Goal: Task Accomplishment & Management: Complete application form

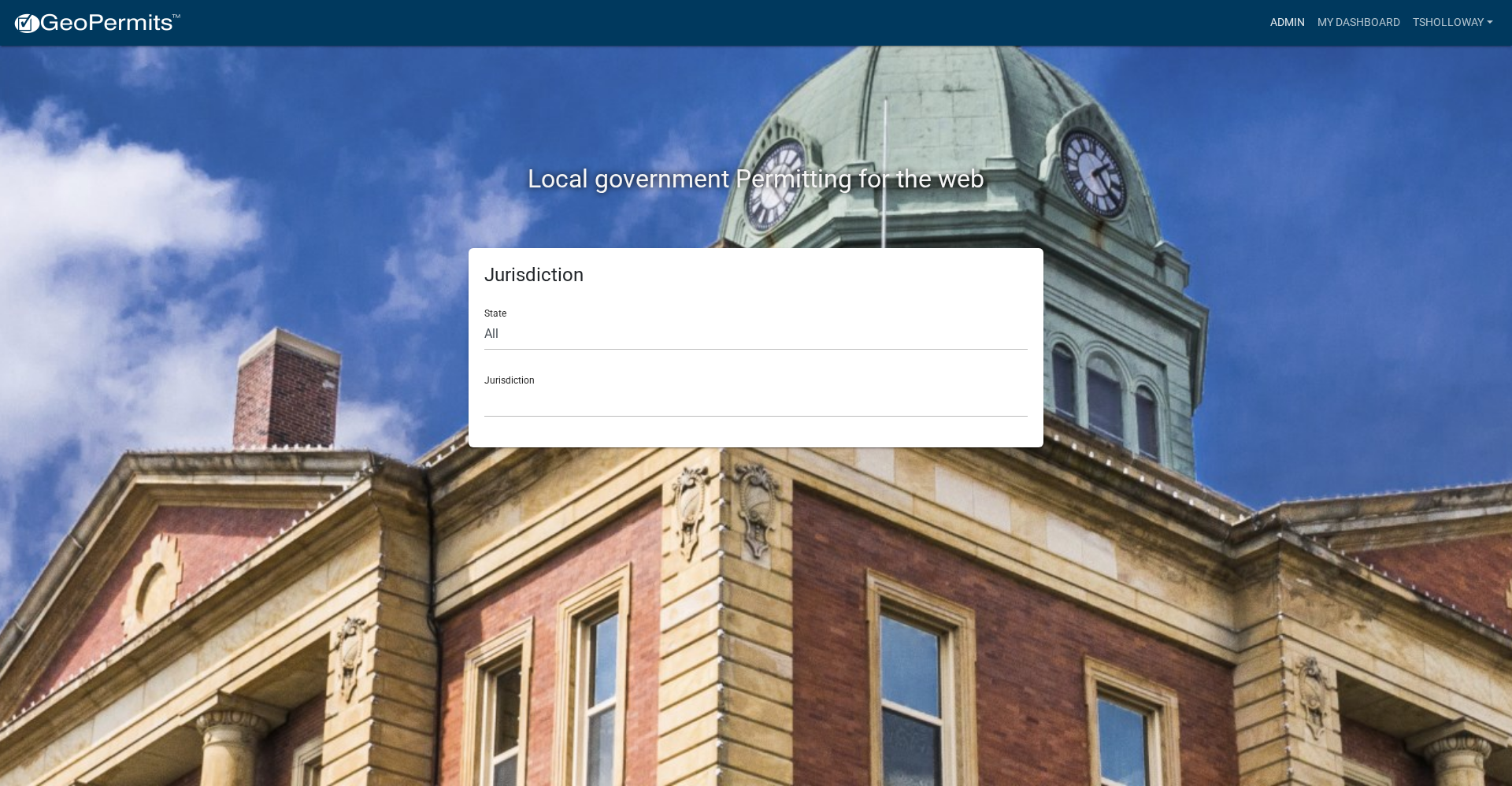
click at [1286, 22] on link "Admin" at bounding box center [1287, 23] width 47 height 30
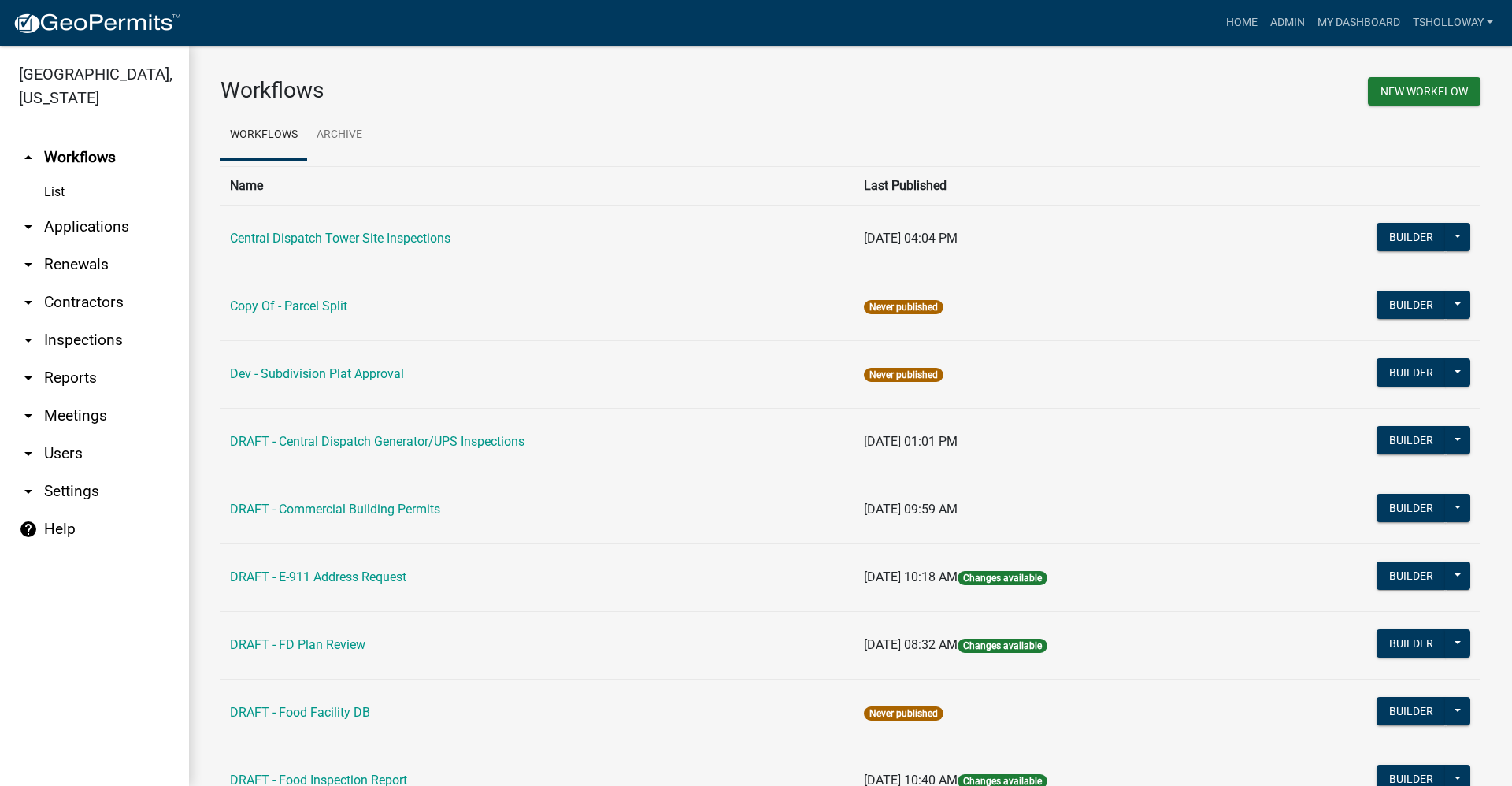
click at [98, 208] on link "arrow_drop_down Applications" at bounding box center [94, 227] width 189 height 38
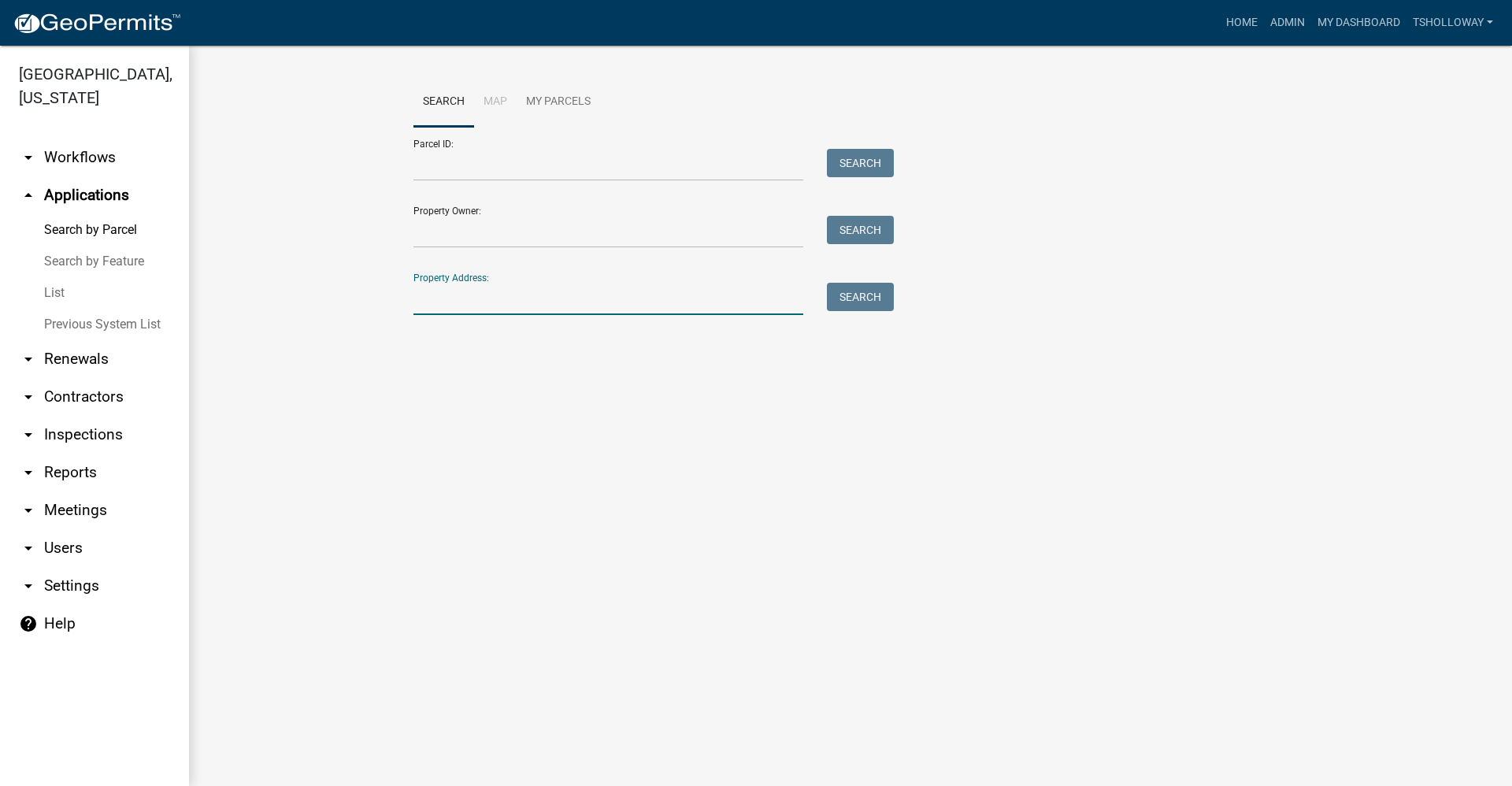
click at [467, 290] on input "Property Address:" at bounding box center [608, 298] width 390 height 32
type input "1559 E MARTHA DR"
type input "27-02-17-402-012.000-031"
type input "Edd Gunther"
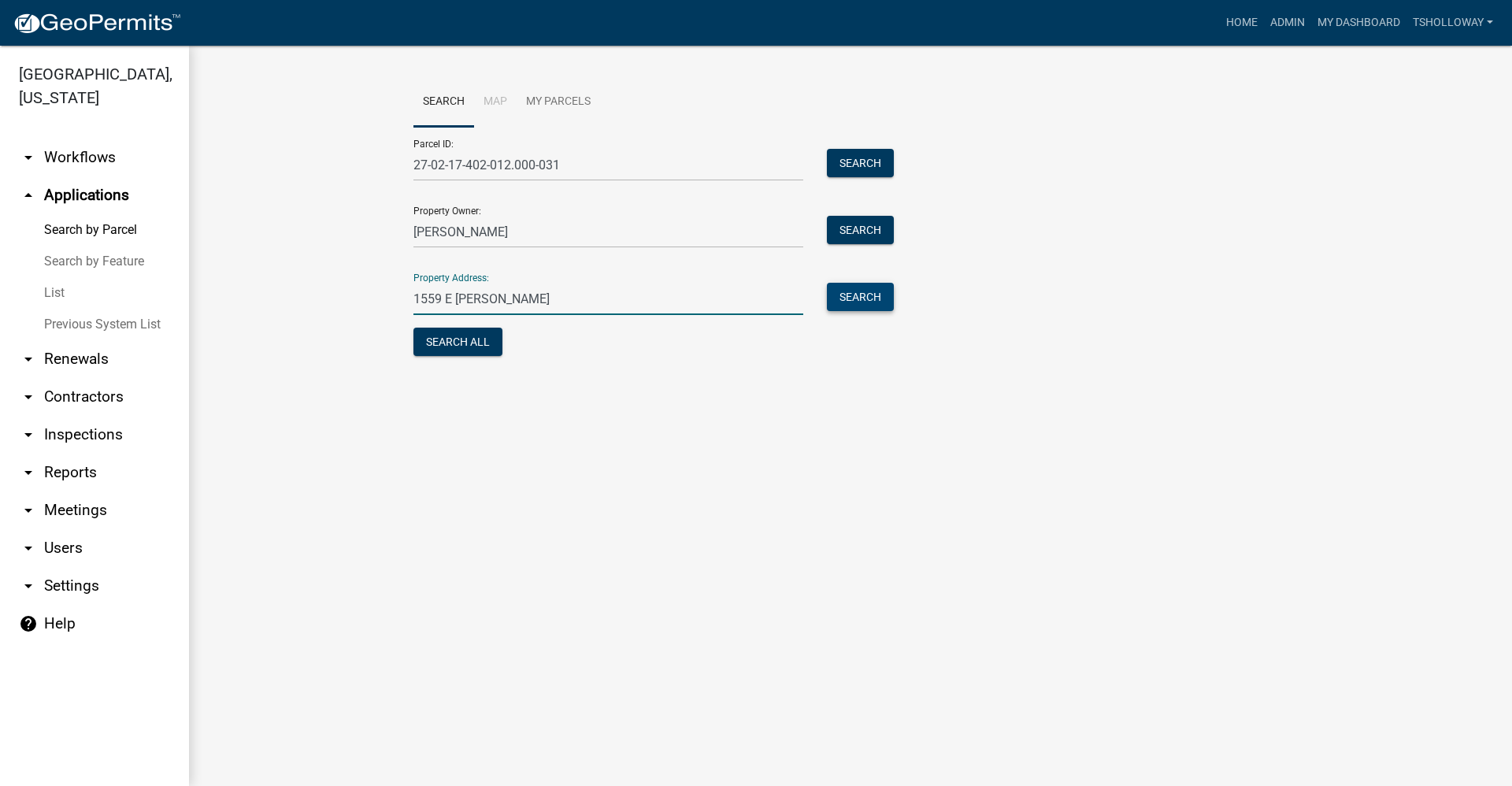
click at [875, 295] on button "Search" at bounding box center [860, 297] width 67 height 28
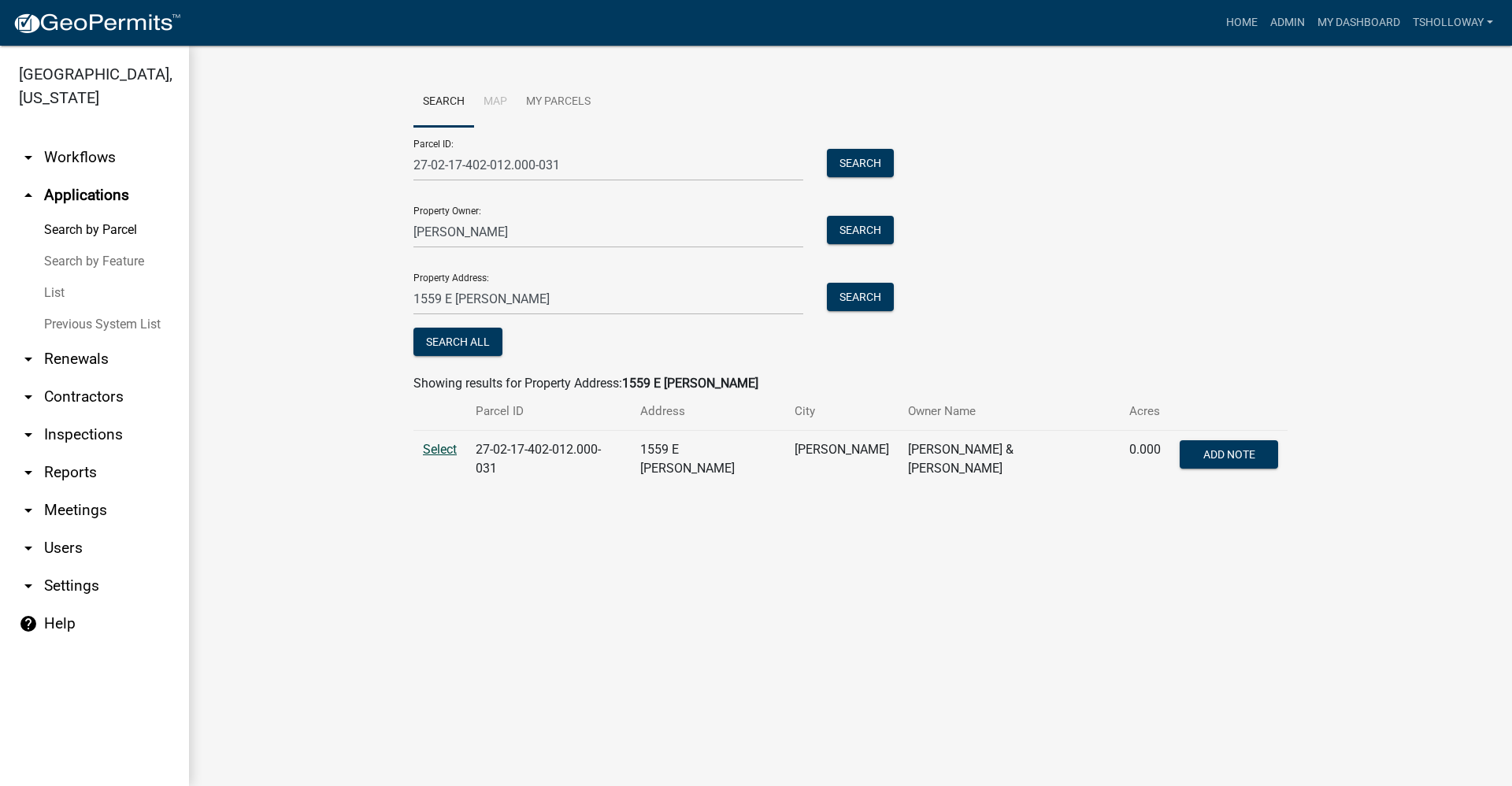
click at [438, 443] on span "Select" at bounding box center [440, 450] width 34 height 15
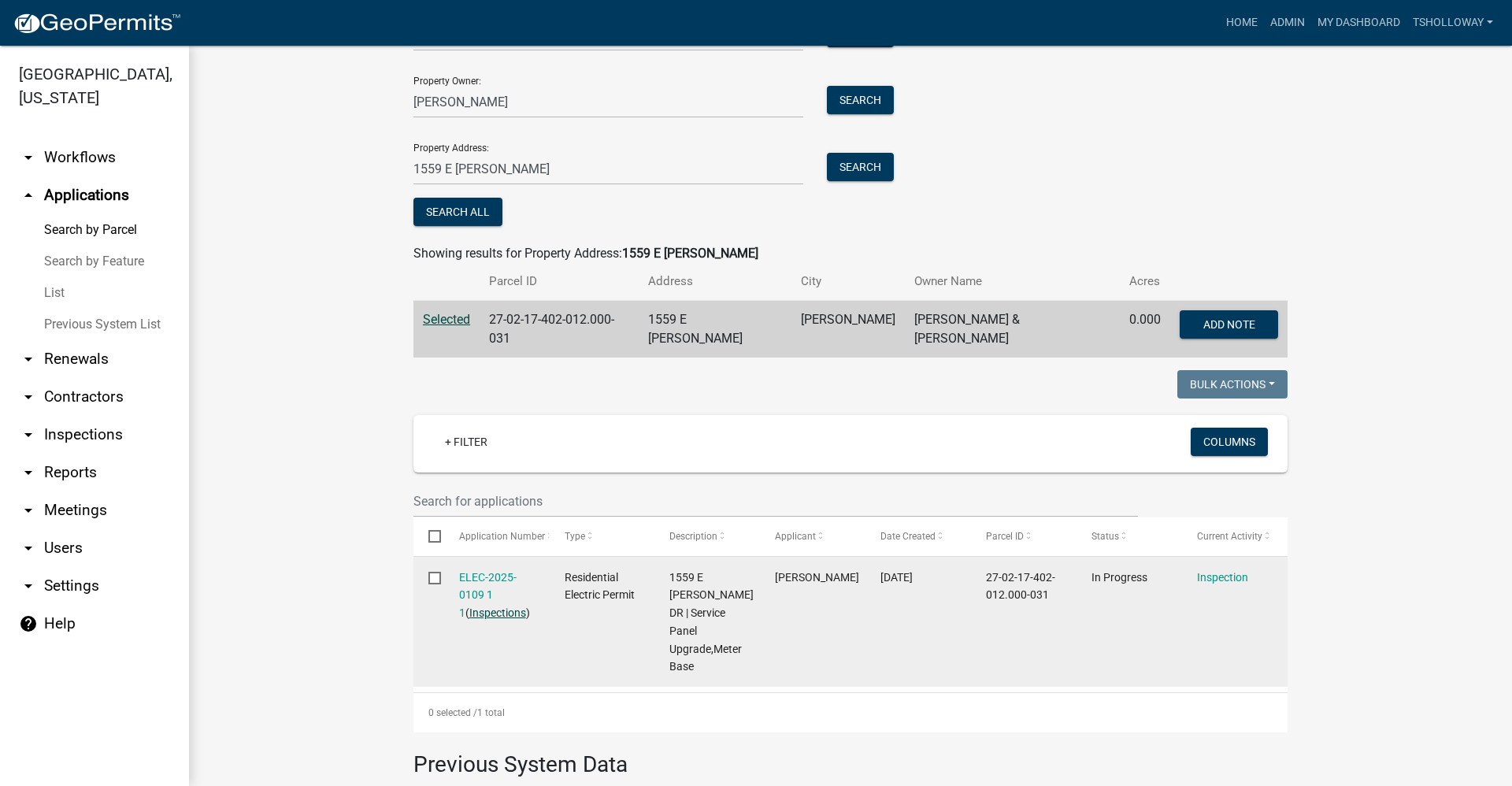
scroll to position [158, 0]
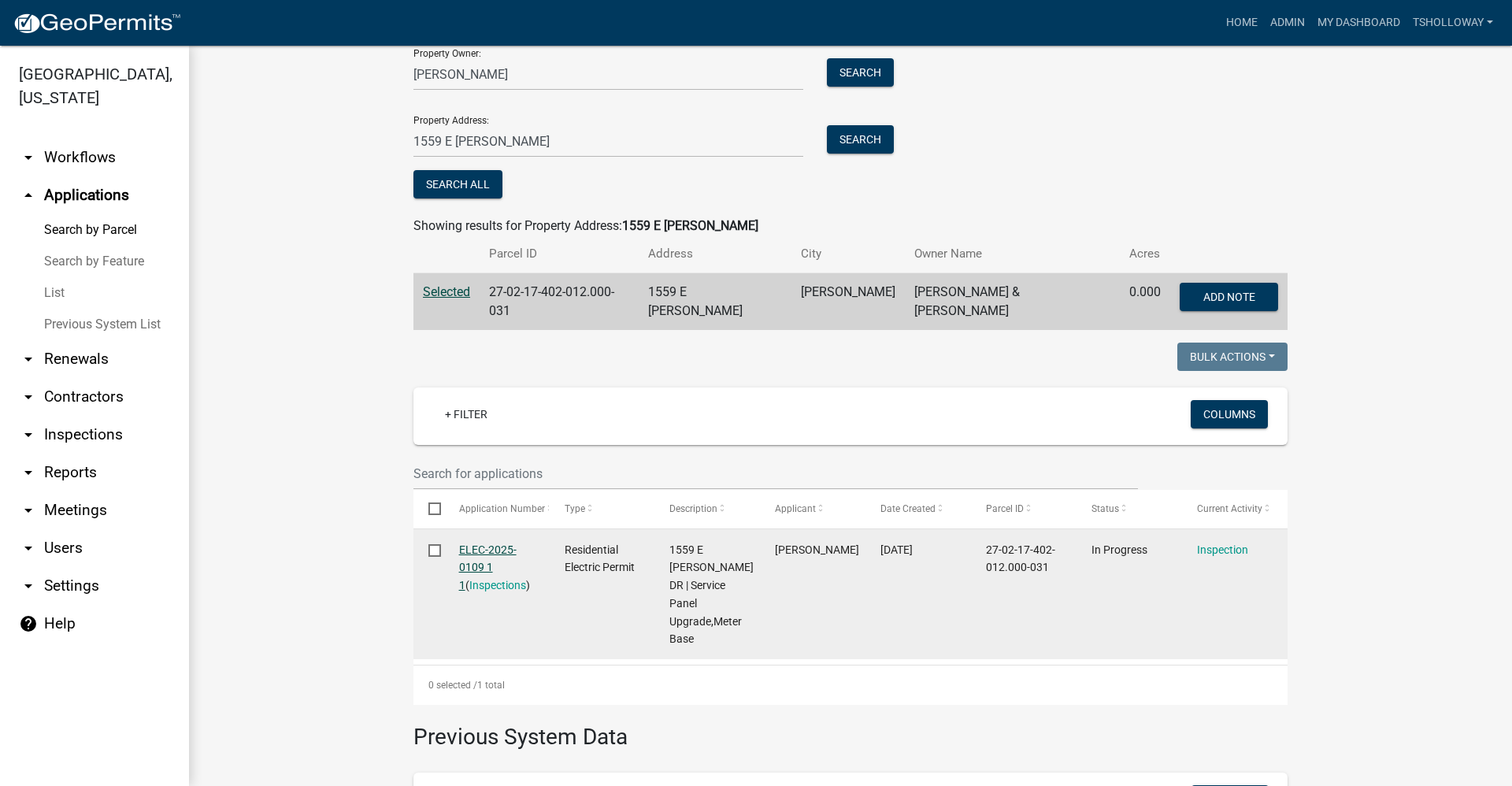
click at [460, 560] on link "ELEC-2025-0109 1 1" at bounding box center [488, 567] width 58 height 49
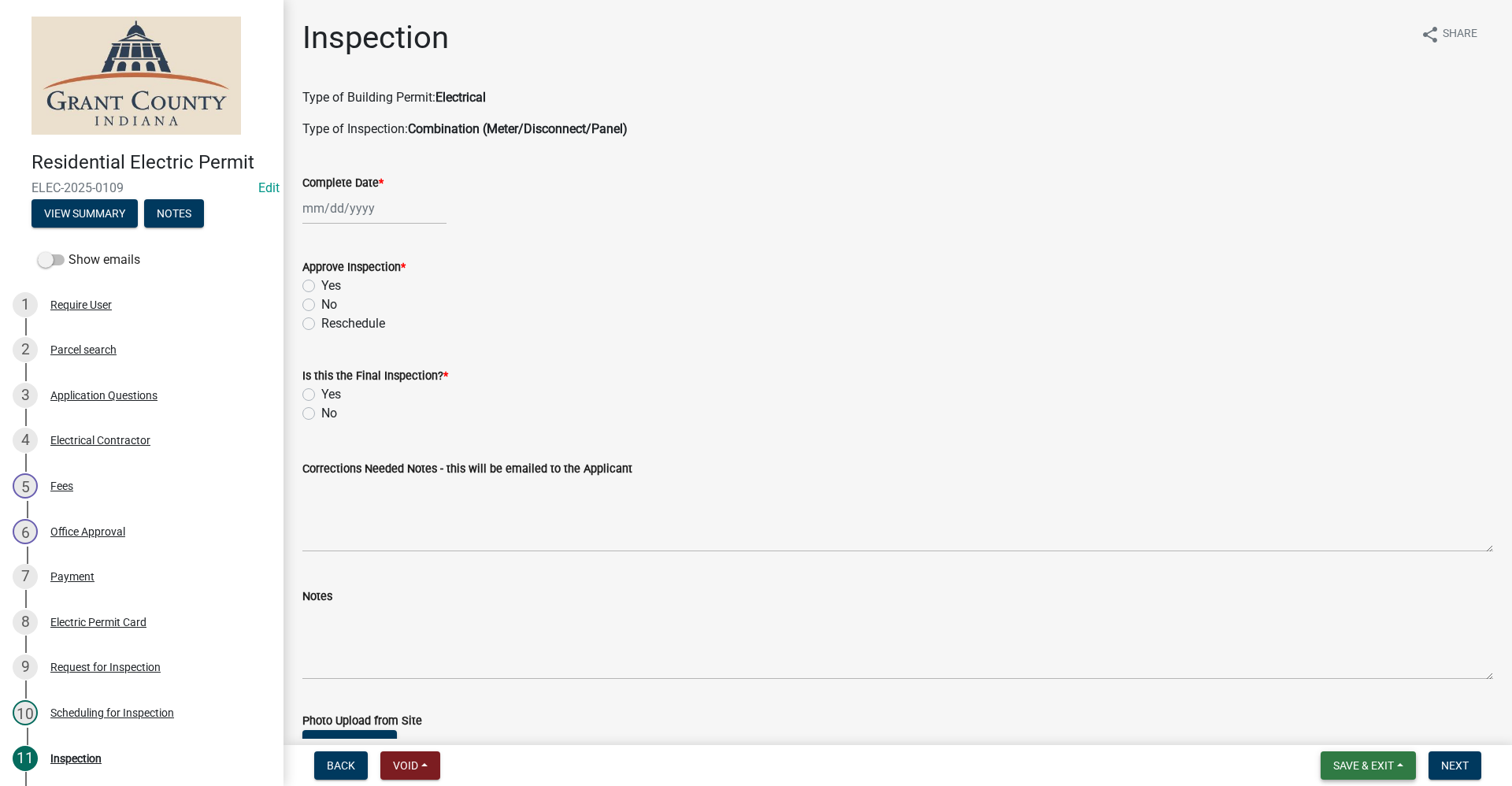
click at [1343, 762] on span "Save & Exit" at bounding box center [1363, 765] width 60 height 12
click at [1323, 729] on button "Save & Exit" at bounding box center [1353, 725] width 126 height 38
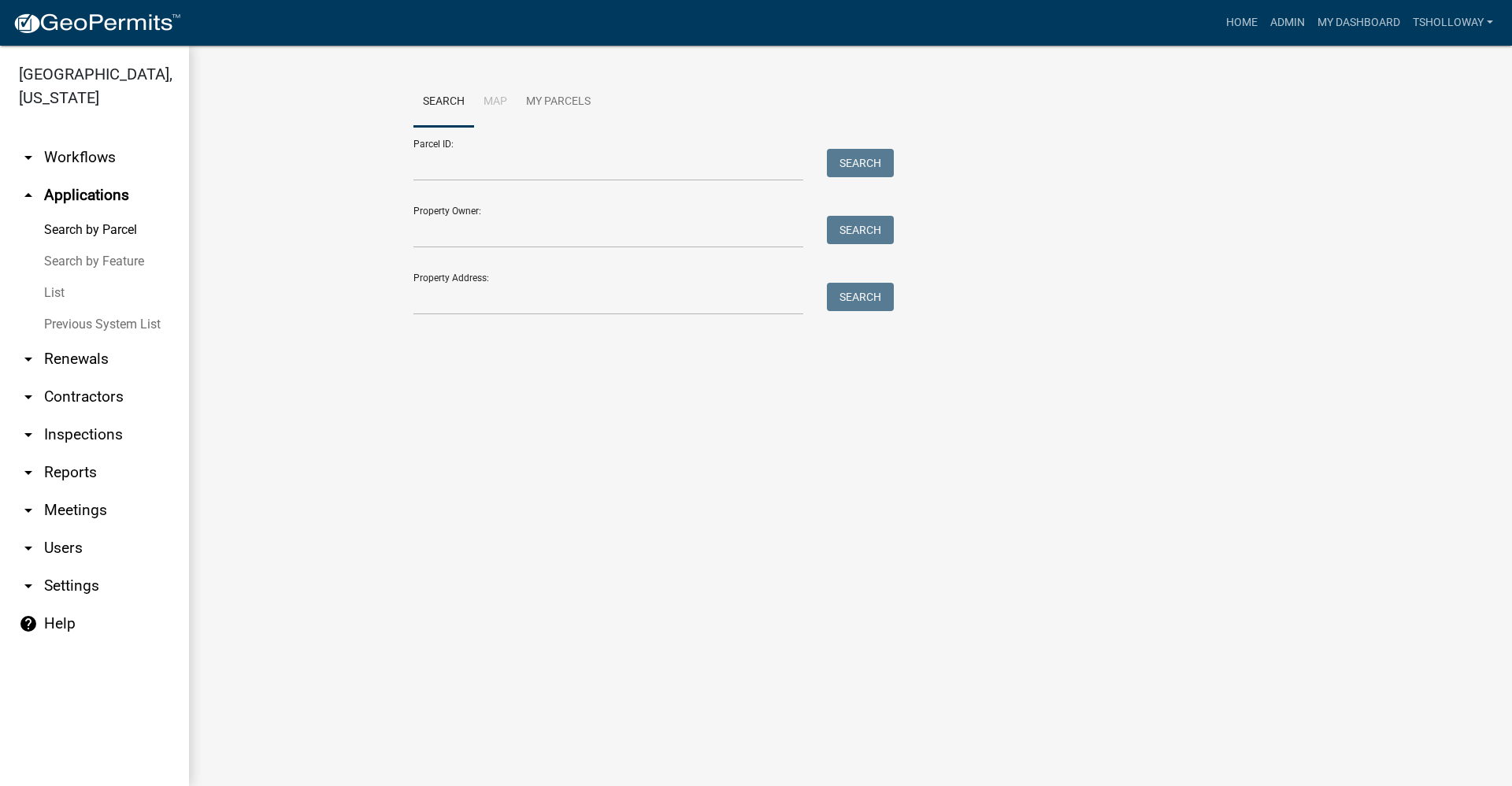
click at [78, 416] on link "arrow_drop_down Inspections" at bounding box center [94, 435] width 189 height 38
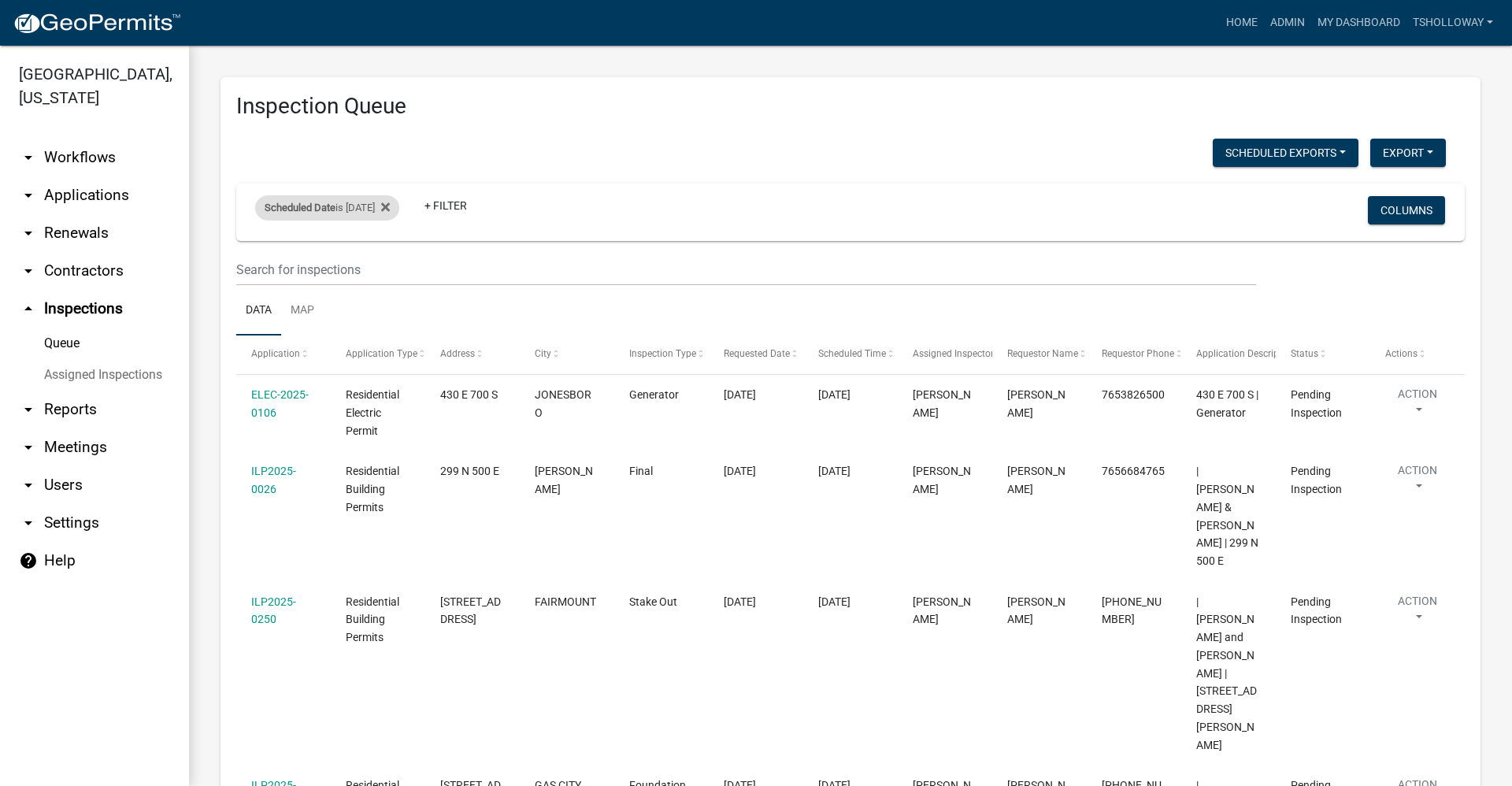
click at [353, 202] on div "Scheduled Date is 09/11/2025" at bounding box center [327, 207] width 144 height 25
click at [389, 268] on input "2025-09-11" at bounding box center [341, 266] width 110 height 32
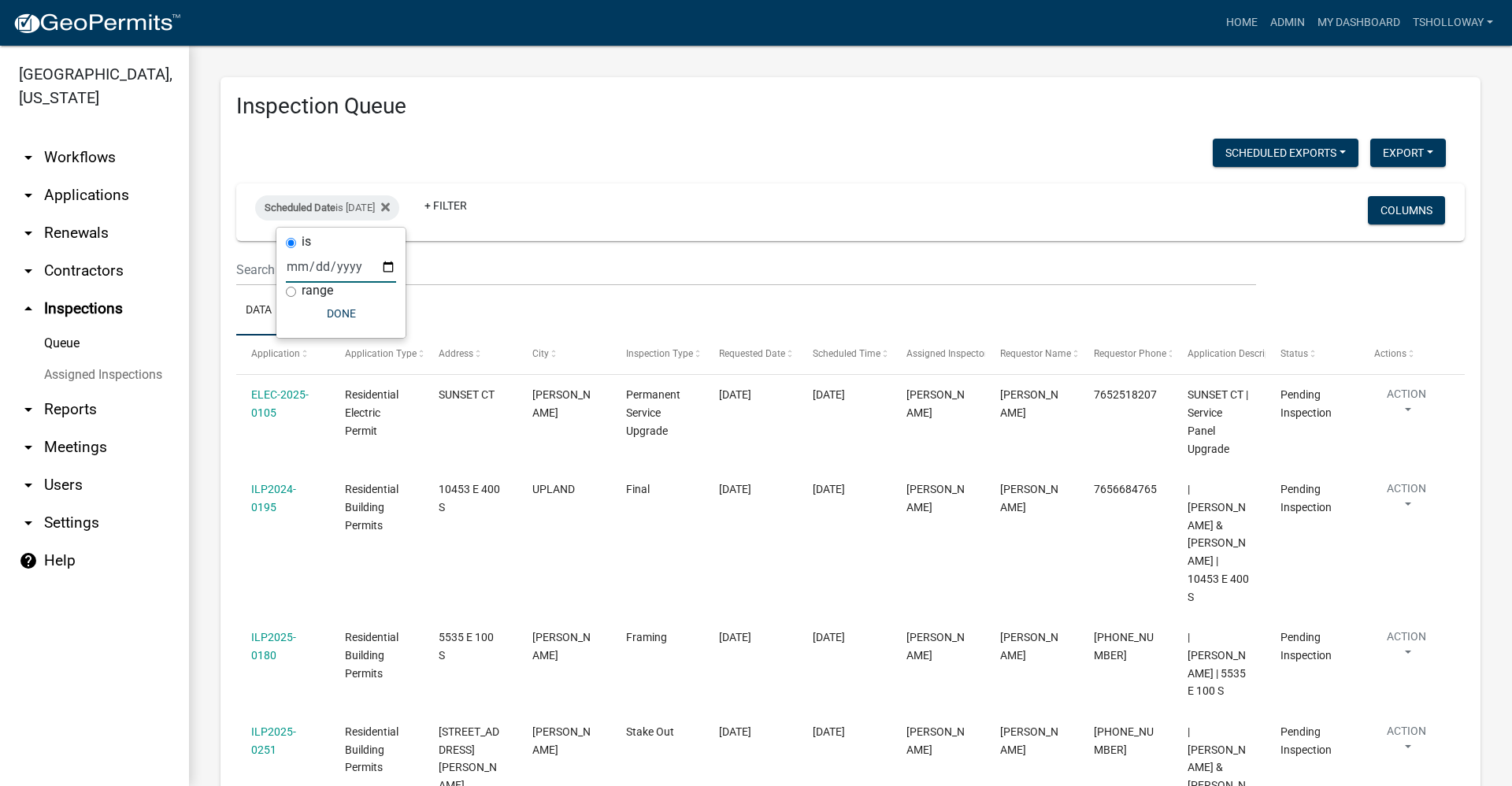
click at [386, 269] on input "2025-09-10" at bounding box center [341, 266] width 110 height 32
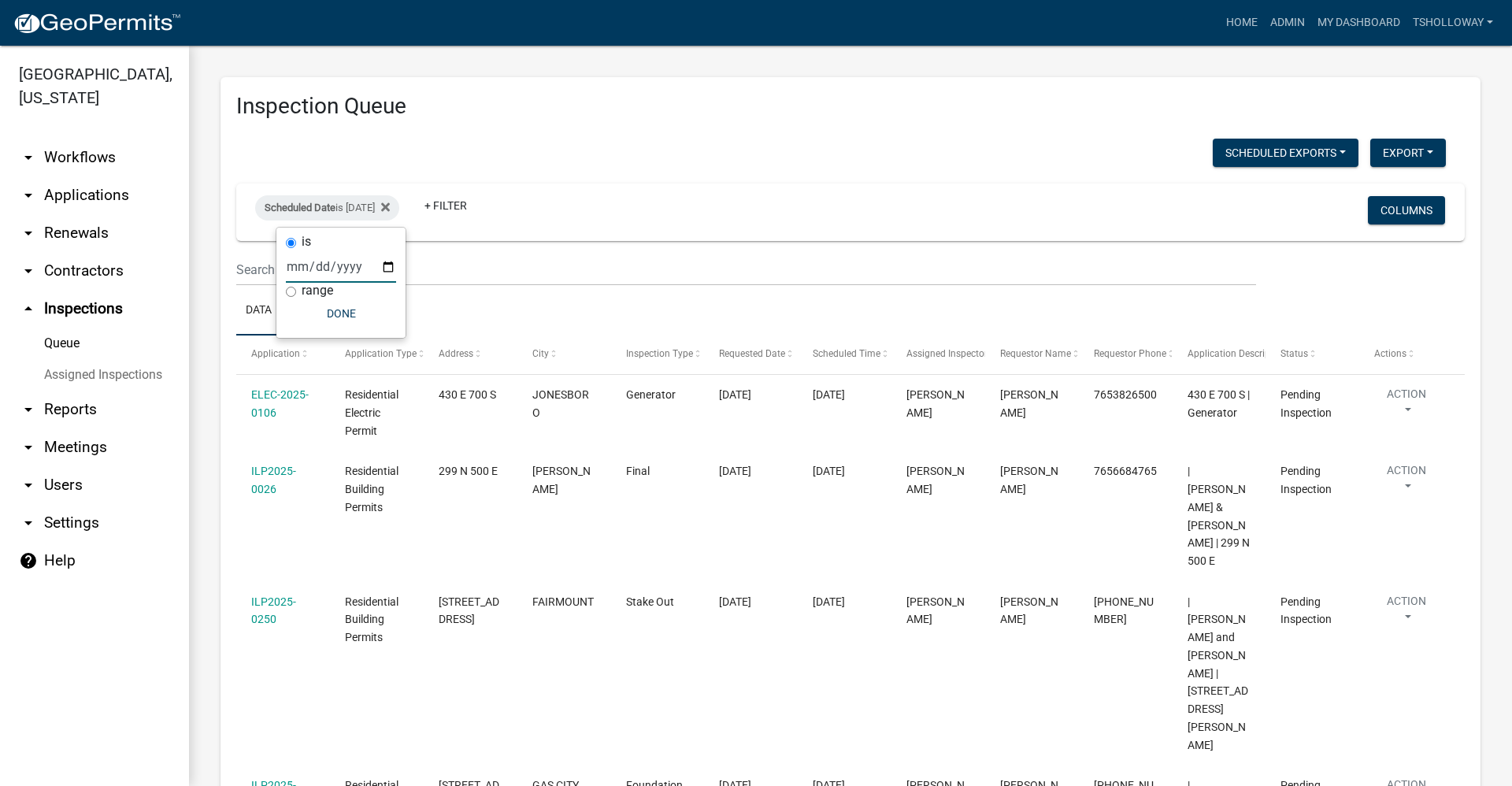
click at [389, 270] on input "2025-09-11" at bounding box center [341, 266] width 110 height 32
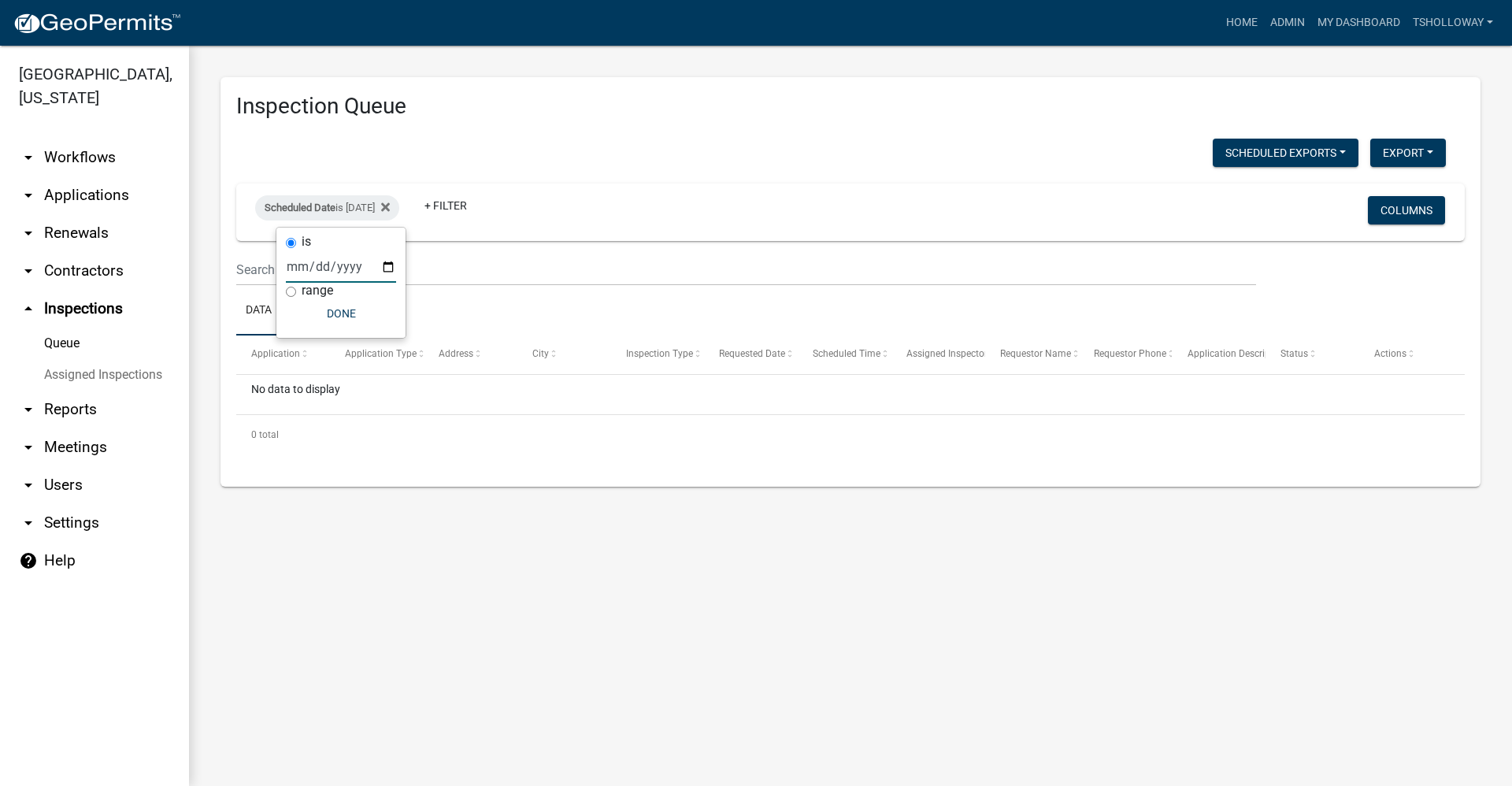
click at [387, 269] on input "2025-09-12" at bounding box center [341, 266] width 110 height 32
type input "2025-09-11"
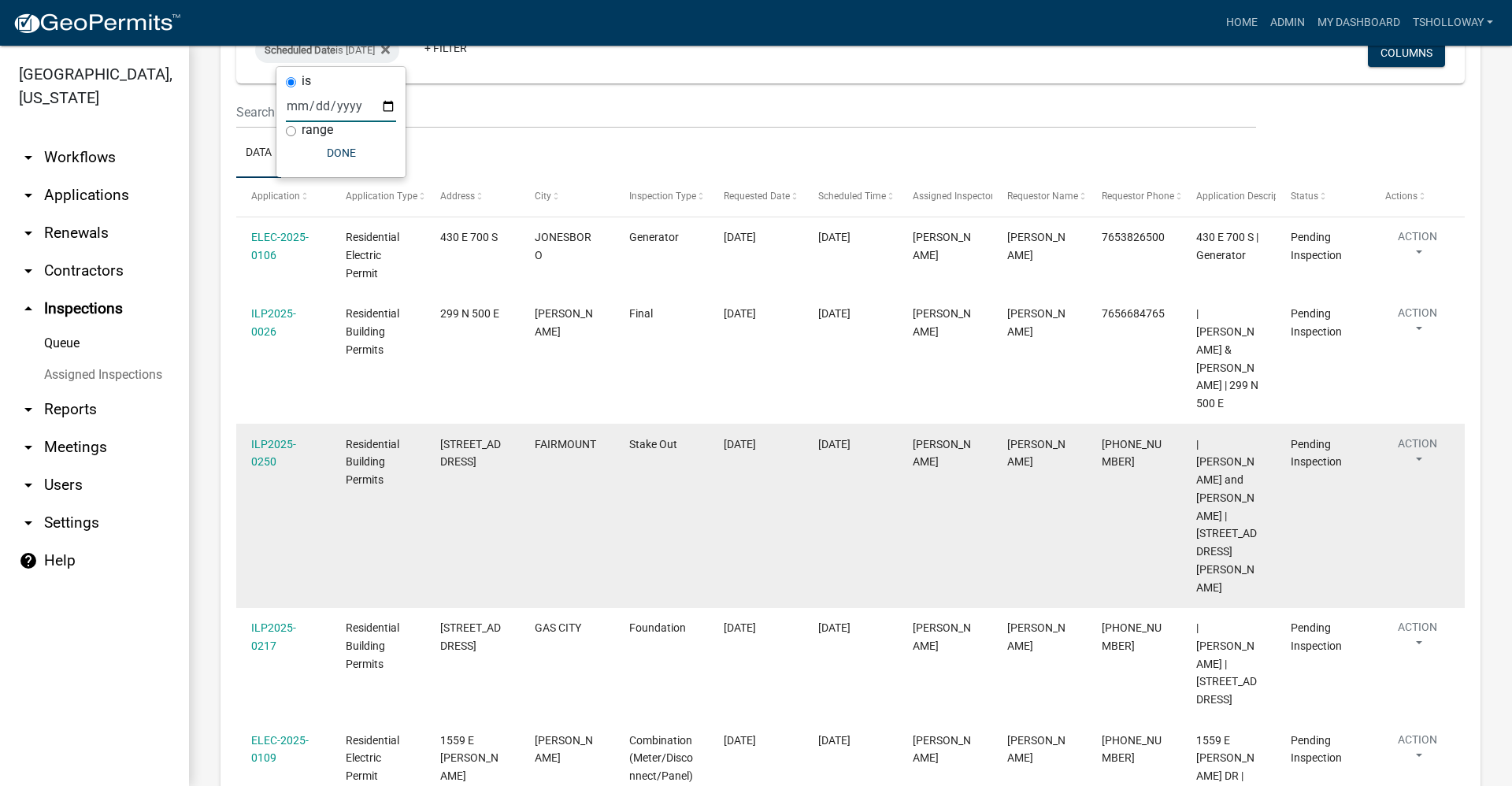
scroll to position [205, 0]
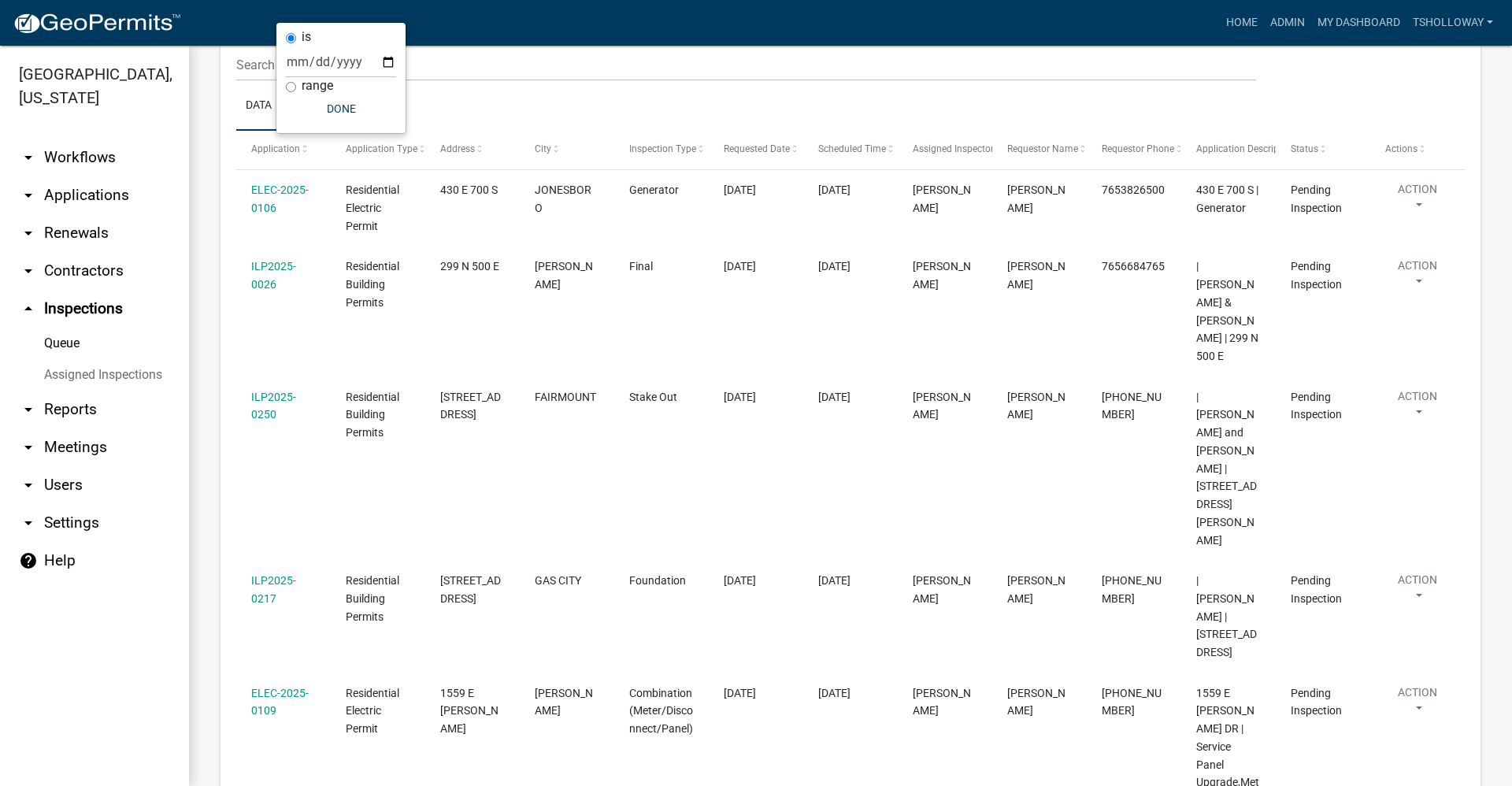
click at [83, 176] on link "arrow_drop_down Applications" at bounding box center [94, 195] width 189 height 38
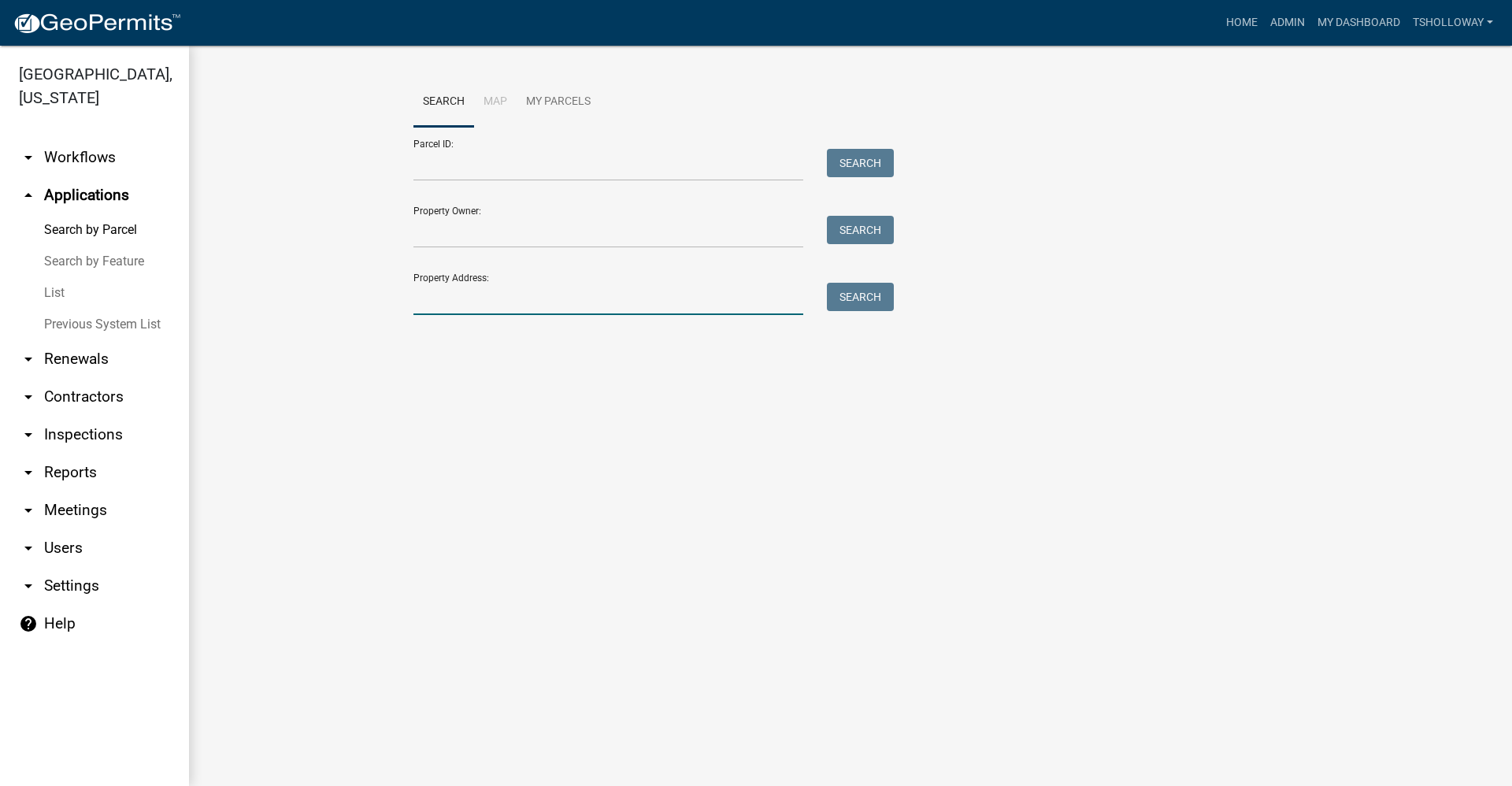
click at [468, 286] on input "Property Address:" at bounding box center [608, 298] width 390 height 32
type input "0779 e 100 s"
click at [892, 298] on button "Search" at bounding box center [860, 297] width 67 height 28
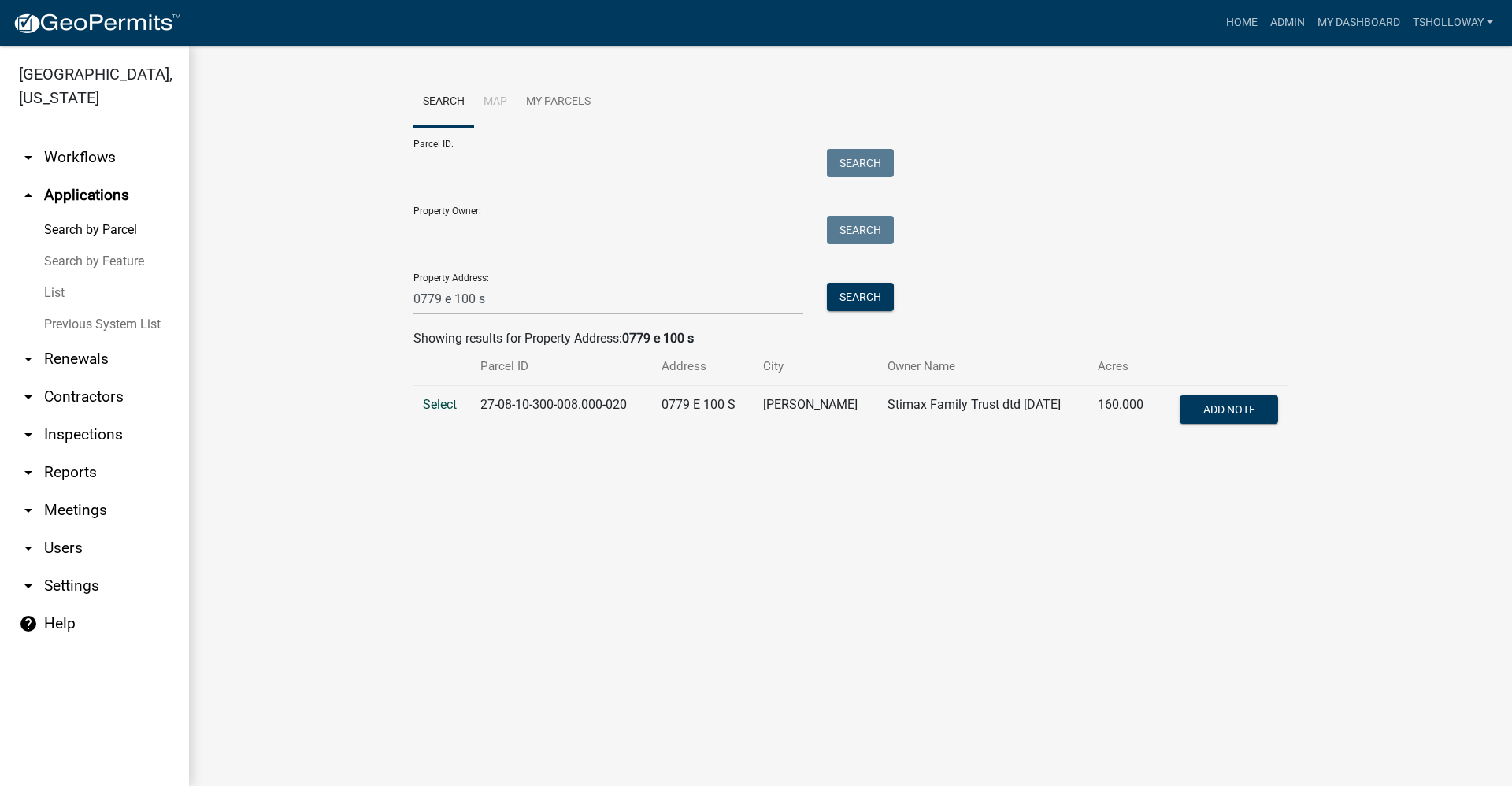
click at [429, 403] on span "Select" at bounding box center [440, 404] width 34 height 15
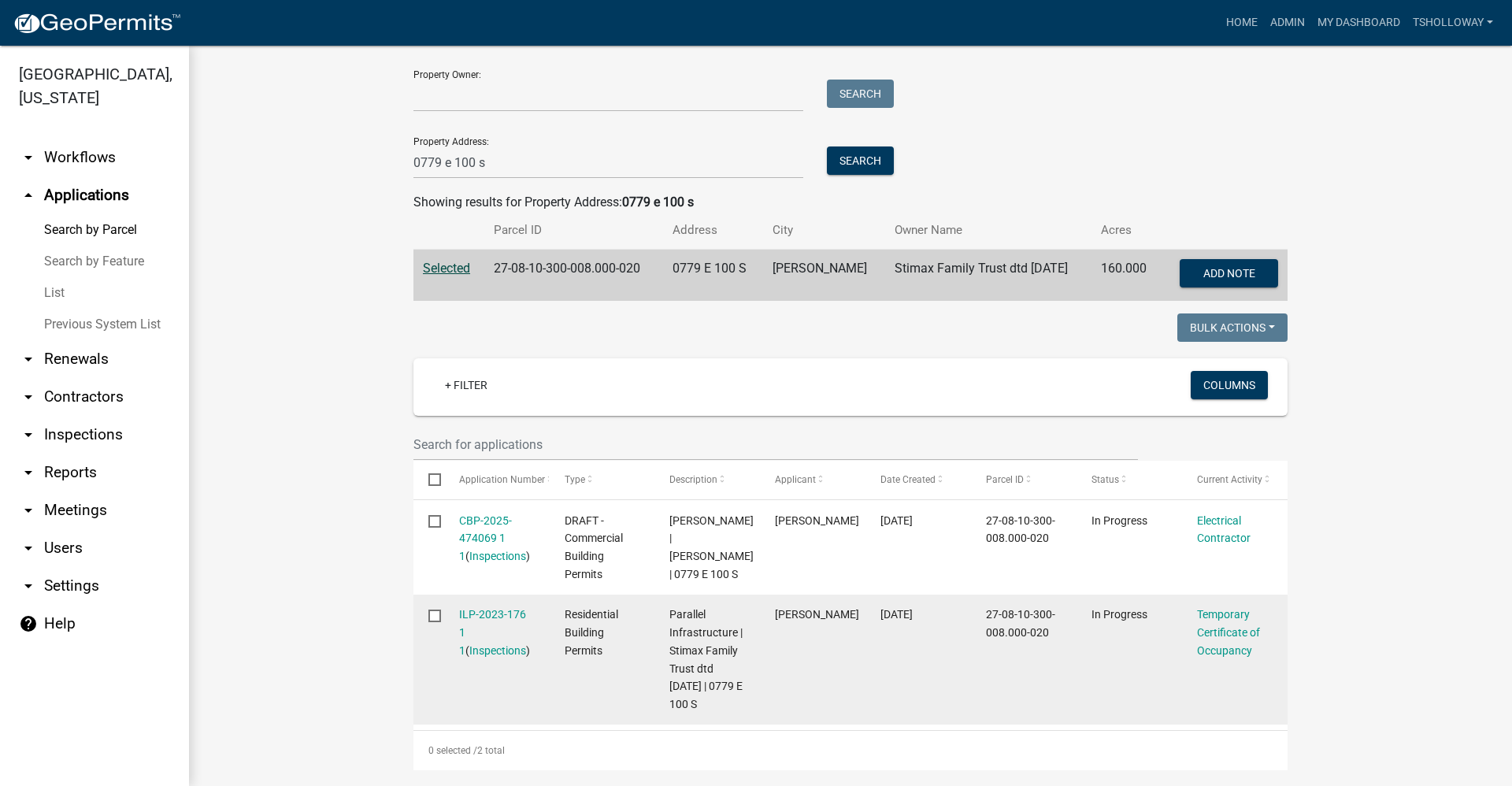
scroll to position [158, 0]
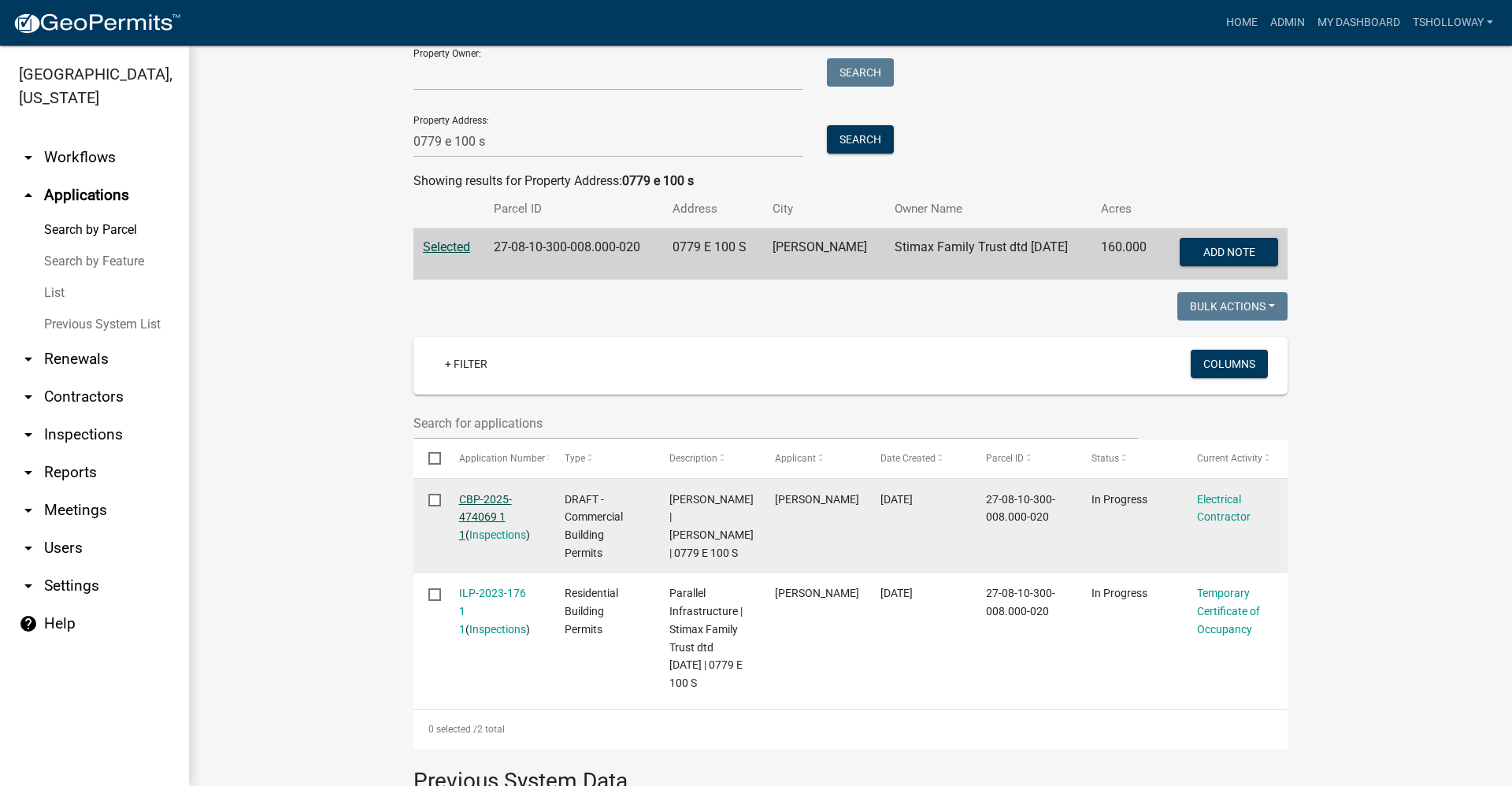
click at [479, 504] on link "CBP-2025-474069 1 1" at bounding box center [485, 517] width 53 height 49
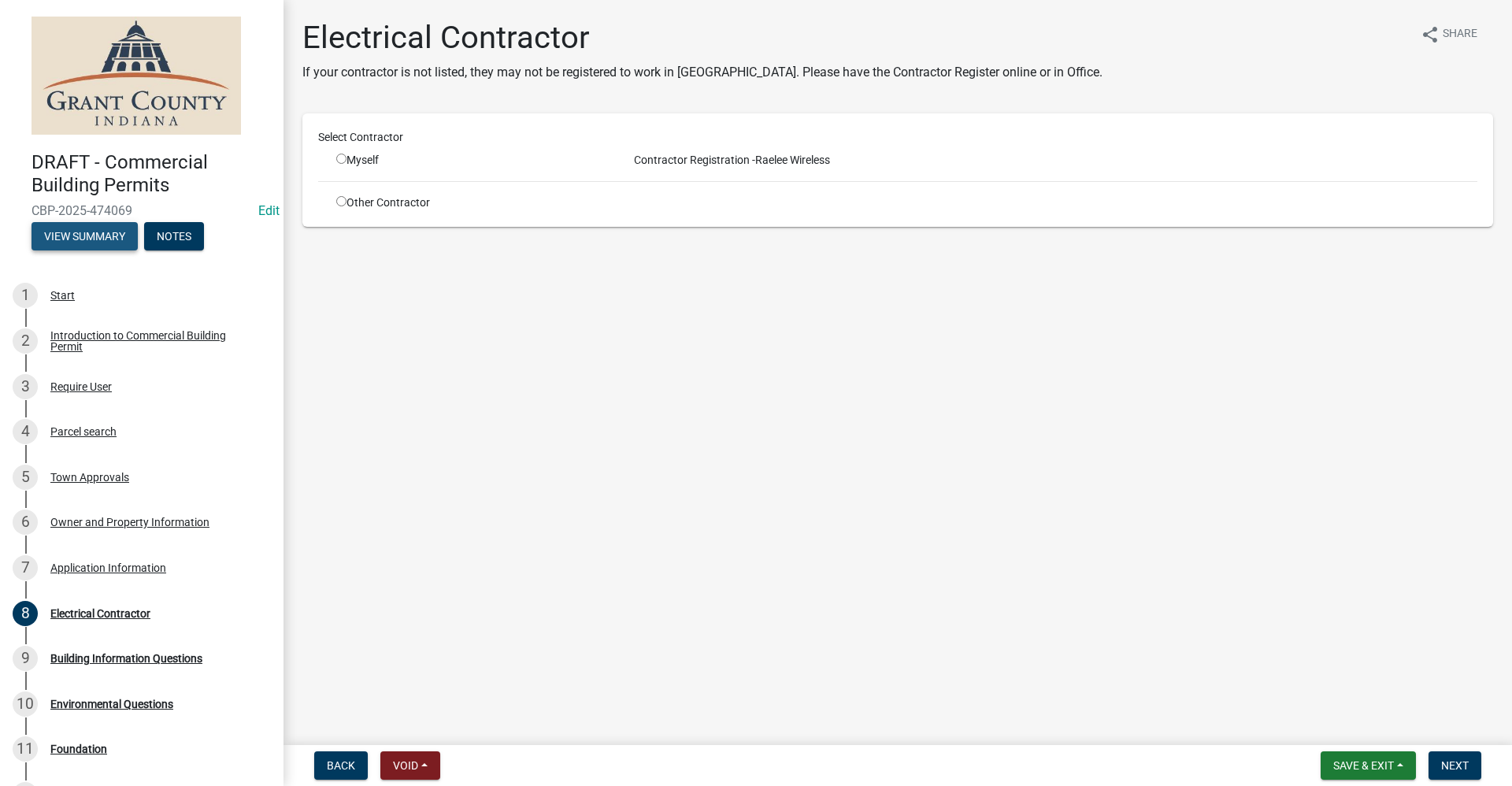
click at [94, 242] on button "View Summary" at bounding box center [84, 236] width 107 height 28
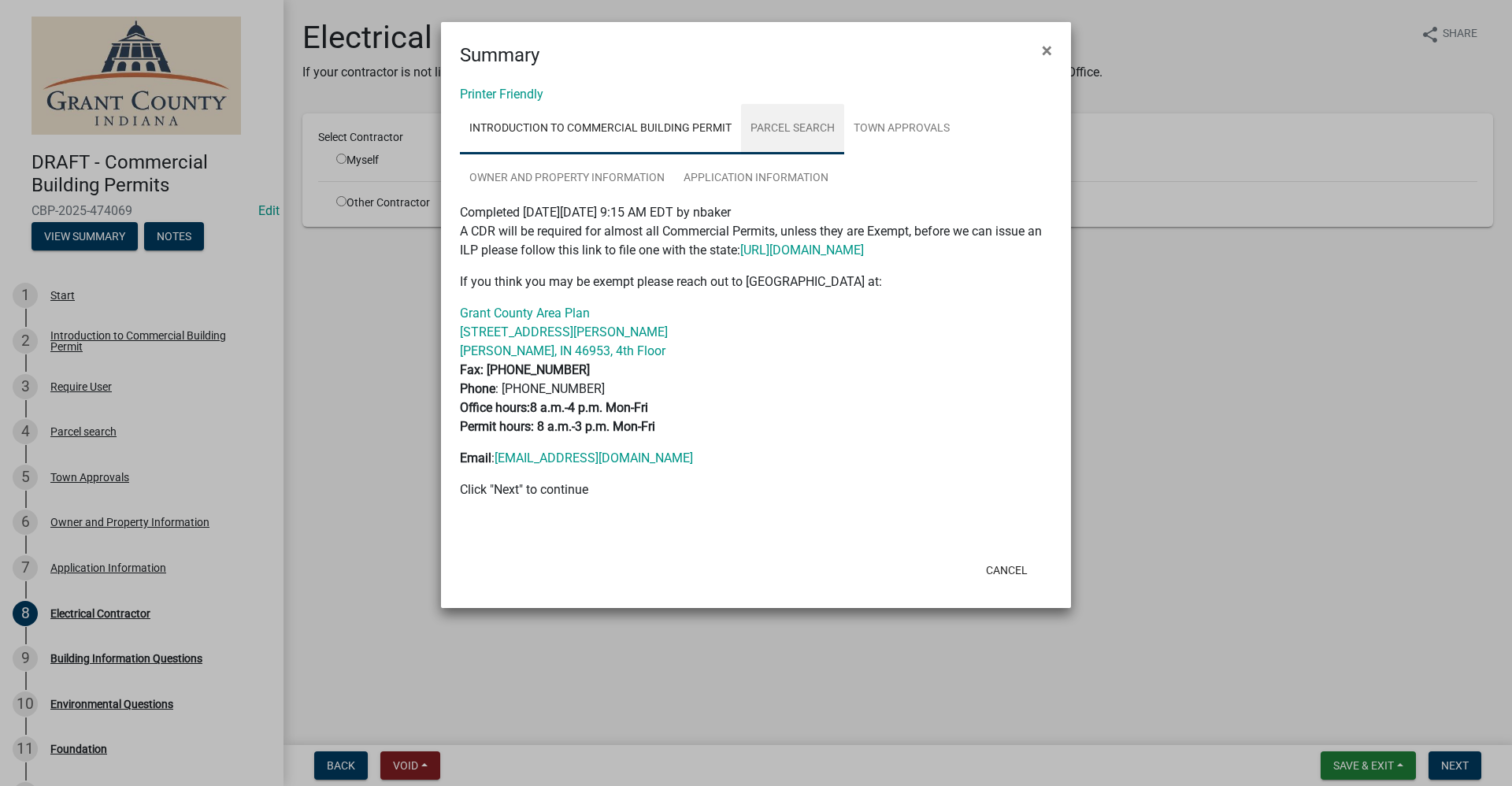
click at [773, 125] on link "Parcel search" at bounding box center [793, 129] width 103 height 50
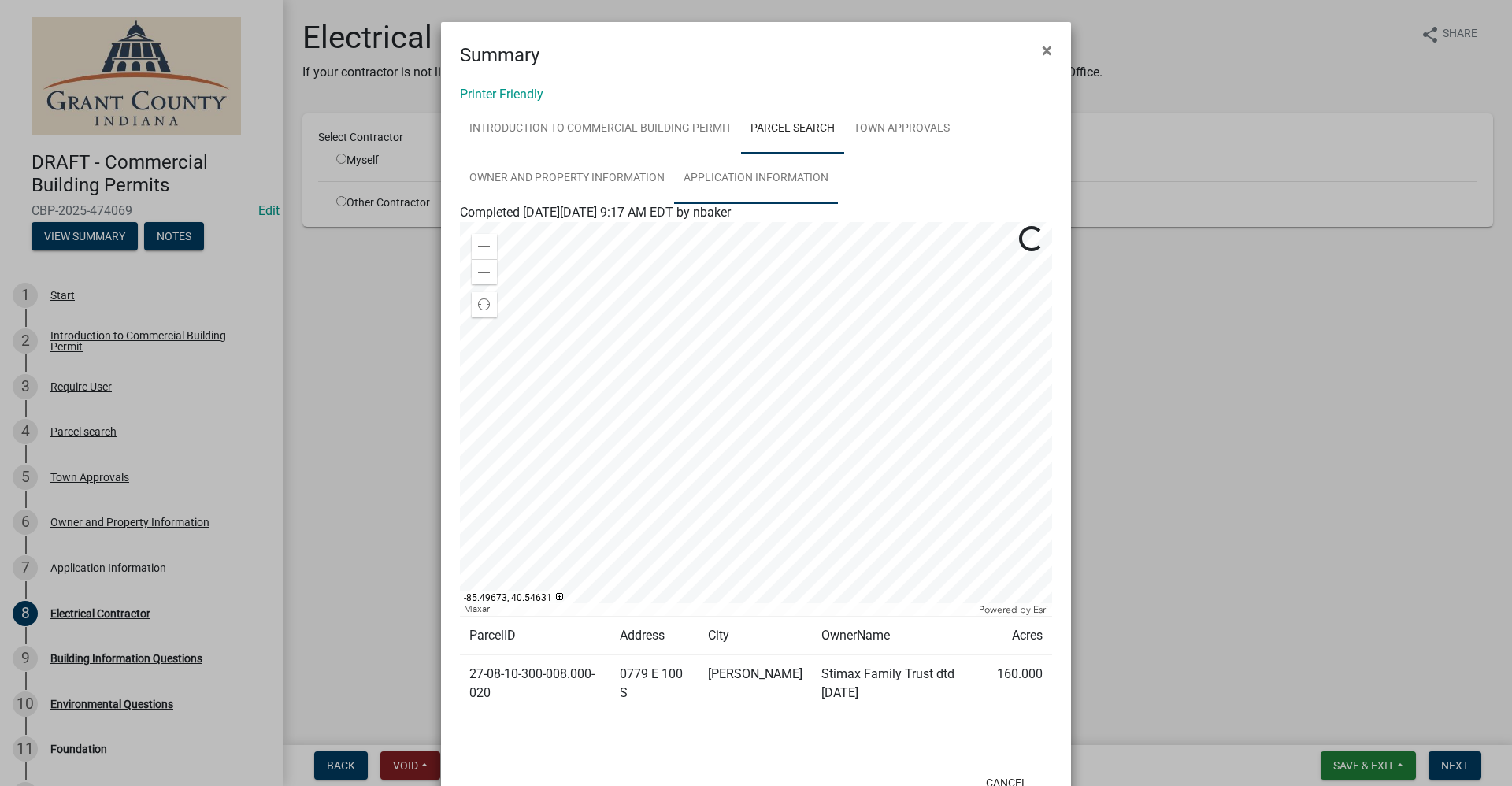
scroll to position [57, 0]
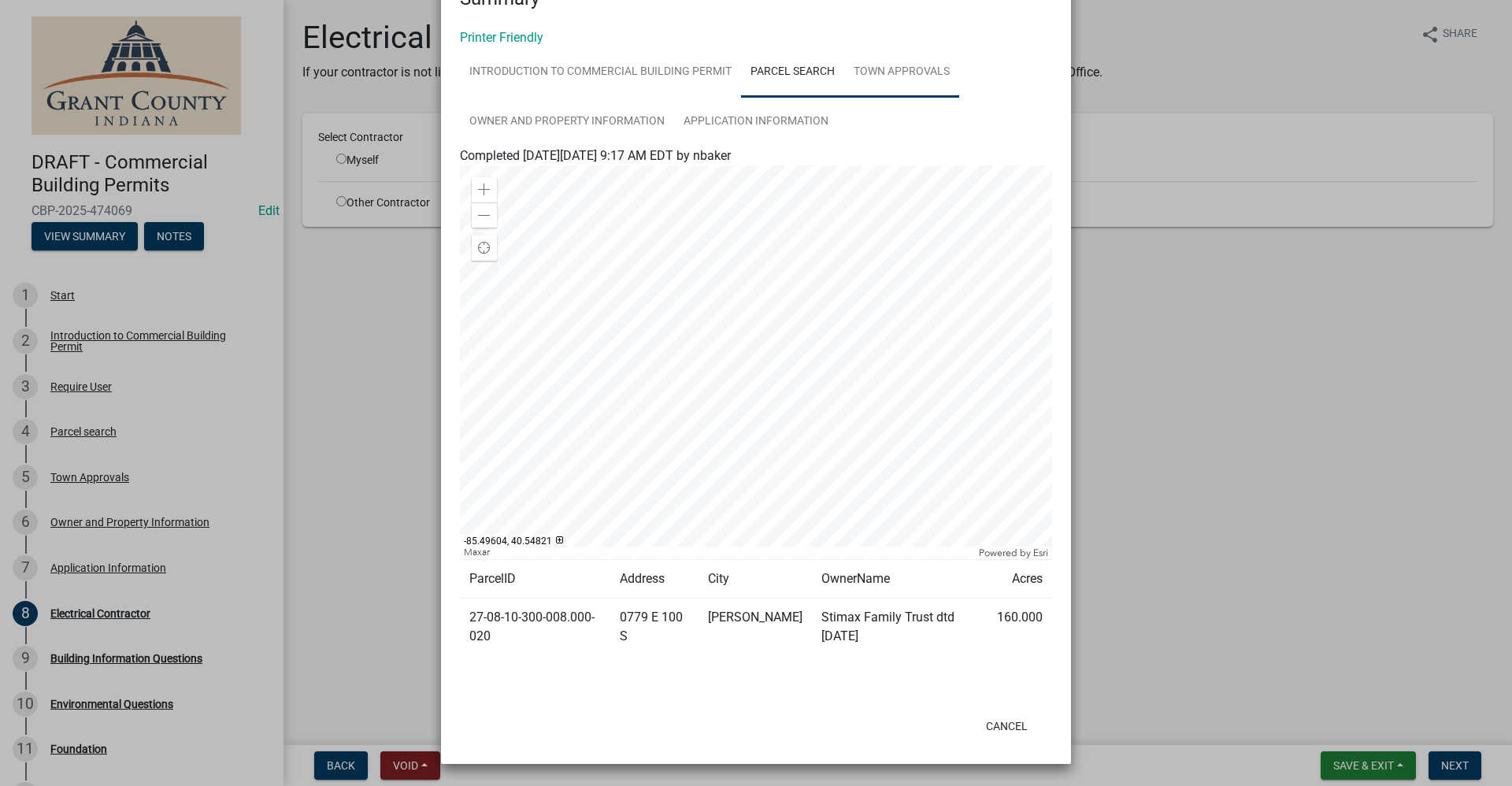
click at [878, 73] on link "Town Approvals" at bounding box center [901, 72] width 115 height 50
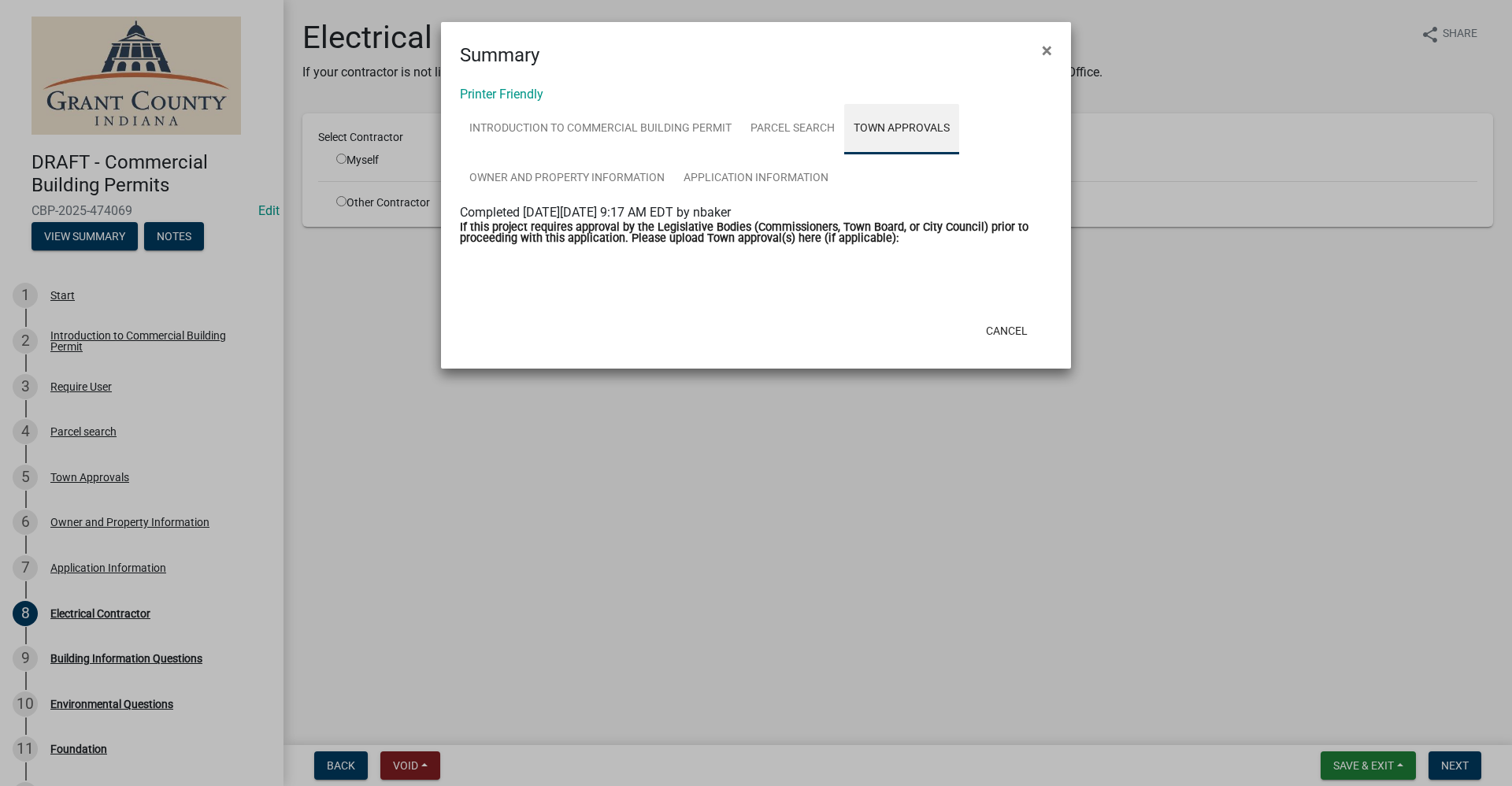
scroll to position [0, 0]
click at [527, 181] on link "Owner and Property Information" at bounding box center [566, 179] width 214 height 50
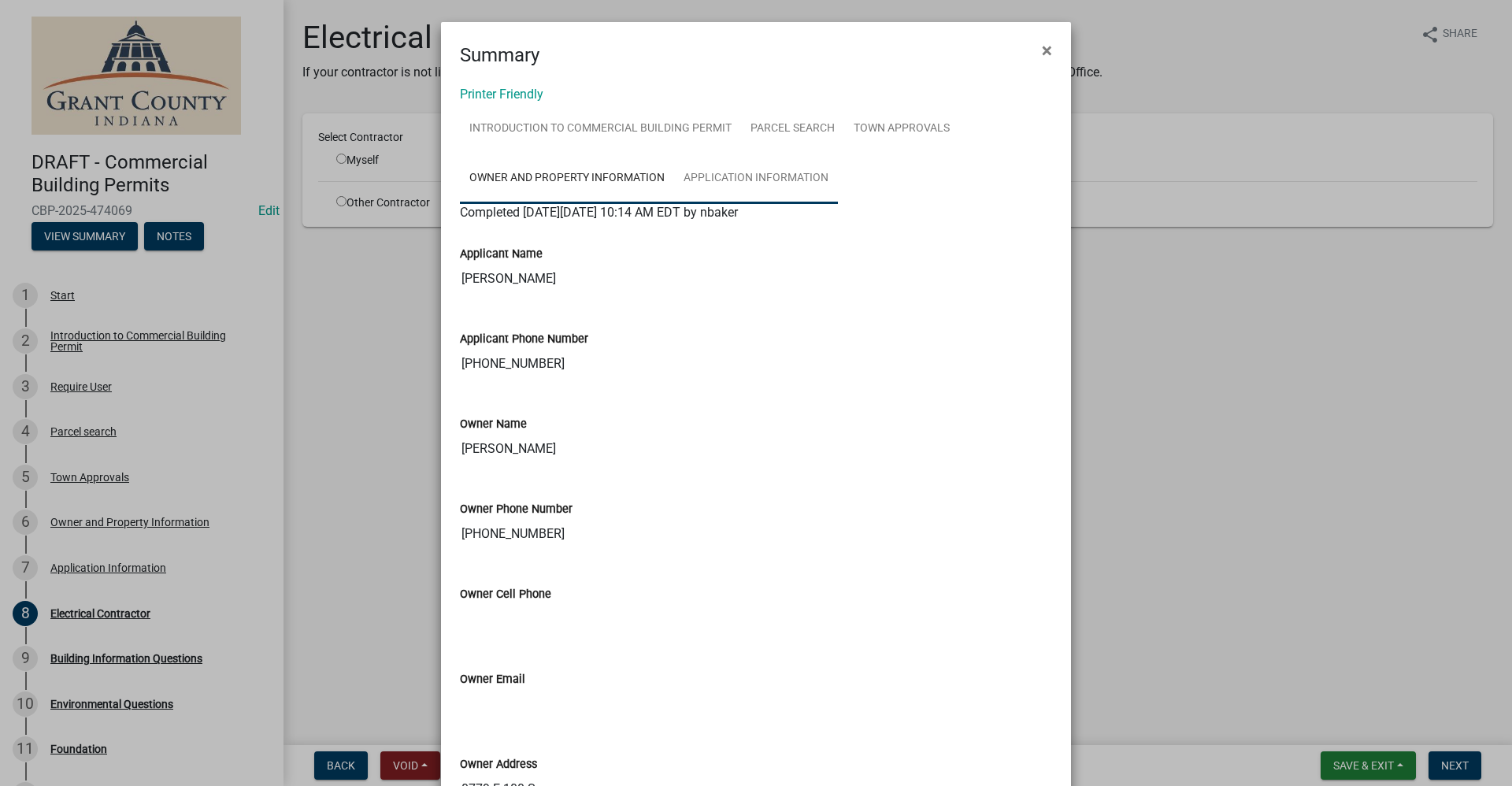
click at [738, 169] on link "Application Information" at bounding box center [756, 179] width 164 height 50
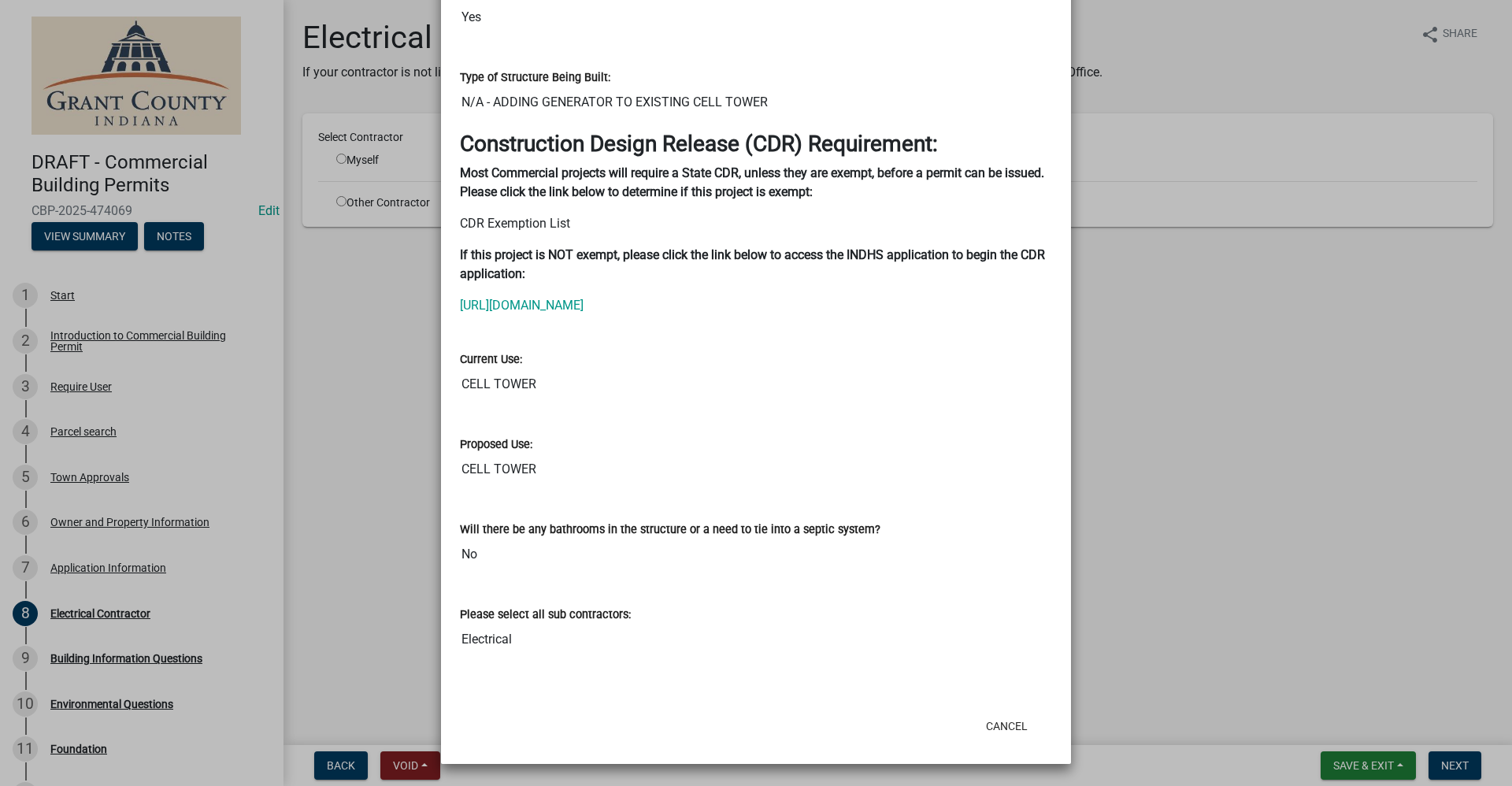
scroll to position [269, 0]
click at [994, 726] on button "Cancel" at bounding box center [1007, 726] width 67 height 28
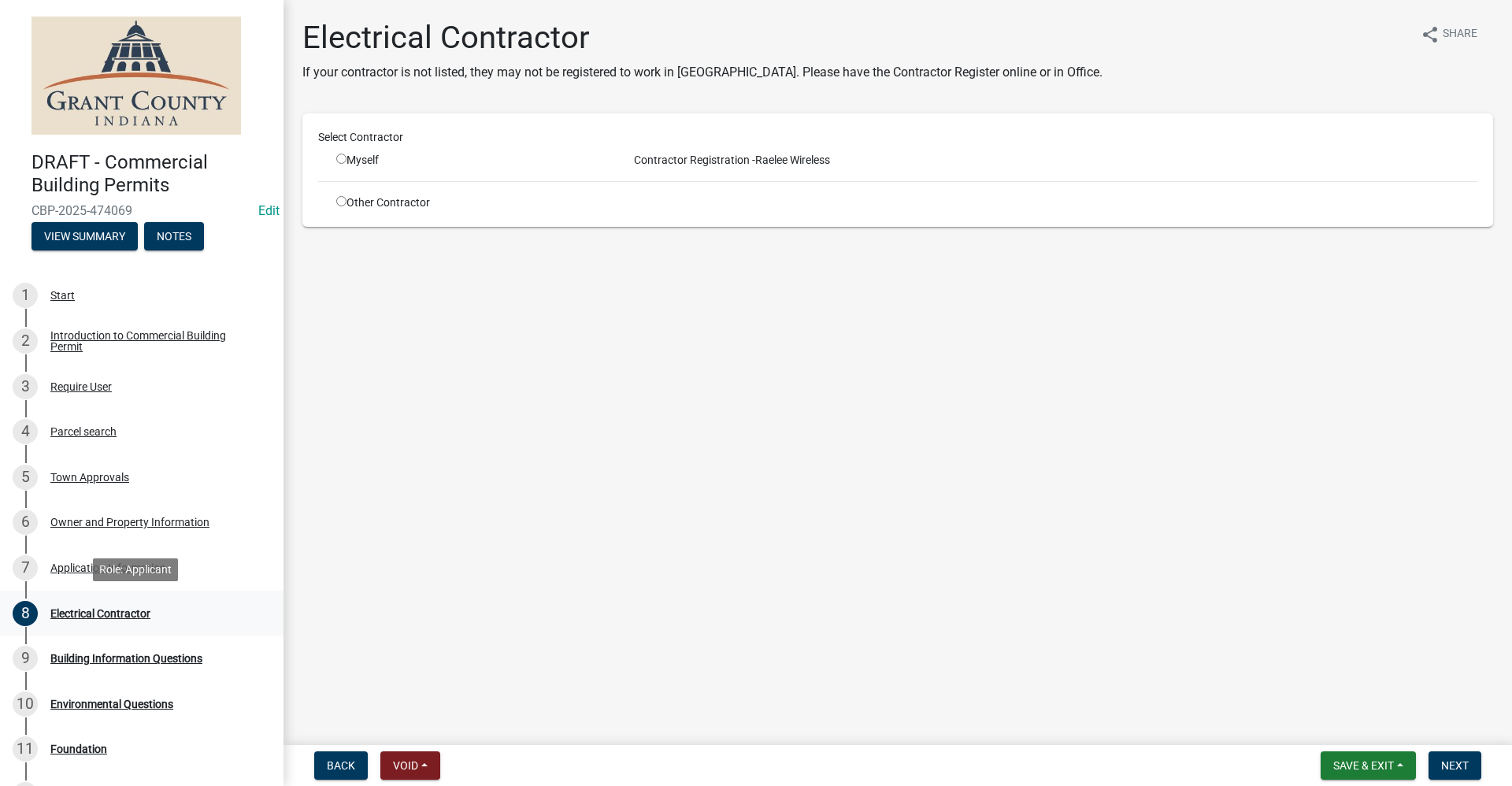
click at [107, 615] on div "Electrical Contractor" at bounding box center [100, 613] width 100 height 11
click at [338, 204] on input "radio" at bounding box center [341, 201] width 10 height 10
radio input "true"
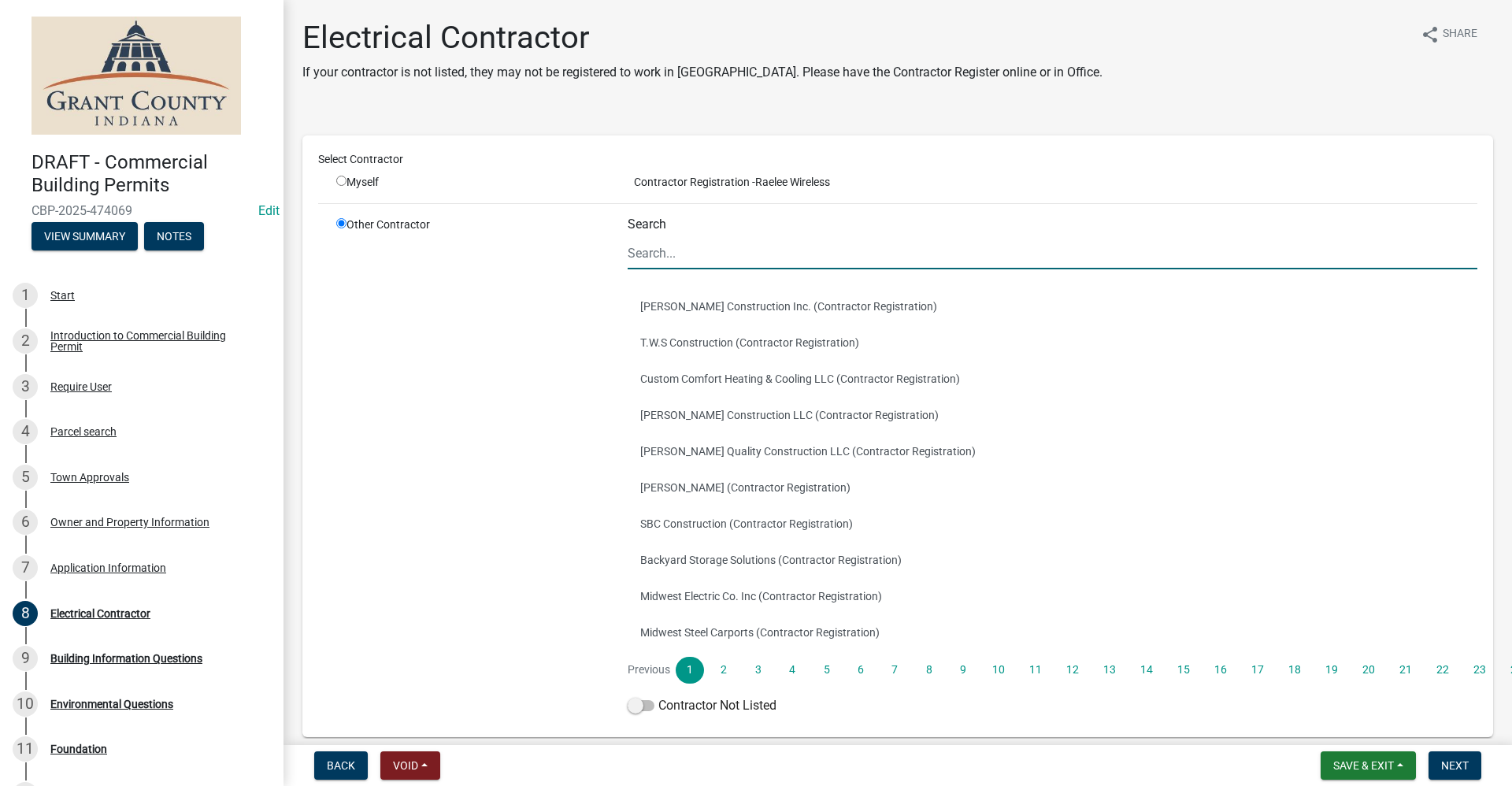
click at [652, 256] on input "Search" at bounding box center [1052, 253] width 850 height 32
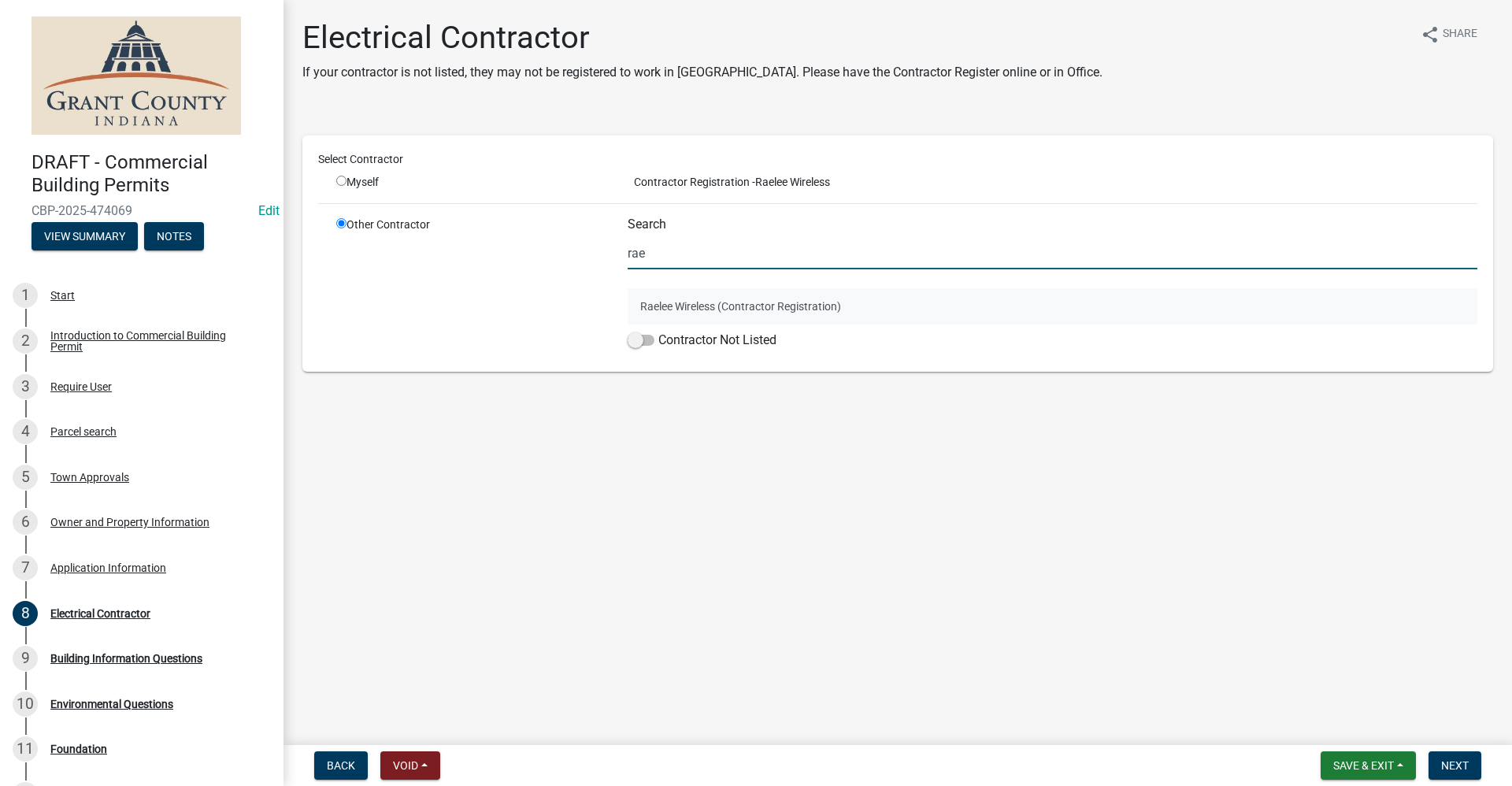
type input "rae"
click at [746, 312] on button "Raelee Wireless (Contractor Registration)" at bounding box center [1052, 307] width 850 height 36
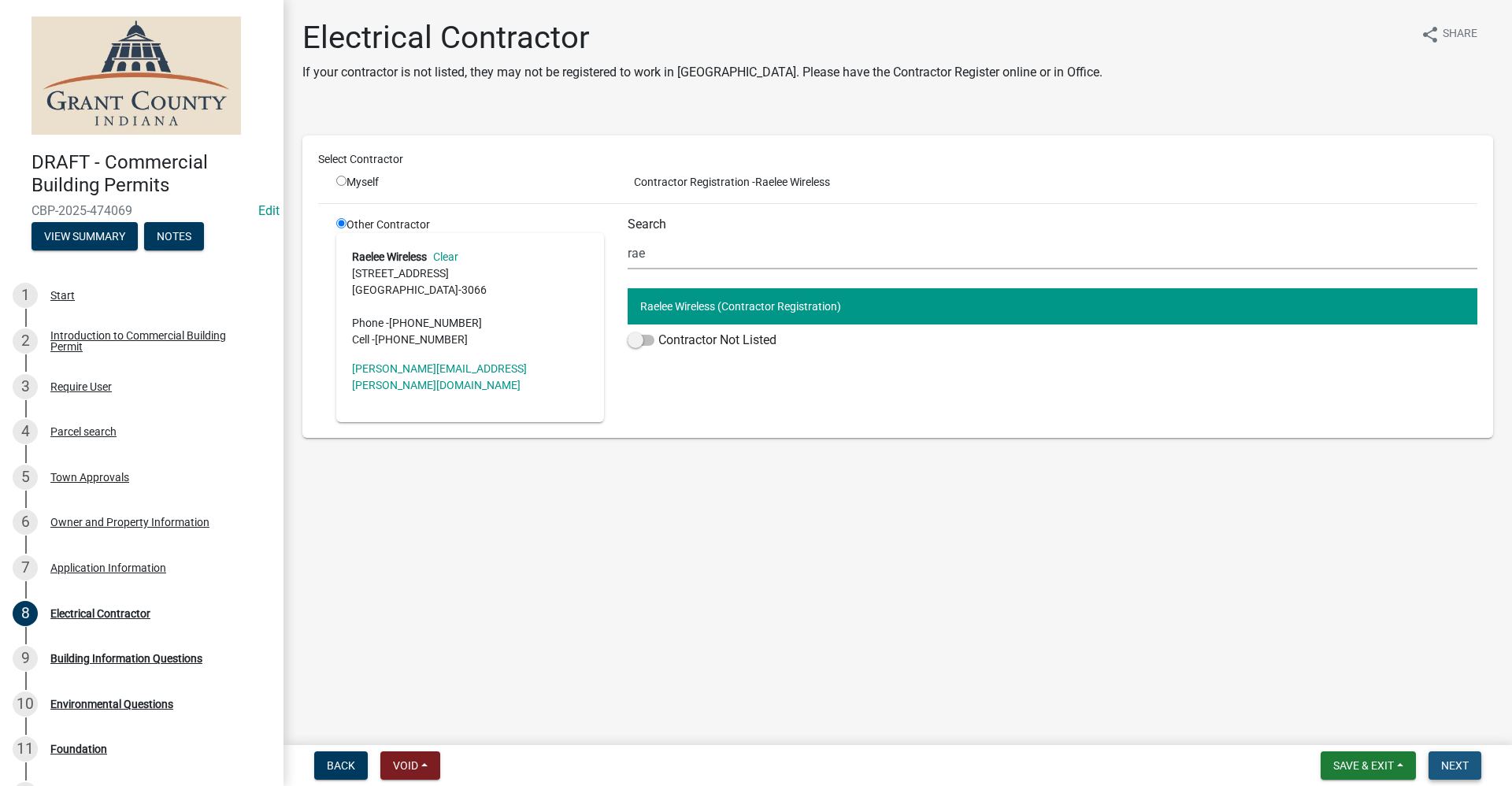
click at [1457, 769] on span "Next" at bounding box center [1455, 765] width 27 height 12
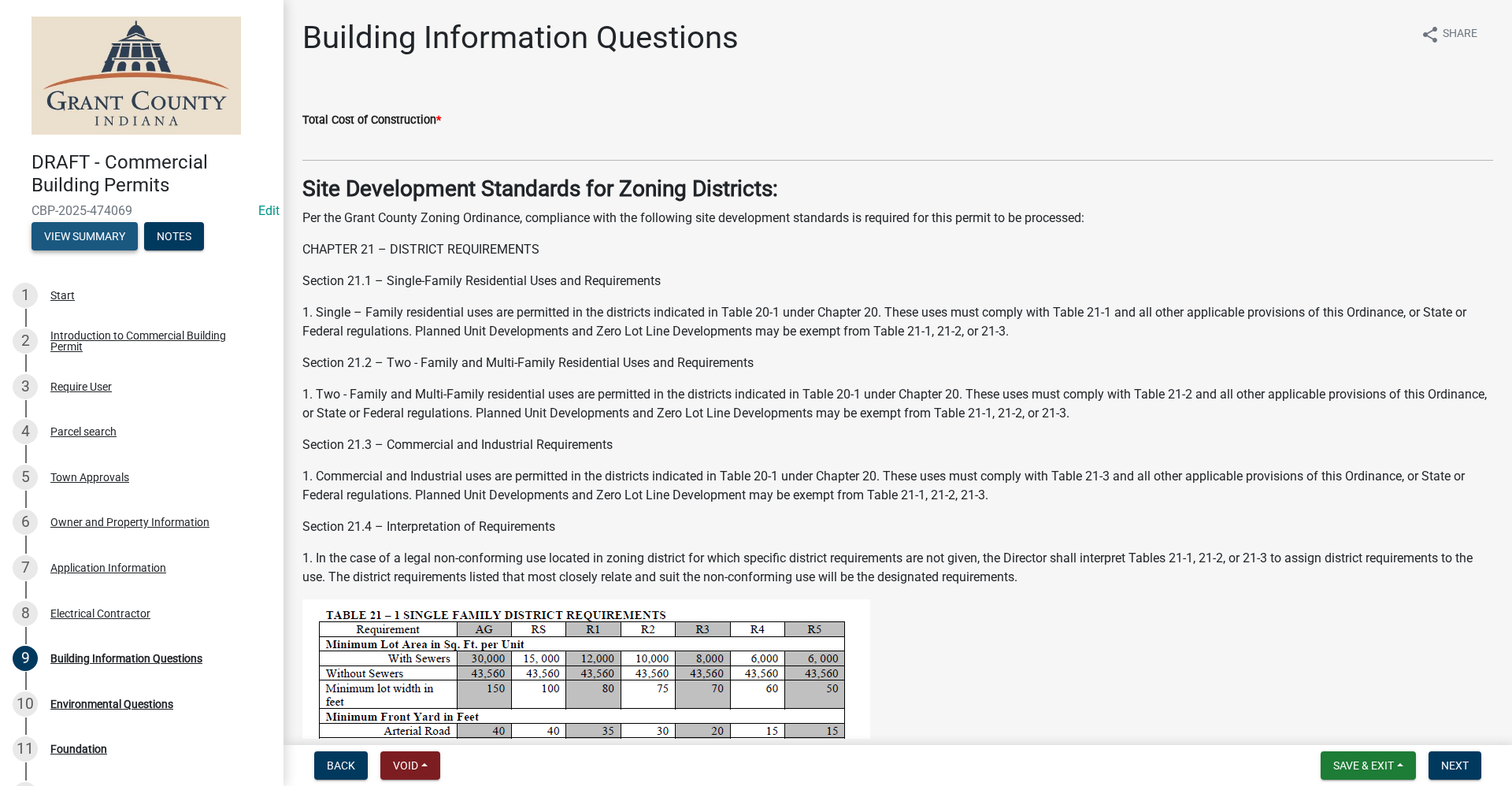
click at [69, 231] on button "View Summary" at bounding box center [84, 236] width 107 height 28
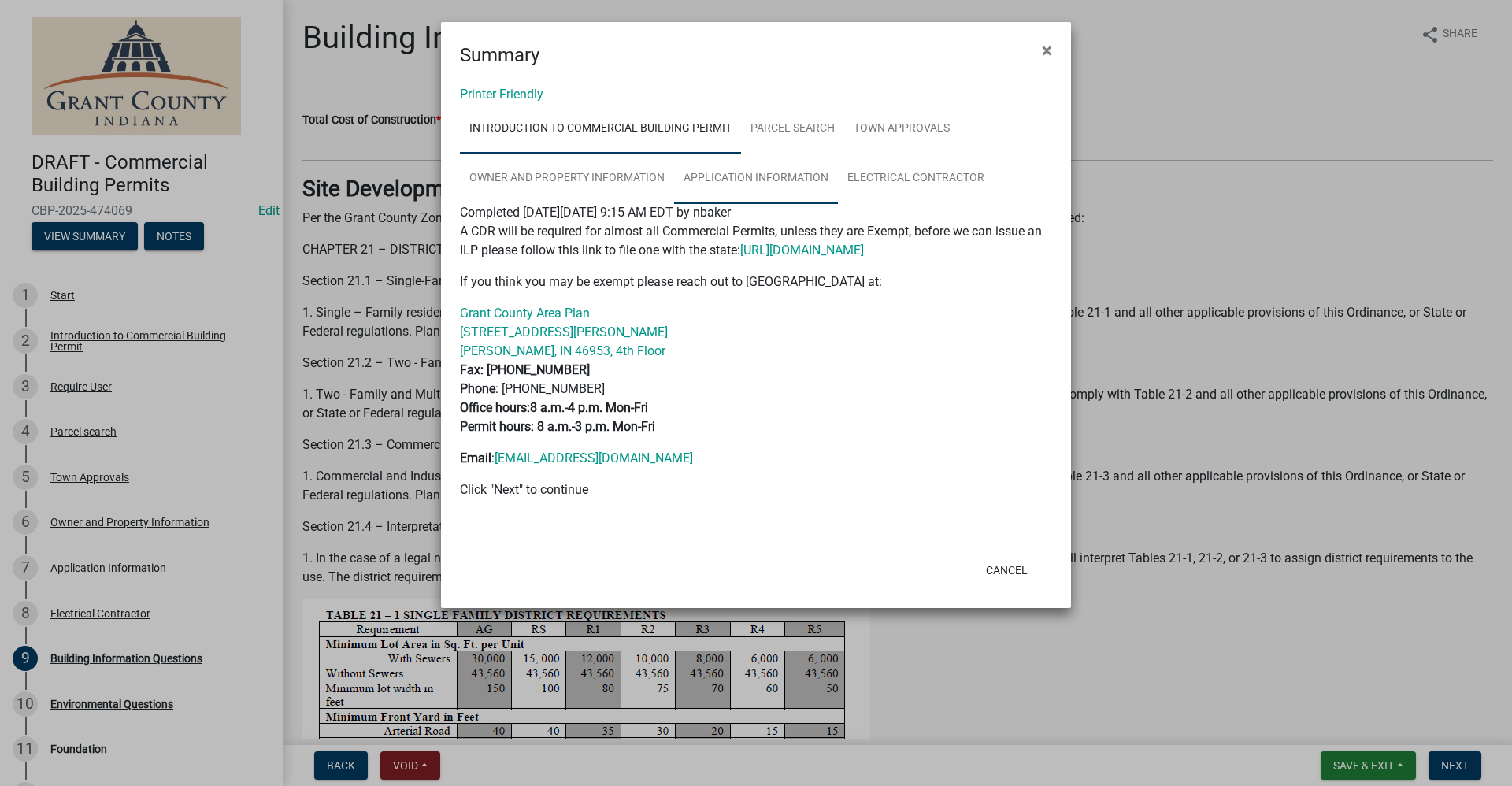
click at [731, 174] on link "Application Information" at bounding box center [756, 179] width 164 height 50
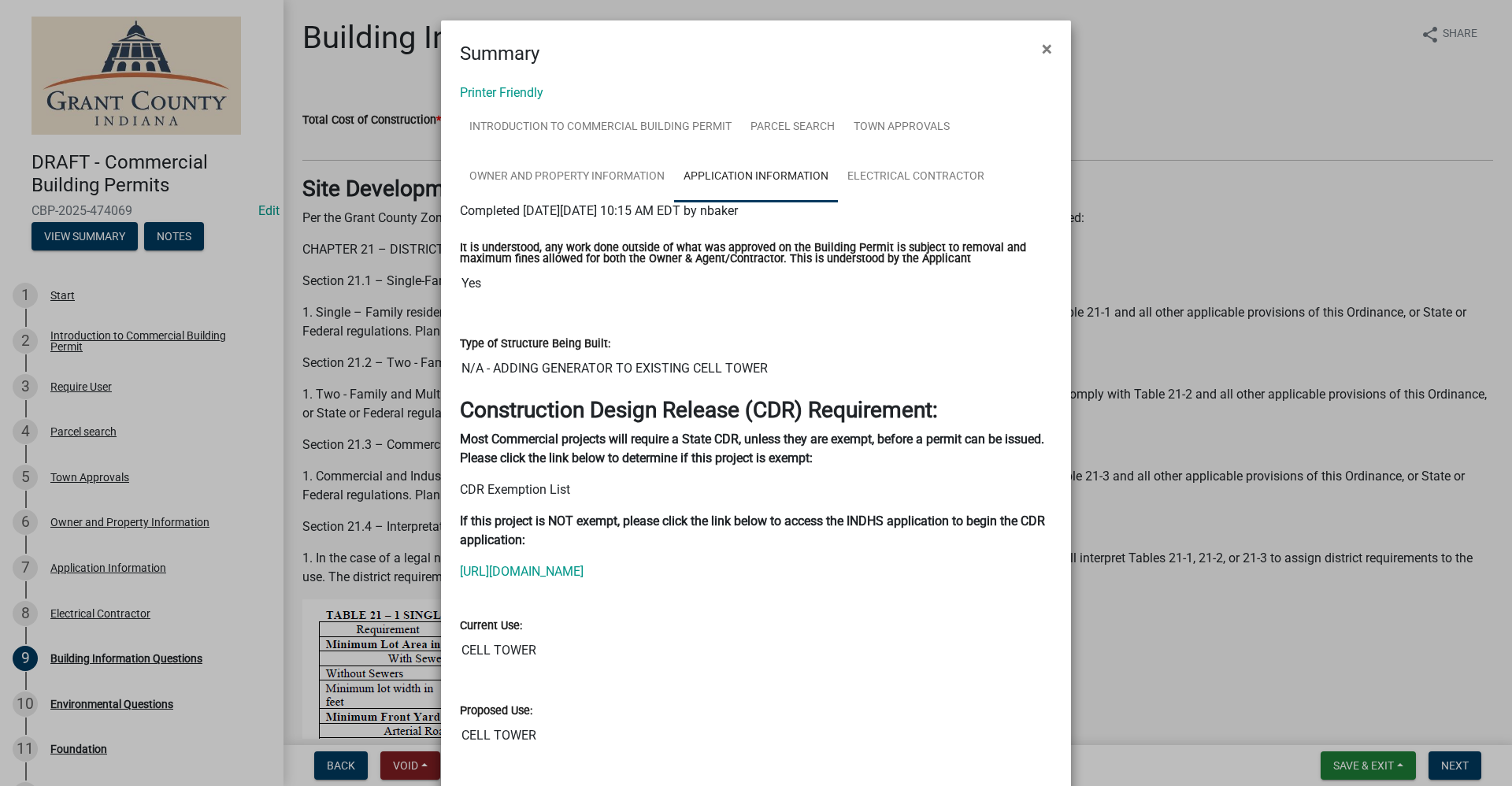
scroll to position [0, 0]
click at [627, 174] on link "Owner and Property Information" at bounding box center [566, 179] width 214 height 50
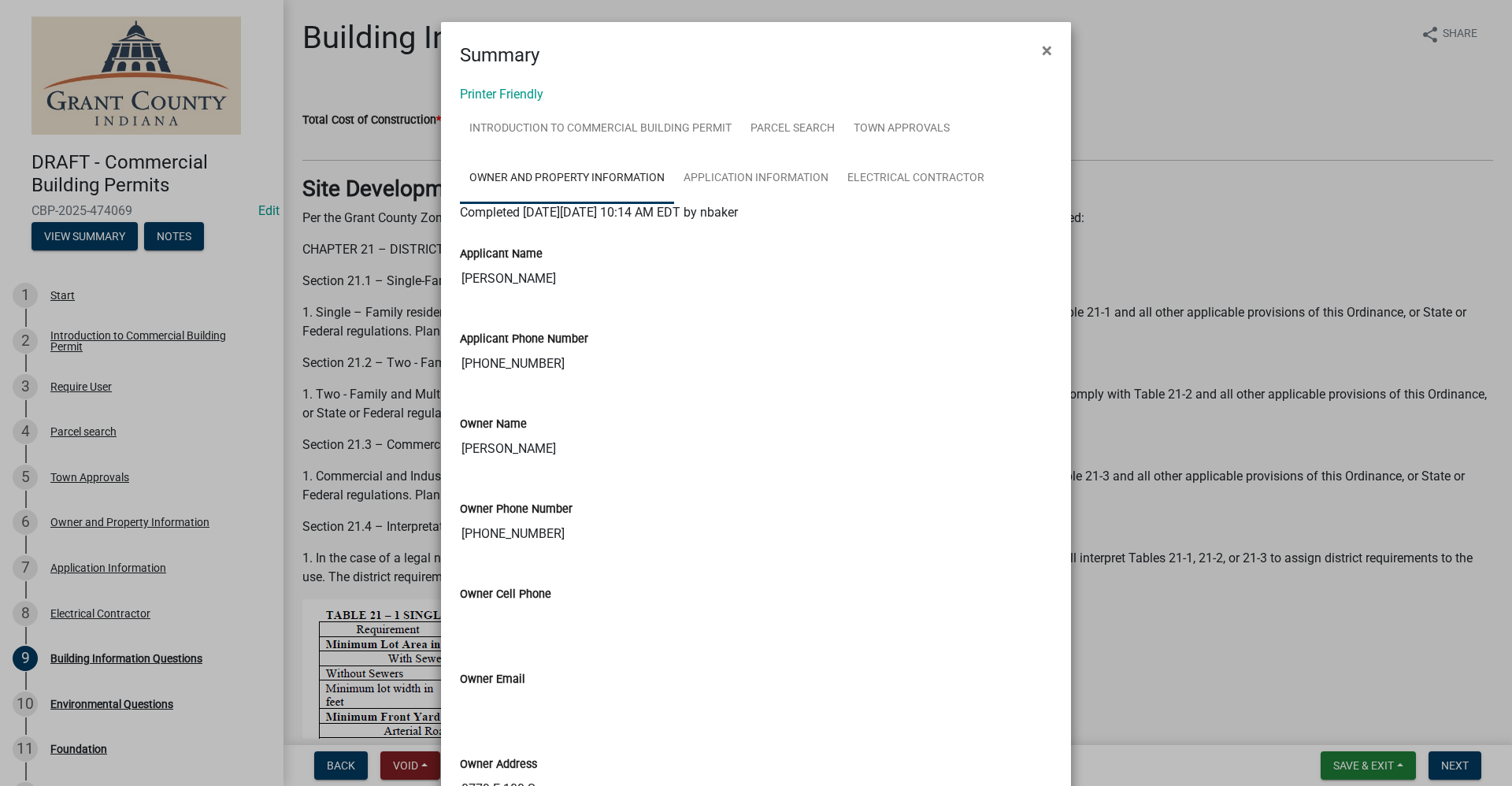
scroll to position [315, 0]
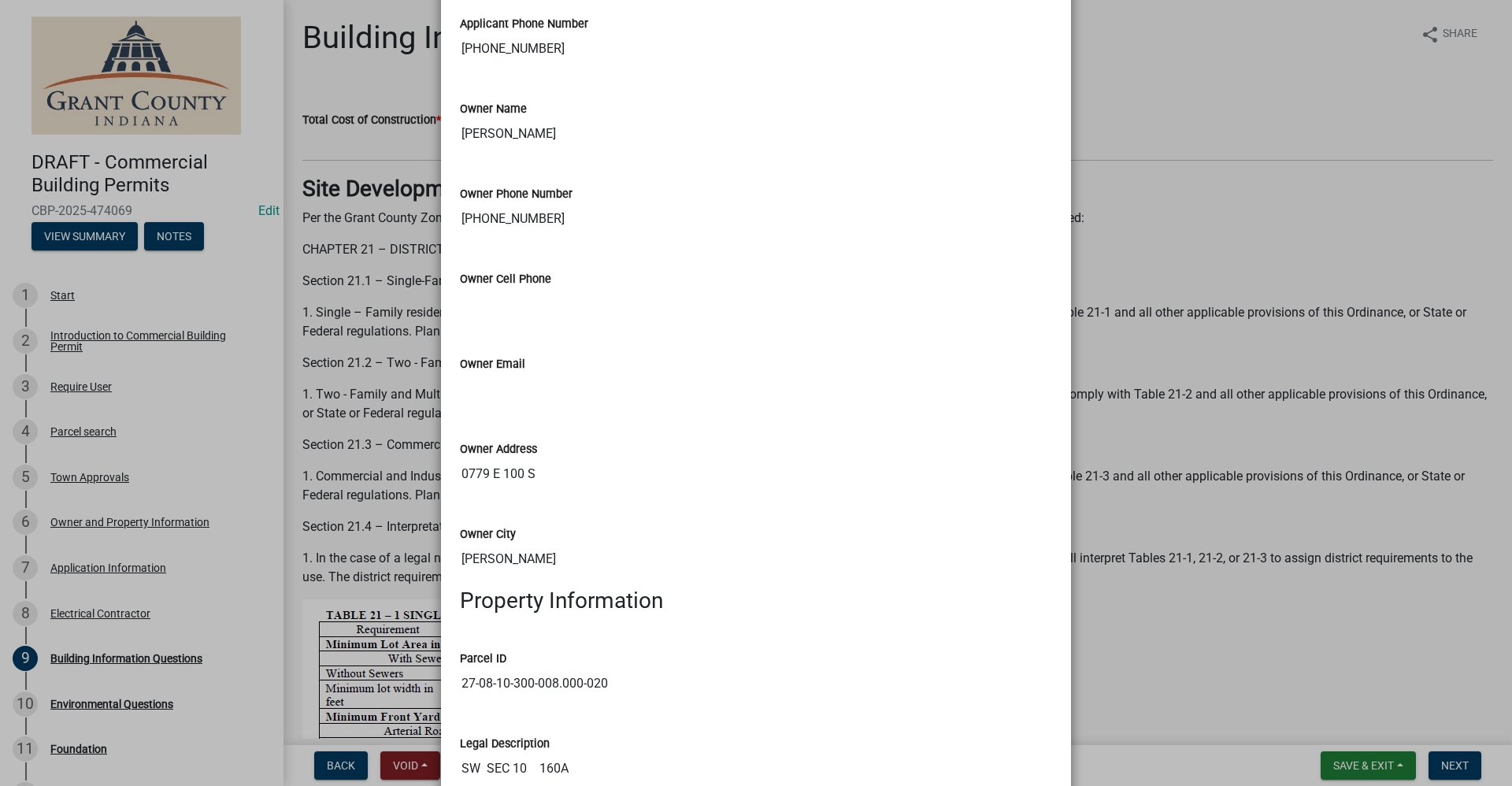
click at [296, 695] on ngb-modal-window "Summary × Printer Friendly Introduction to Commercial Building Permit Parcel se…" at bounding box center [756, 393] width 1512 height 786
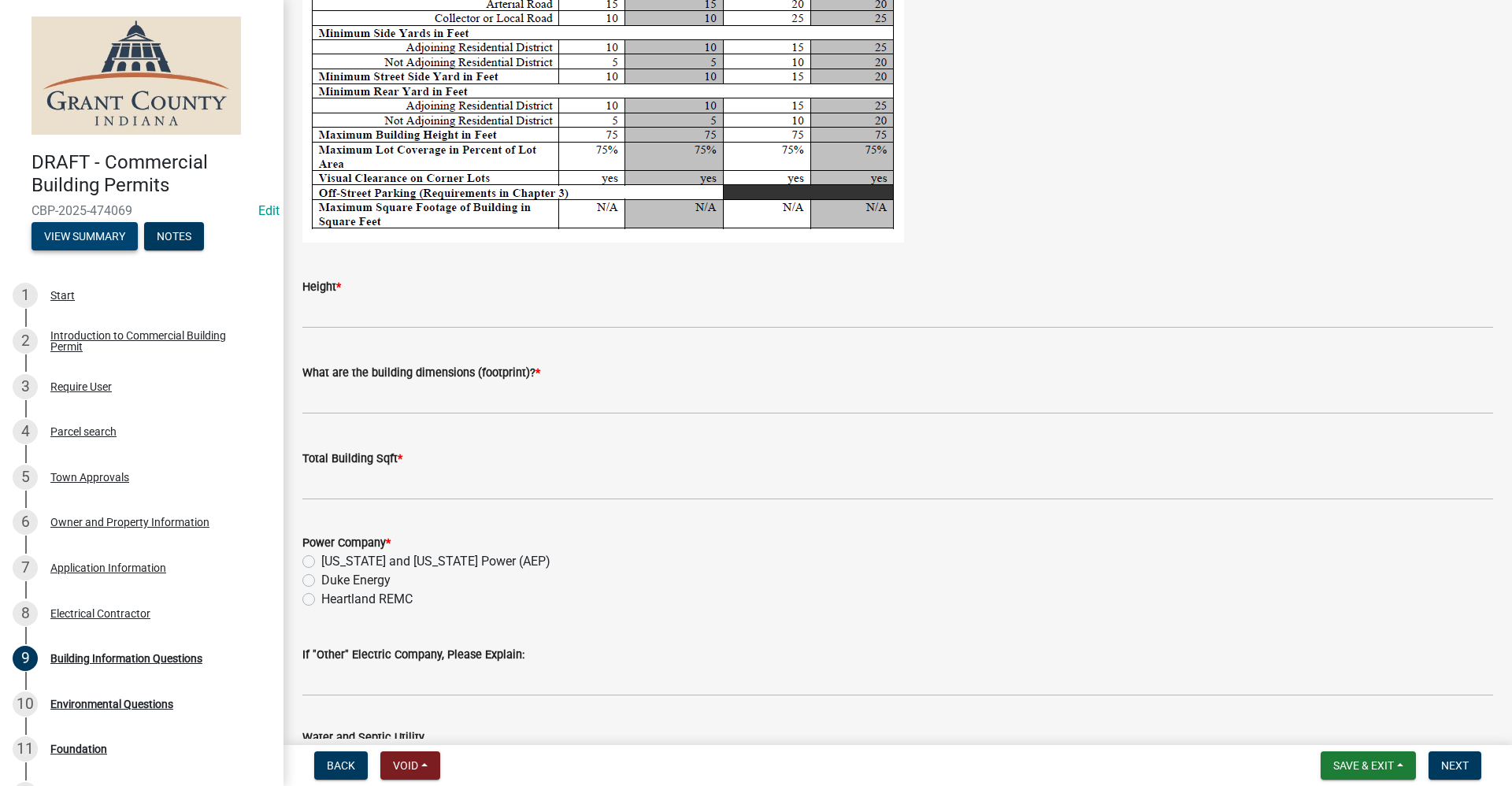
scroll to position [2756, 0]
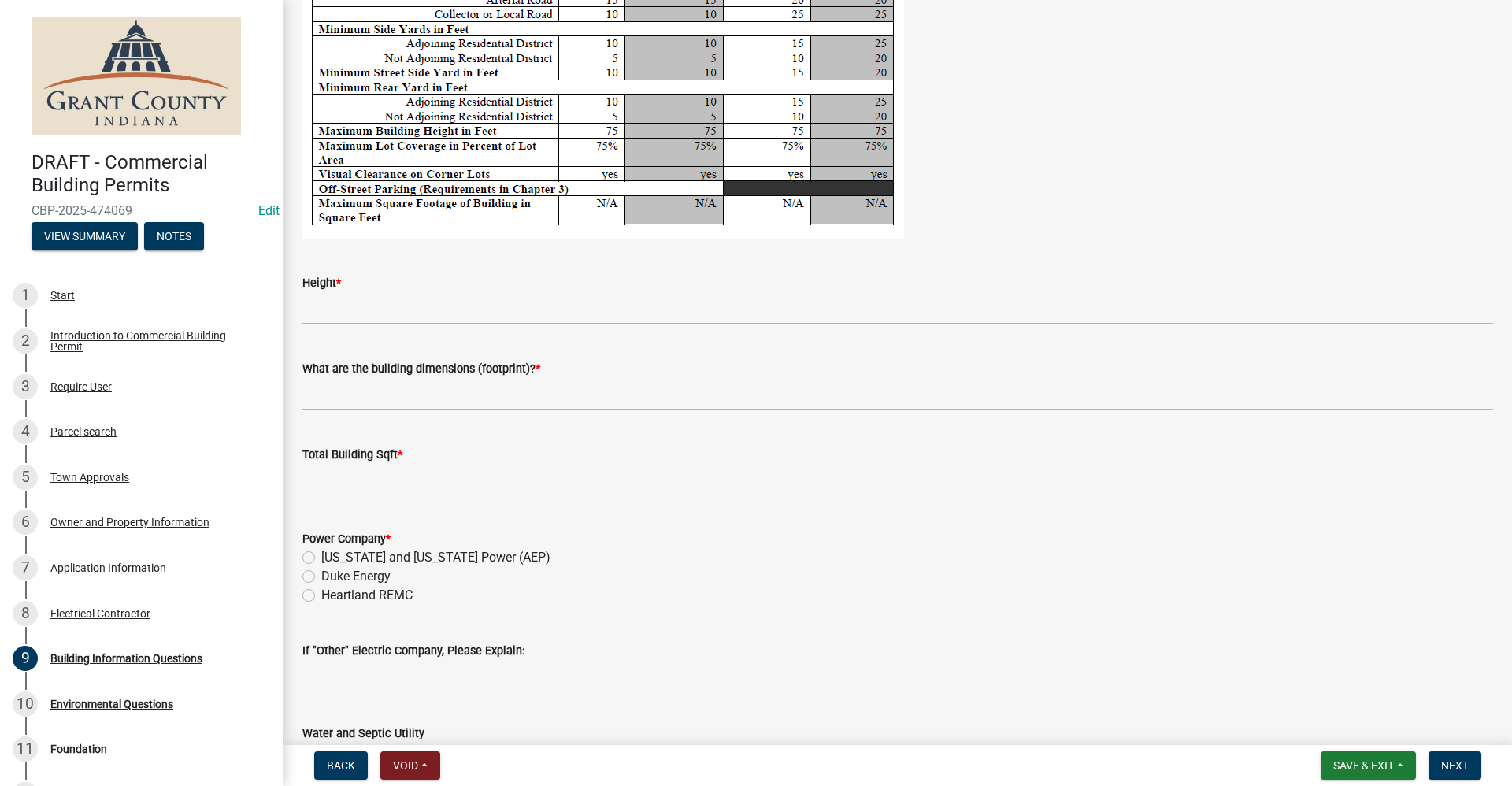
click at [322, 559] on label "Indiana and Michigan Power (AEP)" at bounding box center [436, 557] width 229 height 19
click at [322, 559] on input "Indiana and Michigan Power (AEP)" at bounding box center [327, 553] width 10 height 10
radio input "true"
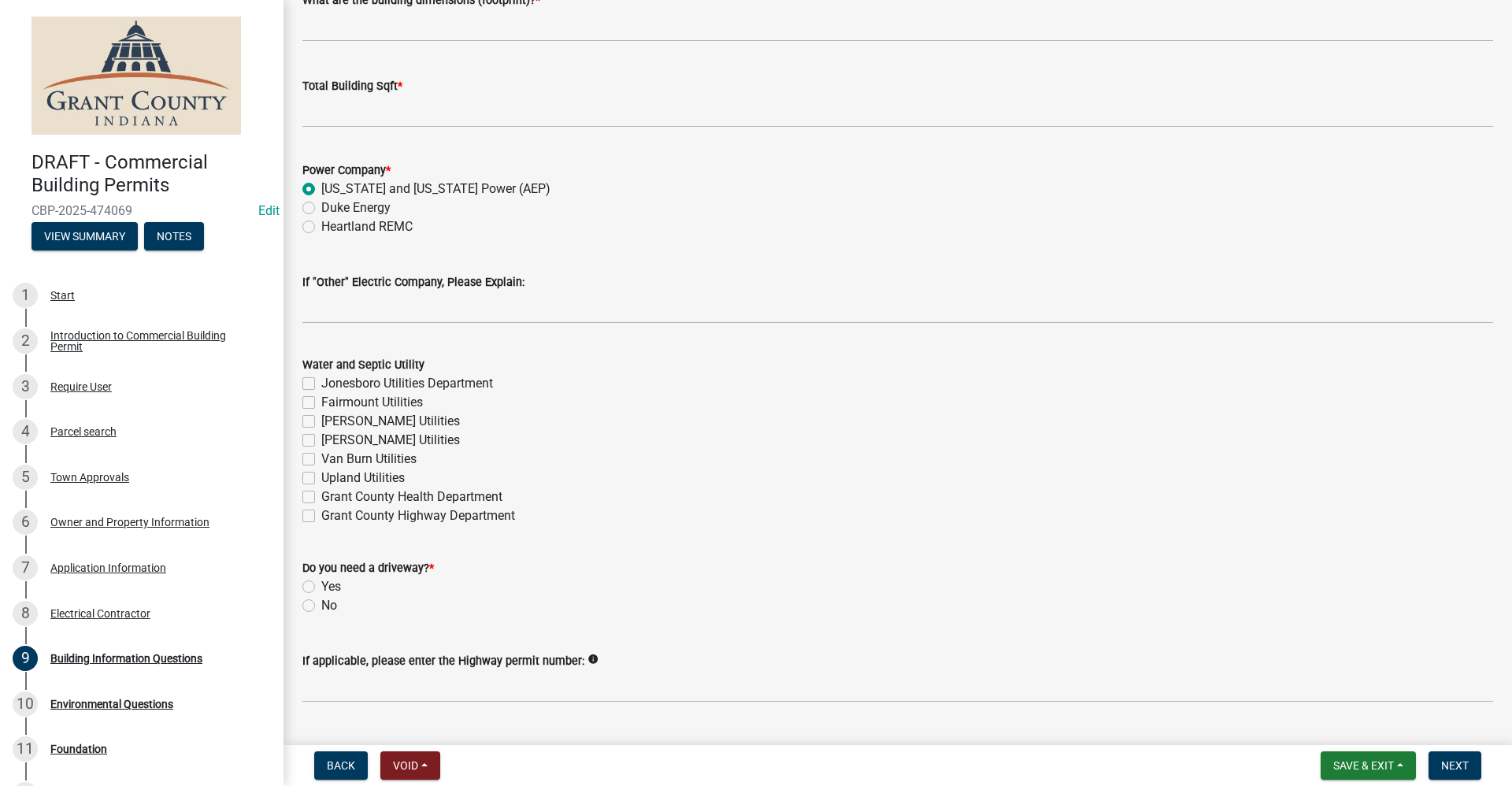
scroll to position [3150, 0]
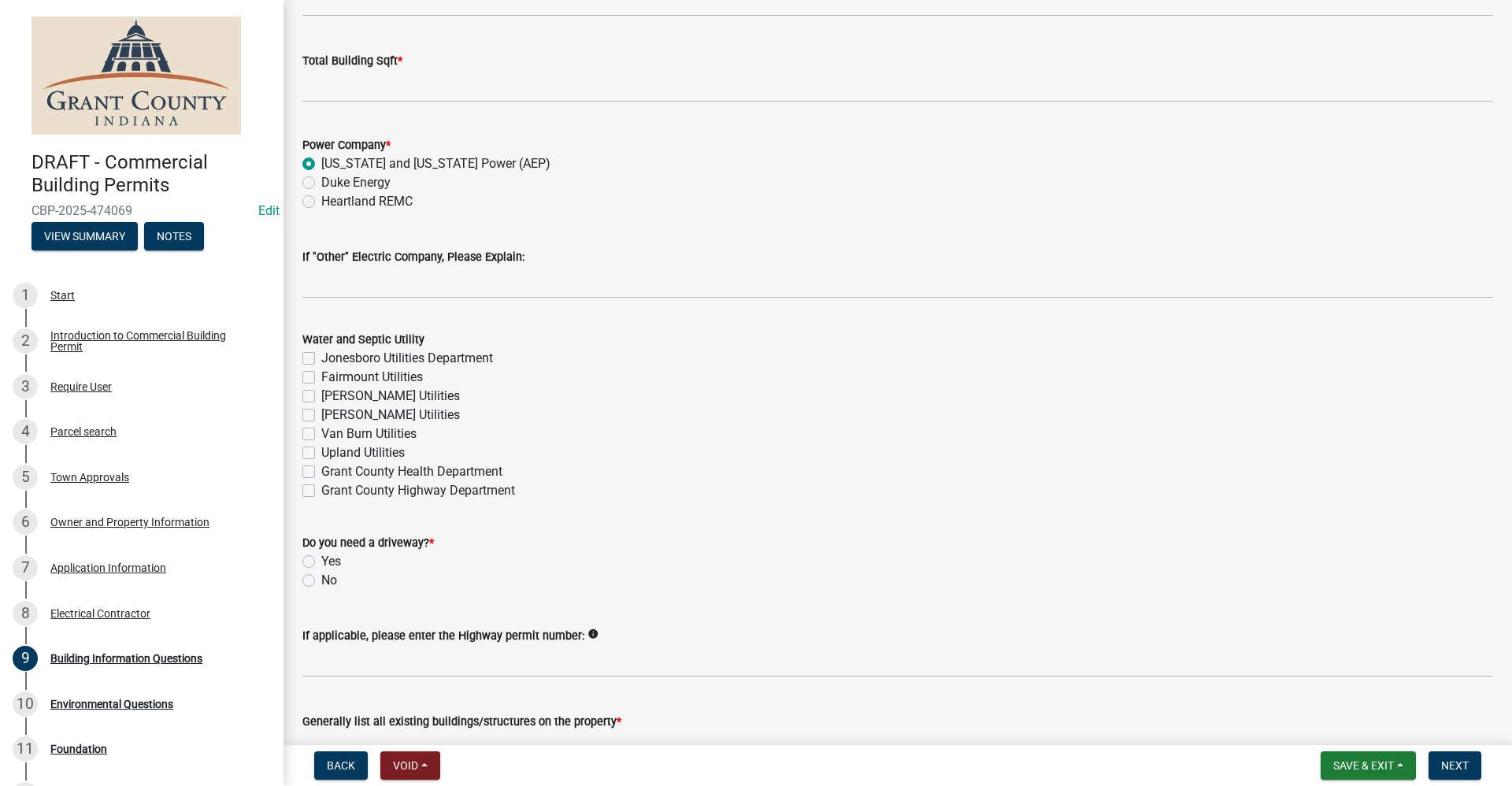
click at [322, 582] on label "No" at bounding box center [329, 580] width 16 height 19
click at [322, 581] on input "No" at bounding box center [327, 576] width 10 height 10
radio input "true"
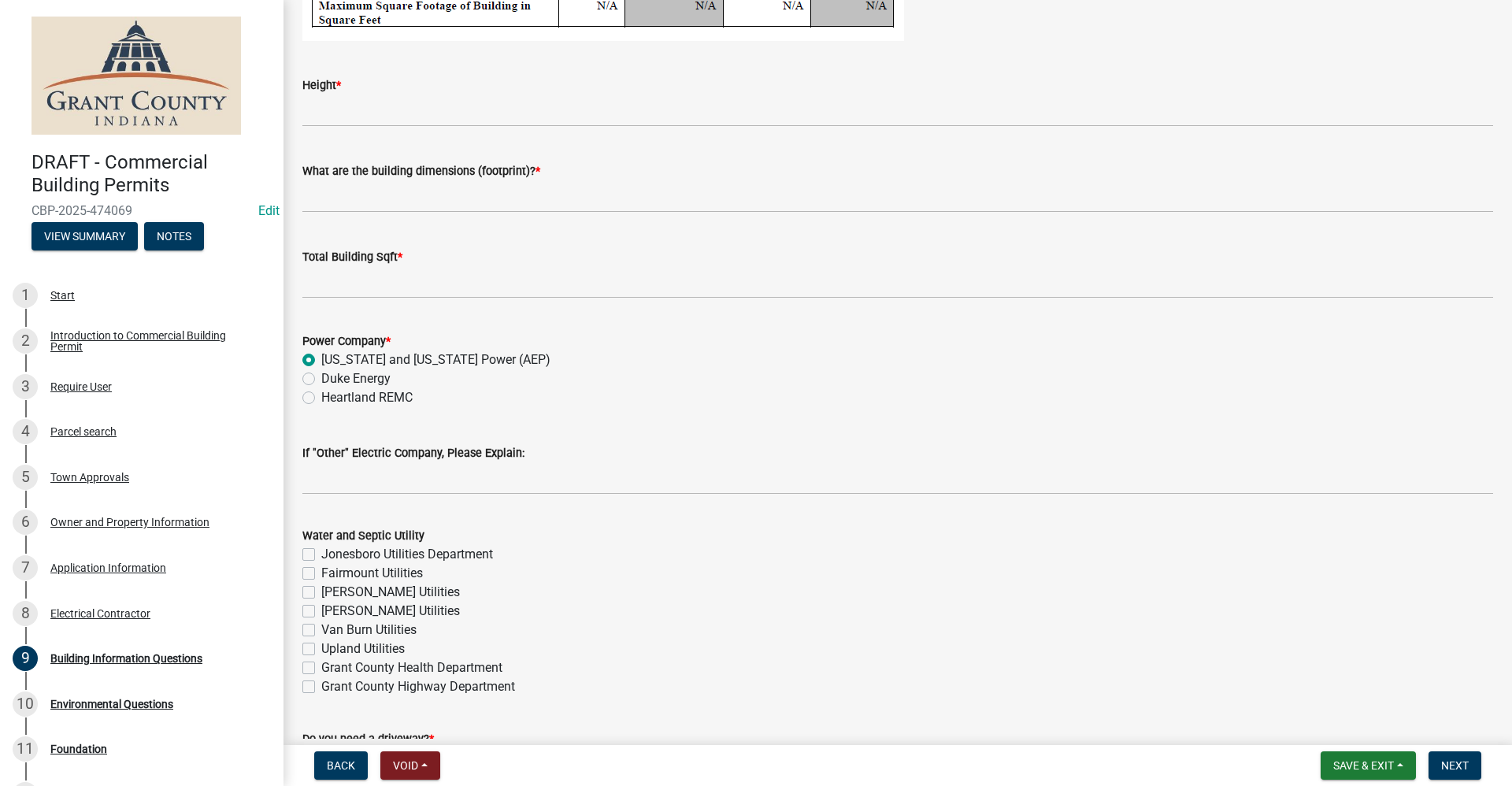
scroll to position [2933, 0]
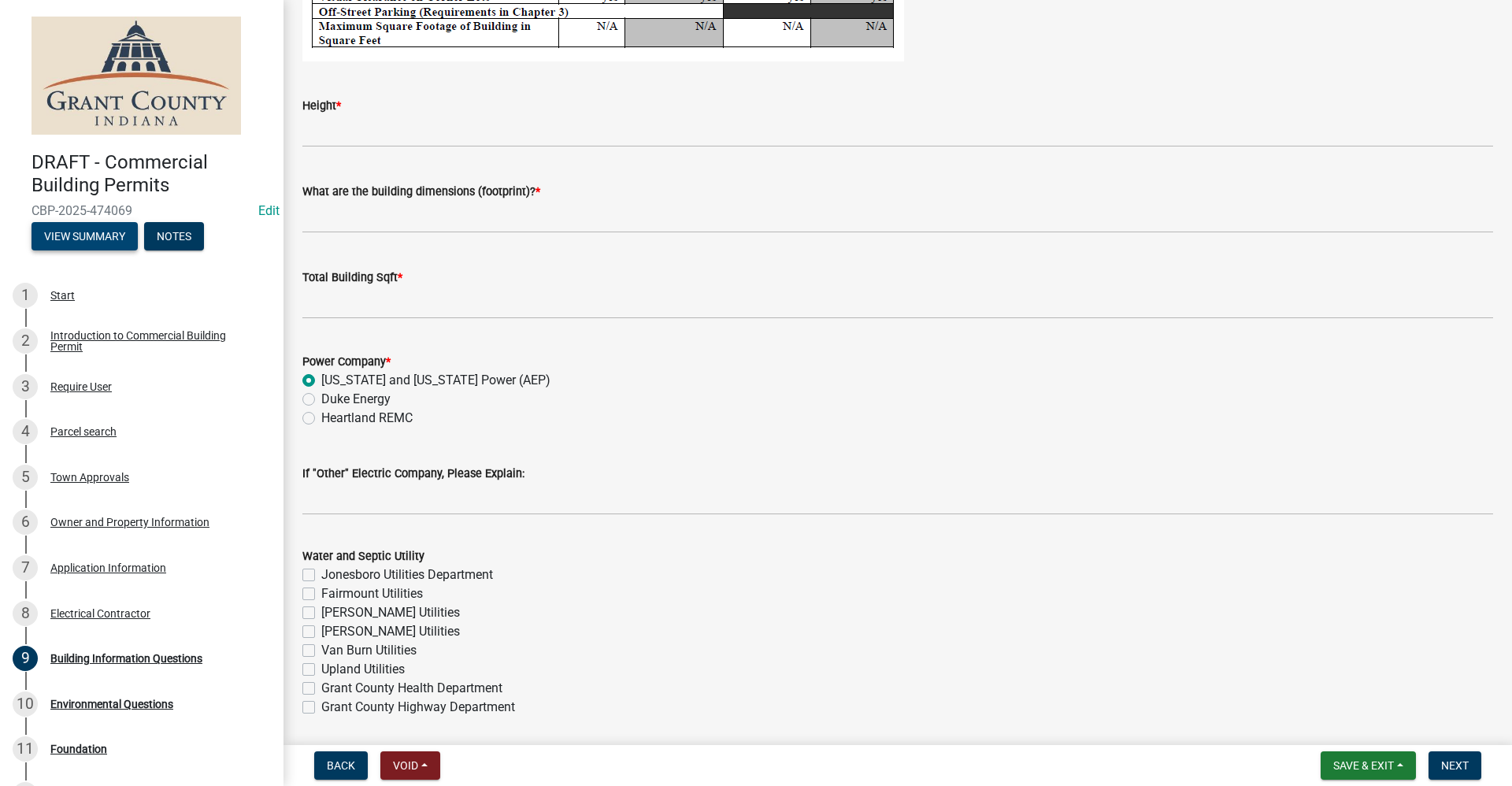
click at [98, 241] on button "View Summary" at bounding box center [84, 236] width 107 height 28
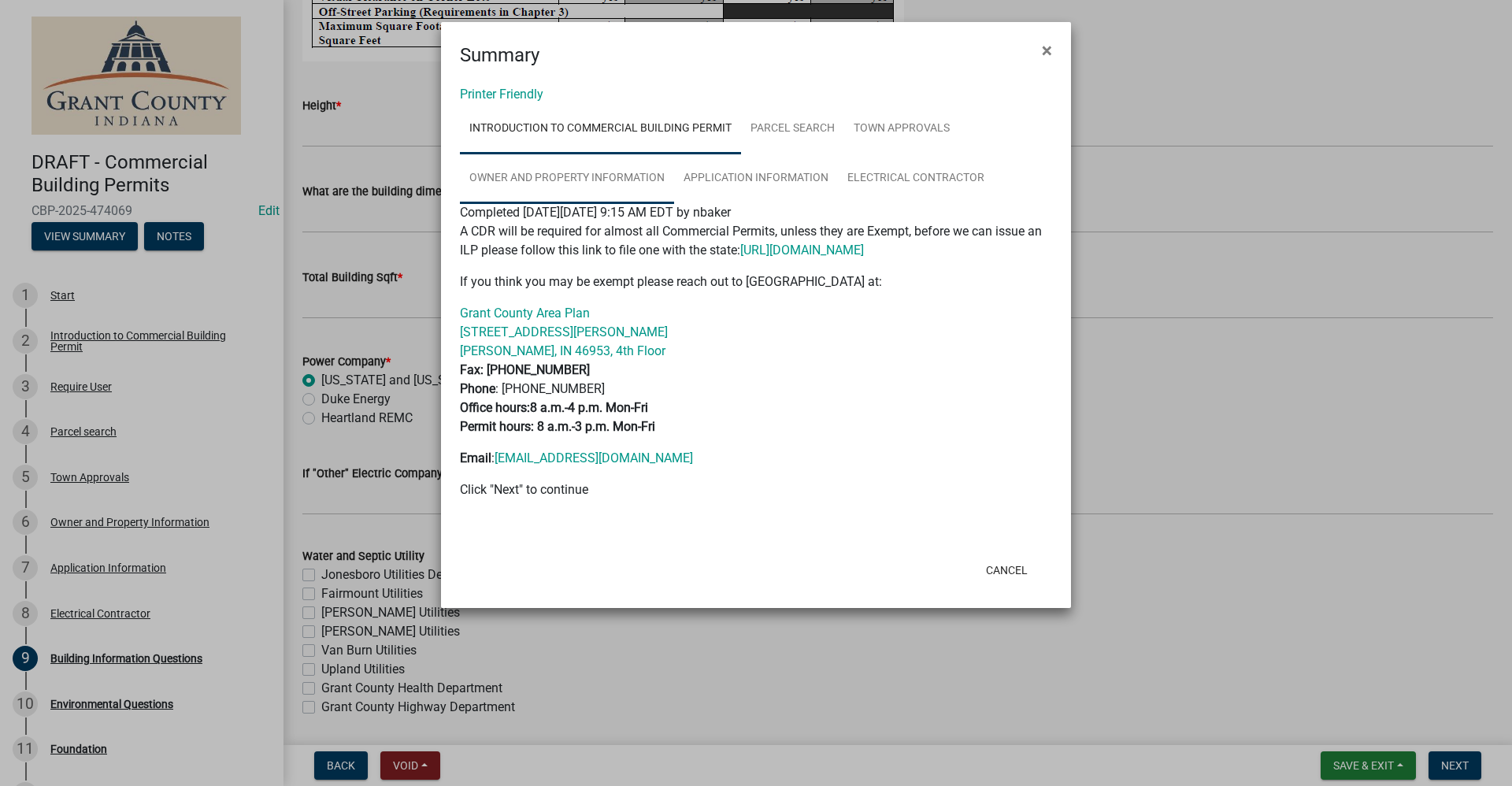
click at [575, 174] on link "Owner and Property Information" at bounding box center [566, 179] width 214 height 50
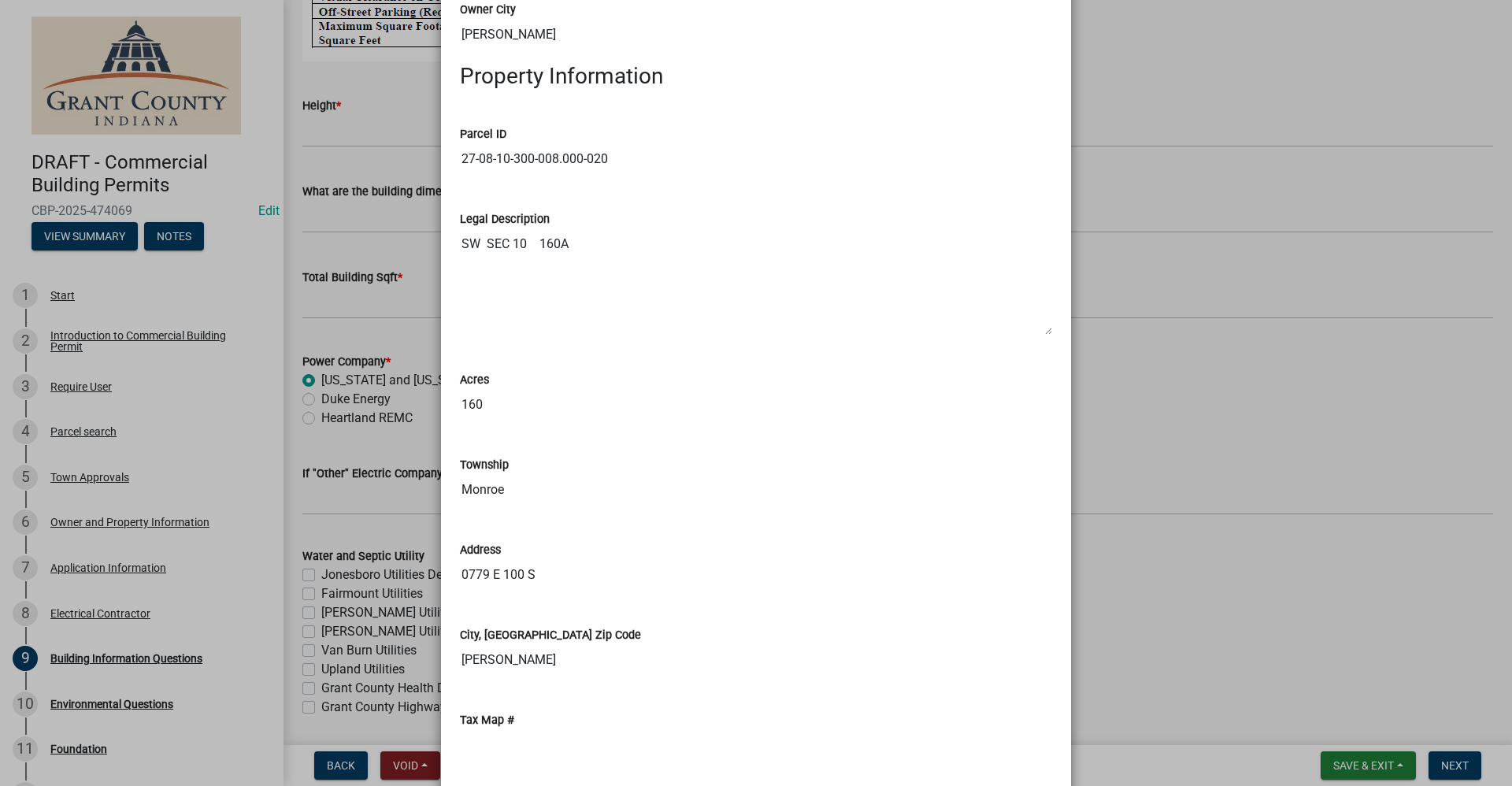
scroll to position [866, 0]
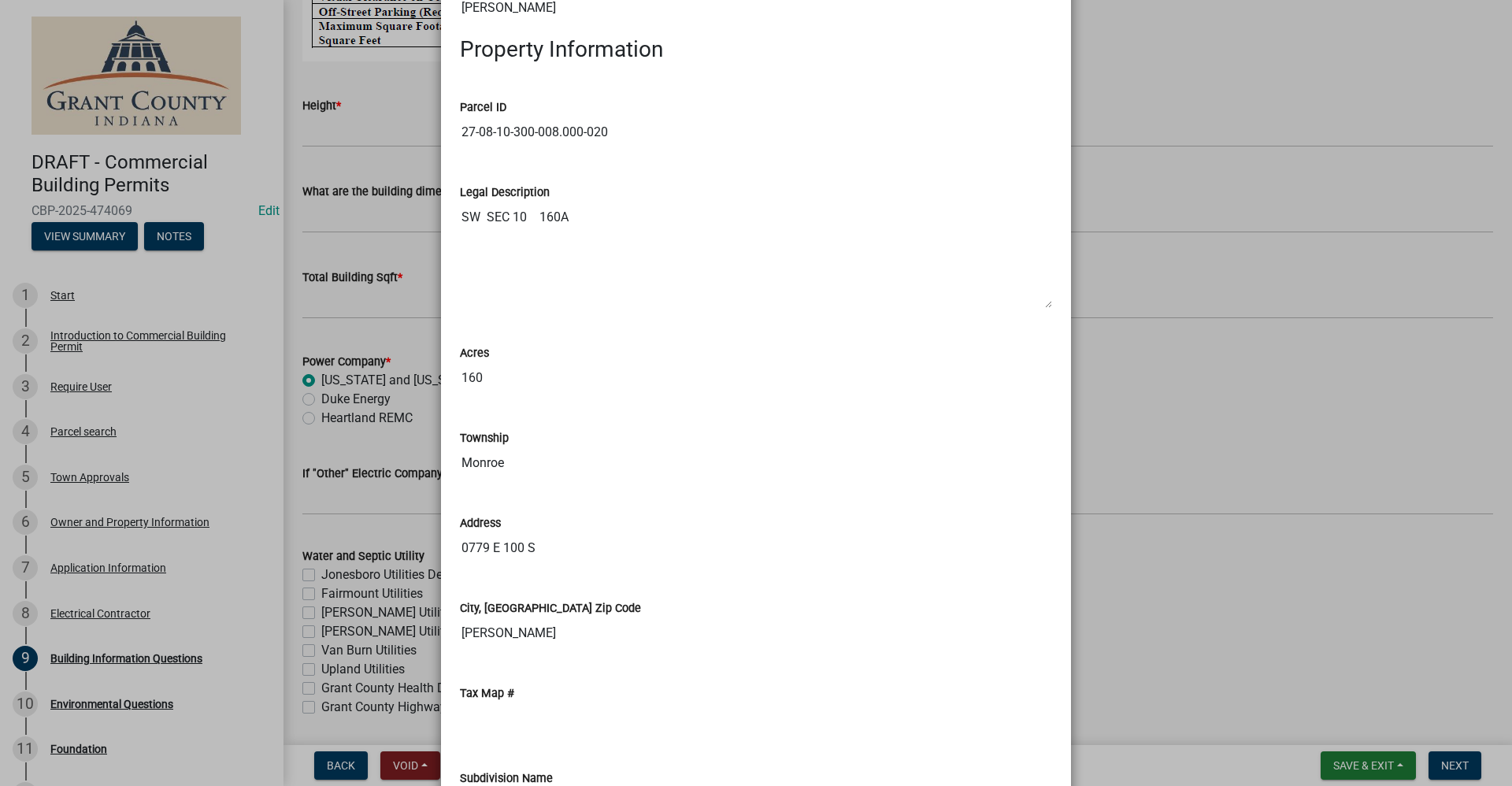
click at [1239, 660] on ngb-modal-window "Summary × Printer Friendly Introduction to Commercial Building Permit Parcel se…" at bounding box center [756, 393] width 1512 height 786
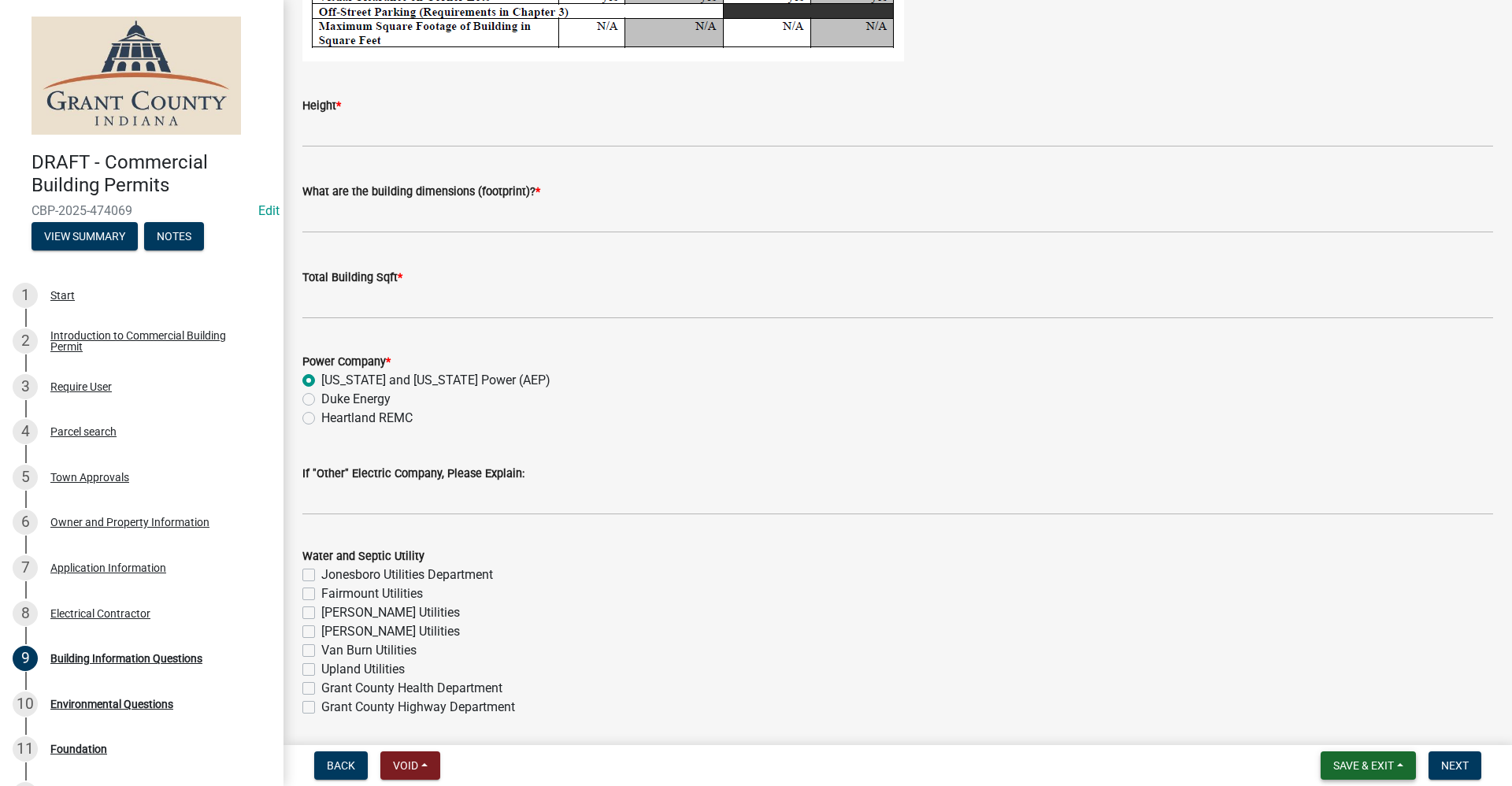
click at [1360, 760] on span "Save & Exit" at bounding box center [1363, 765] width 60 height 12
click at [1322, 721] on button "Save & Exit" at bounding box center [1353, 725] width 126 height 38
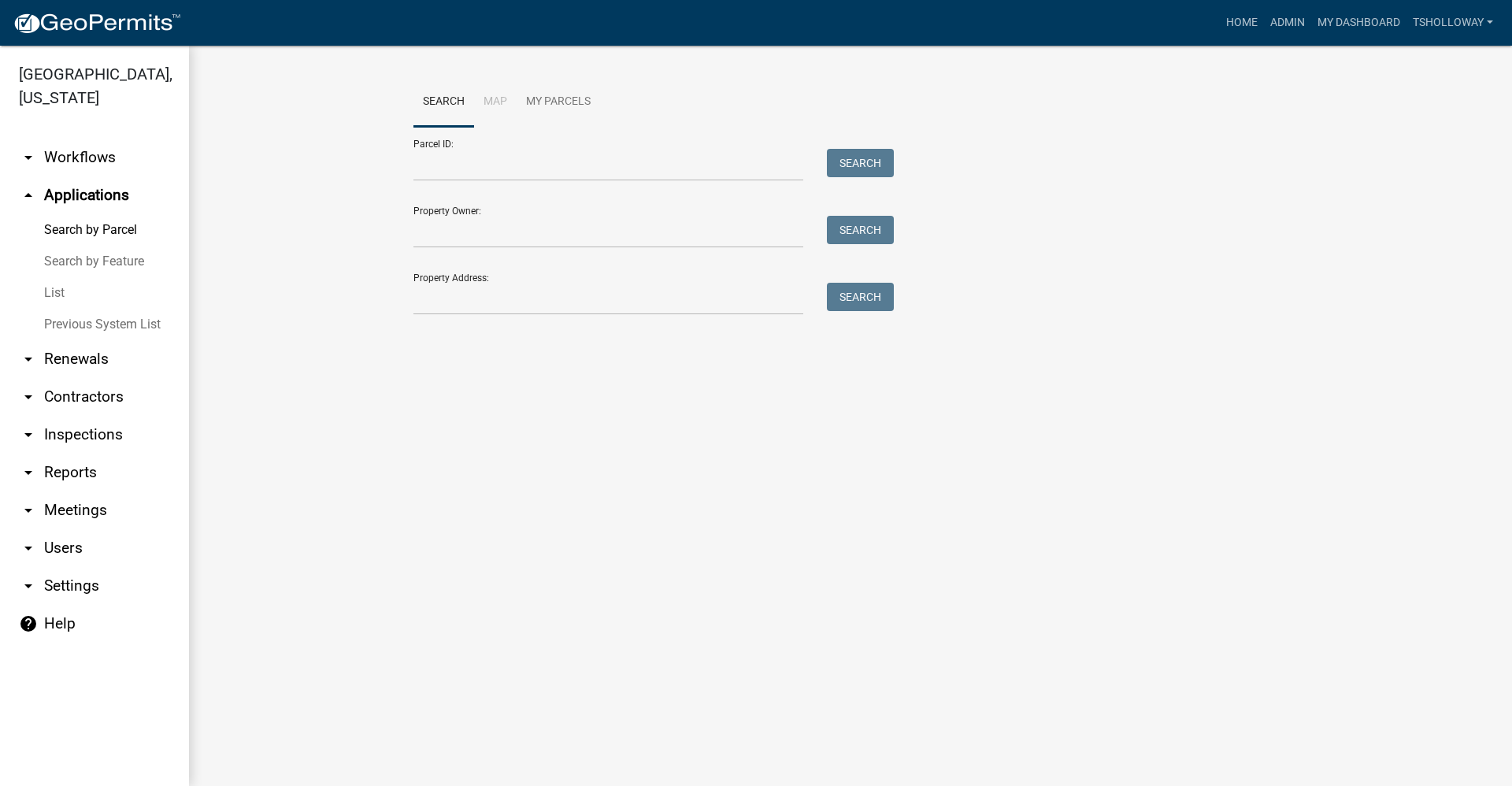
click at [95, 416] on link "arrow_drop_down Inspections" at bounding box center [94, 435] width 189 height 38
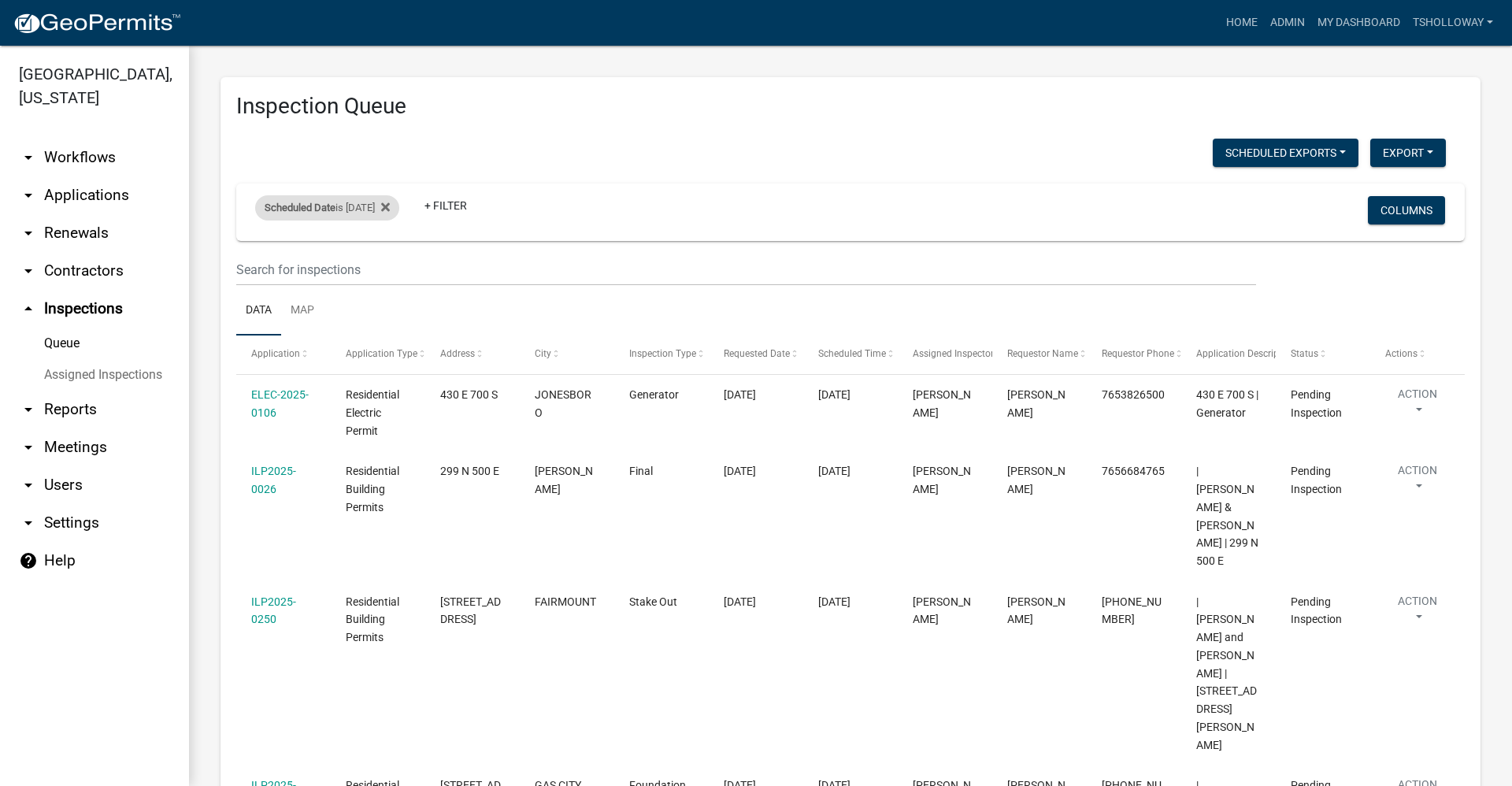
click at [394, 210] on div "Scheduled Date is 09/11/2025" at bounding box center [327, 207] width 144 height 25
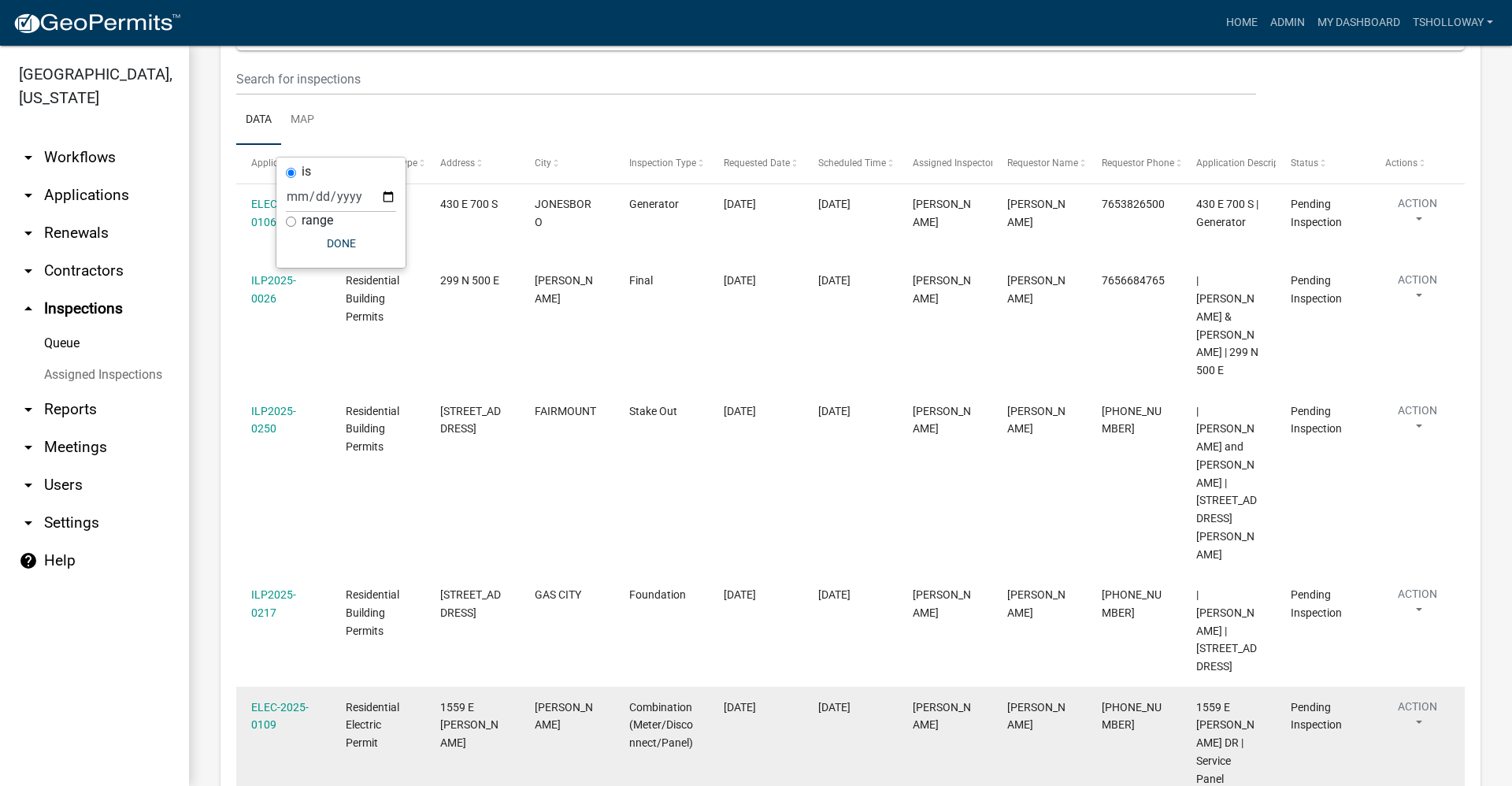
scroll to position [205, 0]
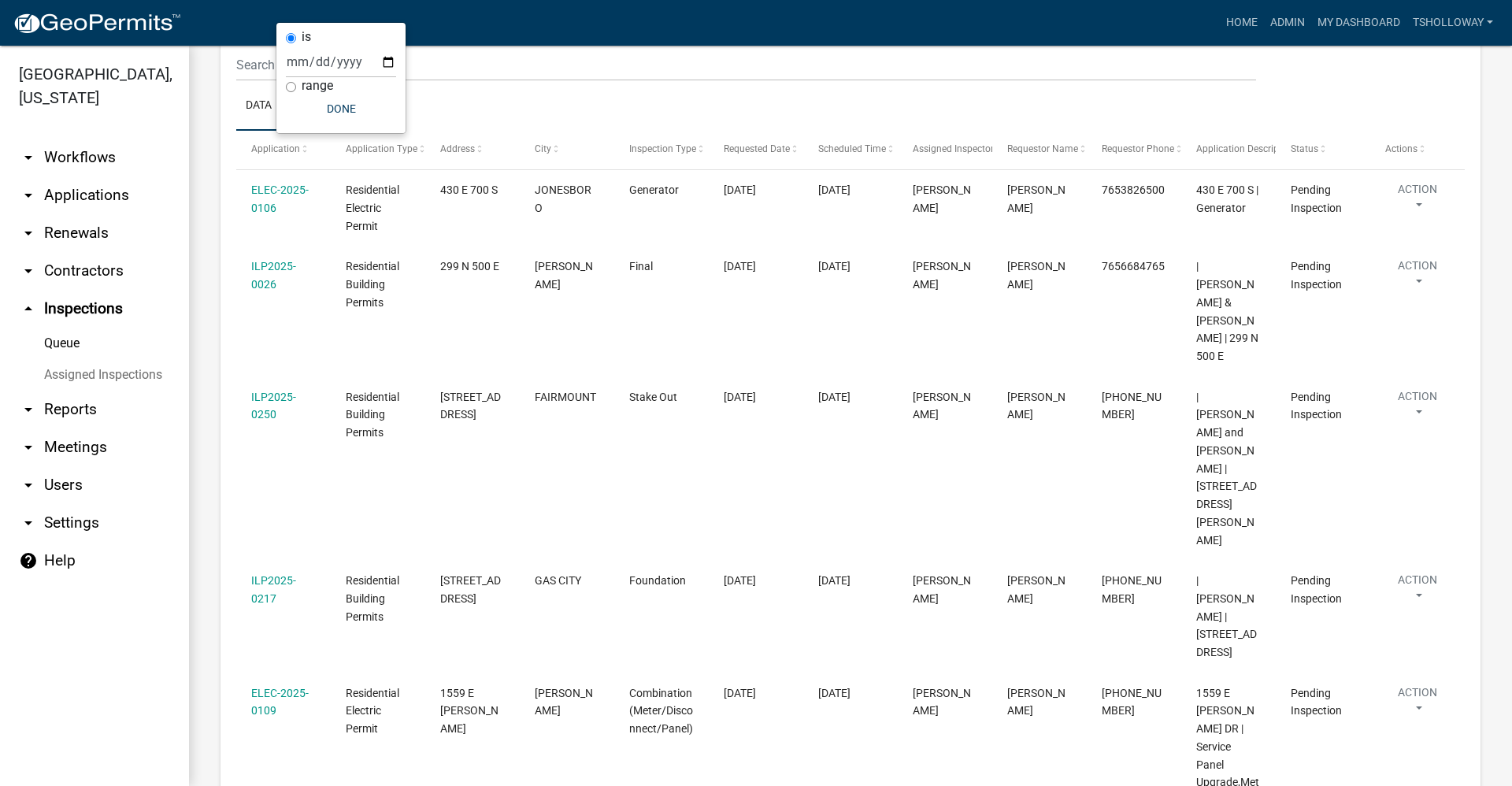
click at [154, 623] on ul "arrow_drop_down Workflows List arrow_drop_down Applications Search by Parcel Se…" at bounding box center [94, 455] width 189 height 660
click at [1239, 21] on link "Home" at bounding box center [1242, 23] width 44 height 30
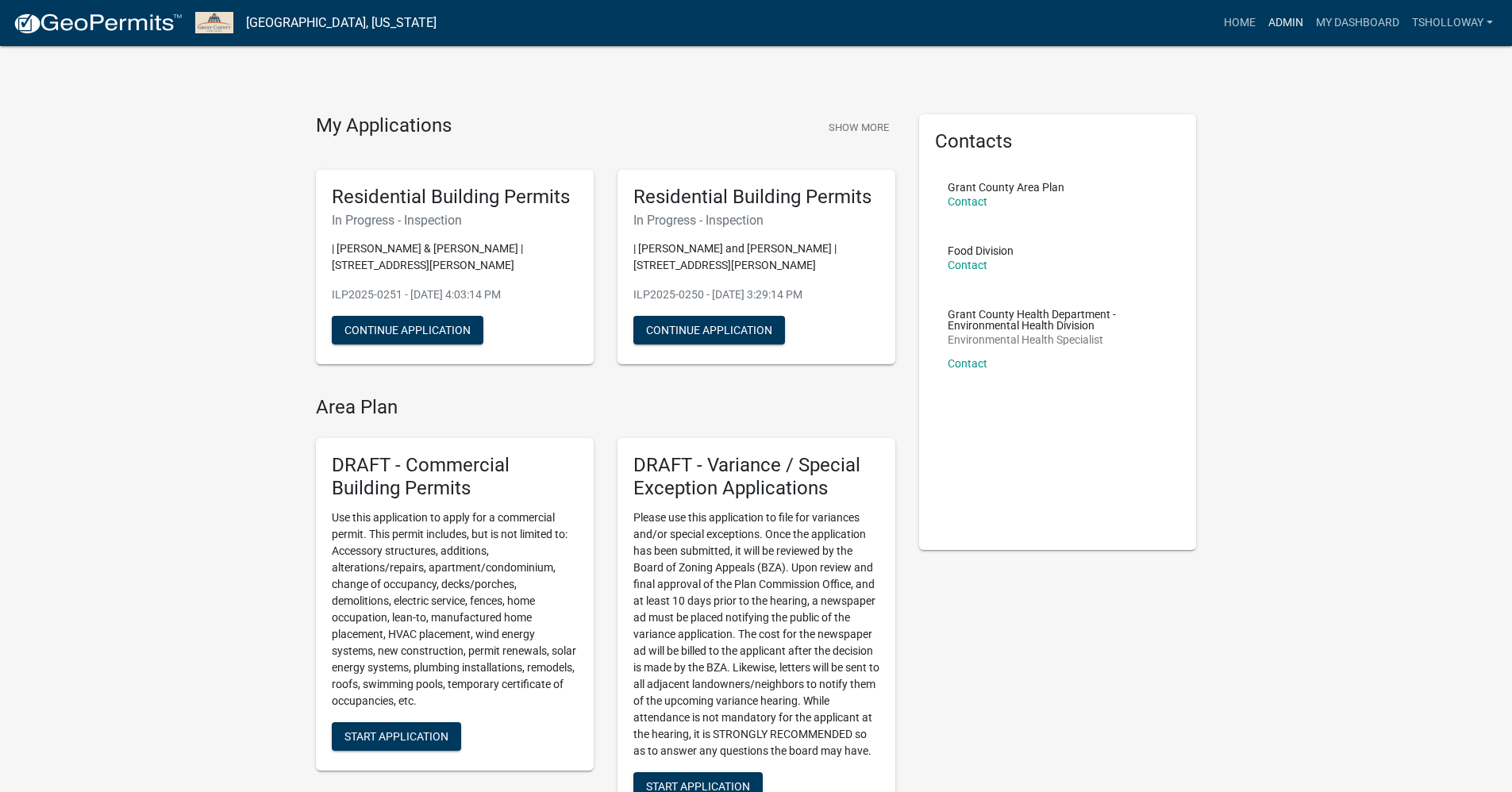
click at [1277, 18] on link "Admin" at bounding box center [1285, 23] width 47 height 30
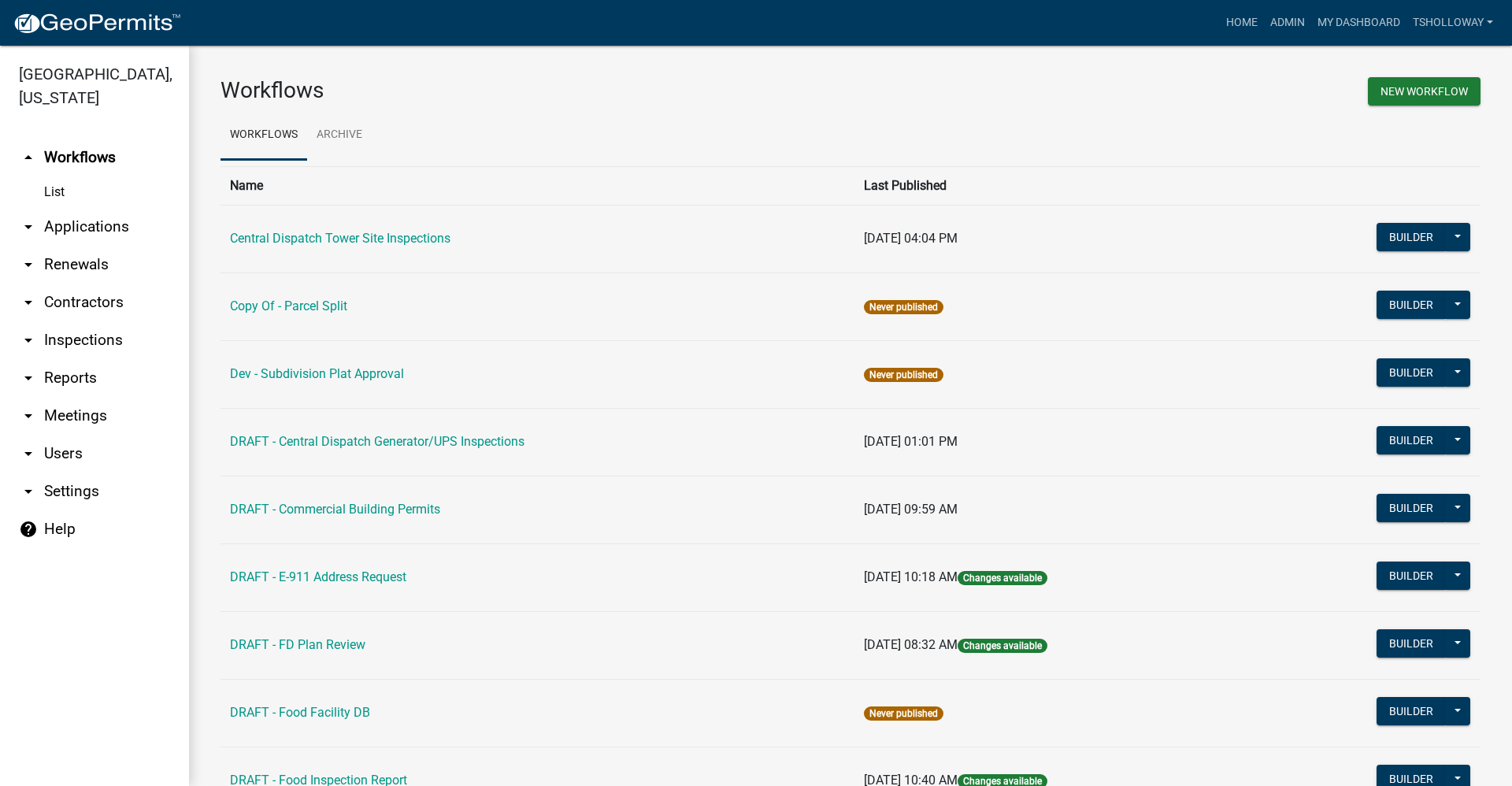
click at [93, 208] on link "arrow_drop_down Applications" at bounding box center [94, 227] width 189 height 38
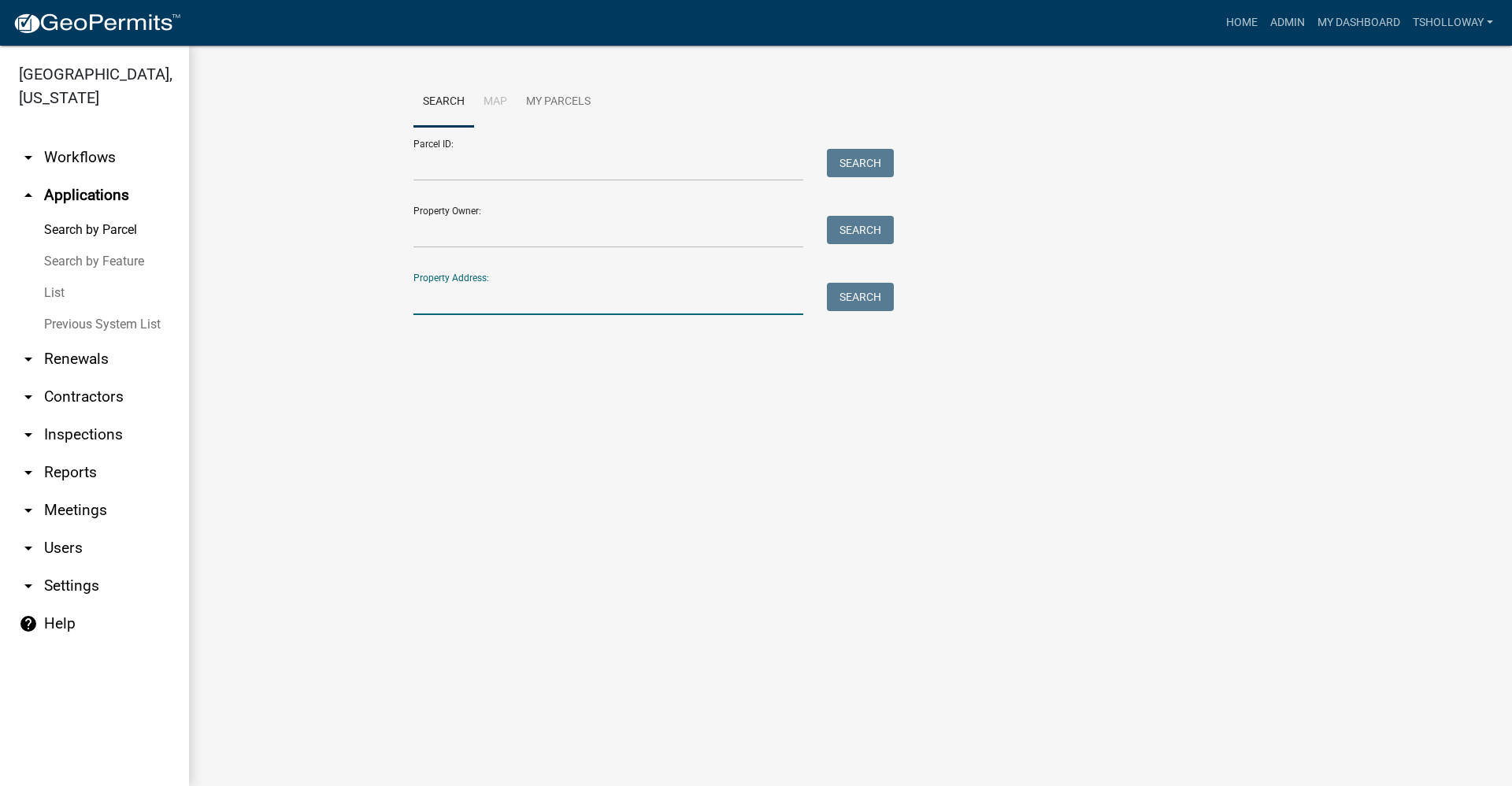
click at [475, 288] on input "Property Address:" at bounding box center [608, 298] width 390 height 32
click at [527, 282] on div "Property Address: Search" at bounding box center [650, 288] width 473 height 55
type input "0779 e 100 s"
click at [856, 293] on button "Search" at bounding box center [860, 297] width 67 height 28
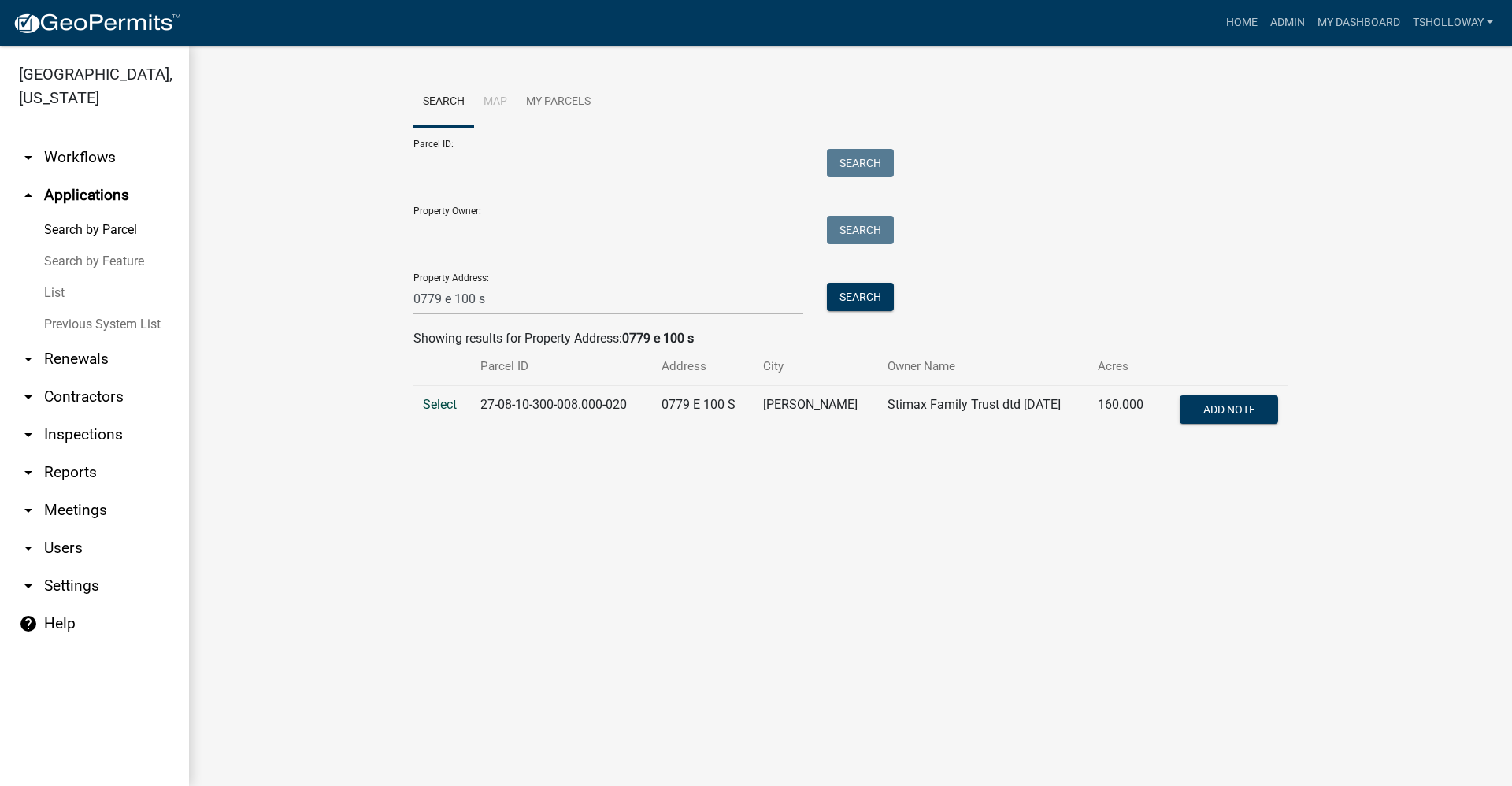
click at [443, 404] on span "Select" at bounding box center [440, 404] width 34 height 15
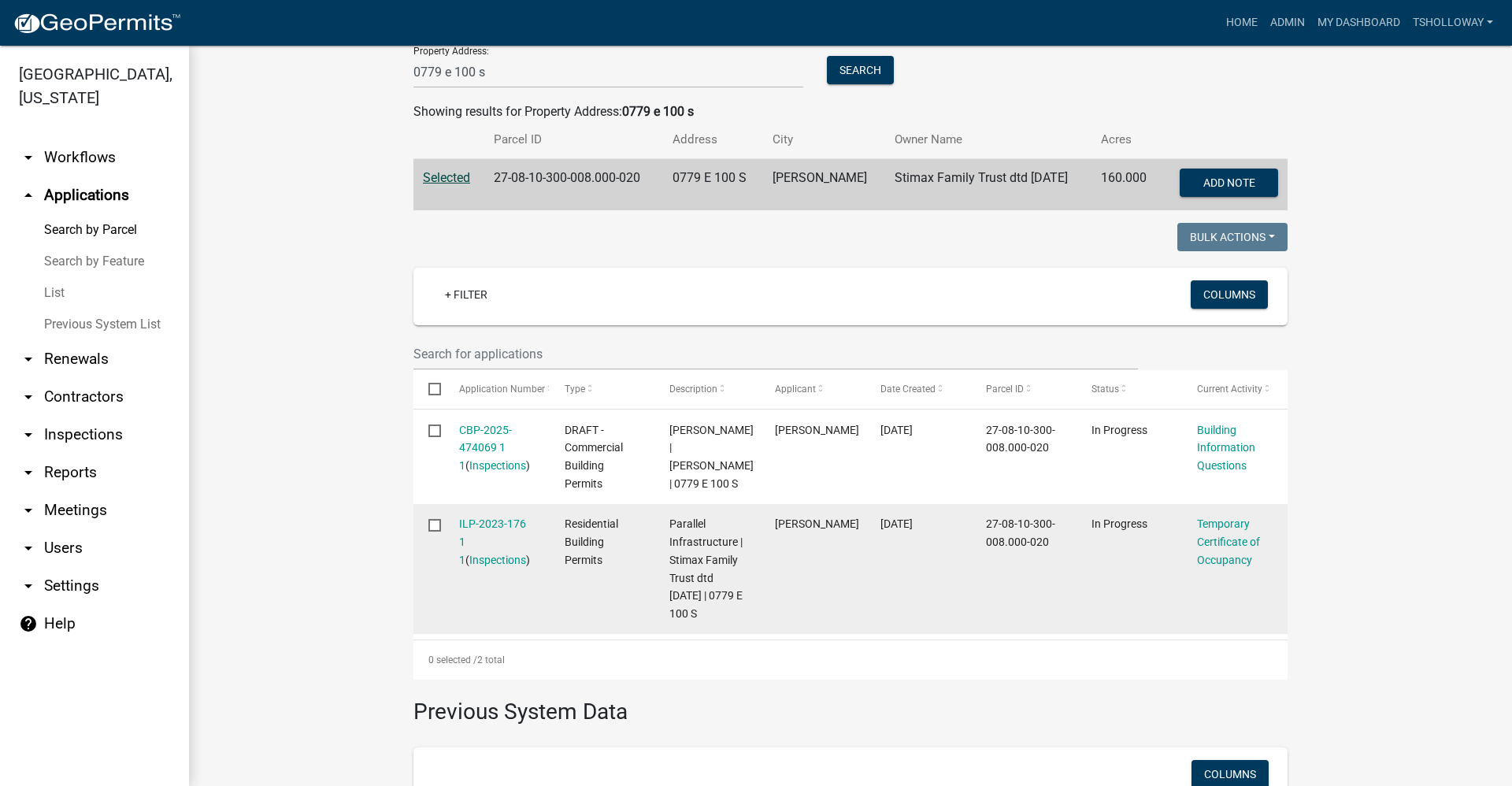
scroll to position [236, 0]
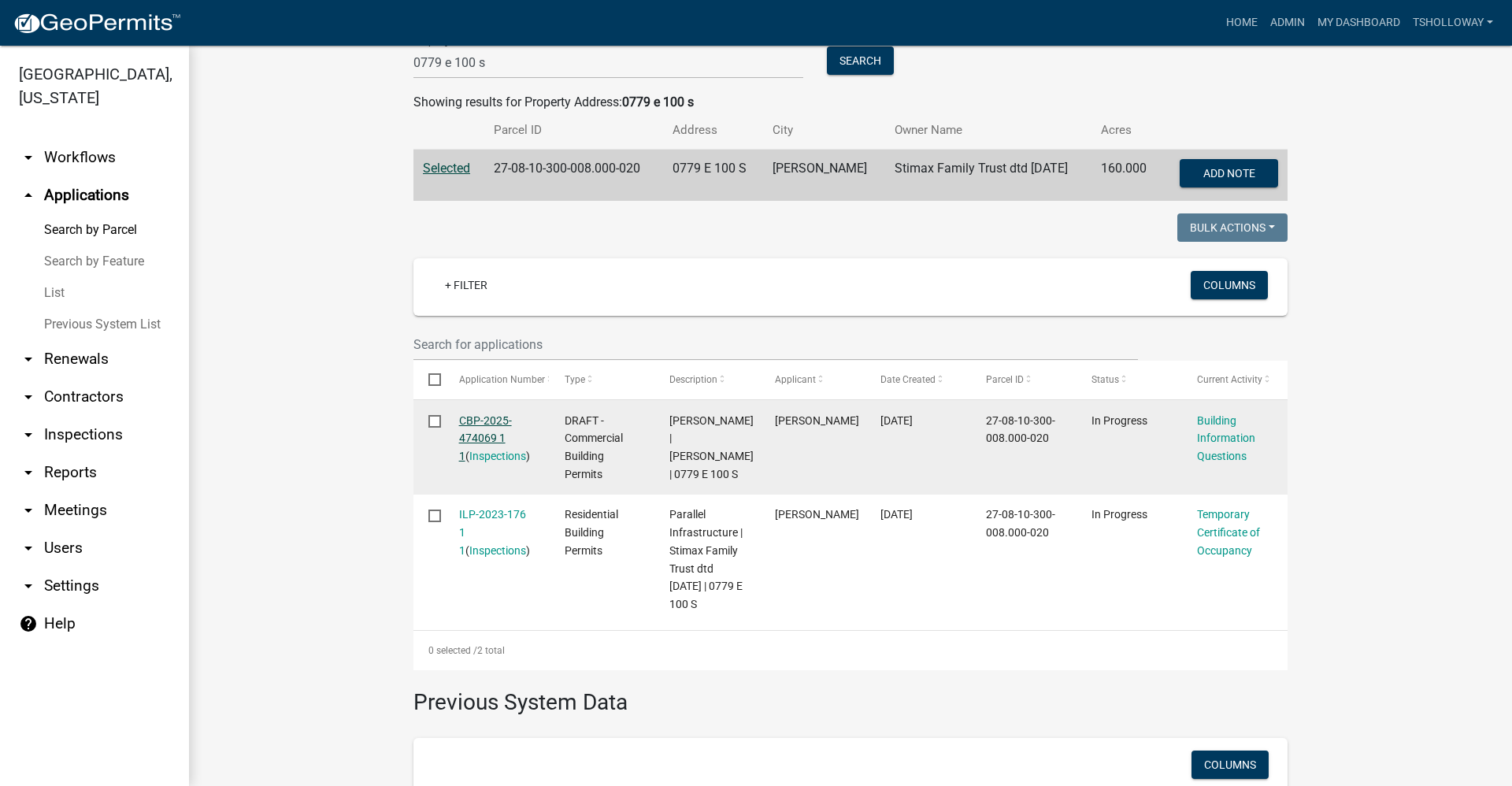
click at [476, 419] on link "CBP-2025-474069 1 1" at bounding box center [485, 438] width 53 height 49
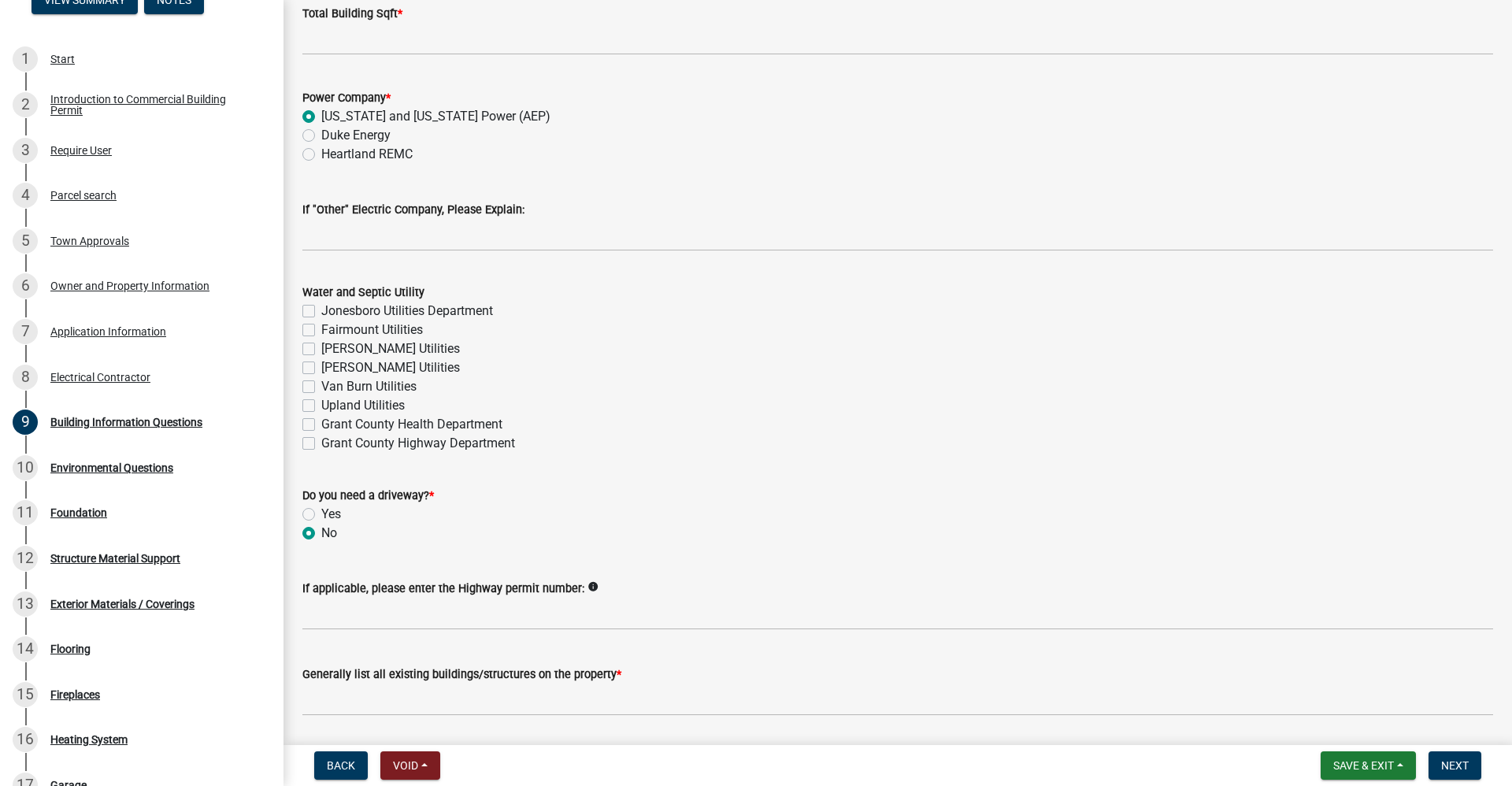
scroll to position [3170, 0]
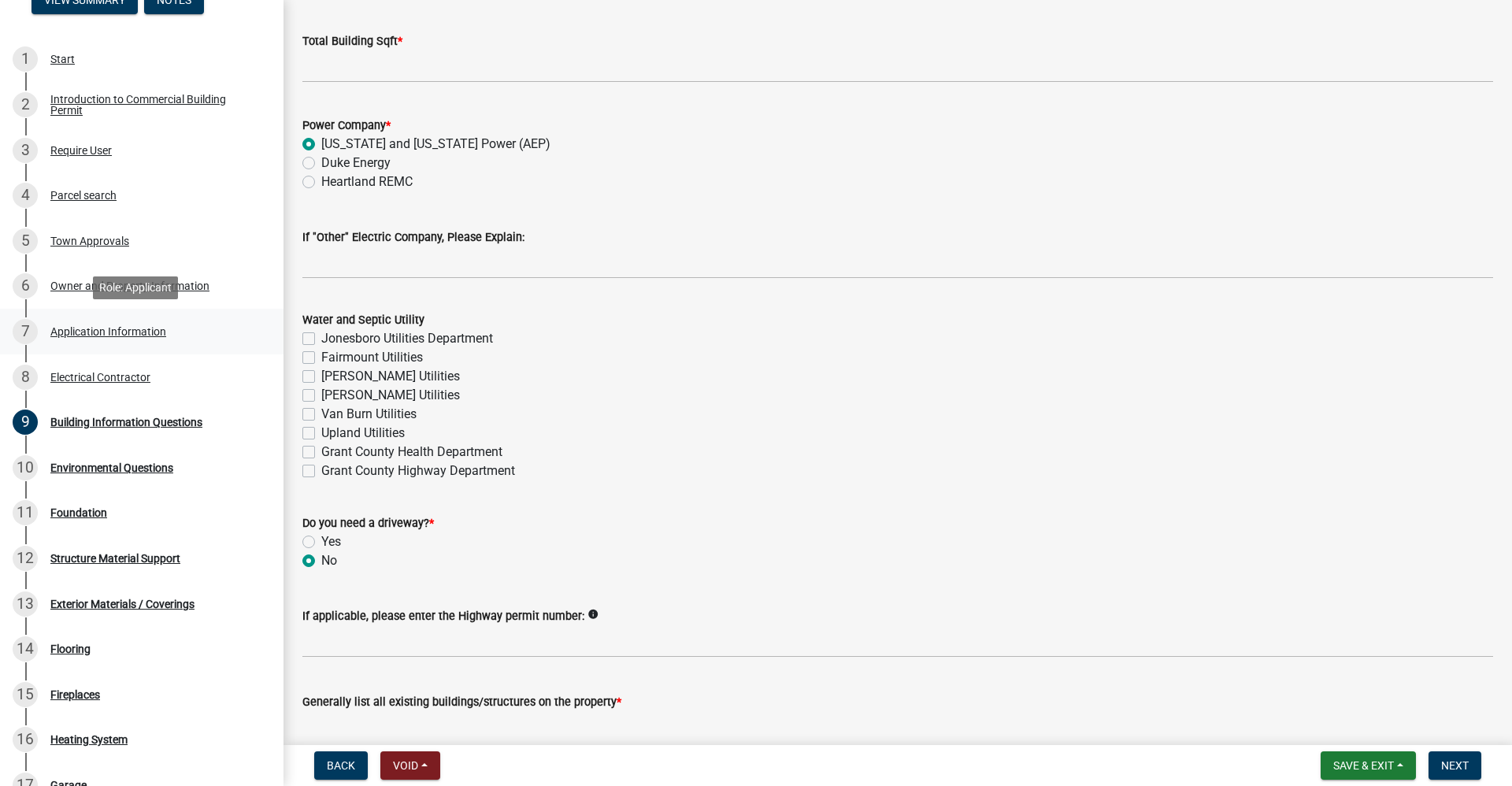
click at [93, 338] on div "7 Application Information" at bounding box center [135, 331] width 246 height 25
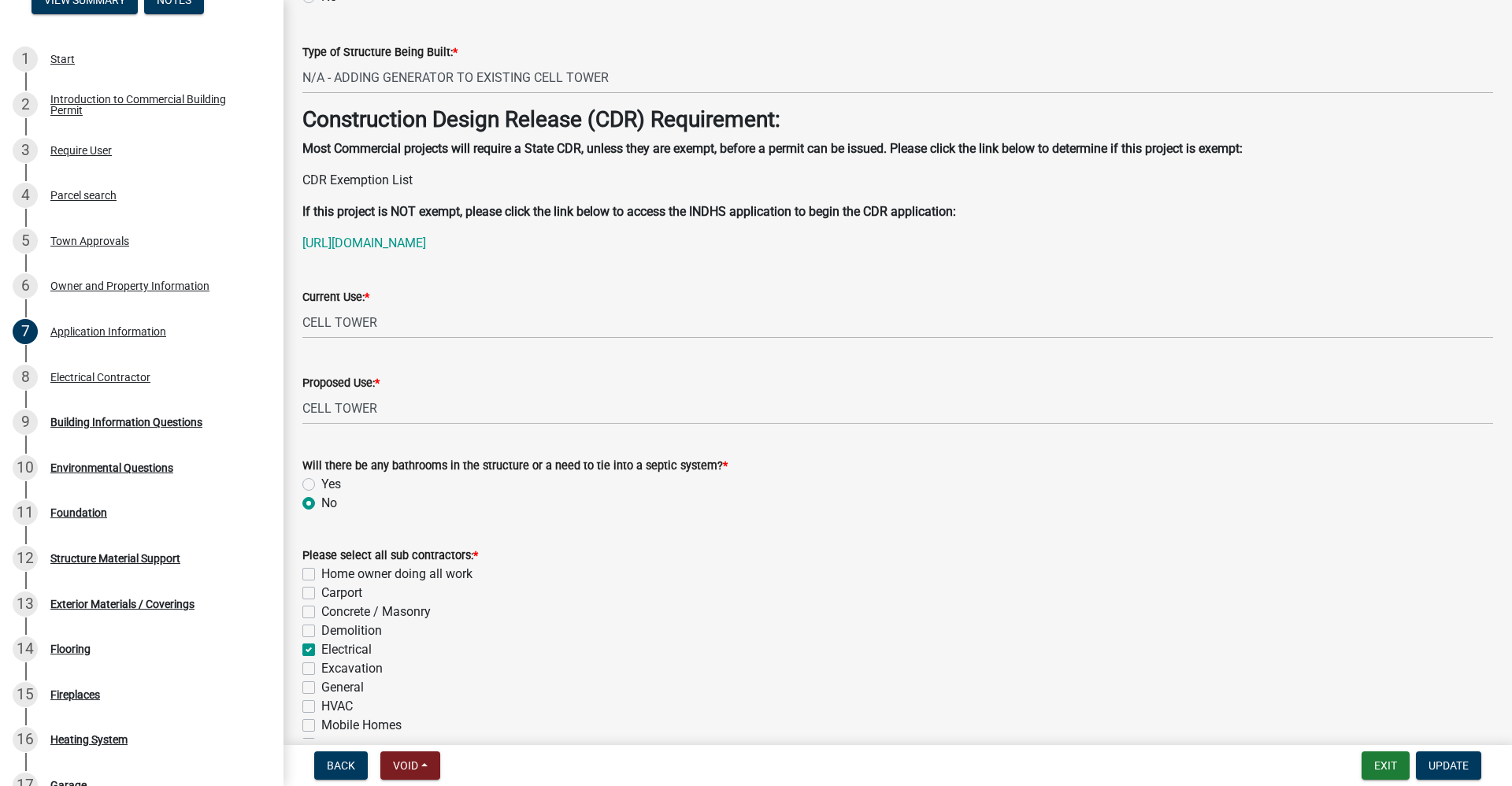
scroll to position [305, 0]
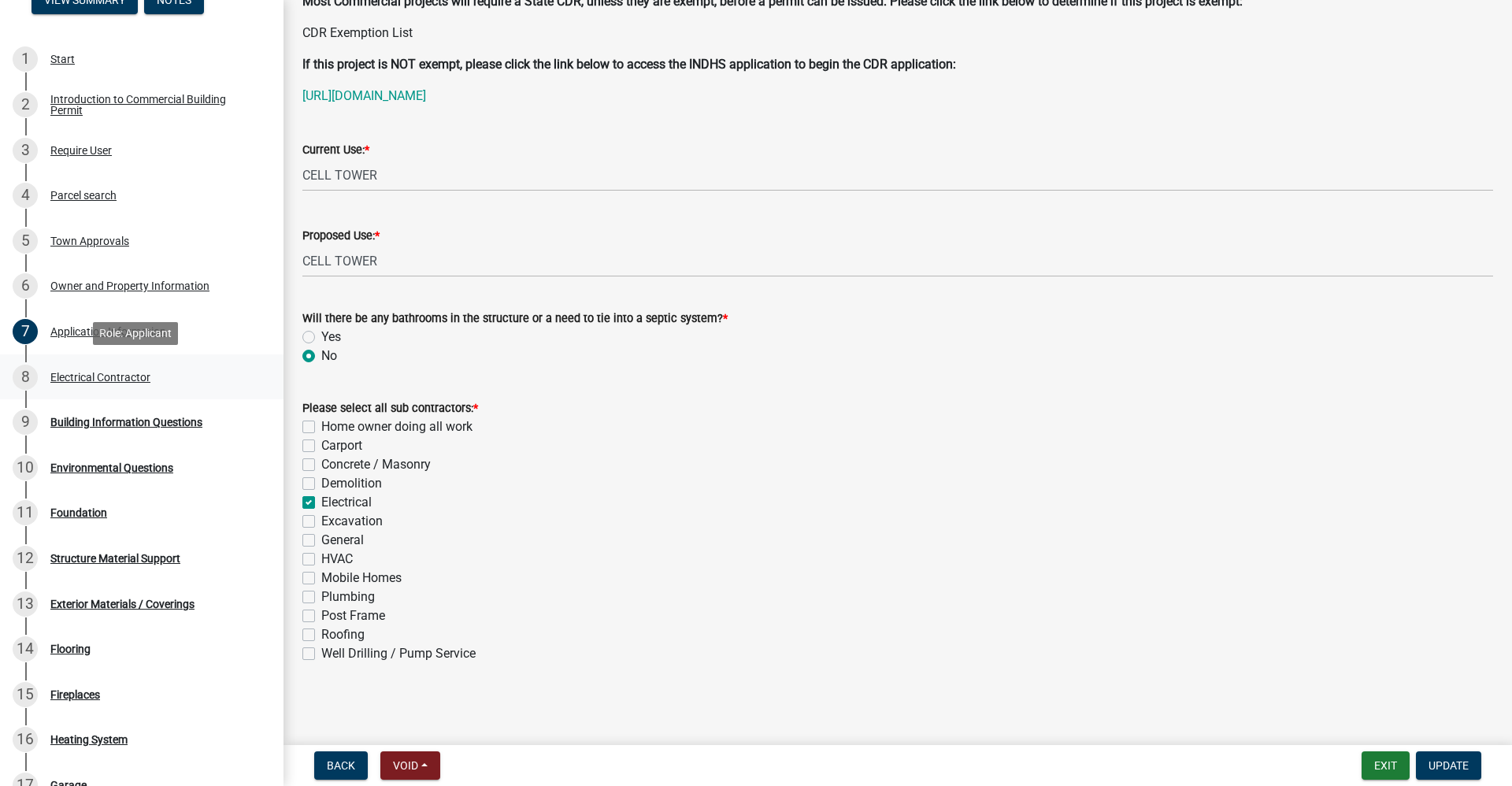
click at [99, 374] on div "Electrical Contractor" at bounding box center [100, 377] width 100 height 11
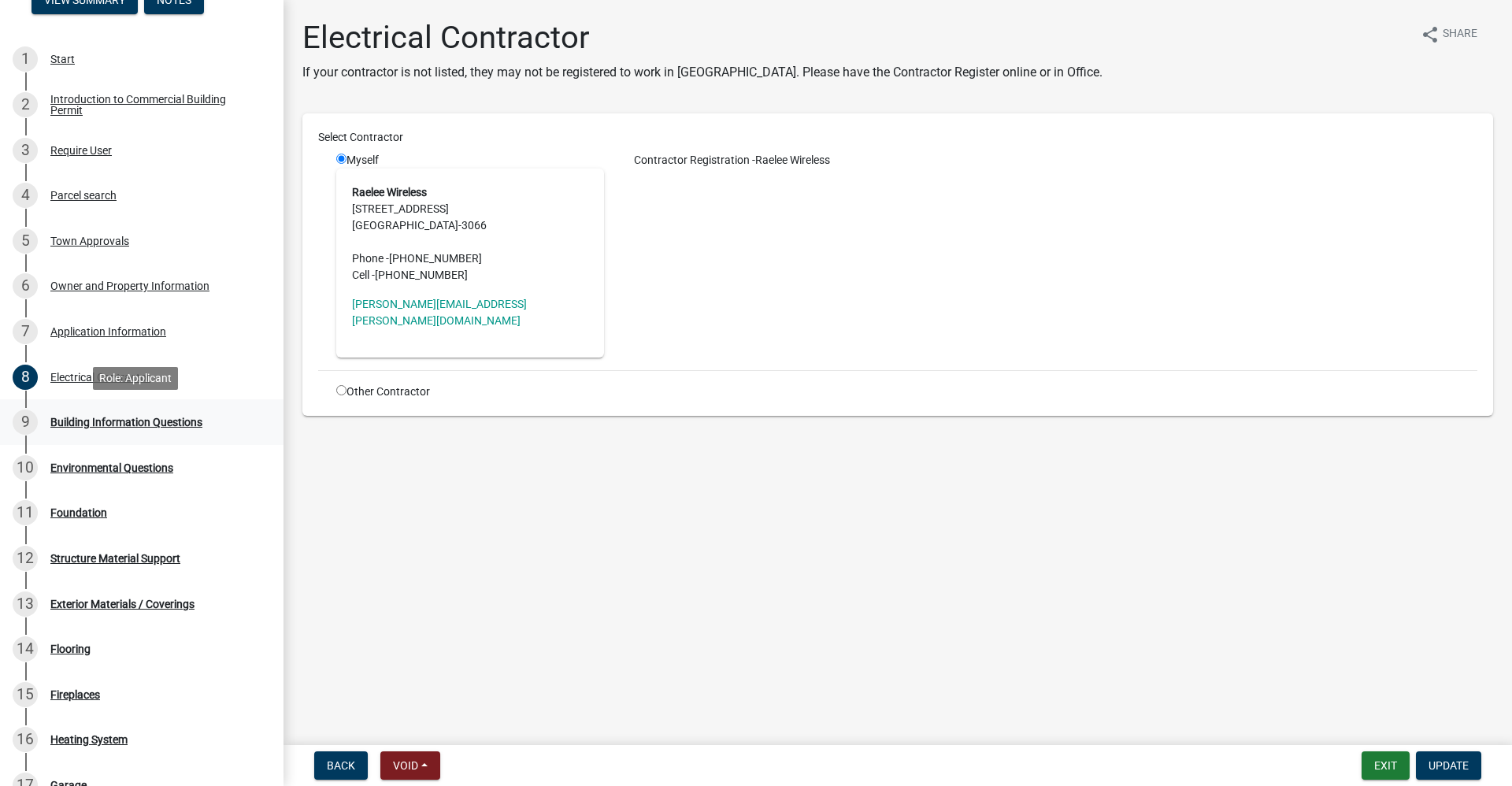
click at [126, 429] on div "9 Building Information Questions" at bounding box center [135, 422] width 246 height 25
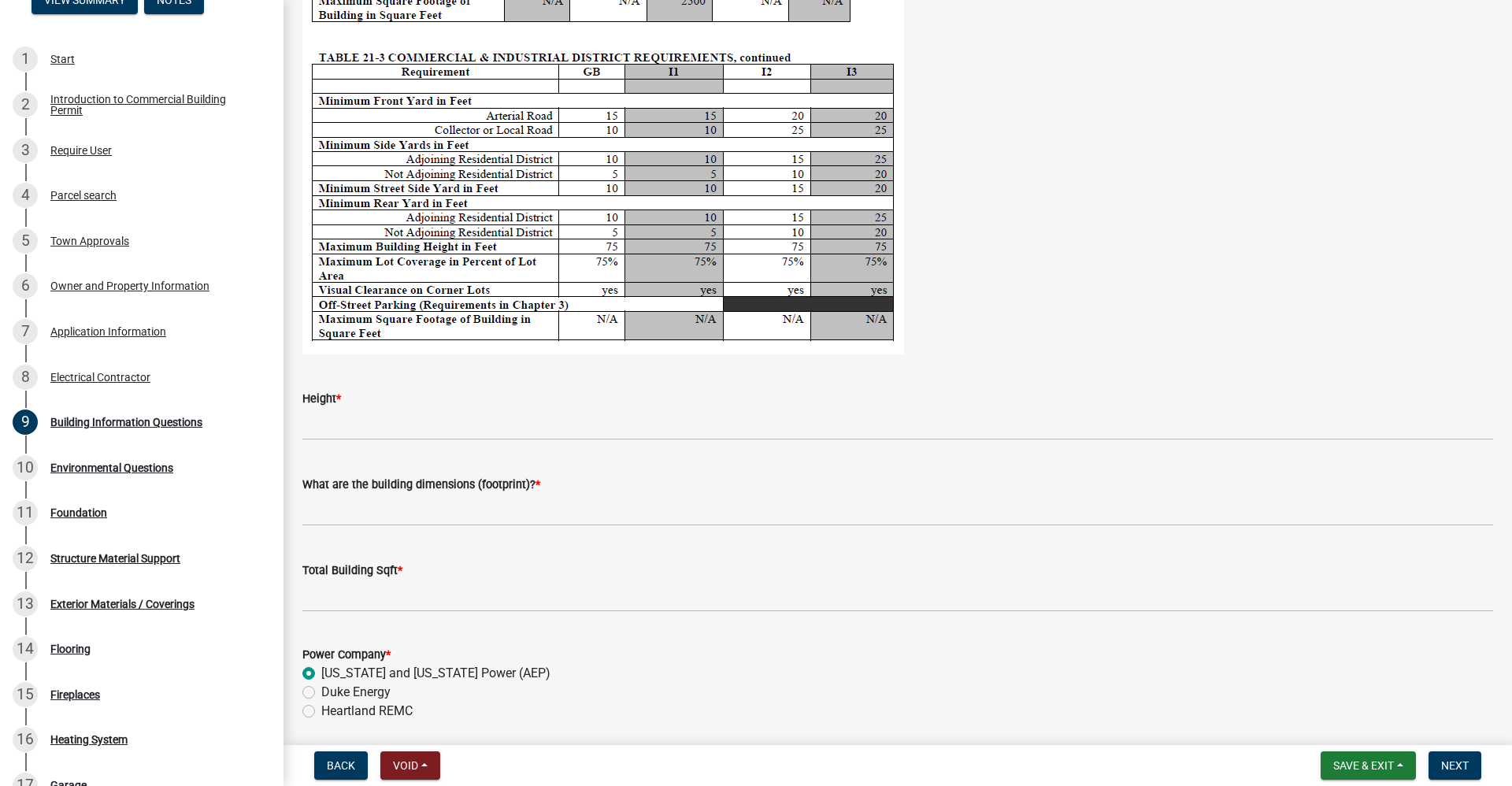
scroll to position [2678, 0]
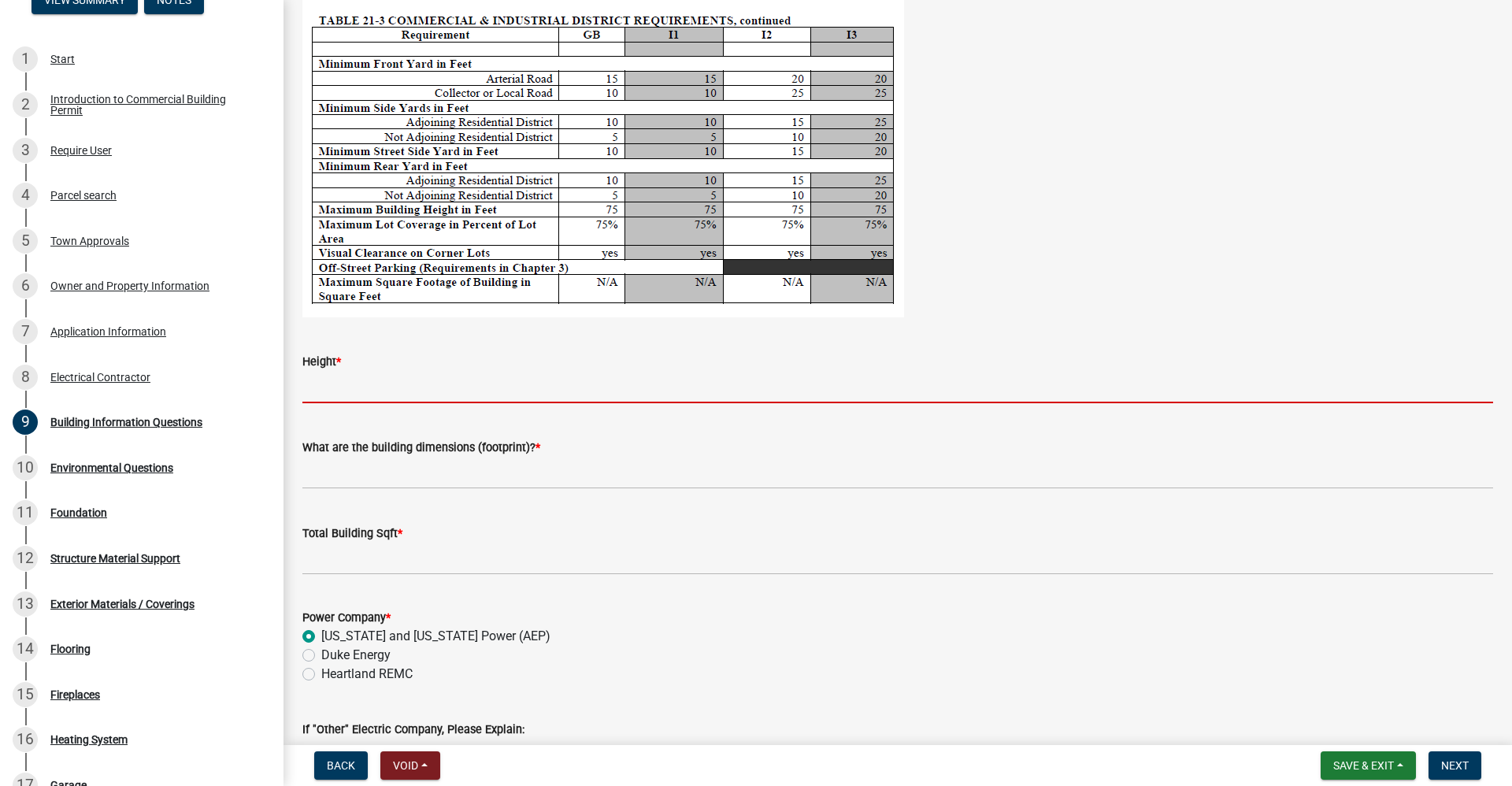
click at [332, 382] on input "Height *" at bounding box center [898, 387] width 1191 height 32
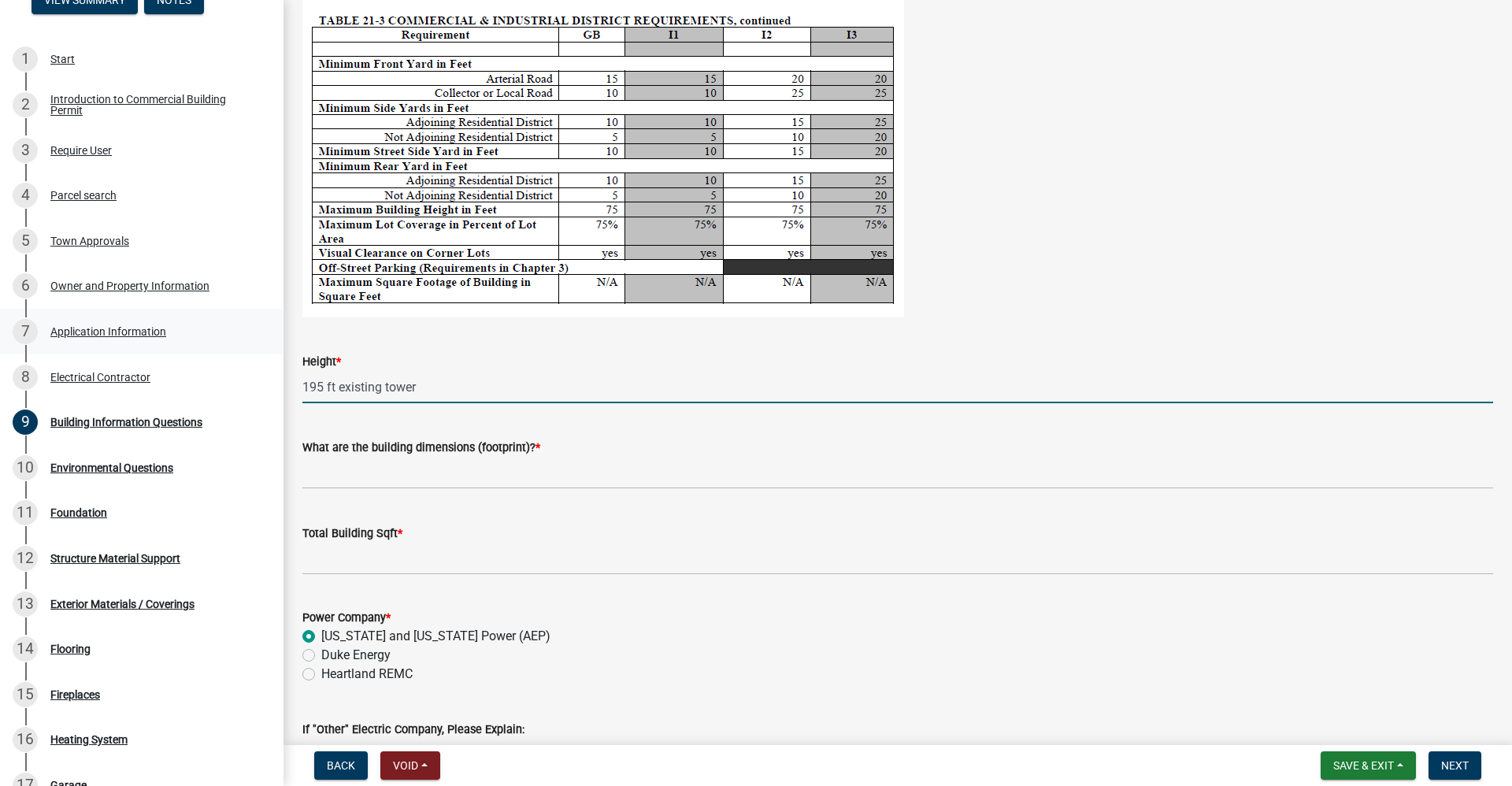
type input "195 ft existing tower"
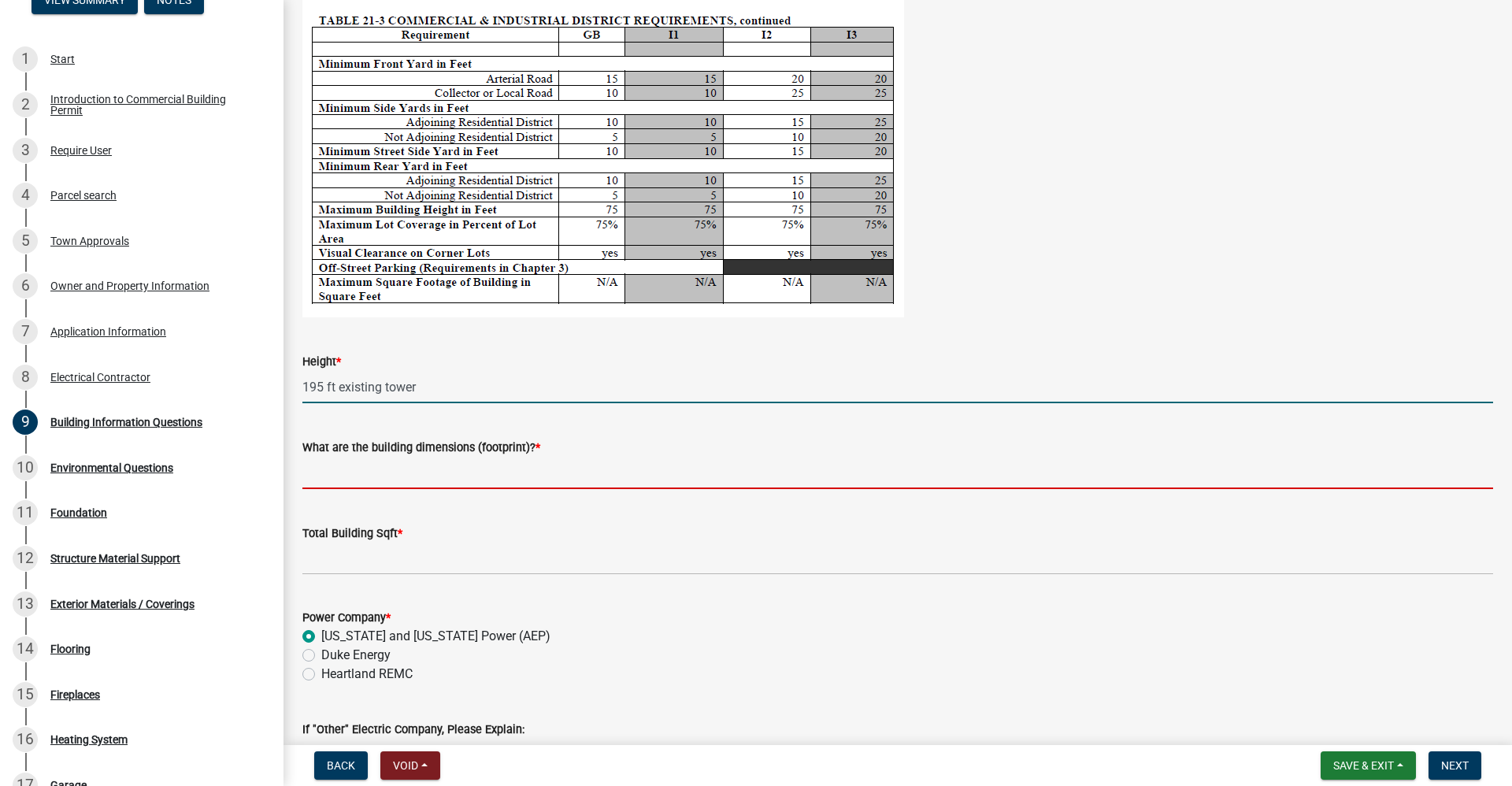
drag, startPoint x: 365, startPoint y: 478, endPoint x: 376, endPoint y: 481, distance: 11.4
click at [376, 481] on input "What are the building dimensions (footprint)? *" at bounding box center [898, 473] width 1191 height 32
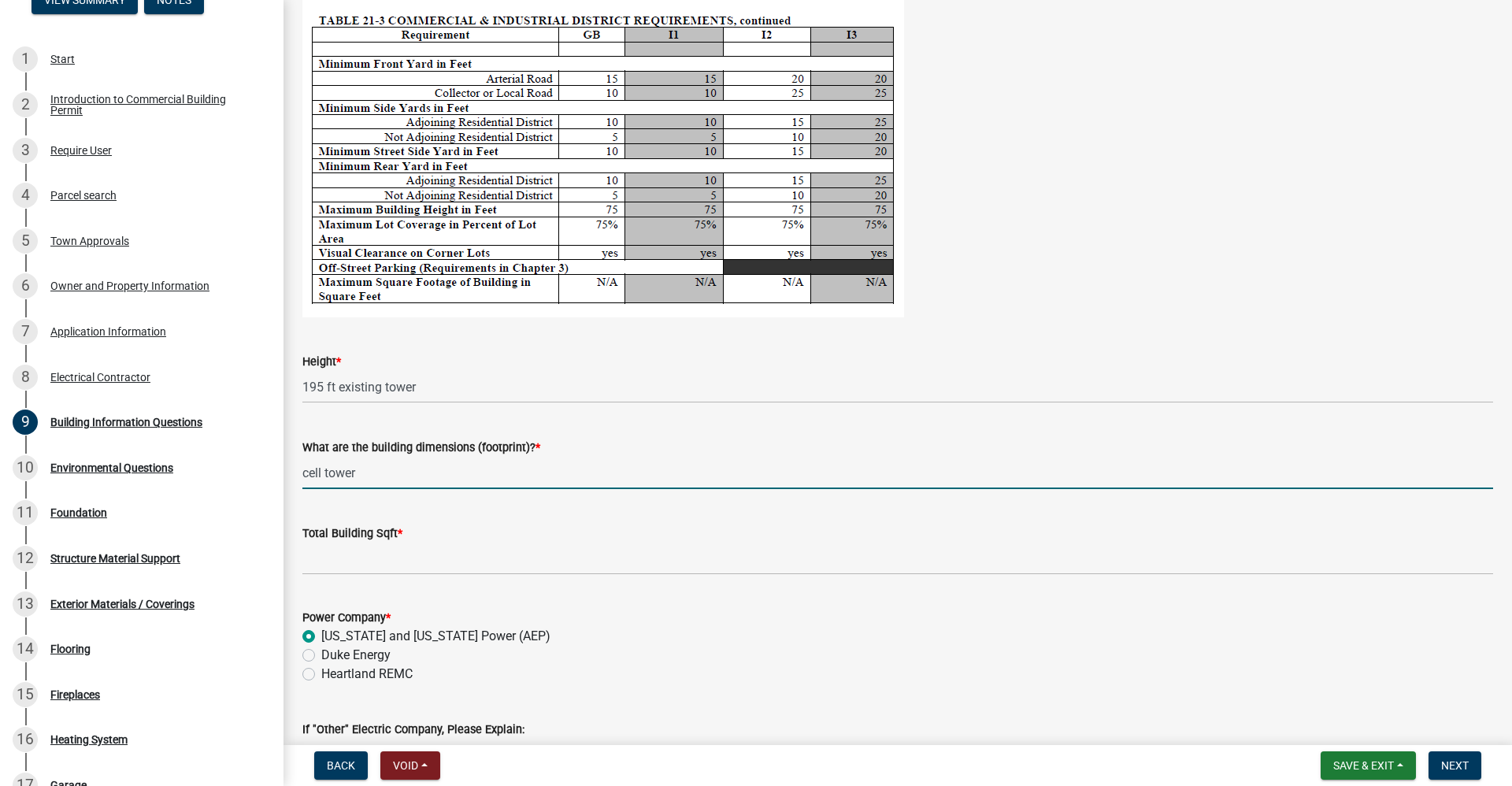
type input "cell tower"
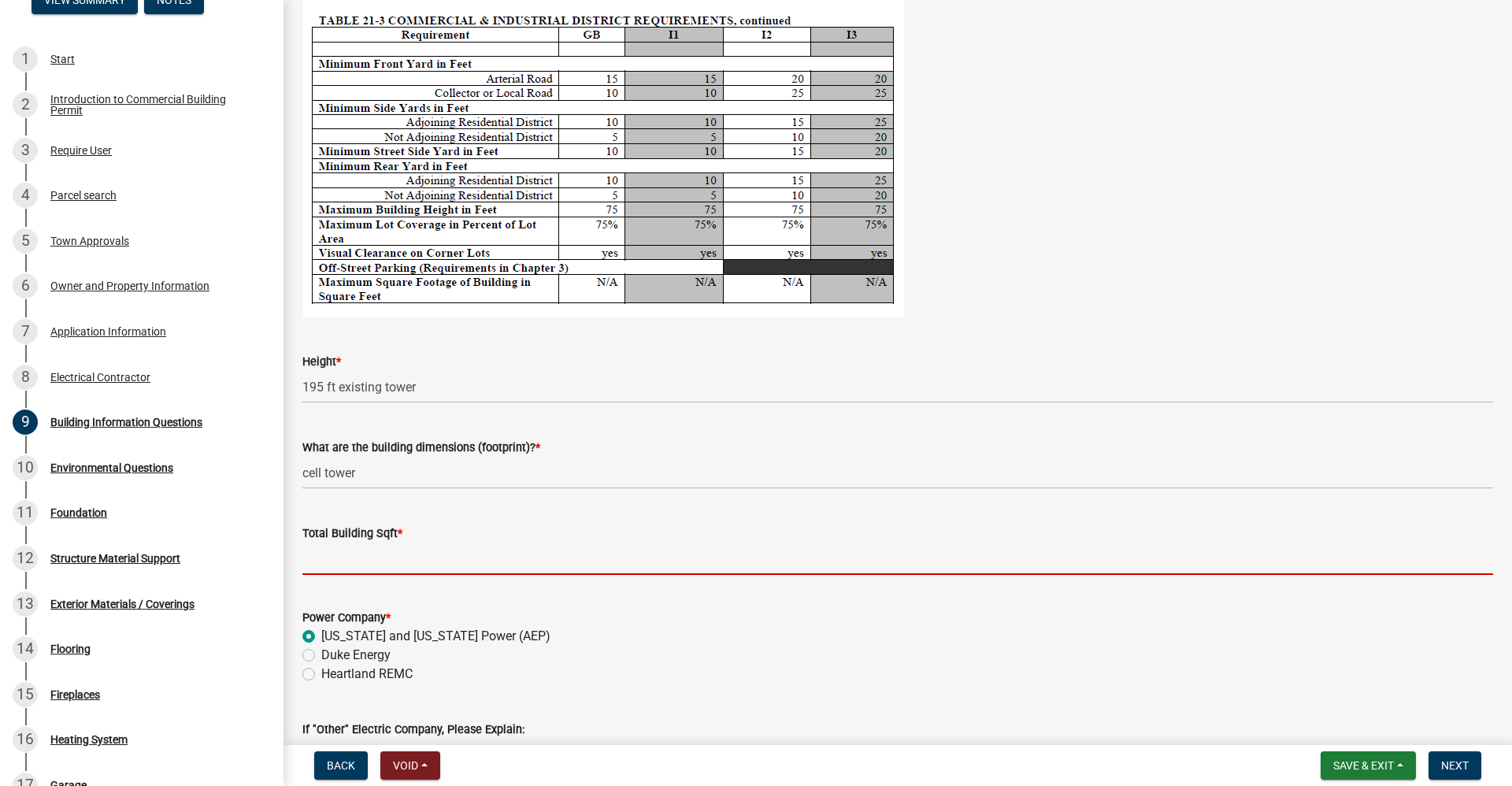
click at [348, 549] on input "text" at bounding box center [898, 558] width 1191 height 32
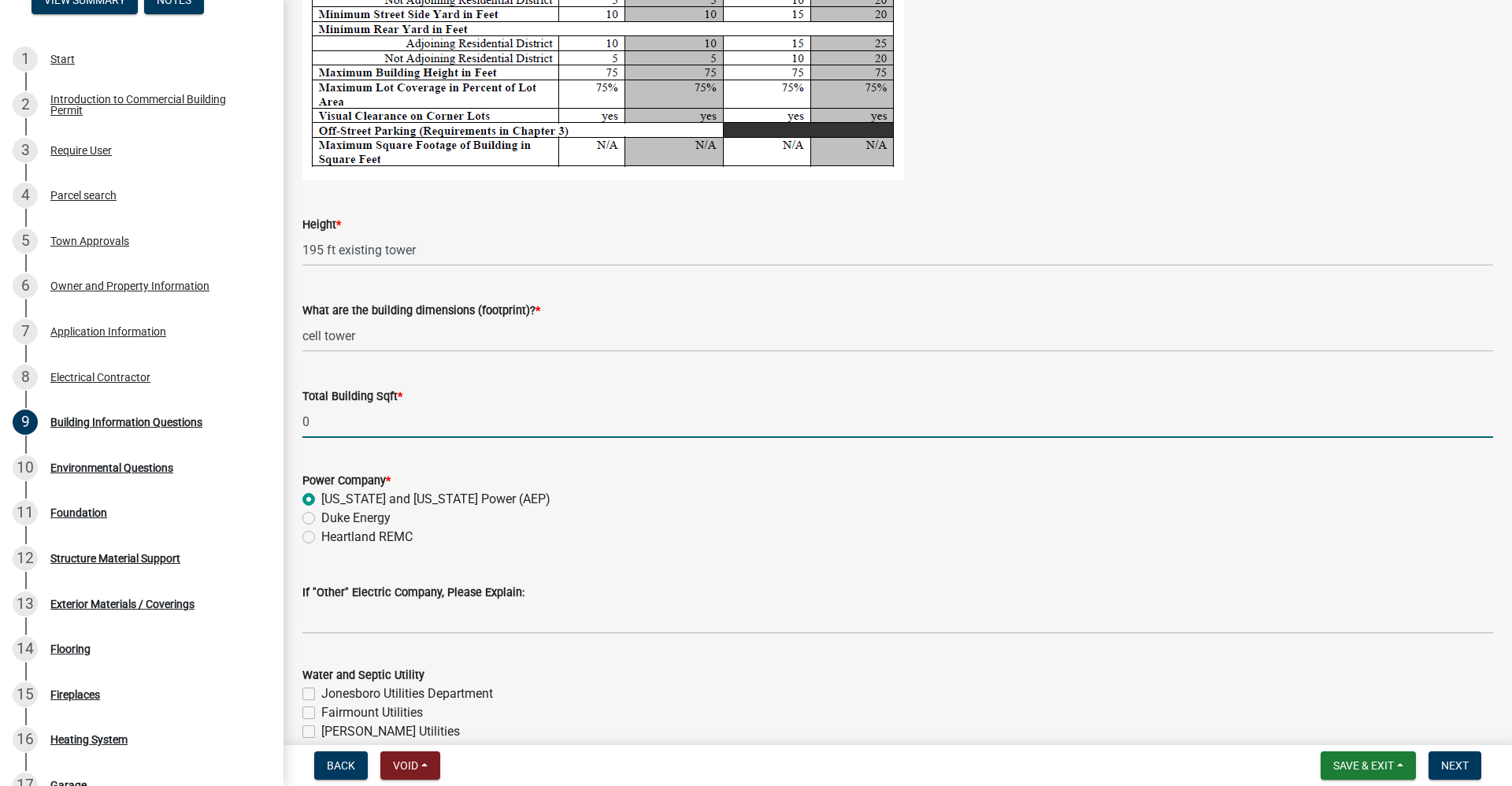
scroll to position [2776, 0]
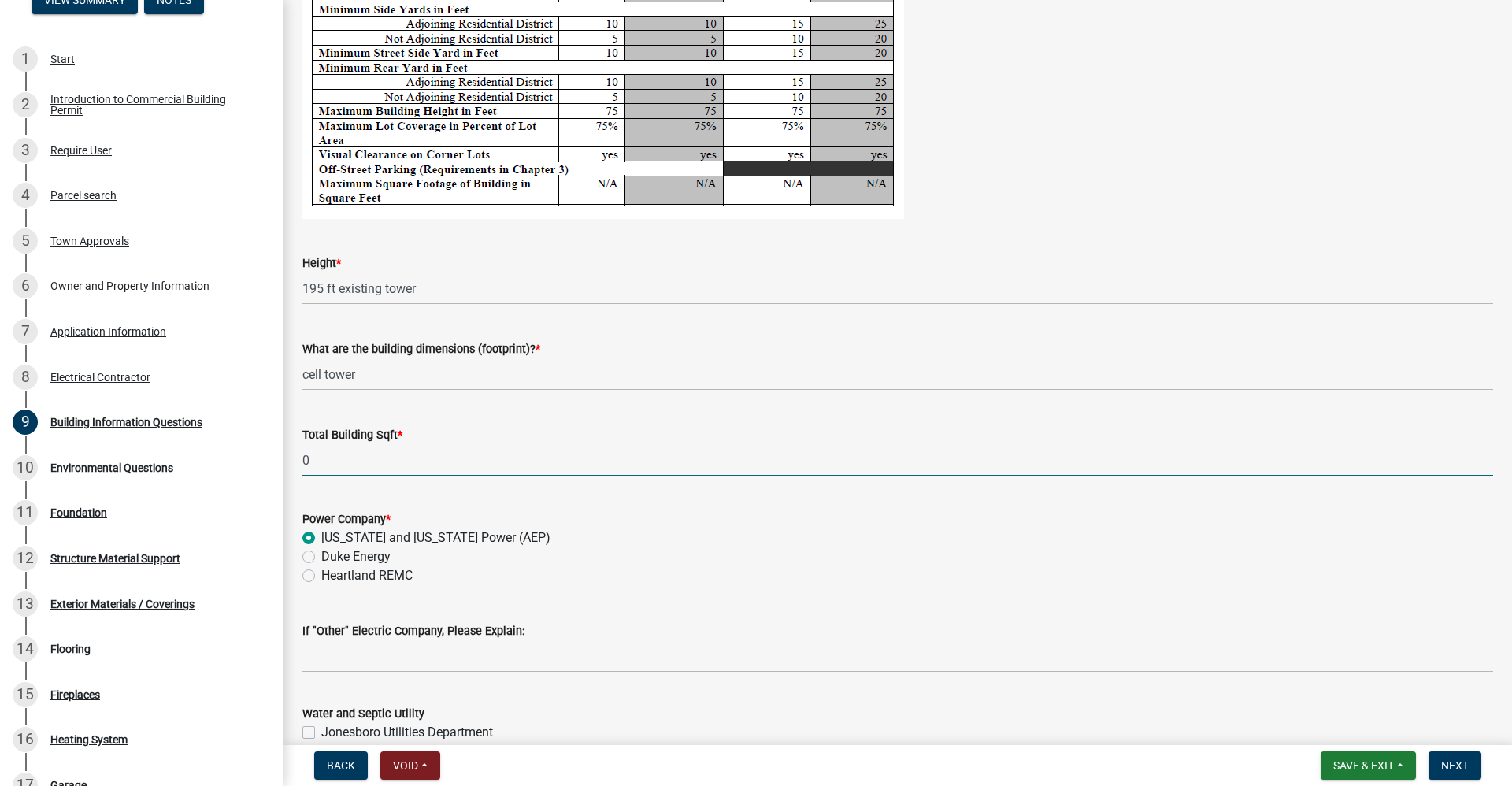
drag, startPoint x: 319, startPoint y: 458, endPoint x: 274, endPoint y: 445, distance: 46.8
click at [296, 459] on div "Total Building Sqft * 0" at bounding box center [898, 440] width 1214 height 74
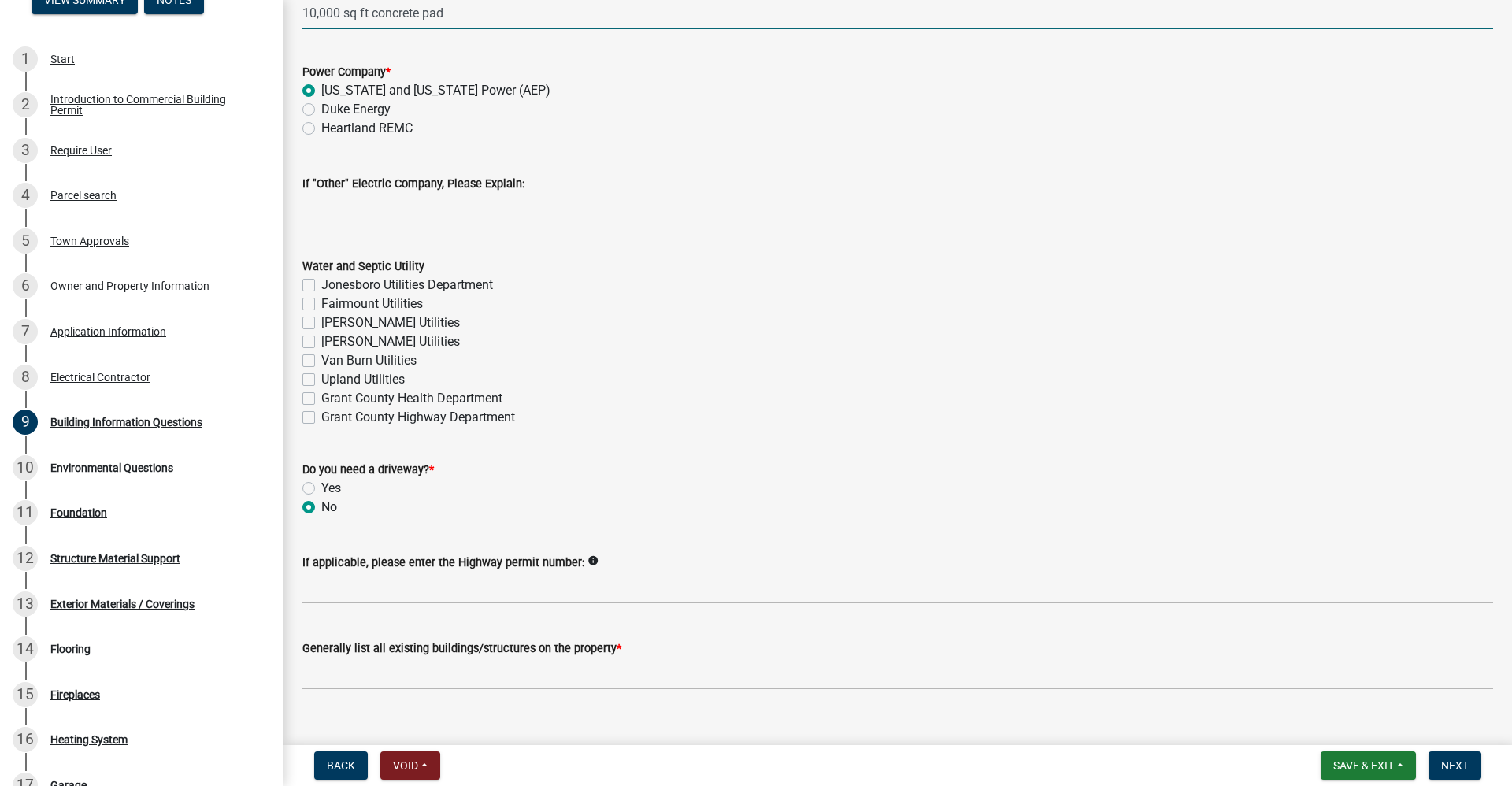
scroll to position [3248, 0]
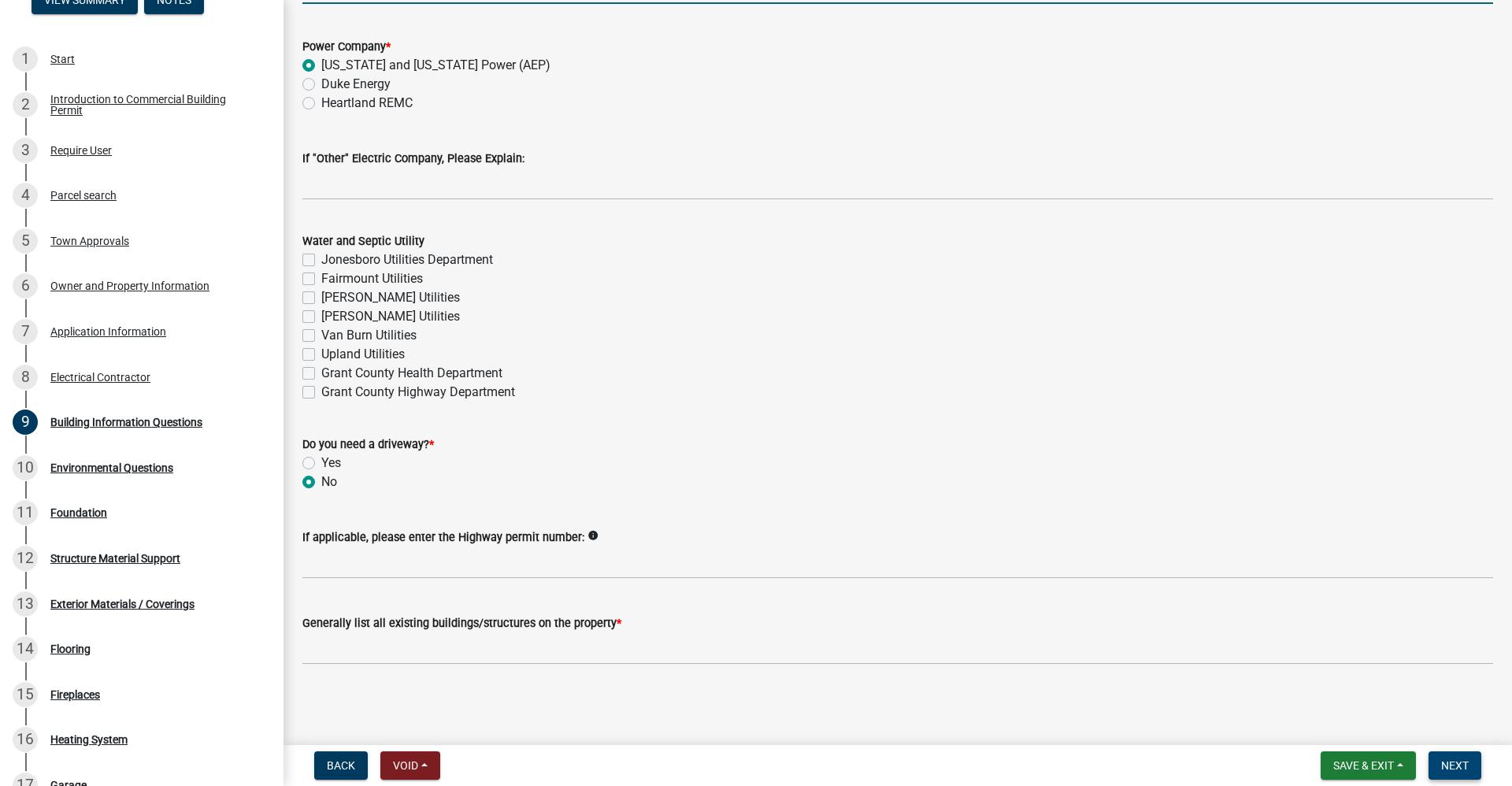
type input "10000"
click at [1457, 767] on span "Next" at bounding box center [1455, 765] width 27 height 12
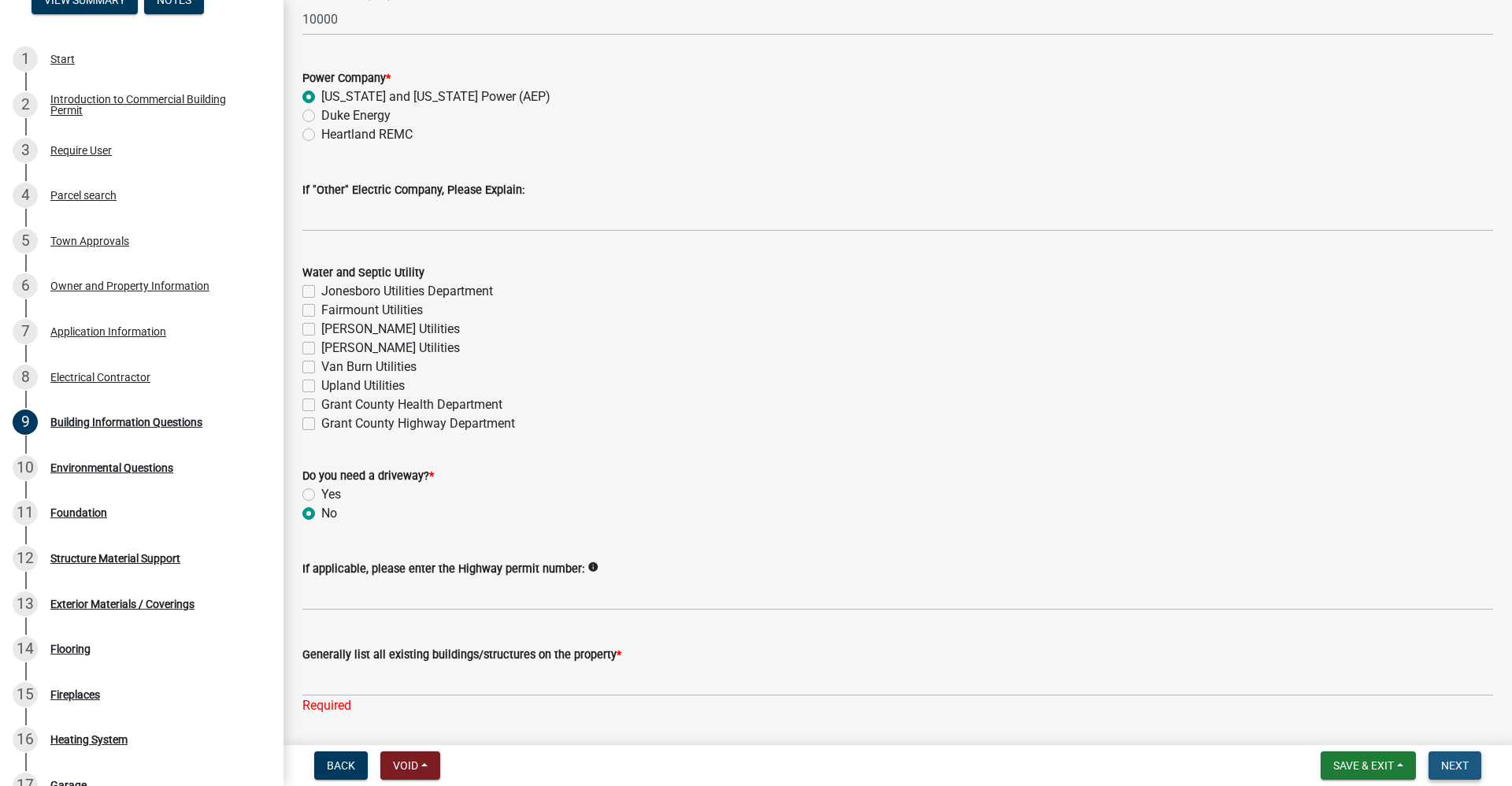
scroll to position [3280, 0]
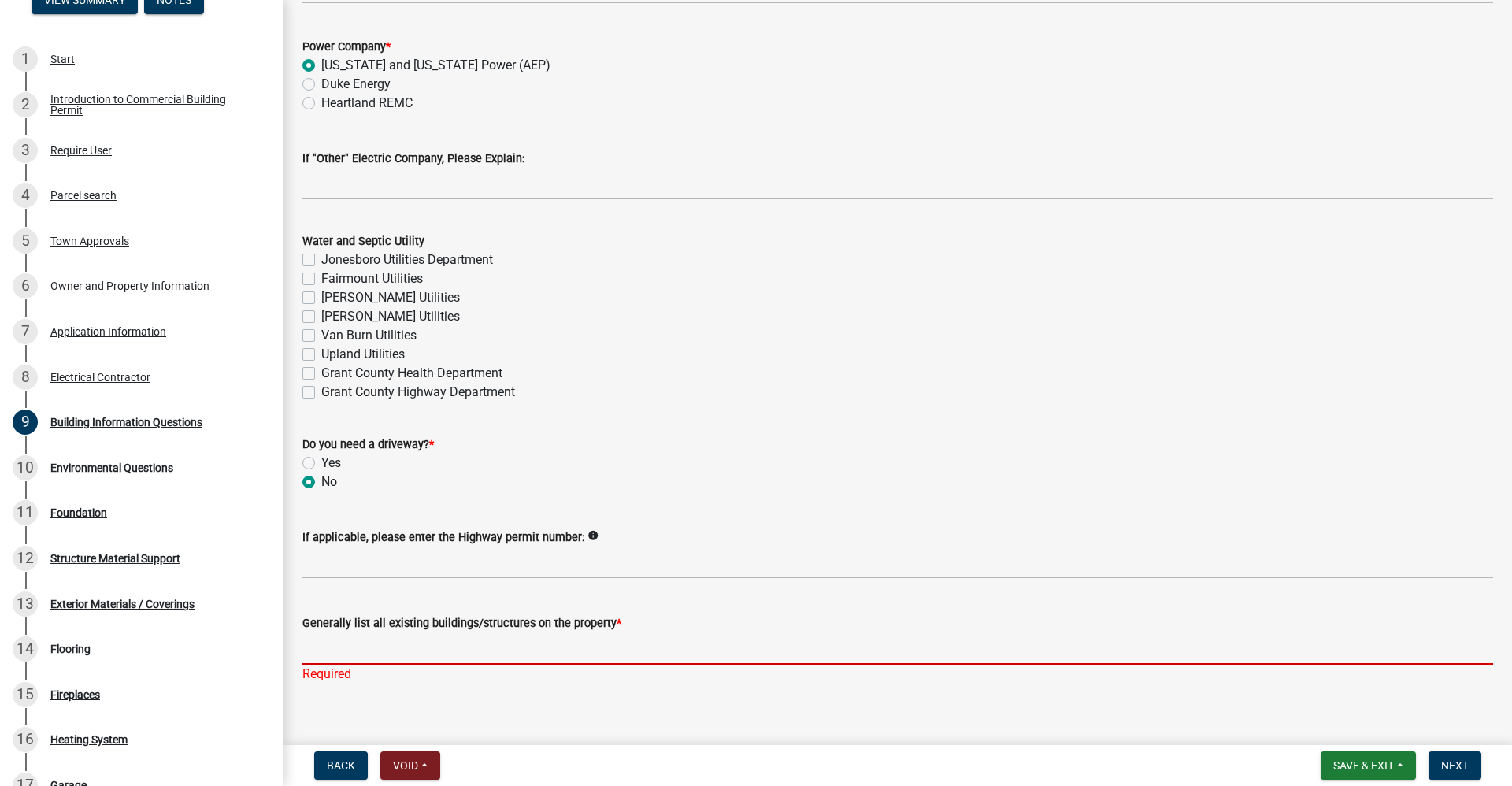
click at [342, 647] on input "Generally list all existing buildings/structures on the property *" at bounding box center [898, 648] width 1191 height 32
click at [719, 535] on div "If applicable, please enter the Highway permit number: info" at bounding box center [898, 536] width 1191 height 19
click at [337, 634] on input "Generally list all existing buildings/structures on the property *" at bounding box center [898, 648] width 1191 height 32
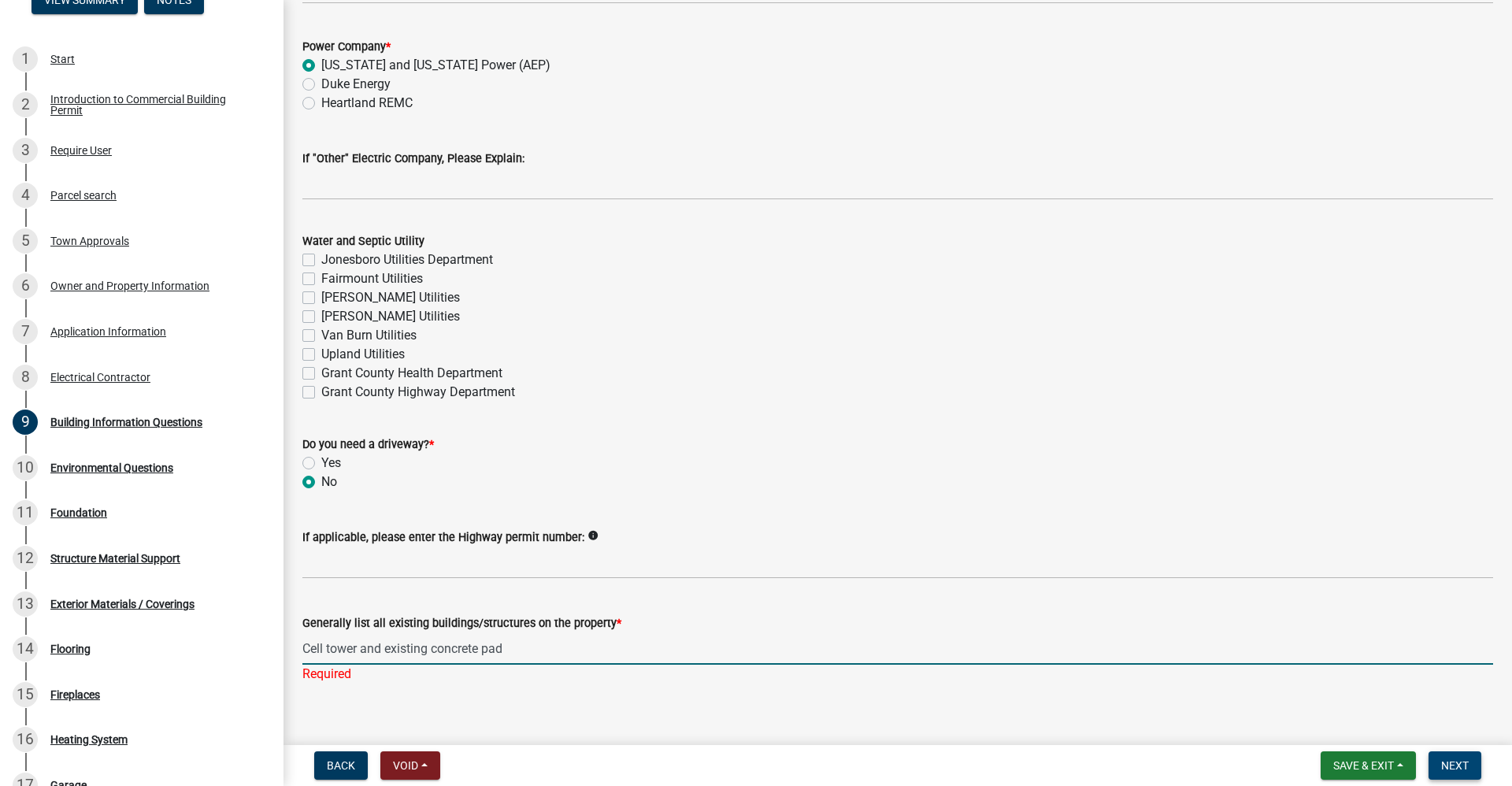
type input "Cell tower and existing concrete pad"
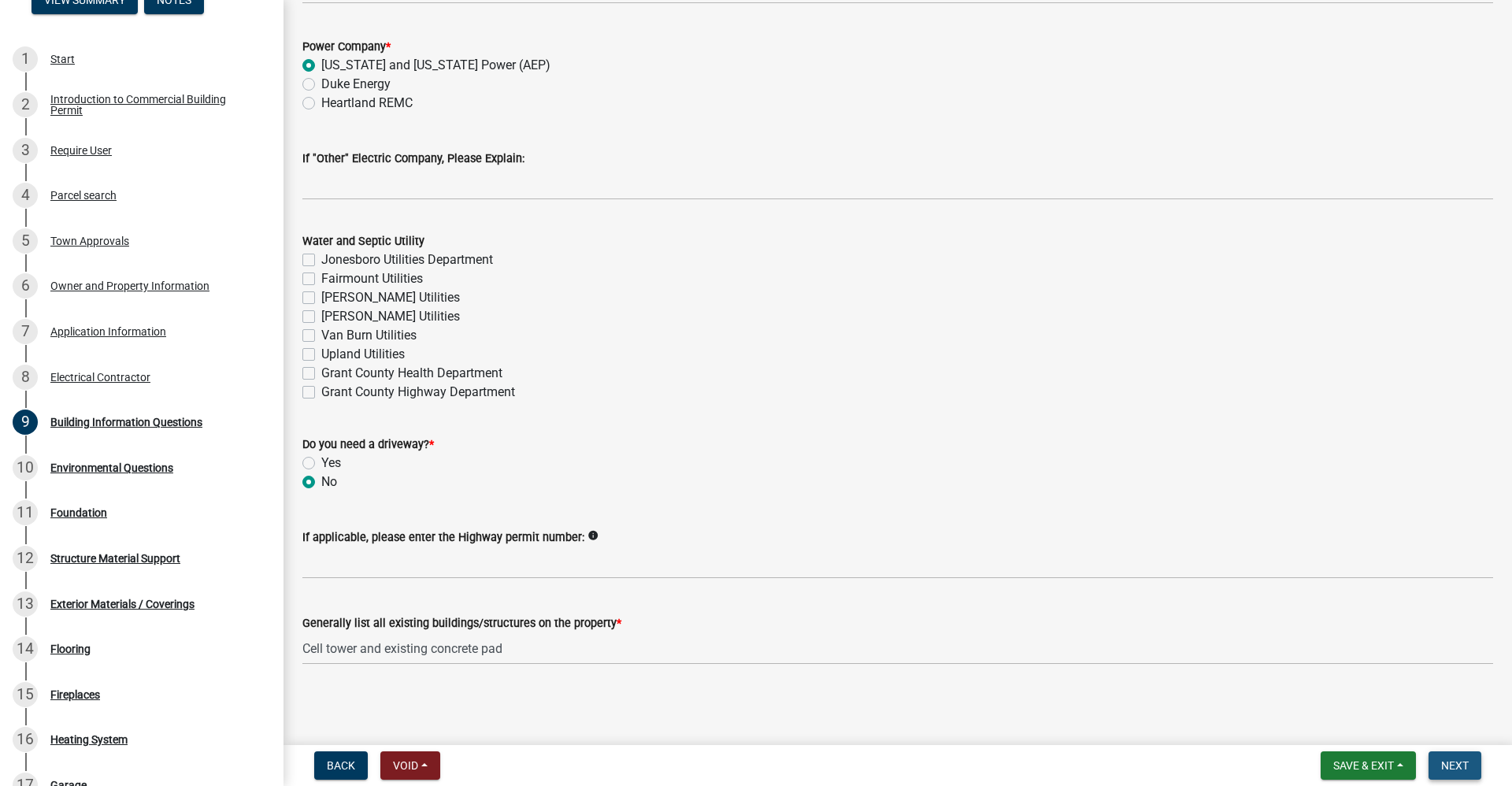
drag, startPoint x: 1456, startPoint y: 764, endPoint x: 1454, endPoint y: 773, distance: 9.2
click at [1457, 766] on span "Next" at bounding box center [1455, 765] width 27 height 12
click at [1455, 768] on span "Next" at bounding box center [1455, 765] width 27 height 12
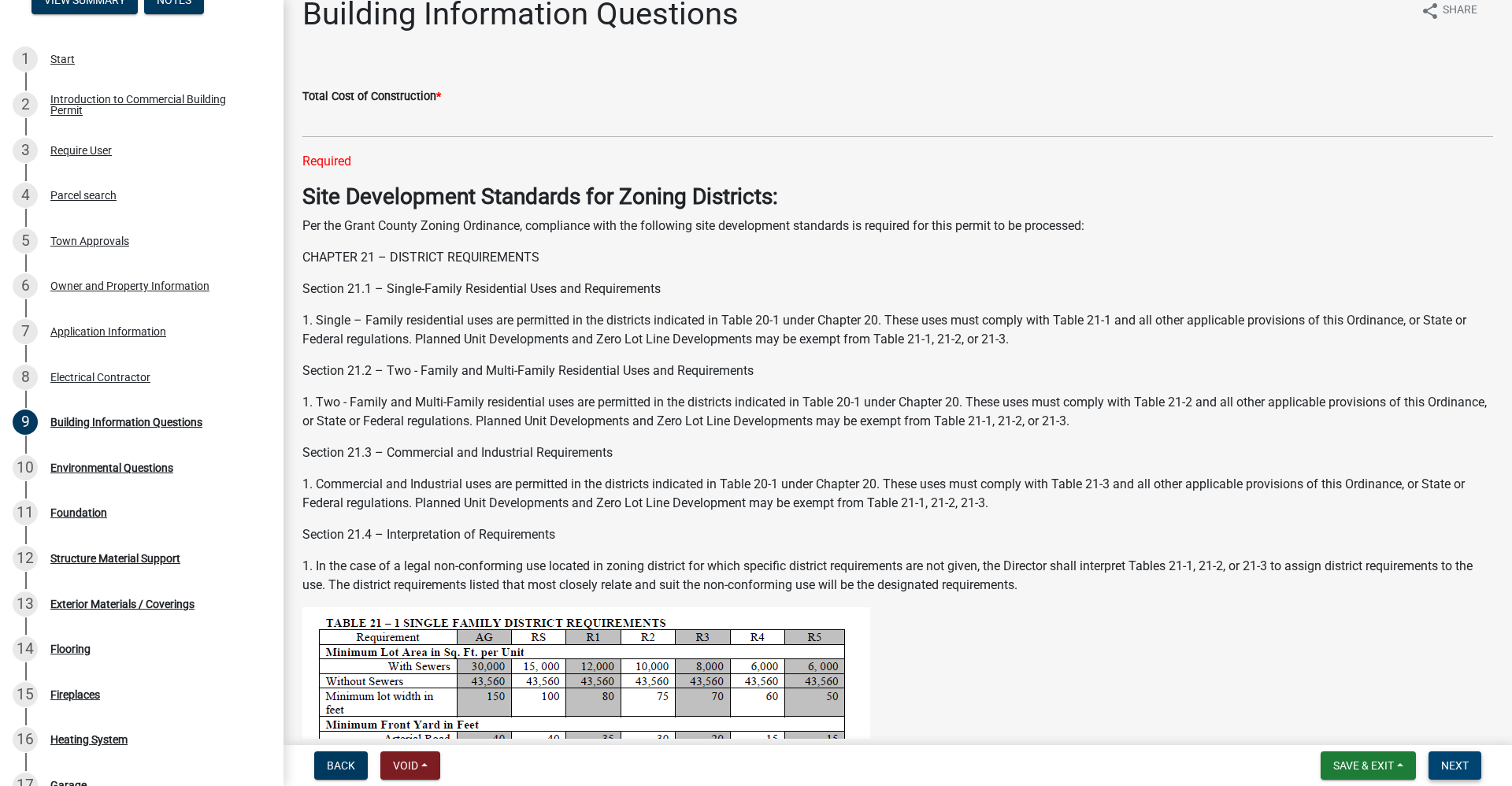
scroll to position [0, 0]
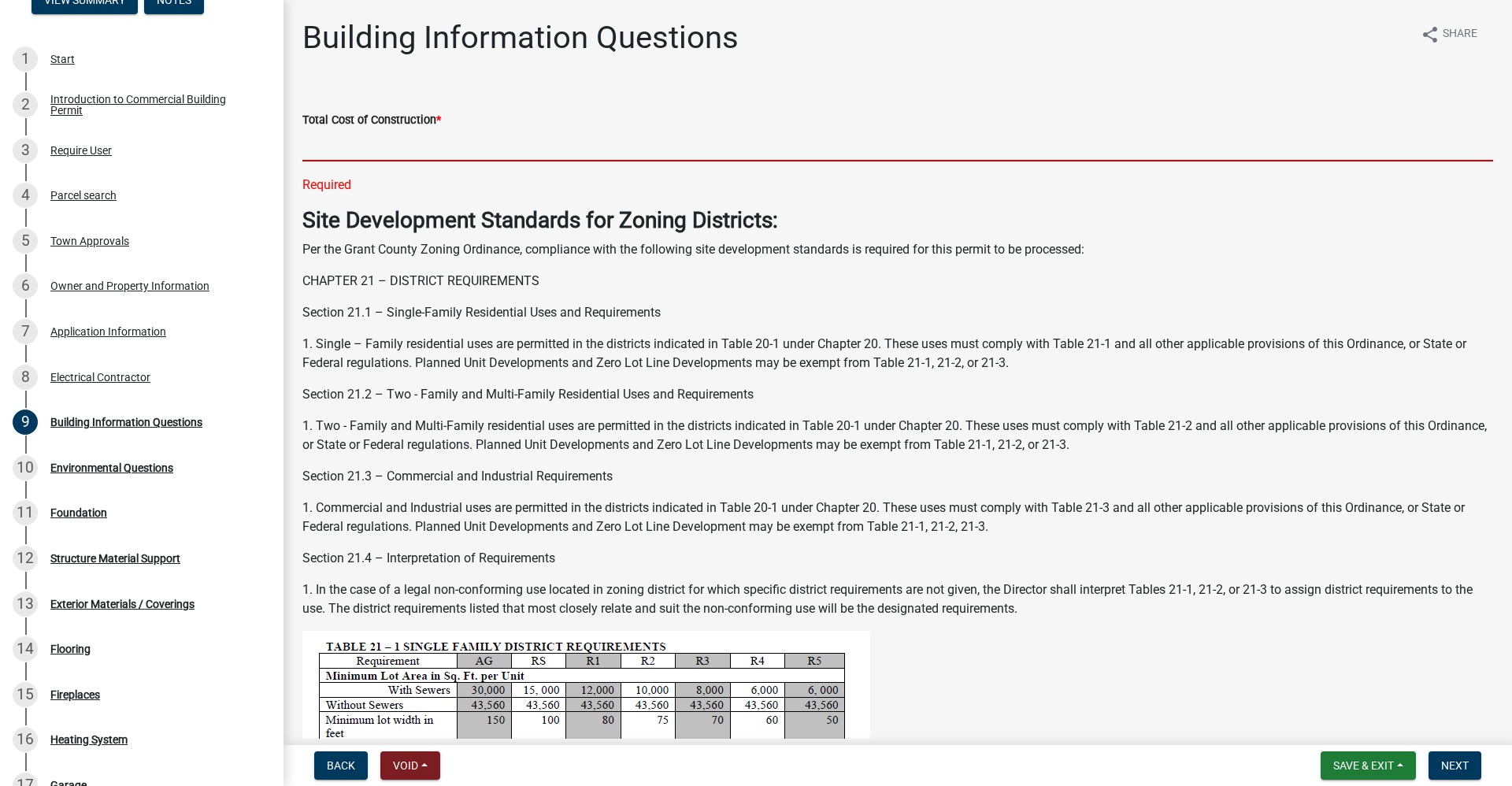
click at [349, 144] on input "text" at bounding box center [898, 145] width 1191 height 32
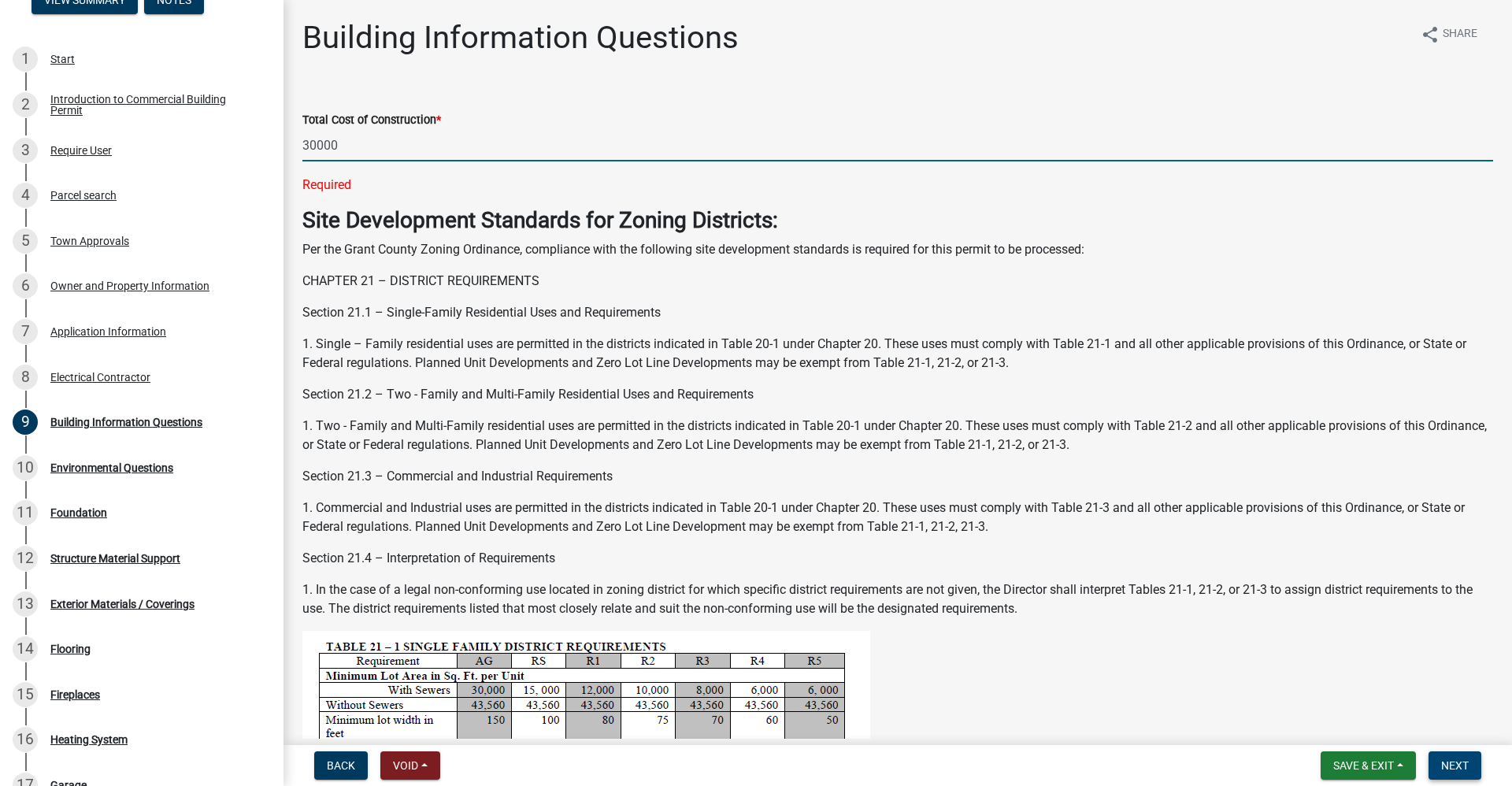
type input "30000"
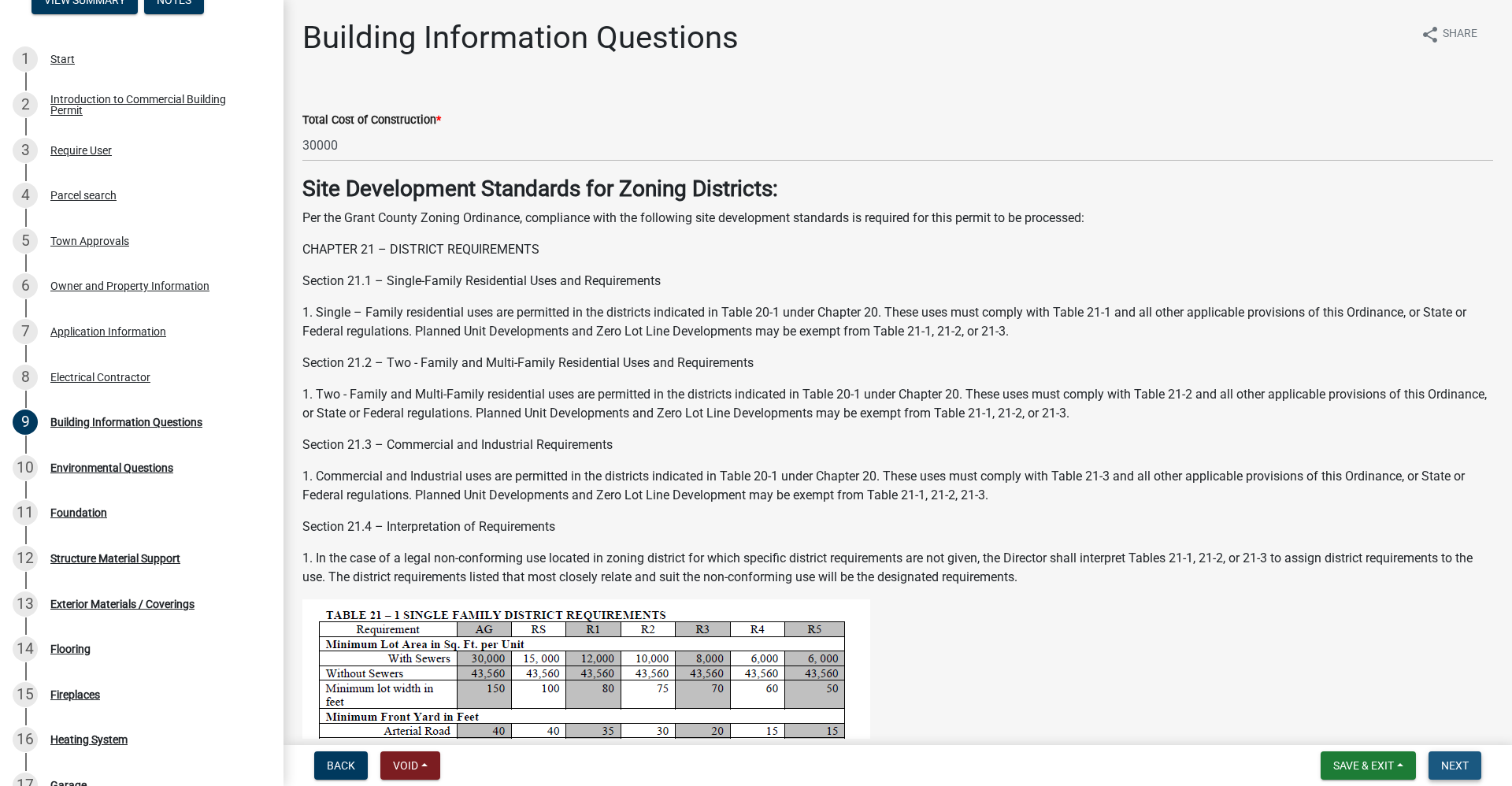
click at [1452, 767] on span "Next" at bounding box center [1455, 765] width 27 height 12
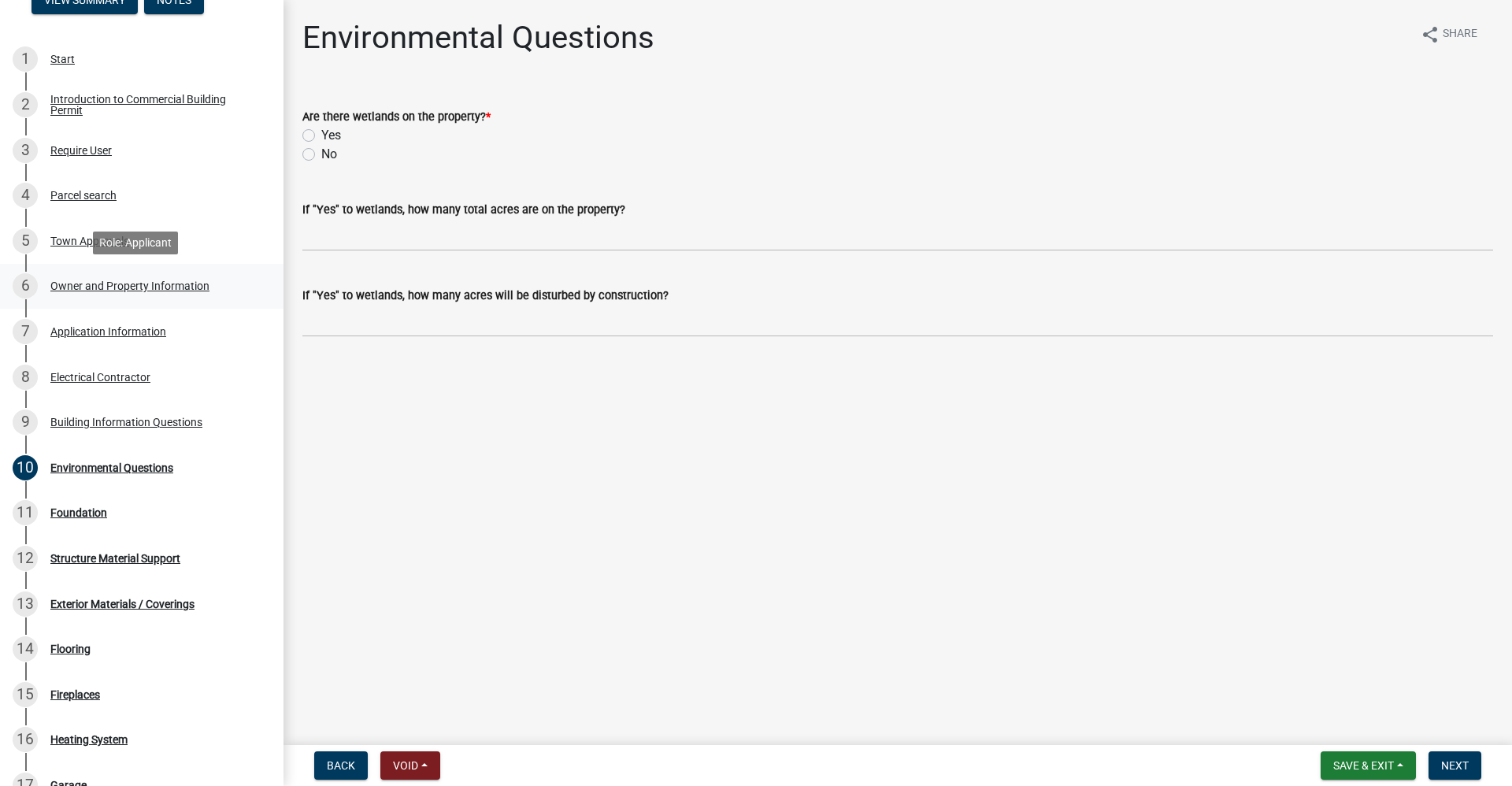
click at [89, 282] on div "Owner and Property Information" at bounding box center [130, 285] width 159 height 11
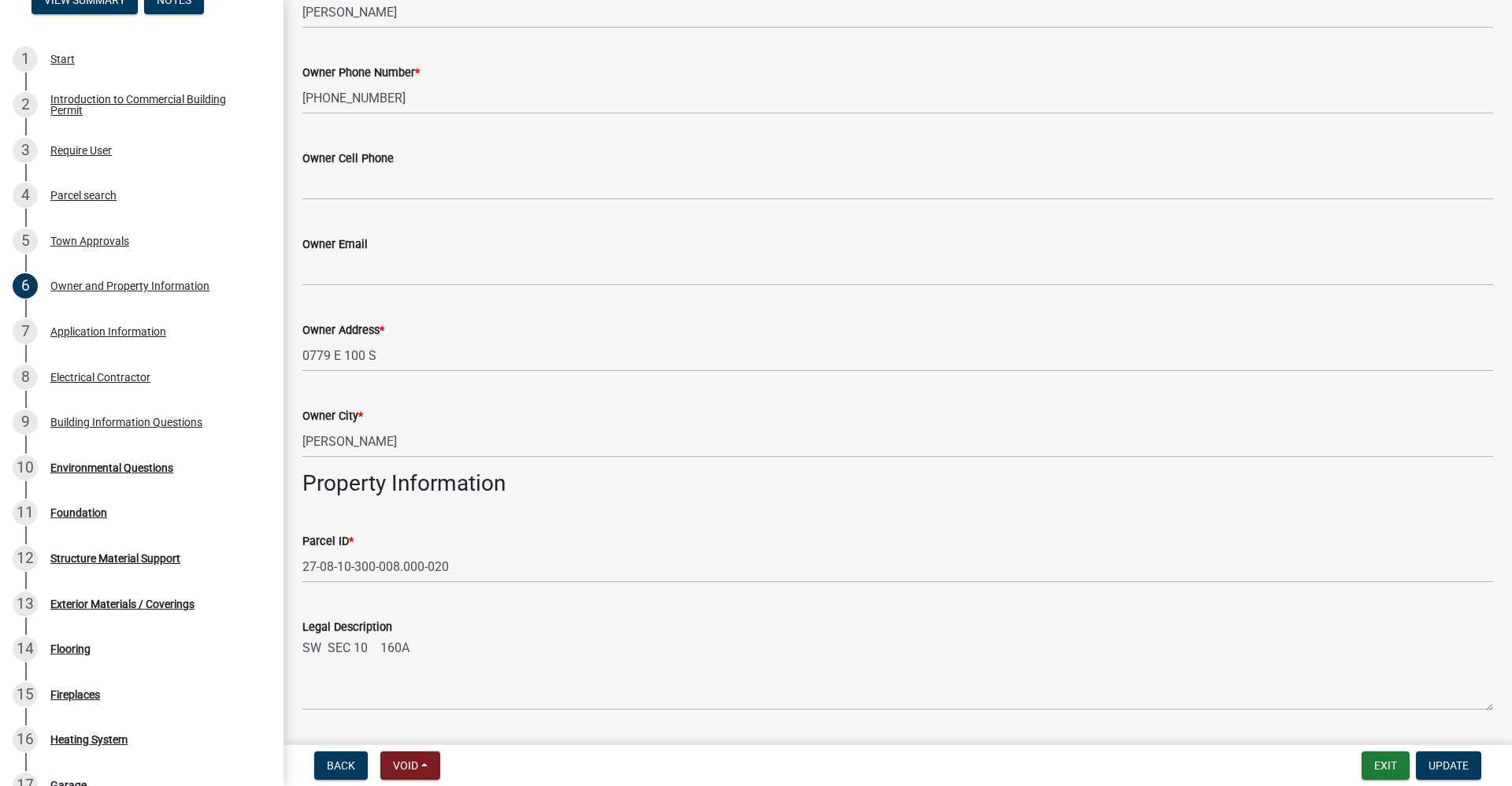
scroll to position [315, 0]
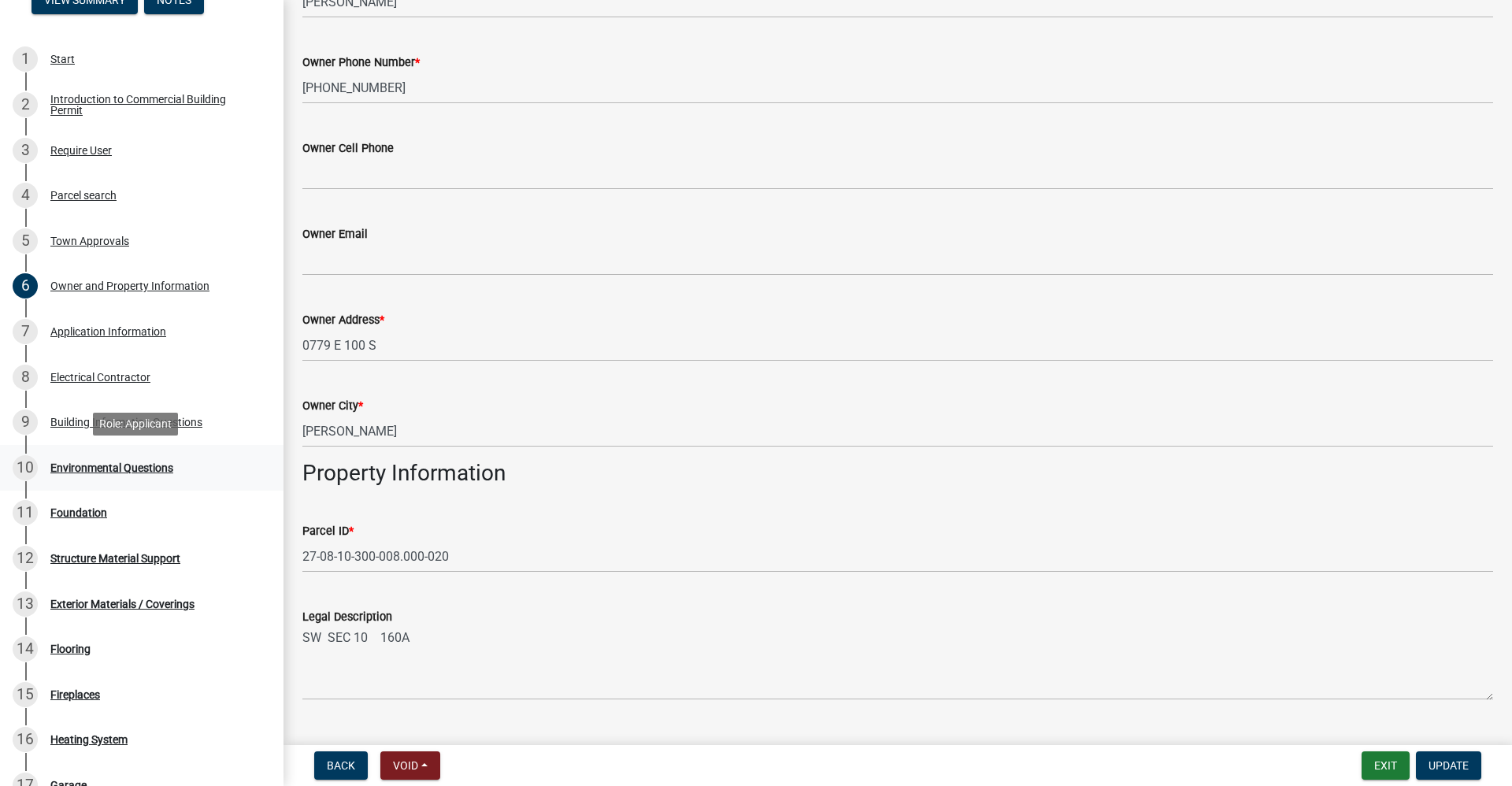
click at [127, 464] on div "Environmental Questions" at bounding box center [112, 467] width 123 height 11
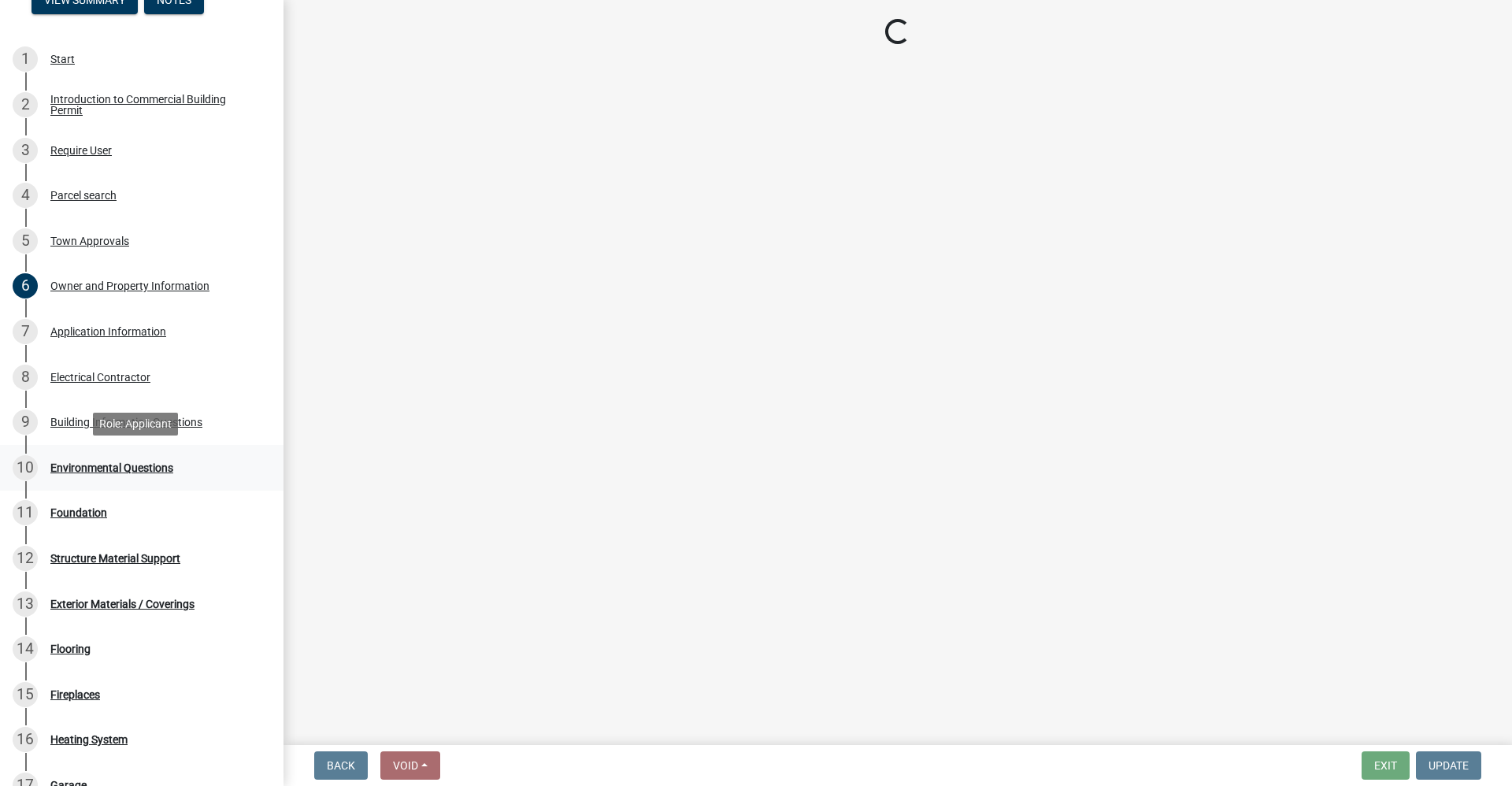
scroll to position [0, 0]
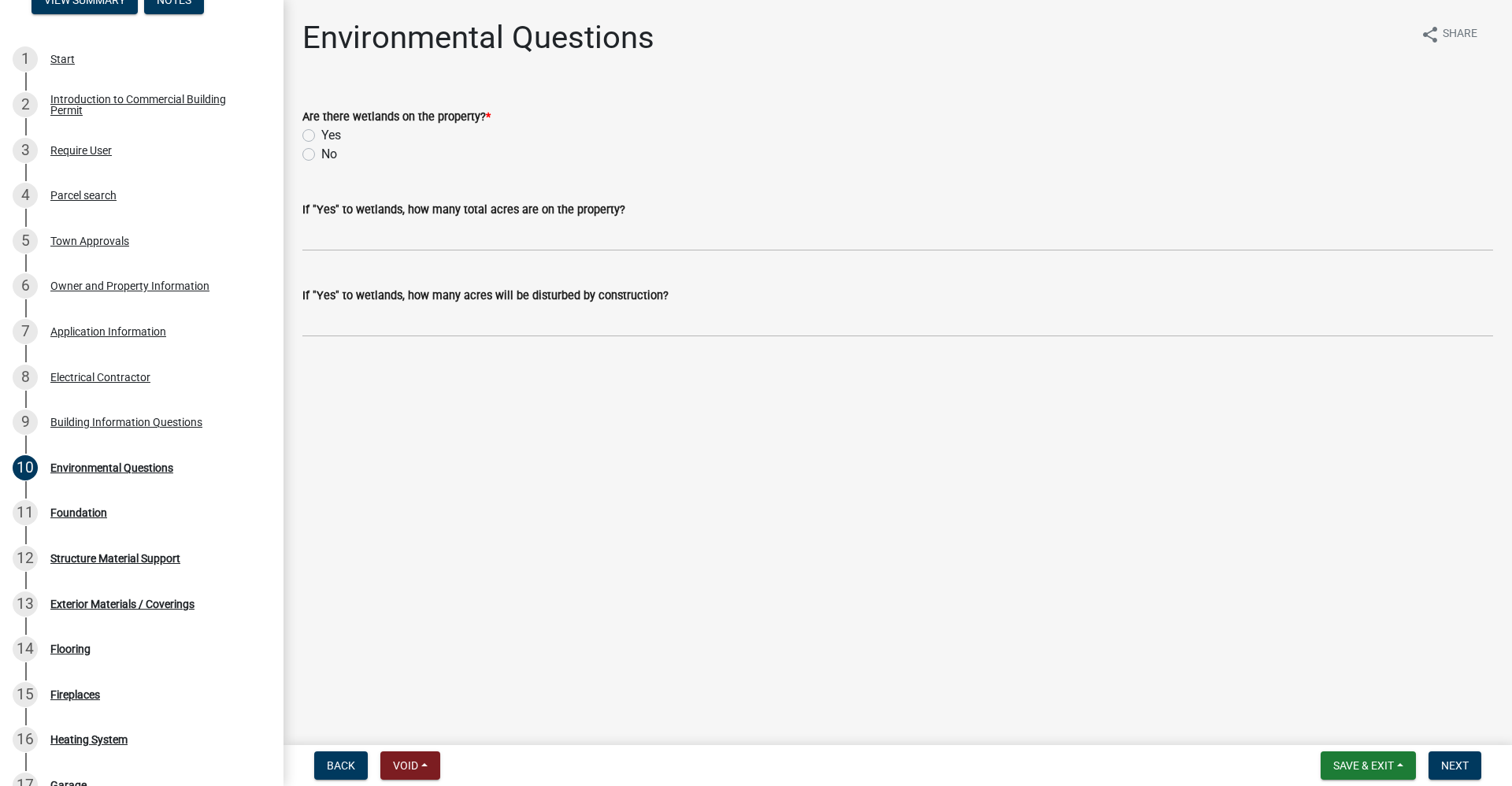
click at [322, 152] on label "No" at bounding box center [329, 154] width 16 height 19
click at [322, 152] on input "No" at bounding box center [327, 150] width 10 height 10
radio input "true"
click at [1449, 759] on span "Next" at bounding box center [1455, 765] width 27 height 12
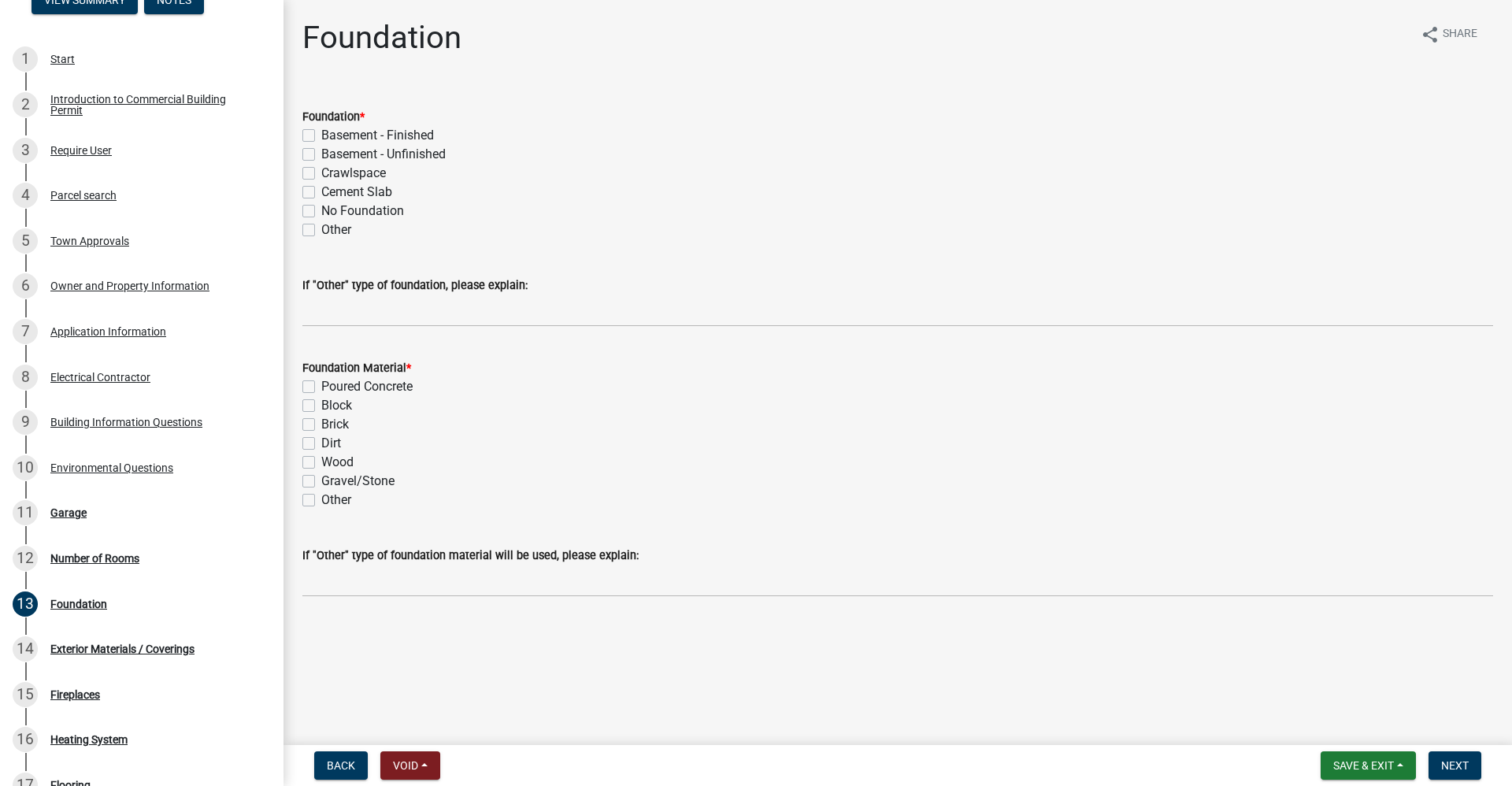
click at [322, 193] on label "Cement Slab" at bounding box center [357, 192] width 71 height 19
click at [322, 193] on input "Cement Slab" at bounding box center [327, 188] width 10 height 10
checkbox input "true"
checkbox input "false"
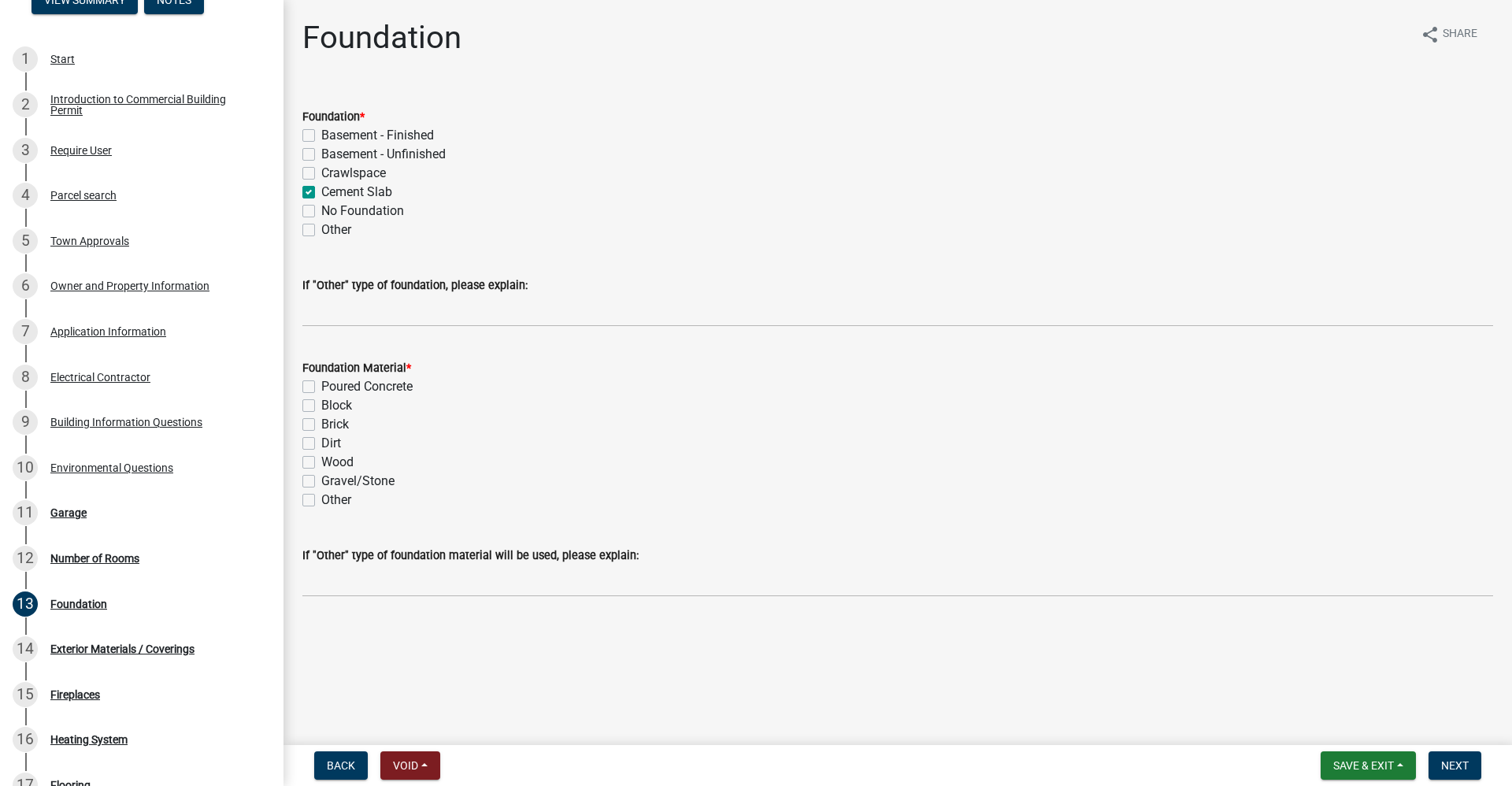
checkbox input "false"
checkbox input "true"
checkbox input "false"
click at [322, 387] on label "Poured Concrete" at bounding box center [367, 386] width 92 height 19
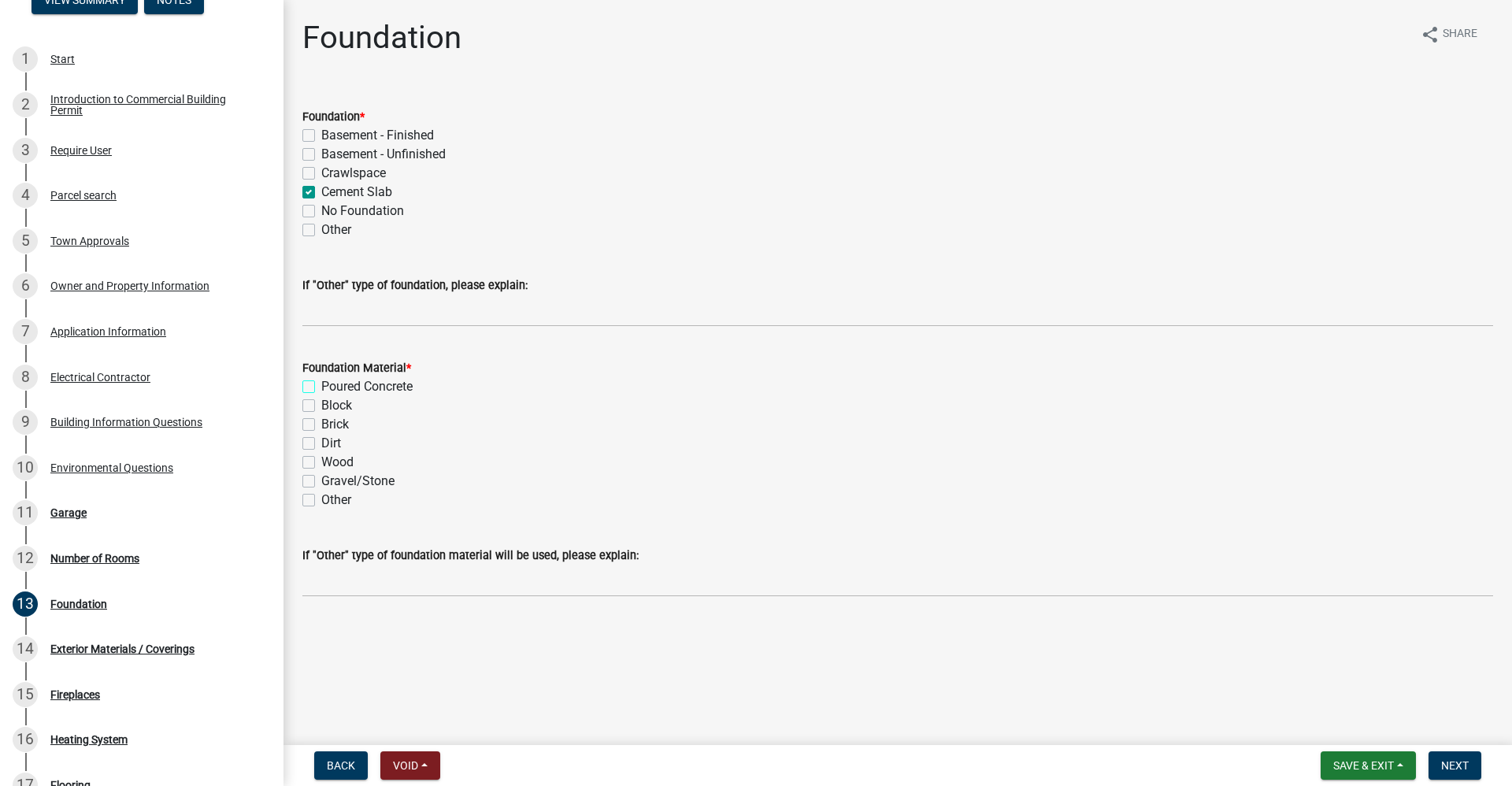
click at [322, 387] on input "Poured Concrete" at bounding box center [327, 382] width 10 height 10
checkbox input "true"
checkbox input "false"
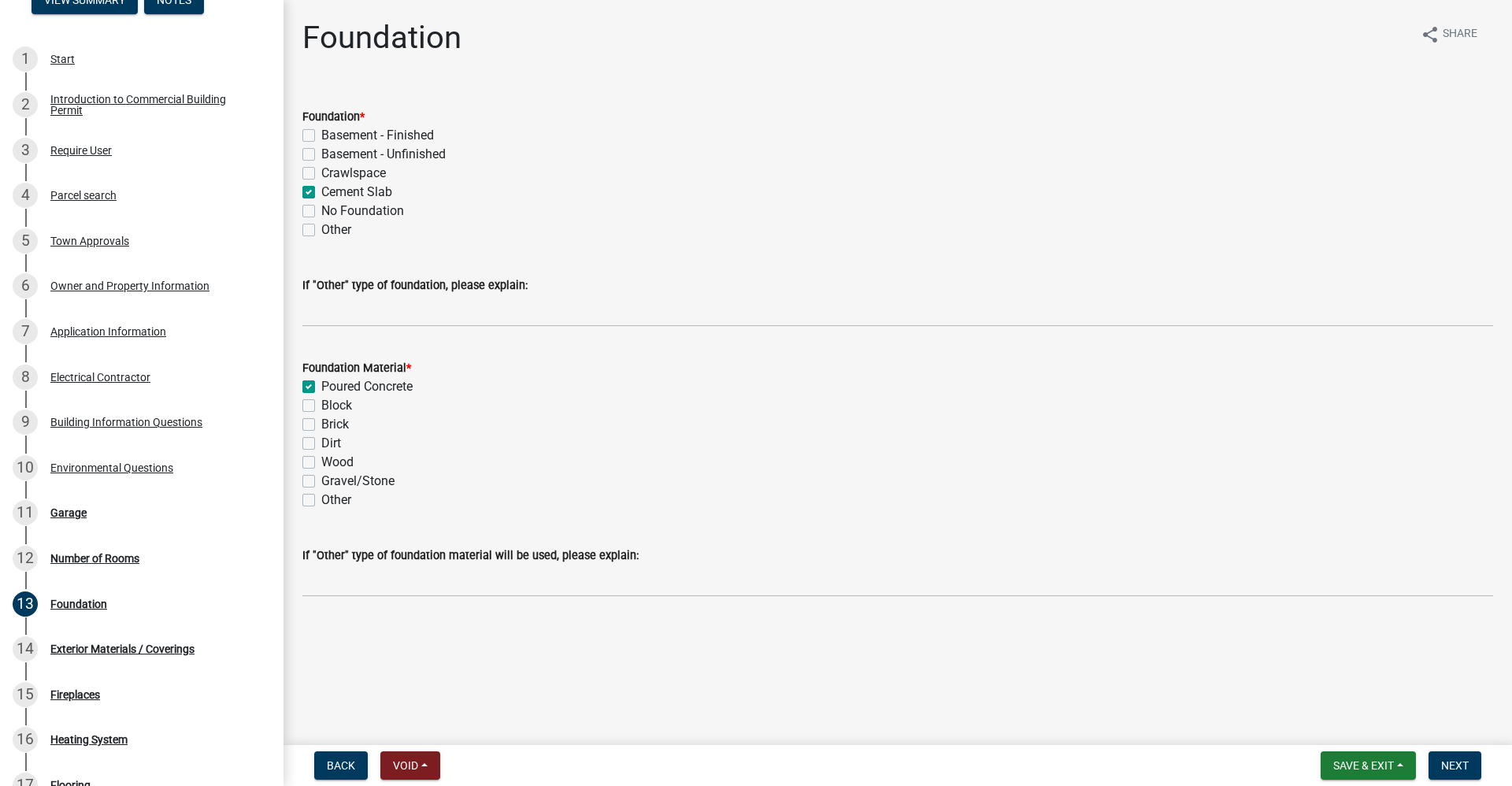
checkbox input "false"
click at [1449, 760] on span "Next" at bounding box center [1455, 765] width 27 height 12
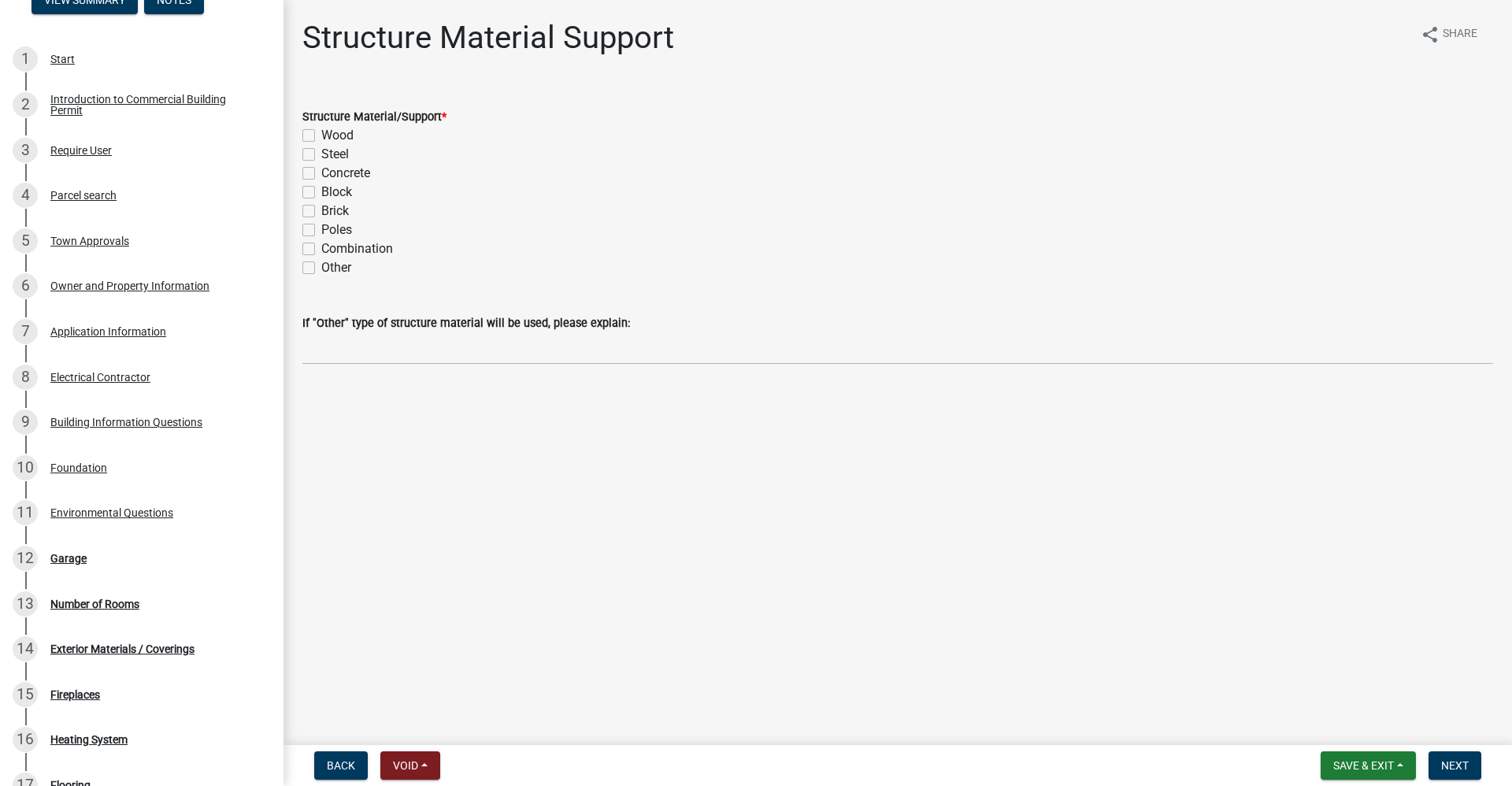
click at [322, 173] on label "Concrete" at bounding box center [346, 173] width 49 height 19
click at [322, 173] on input "Concrete" at bounding box center [327, 169] width 10 height 10
checkbox input "true"
checkbox input "false"
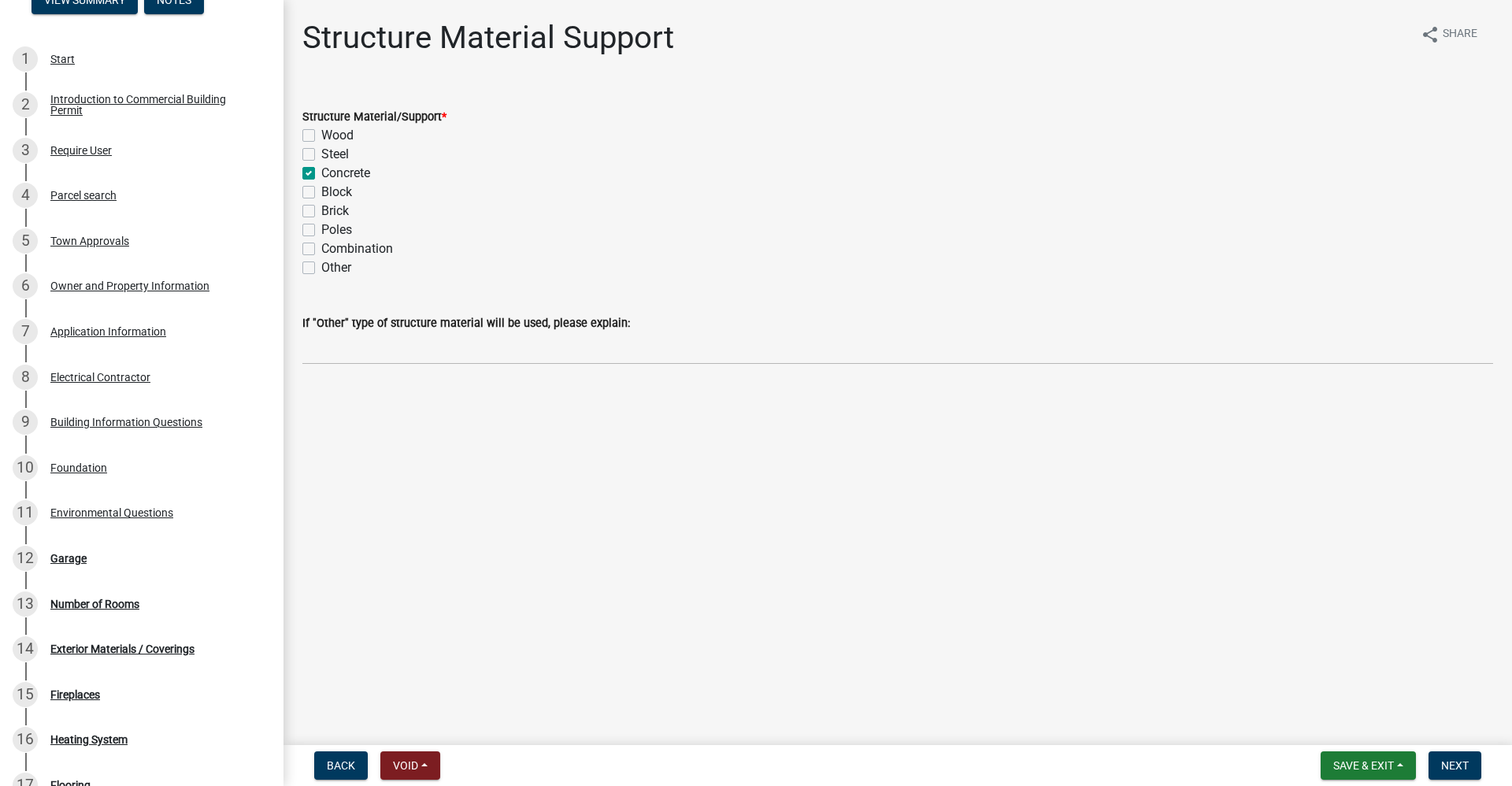
checkbox input "true"
checkbox input "false"
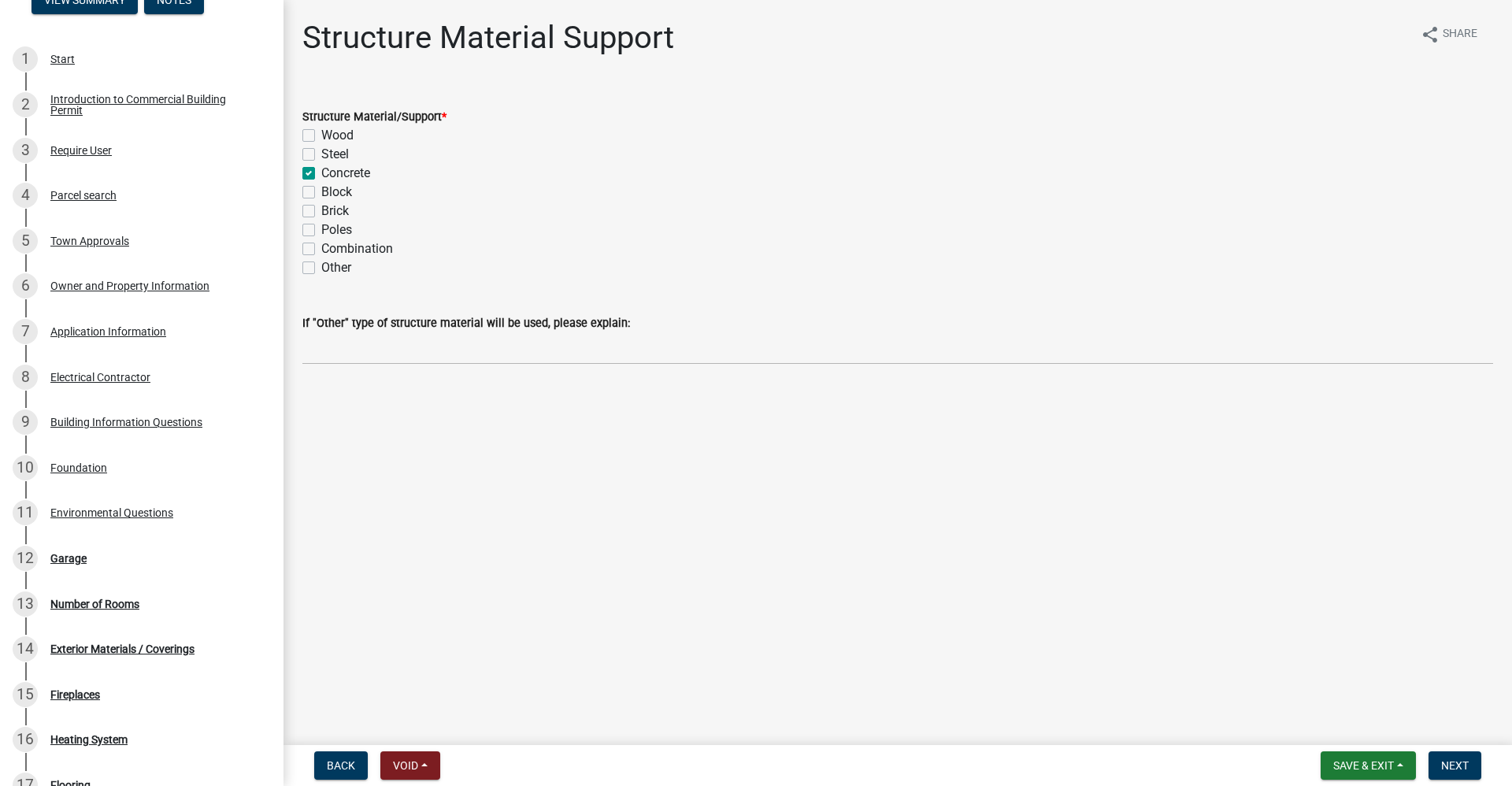
checkbox input "false"
click at [1455, 770] on span "Next" at bounding box center [1455, 765] width 27 height 12
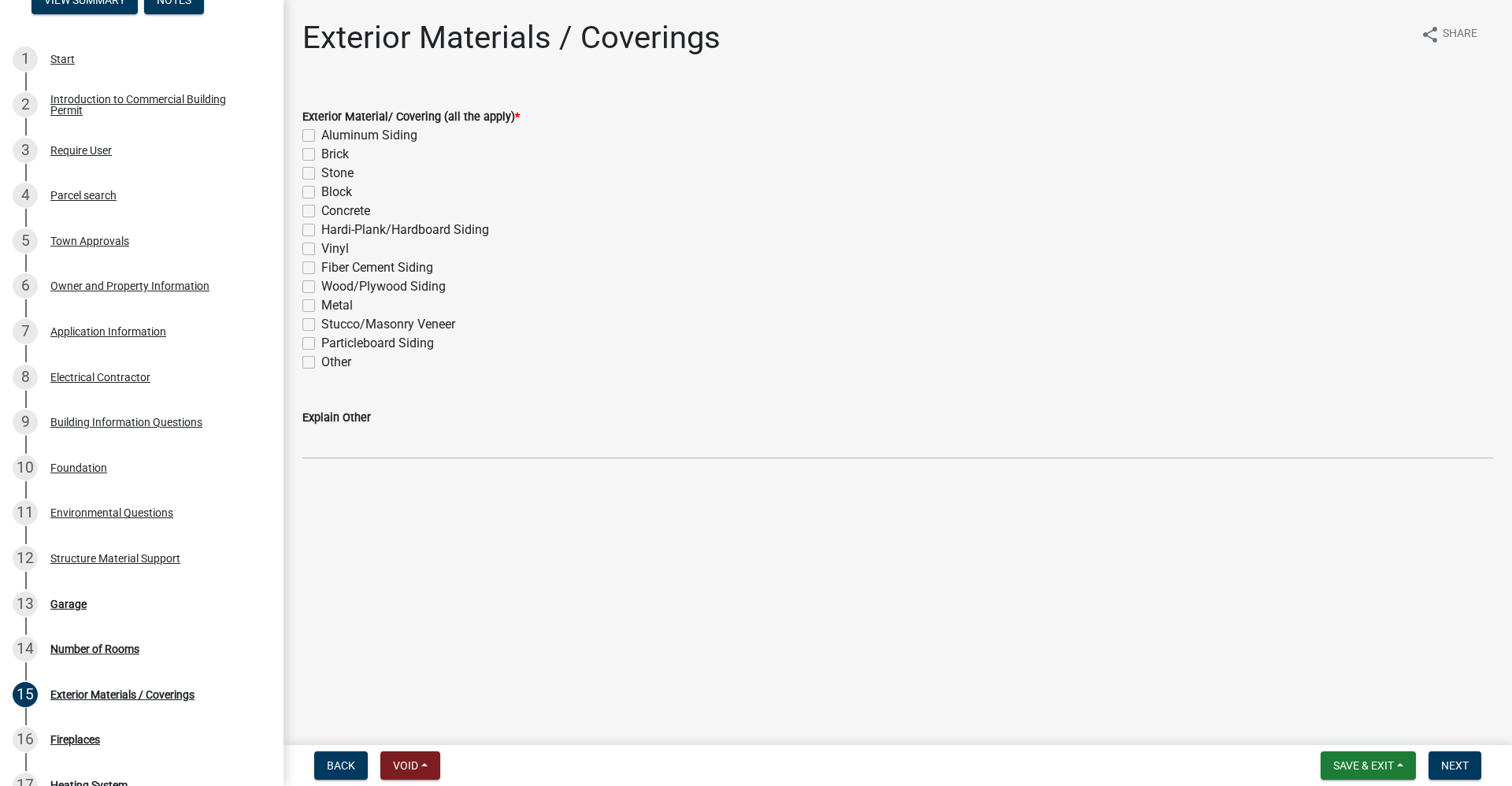
click at [322, 307] on label "Metal" at bounding box center [337, 305] width 31 height 19
click at [322, 307] on input "Metal" at bounding box center [327, 301] width 10 height 10
checkbox input "true"
checkbox input "false"
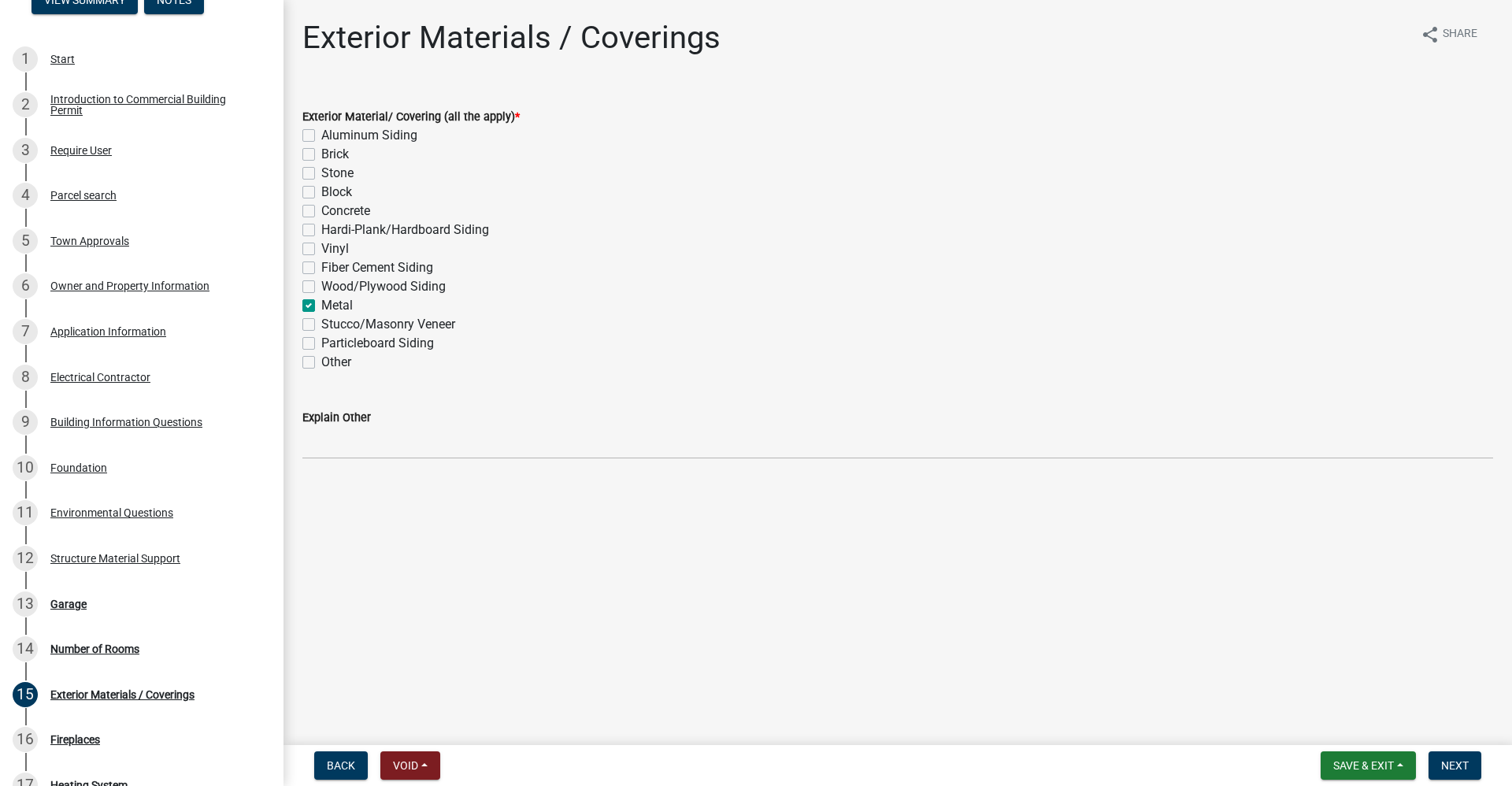
checkbox input "false"
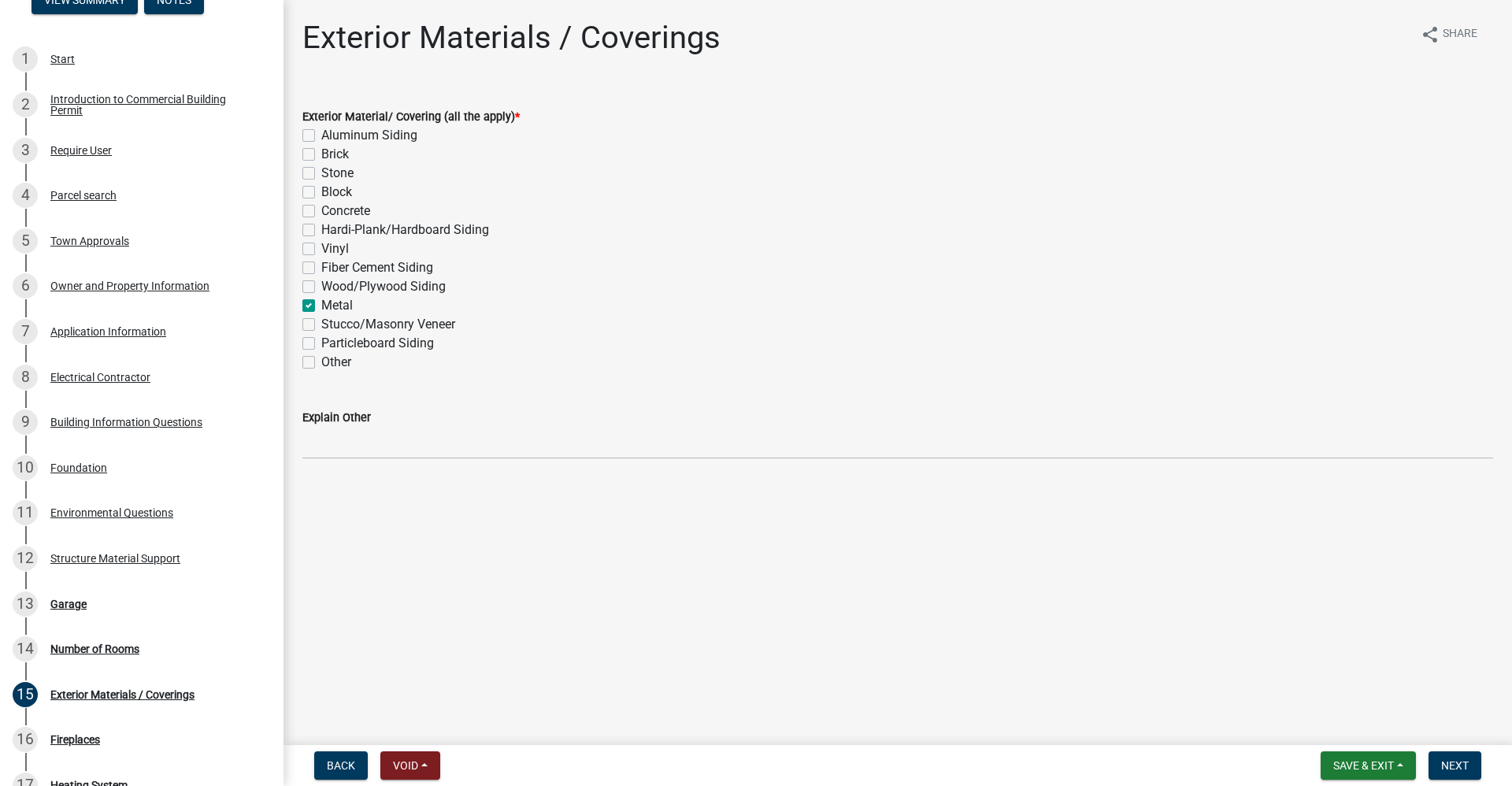
checkbox input "false"
checkbox input "true"
checkbox input "false"
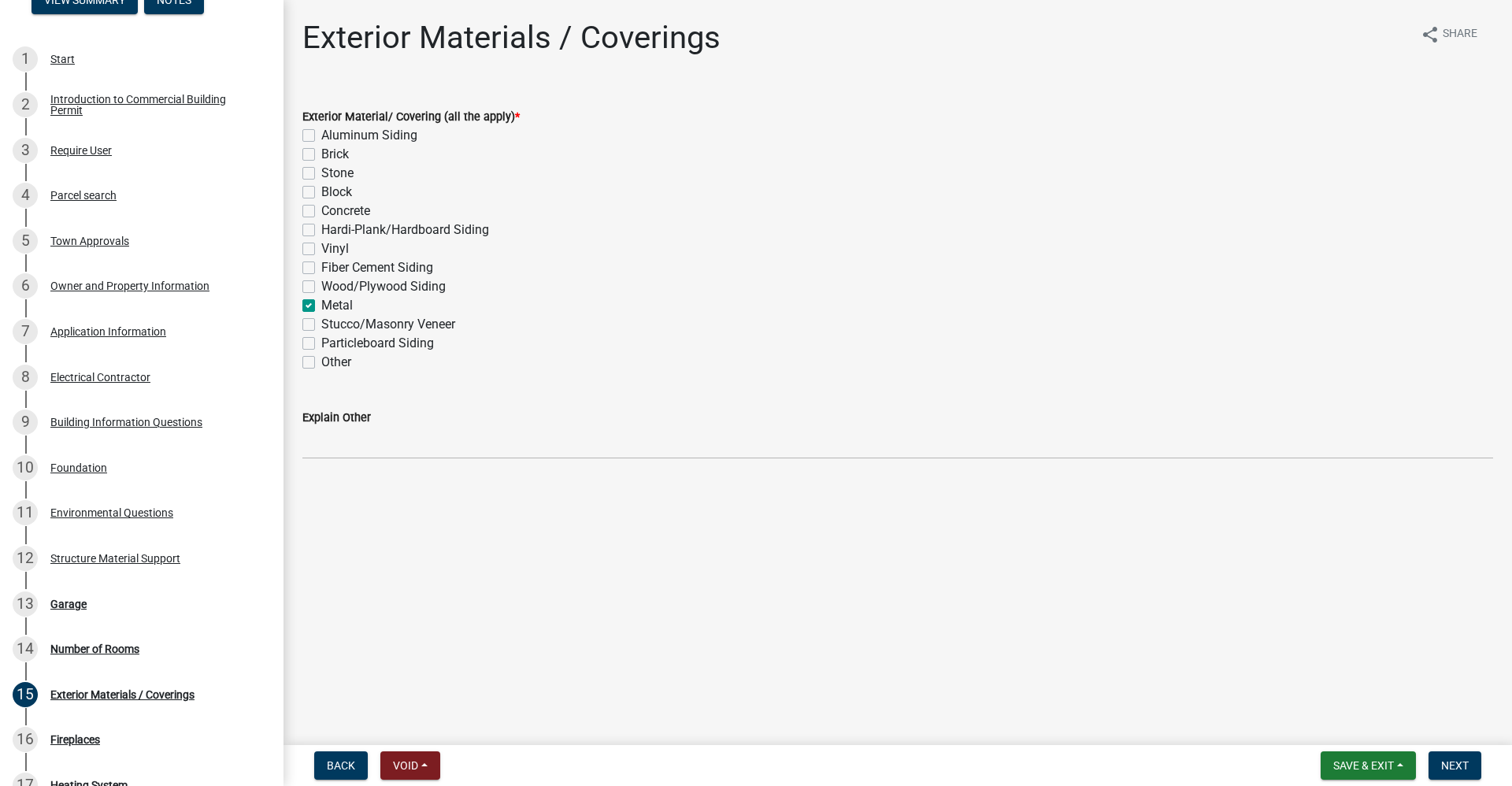
checkbox input "false"
click at [1460, 766] on span "Next" at bounding box center [1455, 765] width 27 height 12
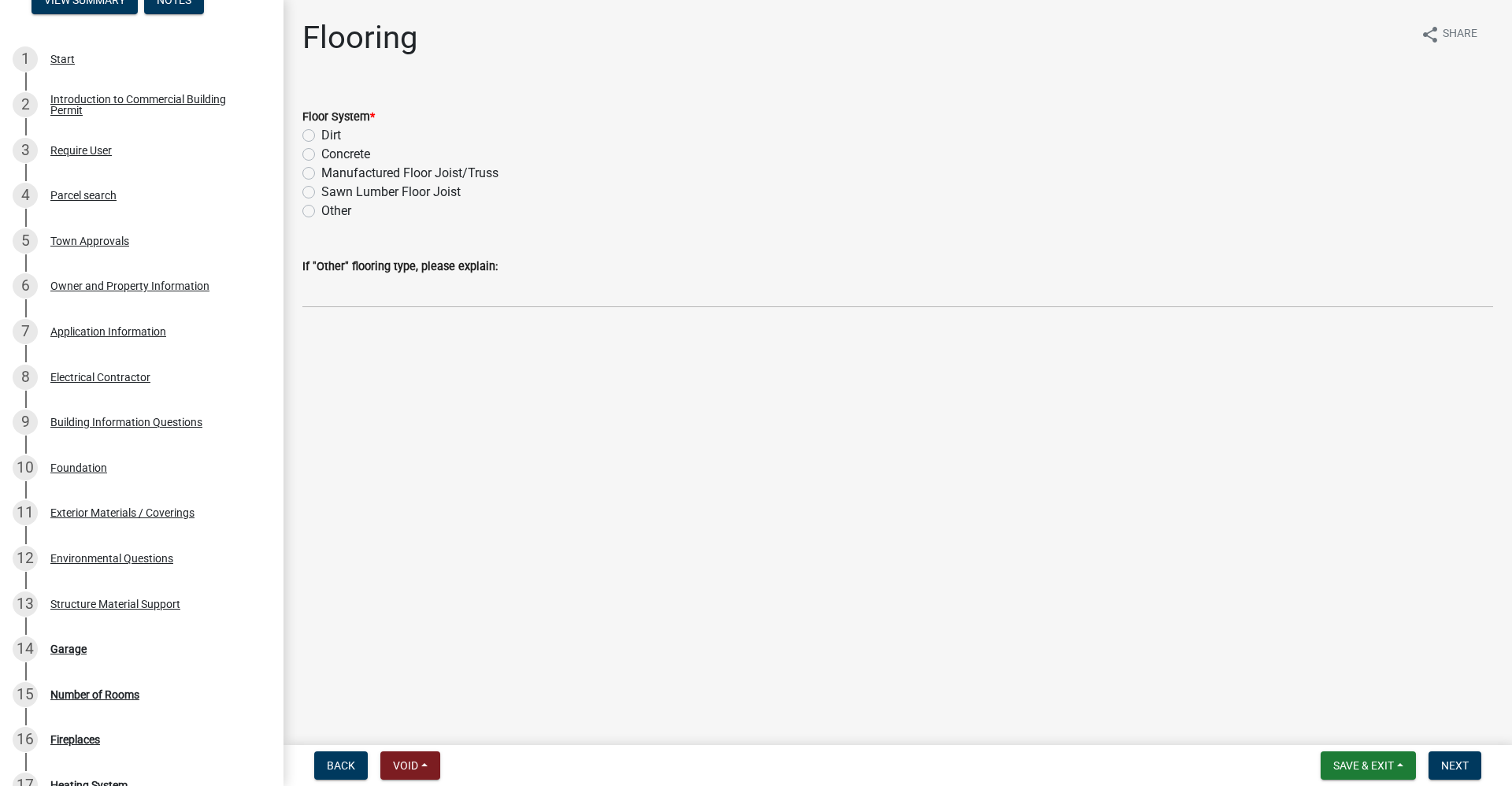
click at [322, 156] on label "Concrete" at bounding box center [346, 154] width 49 height 19
click at [322, 155] on input "Concrete" at bounding box center [327, 150] width 10 height 10
radio input "true"
click at [1441, 767] on button "Next" at bounding box center [1455, 765] width 53 height 28
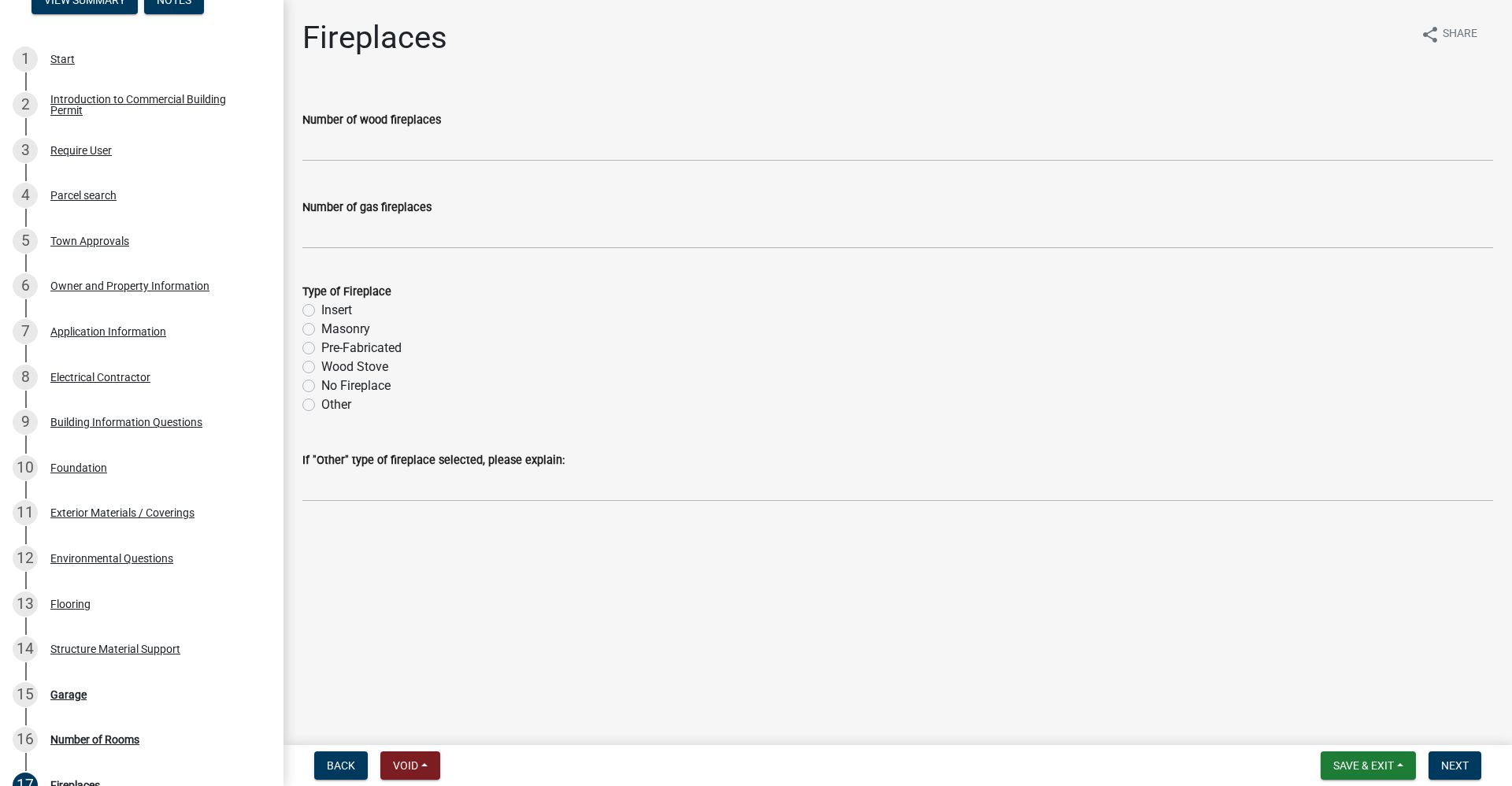
click at [322, 386] on label "No Fireplace" at bounding box center [356, 385] width 69 height 19
click at [322, 386] on input "No Fireplace" at bounding box center [327, 381] width 10 height 10
radio input "true"
click at [1449, 771] on span "Next" at bounding box center [1455, 765] width 27 height 12
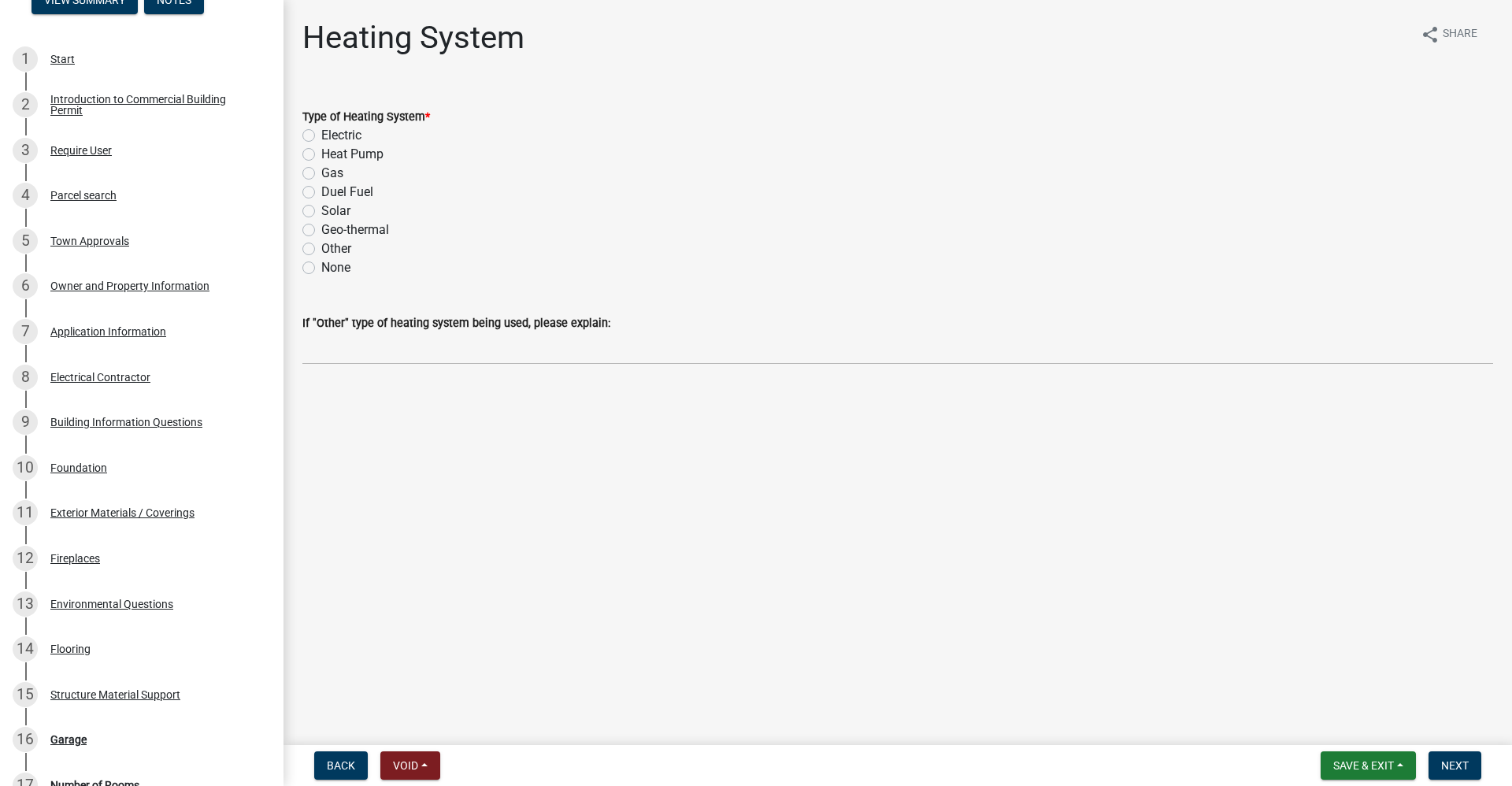
drag, startPoint x: 308, startPoint y: 266, endPoint x: 329, endPoint y: 283, distance: 27.0
click at [322, 269] on label "None" at bounding box center [336, 268] width 29 height 19
click at [322, 269] on input "None" at bounding box center [327, 264] width 10 height 10
radio input "true"
click at [1468, 759] on span "Next" at bounding box center [1455, 765] width 27 height 12
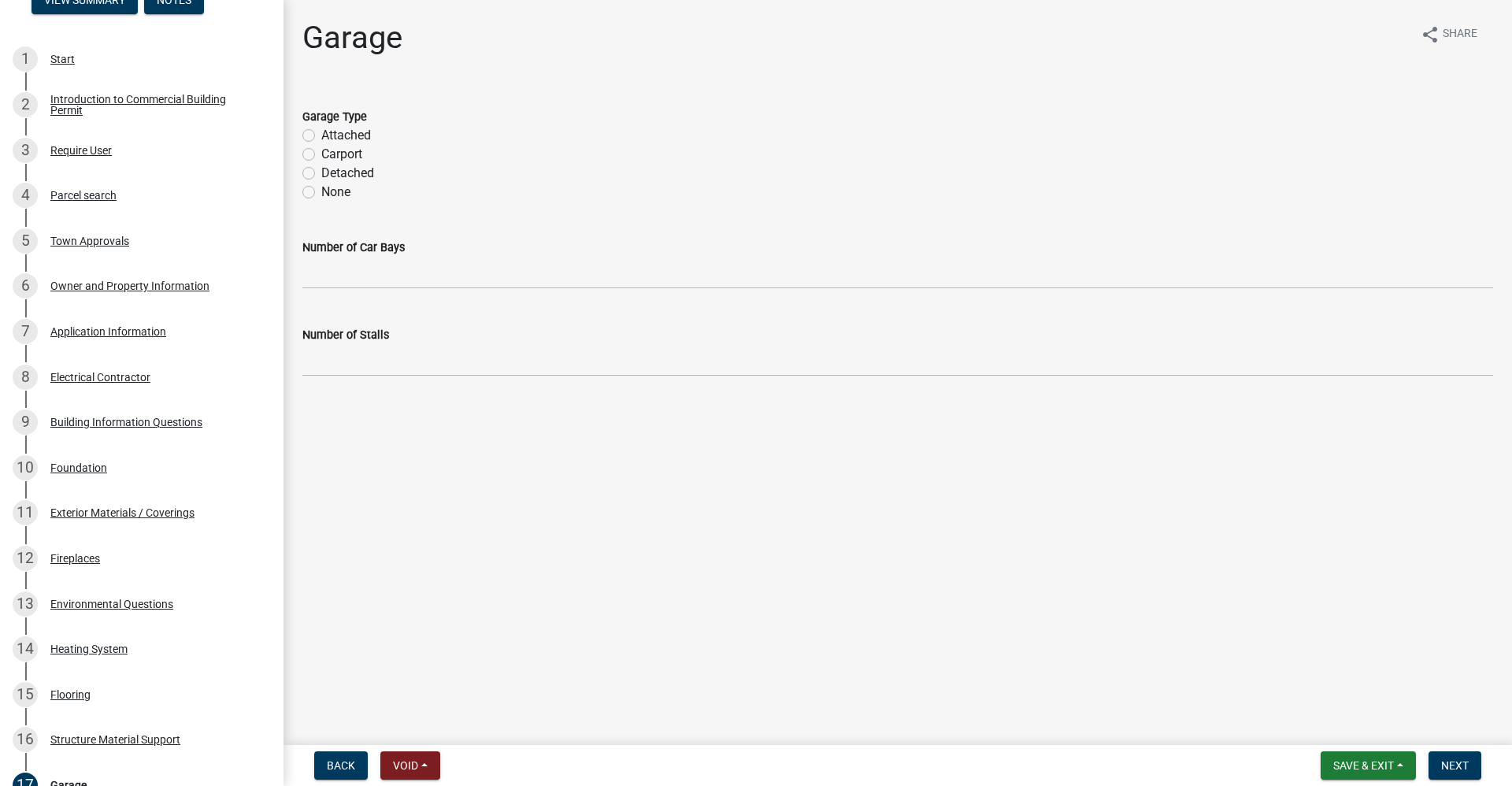
drag, startPoint x: 310, startPoint y: 191, endPoint x: 336, endPoint y: 203, distance: 28.6
click at [322, 192] on label "None" at bounding box center [336, 192] width 29 height 19
click at [322, 192] on input "None" at bounding box center [327, 188] width 10 height 10
radio input "true"
click at [1457, 774] on button "Next" at bounding box center [1455, 765] width 53 height 28
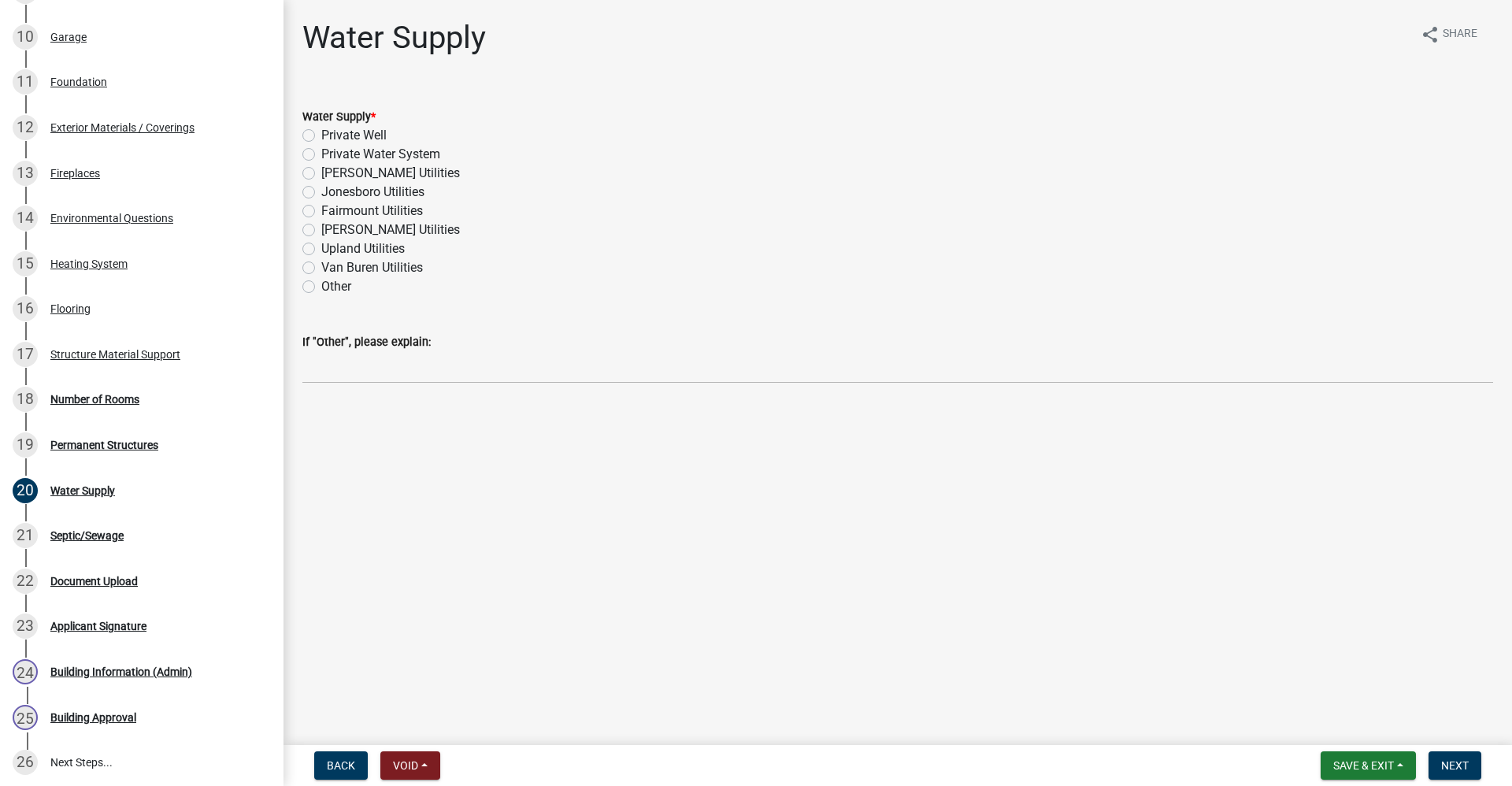
scroll to position [670, 0]
click at [322, 286] on label "Other" at bounding box center [336, 286] width 30 height 19
click at [322, 286] on input "Other" at bounding box center [327, 282] width 10 height 10
radio input "true"
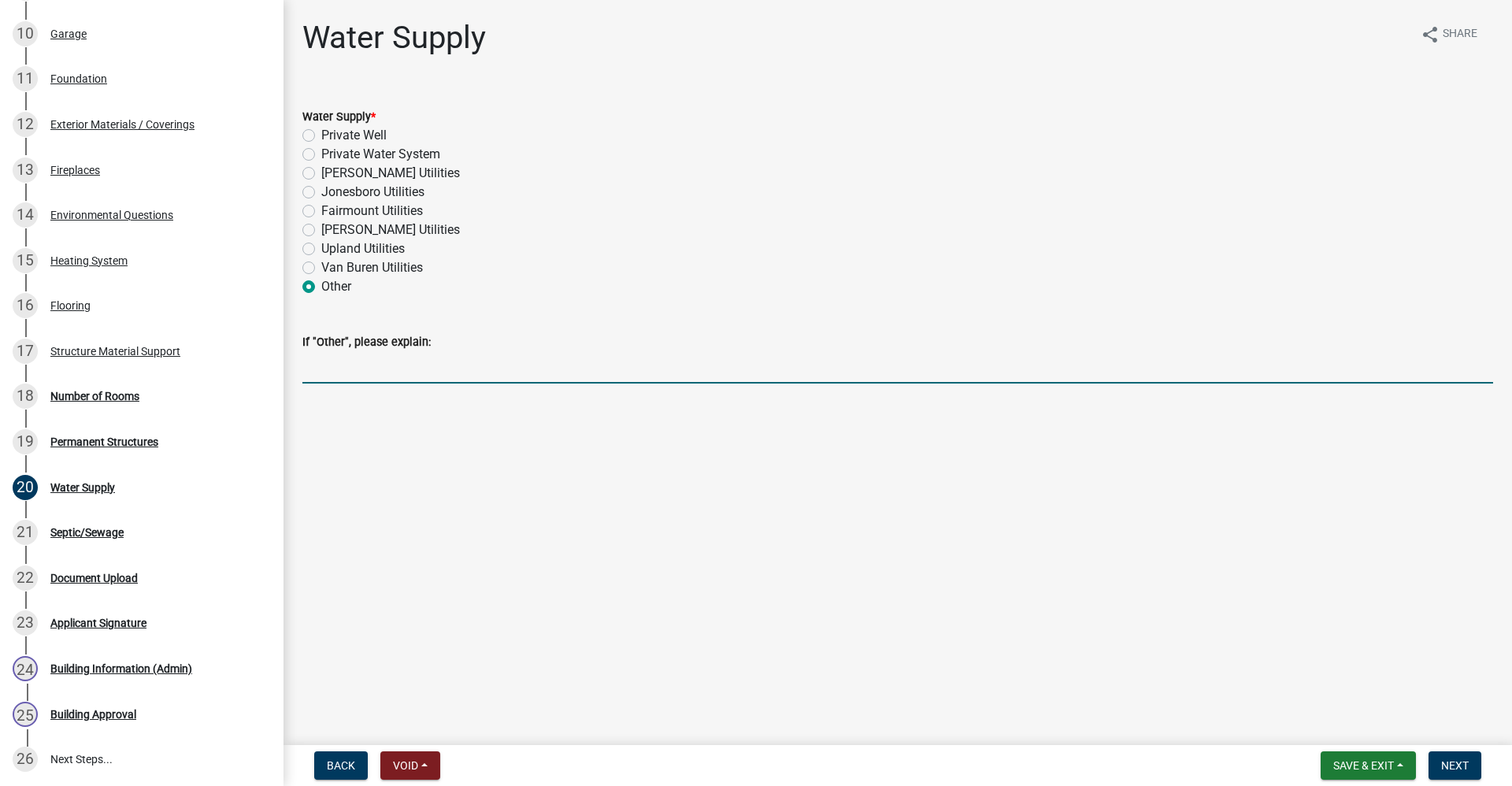
click at [343, 369] on input "If "Other", please explain:" at bounding box center [898, 367] width 1191 height 32
type input "no water, cell tower"
click at [1462, 752] on nav "Back Void Withdraw Lock Expire Void Save & Exit Save Save & Exit Next" at bounding box center [898, 765] width 1228 height 41
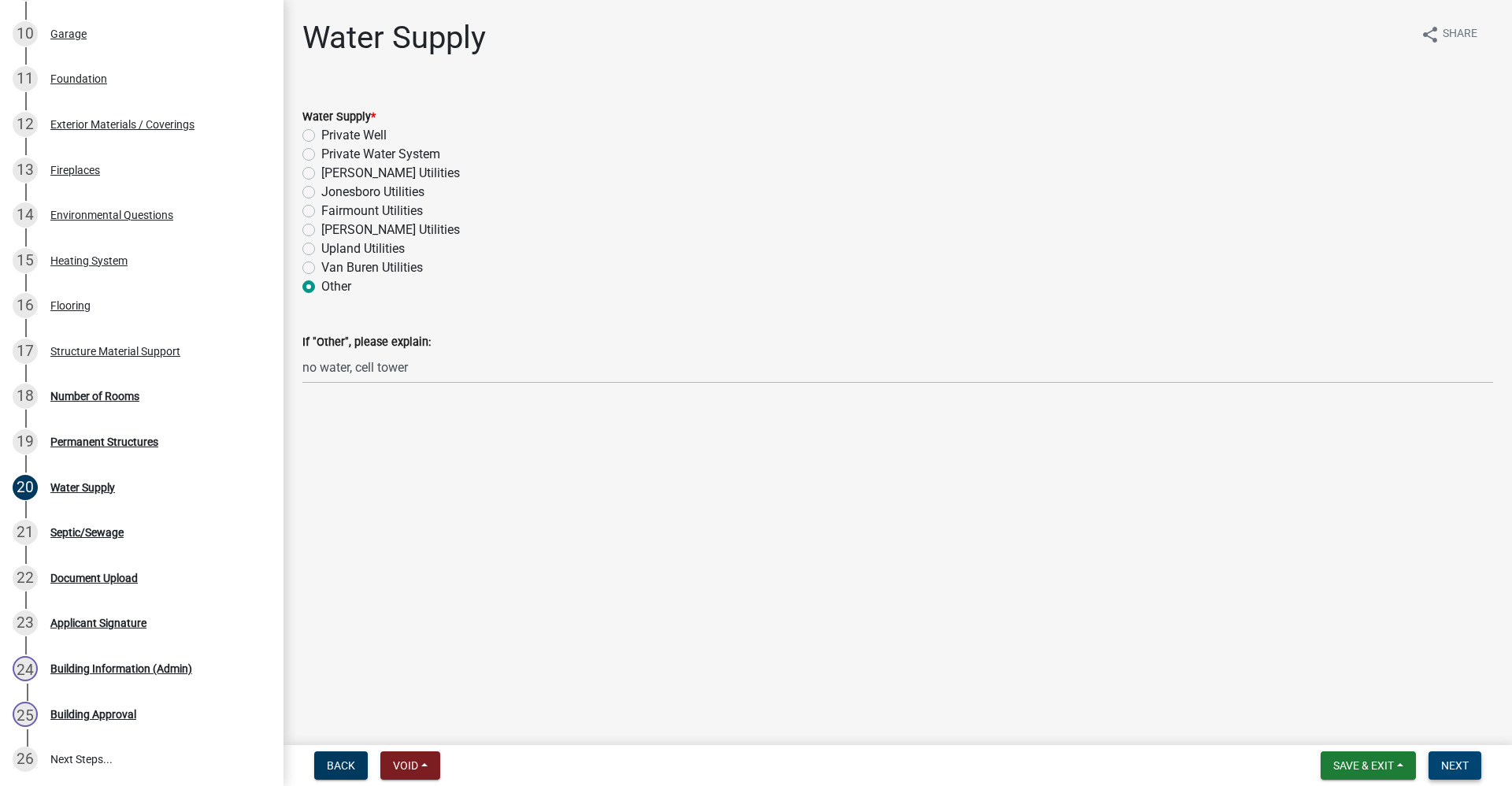
click at [1461, 764] on span "Next" at bounding box center [1455, 765] width 27 height 12
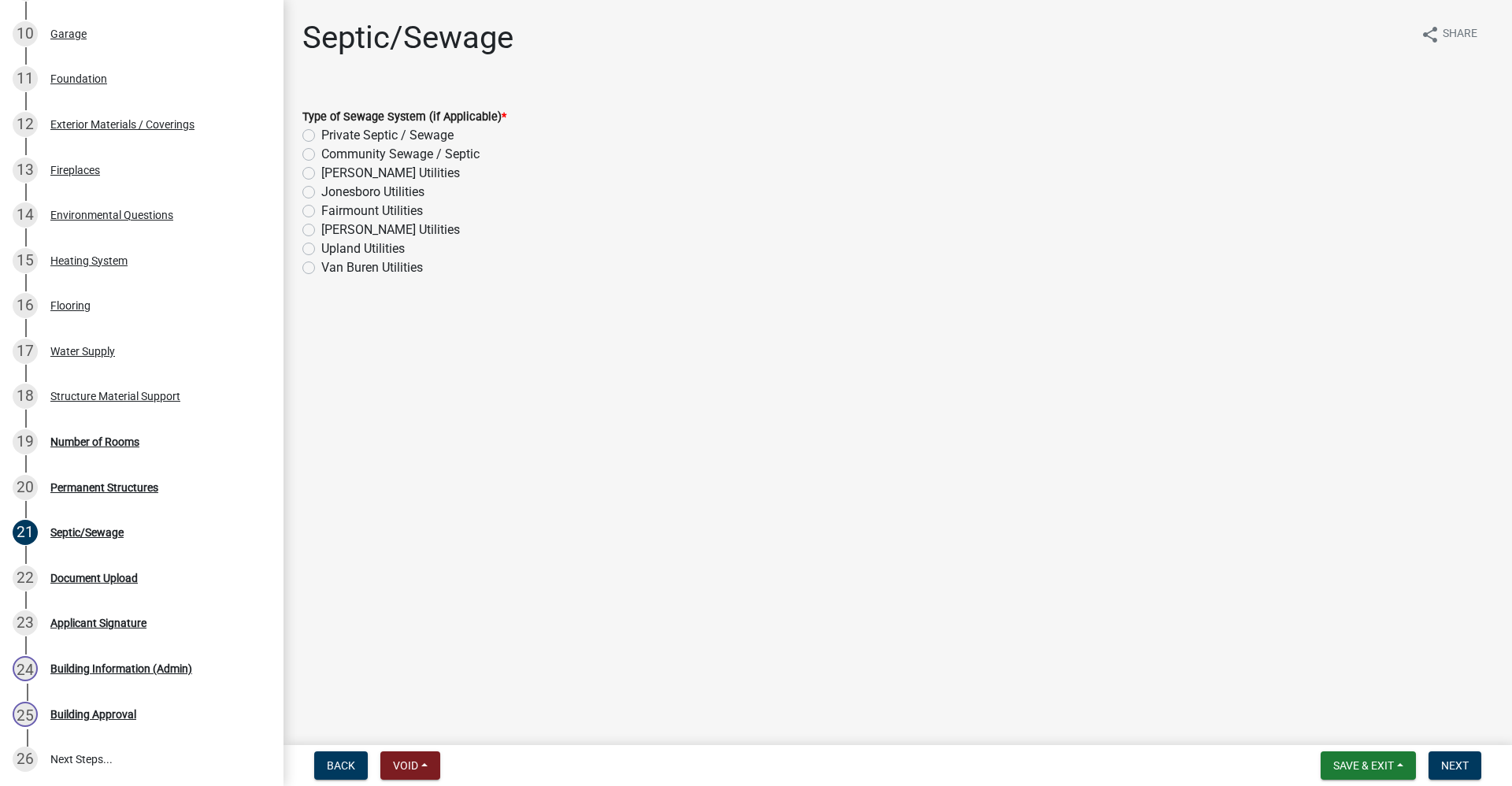
click at [322, 131] on label "Private Septic / Sewage" at bounding box center [388, 135] width 132 height 19
click at [322, 131] on input "Private Septic / Sewage" at bounding box center [327, 131] width 10 height 10
radio input "true"
click at [1462, 769] on span "Next" at bounding box center [1455, 765] width 27 height 12
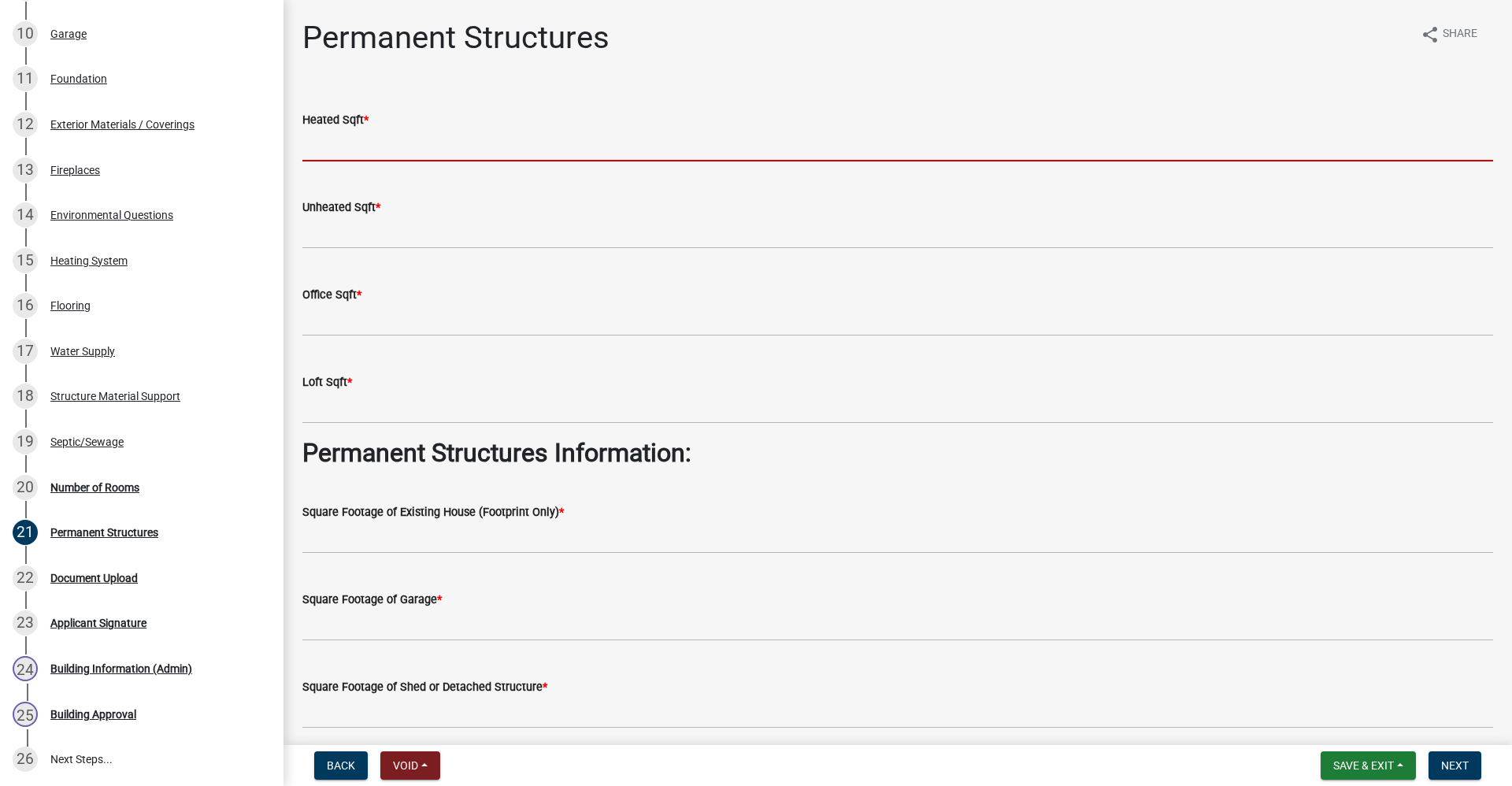
click at [379, 151] on input "text" at bounding box center [898, 145] width 1191 height 32
type input "0"
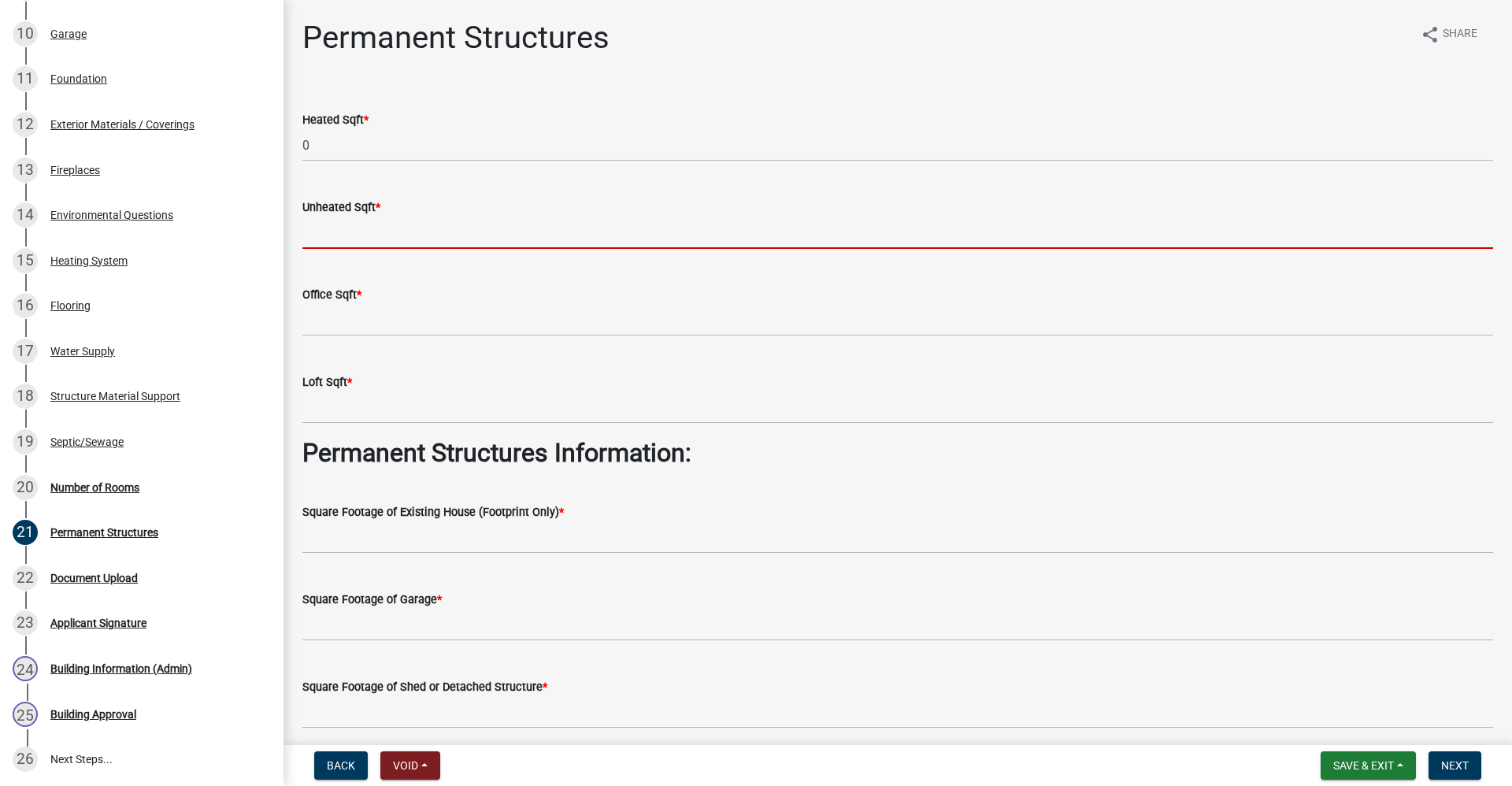
click at [350, 242] on input "text" at bounding box center [898, 232] width 1191 height 32
type input "0"
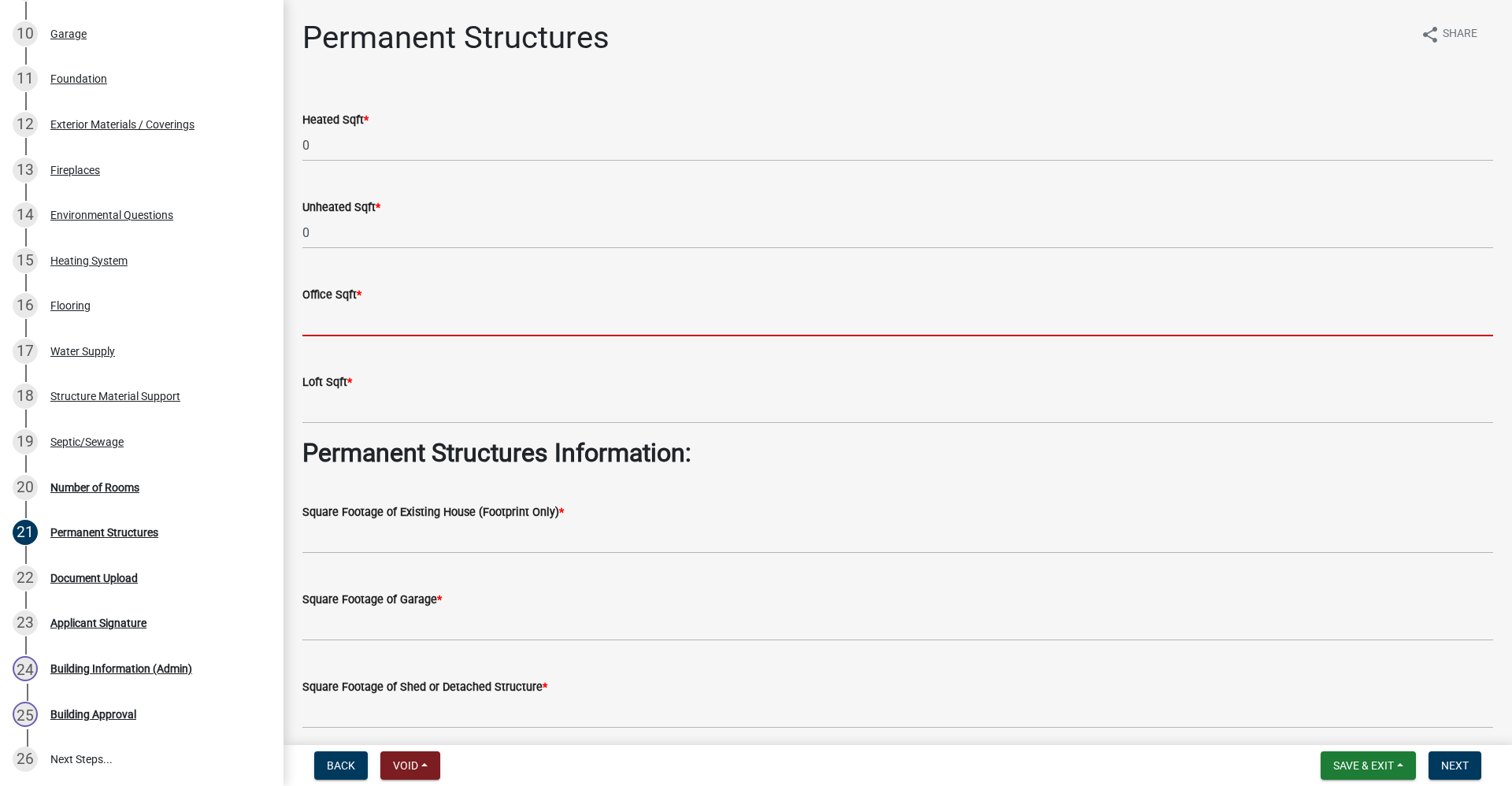
click at [343, 331] on input "text" at bounding box center [898, 320] width 1191 height 32
type input "0"
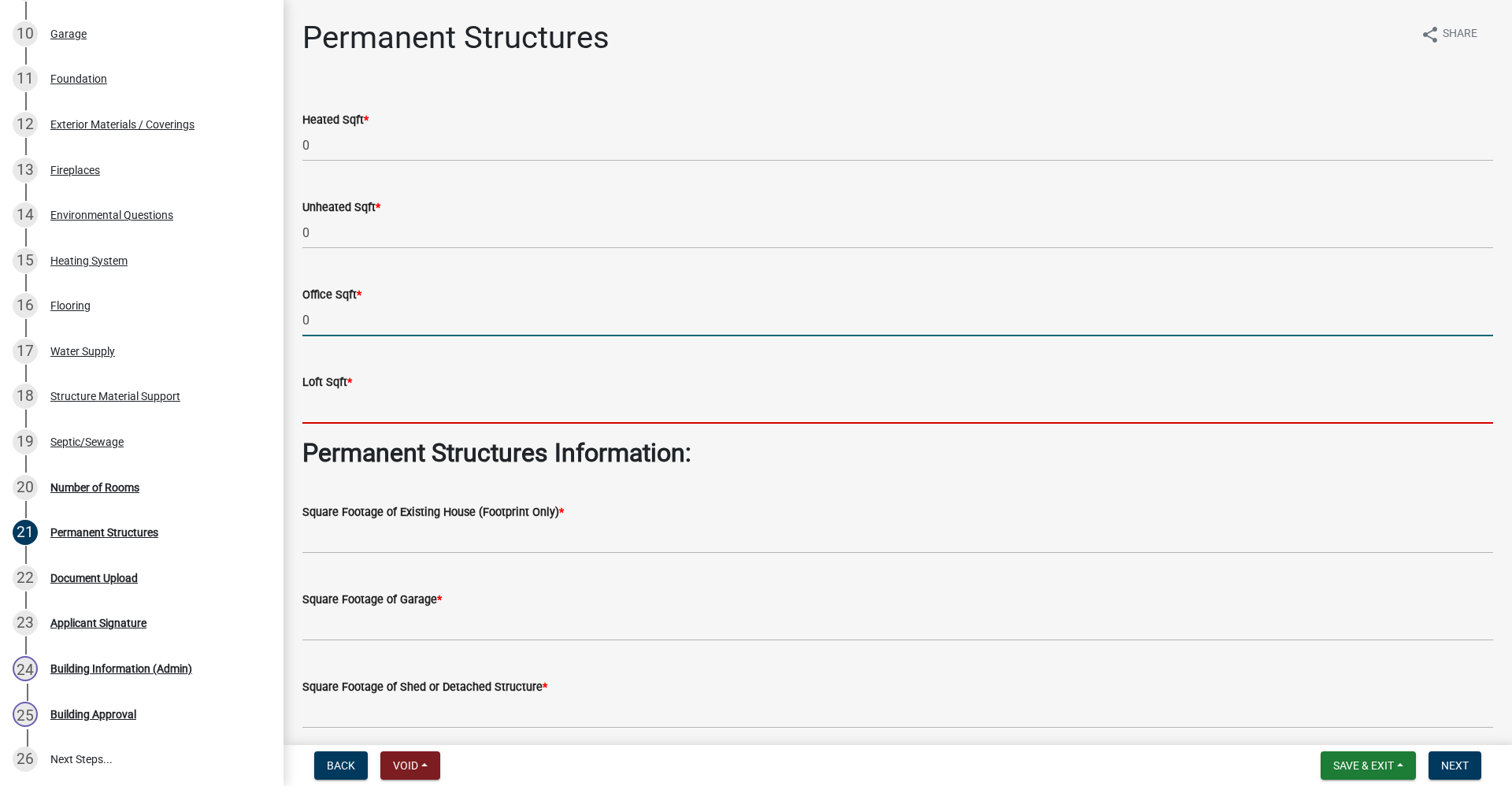
click at [331, 409] on input "text" at bounding box center [898, 407] width 1191 height 32
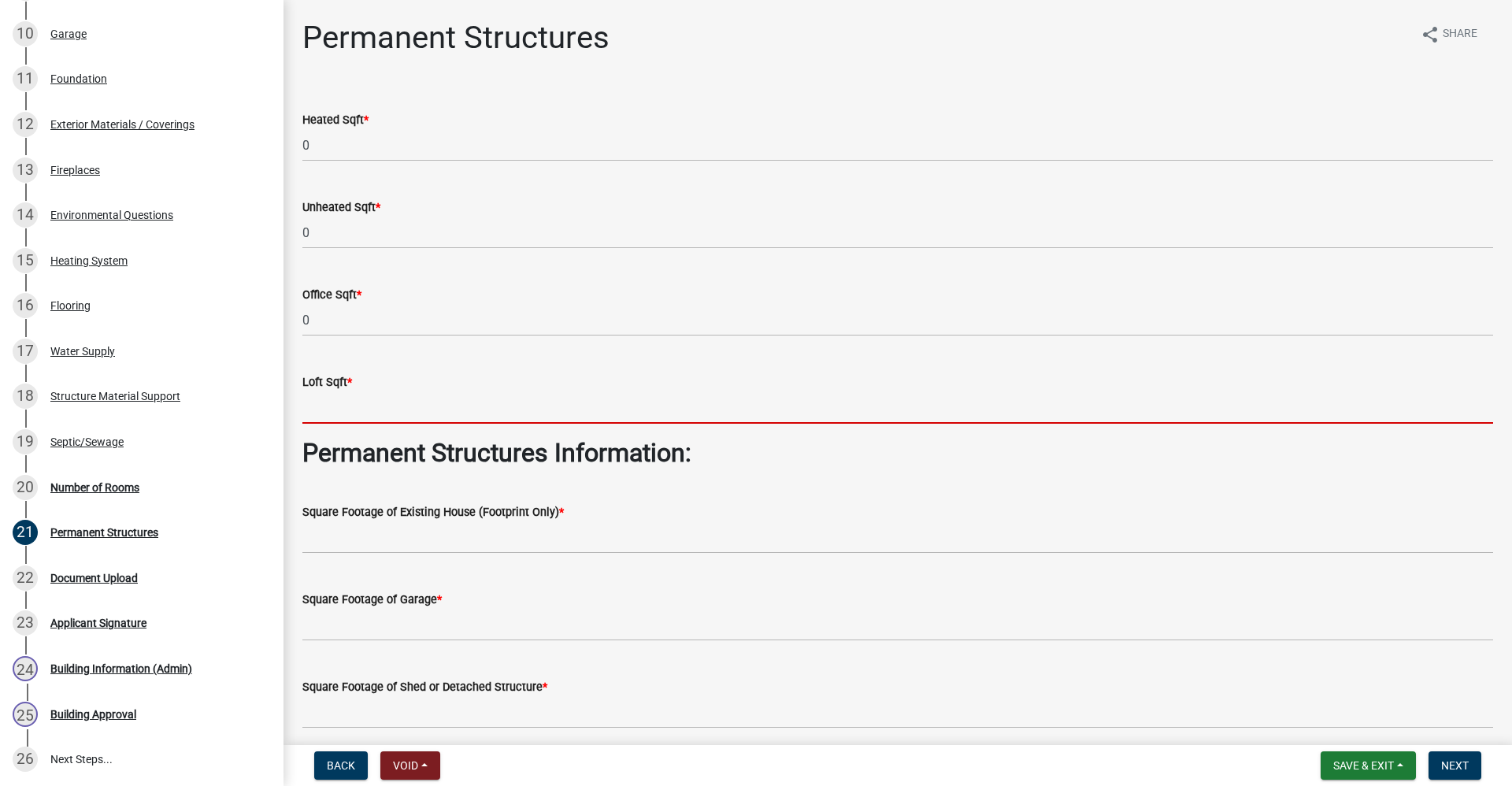
type input "0"
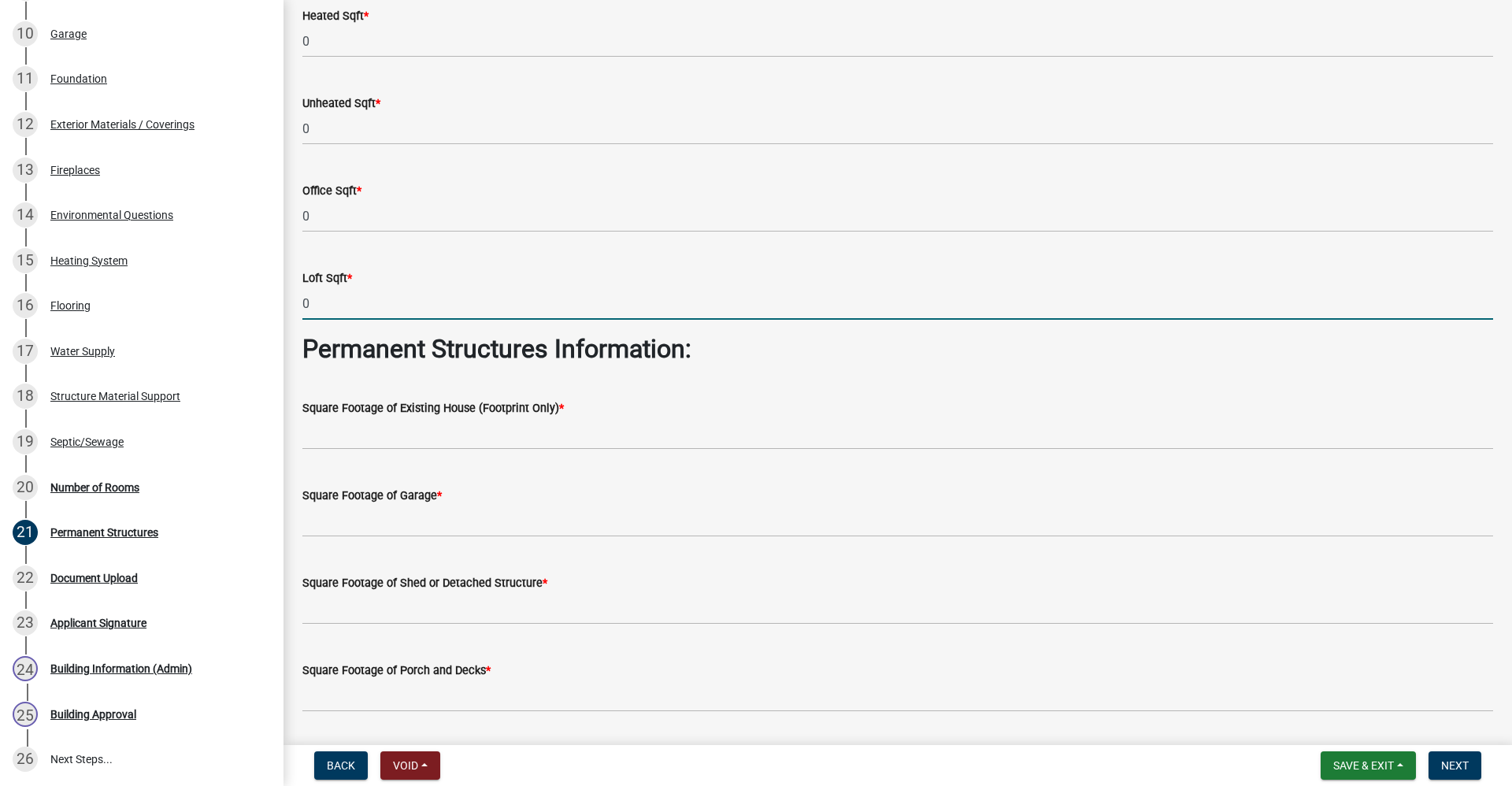
scroll to position [158, 0]
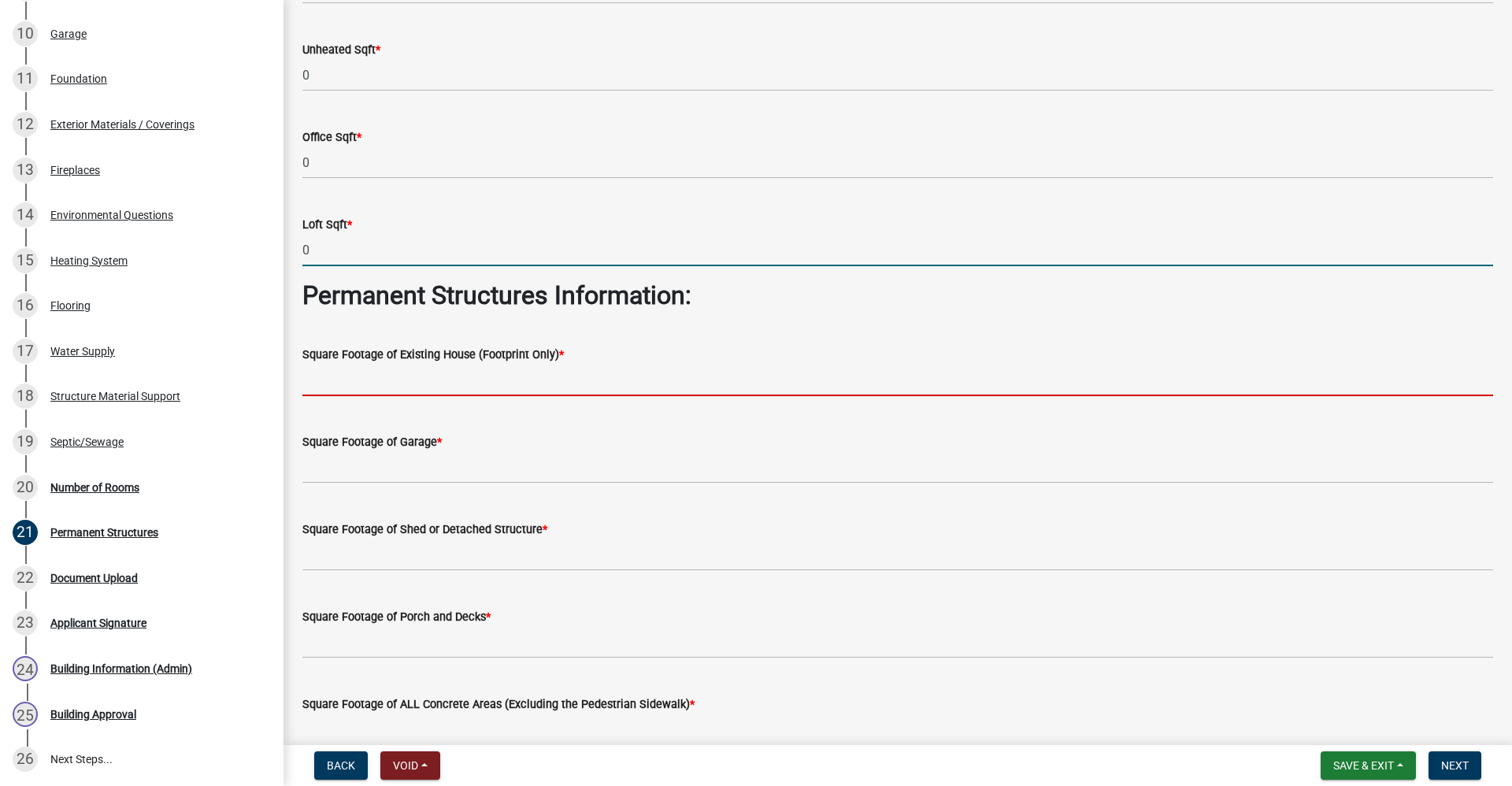
click at [340, 382] on input "text" at bounding box center [898, 379] width 1191 height 32
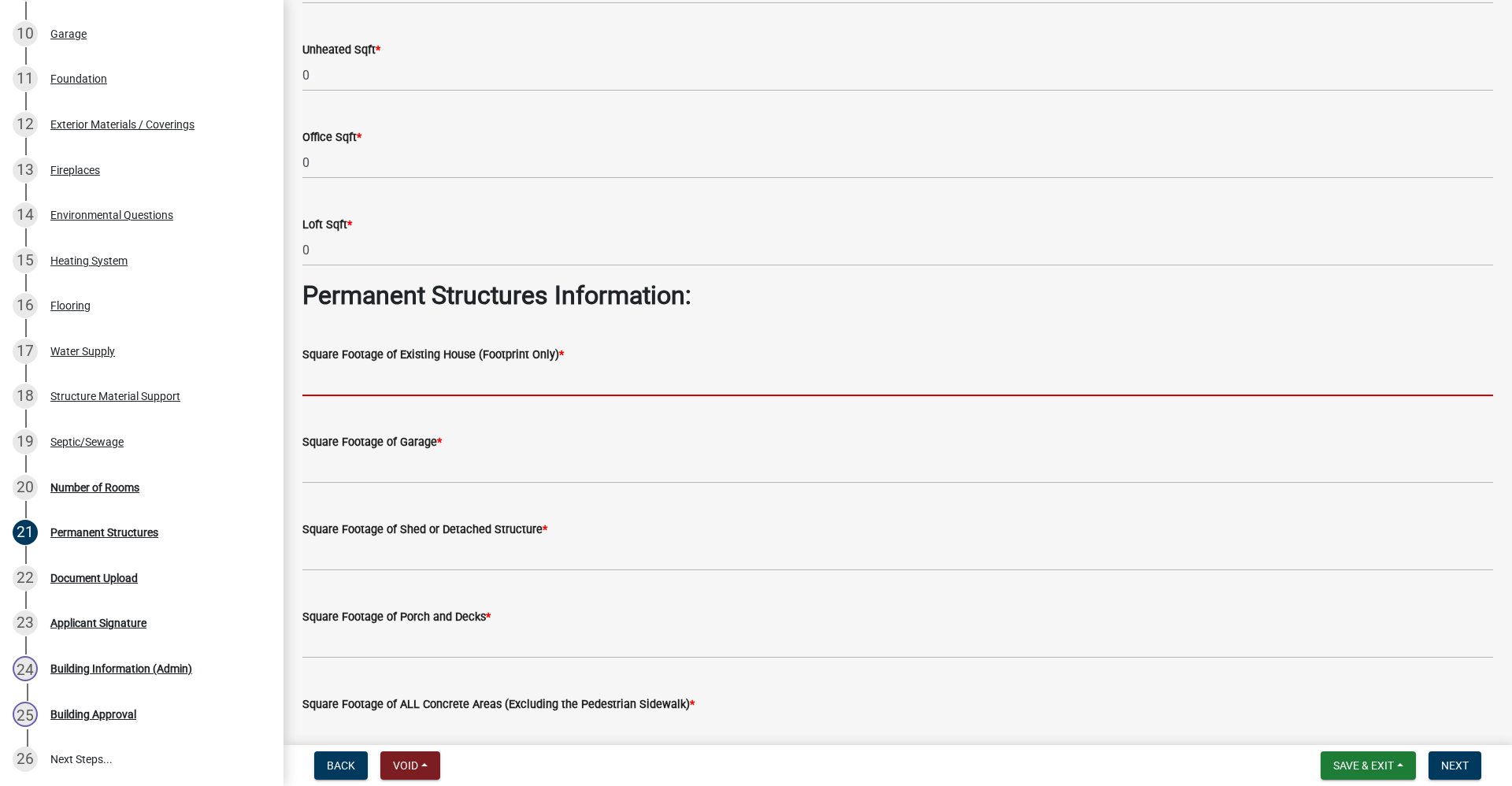
type input "0"
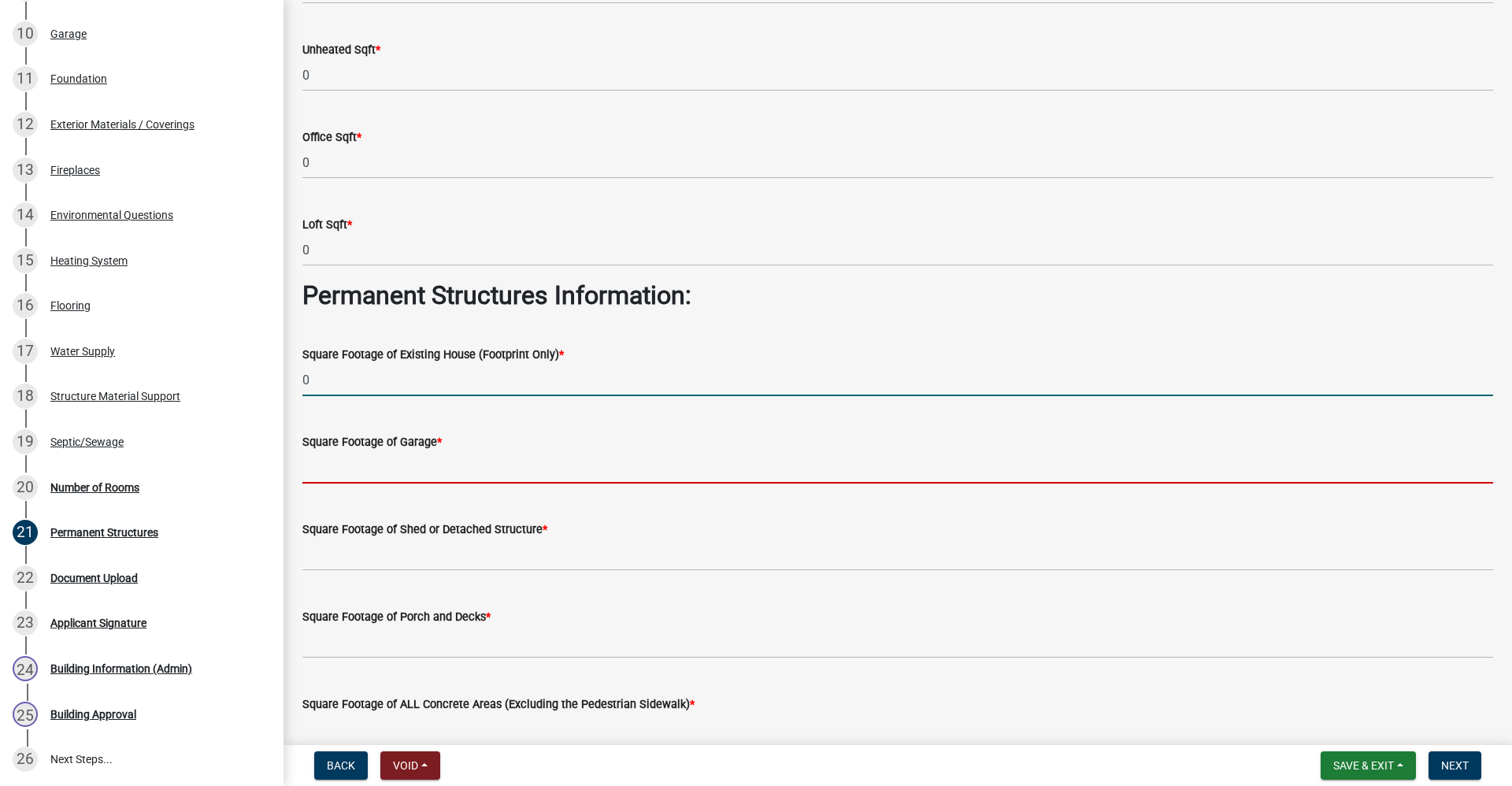
click at [346, 474] on input "text" at bounding box center [898, 467] width 1191 height 32
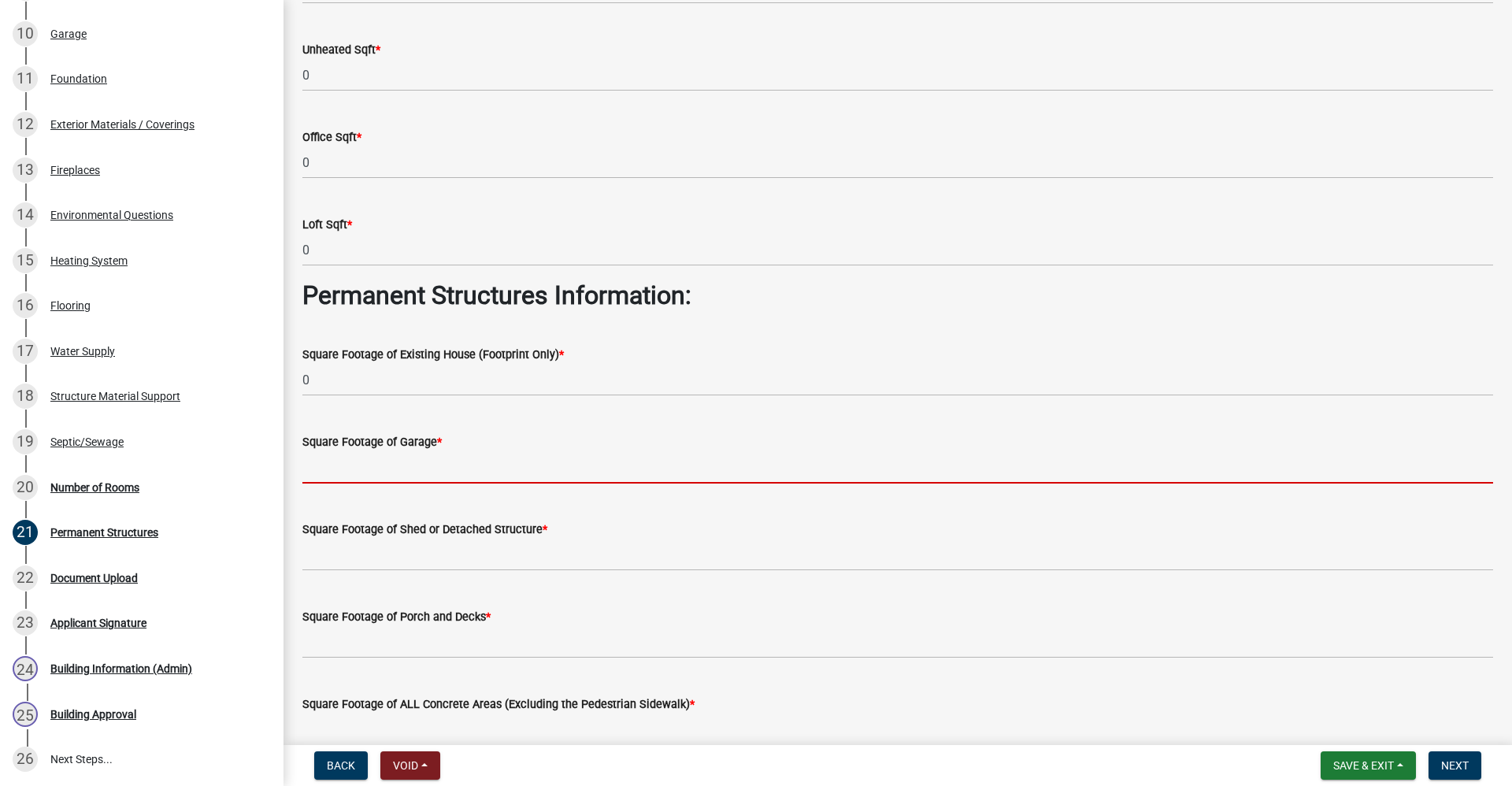
type input "0"
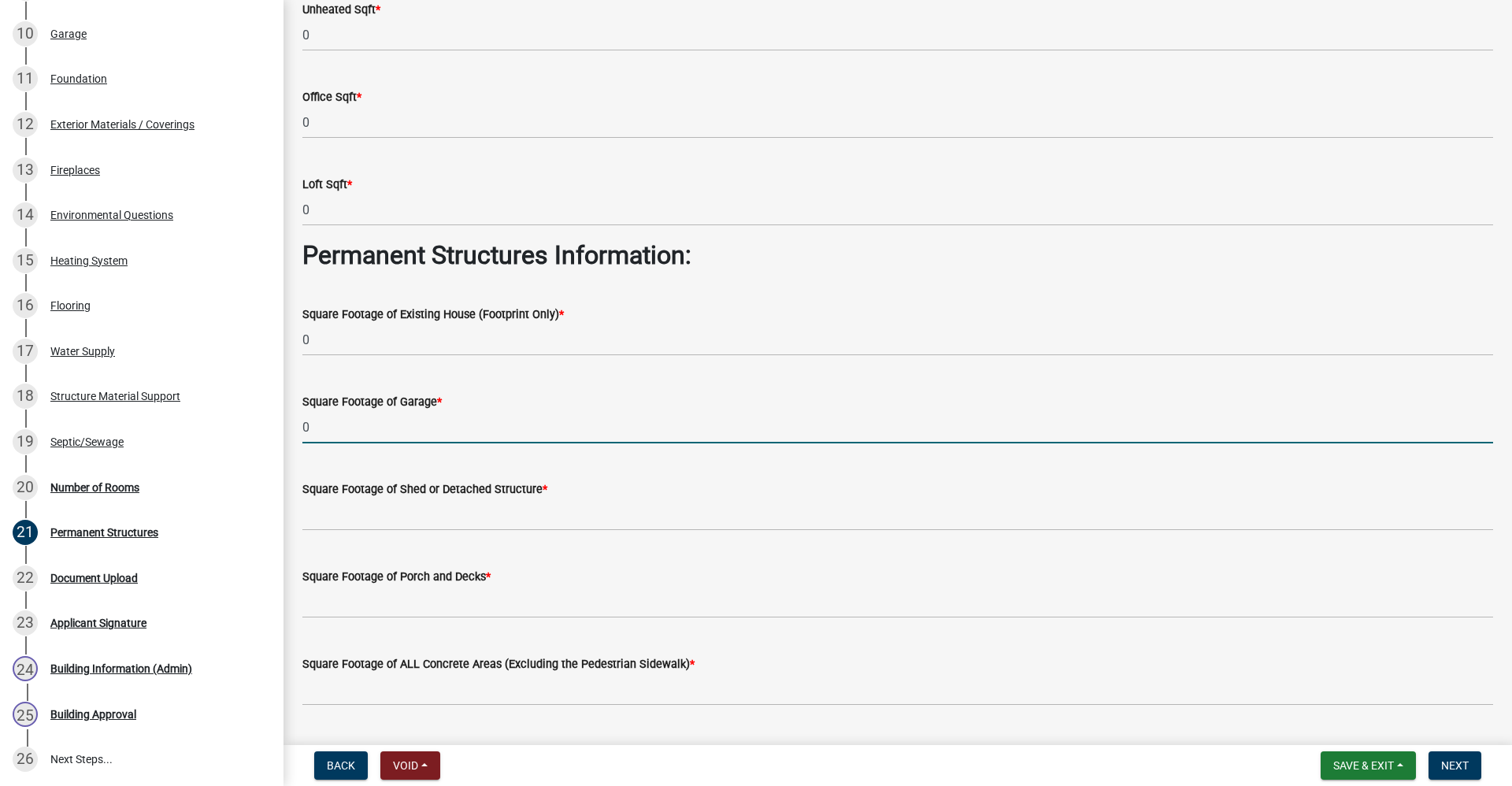
scroll to position [236, 0]
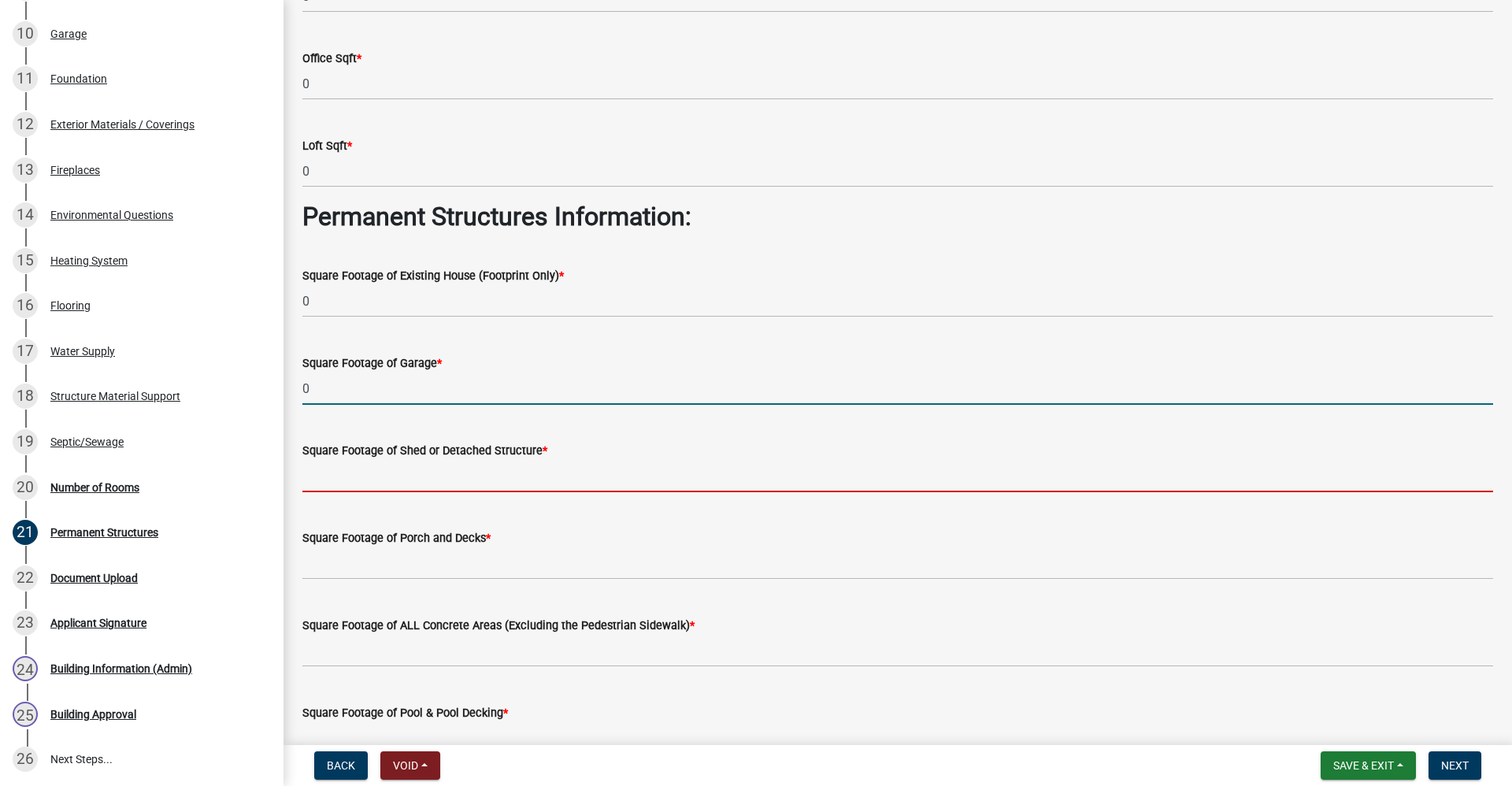
click at [396, 472] on input "text" at bounding box center [898, 475] width 1191 height 32
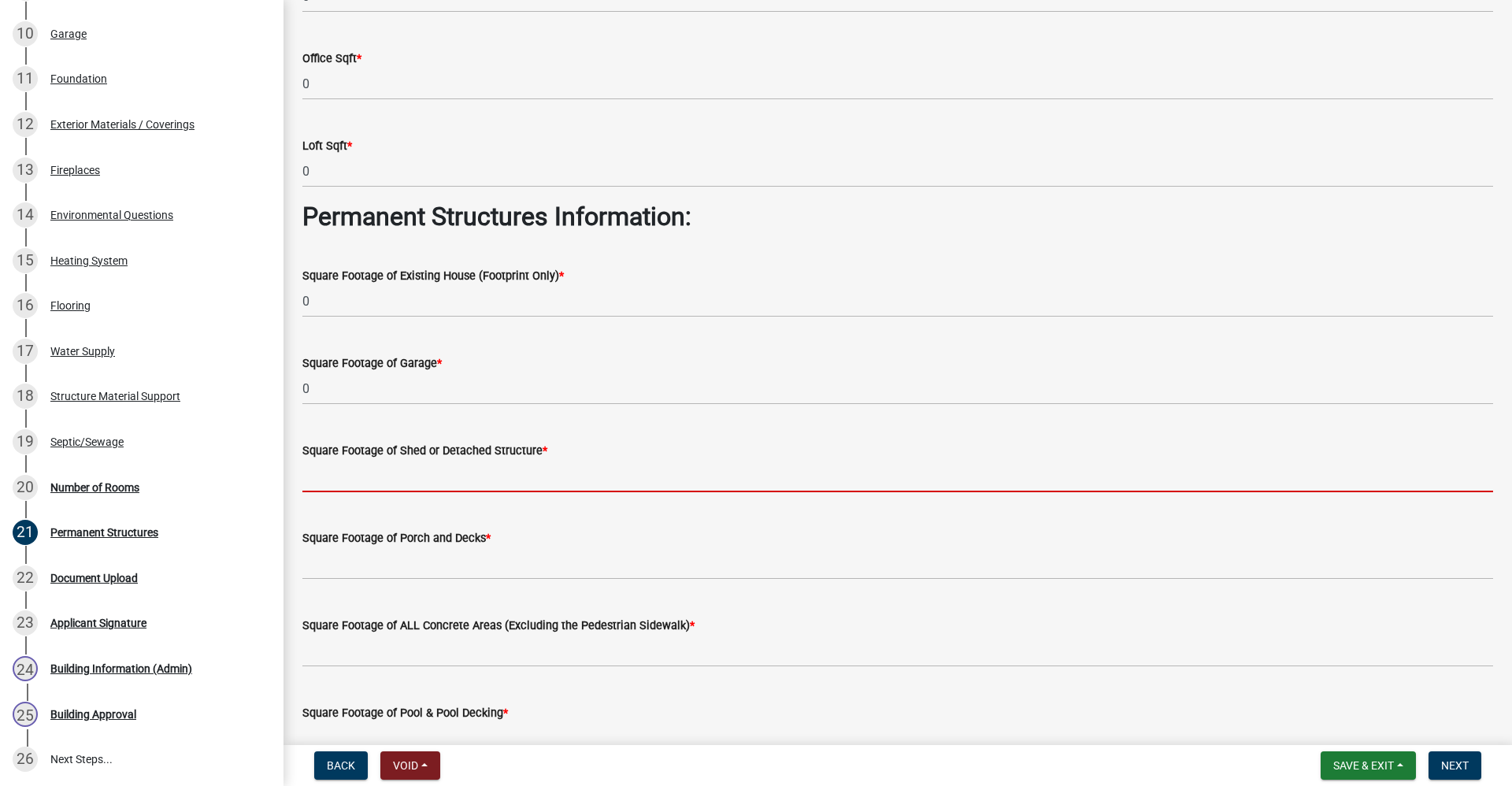
type input "0"
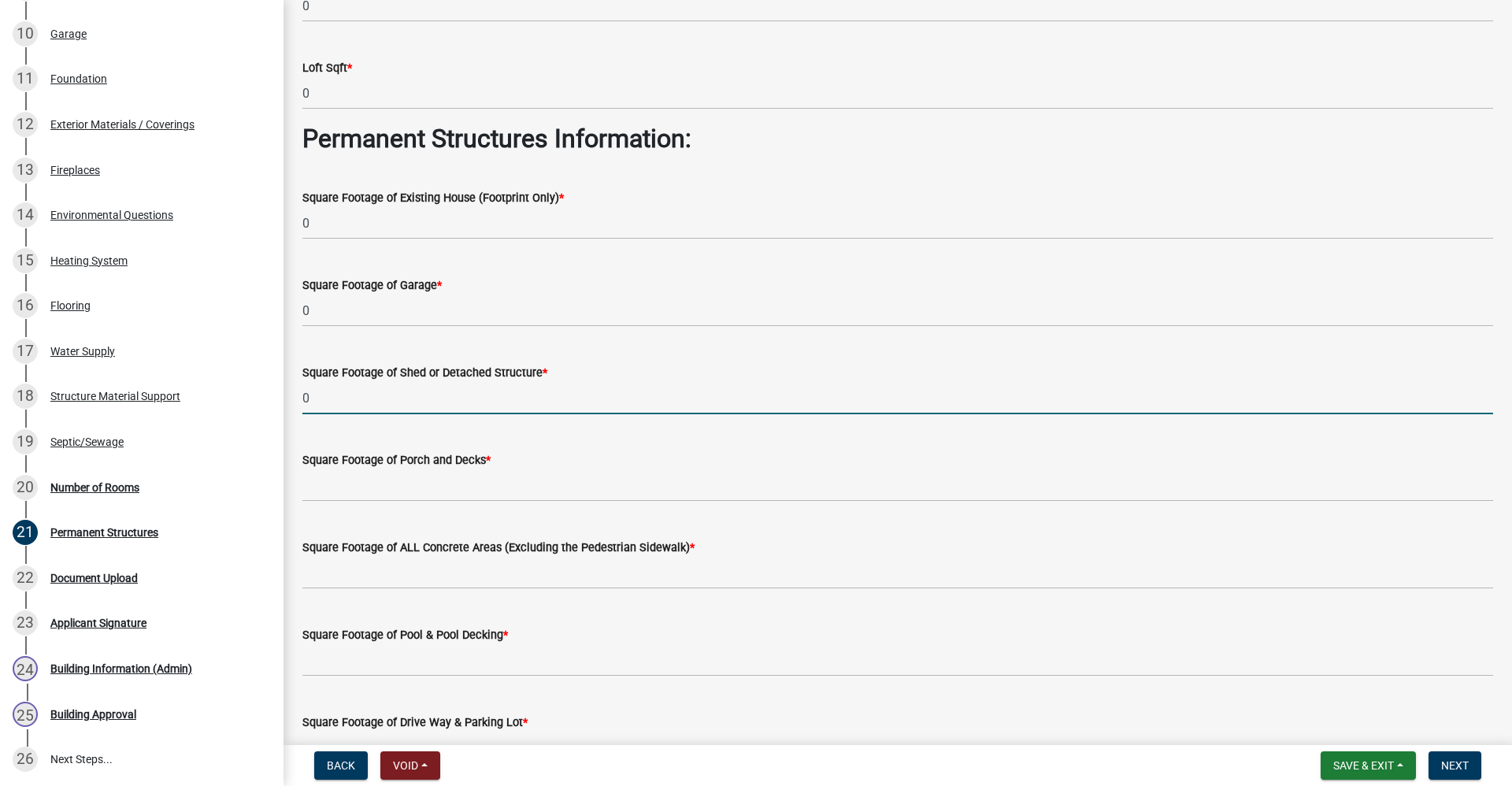
scroll to position [315, 0]
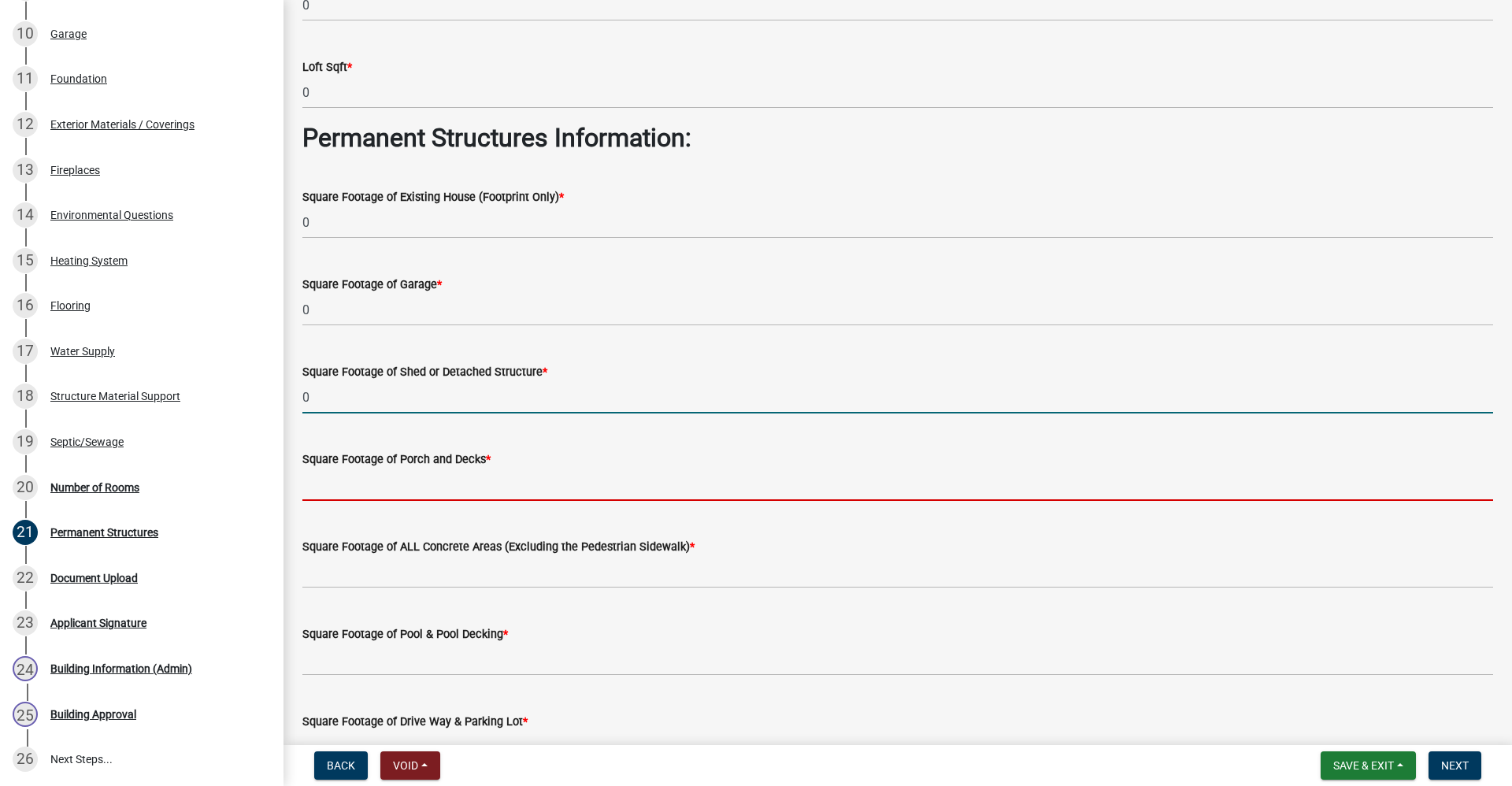
click at [373, 484] on input "text" at bounding box center [898, 484] width 1191 height 32
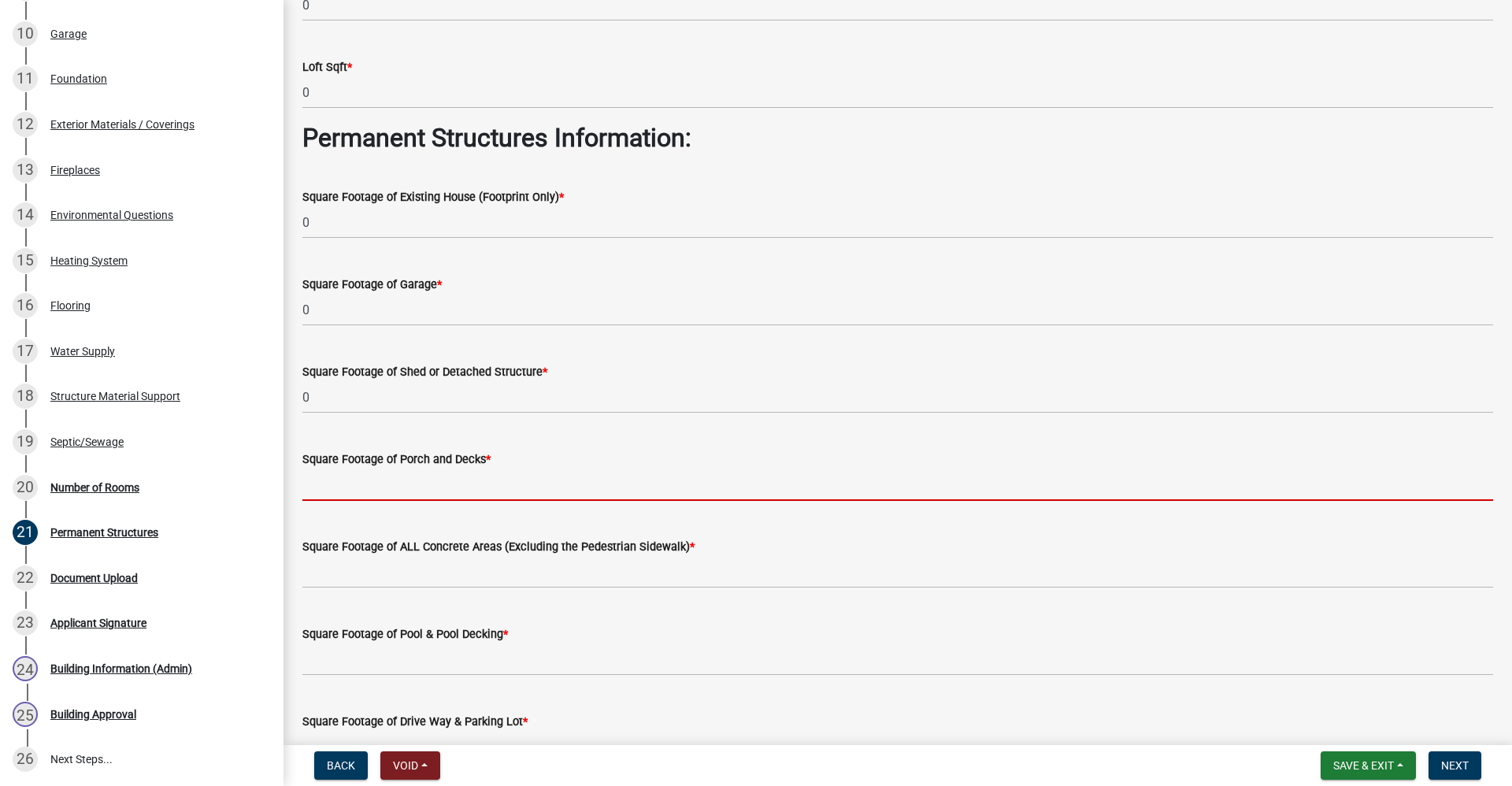
type input "0"
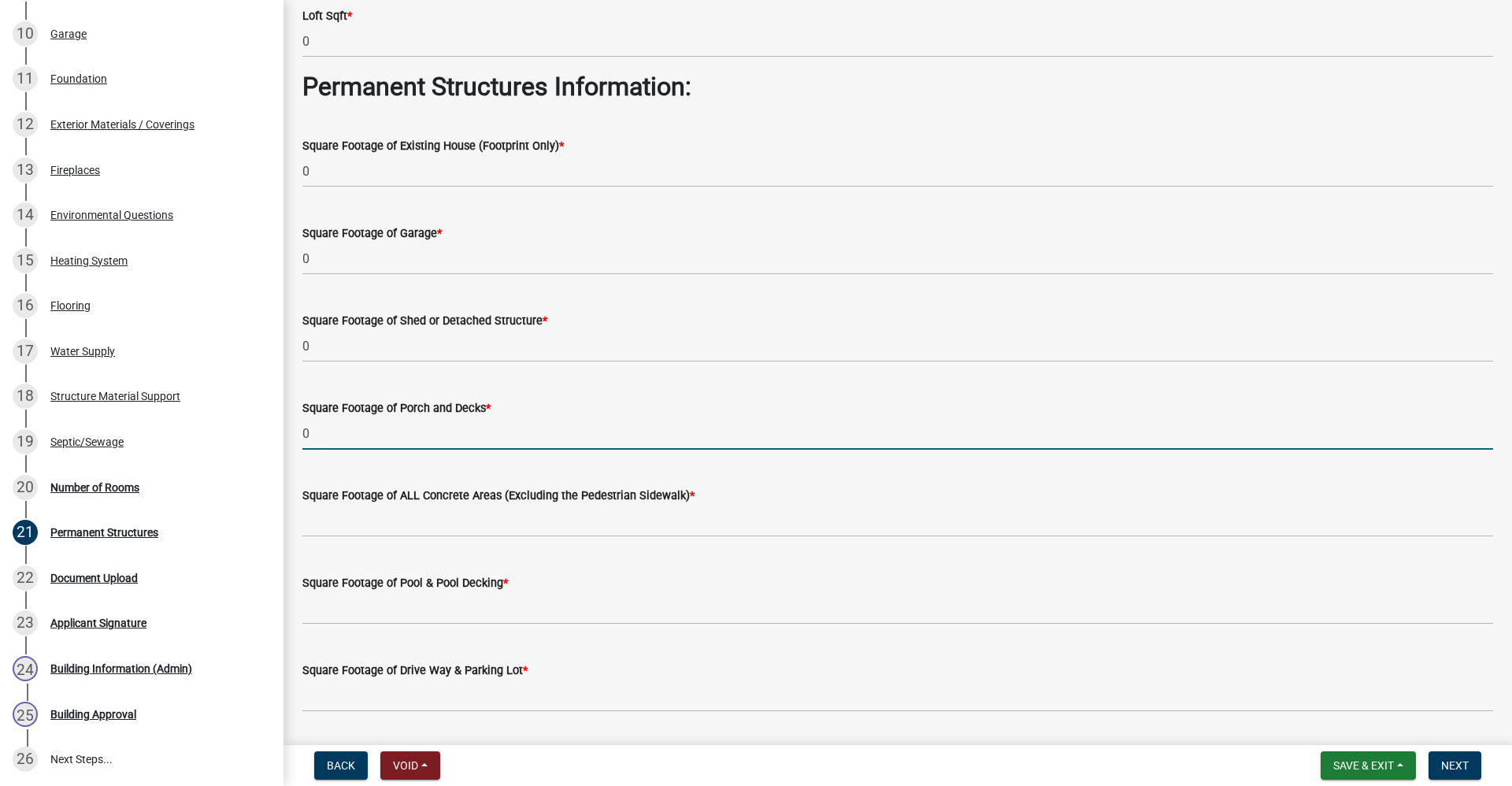
scroll to position [393, 0]
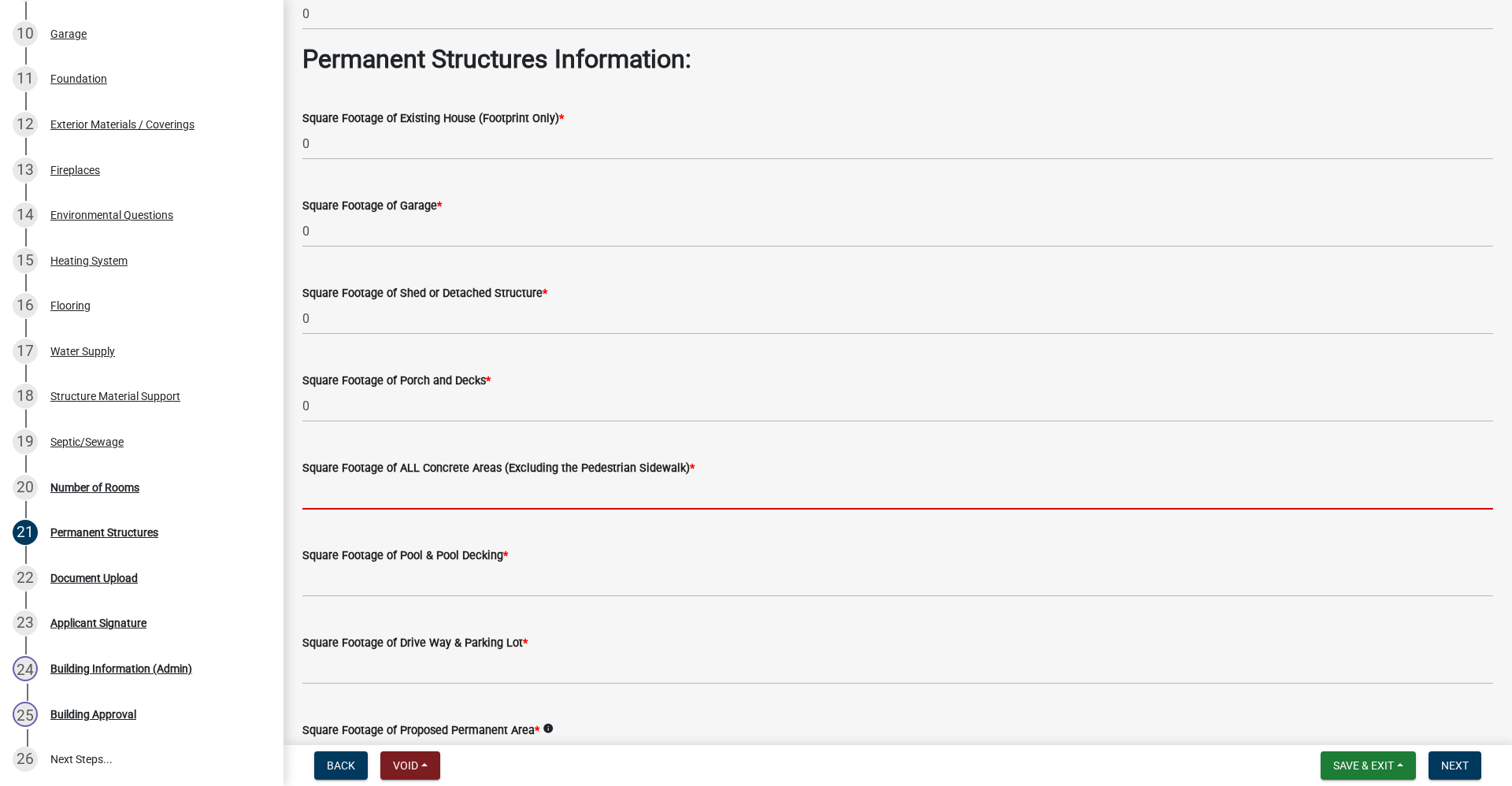
click at [460, 498] on input "text" at bounding box center [898, 493] width 1191 height 32
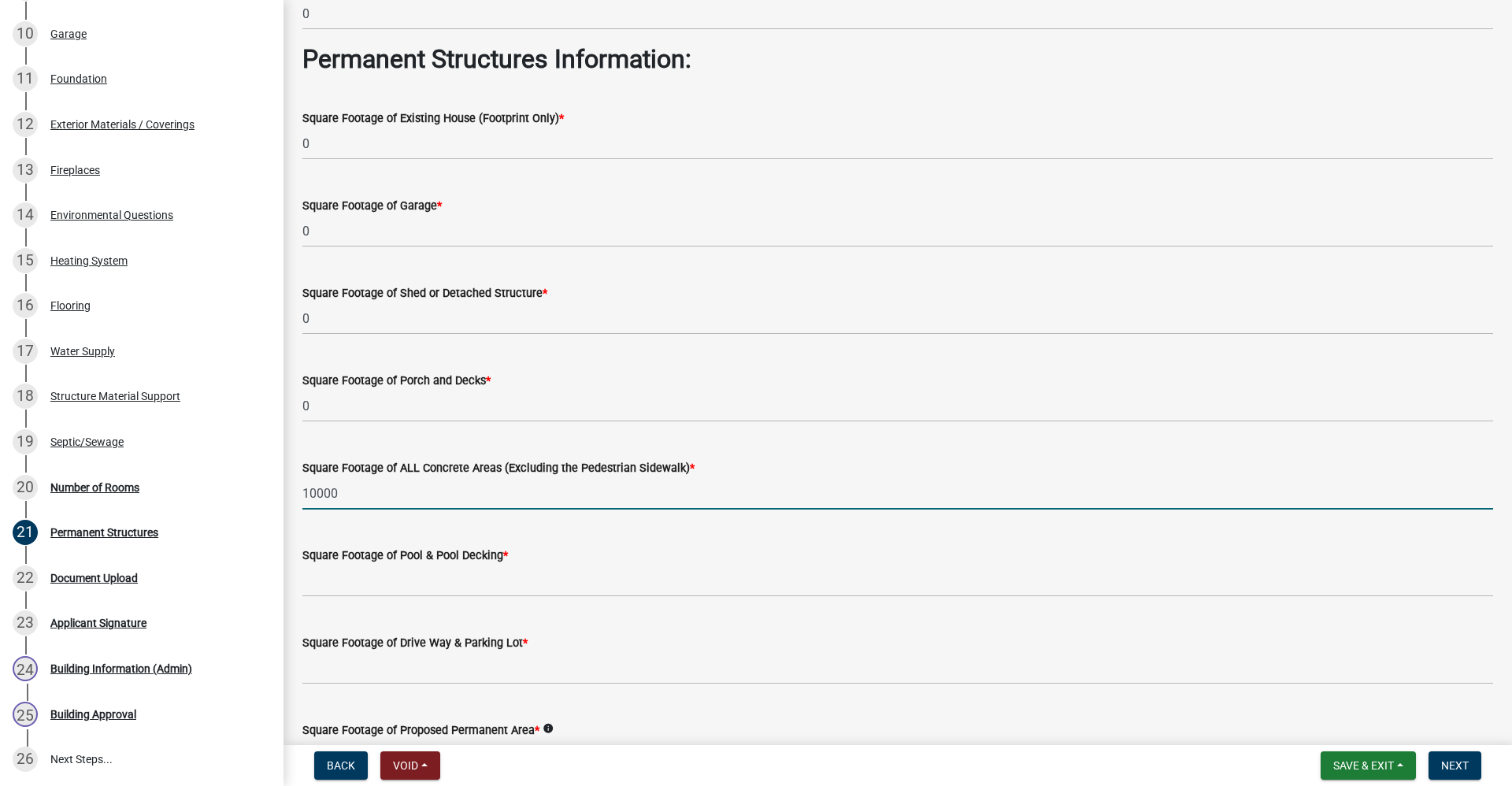
type input "10000"
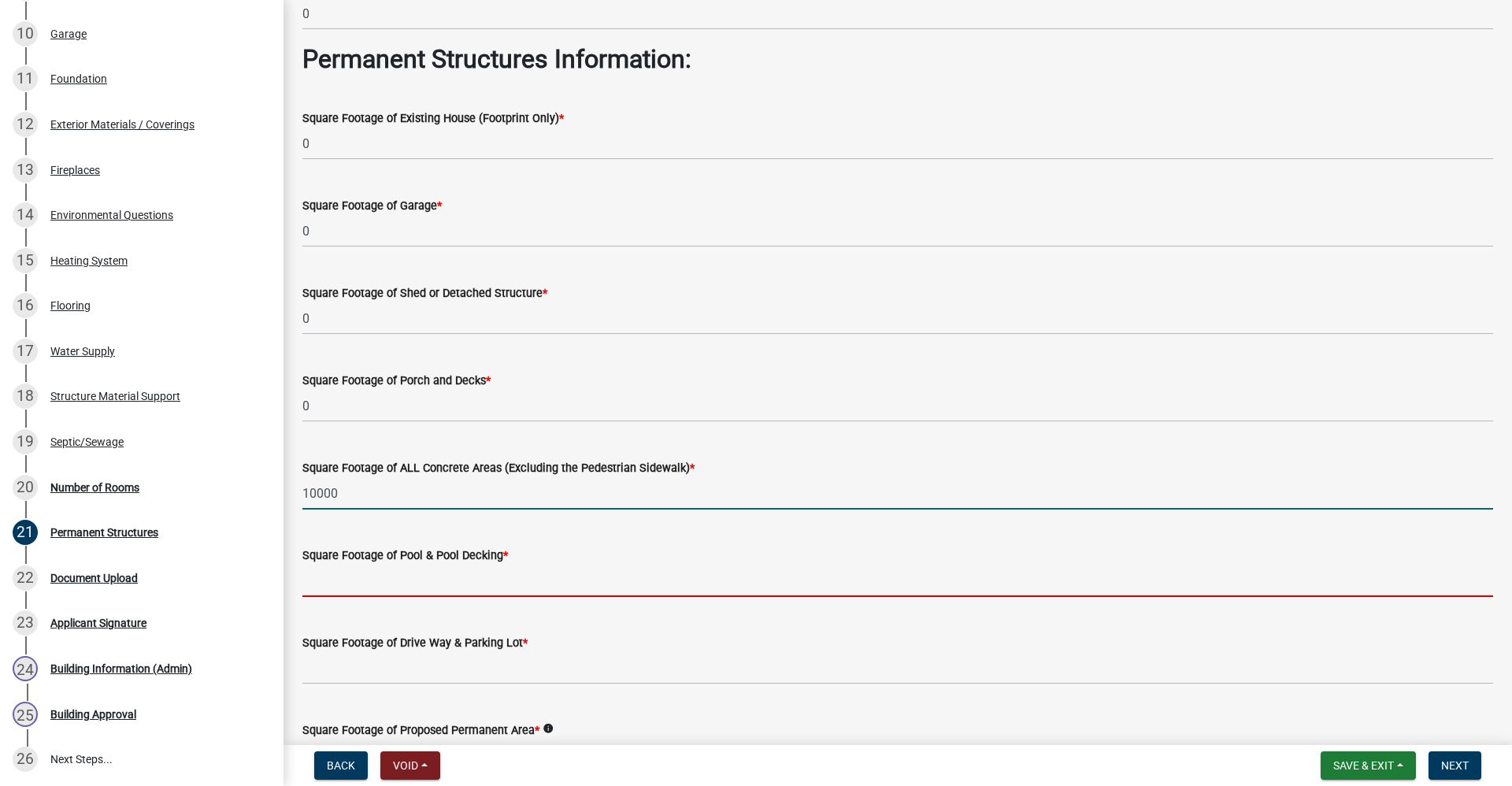
click at [388, 572] on input "text" at bounding box center [898, 580] width 1191 height 32
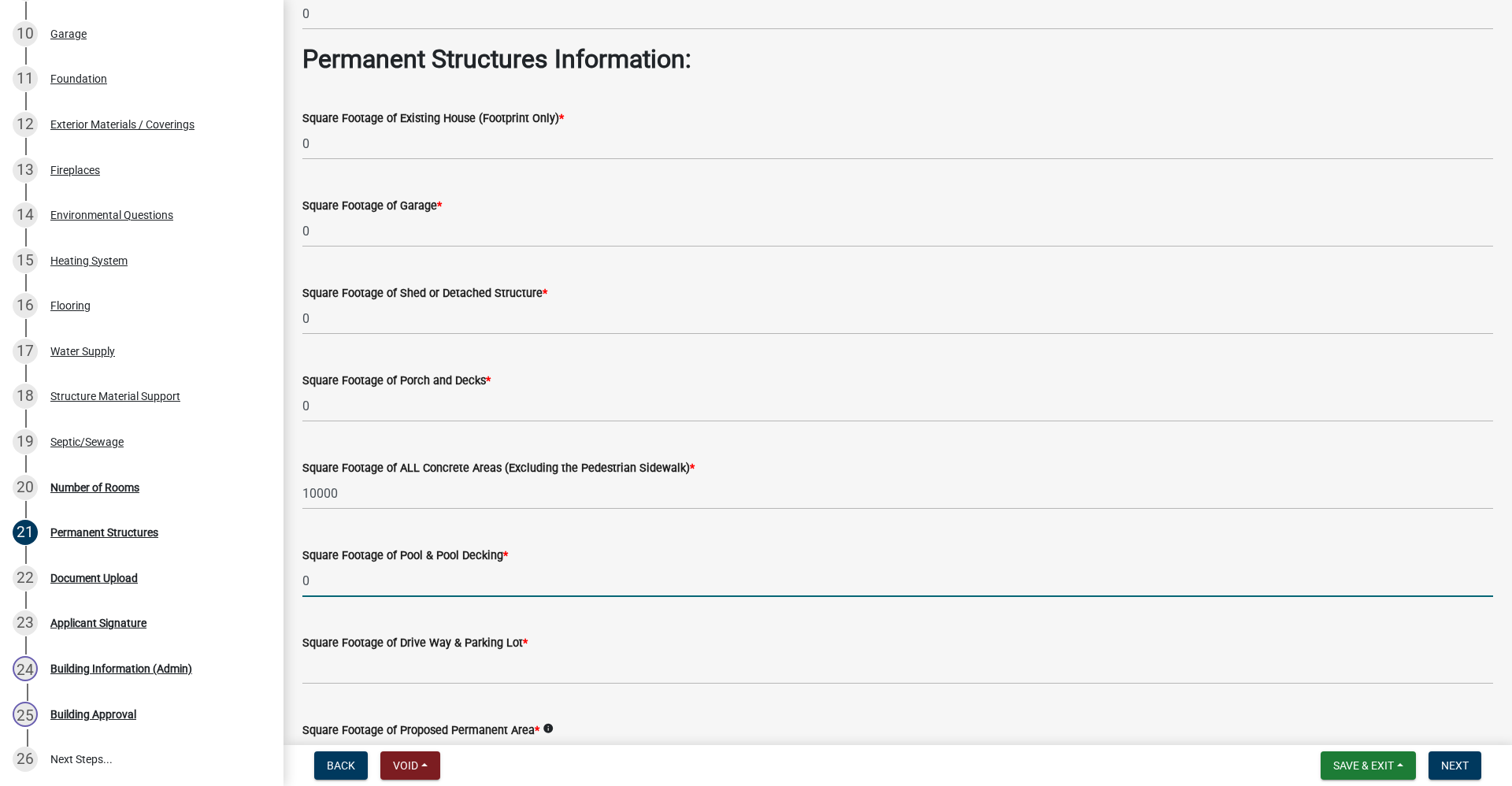
type input "0"
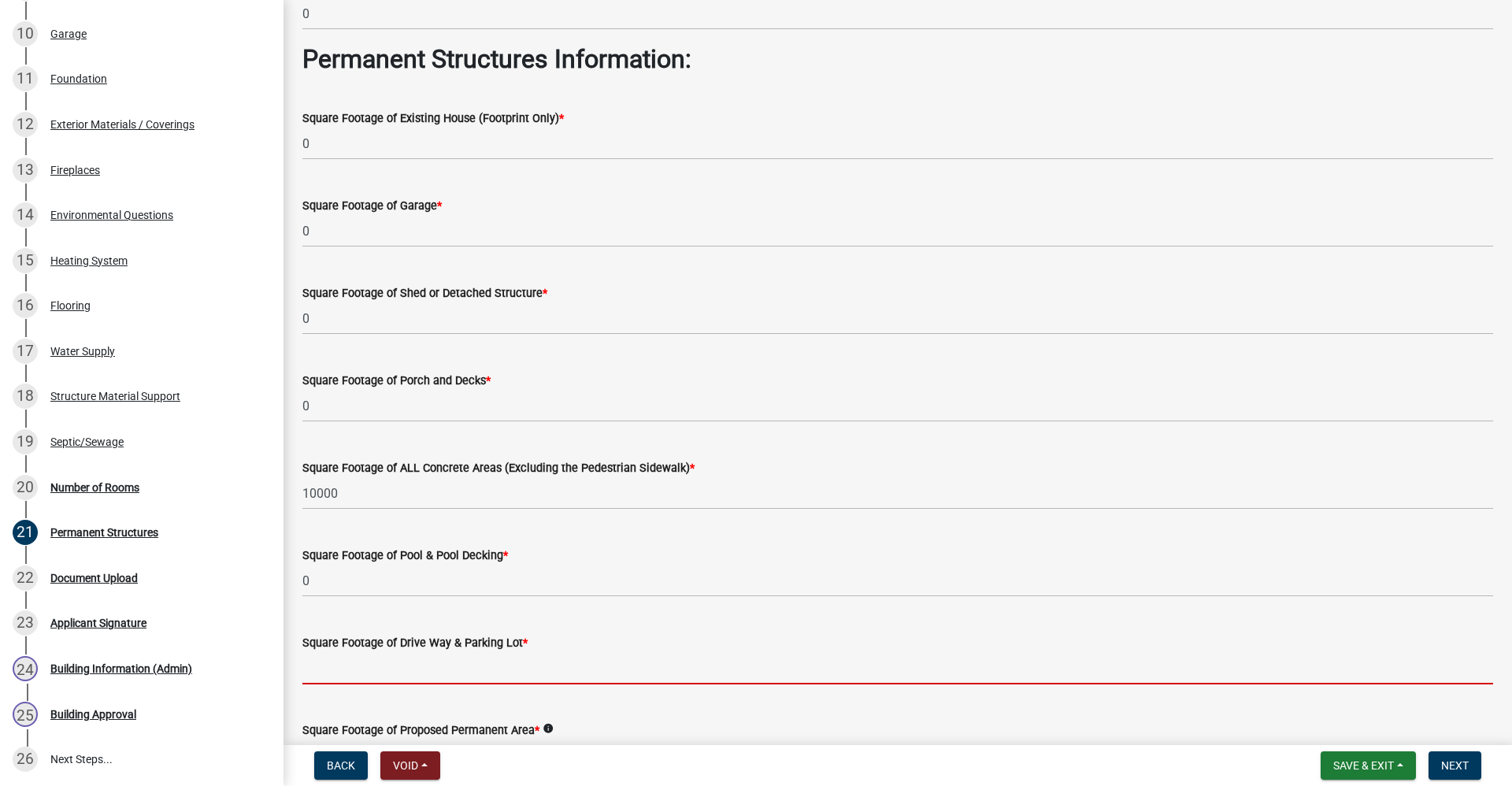
click at [358, 665] on input "text" at bounding box center [898, 668] width 1191 height 32
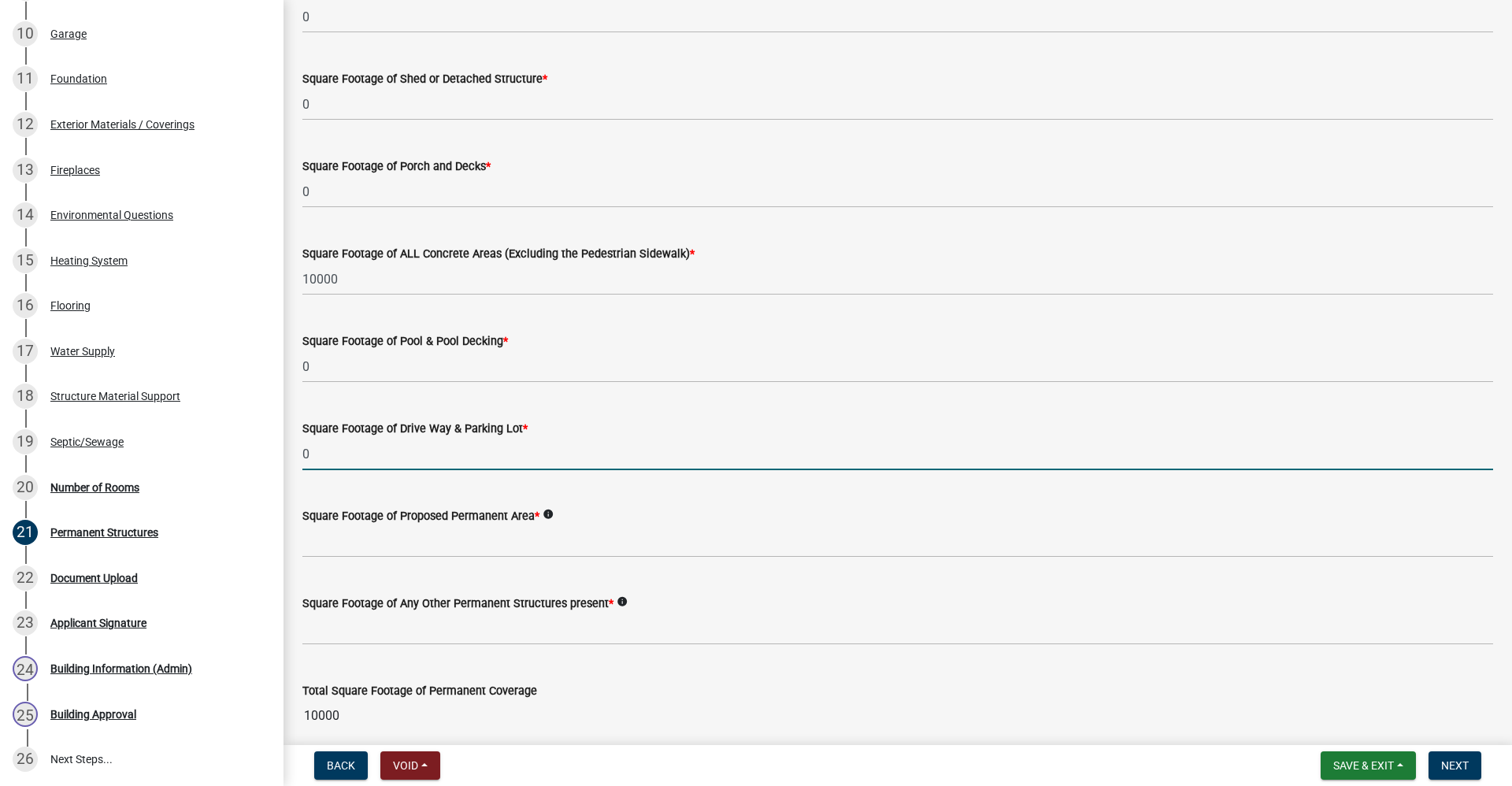
scroll to position [709, 0]
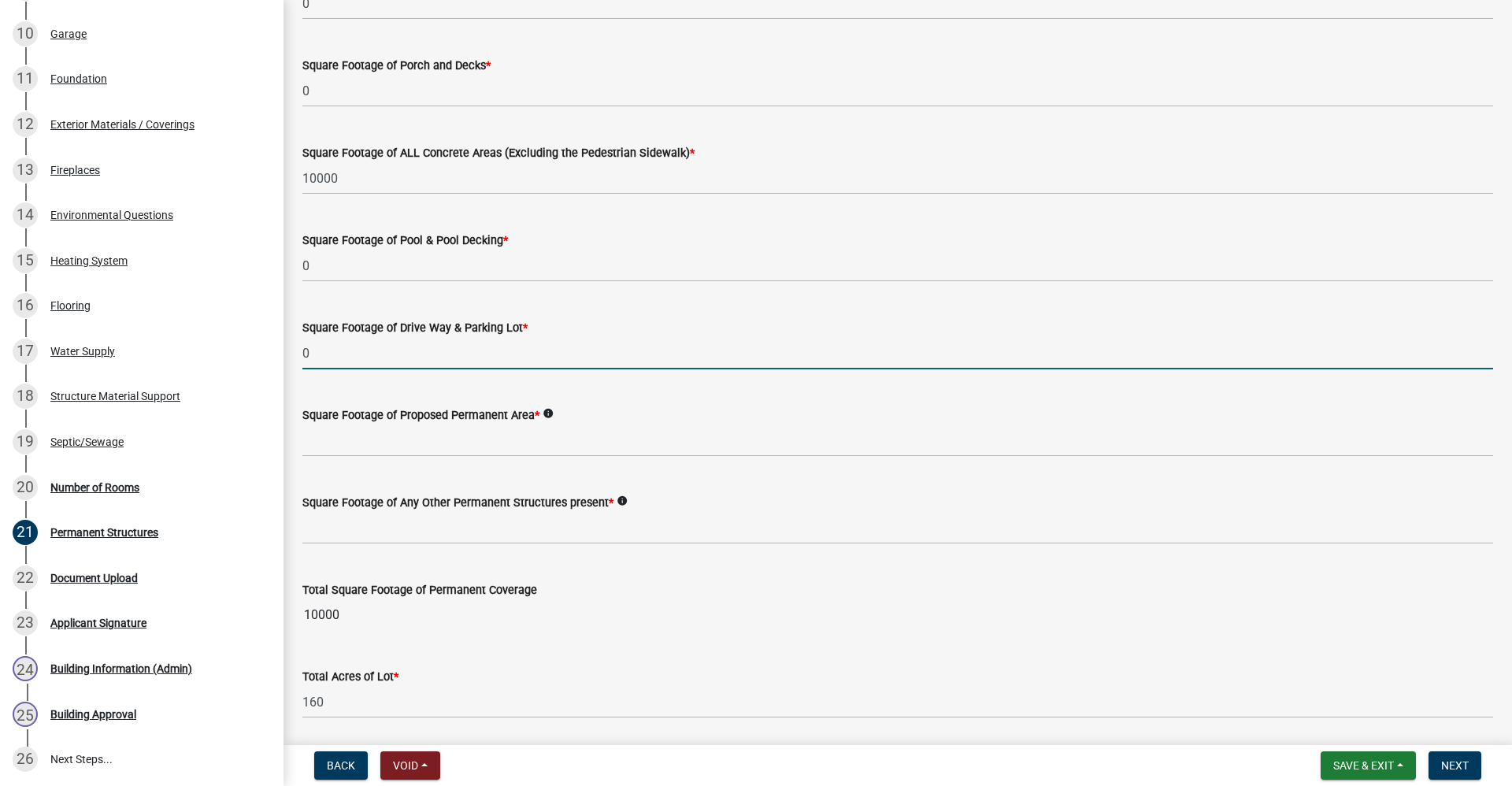
type input "0"
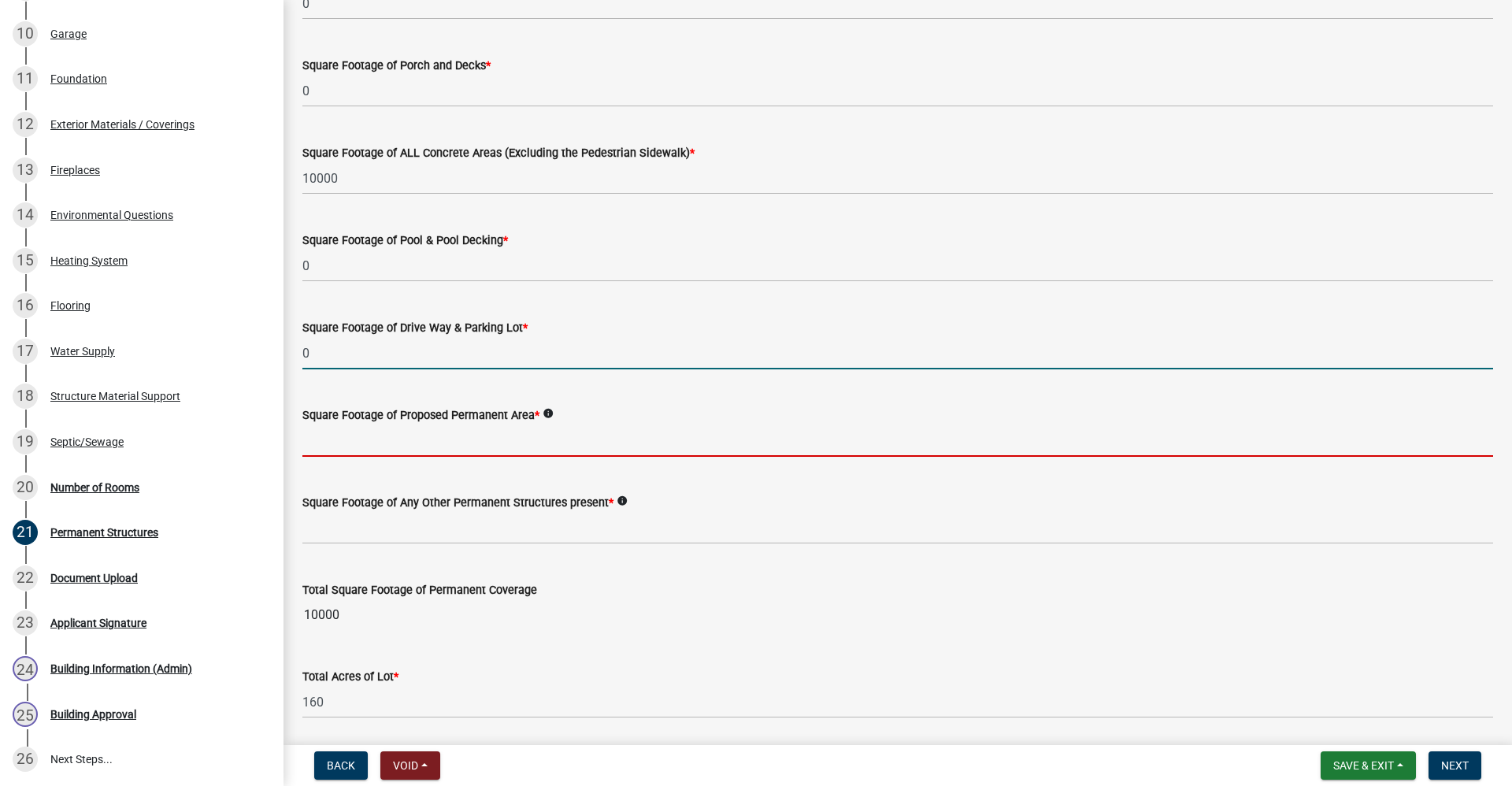
click at [325, 444] on input "text" at bounding box center [898, 441] width 1191 height 32
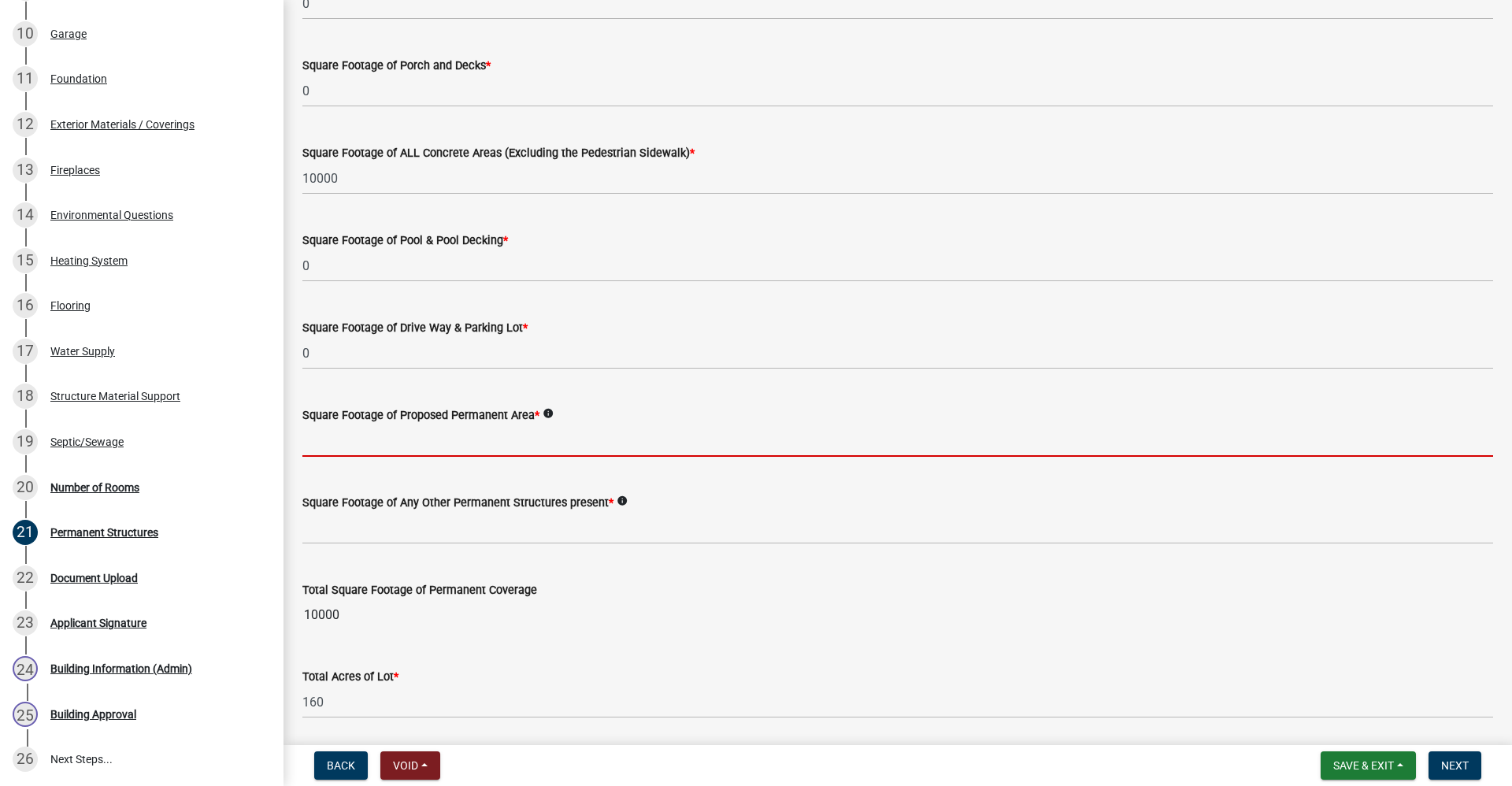
type input "0"
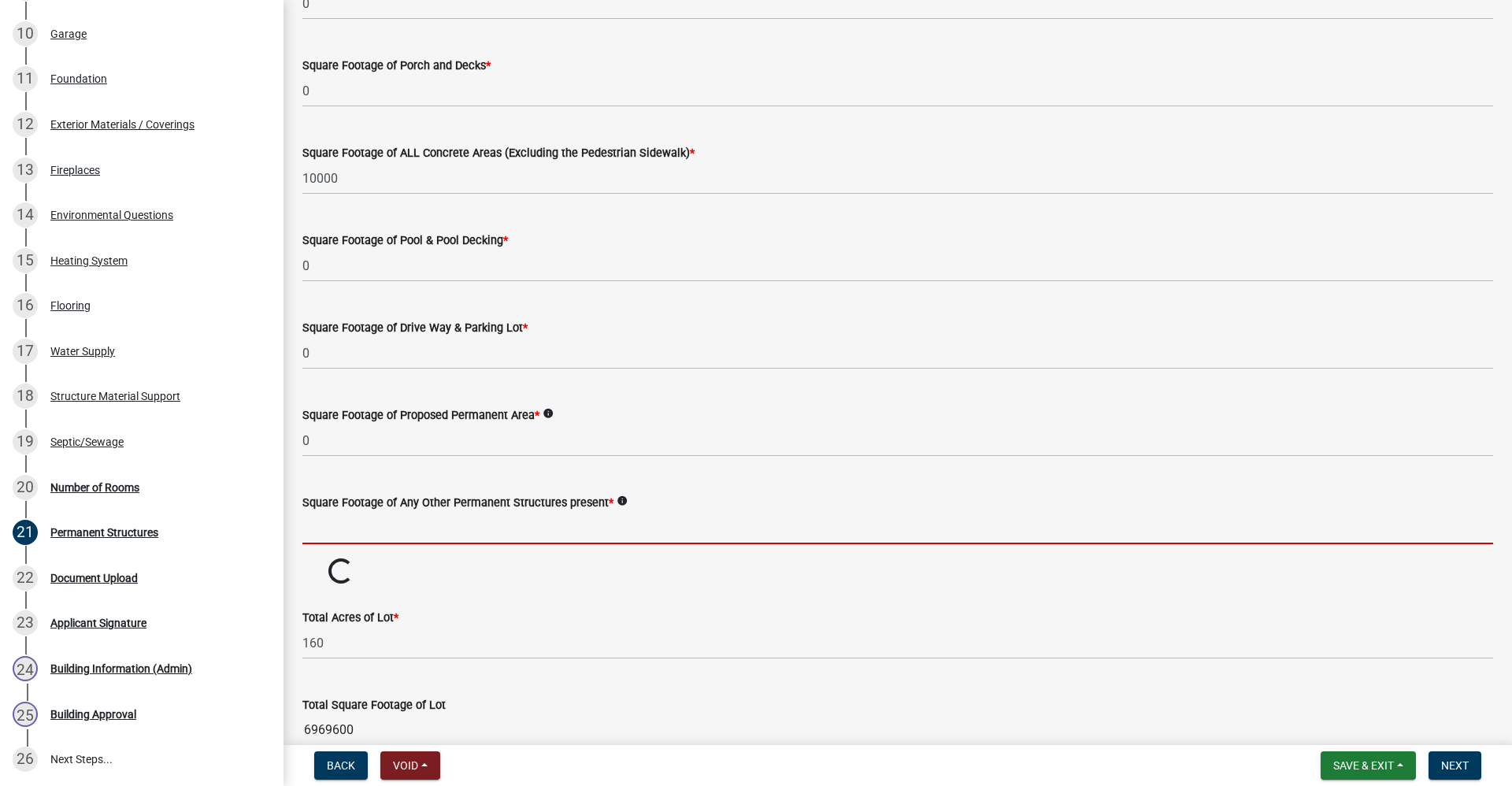
click at [359, 522] on input "text" at bounding box center [898, 527] width 1191 height 32
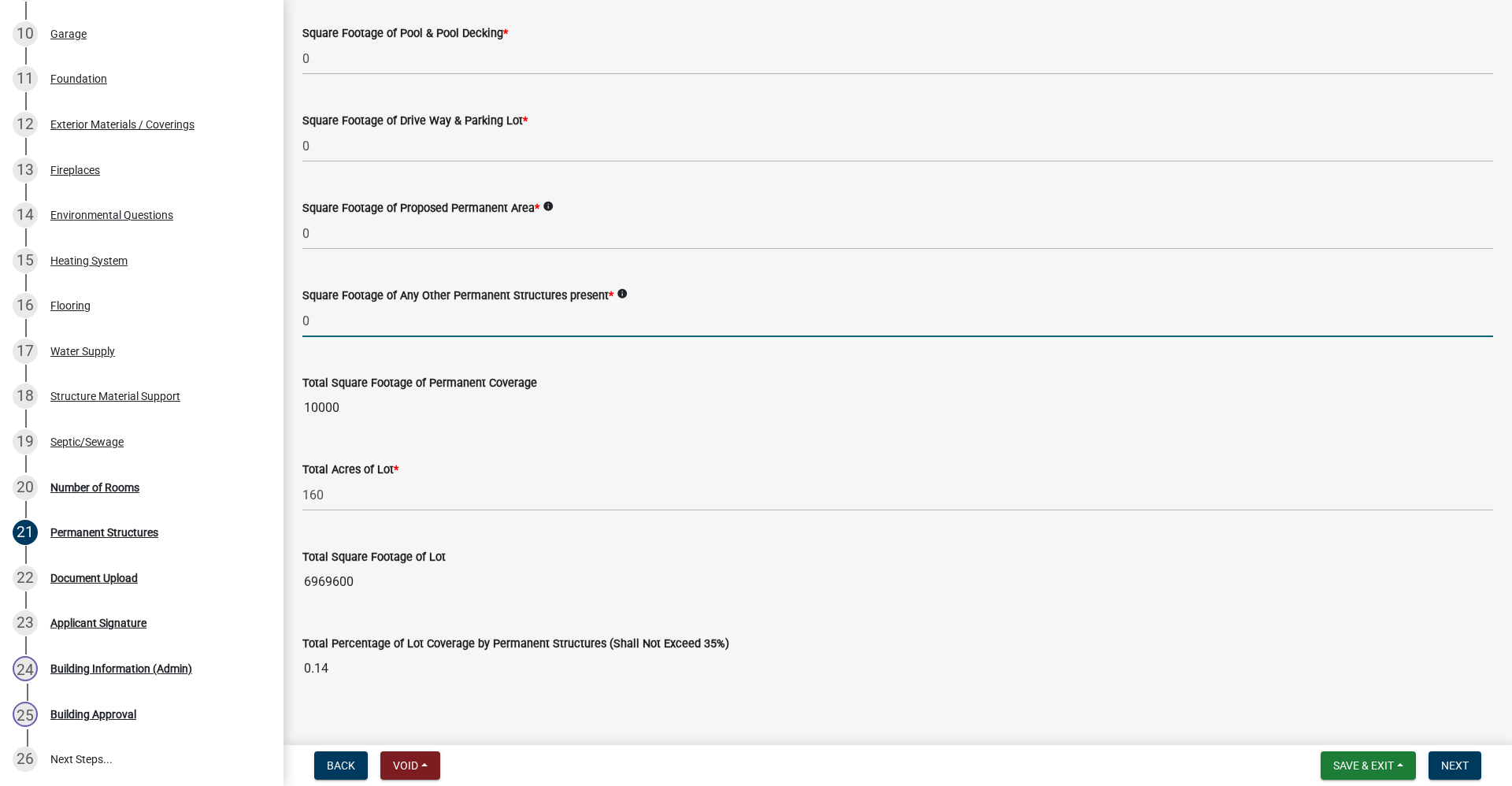
scroll to position [937, 0]
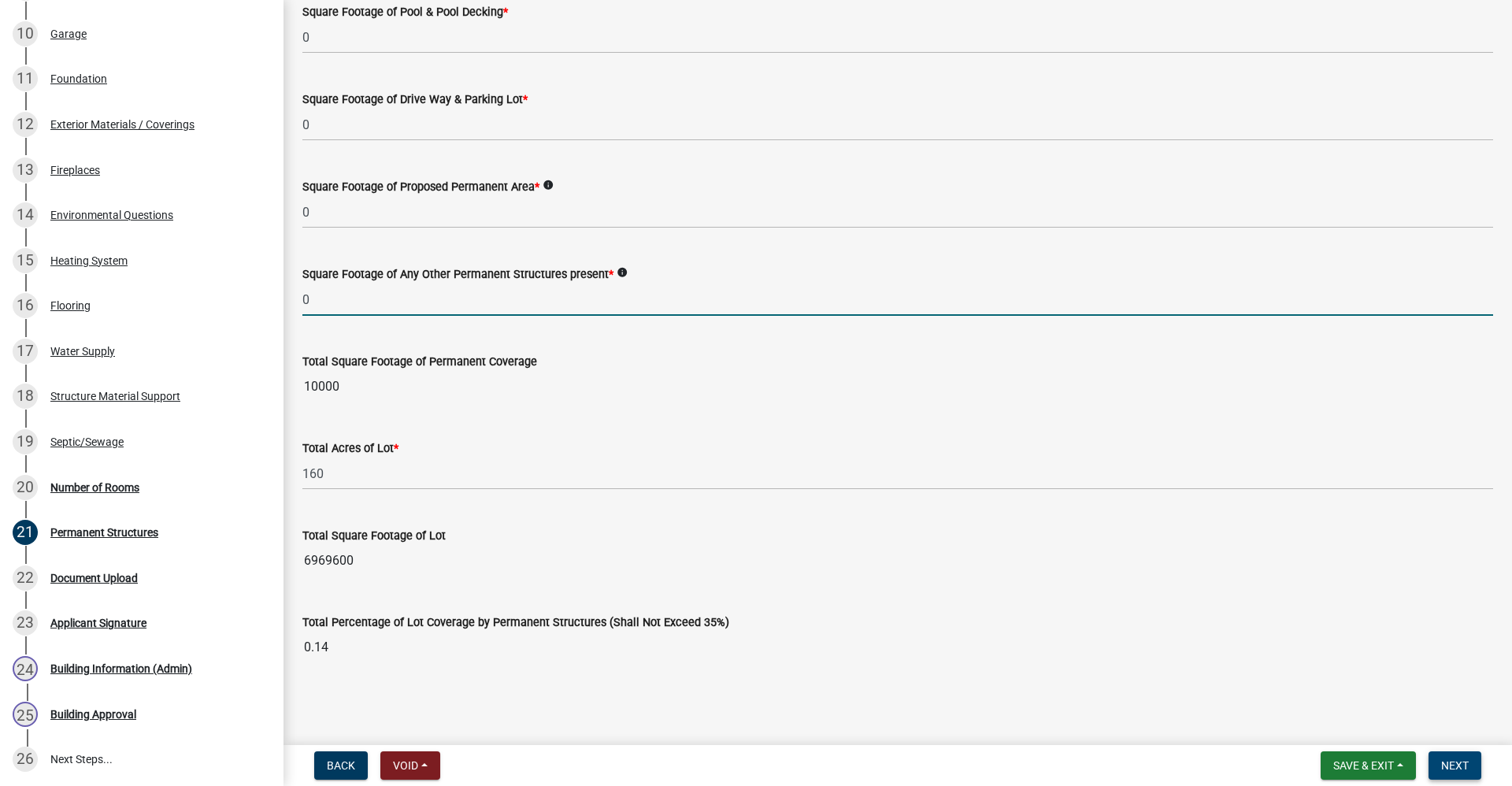
type input "0"
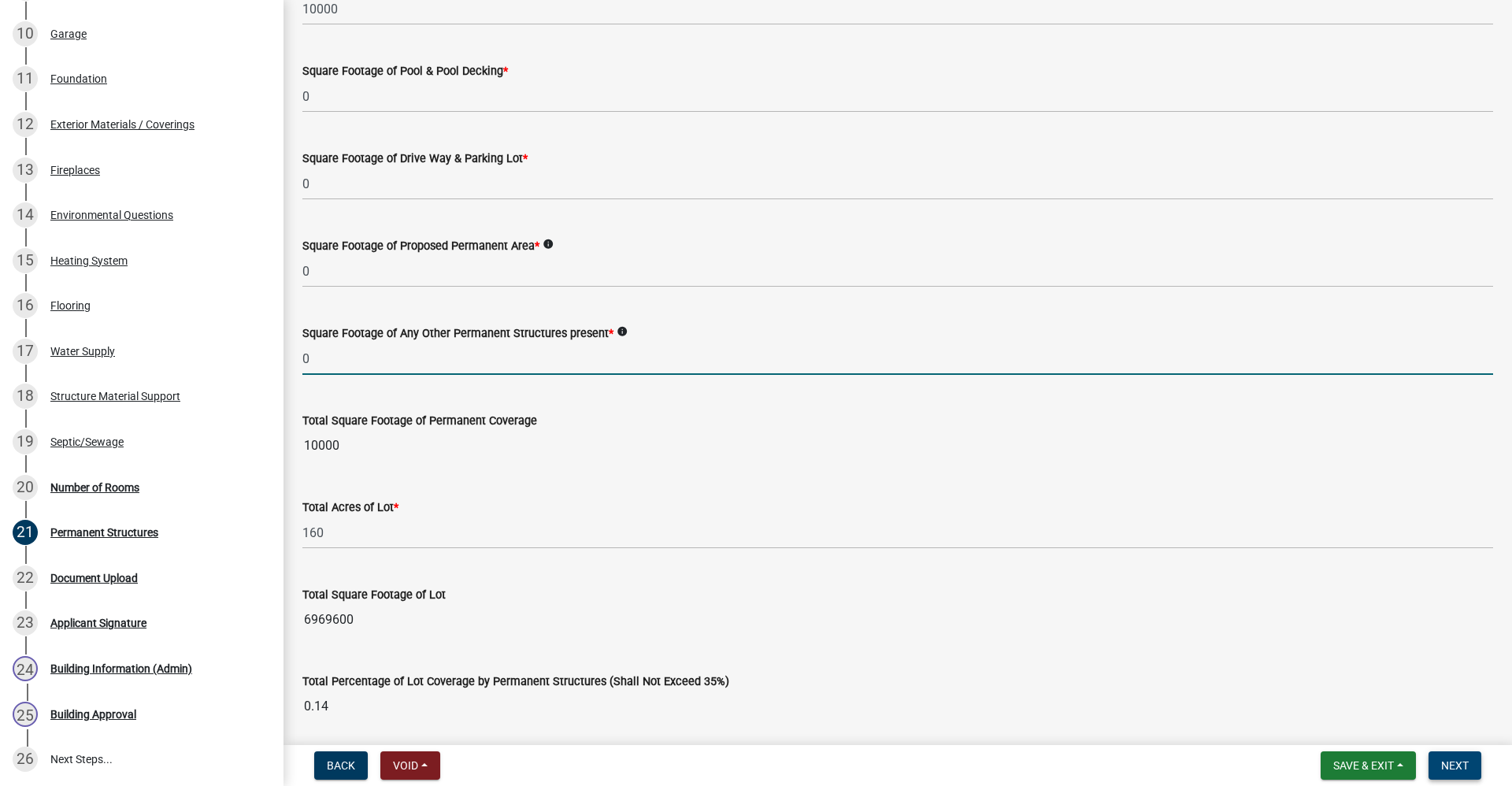
click at [1461, 759] on button "Next" at bounding box center [1455, 765] width 53 height 28
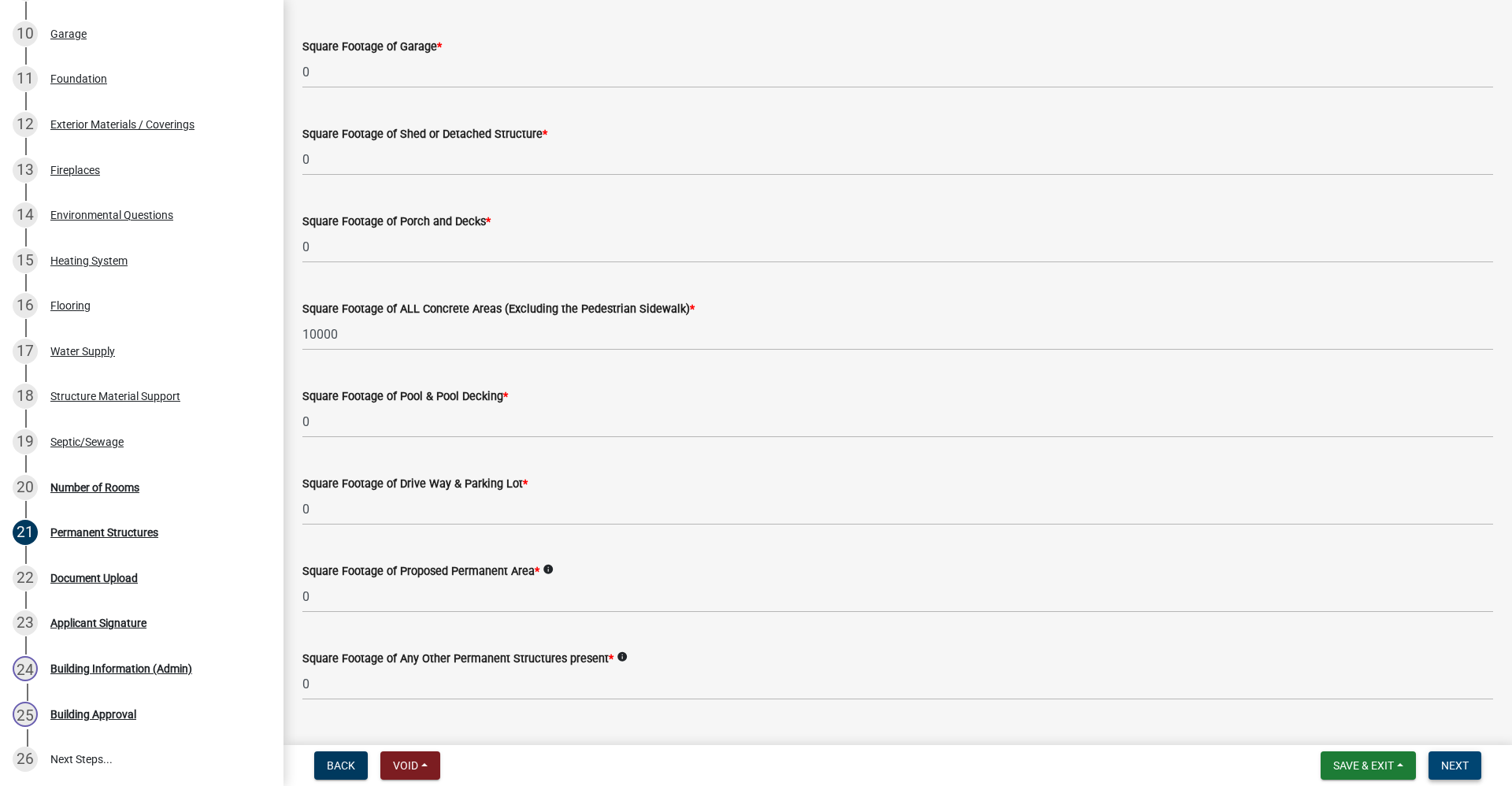
scroll to position [543, 0]
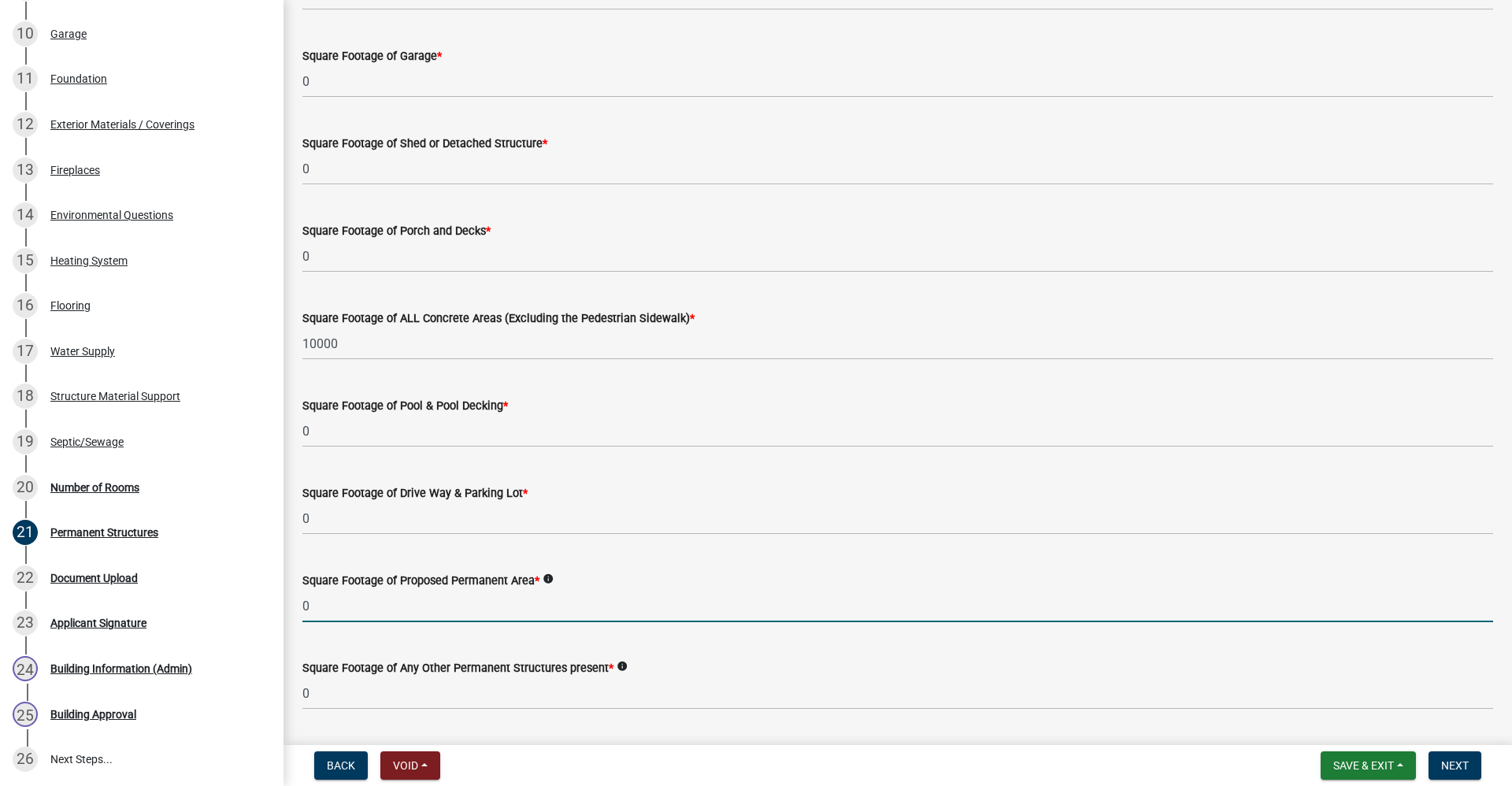
click at [332, 606] on input "0" at bounding box center [898, 606] width 1191 height 32
type input "10000"
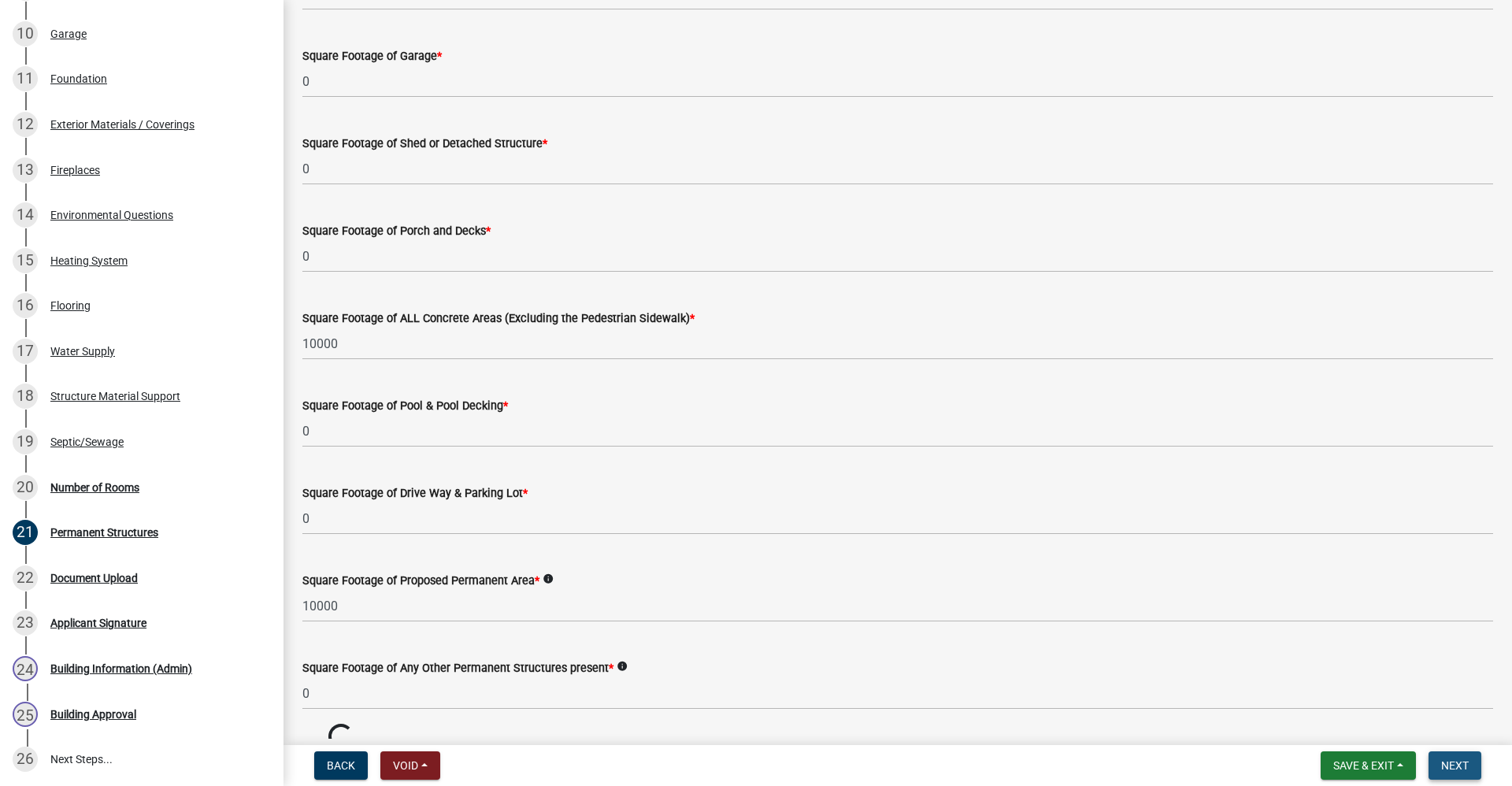
click at [1468, 766] on button "Next" at bounding box center [1455, 765] width 53 height 28
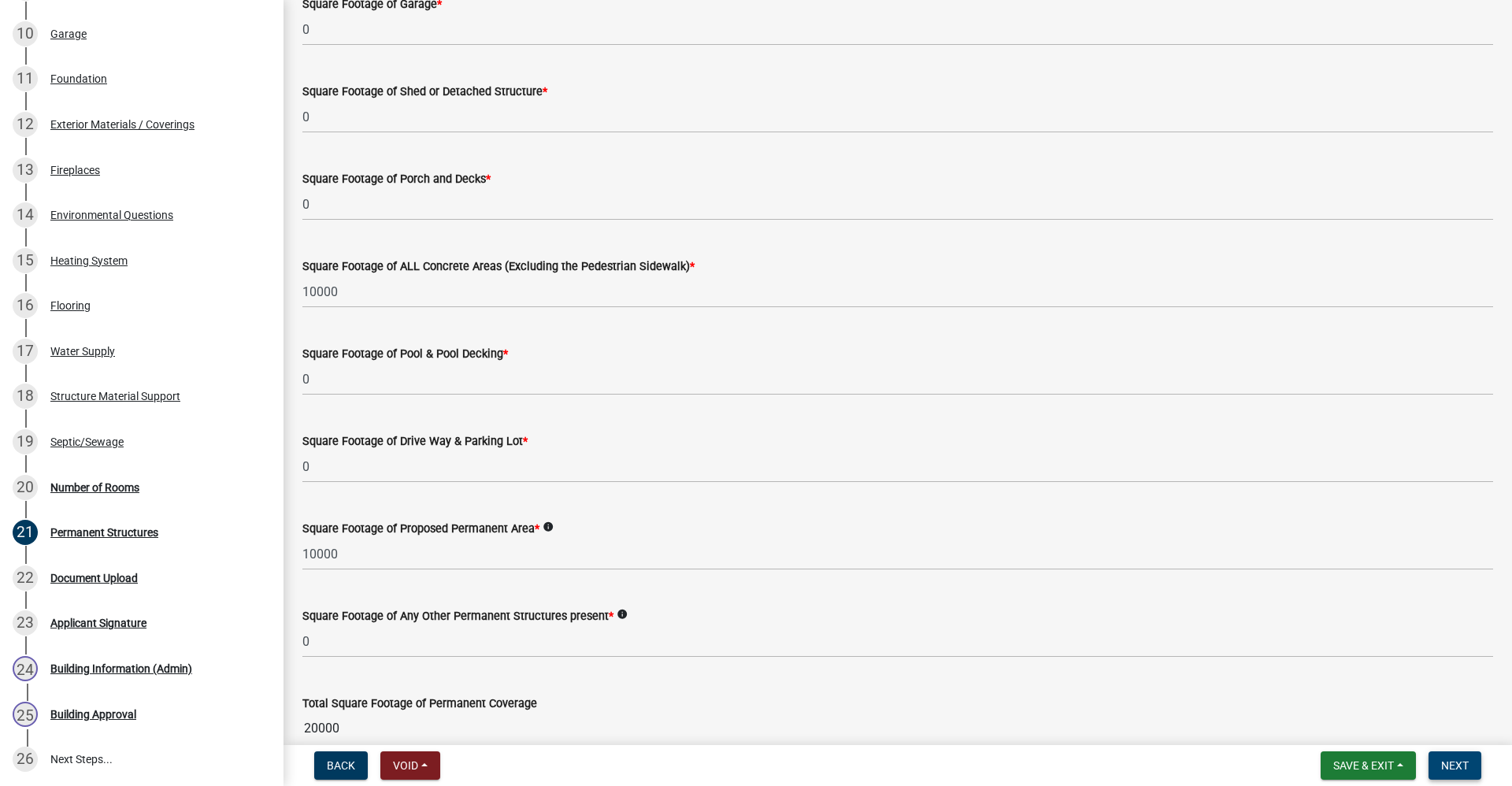
scroll to position [701, 0]
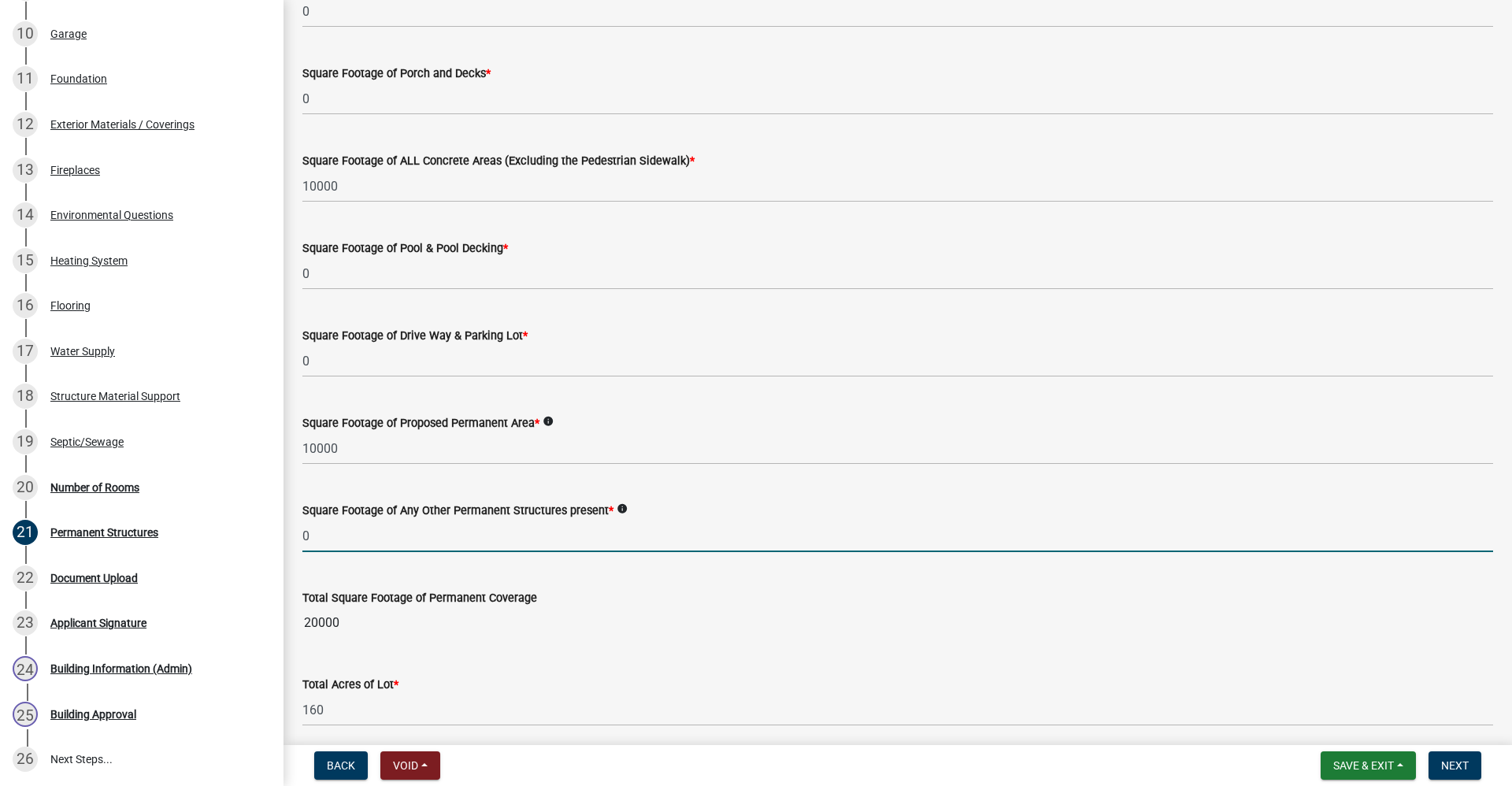
click at [337, 535] on input "0" at bounding box center [898, 536] width 1191 height 32
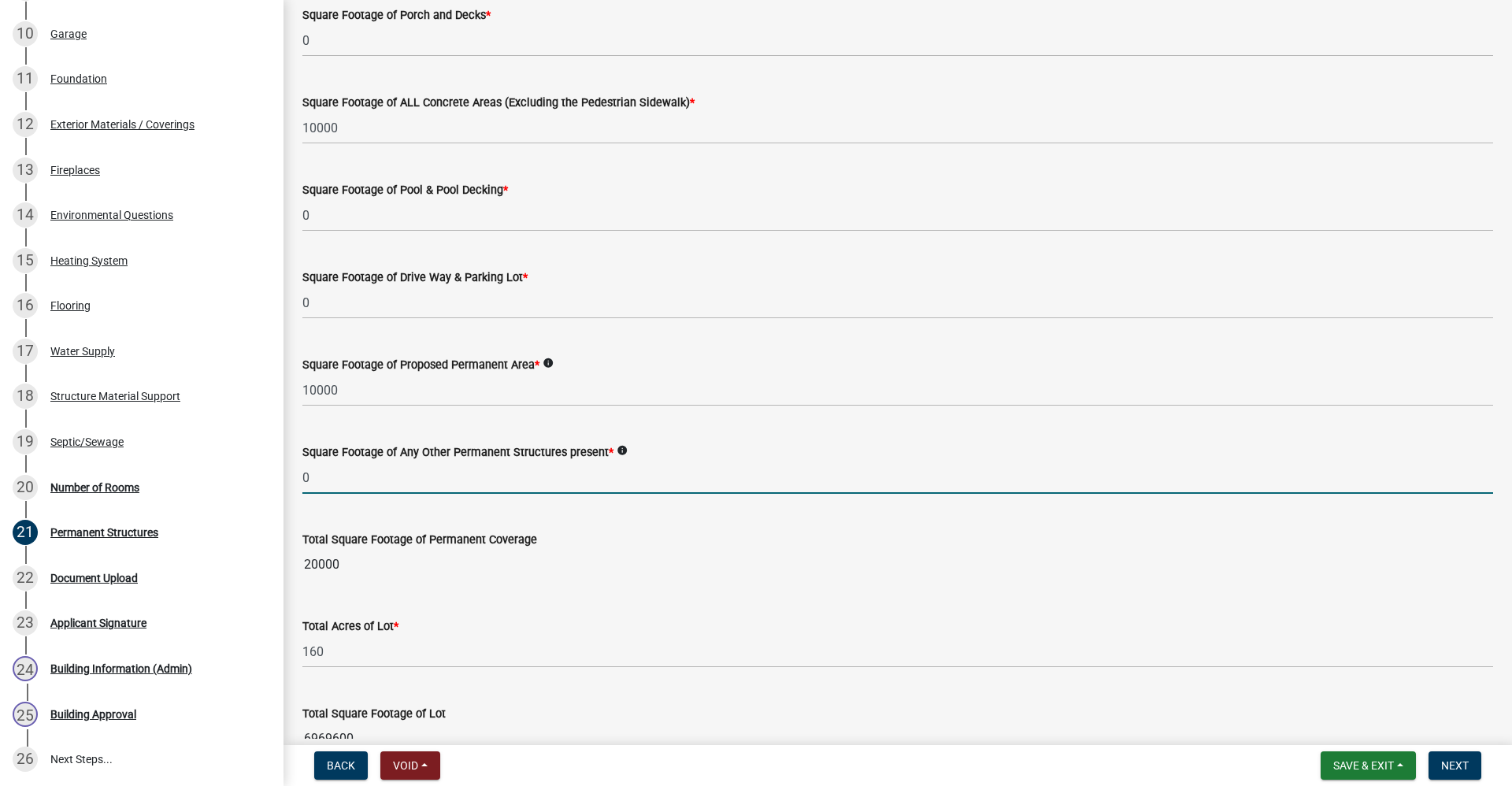
scroll to position [937, 0]
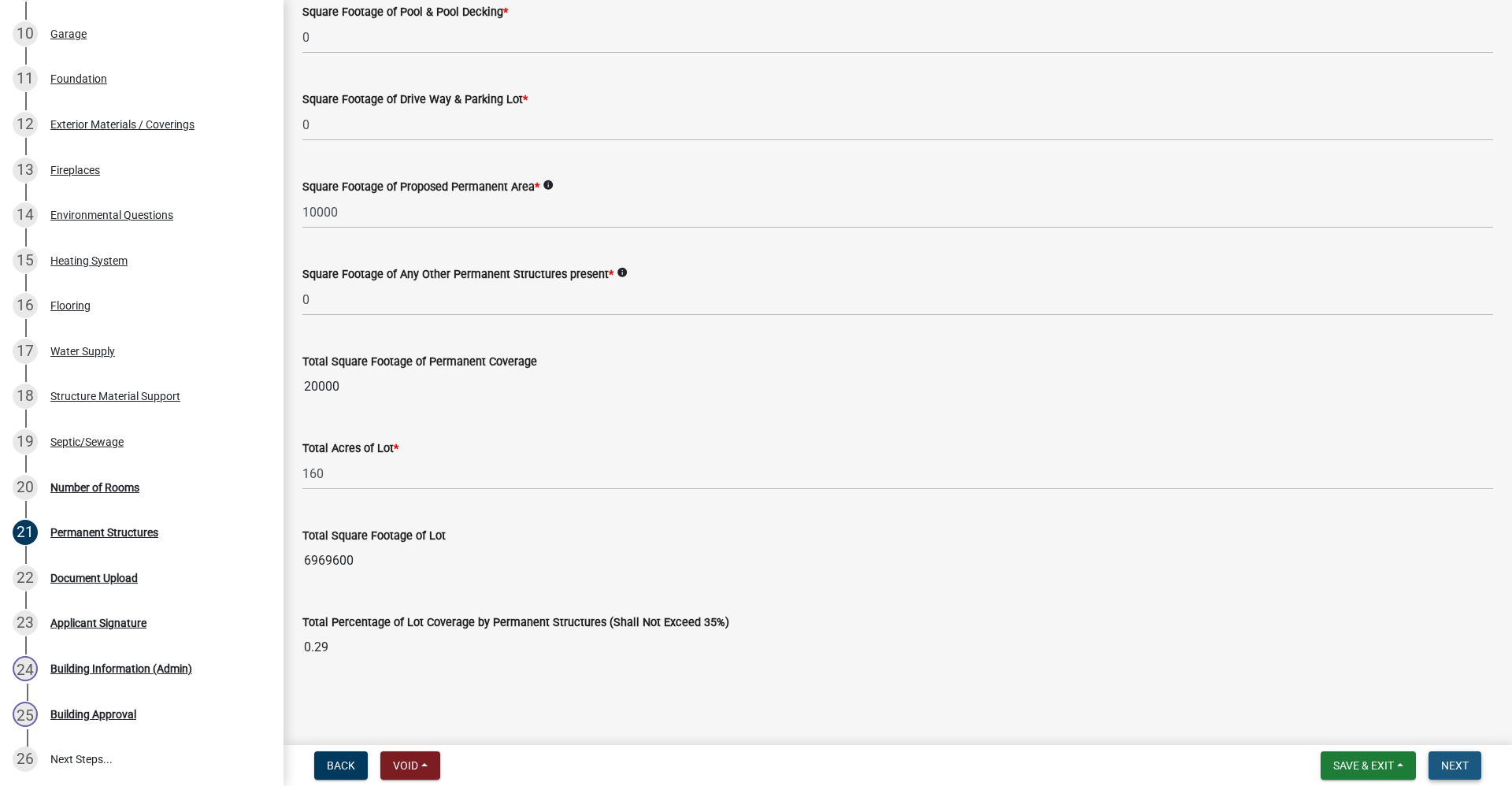
click at [1460, 768] on span "Next" at bounding box center [1455, 765] width 27 height 12
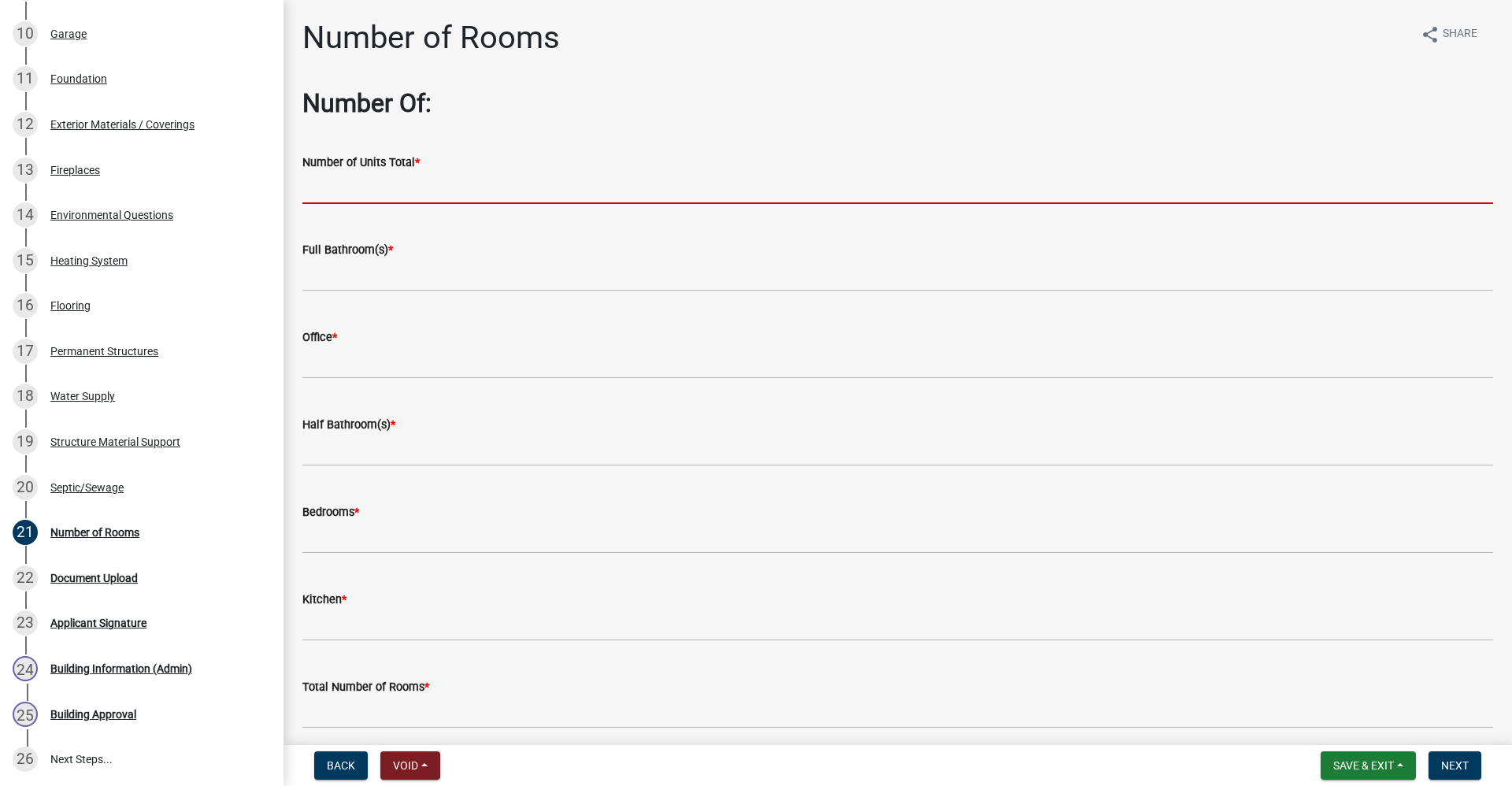
click at [355, 188] on input "text" at bounding box center [898, 188] width 1191 height 32
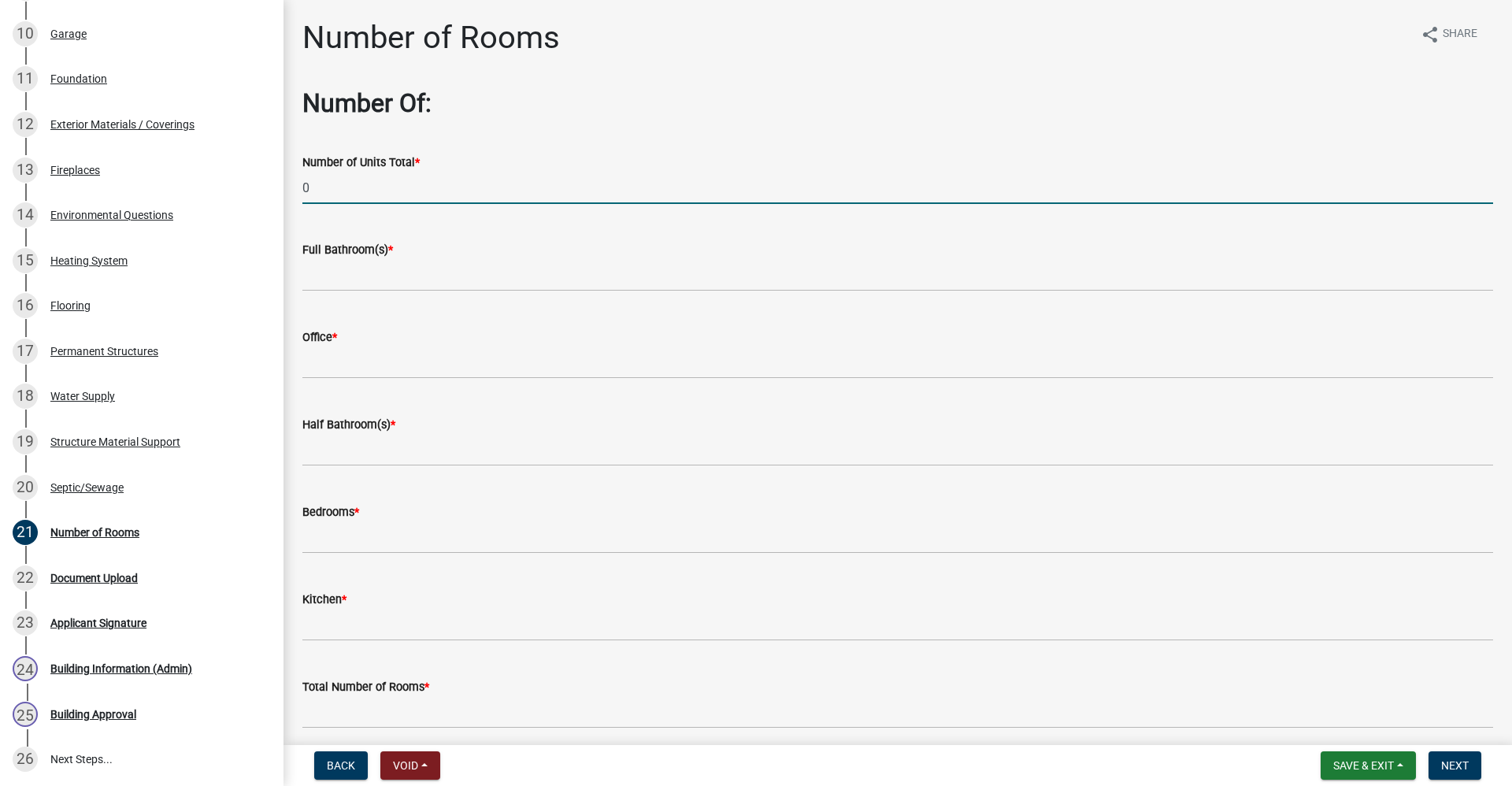
type input "0"
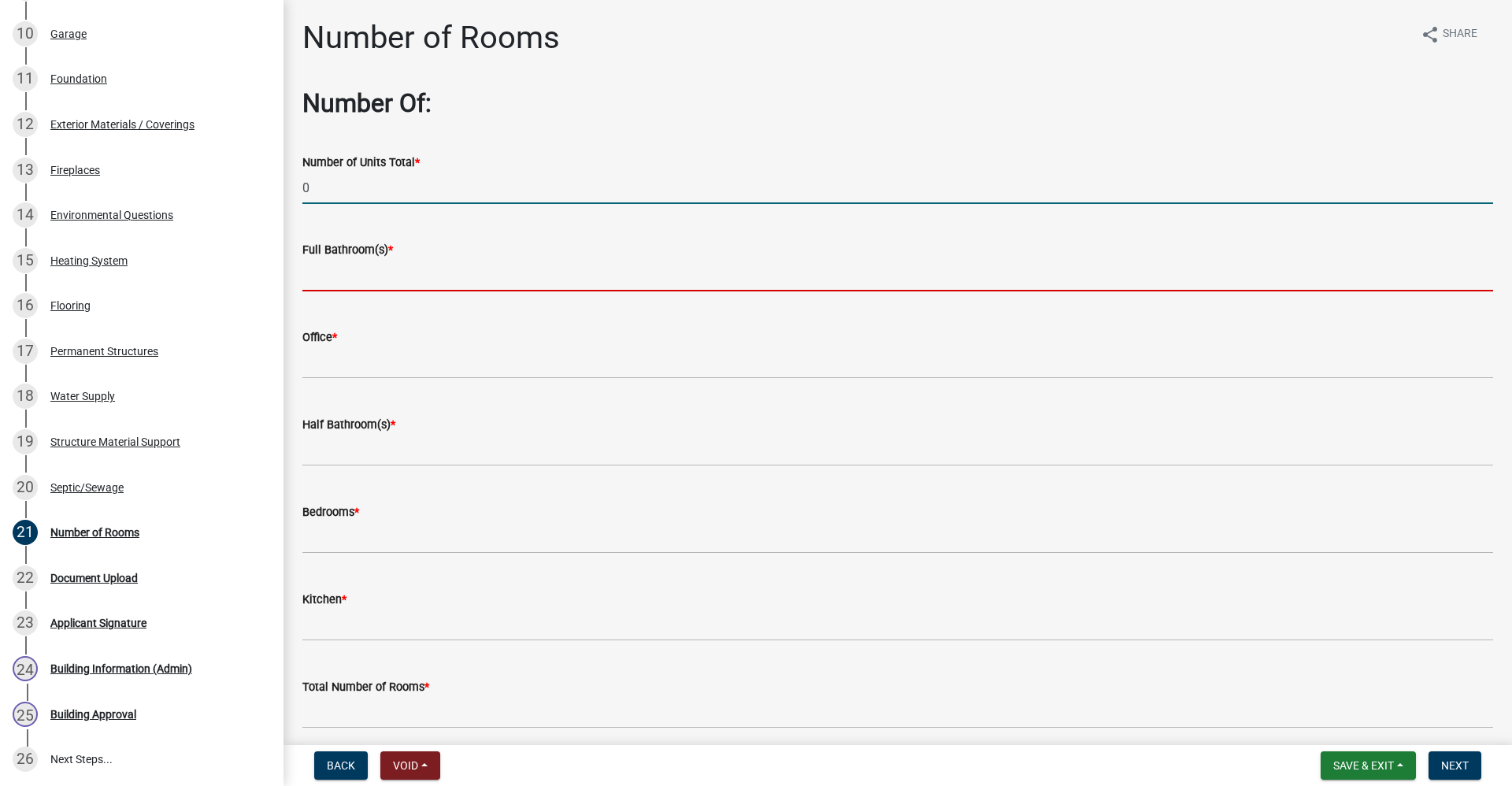
click at [317, 274] on input "text" at bounding box center [898, 274] width 1191 height 32
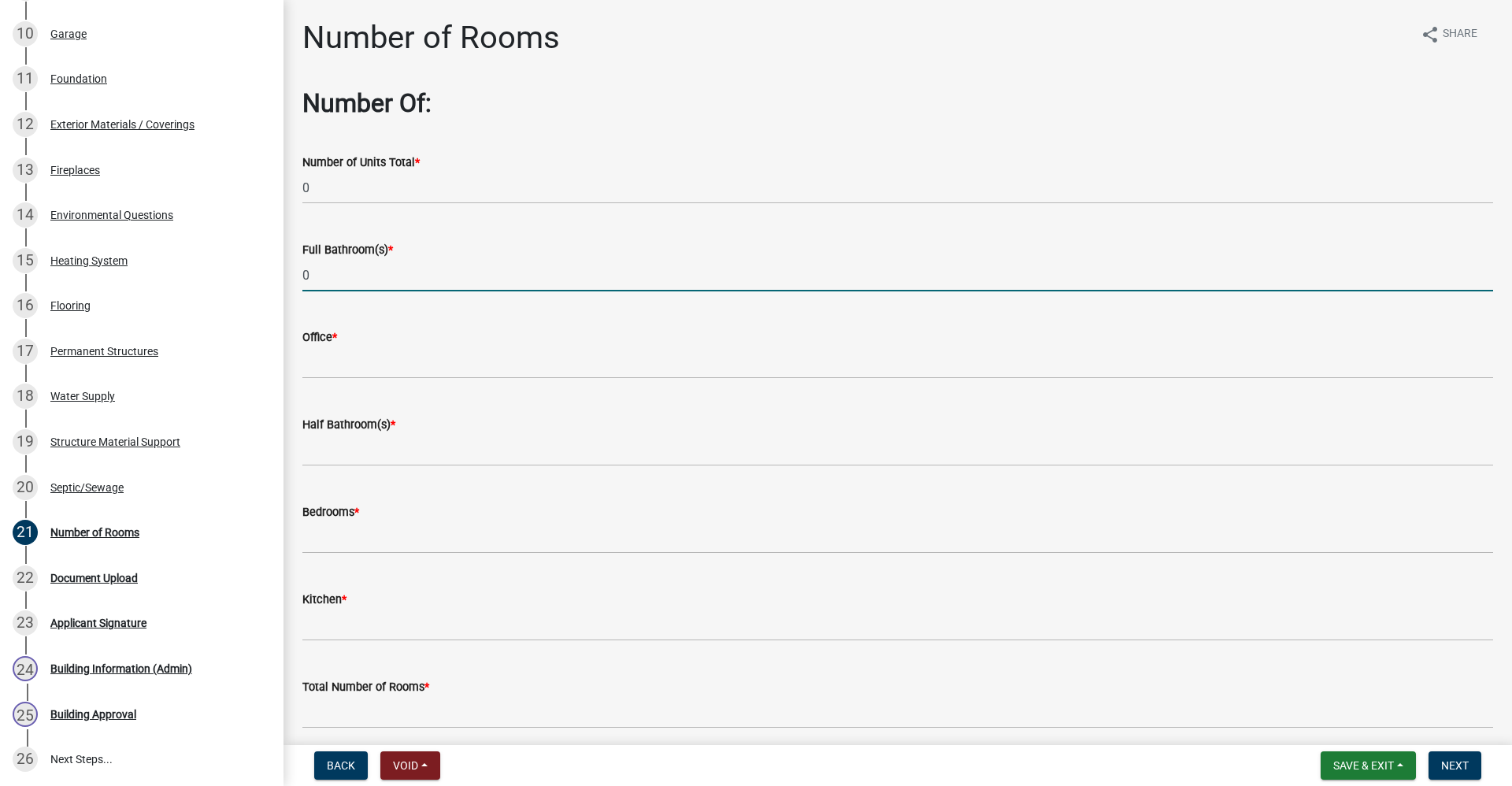
type input "0"
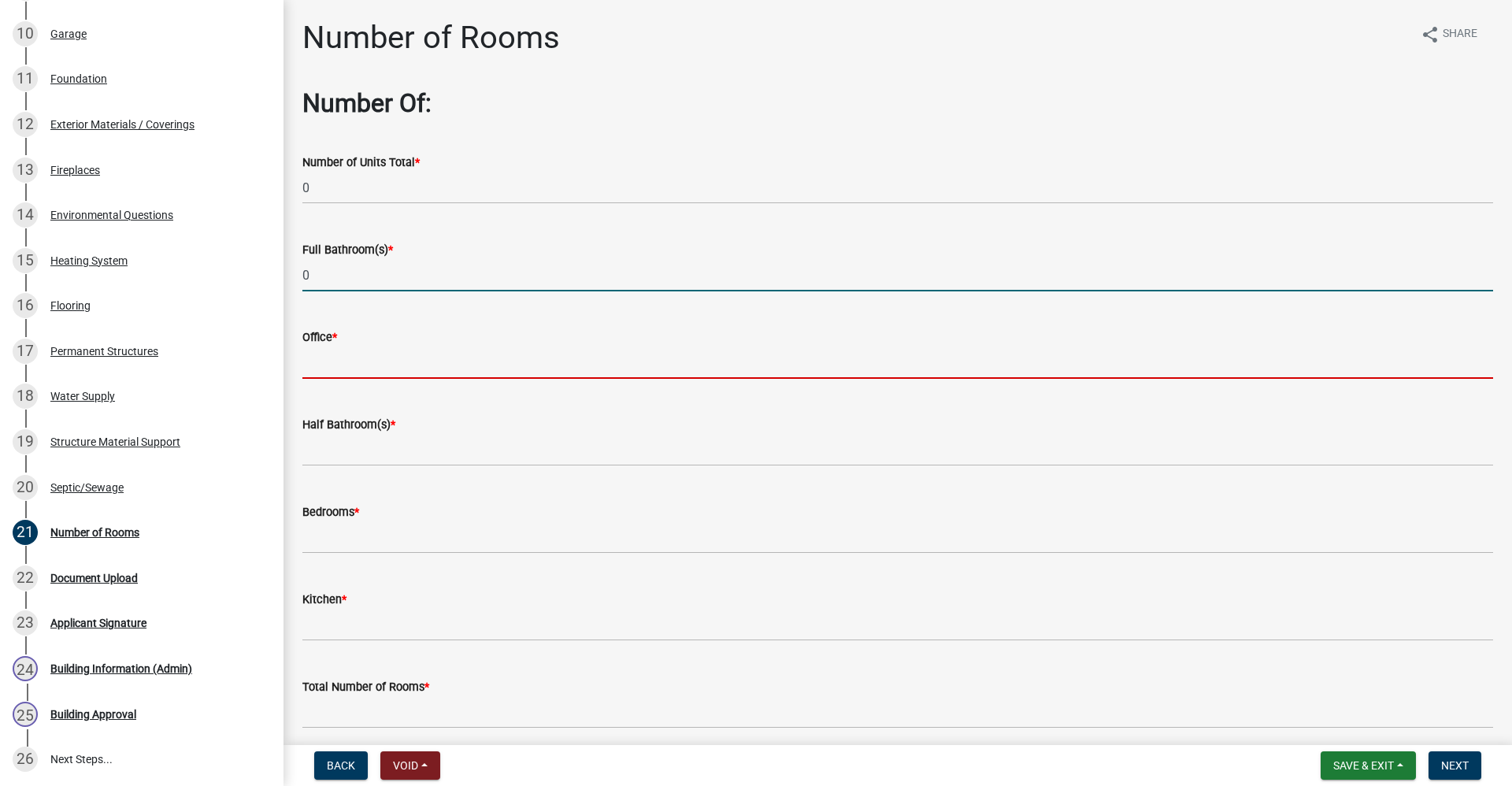
click at [324, 366] on input "text" at bounding box center [898, 362] width 1191 height 32
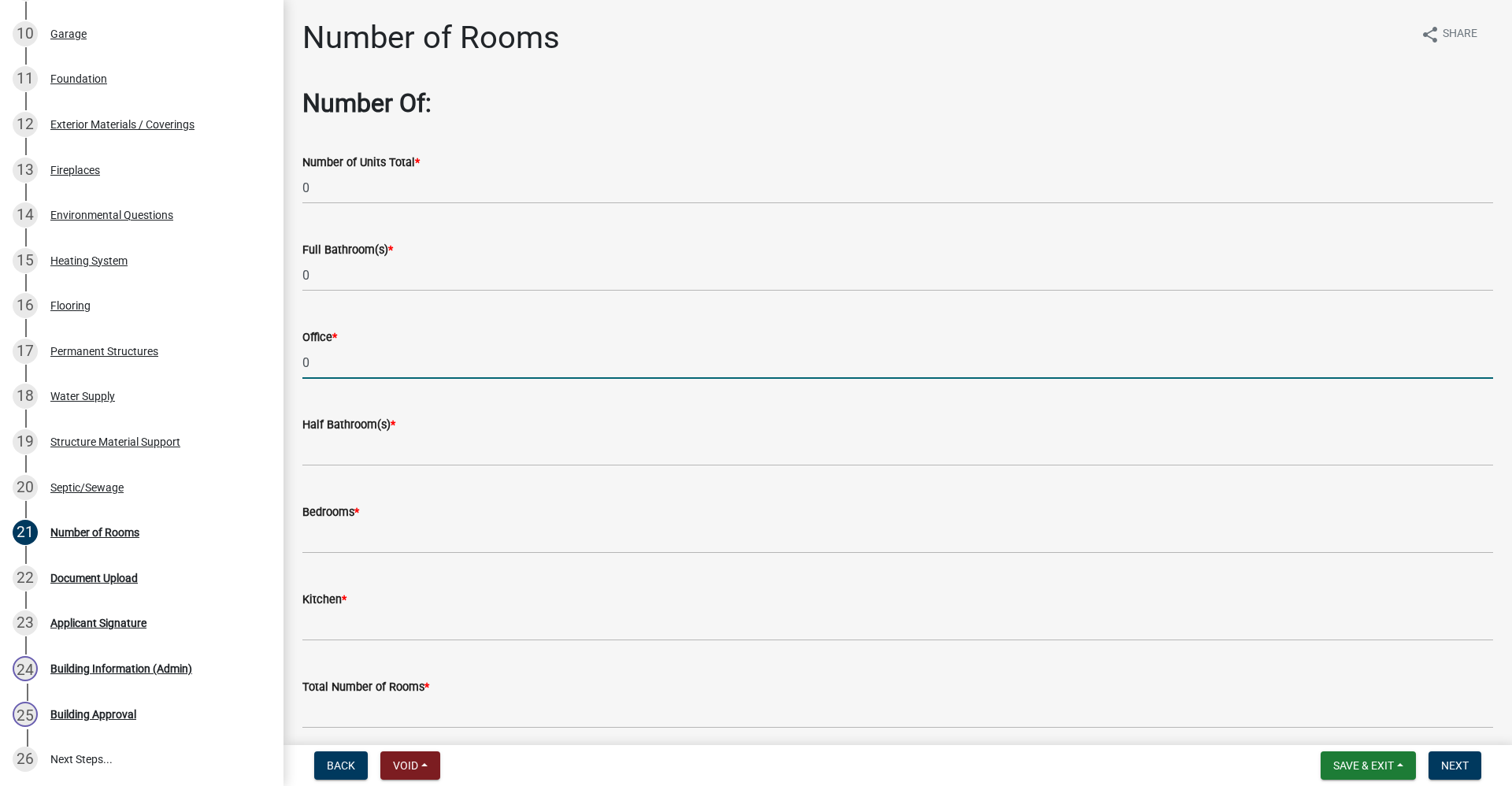
type input "0"
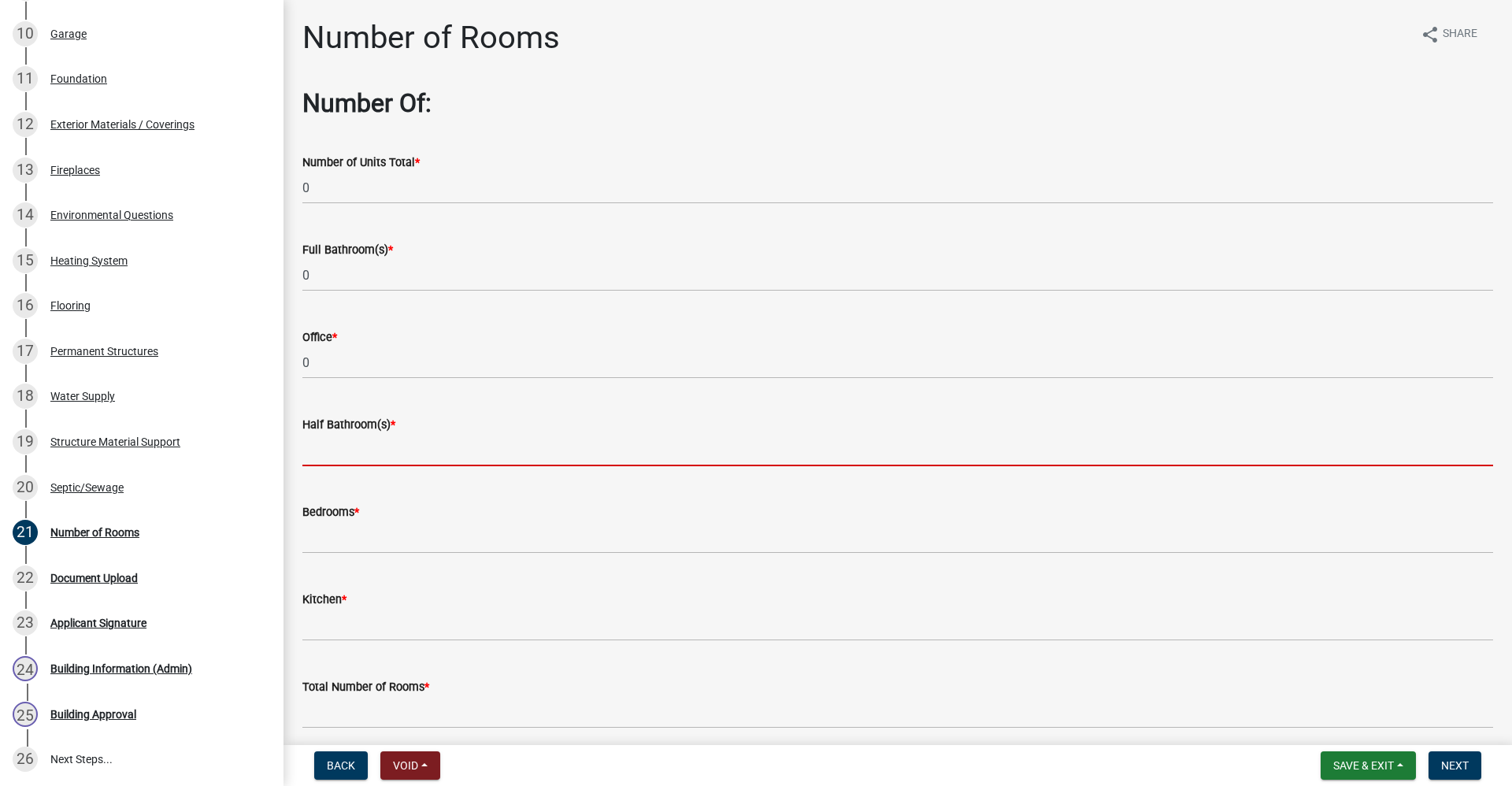
click at [346, 457] on input "text" at bounding box center [898, 450] width 1191 height 32
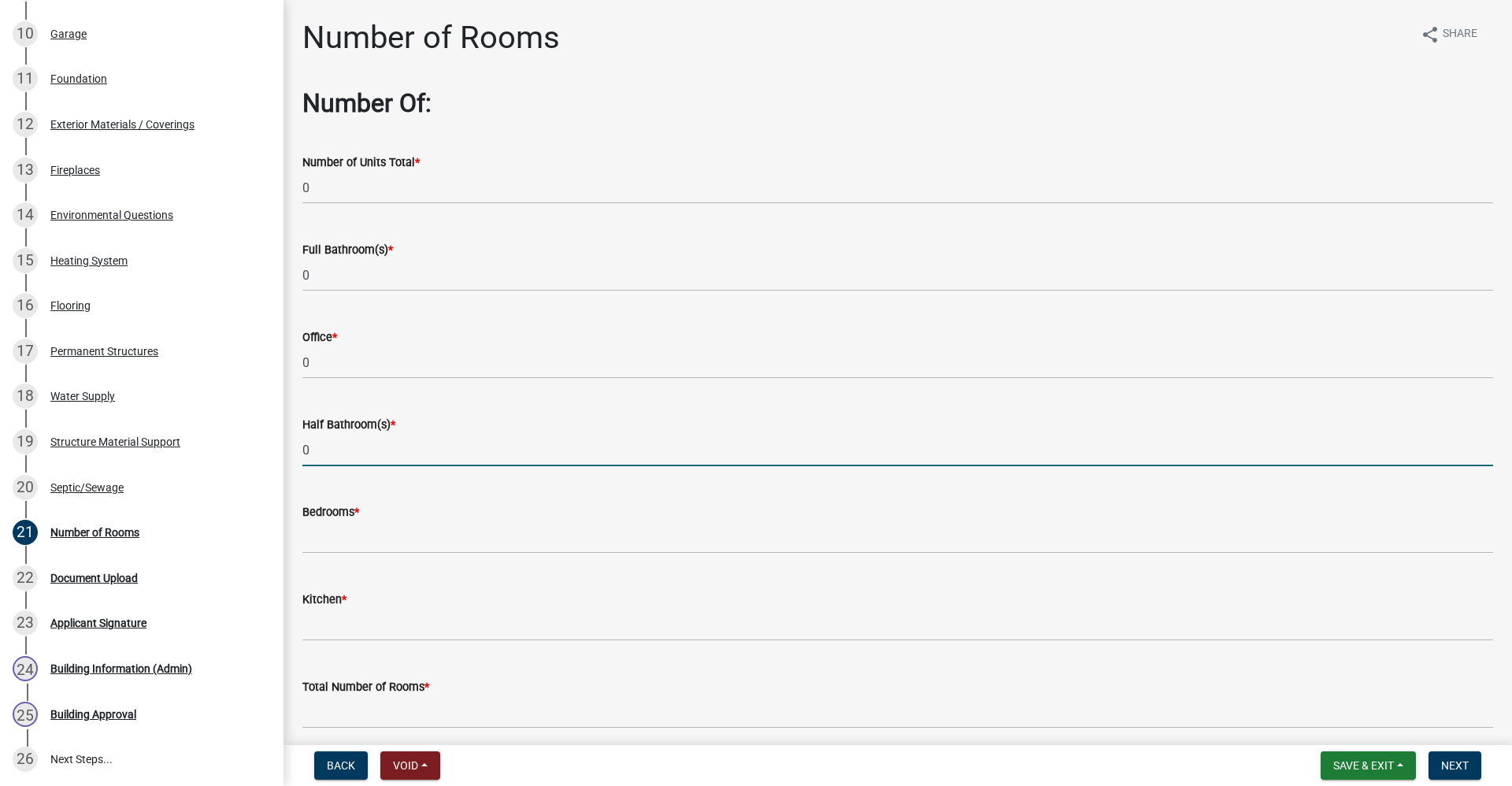
type input "0"
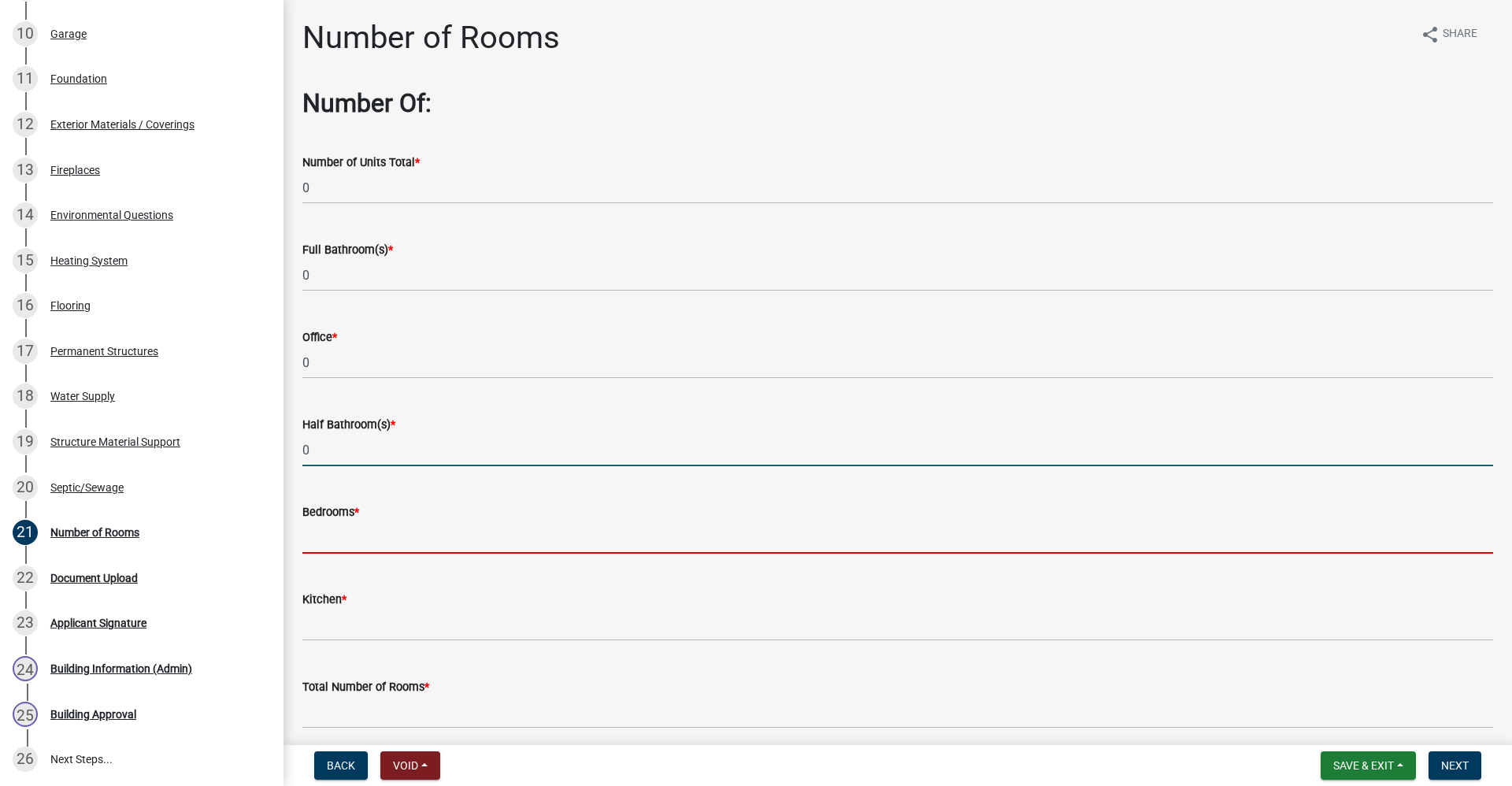
click at [328, 550] on input "text" at bounding box center [898, 537] width 1191 height 32
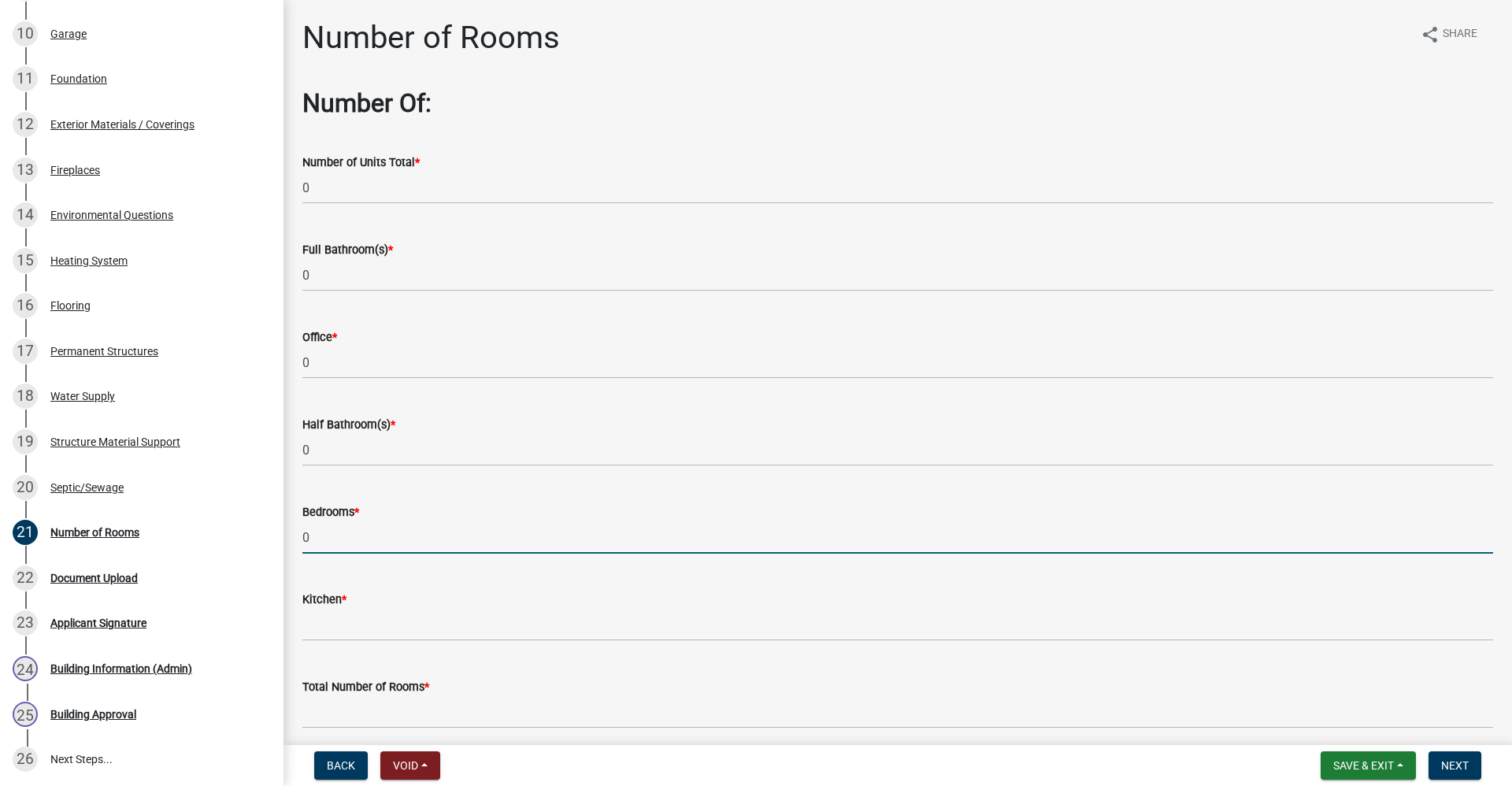
type input "0"
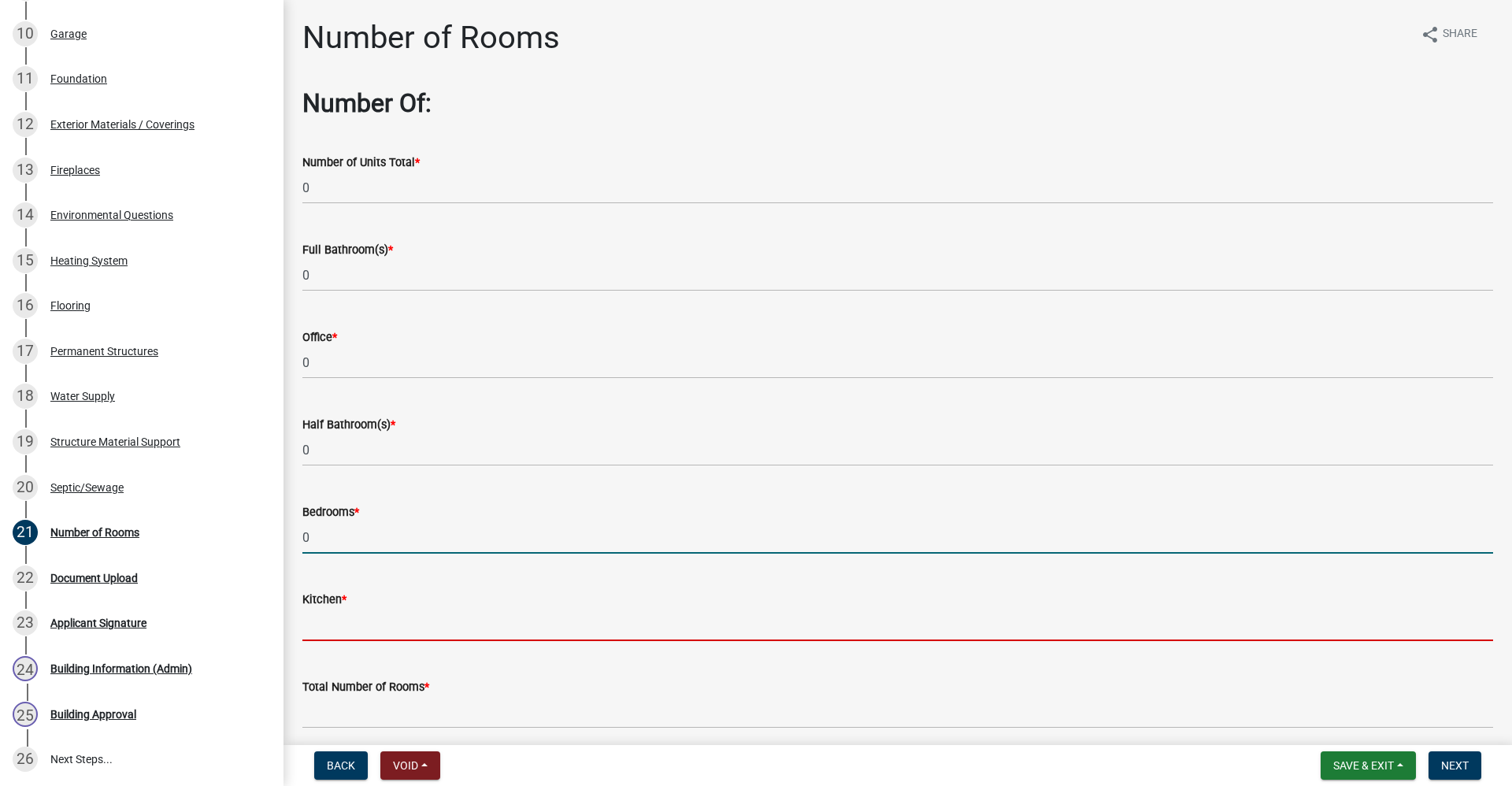
click at [338, 629] on input "text" at bounding box center [898, 625] width 1191 height 32
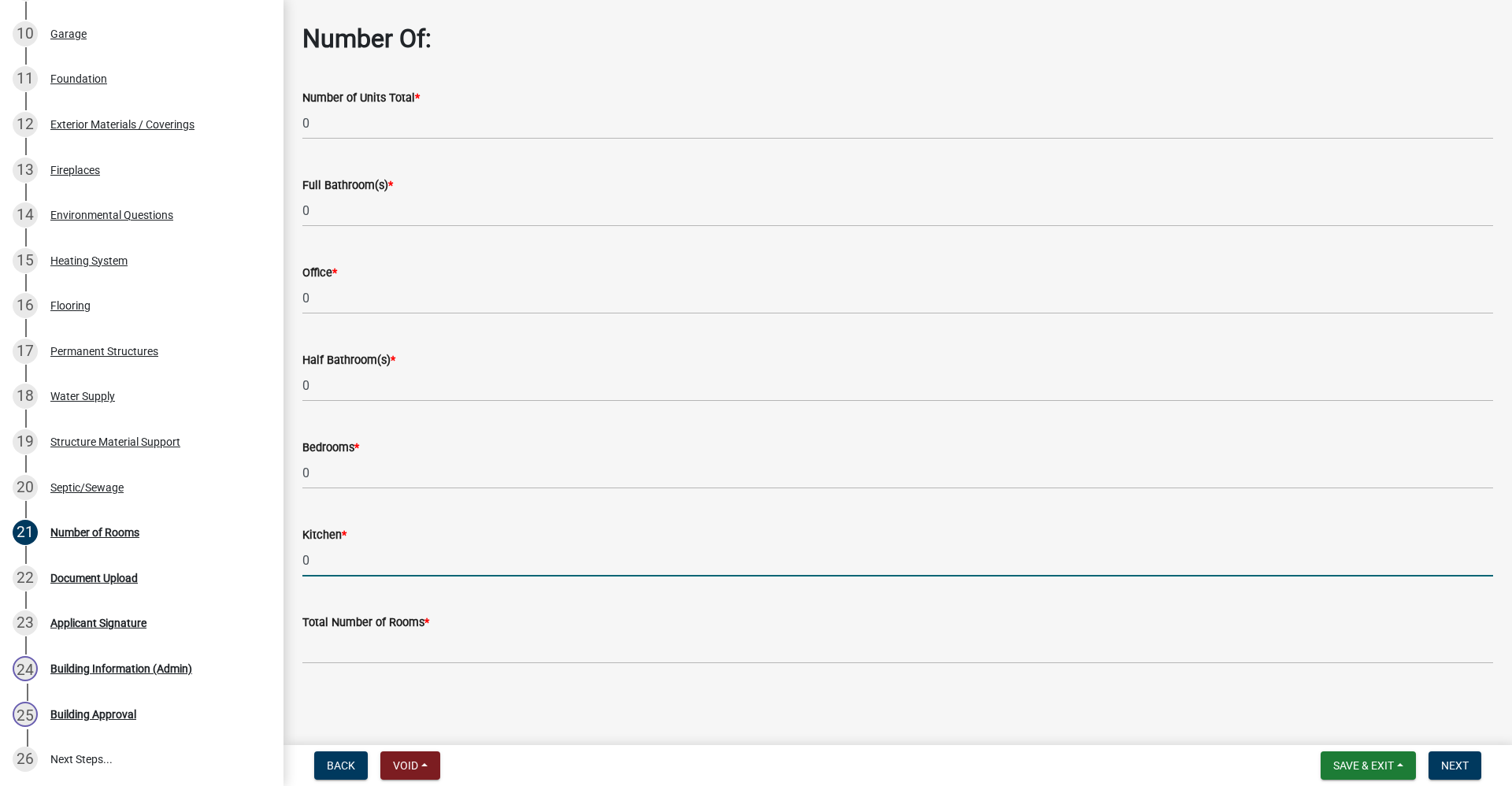
scroll to position [65, 0]
type input "0"
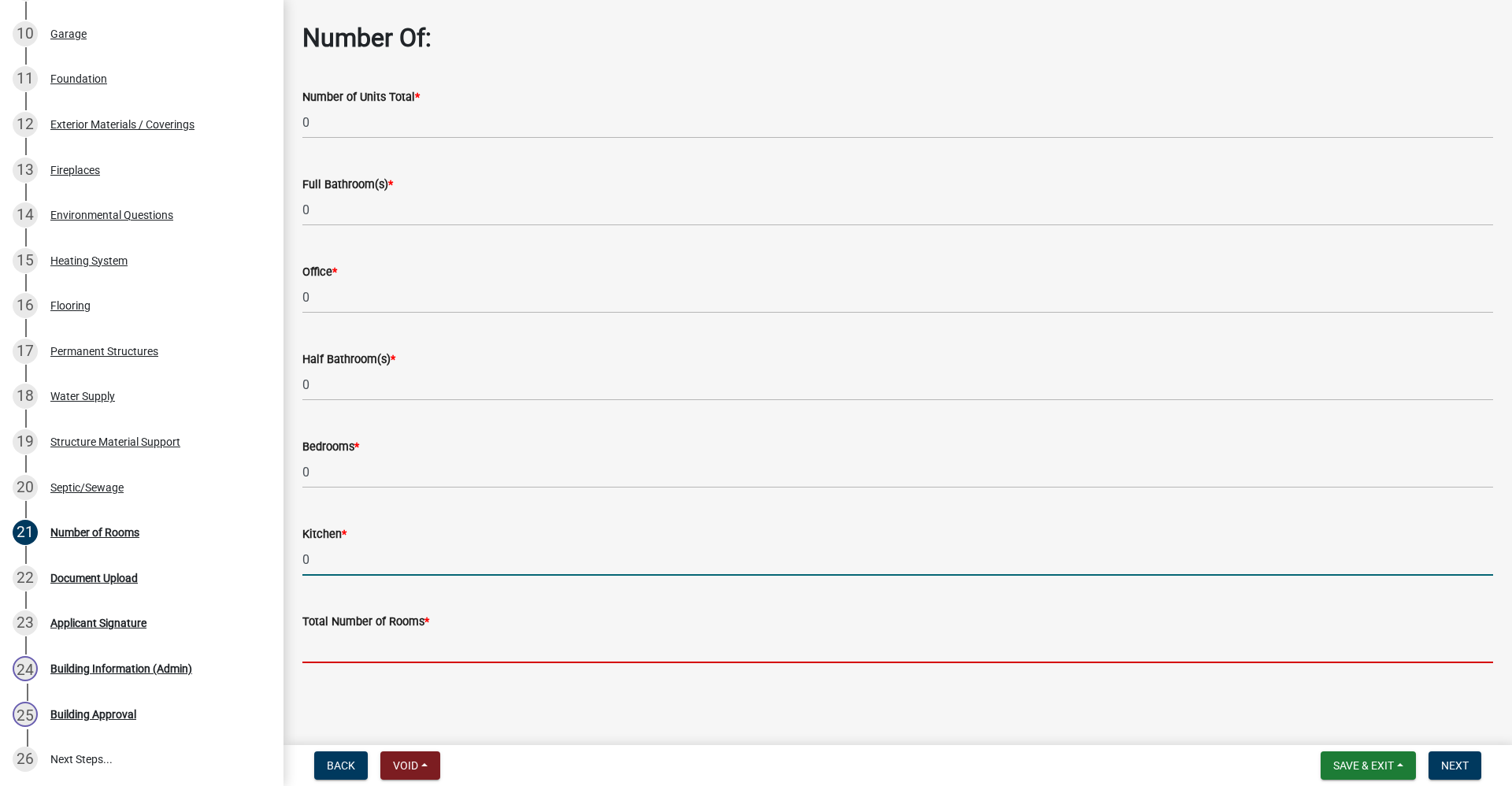
click at [360, 642] on input "text" at bounding box center [898, 646] width 1191 height 32
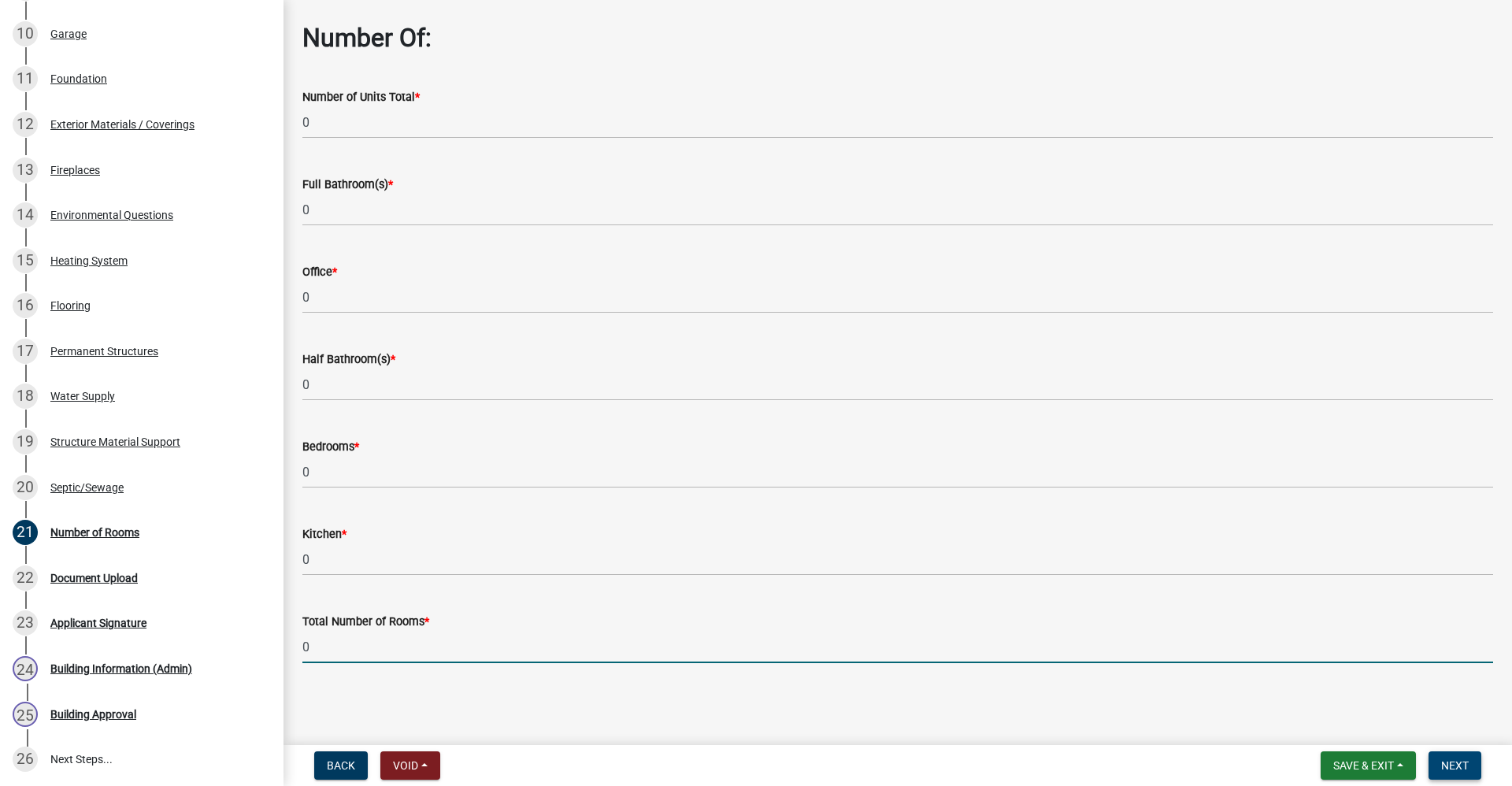
type input "0"
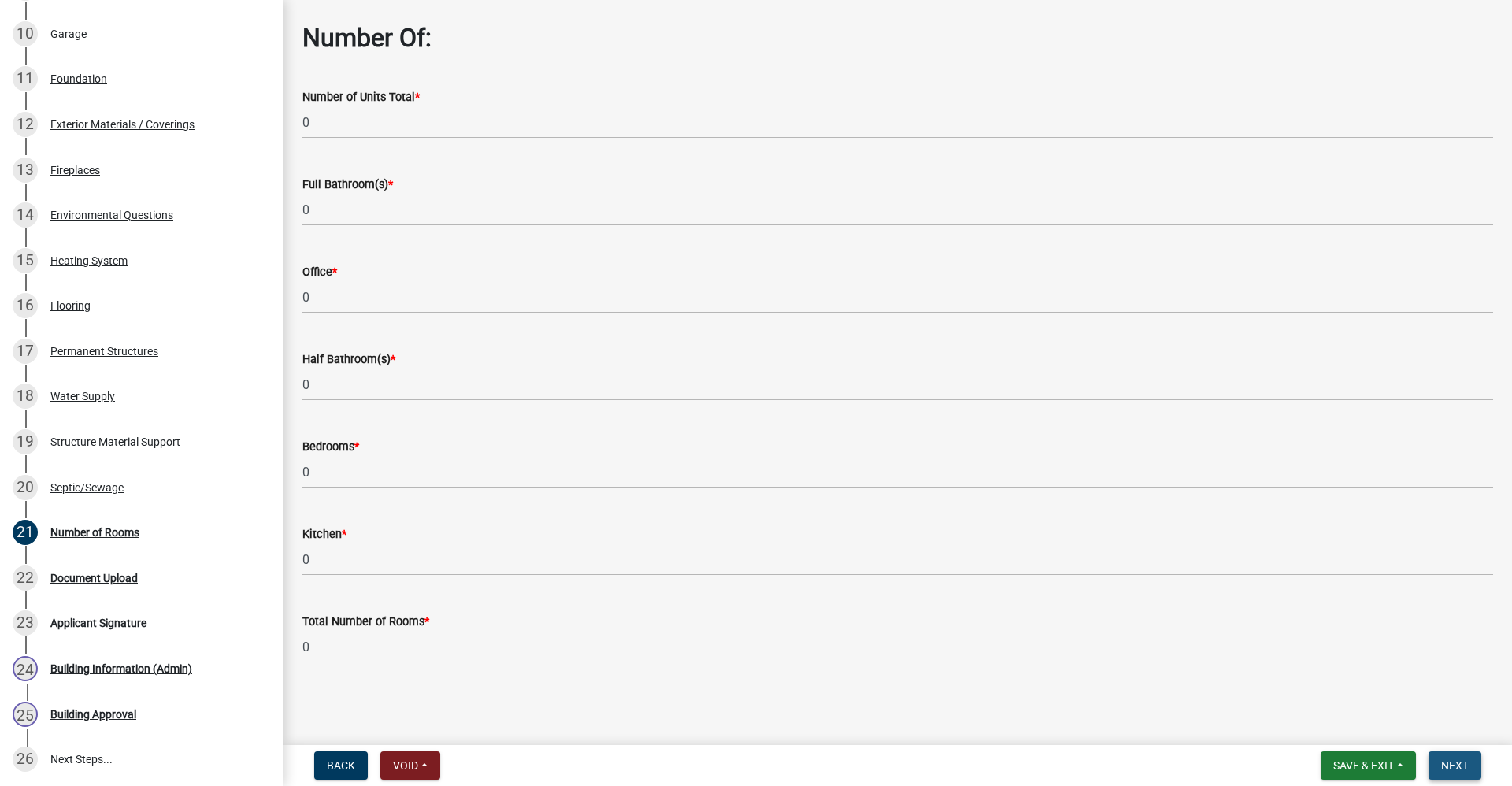
click at [1452, 765] on span "Next" at bounding box center [1455, 765] width 27 height 12
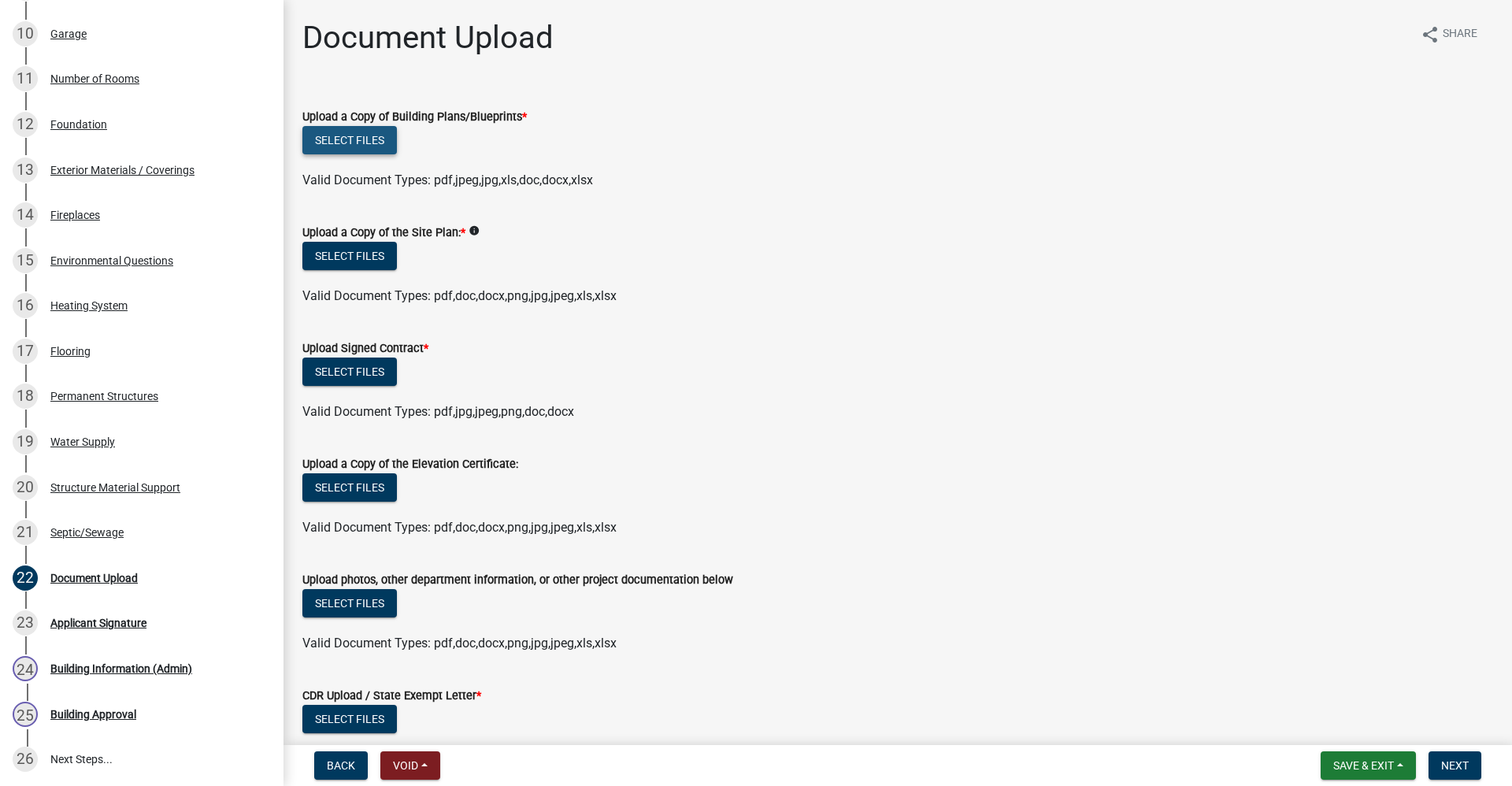
click at [357, 146] on button "Select files" at bounding box center [350, 140] width 94 height 28
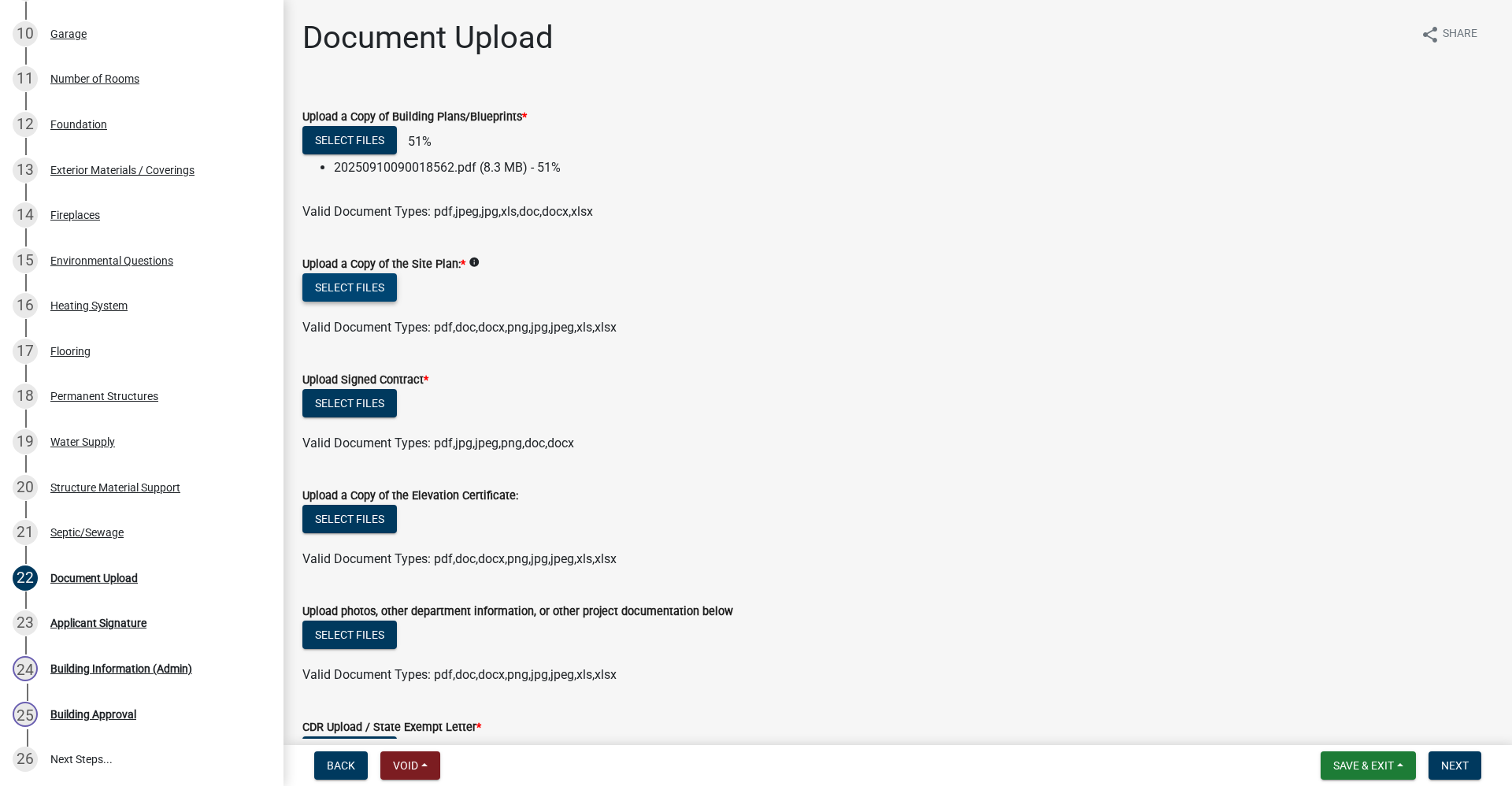
click at [337, 287] on button "Select files" at bounding box center [350, 288] width 94 height 28
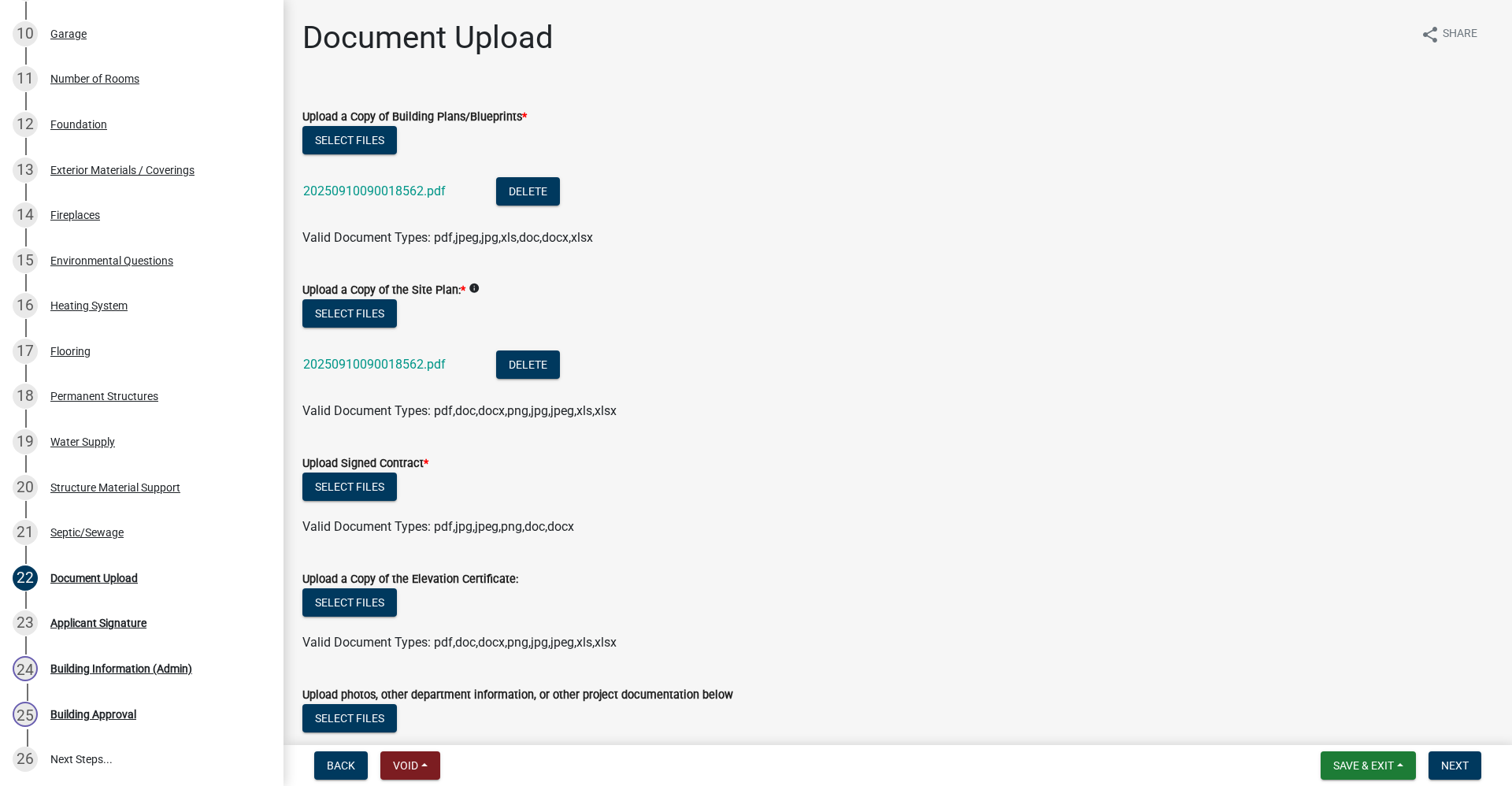
click at [367, 462] on label "Upload Signed Contract *" at bounding box center [365, 464] width 126 height 11
drag, startPoint x: 367, startPoint y: 462, endPoint x: 372, endPoint y: 484, distance: 22.6
click at [372, 484] on button "Select files" at bounding box center [350, 487] width 94 height 28
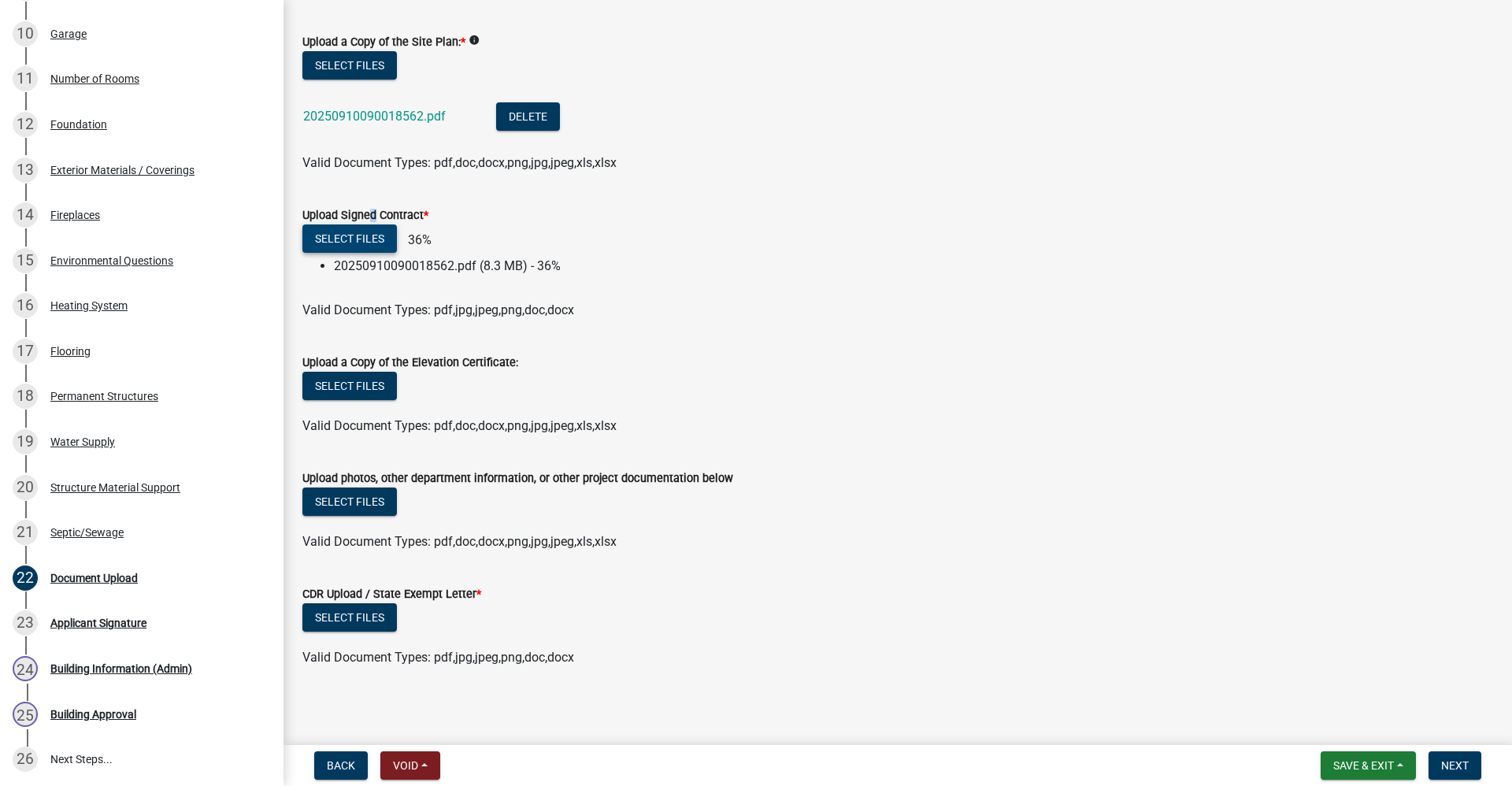
scroll to position [252, 0]
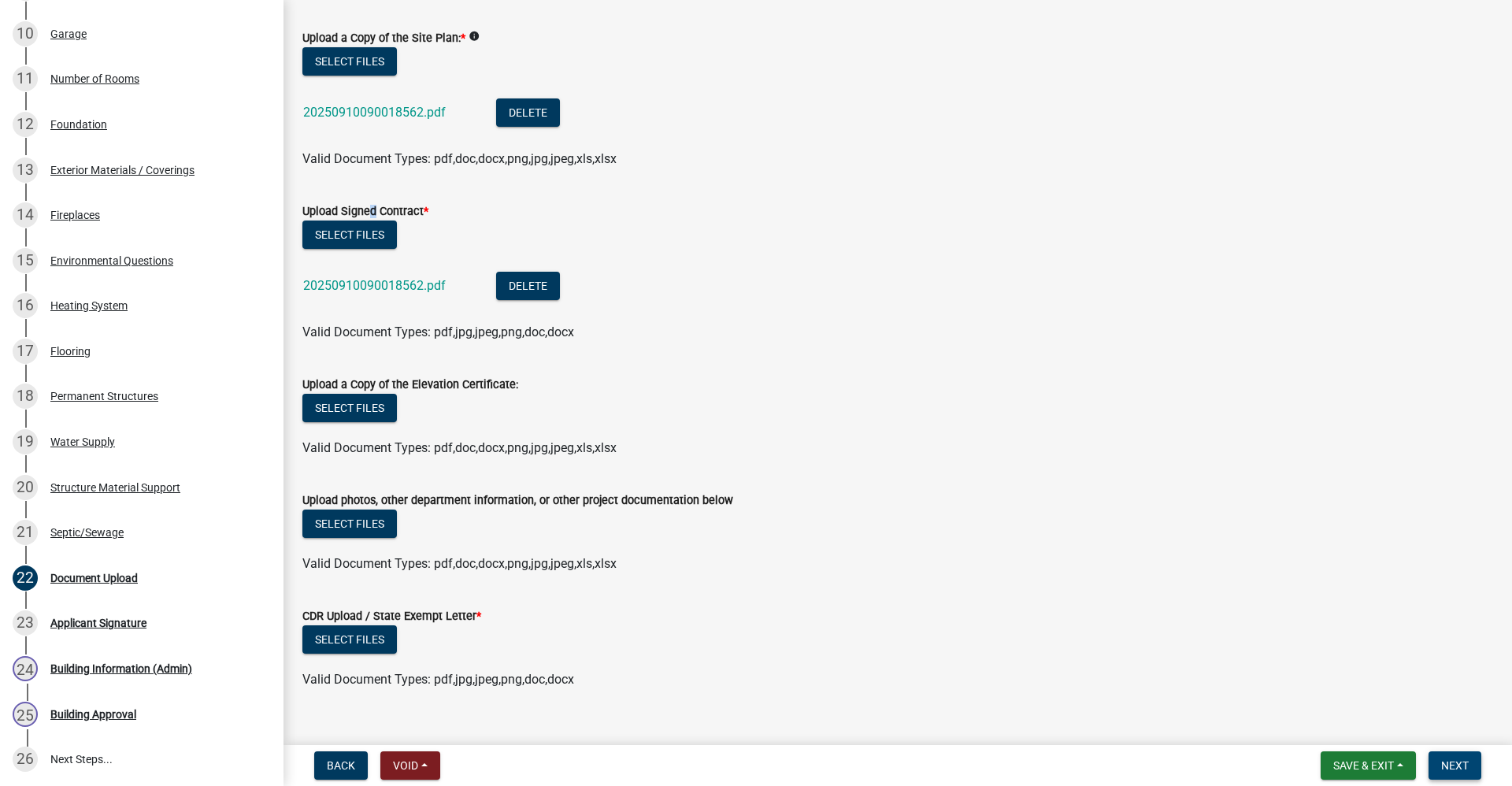
click at [1453, 773] on button "Next" at bounding box center [1455, 765] width 53 height 28
click at [1460, 769] on span "Next" at bounding box center [1455, 765] width 27 height 12
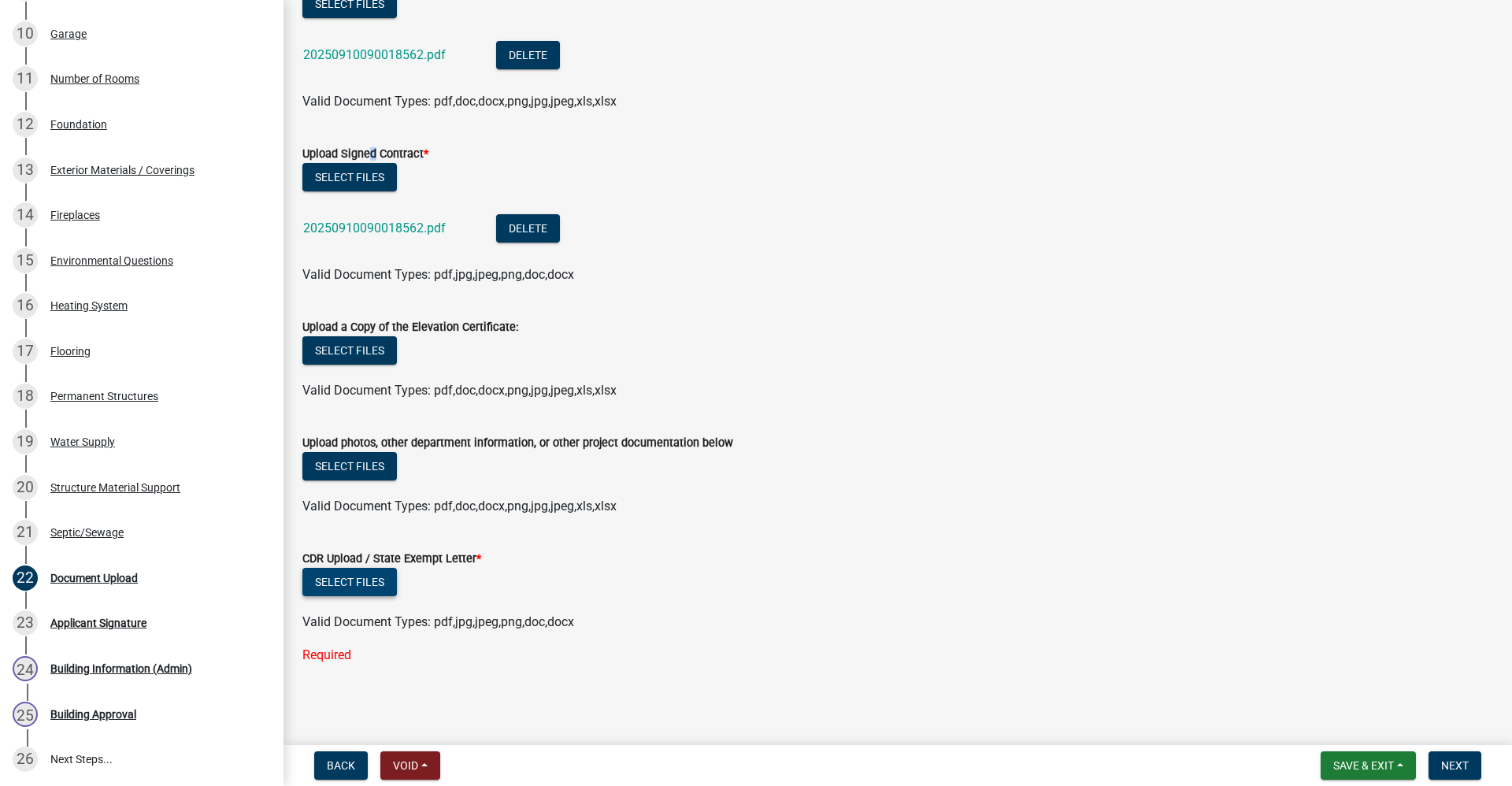
click at [340, 588] on button "Select files" at bounding box center [350, 582] width 94 height 28
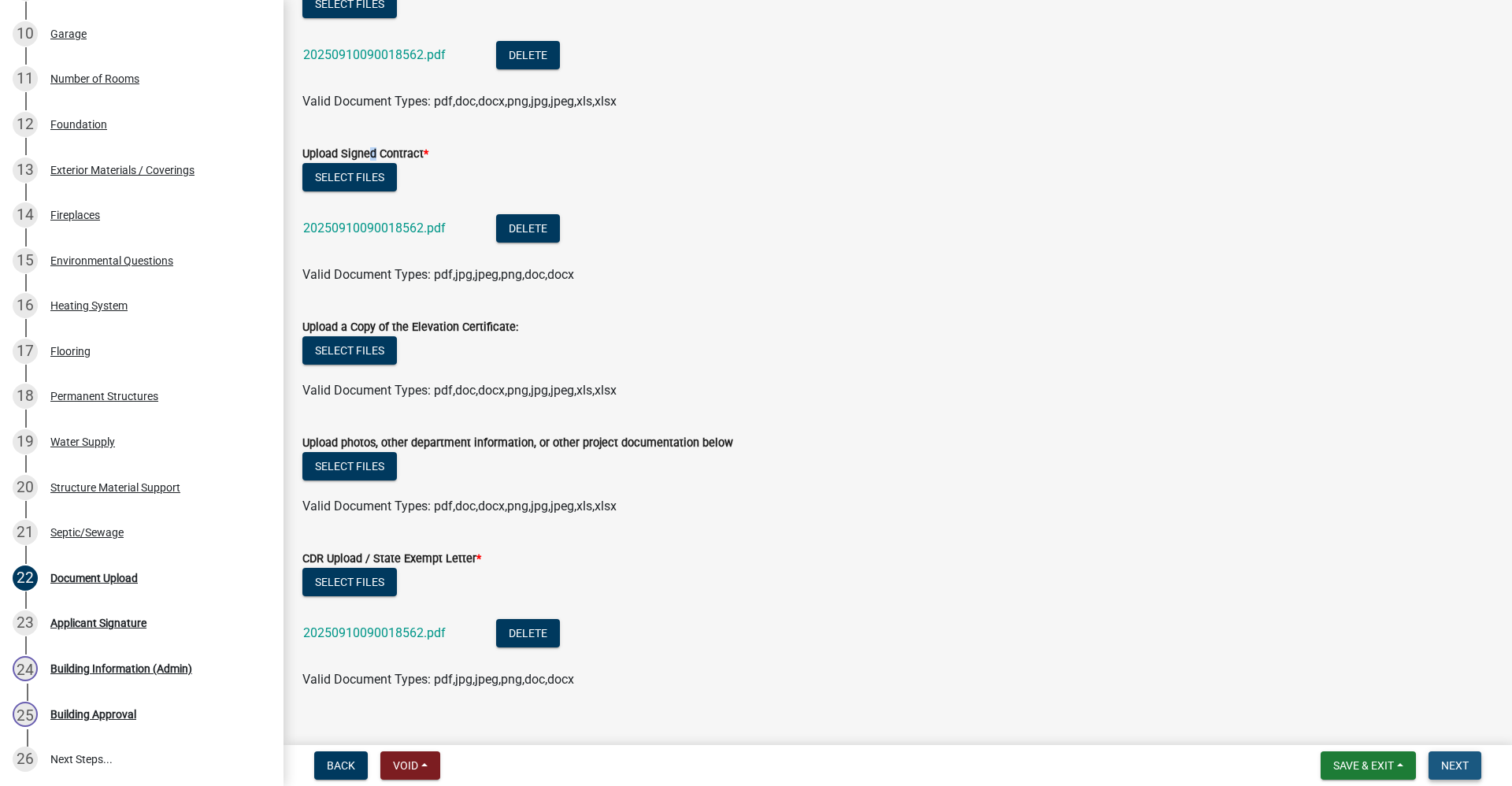
click at [1467, 765] on span "Next" at bounding box center [1455, 765] width 27 height 12
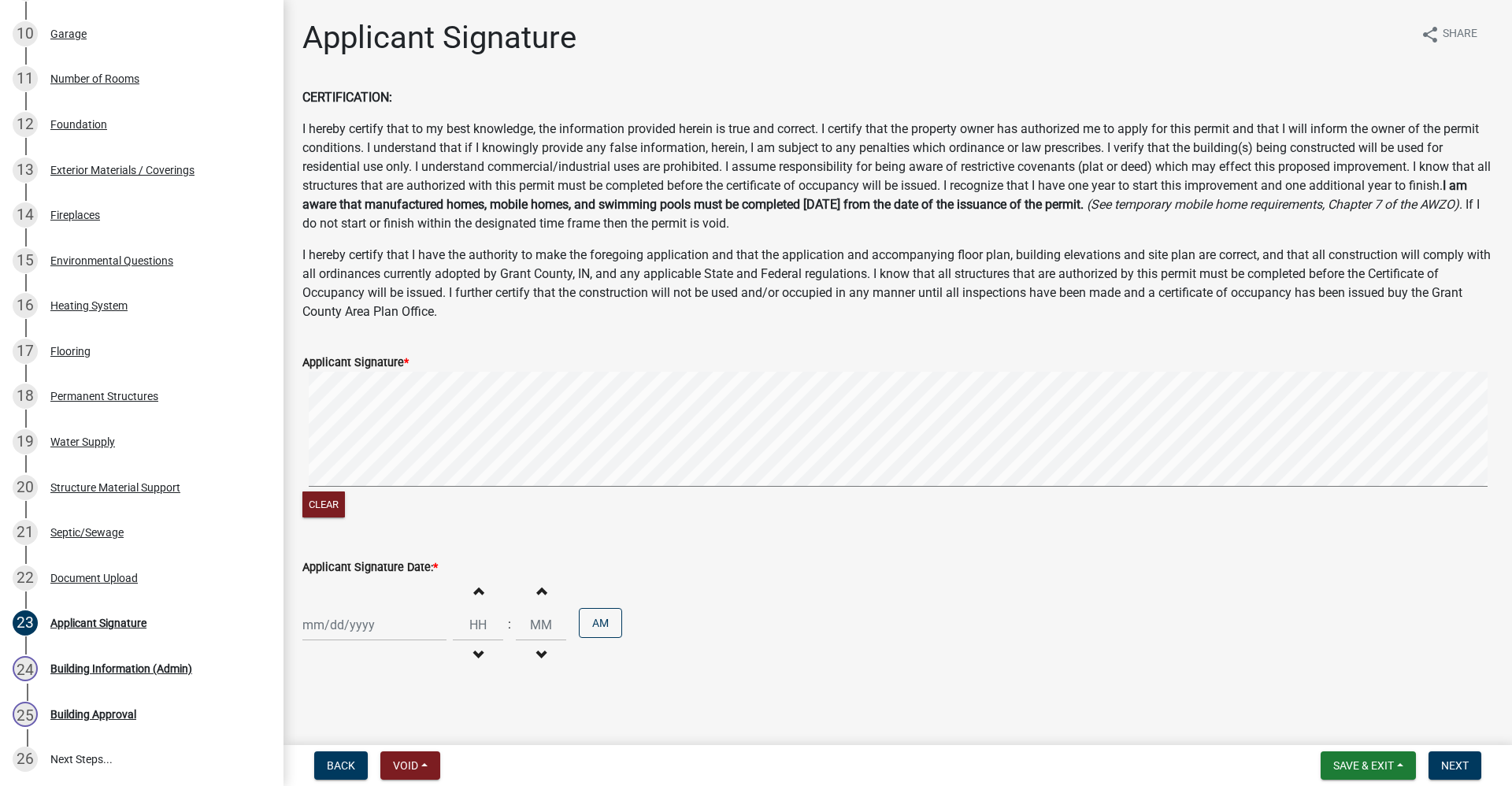
click at [832, 492] on div "Clear" at bounding box center [898, 446] width 1191 height 150
click at [354, 633] on div at bounding box center [374, 625] width 144 height 32
select select "9"
select select "2025"
click at [371, 494] on div "10" at bounding box center [369, 490] width 25 height 25
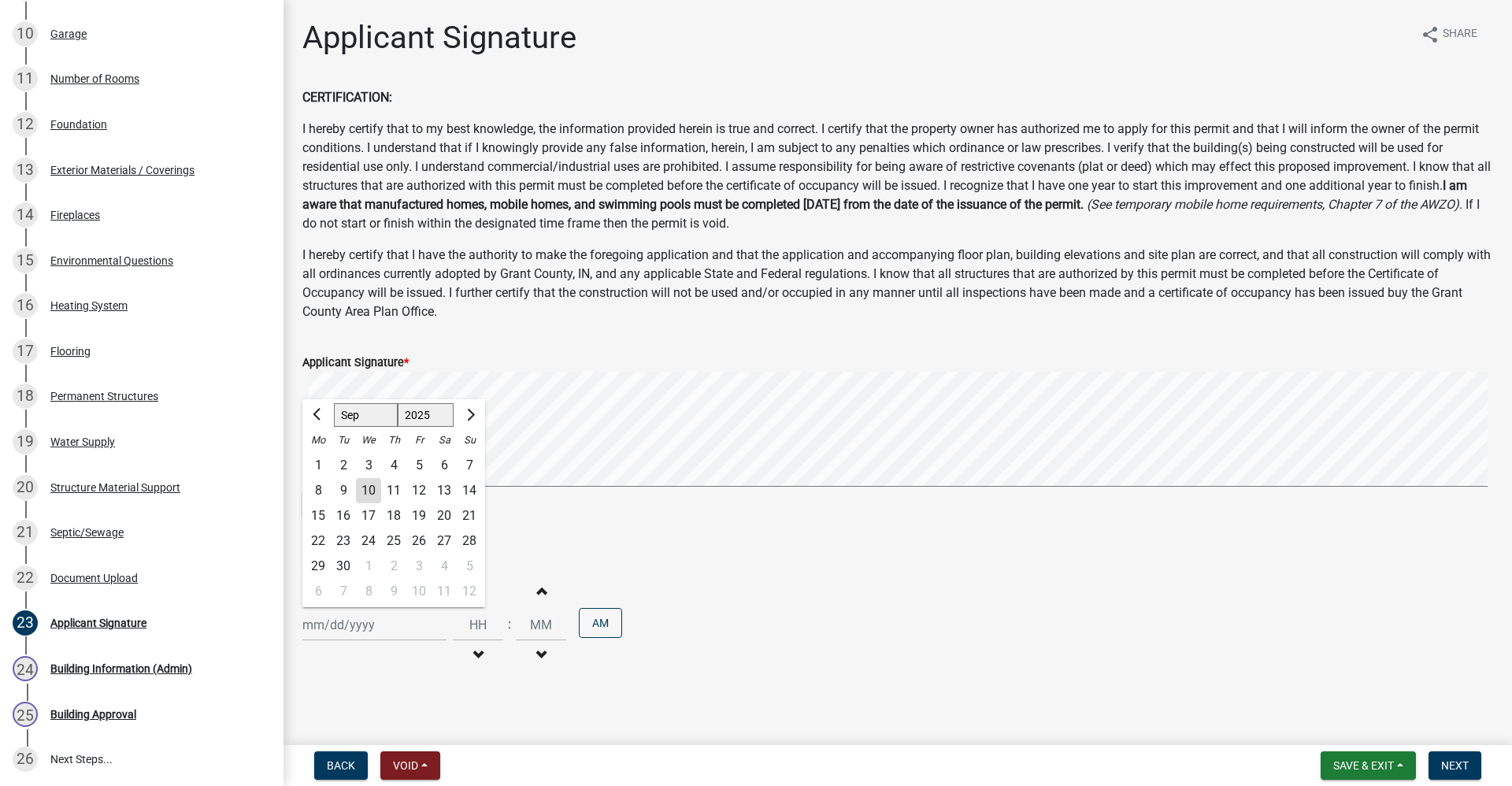
type input "[DATE]"
click at [1462, 767] on span "Next" at bounding box center [1455, 765] width 27 height 12
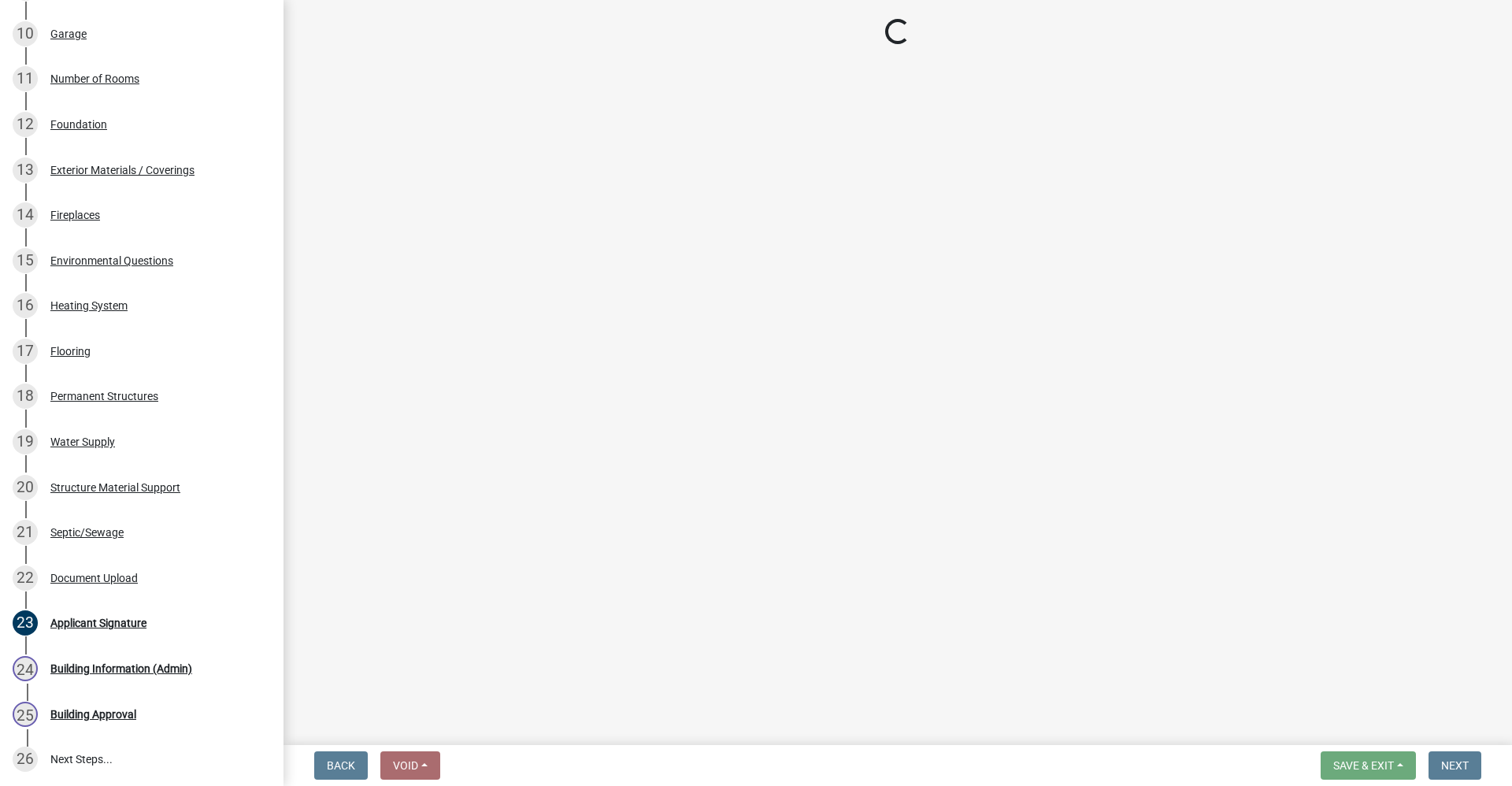
scroll to position [702, 0]
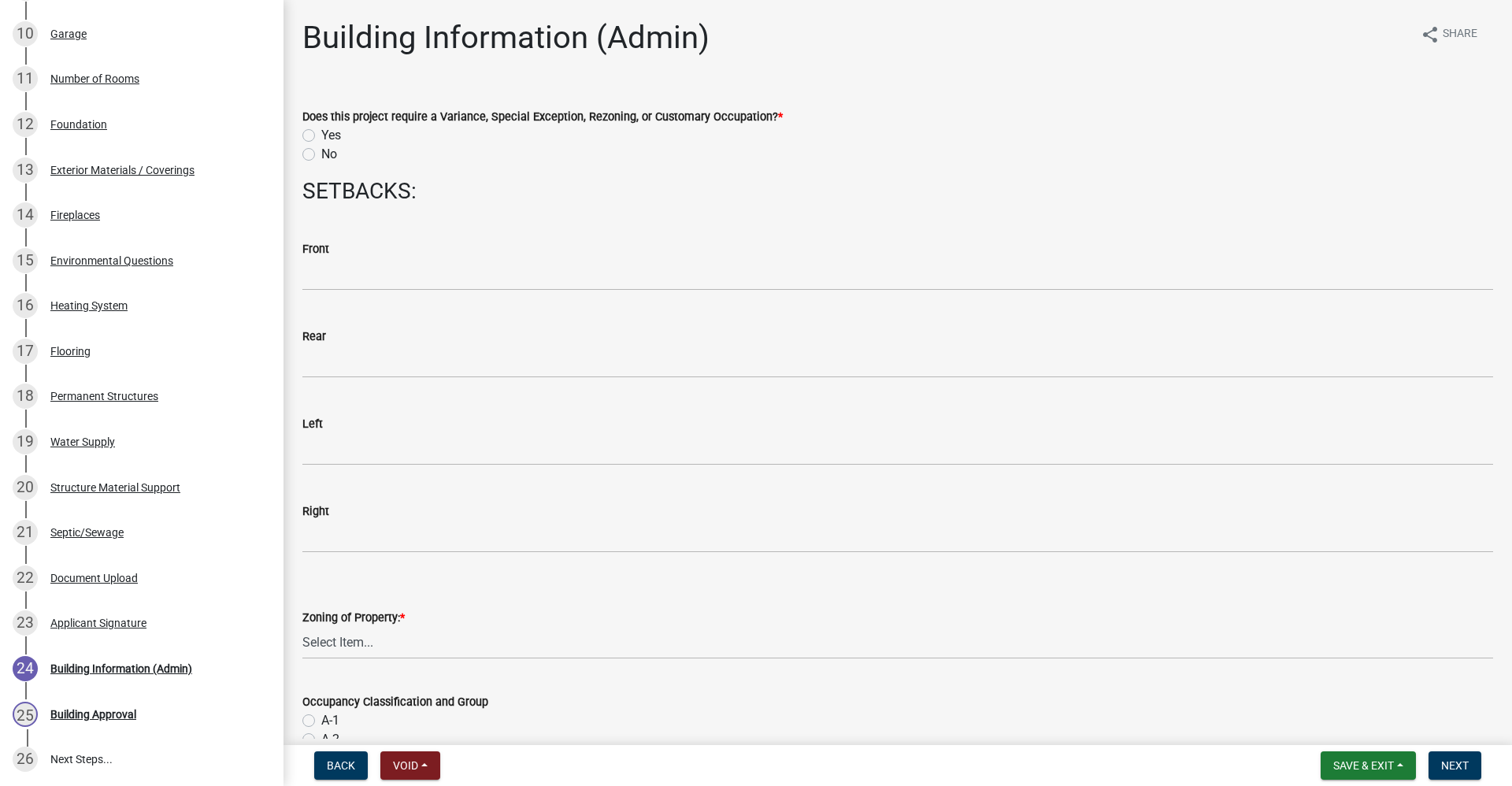
click at [322, 157] on label "No" at bounding box center [329, 154] width 16 height 19
click at [322, 155] on input "No" at bounding box center [327, 150] width 10 height 10
radio input "true"
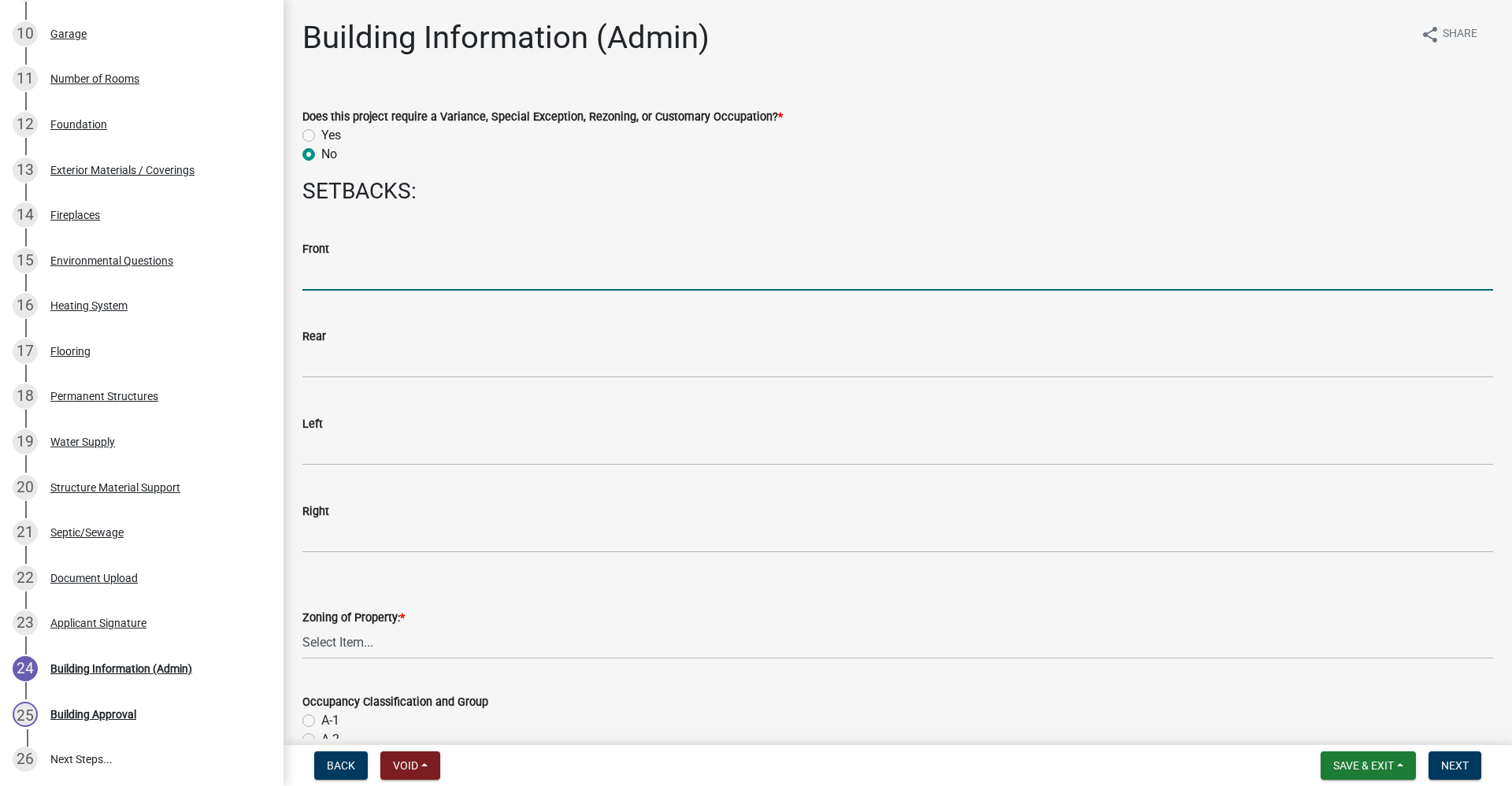
click at [326, 275] on input "text" at bounding box center [898, 274] width 1191 height 32
click at [349, 278] on input "text" at bounding box center [898, 274] width 1191 height 32
type input "0"
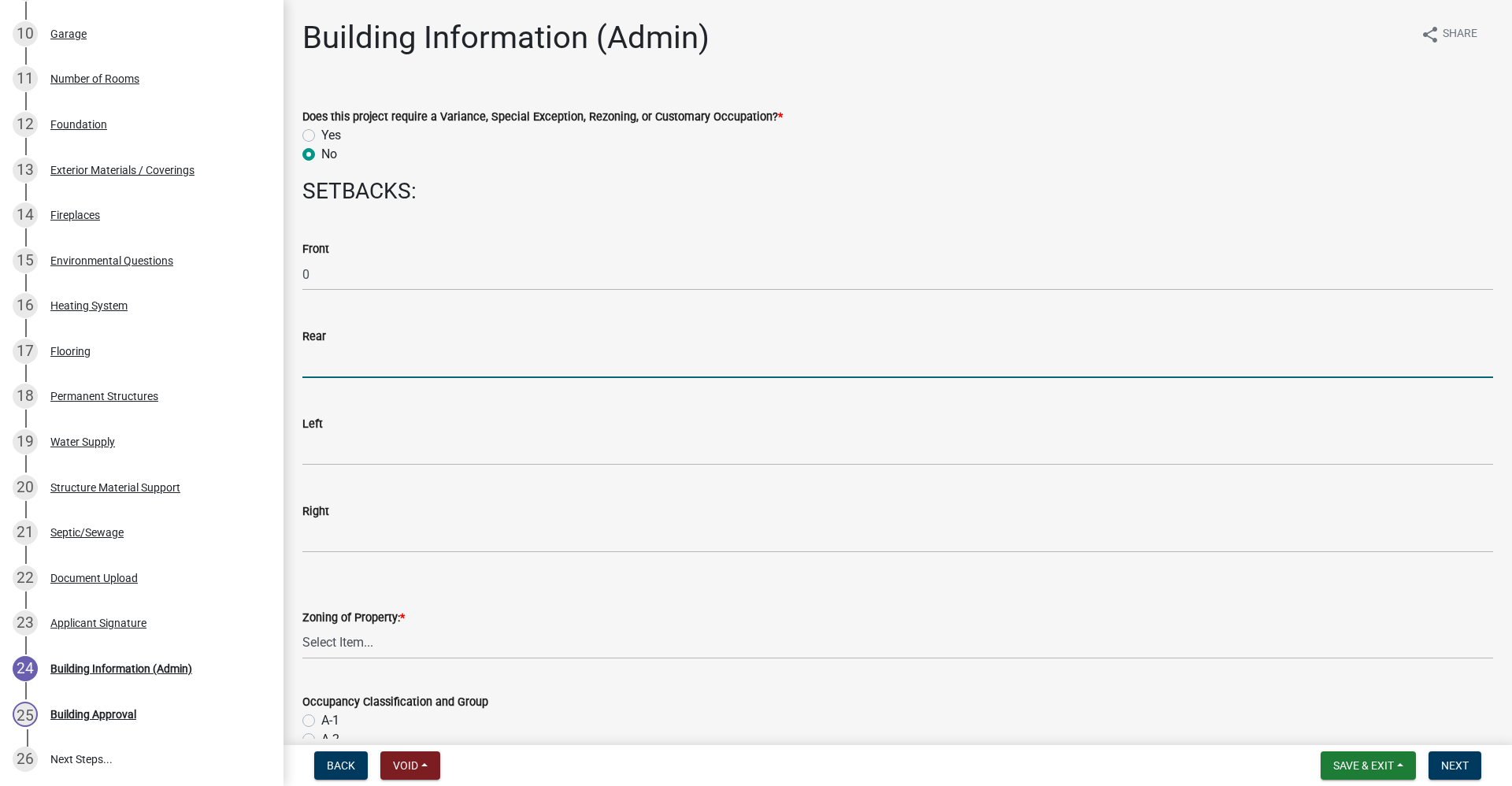
drag, startPoint x: 338, startPoint y: 353, endPoint x: 343, endPoint y: 360, distance: 8.6
click at [338, 355] on input "text" at bounding box center [898, 361] width 1191 height 32
type input "0"
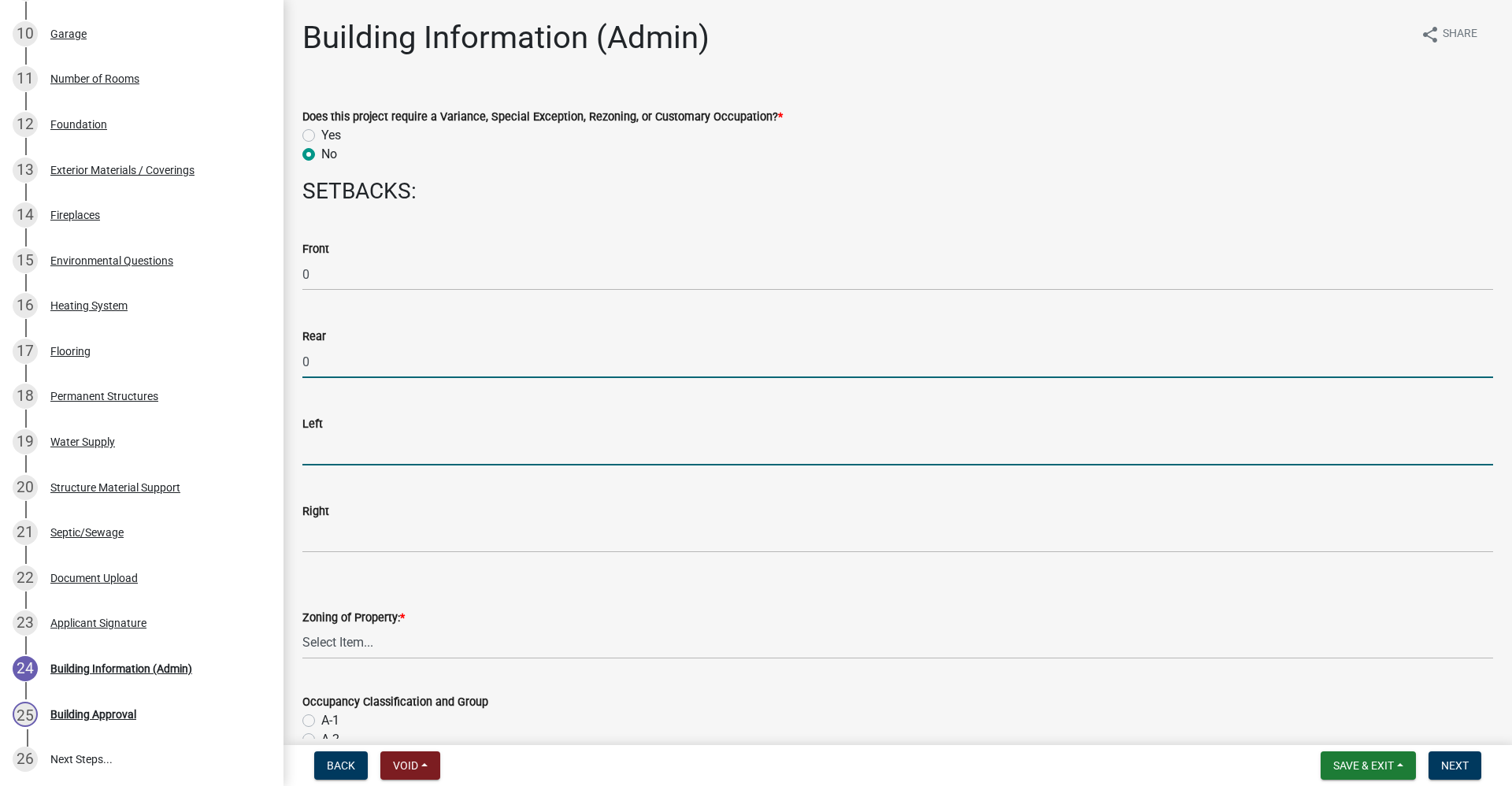
click at [357, 446] on input "text" at bounding box center [898, 449] width 1191 height 32
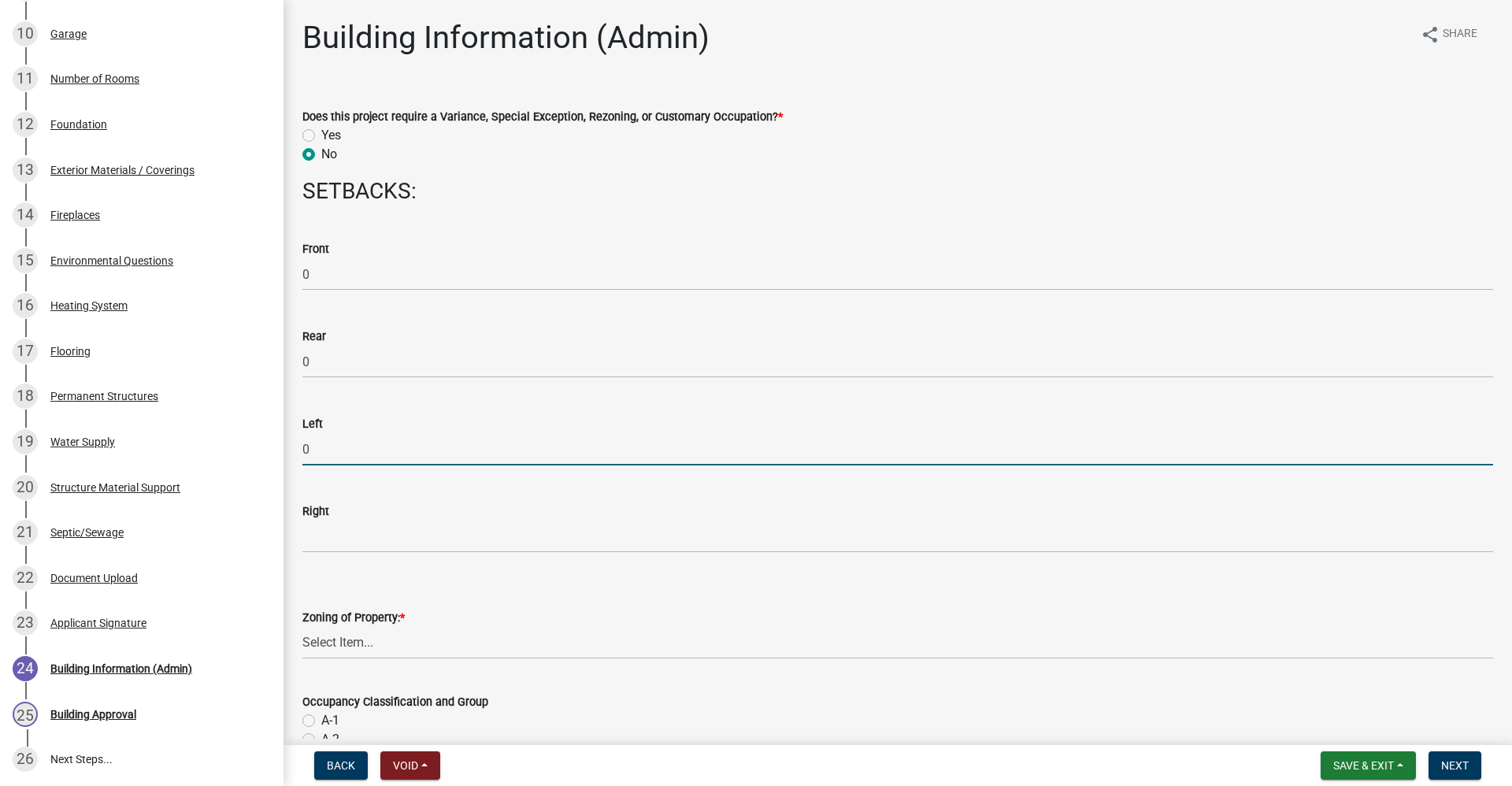
type input "0"
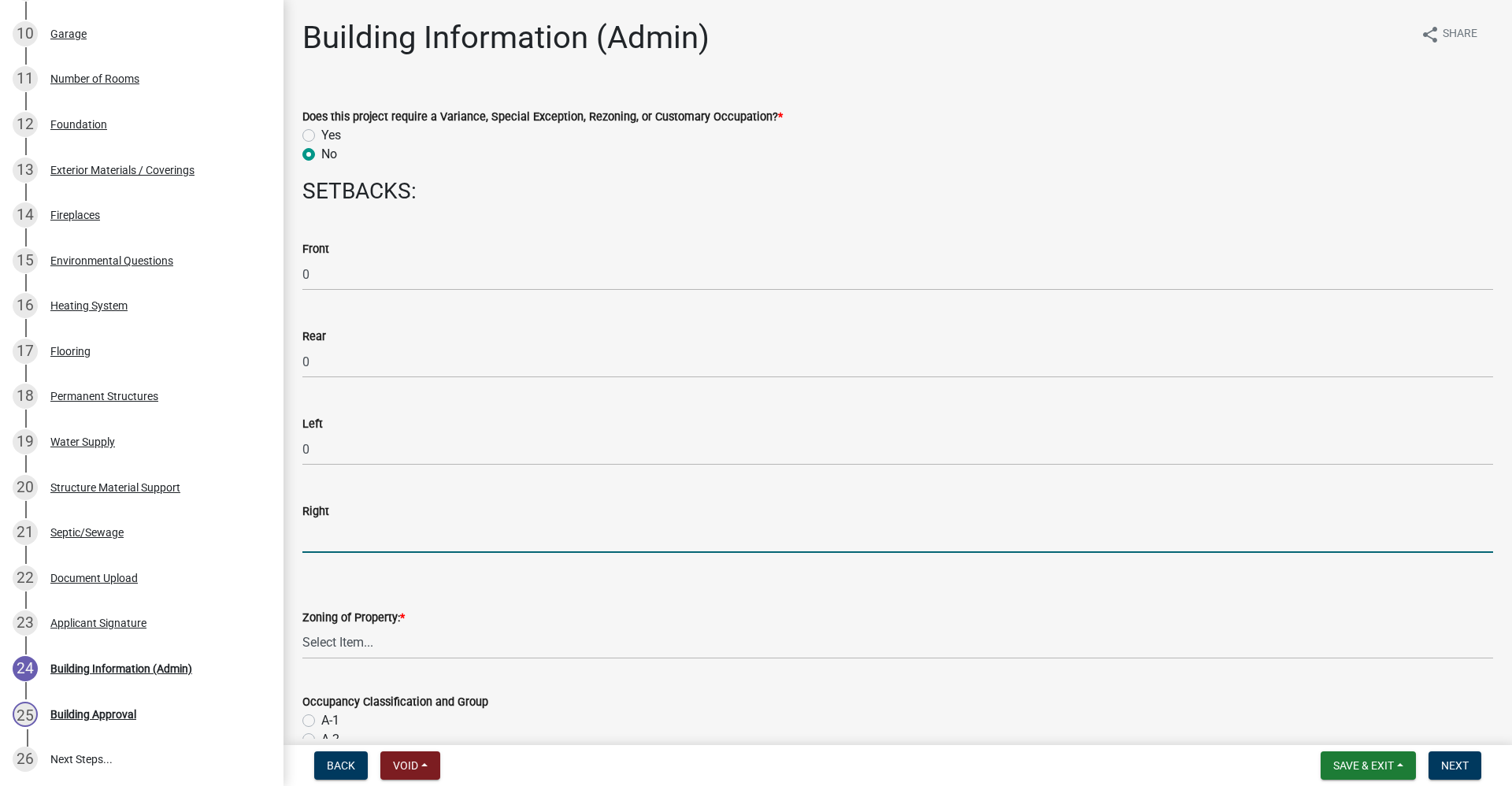
drag, startPoint x: 333, startPoint y: 541, endPoint x: 342, endPoint y: 536, distance: 10.3
click at [334, 540] on input "text" at bounding box center [898, 536] width 1191 height 32
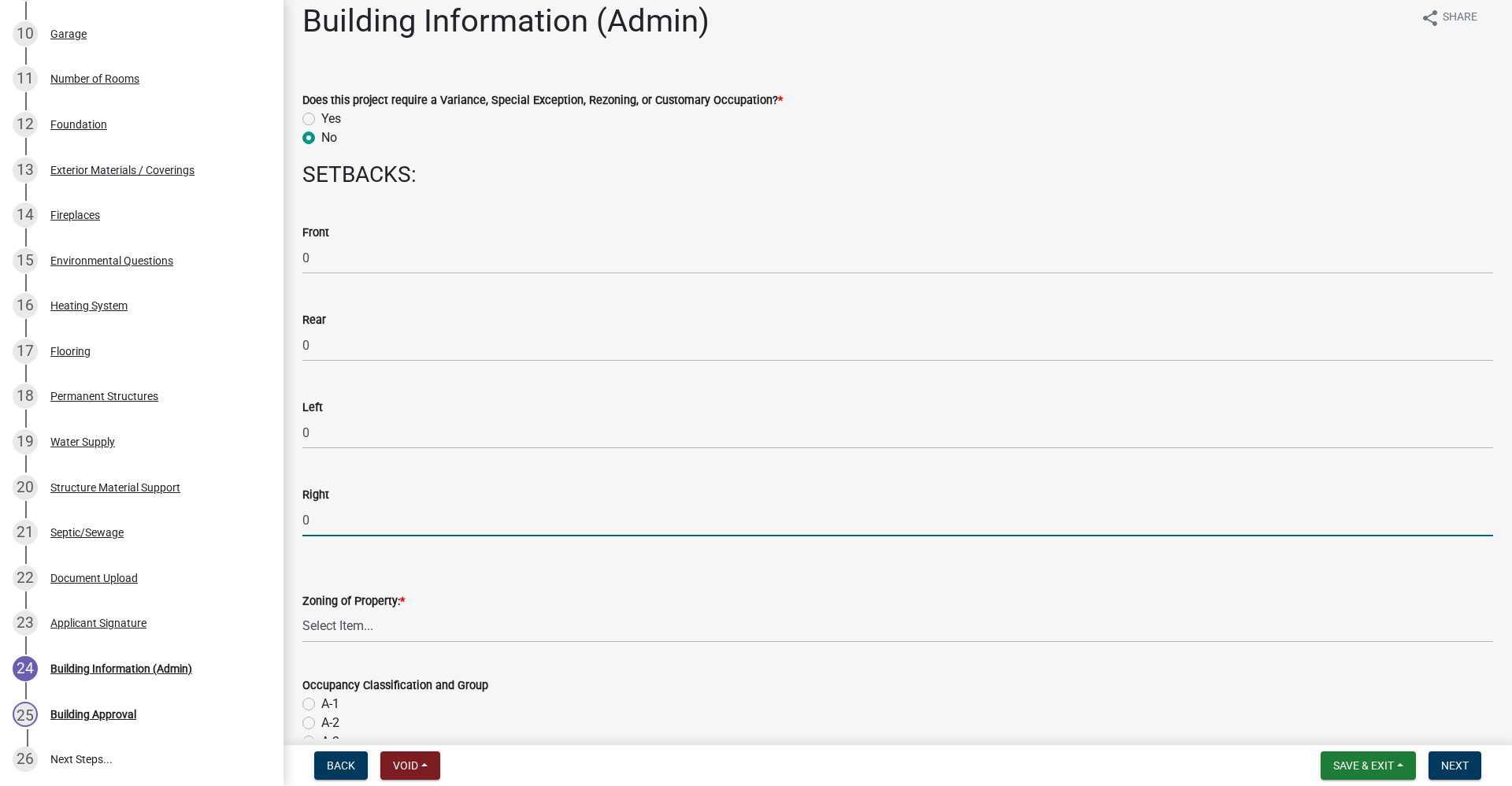
scroll to position [0, 0]
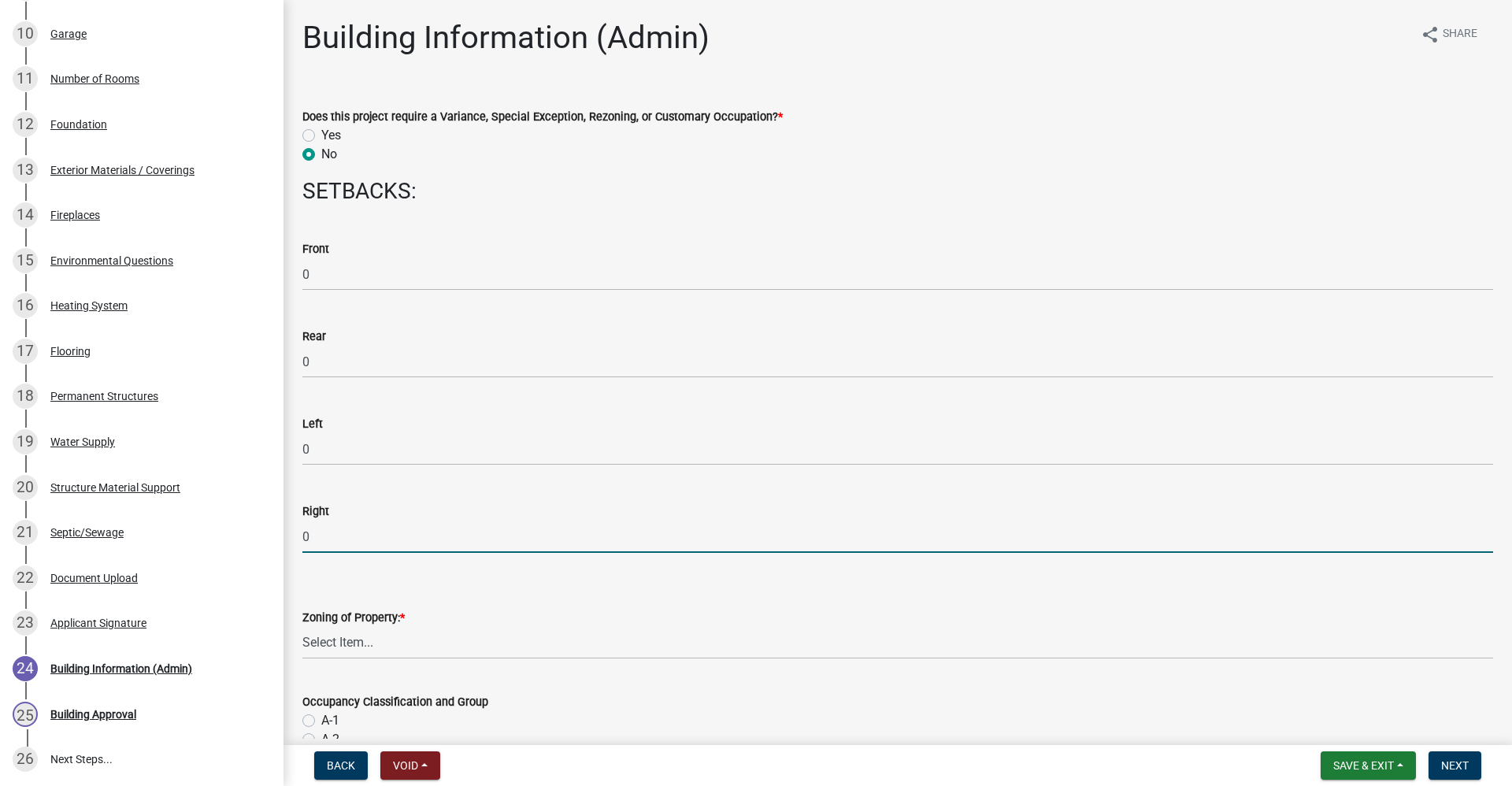
type input "0"
click at [330, 639] on select "Select Item... AG RS R1 R2 R3 R4 R5 PB NC LB CC GB I1 I2 I3 MH" at bounding box center [898, 642] width 1191 height 32
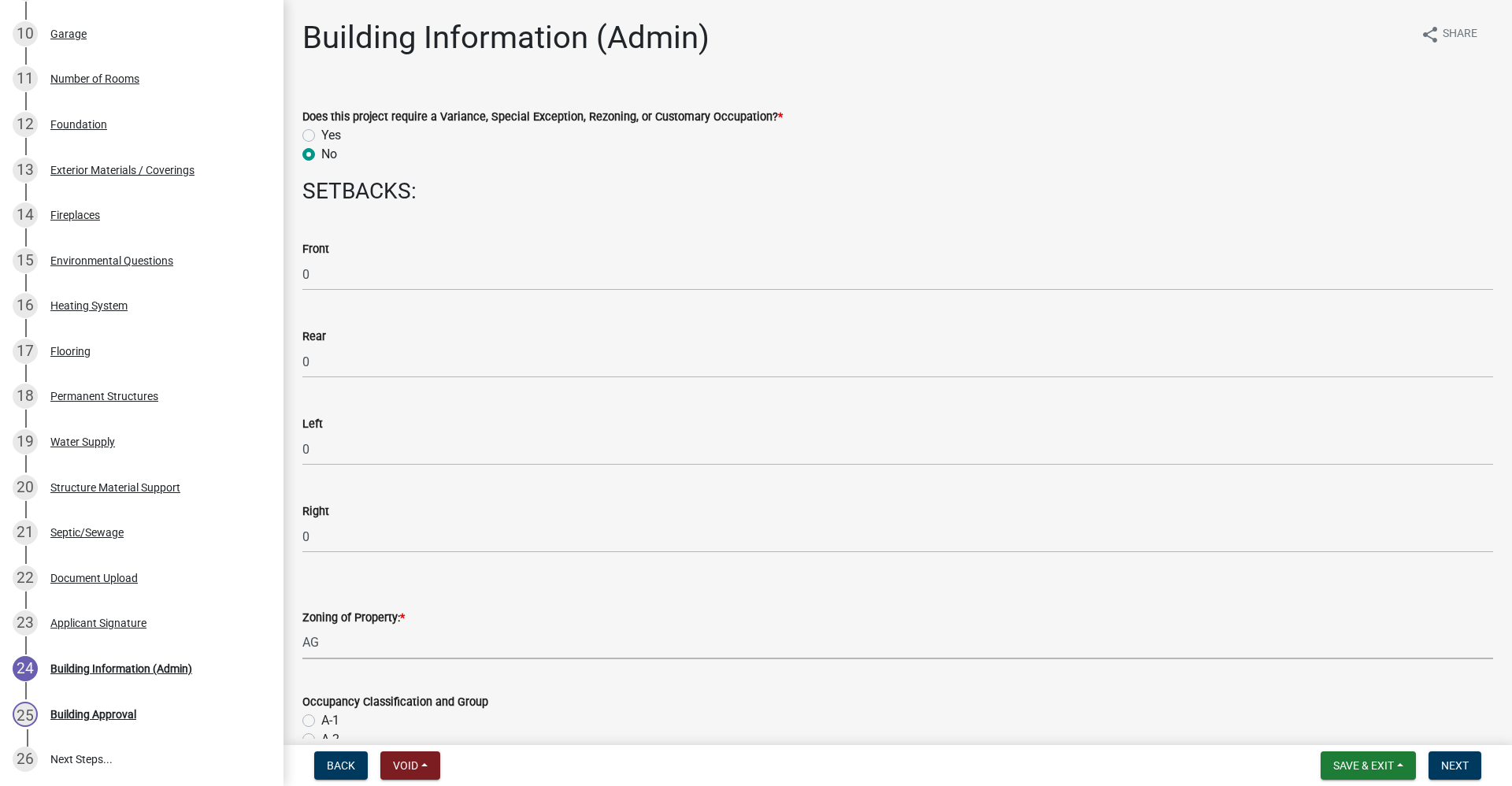
click at [303, 626] on select "Select Item... AG RS R1 R2 R3 R4 R5 PB NC LB CC GB I1 I2 I3 MH" at bounding box center [898, 642] width 1191 height 32
select select "bd324ace-ff1c-4759-8d76-b6e52df7794f"
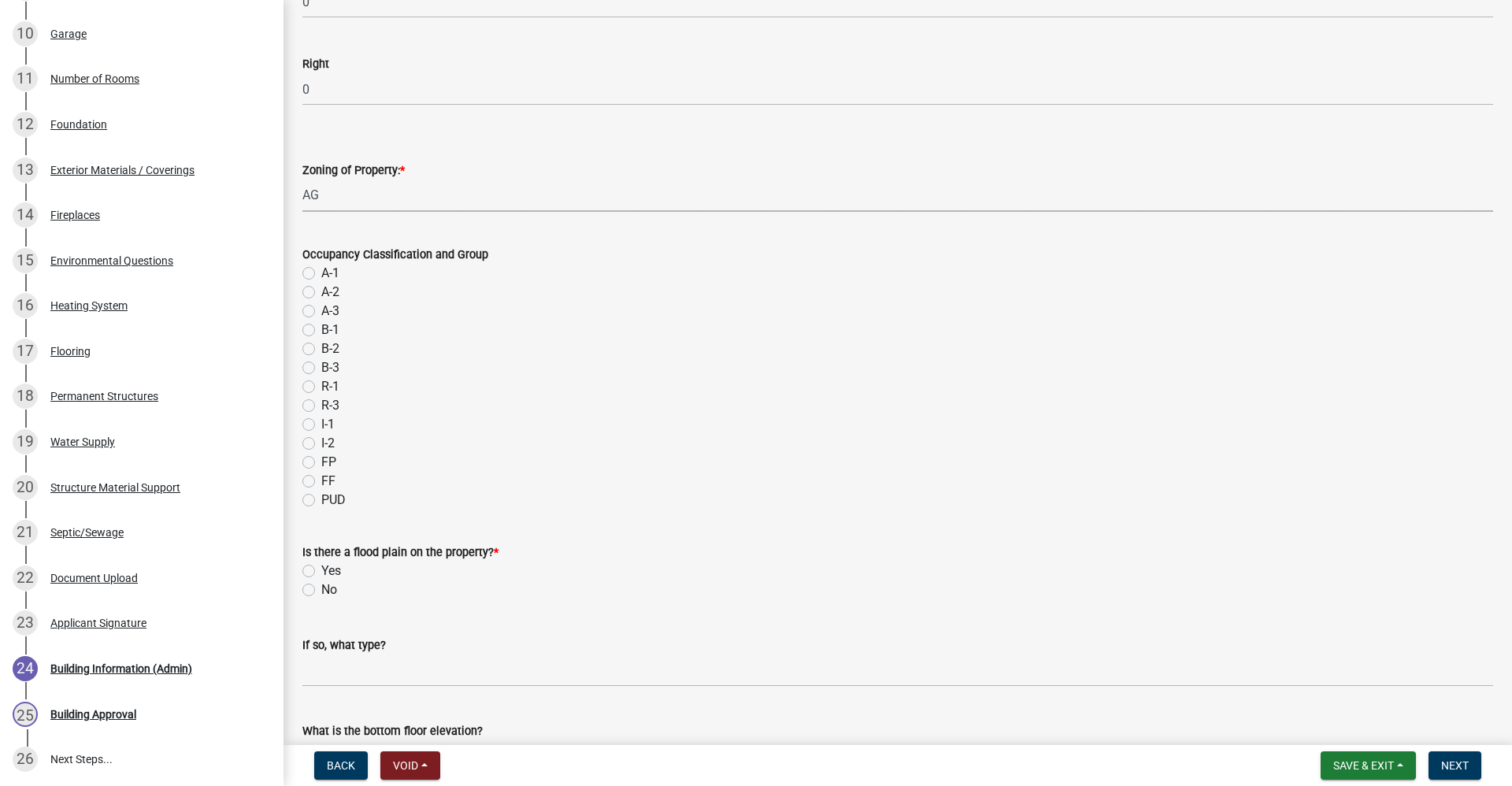
scroll to position [473, 0]
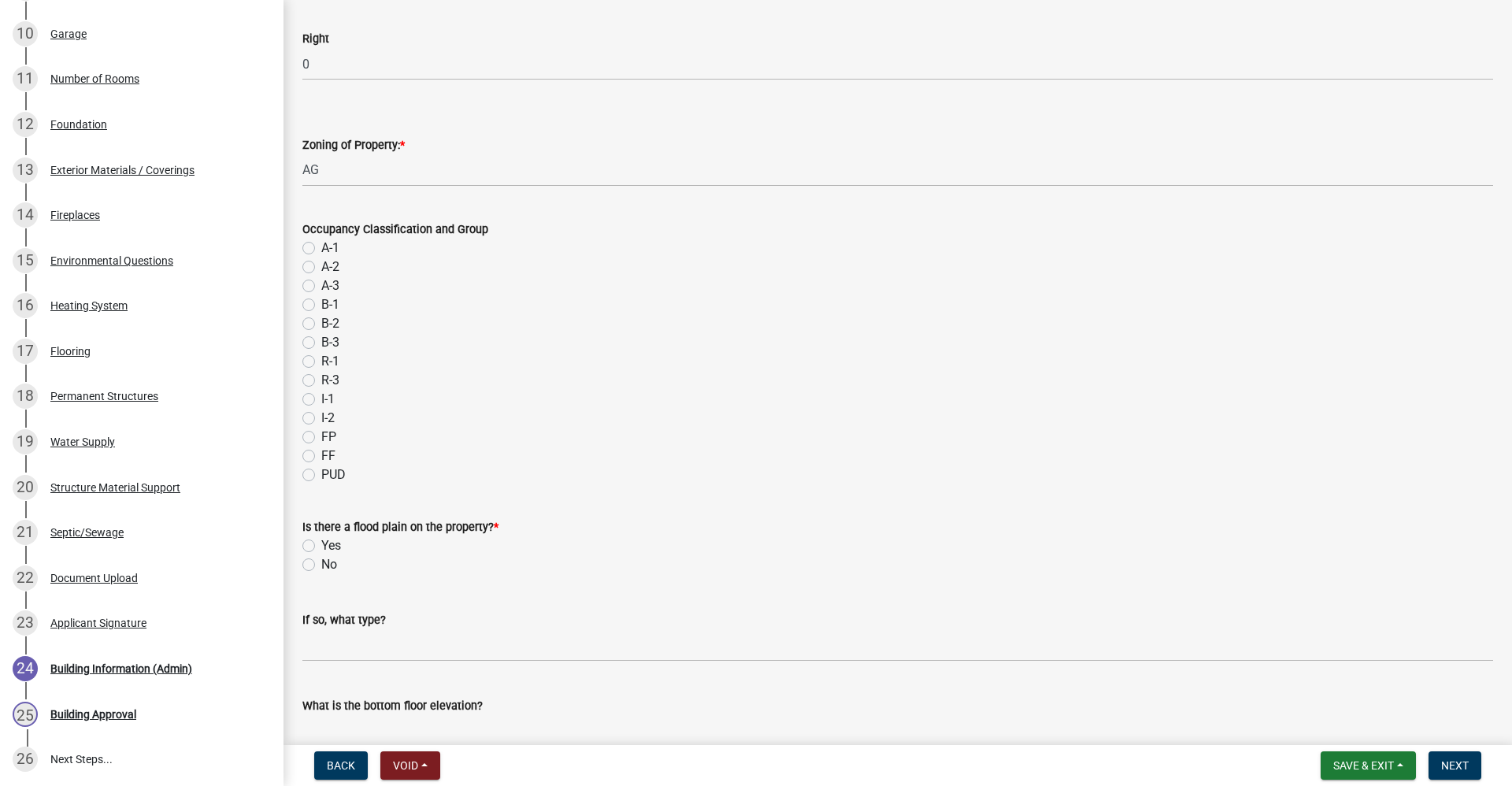
click at [322, 569] on label "No" at bounding box center [329, 564] width 16 height 19
click at [322, 565] on input "No" at bounding box center [327, 560] width 10 height 10
radio input "true"
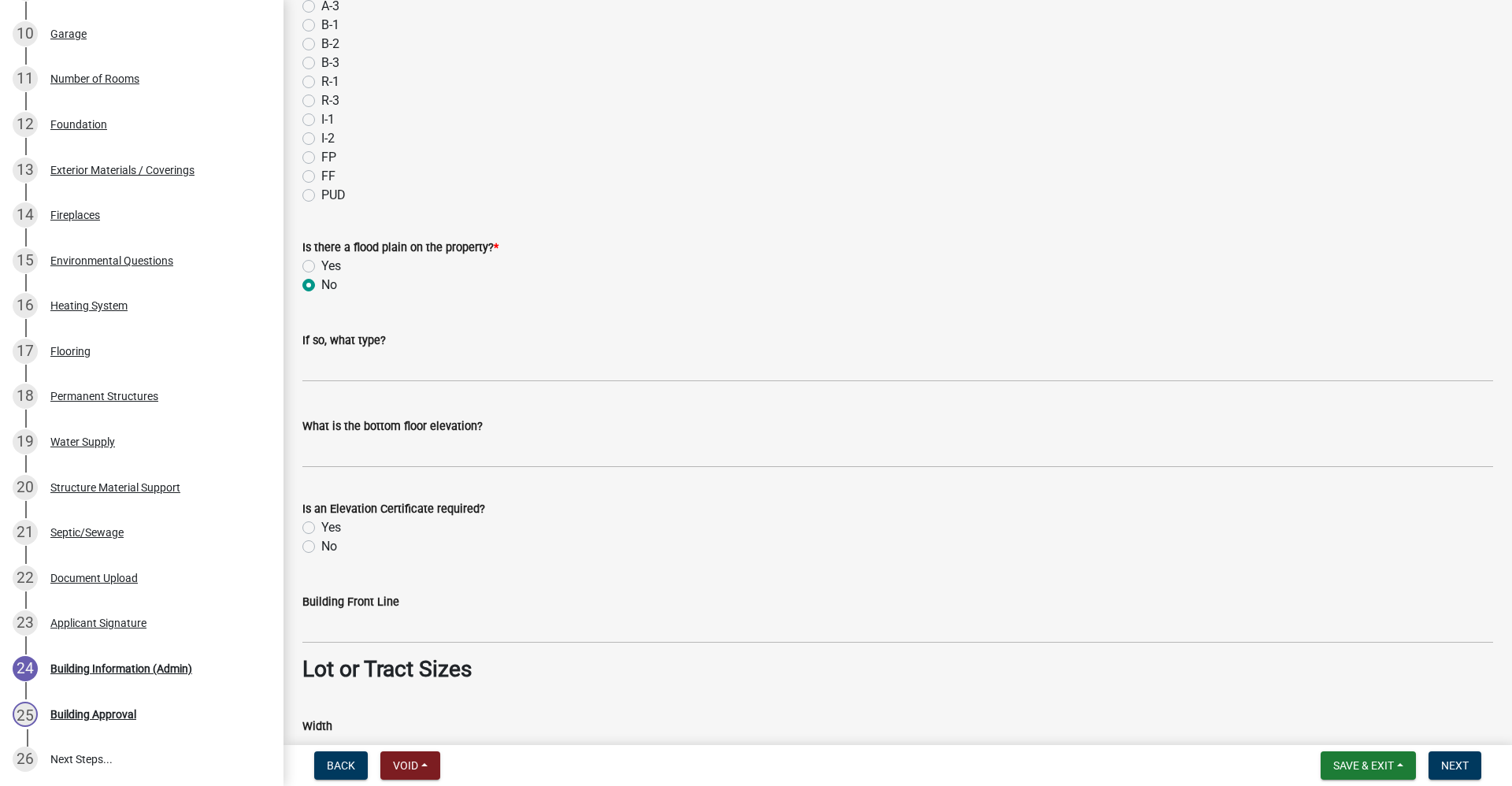
scroll to position [866, 0]
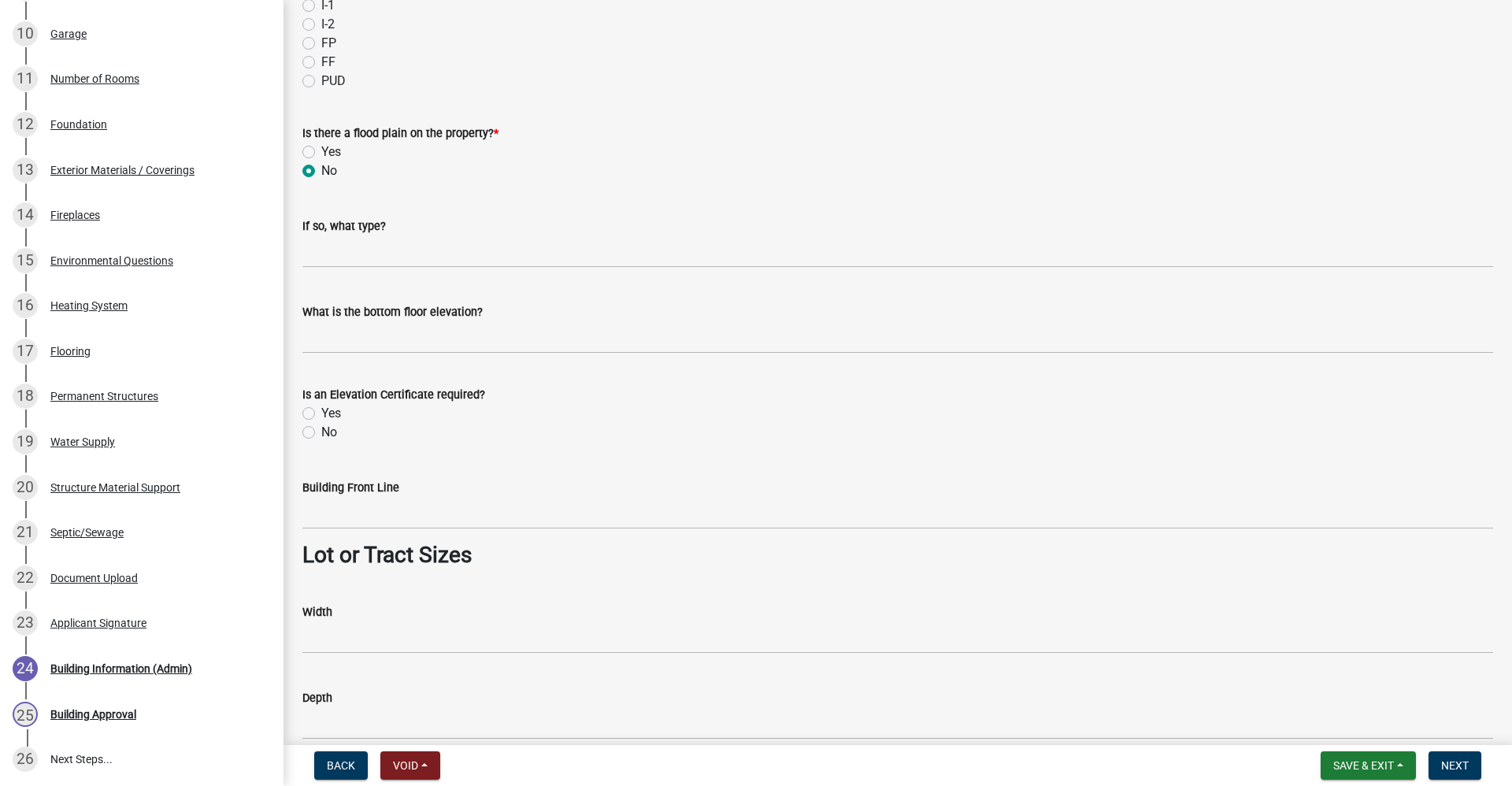
click at [322, 434] on label "No" at bounding box center [329, 432] width 16 height 19
click at [322, 433] on input "No" at bounding box center [327, 428] width 10 height 10
radio input "true"
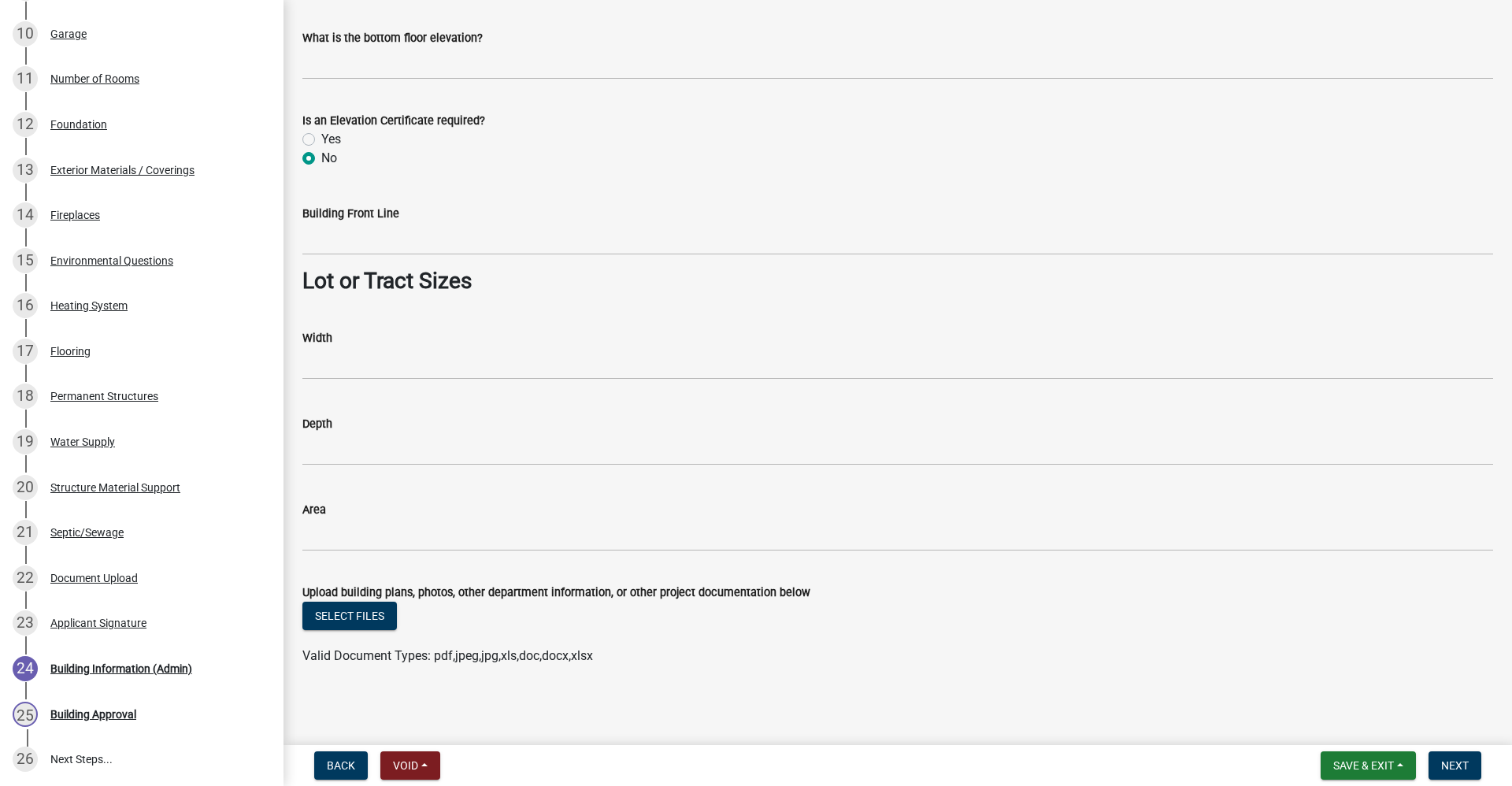
scroll to position [1143, 0]
click at [1458, 765] on span "Next" at bounding box center [1455, 765] width 27 height 12
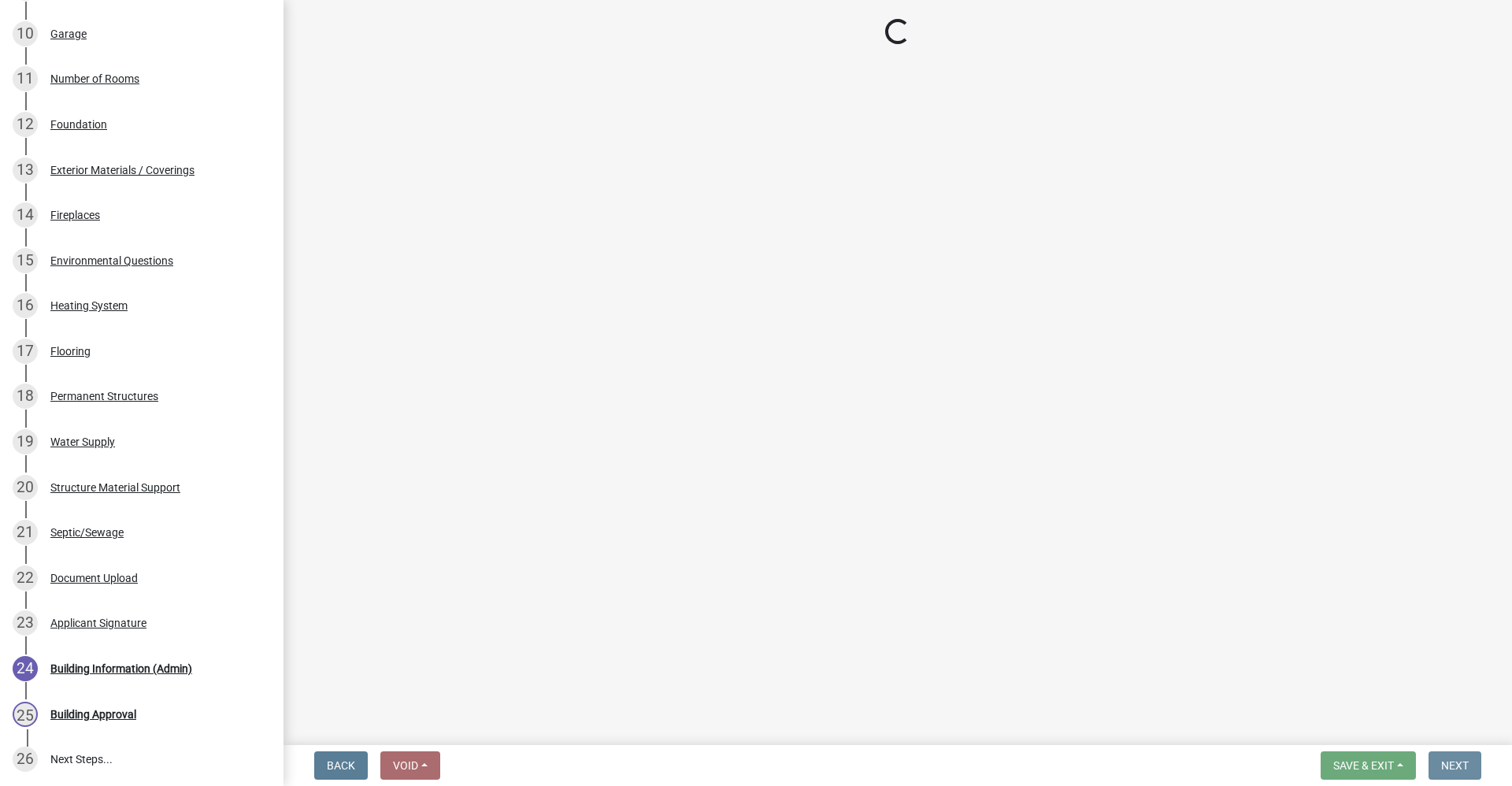
scroll to position [0, 0]
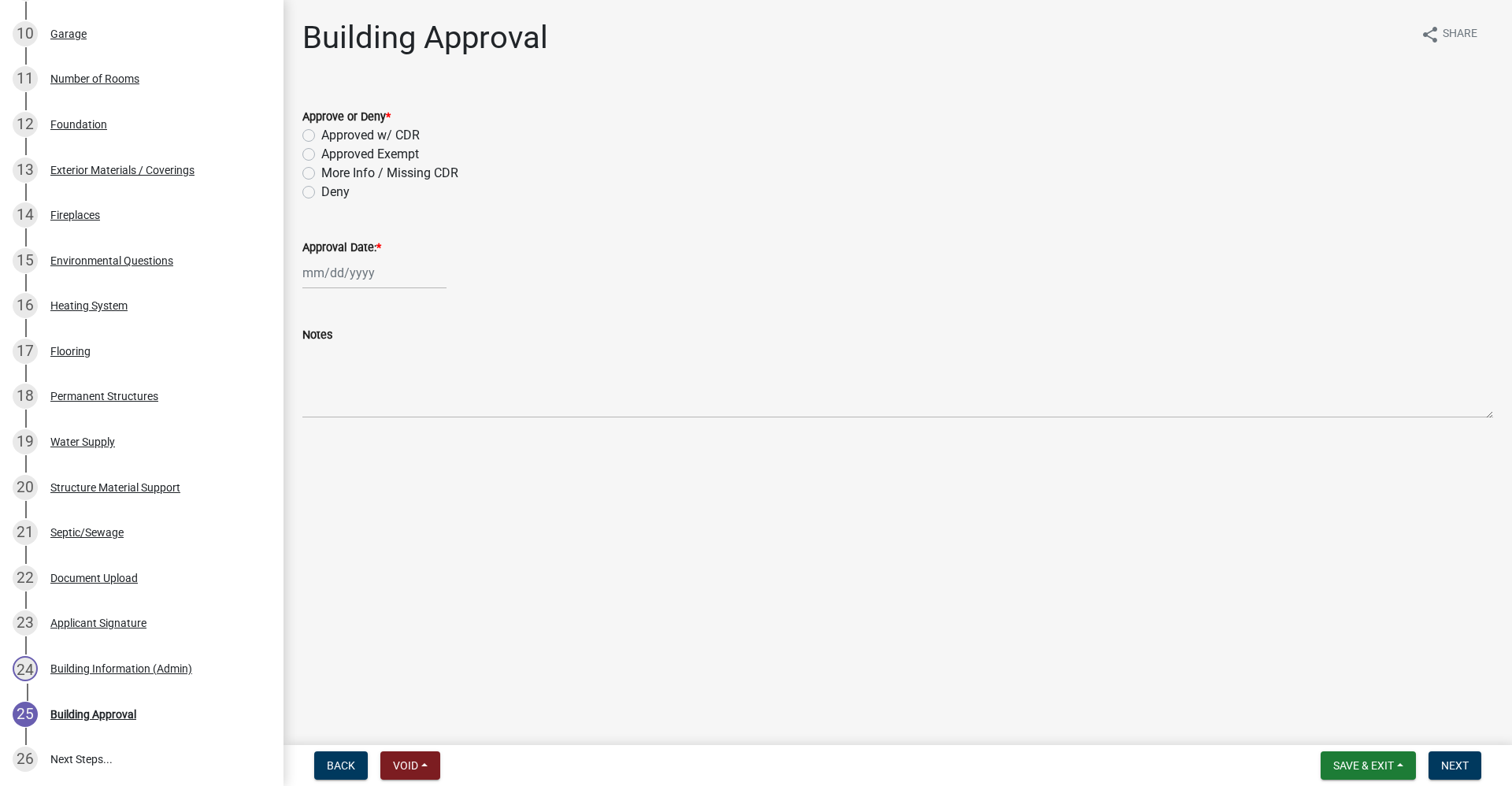
click at [322, 140] on label "Approved w/ CDR" at bounding box center [370, 135] width 98 height 19
click at [322, 136] on input "Approved w/ CDR" at bounding box center [327, 131] width 10 height 10
radio input "true"
click at [342, 277] on div at bounding box center [374, 273] width 144 height 32
select select "9"
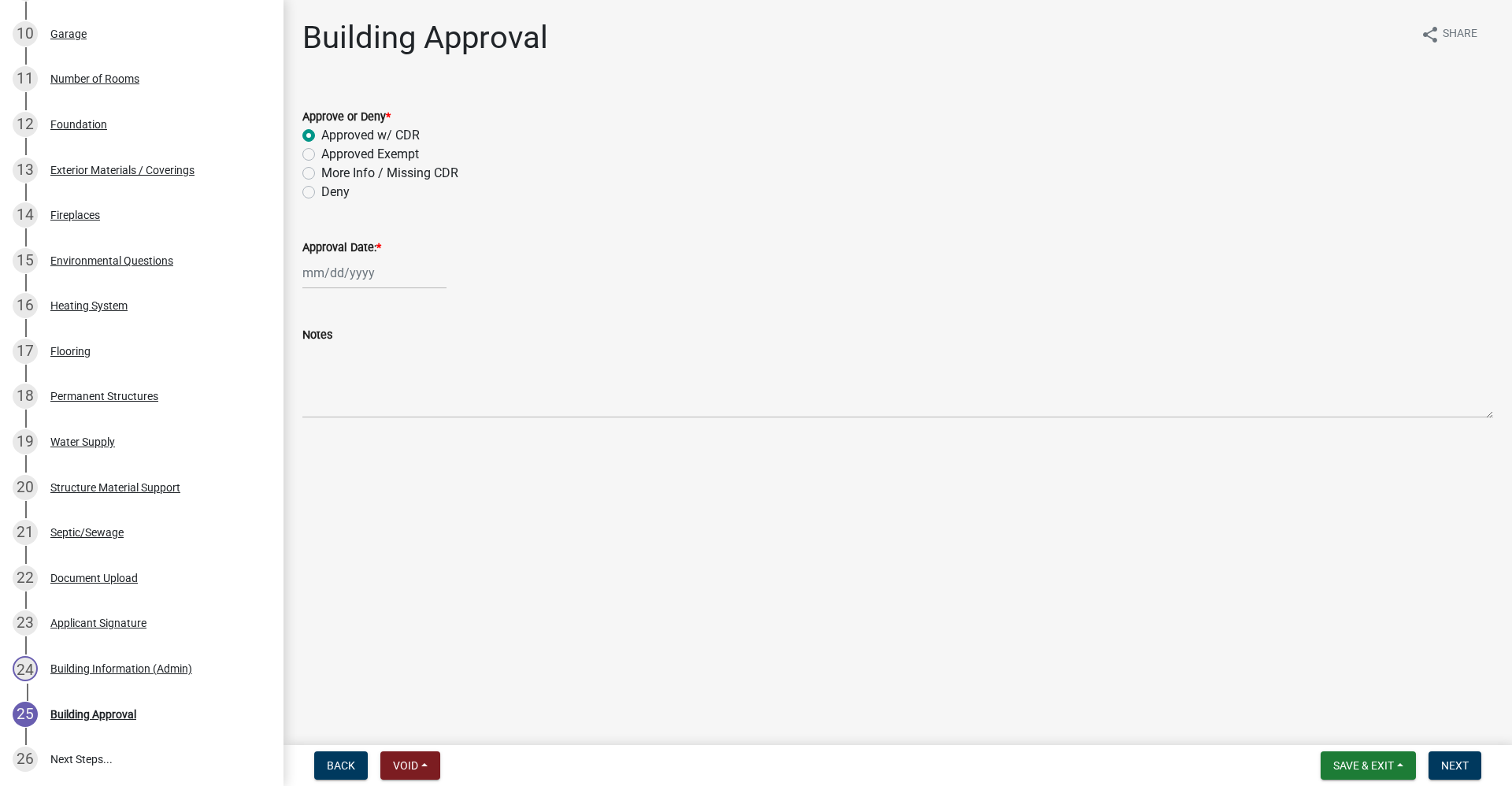
select select "2025"
click at [369, 381] on div "10" at bounding box center [369, 382] width 25 height 25
type input "[DATE]"
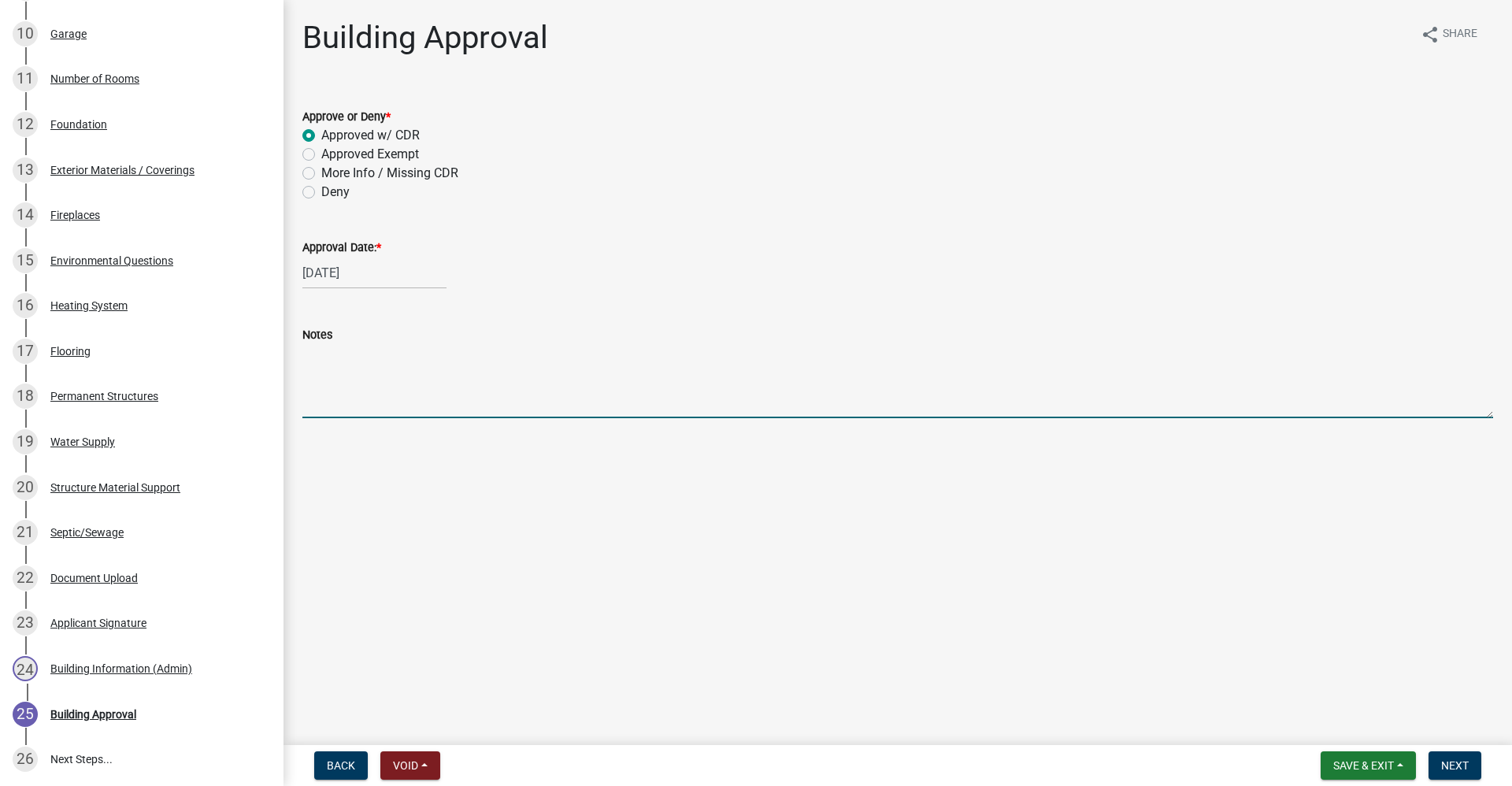
drag, startPoint x: 408, startPoint y: 393, endPoint x: 415, endPoint y: 393, distance: 7.0
click at [410, 394] on textarea "Notes" at bounding box center [898, 381] width 1191 height 74
type textarea "generator add to existing cell tower"
click at [322, 152] on label "Approved Exempt" at bounding box center [370, 154] width 98 height 19
click at [322, 152] on input "Approved Exempt" at bounding box center [327, 150] width 10 height 10
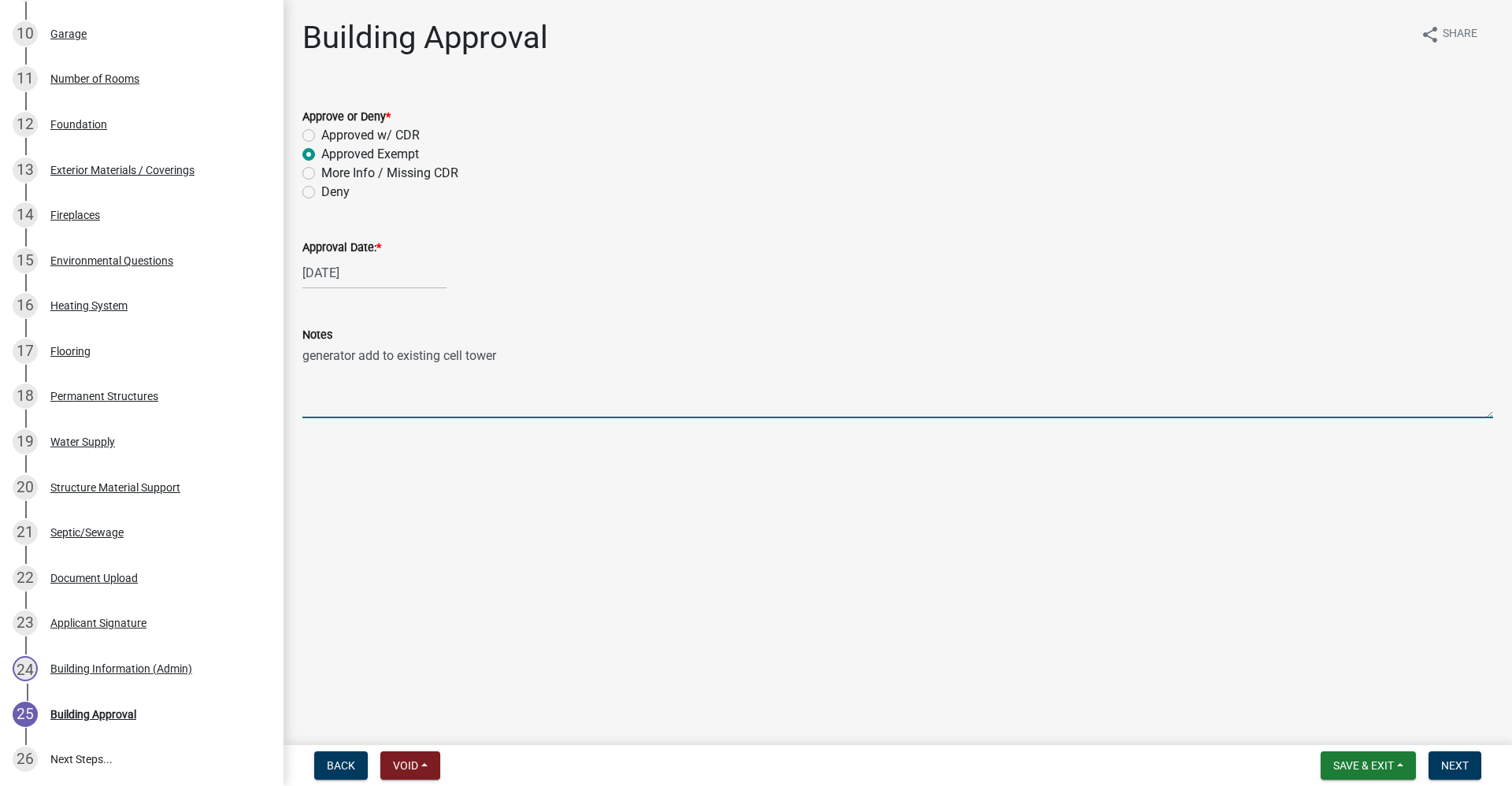
radio input "true"
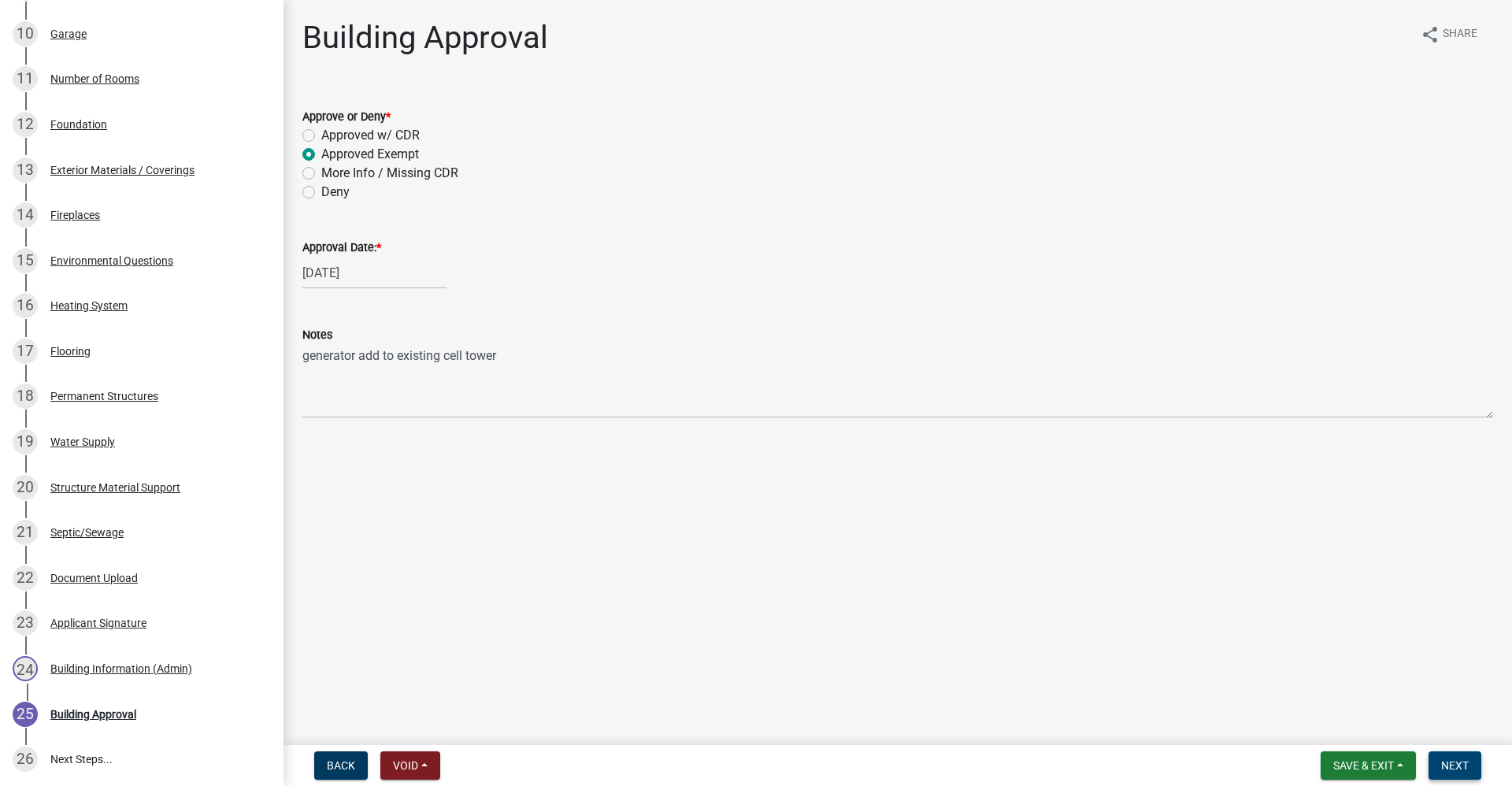
click at [1451, 769] on span "Next" at bounding box center [1455, 765] width 27 height 12
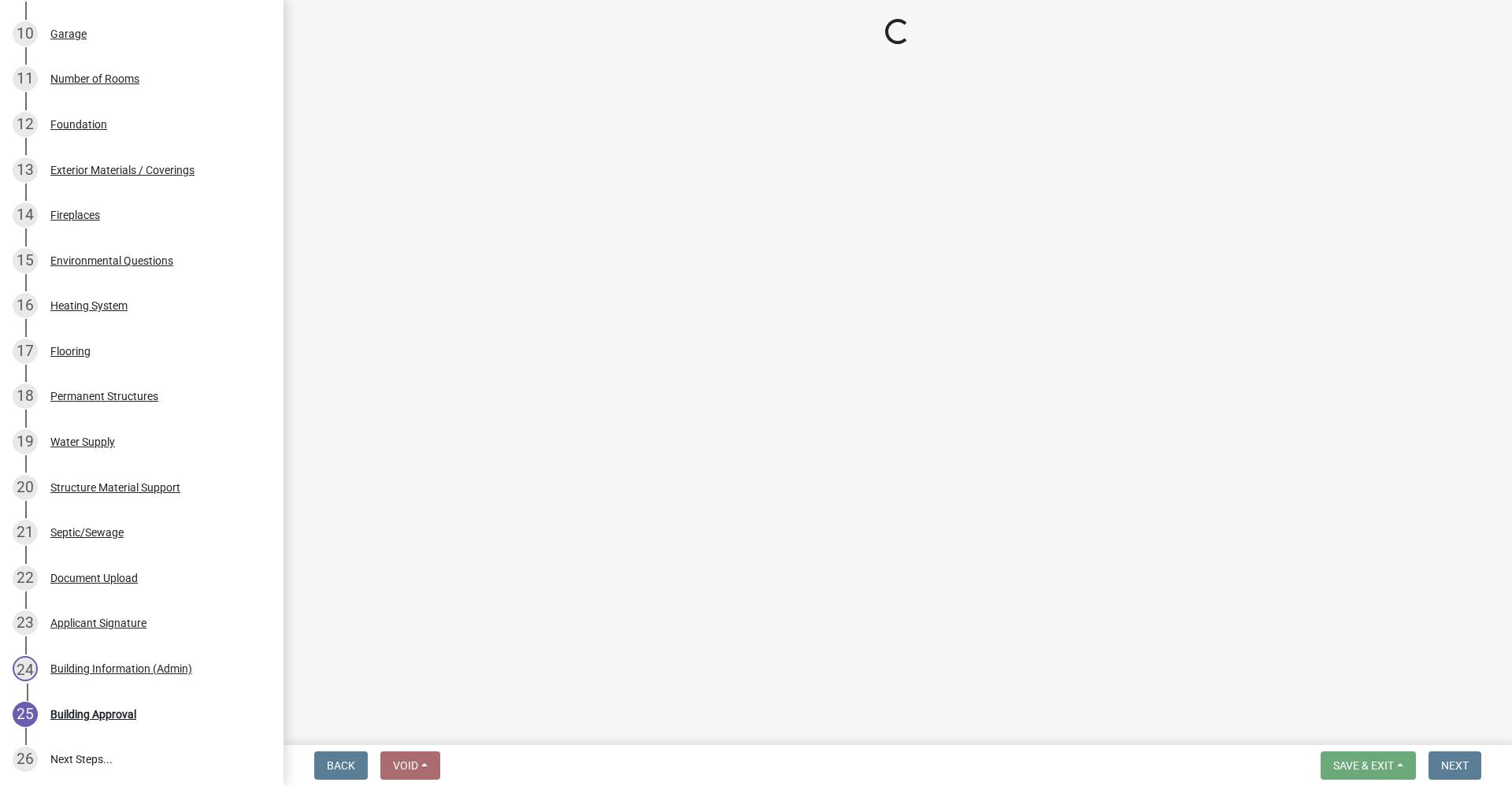
scroll to position [1020, 0]
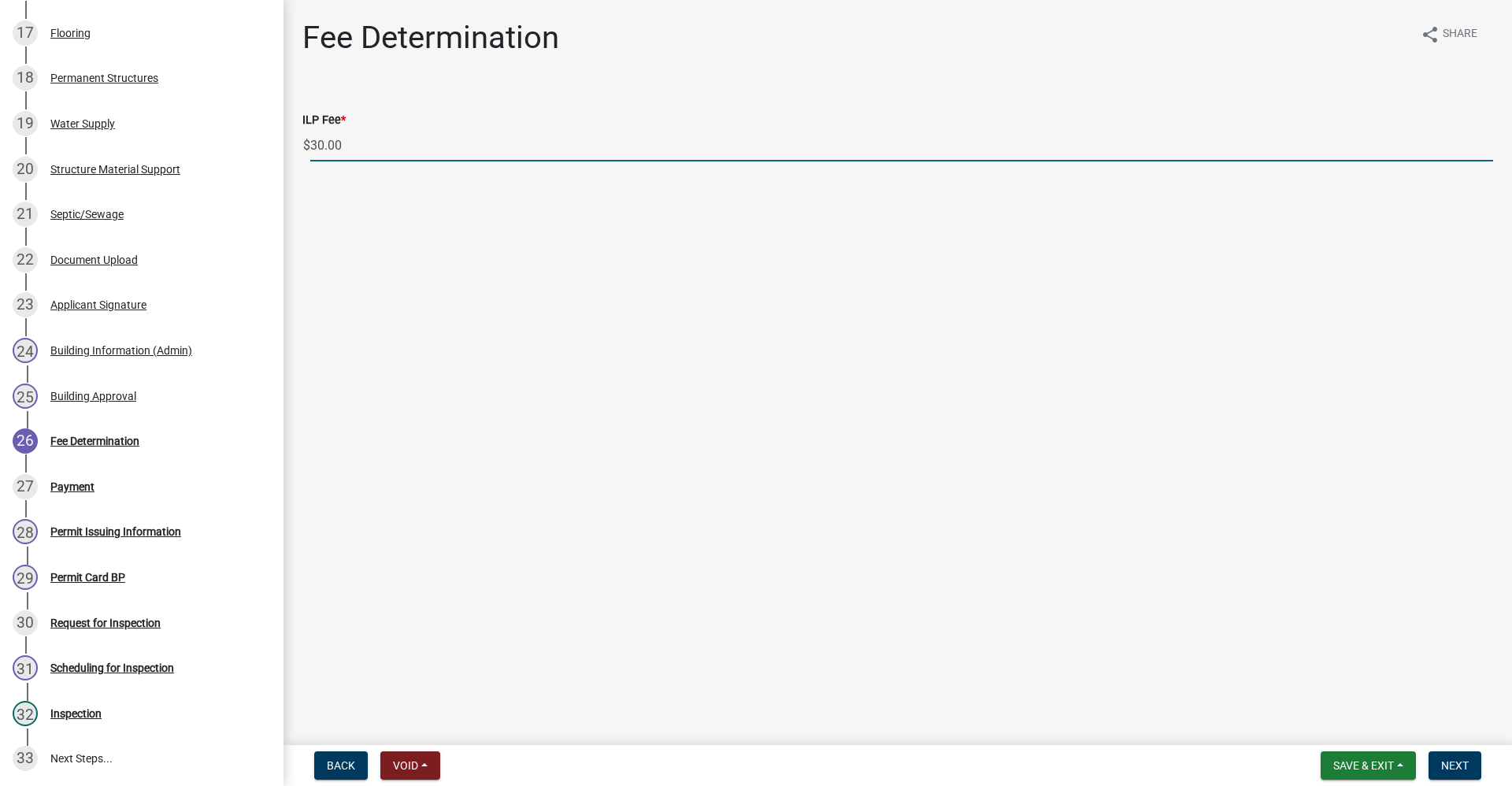
drag, startPoint x: 350, startPoint y: 145, endPoint x: 312, endPoint y: 159, distance: 40.5
click at [308, 155] on div "$ 30.00" at bounding box center [898, 145] width 1191 height 32
type input "45.00"
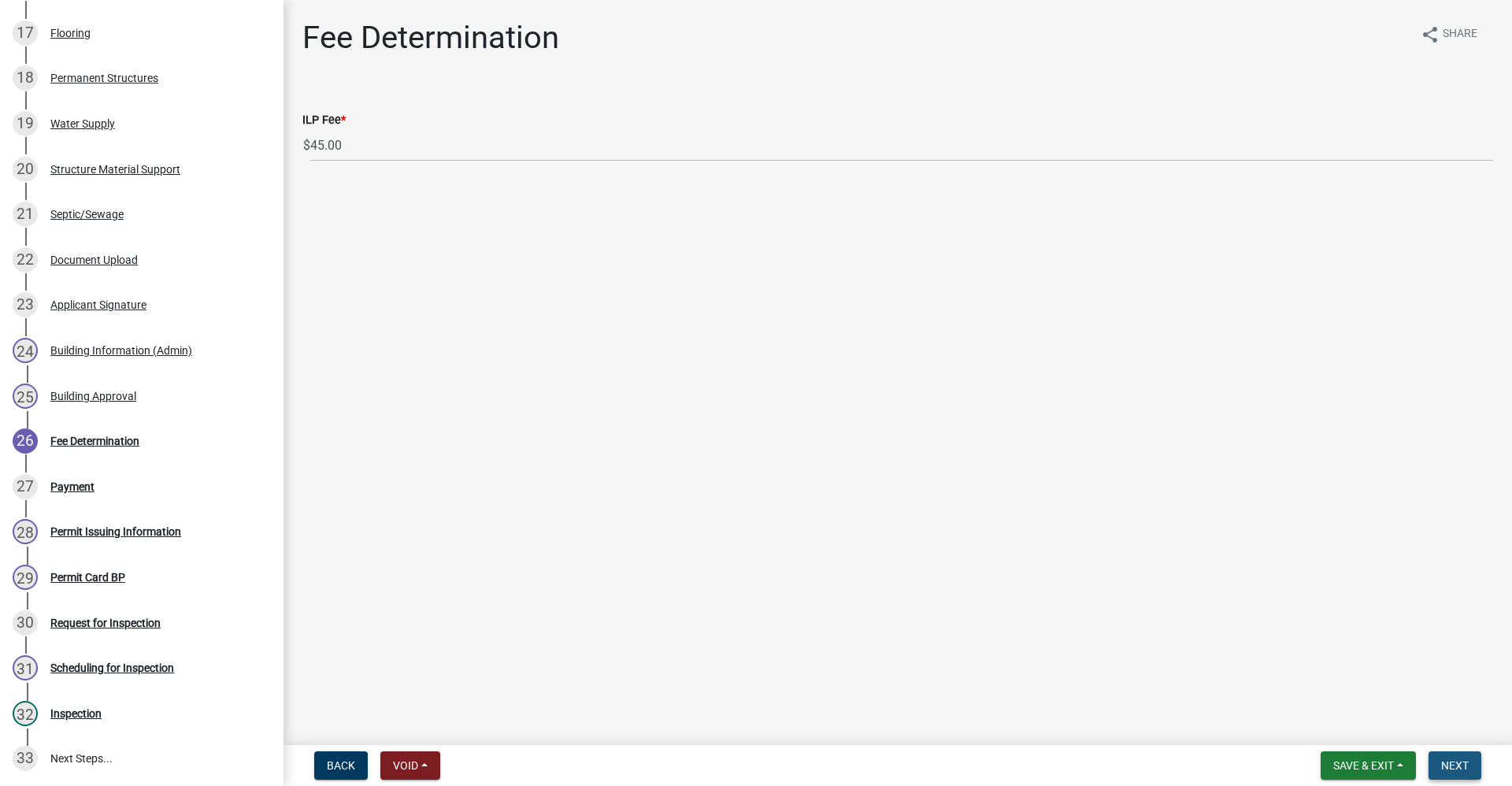
click at [1457, 760] on span "Next" at bounding box center [1455, 765] width 27 height 12
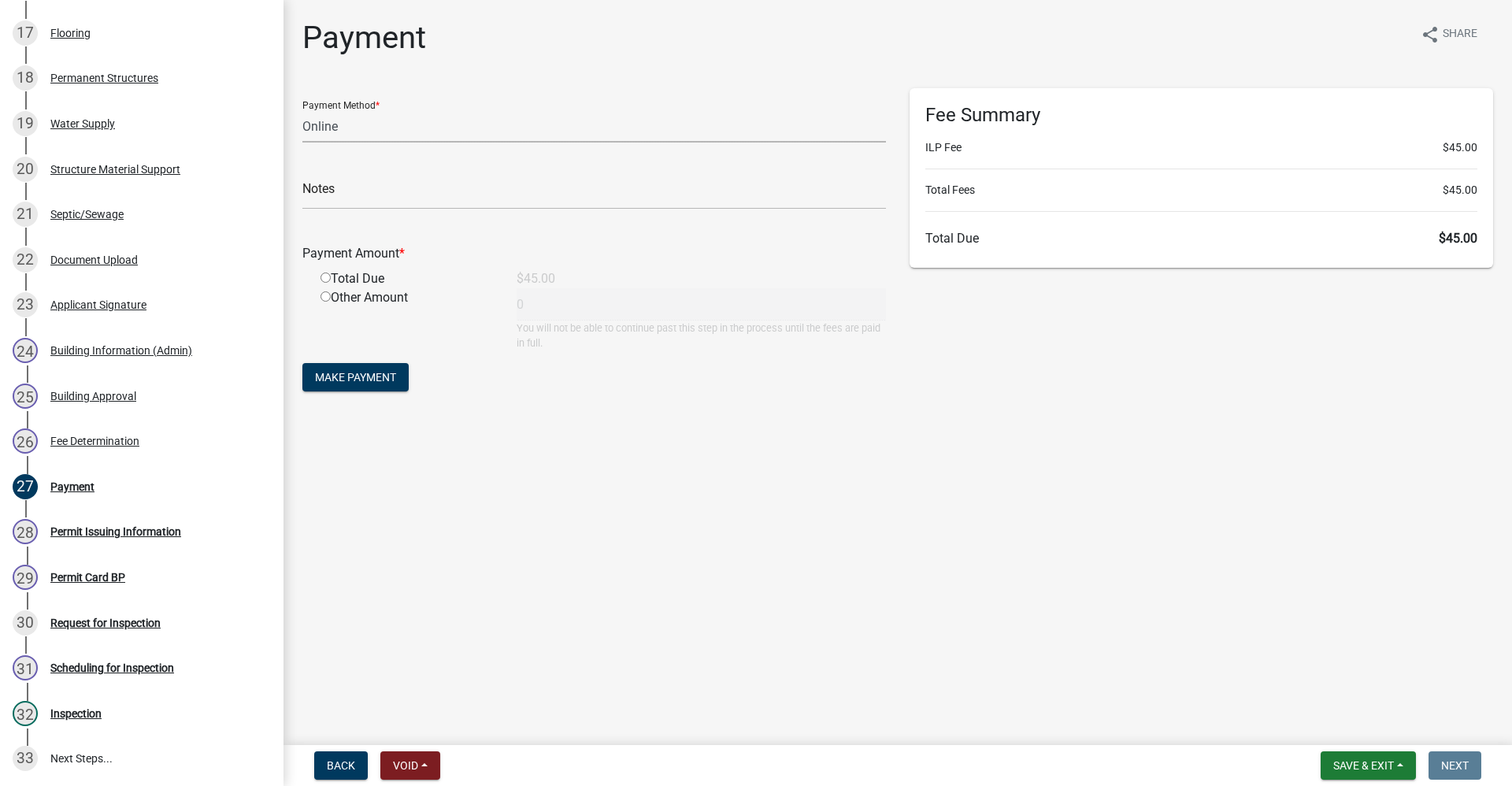
click at [346, 128] on select "Credit Card POS Check Cash Online" at bounding box center [594, 126] width 584 height 32
select select "0: 2"
click at [303, 110] on select "Credit Card POS Check Cash Online" at bounding box center [594, 126] width 584 height 32
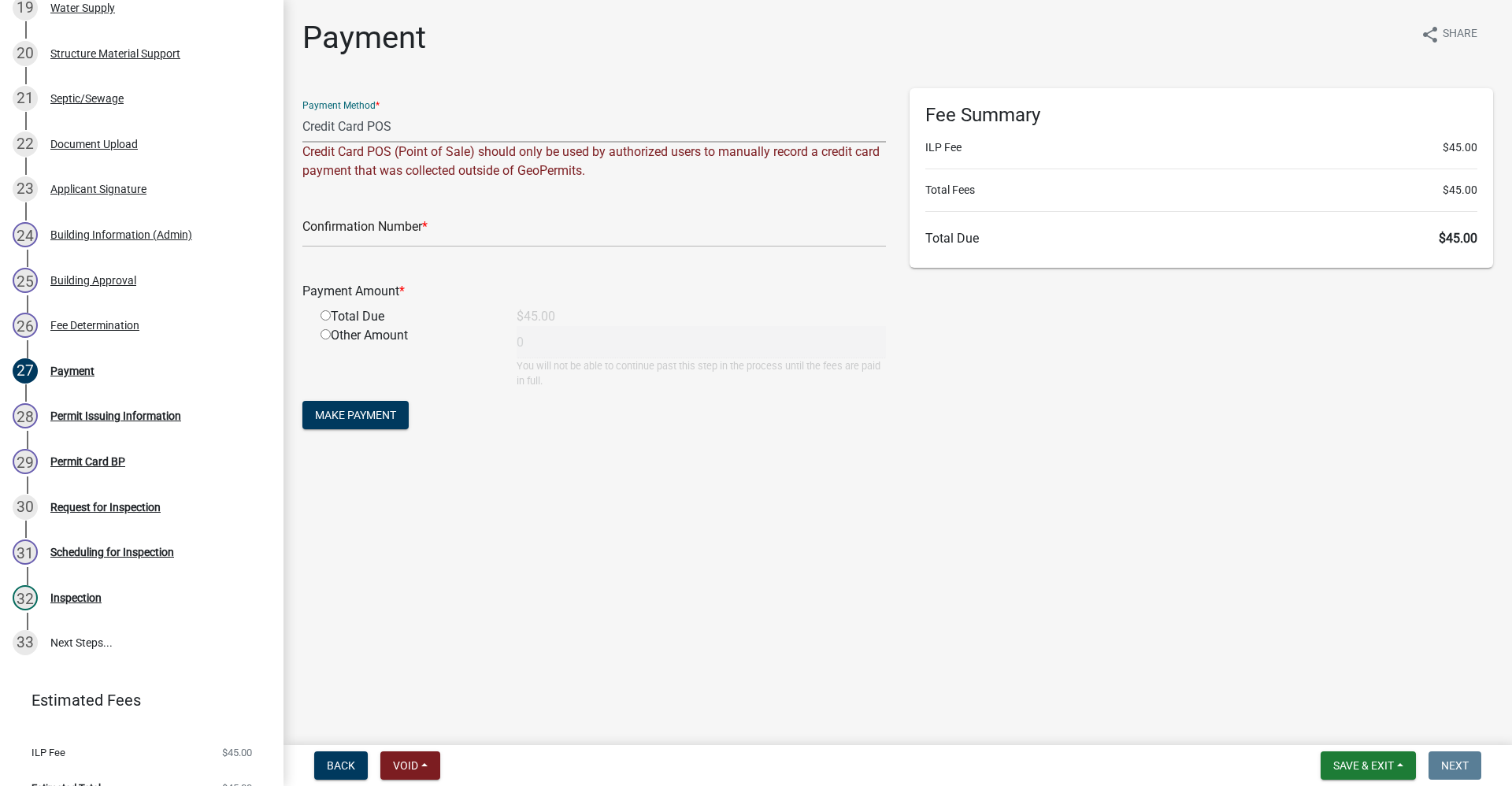
scroll to position [1161, 0]
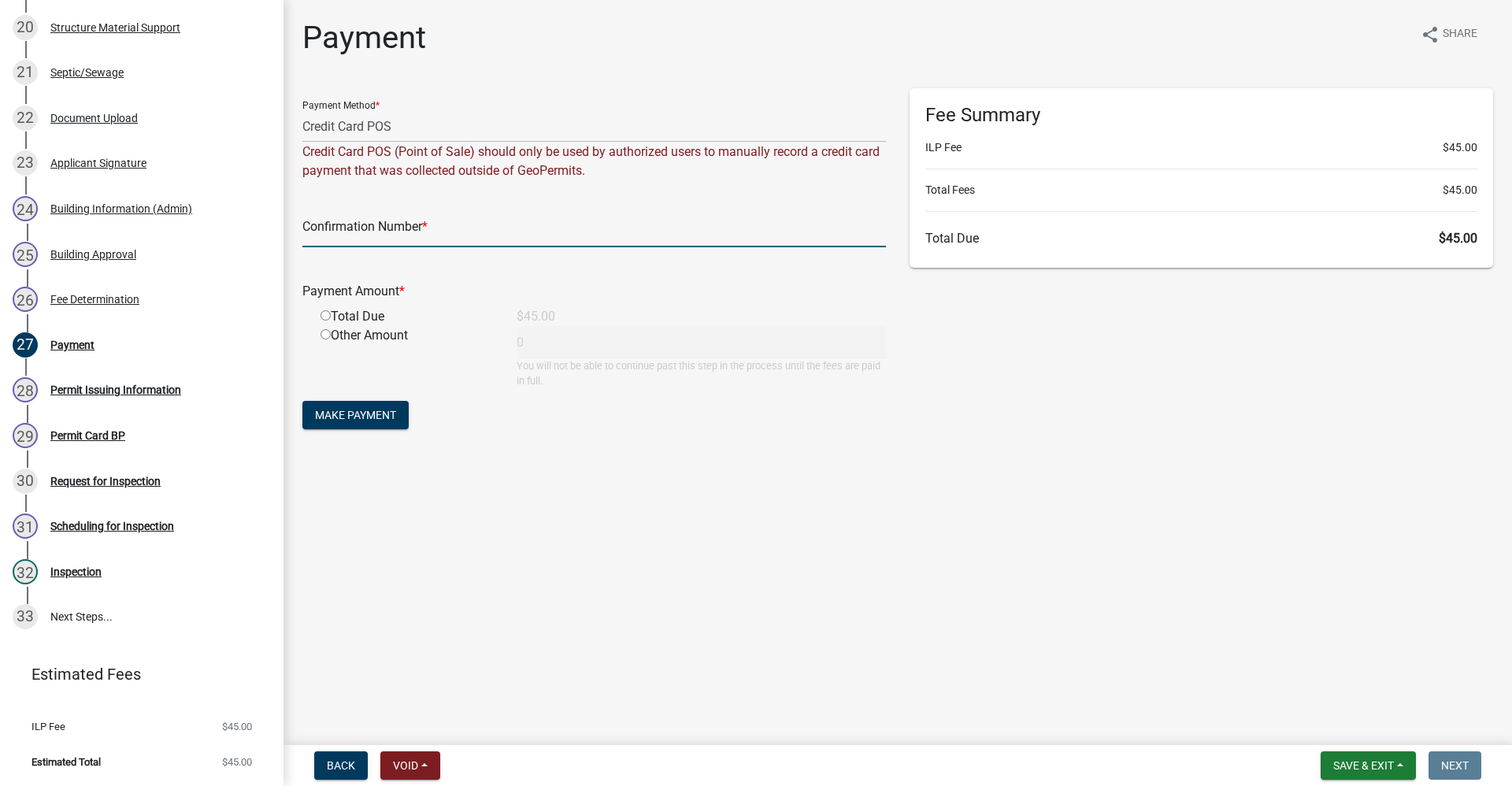
click at [408, 231] on input "text" at bounding box center [594, 231] width 584 height 32
paste input "14949788"
type input "14949788"
click at [323, 315] on input "radio" at bounding box center [326, 315] width 10 height 10
radio input "true"
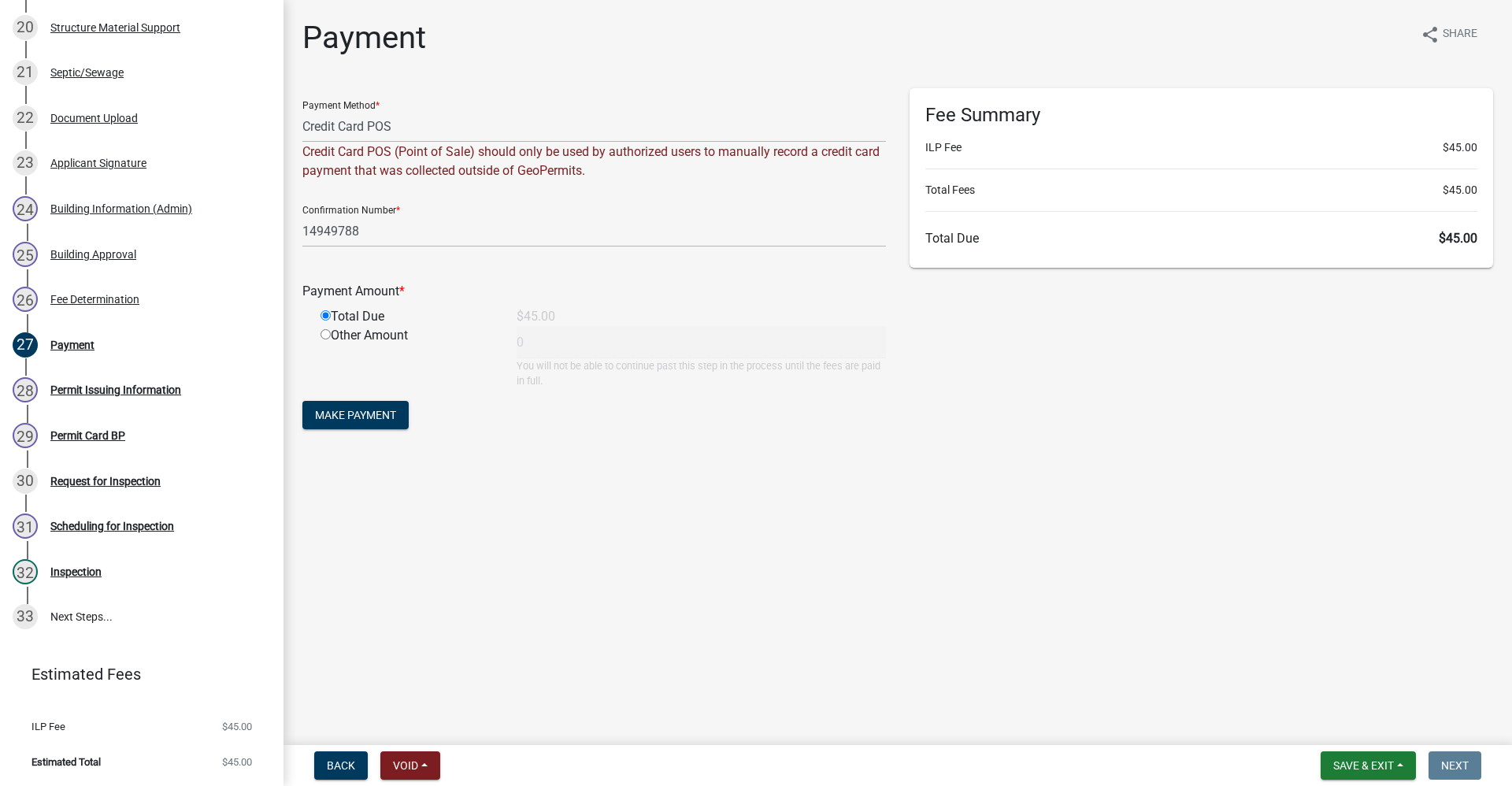
type input "45"
click at [381, 421] on span "Make Payment" at bounding box center [355, 415] width 81 height 12
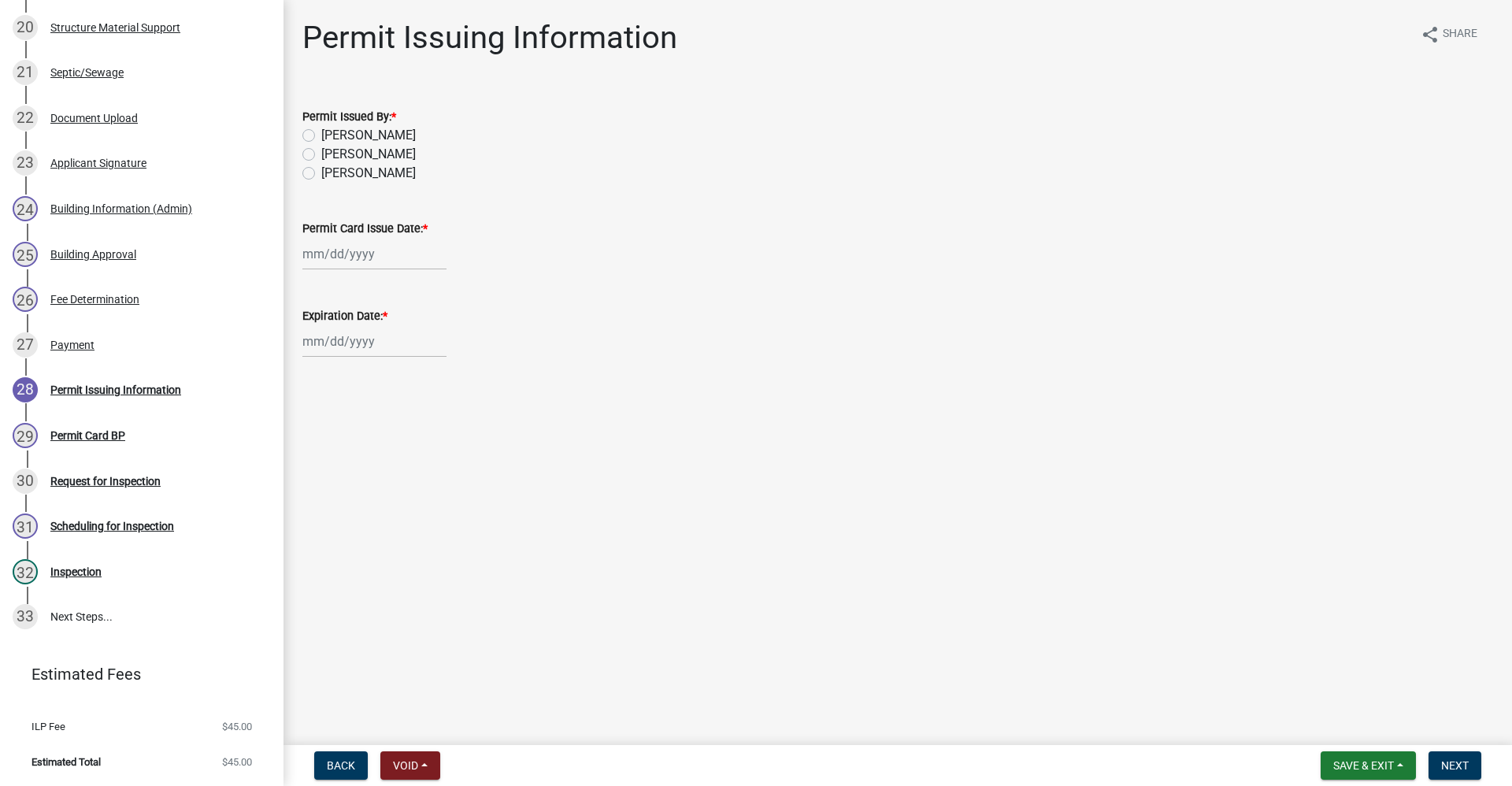
drag, startPoint x: 310, startPoint y: 153, endPoint x: 319, endPoint y: 169, distance: 18.4
click at [322, 153] on label "Belinda Benefield" at bounding box center [369, 154] width 94 height 19
click at [322, 153] on input "Belinda Benefield" at bounding box center [327, 150] width 10 height 10
radio input "true"
select select "9"
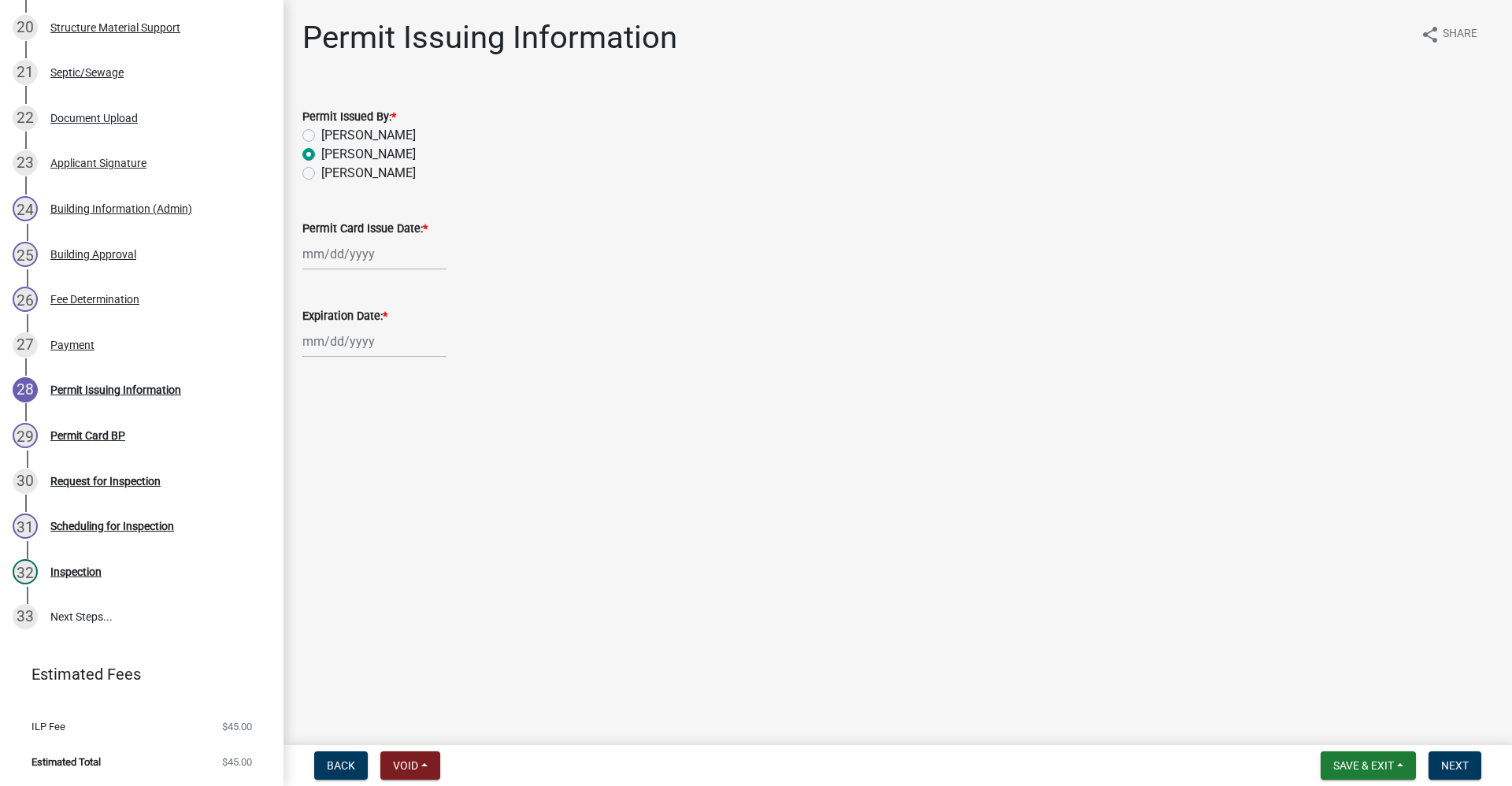
select select "2025"
click at [363, 253] on div "Jan Feb Mar Apr May Jun Jul Aug Sep Oct Nov Dec 1525 1526 1527 1528 1529 1530 1…" at bounding box center [374, 254] width 144 height 32
click at [370, 366] on div "10" at bounding box center [369, 363] width 25 height 25
type input "[DATE]"
click at [327, 345] on div at bounding box center [374, 341] width 144 height 32
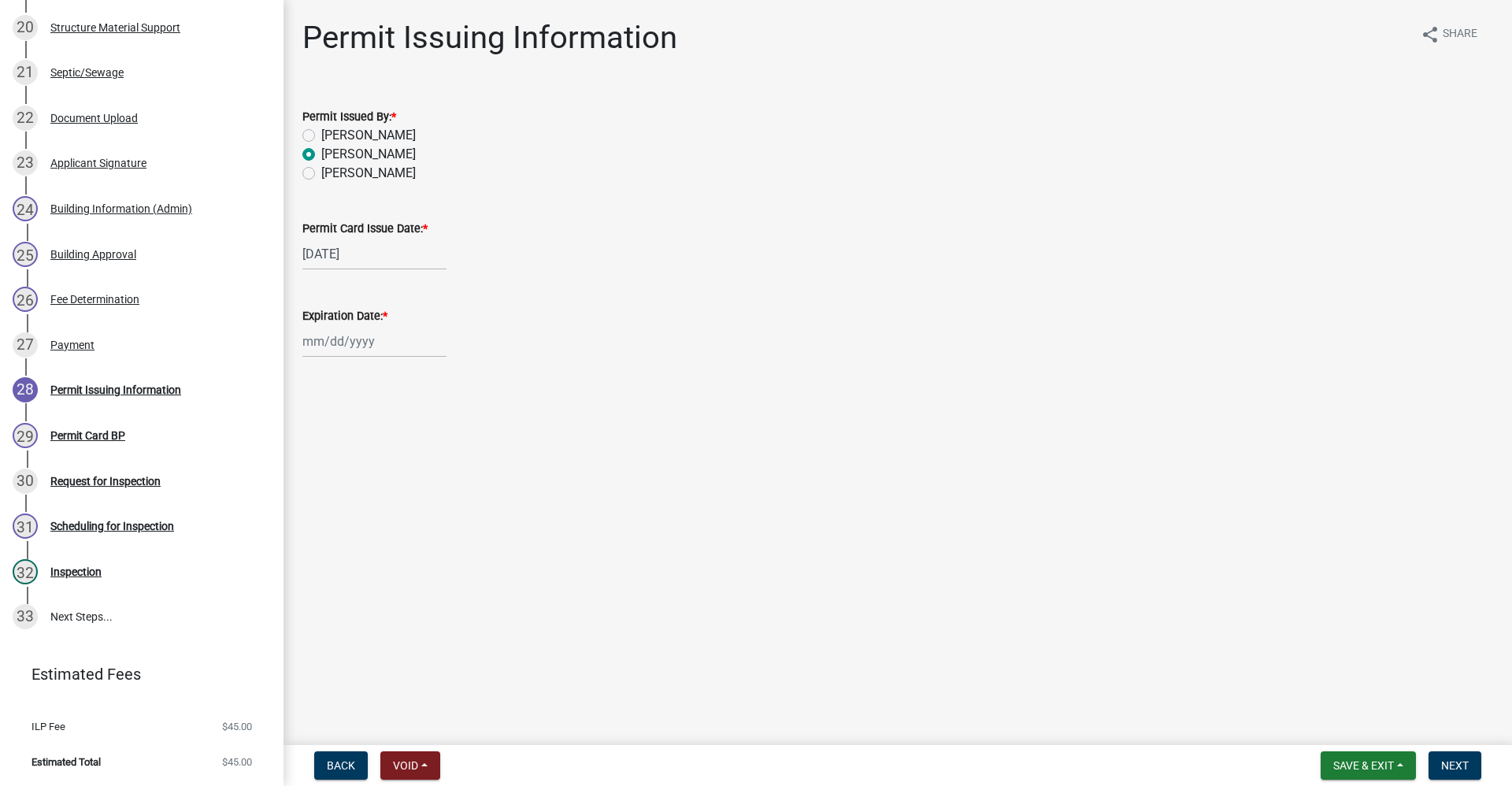
select select "9"
click at [434, 376] on select "1525 1526 1527 1528 1529 1530 1531 1532 1533 1534 1535 1536 1537 1538 1539 1540…" at bounding box center [426, 374] width 57 height 24
select select "2026"
click at [398, 363] on select "1525 1526 1527 1528 1529 1530 1531 1532 1533 1534 1535 1536 1537 1538 1539 1540…" at bounding box center [426, 374] width 57 height 24
click at [1449, 760] on span "Next" at bounding box center [1455, 765] width 27 height 12
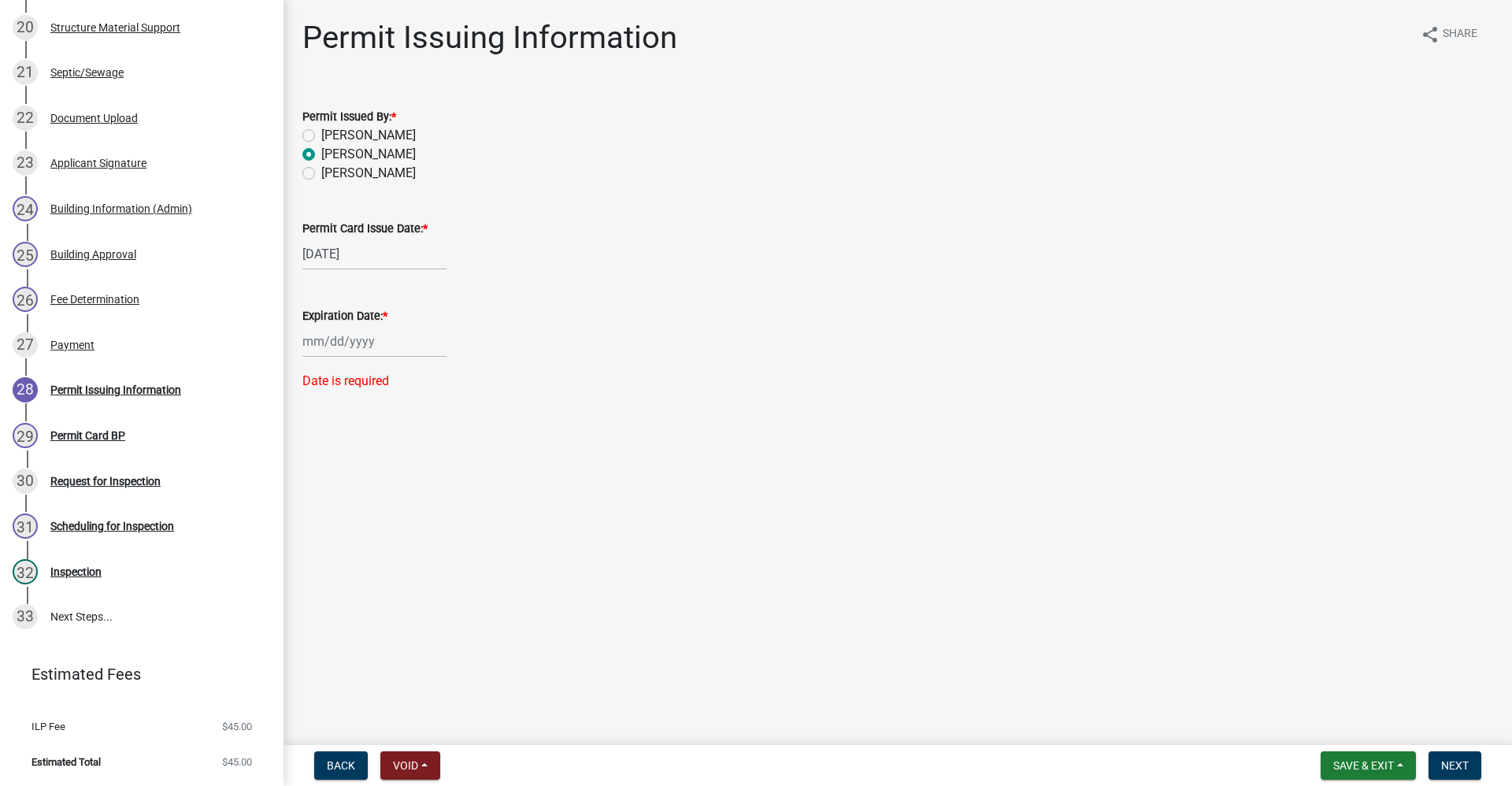
click at [326, 338] on div at bounding box center [374, 341] width 144 height 32
select select "9"
click at [441, 374] on select "1525 1526 1527 1528 1529 1530 1531 1532 1533 1534 1535 1536 1537 1538 1539 1540…" at bounding box center [426, 374] width 57 height 24
select select "2026"
click at [398, 363] on select "1525 1526 1527 1528 1529 1530 1531 1532 1533 1534 1535 1536 1537 1538 1539 1540…" at bounding box center [426, 374] width 57 height 24
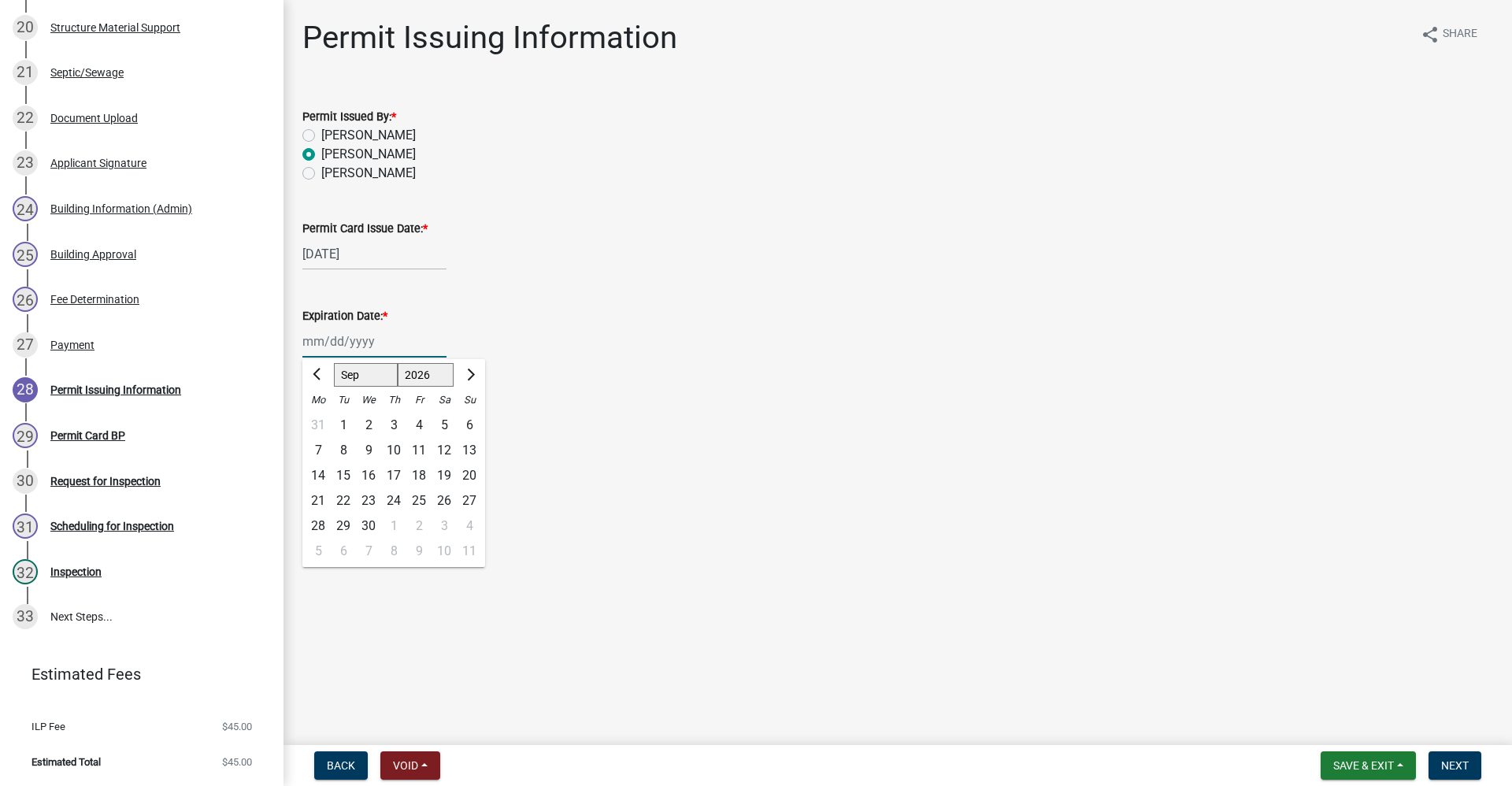
click at [396, 450] on div "10" at bounding box center [394, 450] width 25 height 25
type input "09/10/2026"
click at [1468, 770] on span "Next" at bounding box center [1455, 765] width 27 height 12
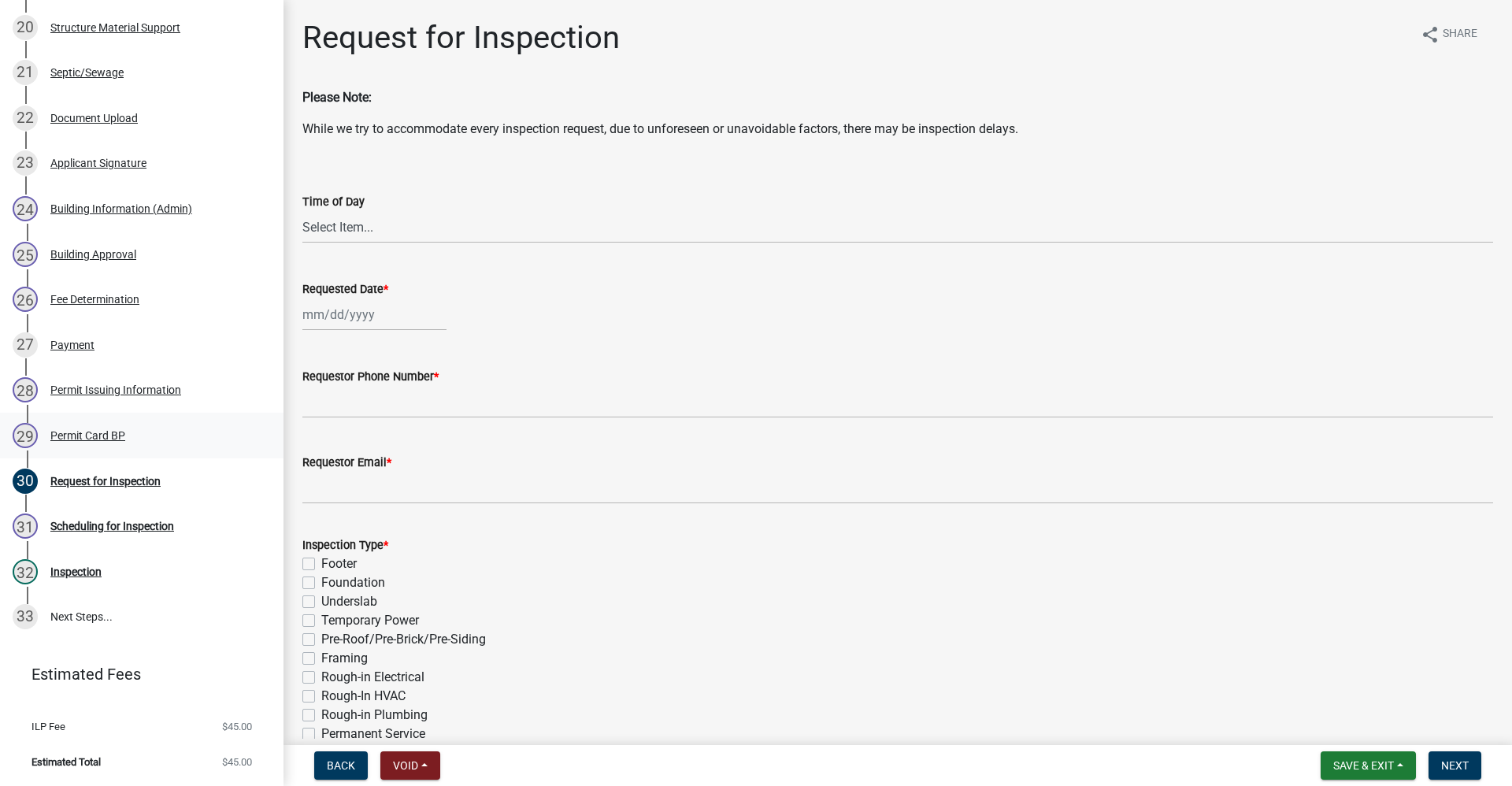
click at [82, 430] on div "Permit Card BP" at bounding box center [88, 435] width 75 height 11
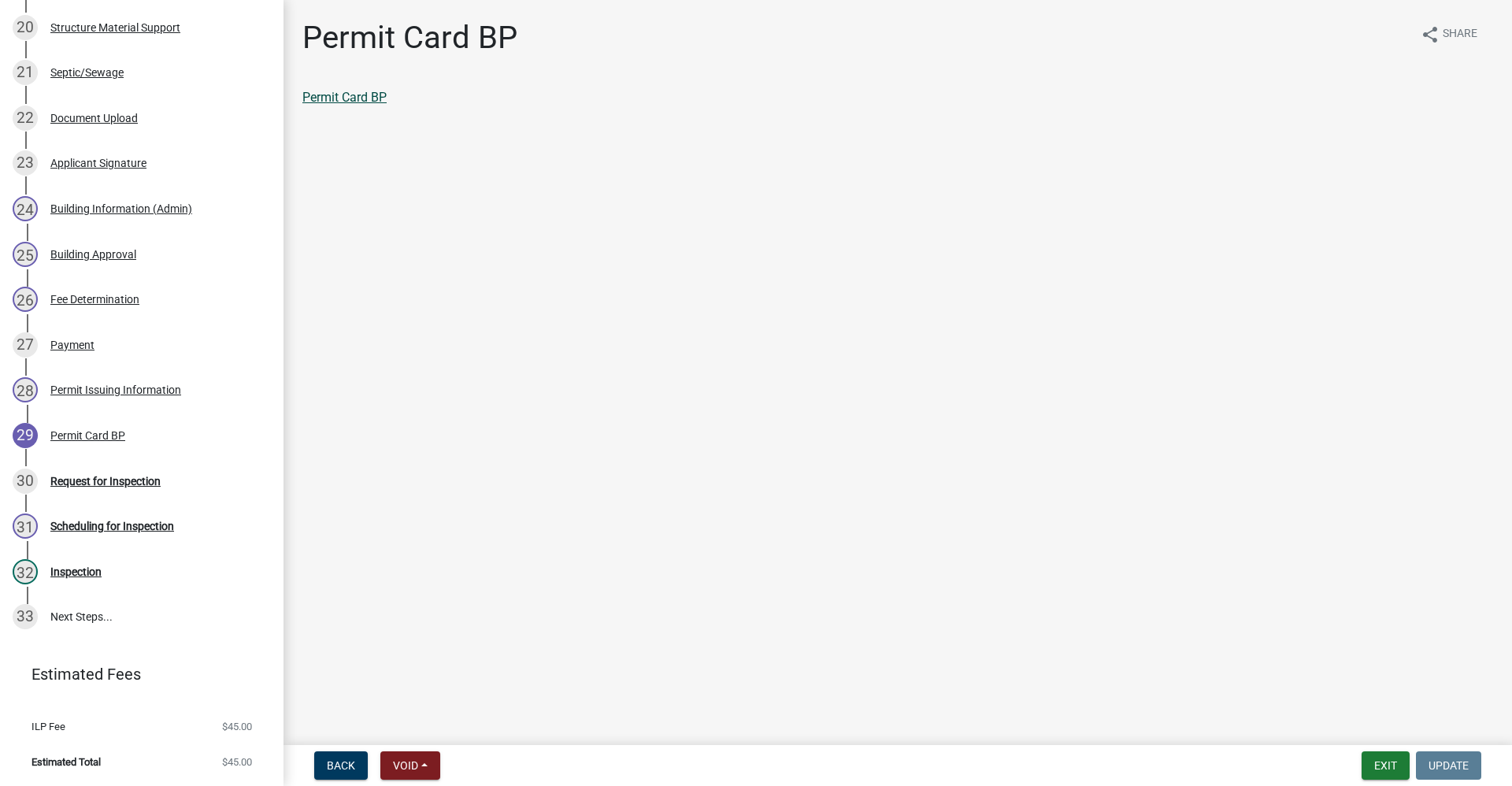
click at [343, 96] on link "Permit Card BP" at bounding box center [345, 98] width 84 height 15
click at [119, 477] on div "Request for Inspection" at bounding box center [105, 480] width 110 height 11
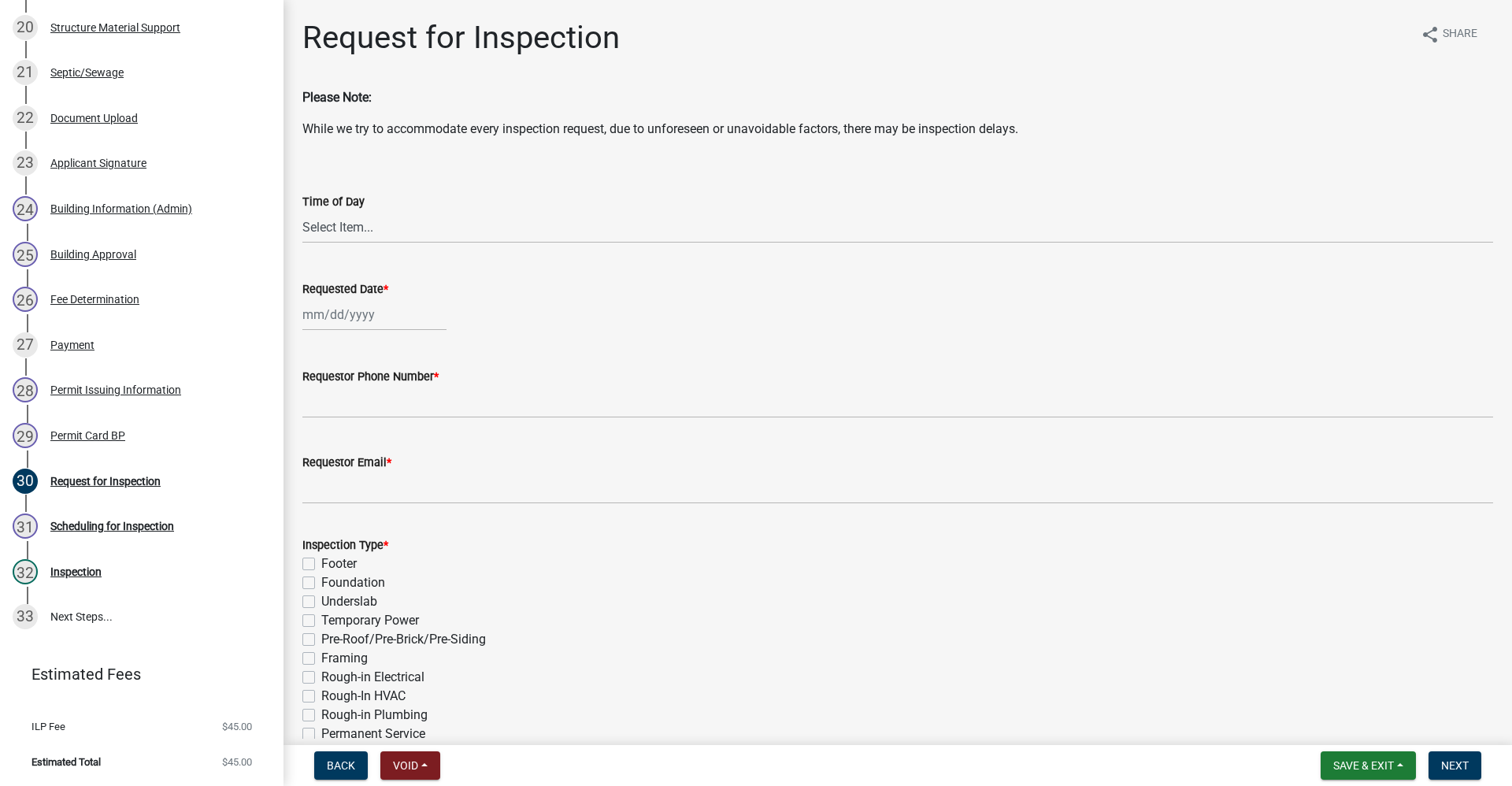
select select "9"
select select "2025"
click at [350, 317] on div "Jan Feb Mar Apr May Jun Jul Aug Sep Oct Nov Dec 1525 1526 1527 1528 1529 1530 1…" at bounding box center [374, 314] width 144 height 32
click at [394, 426] on div "11" at bounding box center [394, 423] width 25 height 25
type input "09/11/2025"
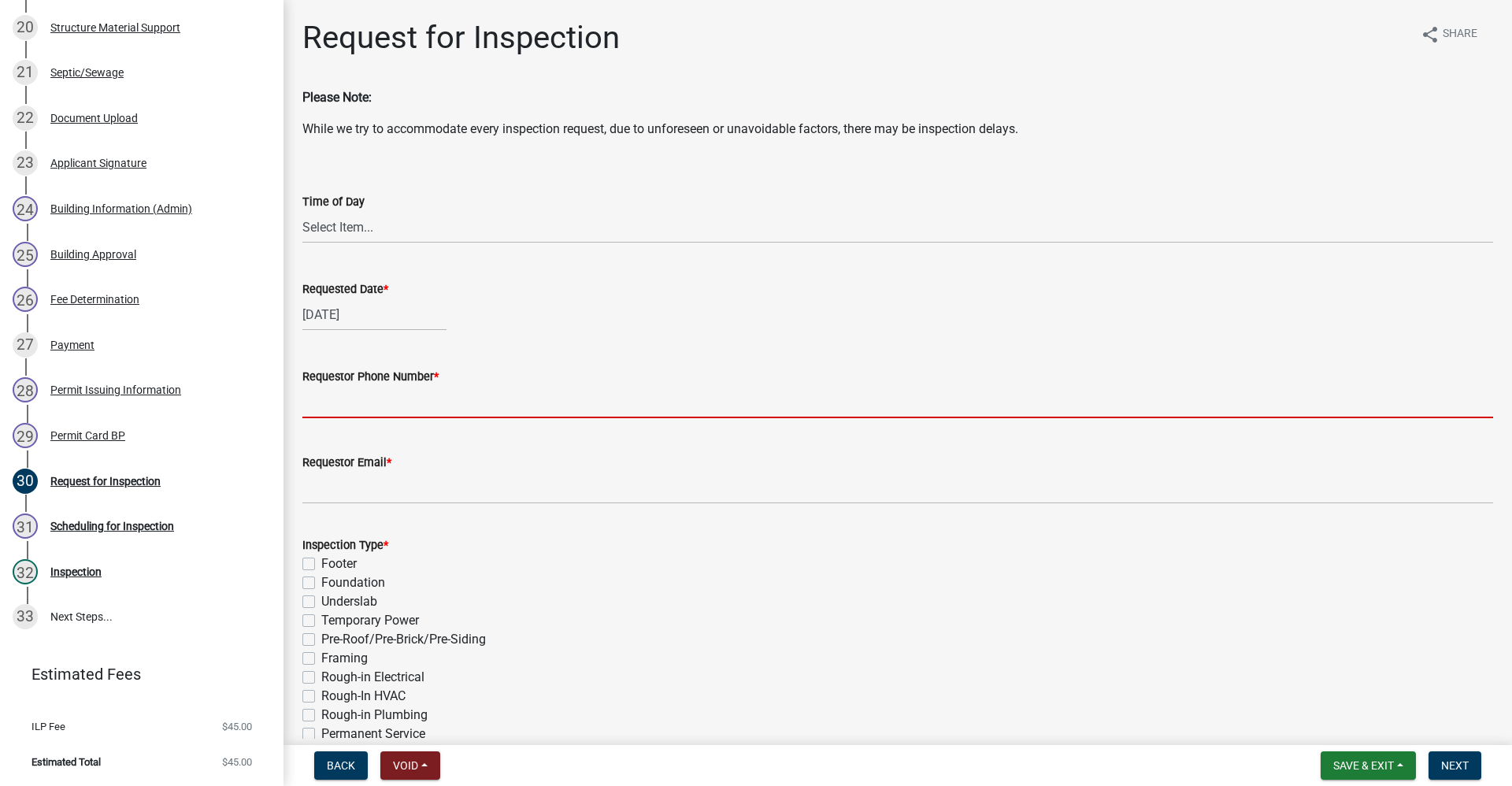
click at [360, 397] on input "Requestor Phone Number *" at bounding box center [898, 402] width 1191 height 32
click at [341, 403] on input "Requestor Phone Number *" at bounding box center [898, 402] width 1191 height 32
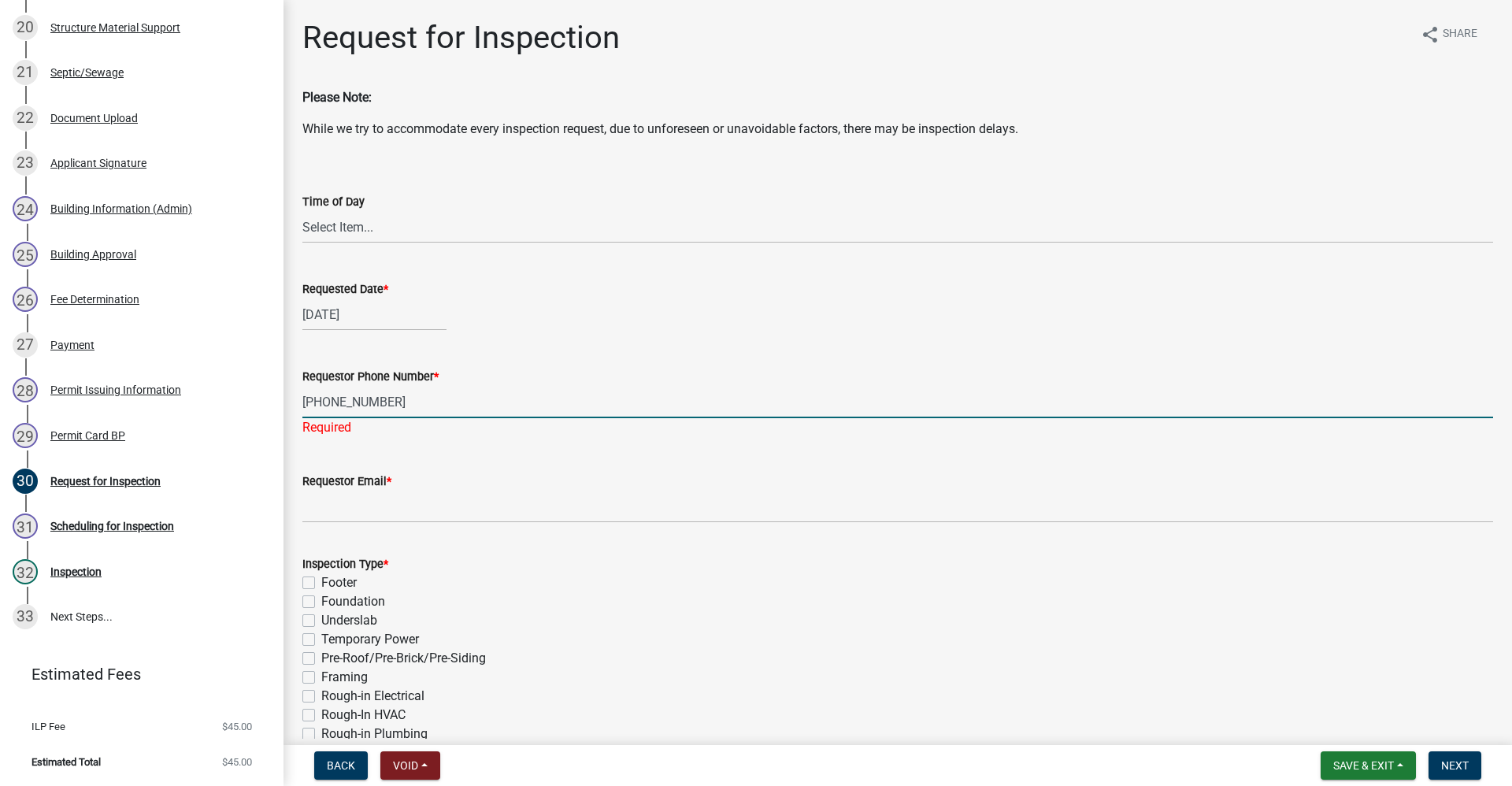
type input "317-538-9856"
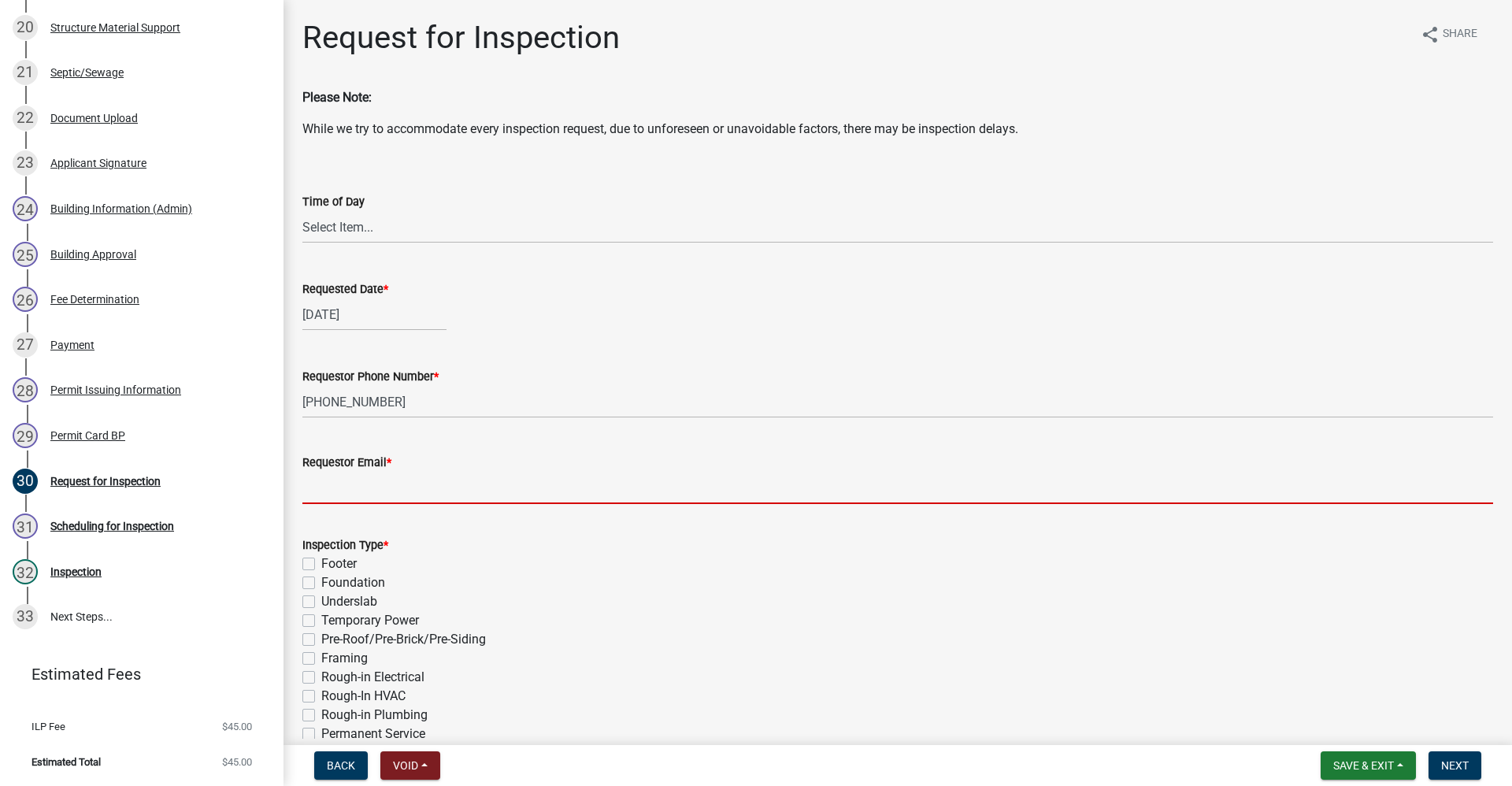
click at [319, 513] on wm-data-entity-input "Requestor Email *" at bounding box center [898, 474] width 1191 height 86
type input "no@email"
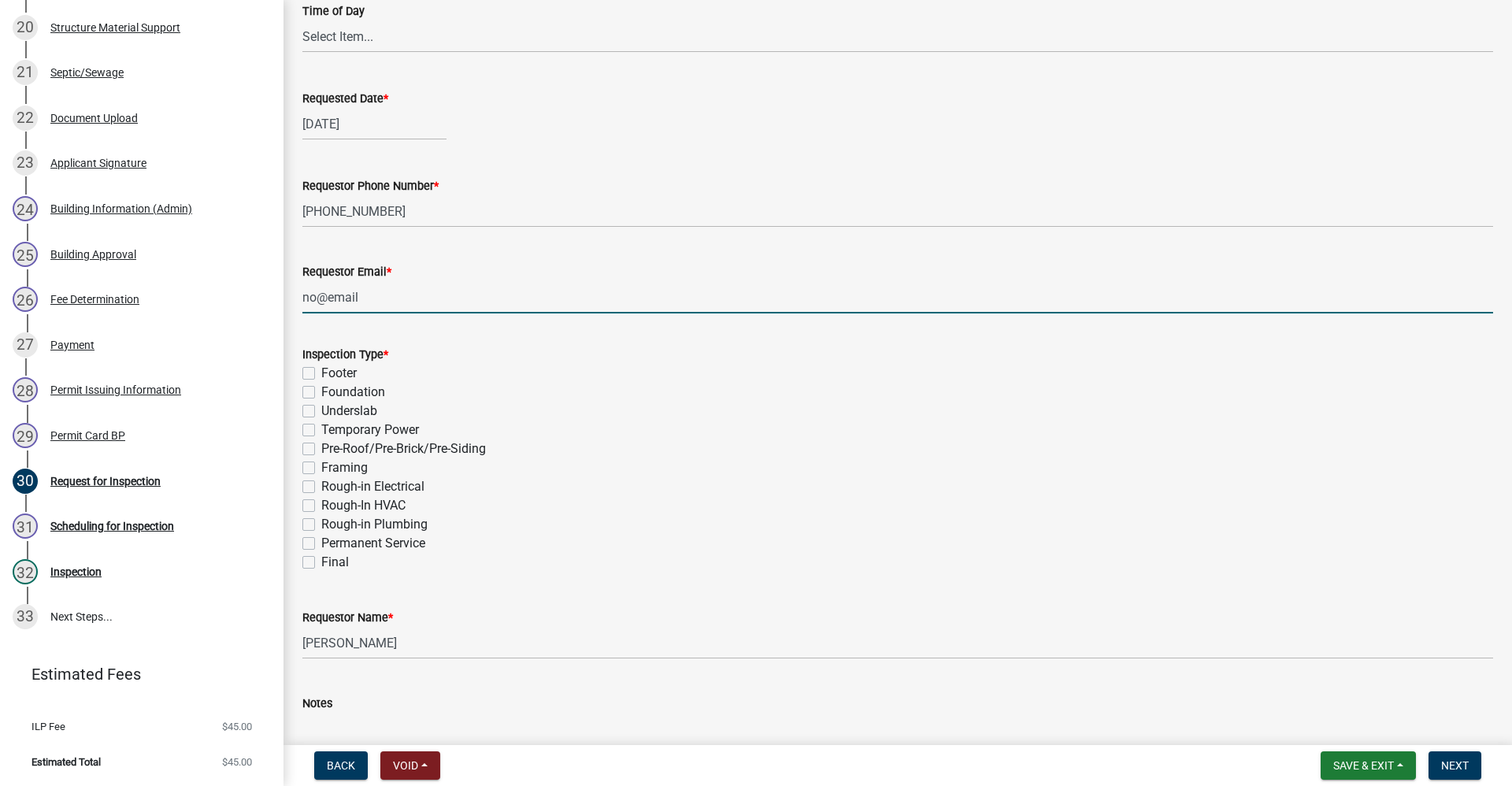
scroll to position [236, 0]
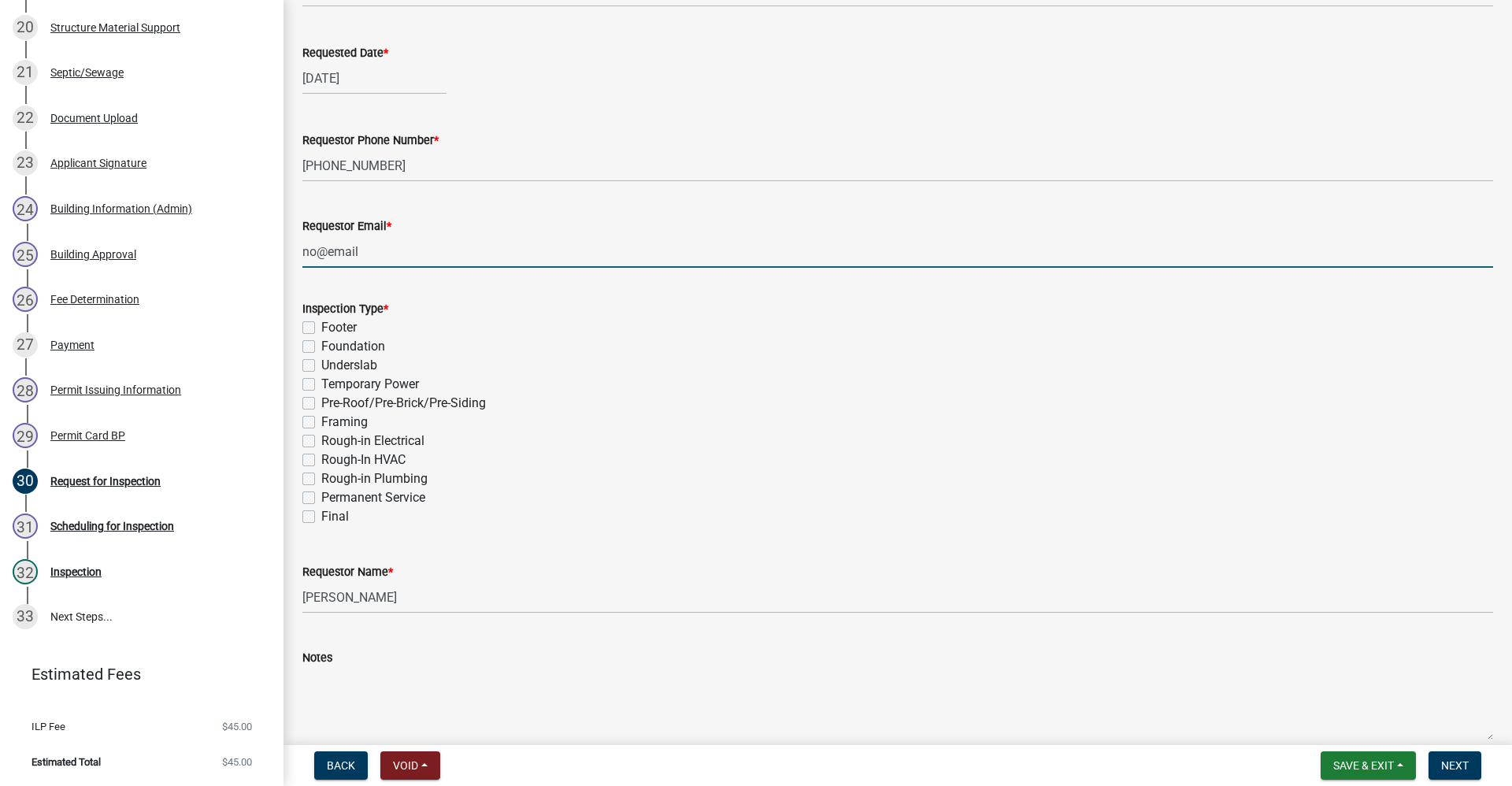
click at [322, 444] on label "Rough-in Electrical" at bounding box center [373, 441] width 103 height 19
click at [322, 442] on input "Rough-in Electrical" at bounding box center [327, 436] width 10 height 10
checkbox input "true"
checkbox input "false"
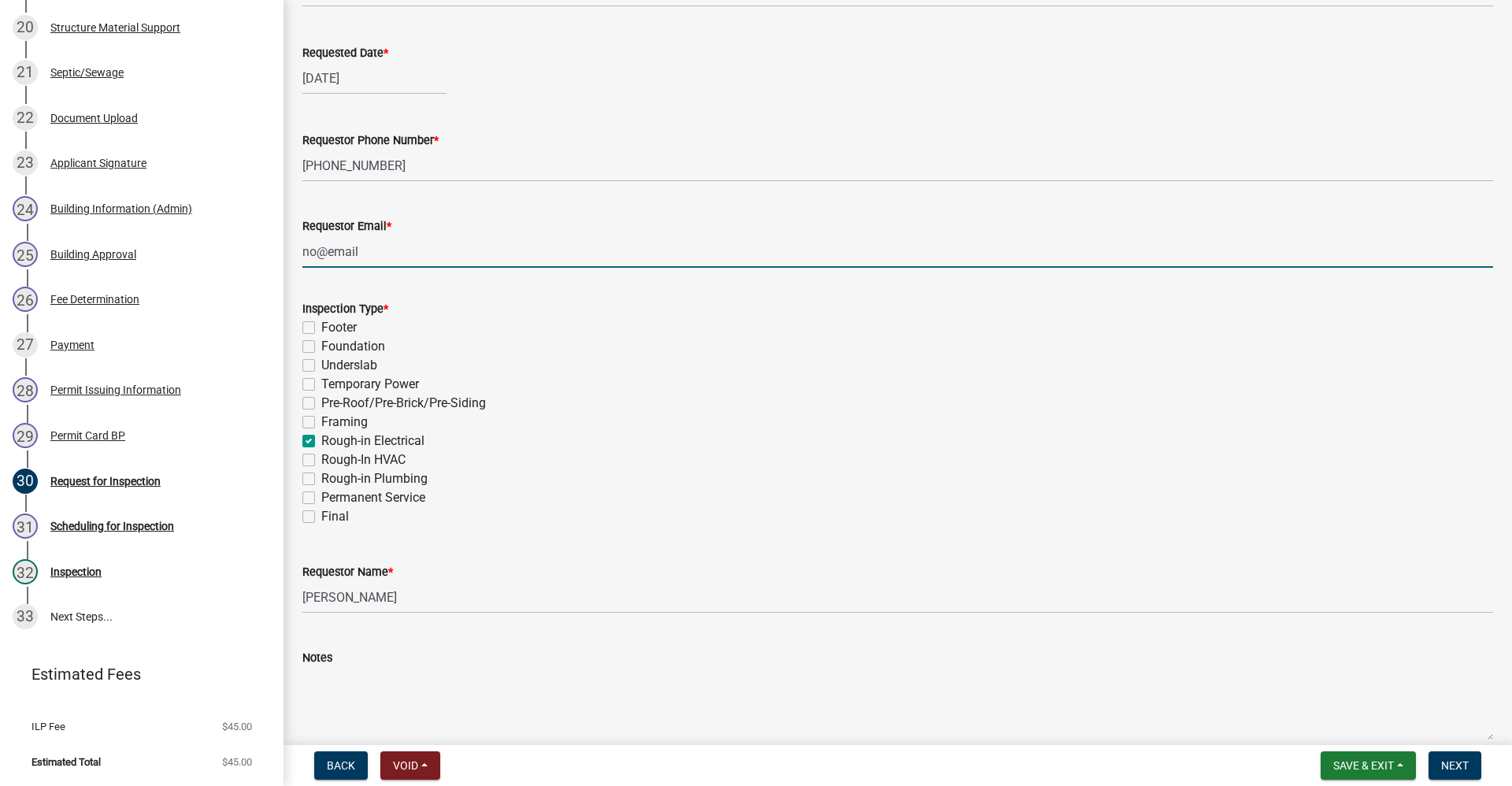
checkbox input "false"
checkbox input "true"
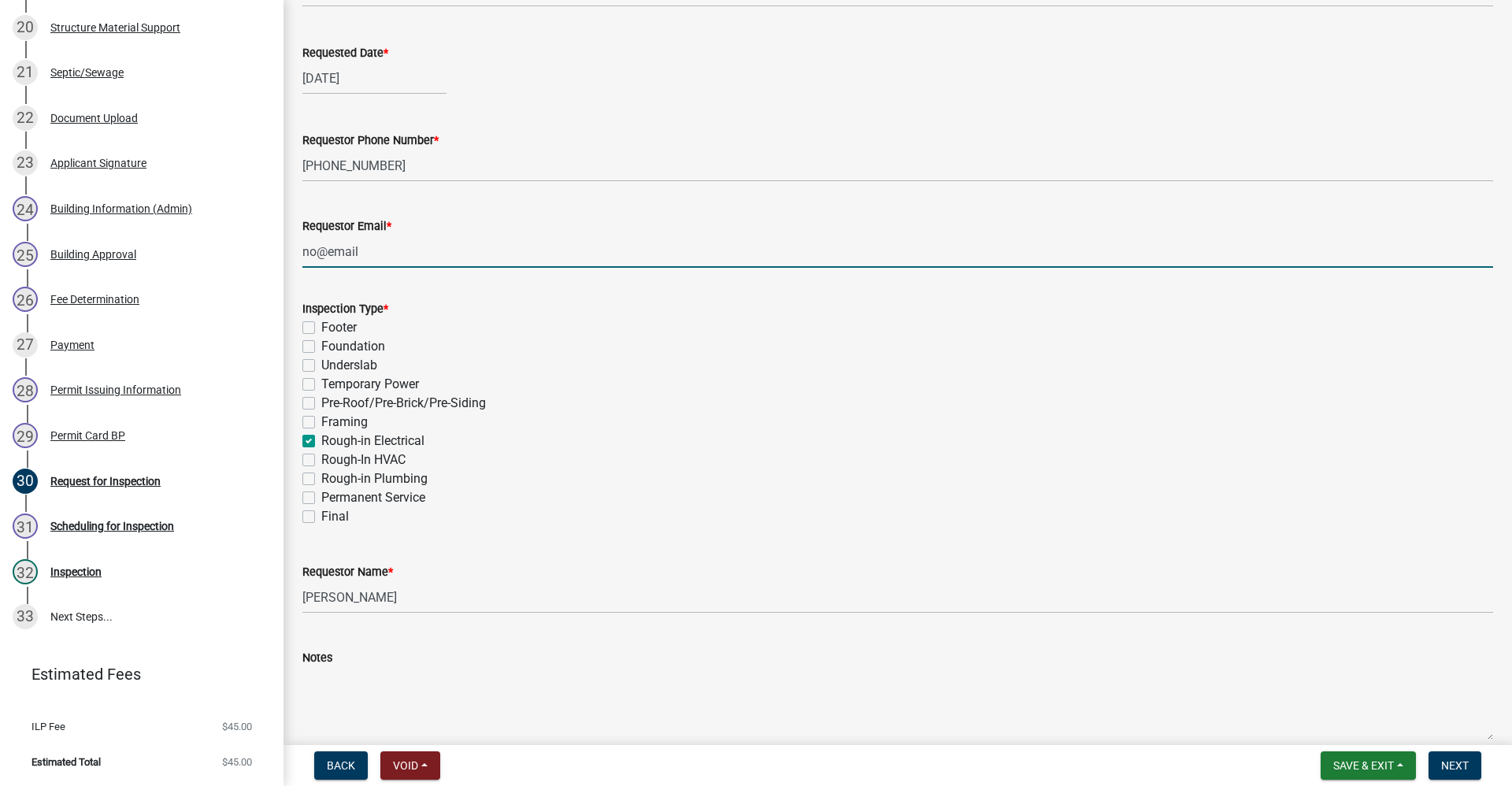
checkbox input "false"
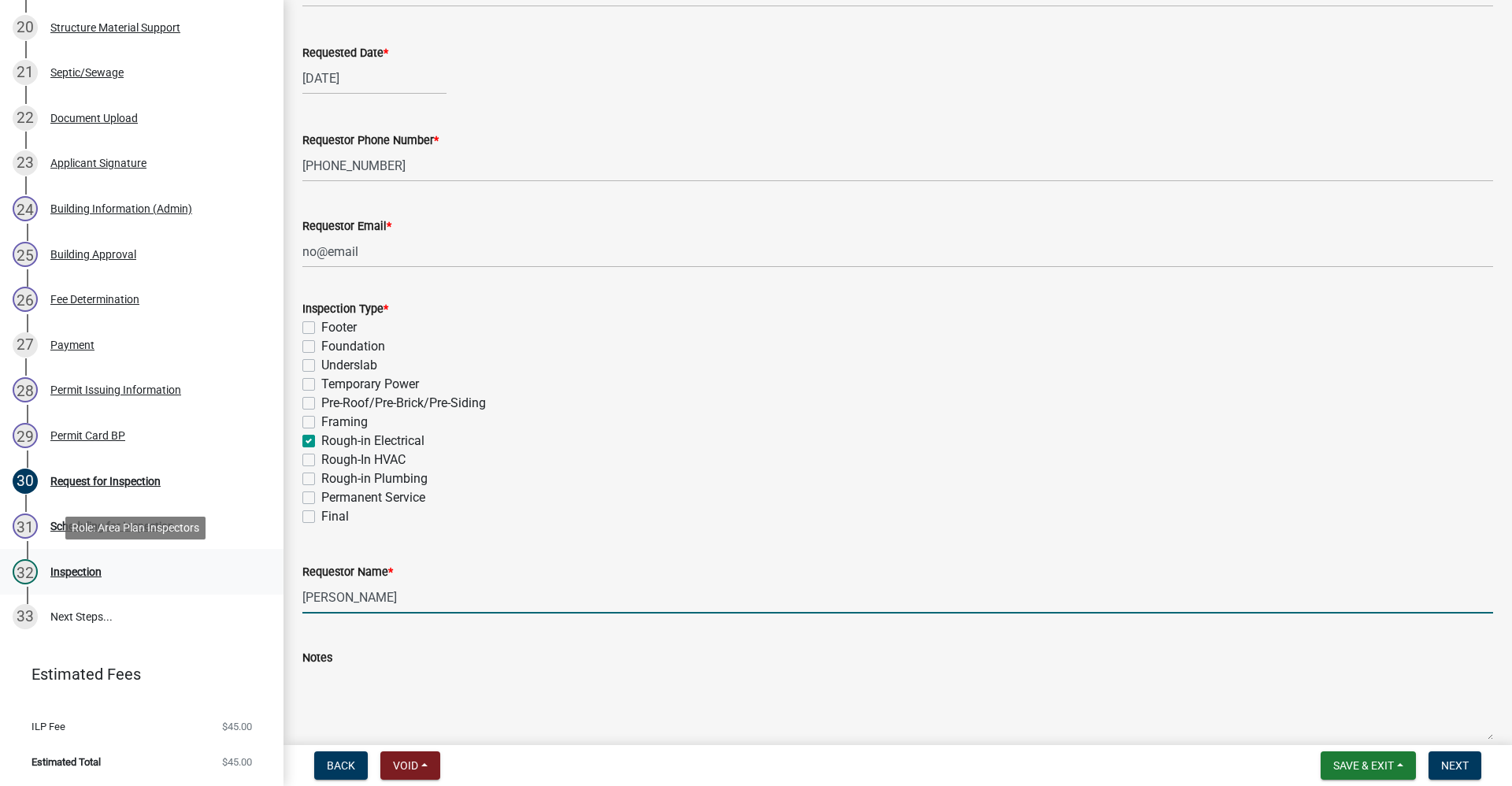
drag, startPoint x: 403, startPoint y: 601, endPoint x: 248, endPoint y: 590, distance: 155.4
click at [248, 590] on div "DRAFT - Commercial Building Permits CBP-2025-0034 Edit View Summary Notes Show …" at bounding box center [756, 393] width 1512 height 786
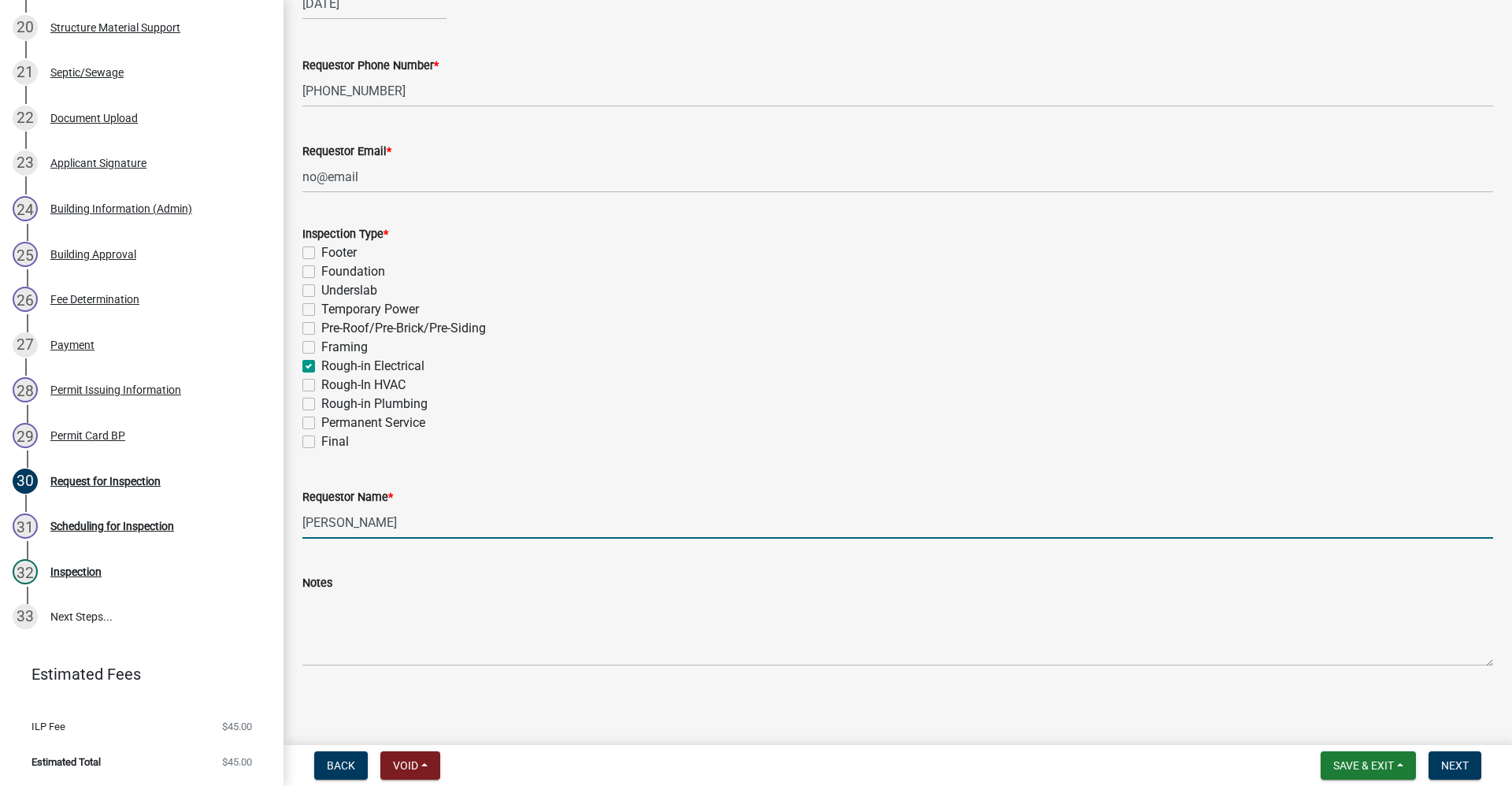
scroll to position [312, 0]
type input "Fred Low"
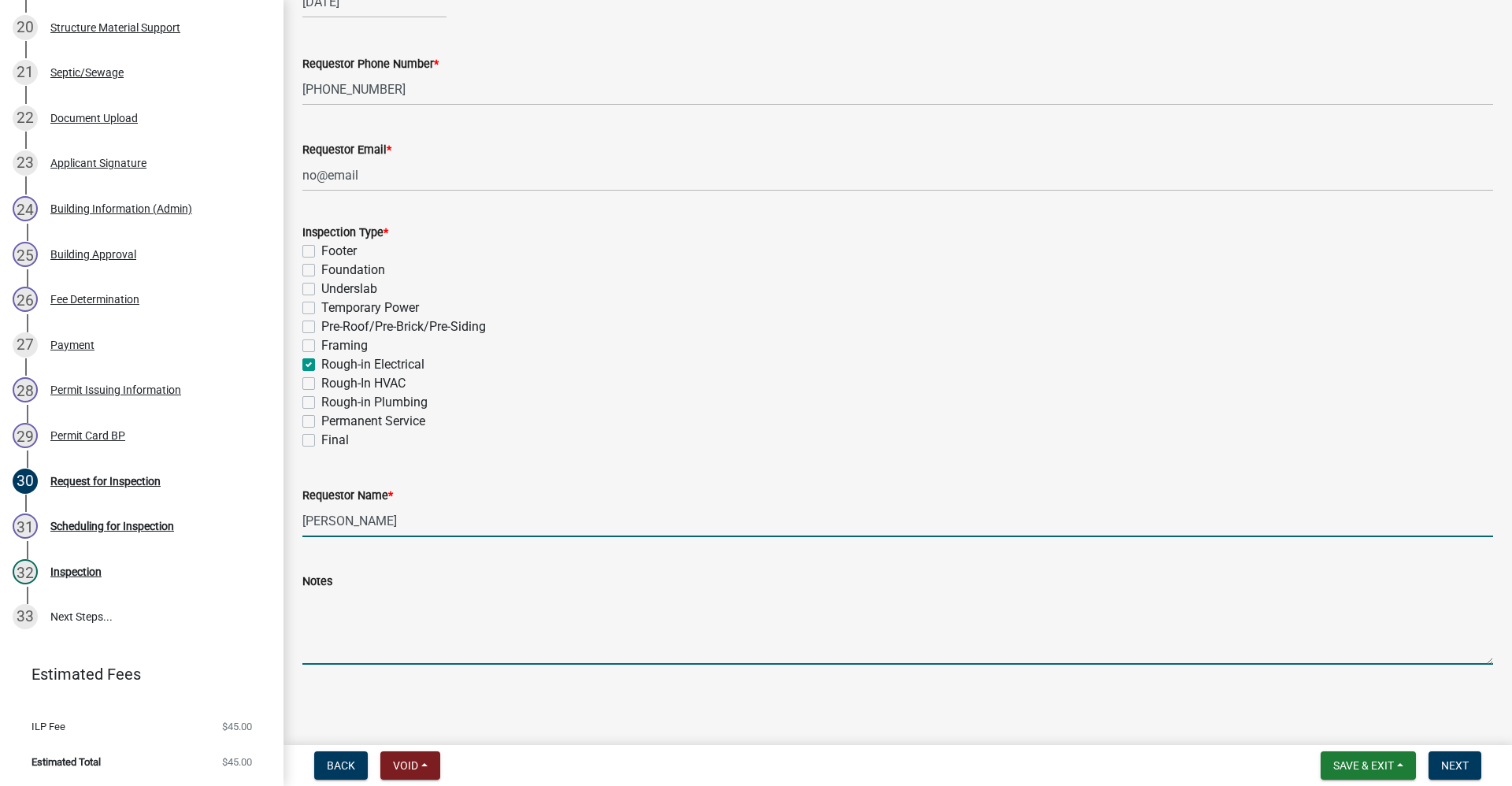
click at [313, 643] on textarea "Notes" at bounding box center [898, 628] width 1191 height 74
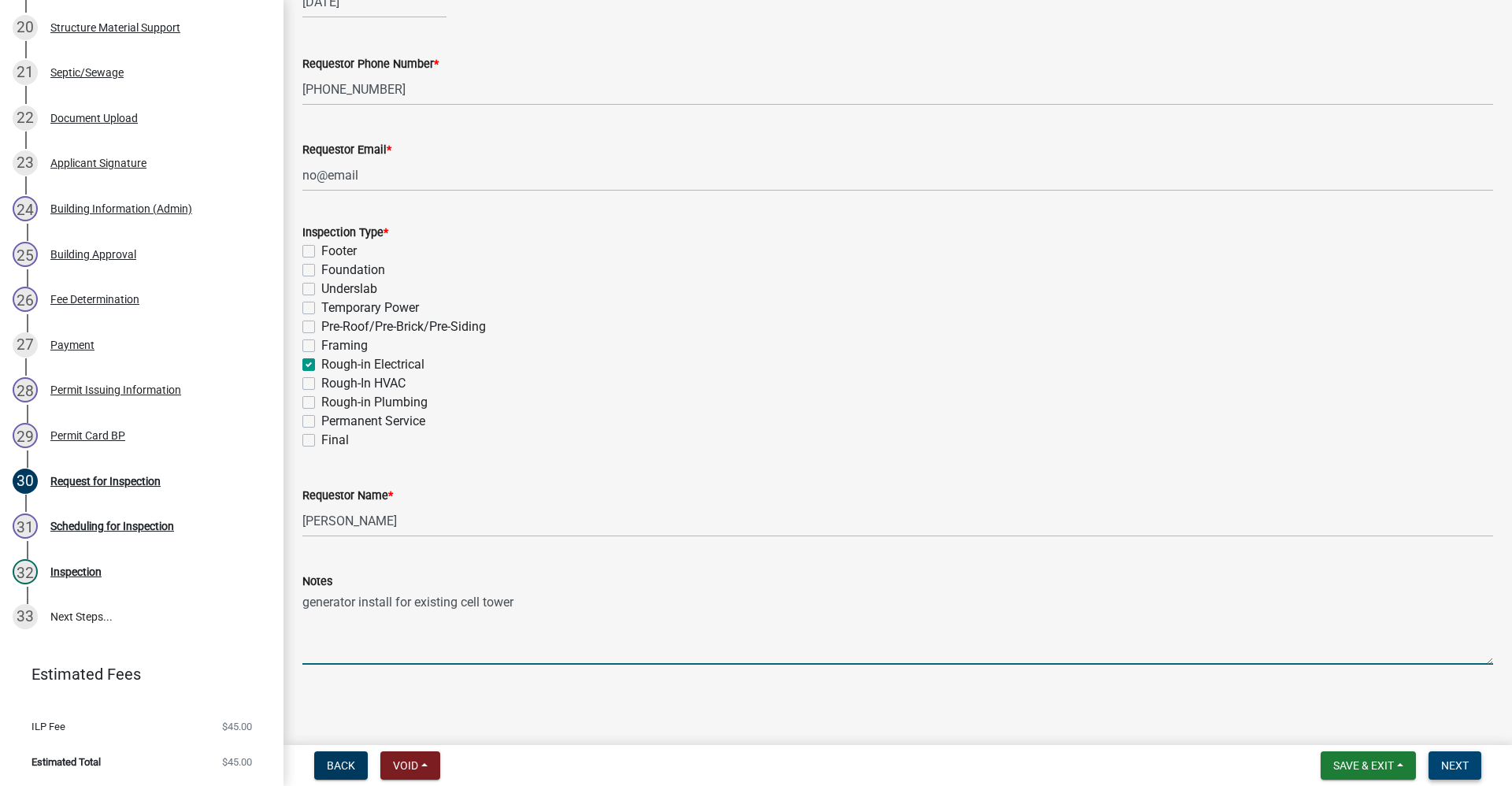
type textarea "generator install for existing cell tower"
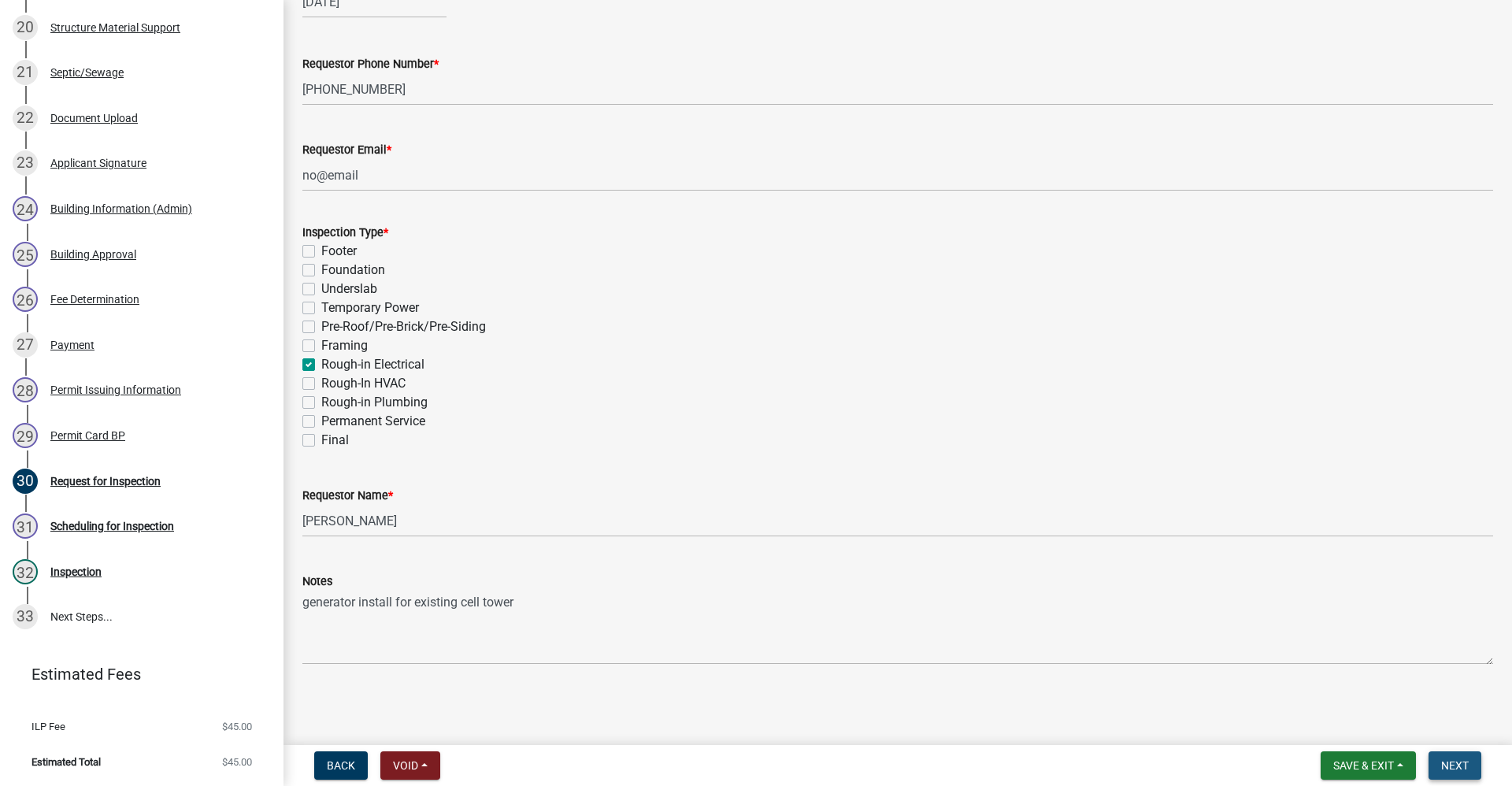
click at [1462, 765] on span "Next" at bounding box center [1455, 765] width 27 height 12
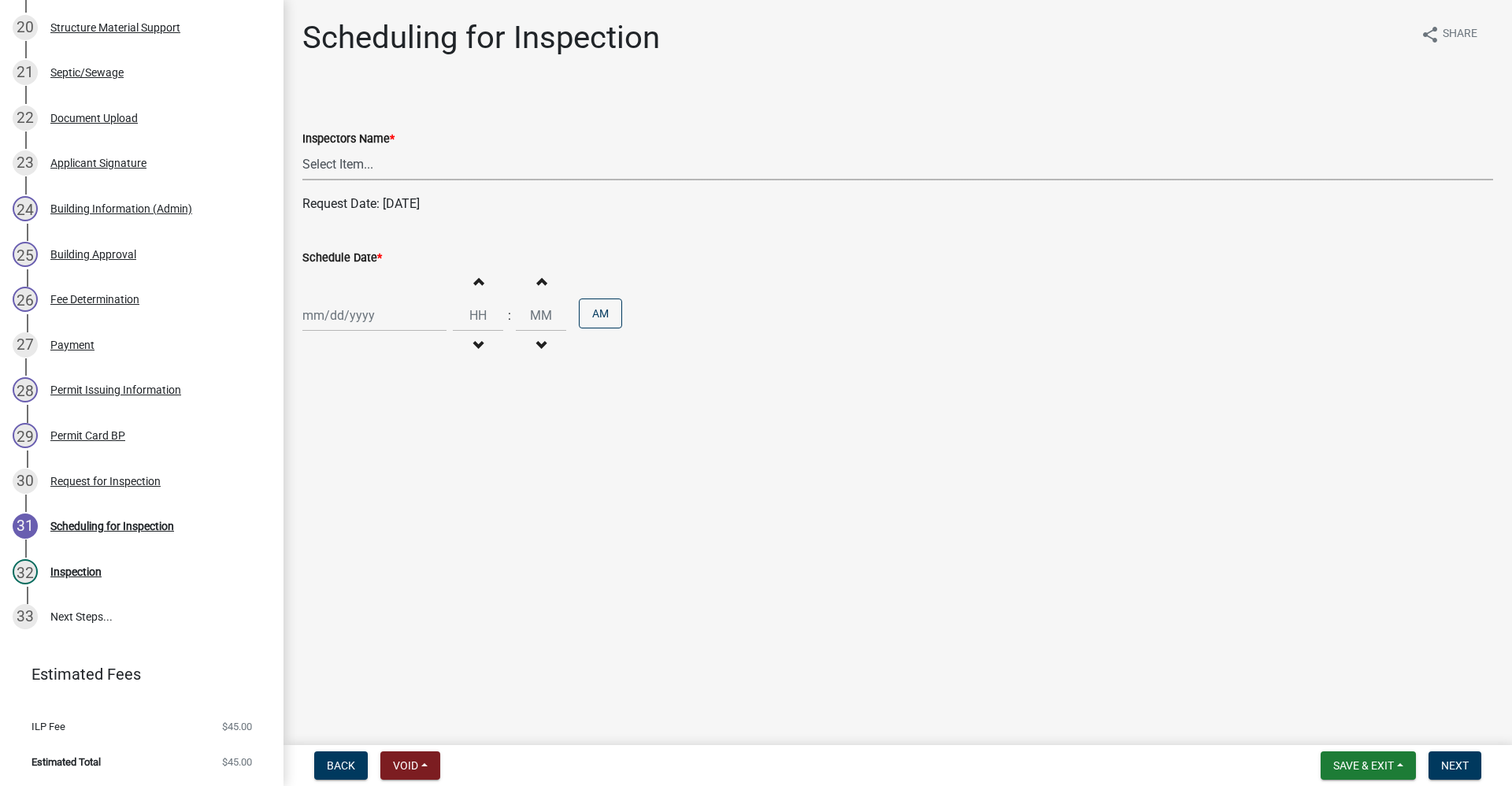
click at [362, 168] on select "Select Item... rberryhill (Randy Berryhill) jecouch (Jeffrey Couch) BBenefield …" at bounding box center [898, 164] width 1191 height 32
select select "d7f9a44a-d2ea-4d3c-83b3-1aa71c950bd5"
click at [303, 148] on select "Select Item... rberryhill (Randy Berryhill) jecouch (Jeffrey Couch) BBenefield …" at bounding box center [898, 164] width 1191 height 32
click at [317, 325] on div at bounding box center [374, 315] width 144 height 32
select select "9"
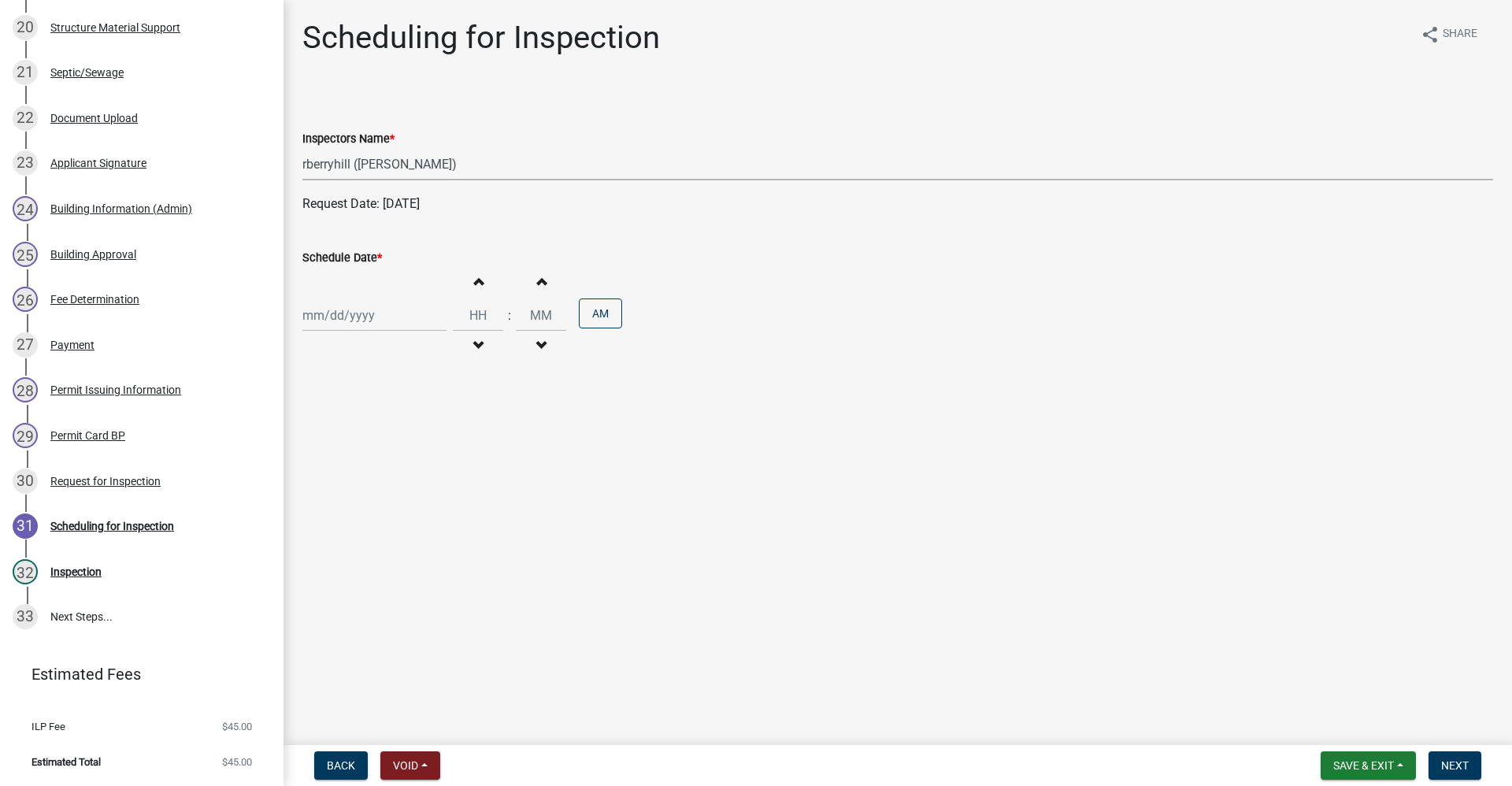
select select "2025"
click at [391, 422] on div "11" at bounding box center [394, 424] width 25 height 25
type input "09/11/2025"
click at [1465, 768] on span "Next" at bounding box center [1455, 765] width 27 height 12
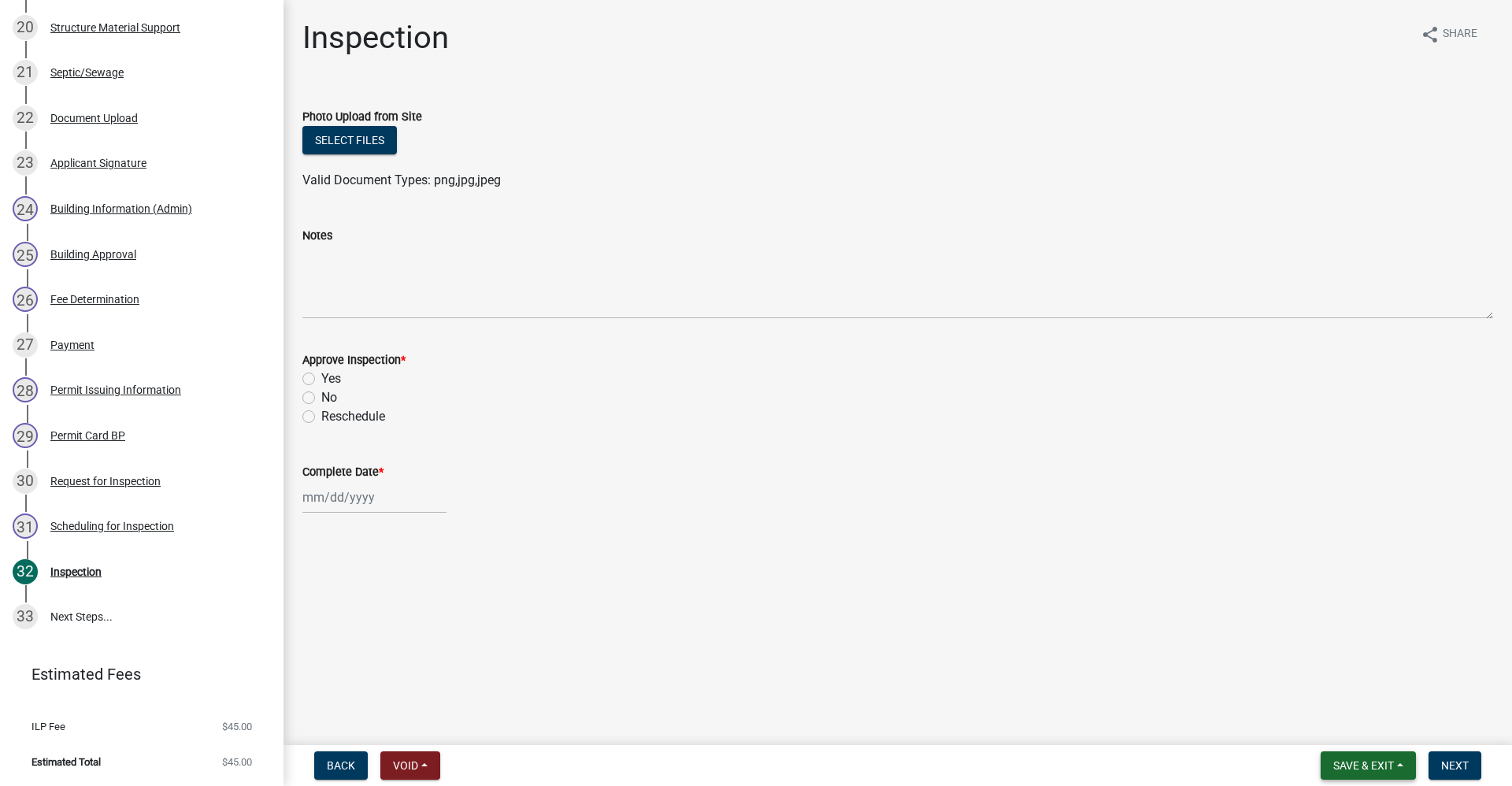
click at [1360, 766] on span "Save & Exit" at bounding box center [1363, 765] width 60 height 12
click at [1349, 729] on button "Save & Exit" at bounding box center [1353, 725] width 126 height 38
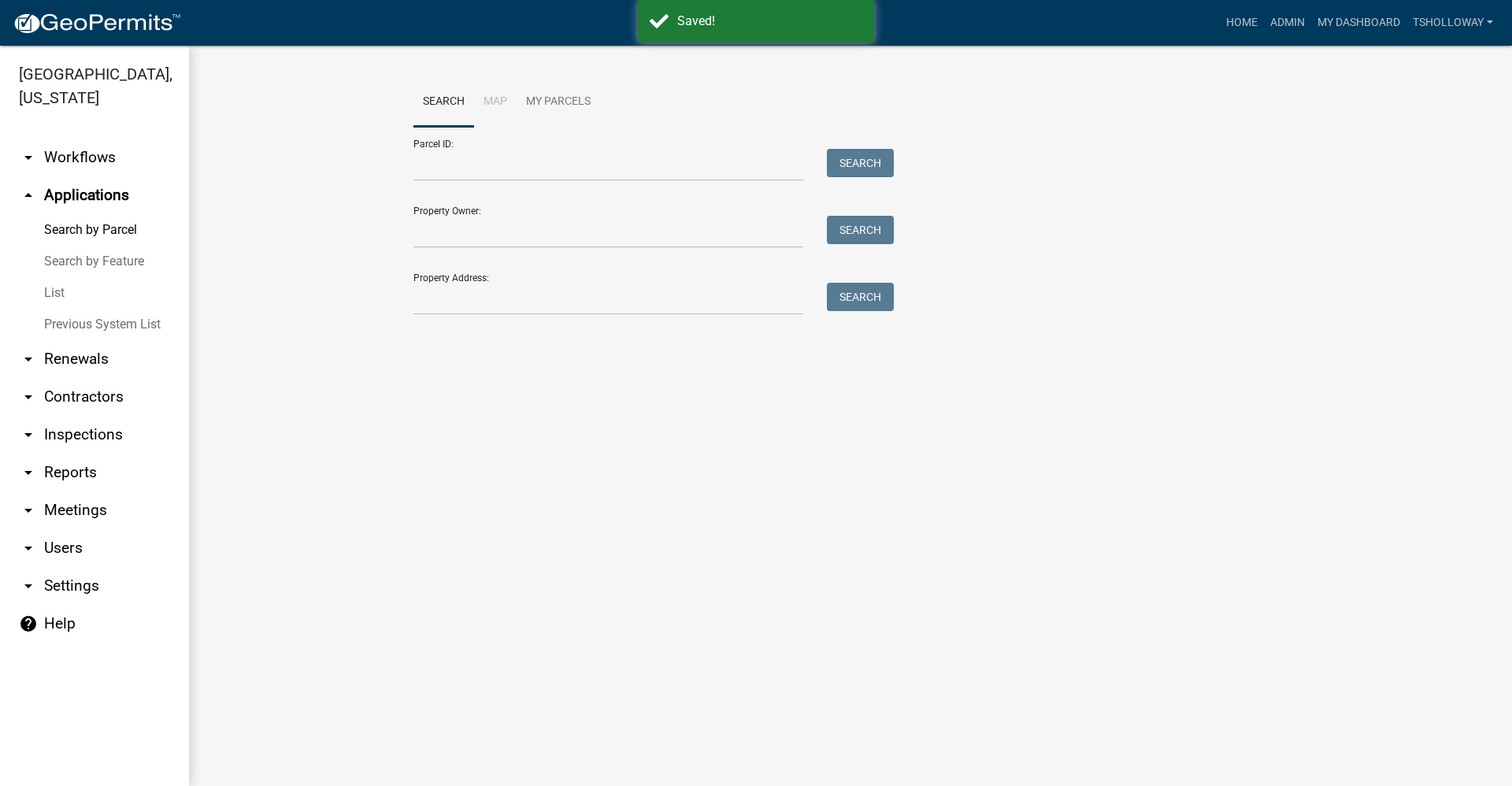
click at [83, 378] on link "arrow_drop_down Contractors" at bounding box center [94, 397] width 189 height 38
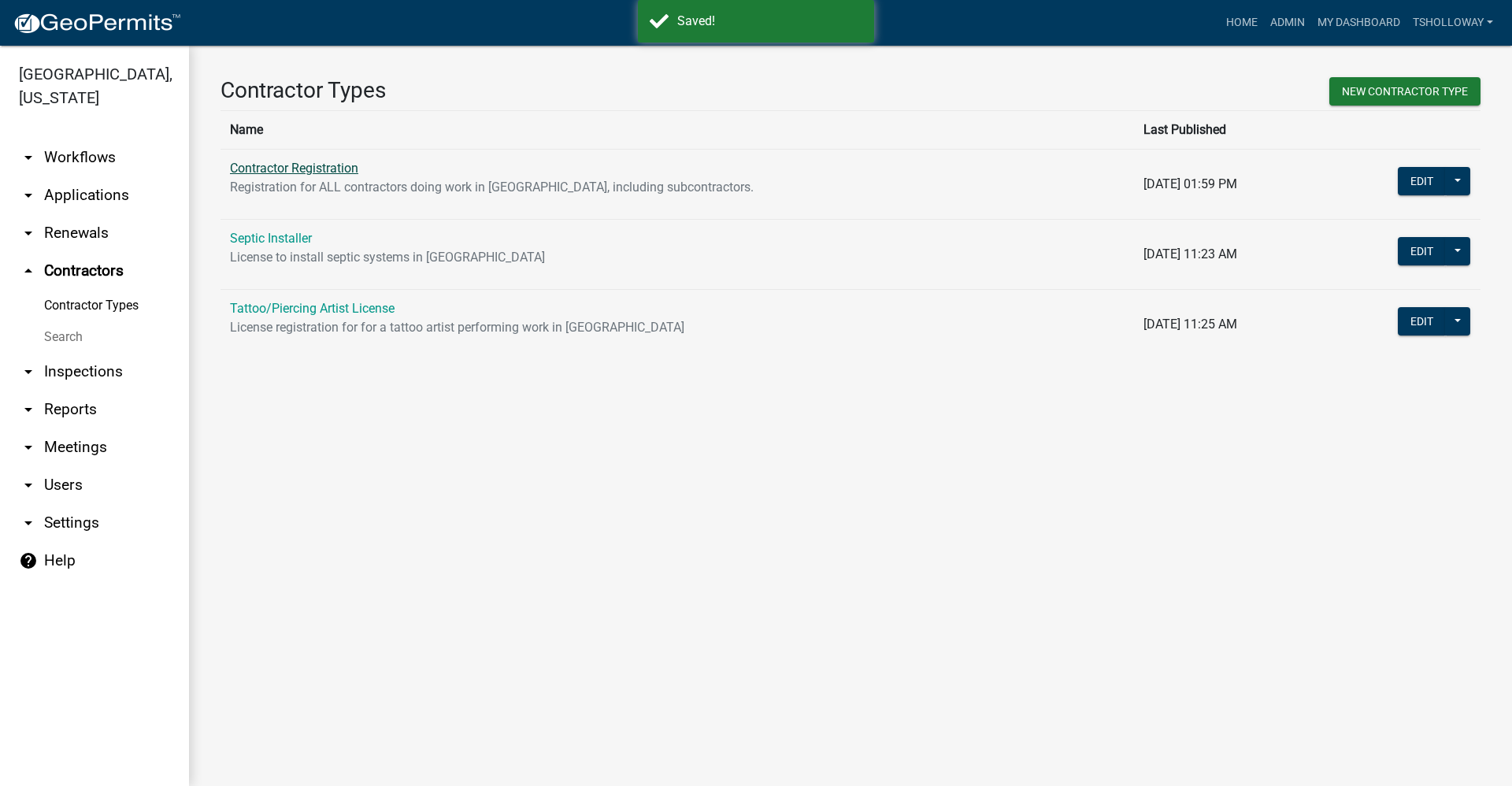
click at [293, 169] on link "Contractor Registration" at bounding box center [293, 168] width 128 height 15
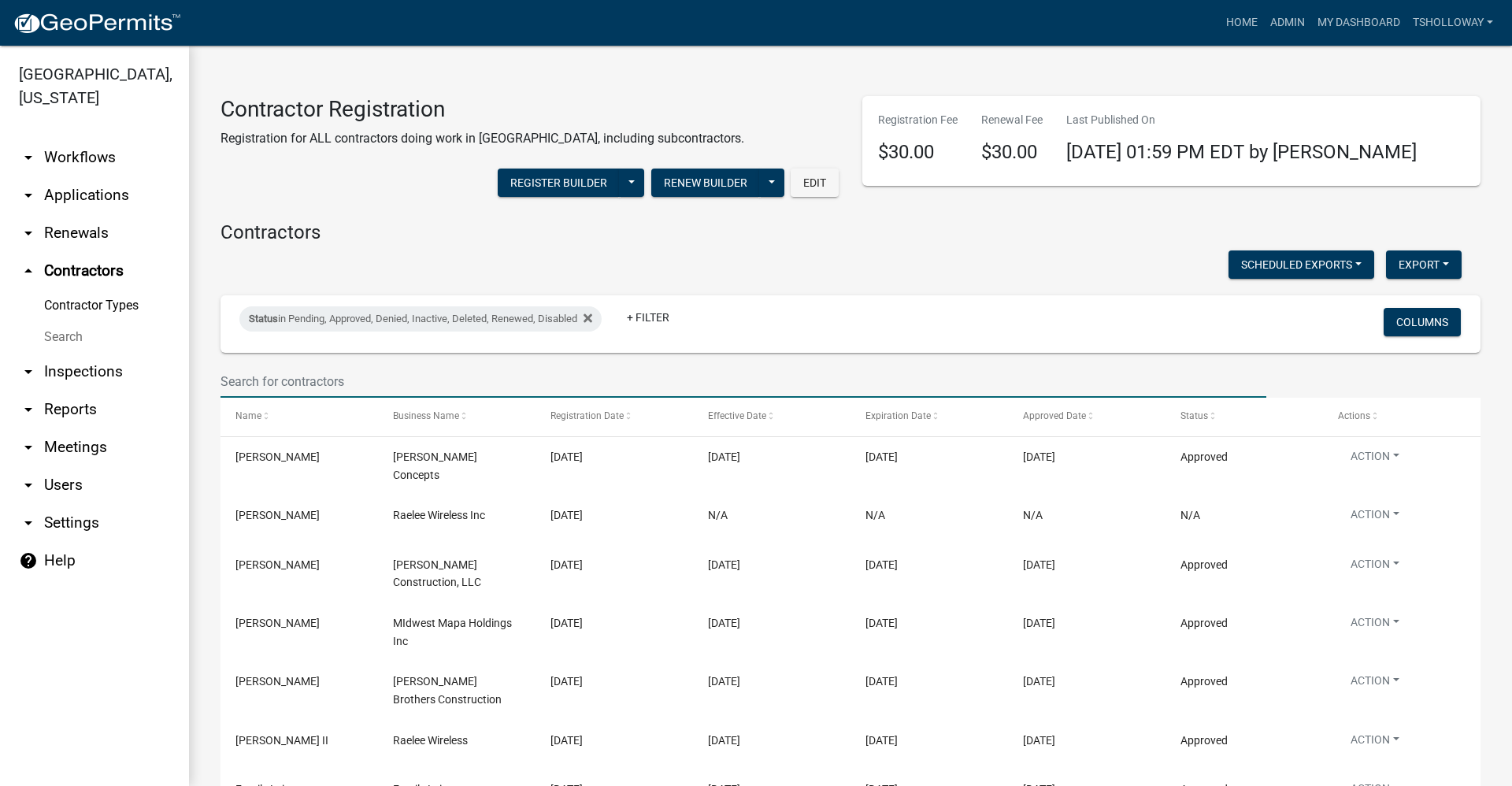
click at [280, 383] on input "text" at bounding box center [743, 381] width 1046 height 32
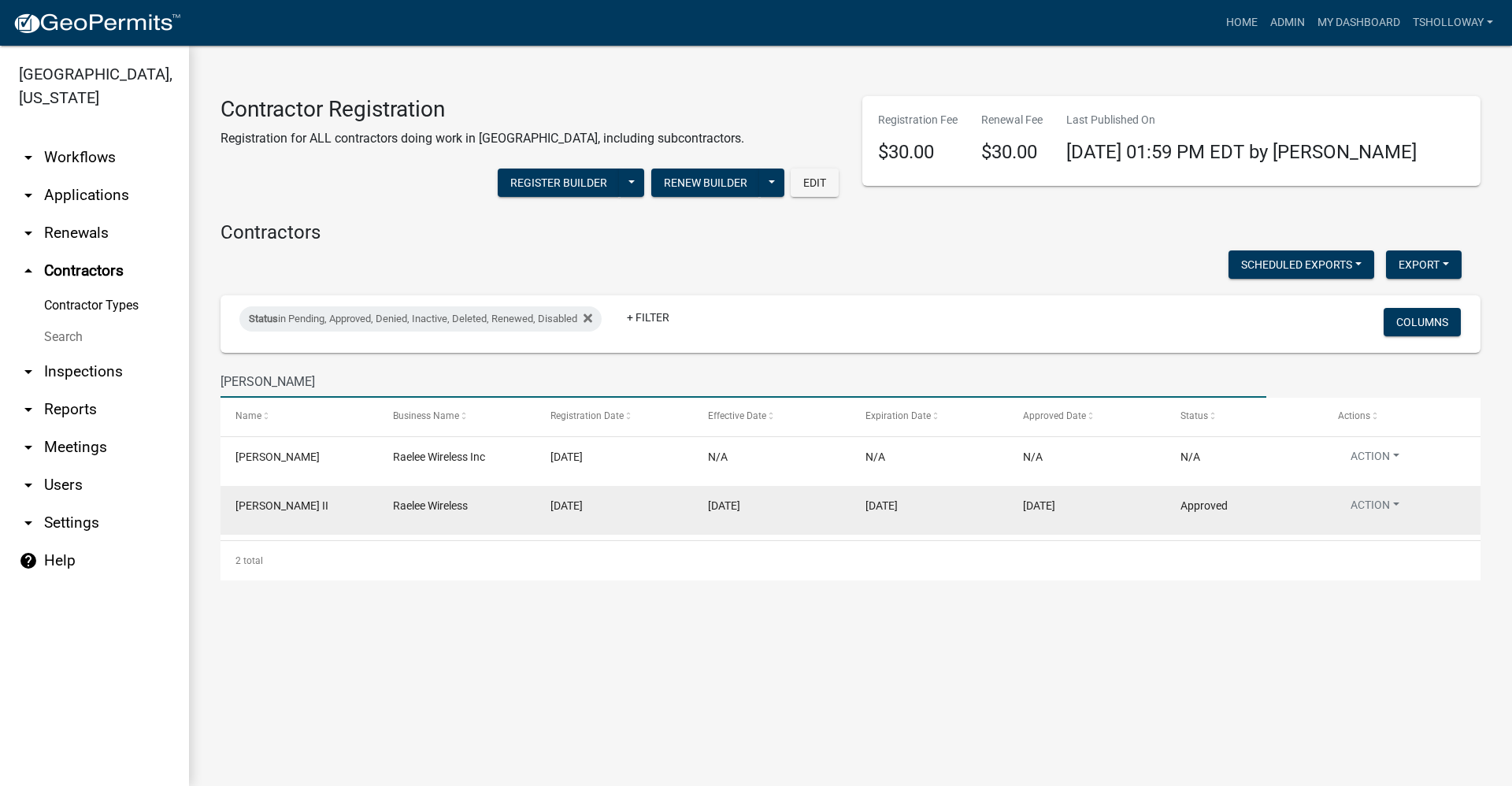
type input "Rael"
click at [454, 503] on span "Raelee Wireless" at bounding box center [430, 505] width 75 height 12
click at [1391, 503] on button "Action" at bounding box center [1376, 508] width 74 height 23
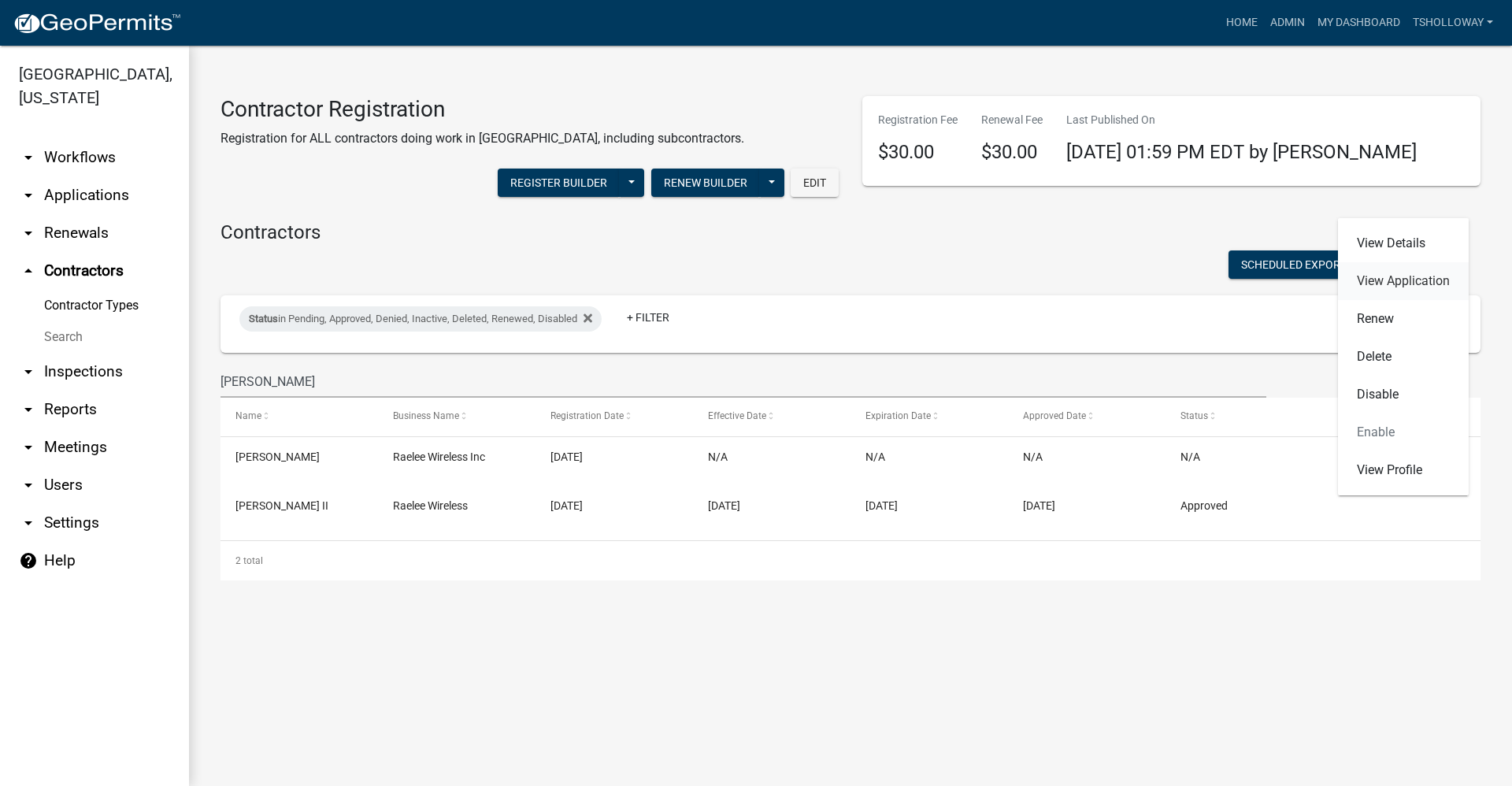
click at [1419, 281] on link "View Application" at bounding box center [1404, 281] width 131 height 38
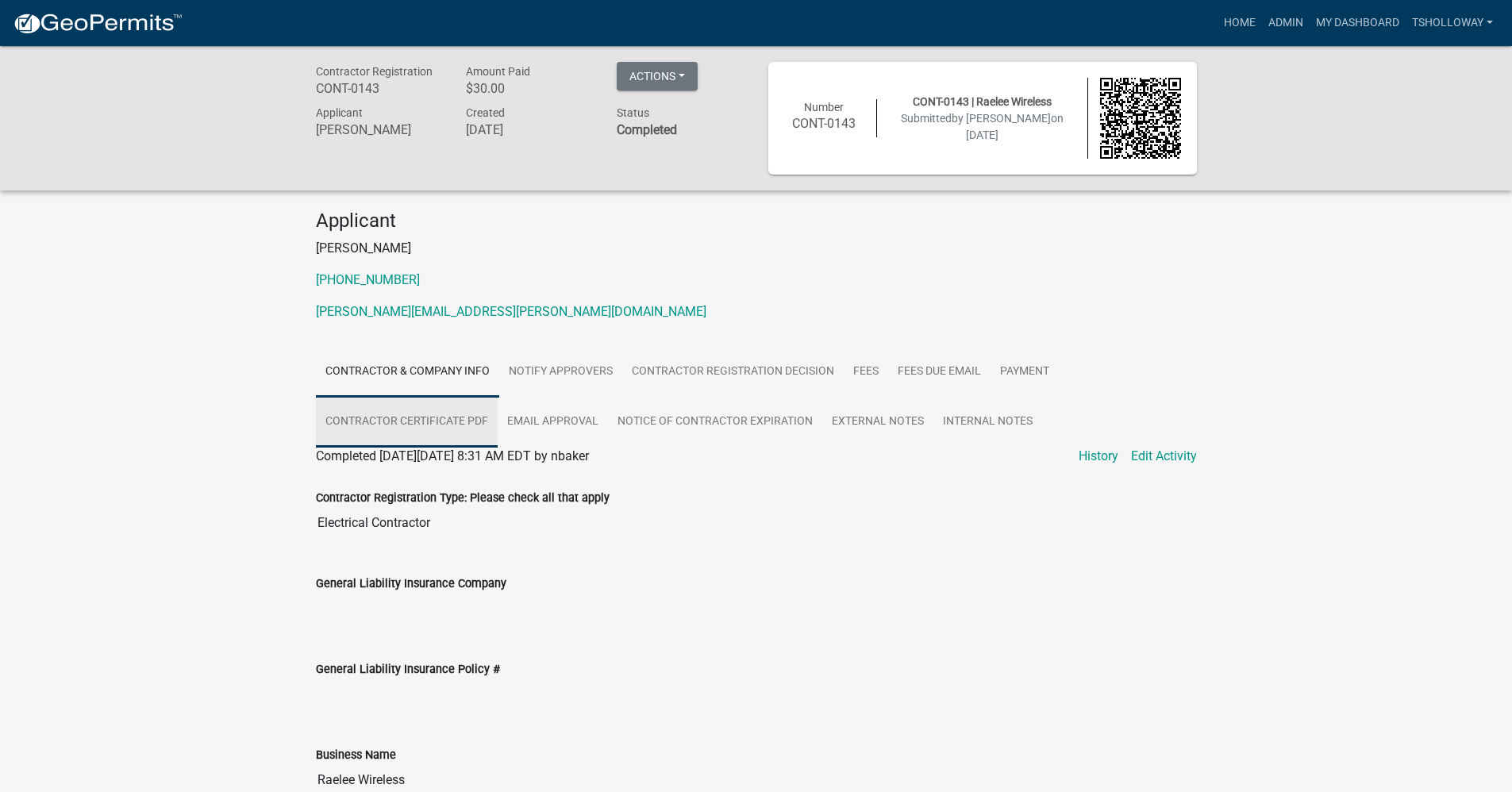
click at [394, 412] on link "Contractor Certificate PDF" at bounding box center [407, 421] width 182 height 51
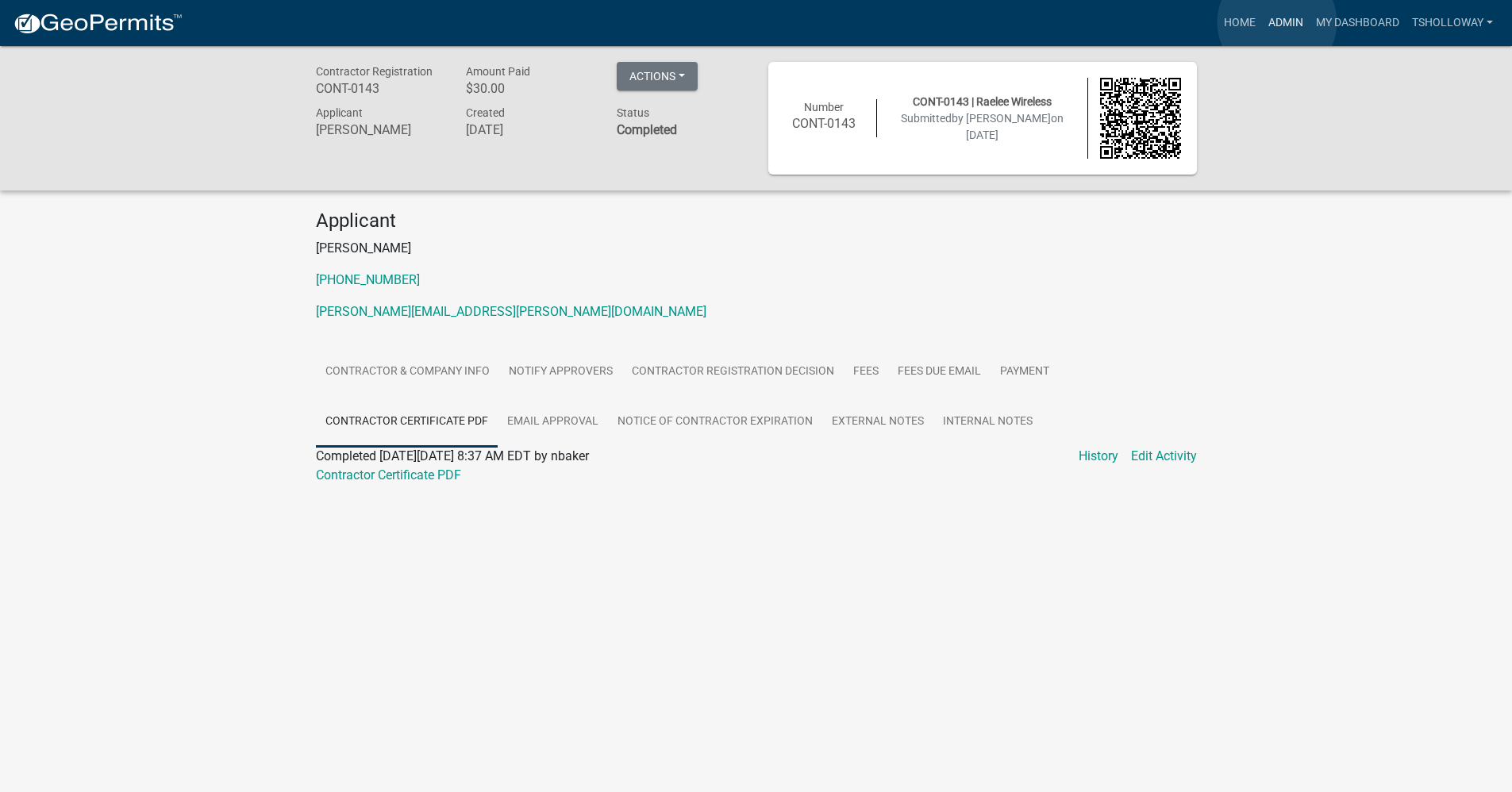
click at [1277, 22] on link "Admin" at bounding box center [1285, 23] width 47 height 30
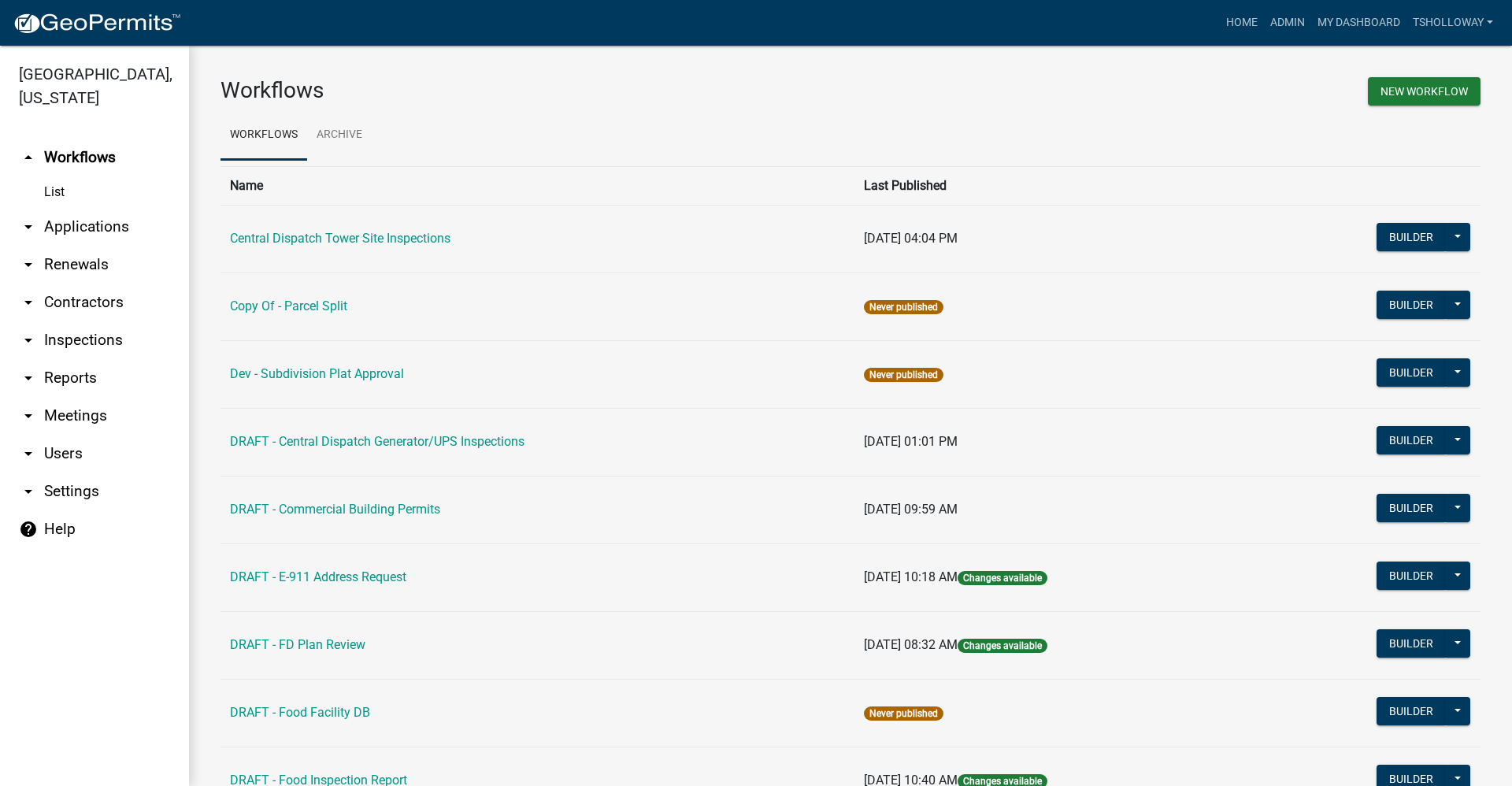
click at [103, 208] on link "arrow_drop_down Applications" at bounding box center [94, 227] width 189 height 38
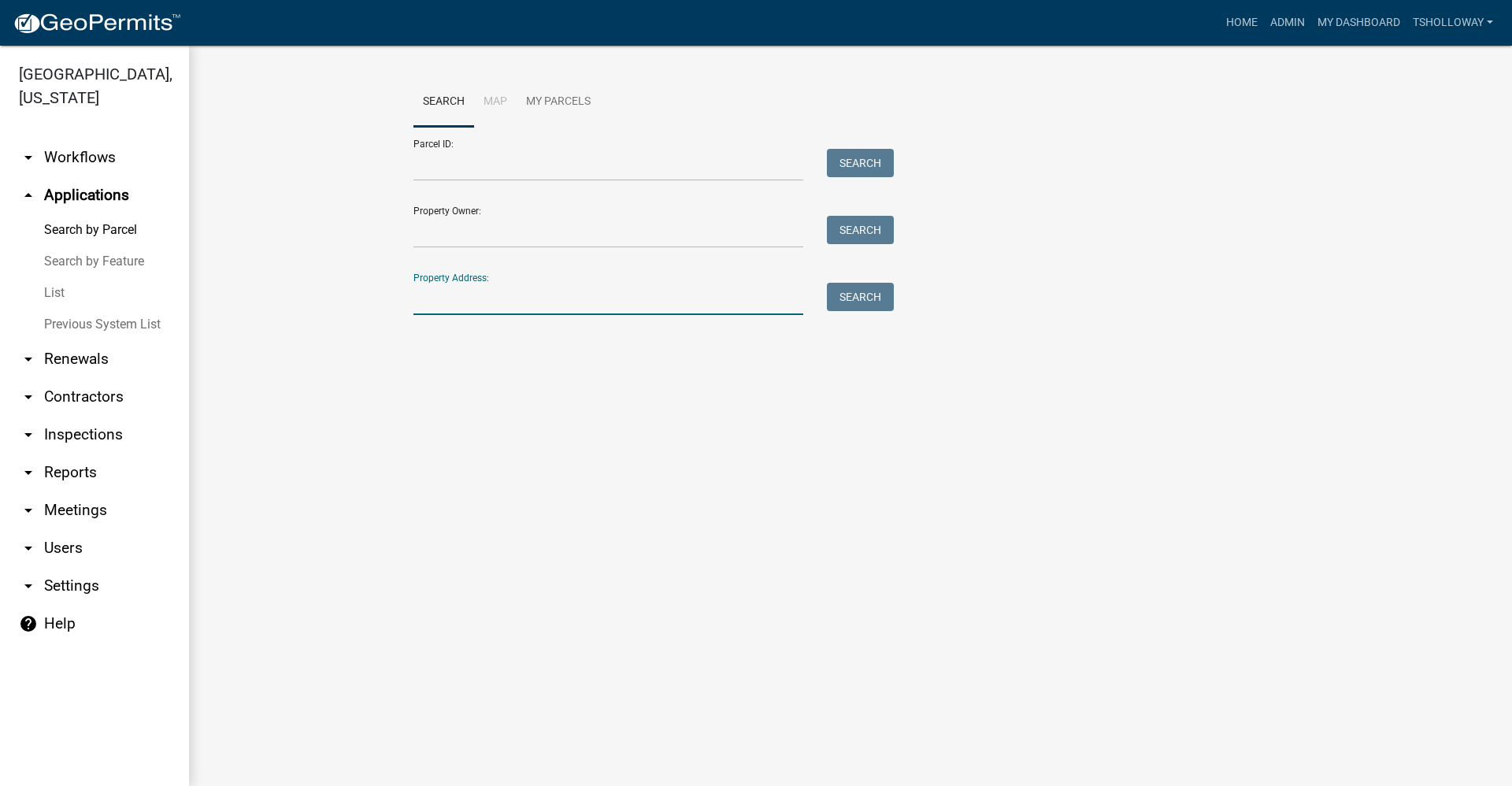
click at [447, 293] on input "Property Address:" at bounding box center [608, 298] width 390 height 32
type input "1115 s pennsylvania"
click at [860, 307] on button "Search" at bounding box center [860, 297] width 67 height 28
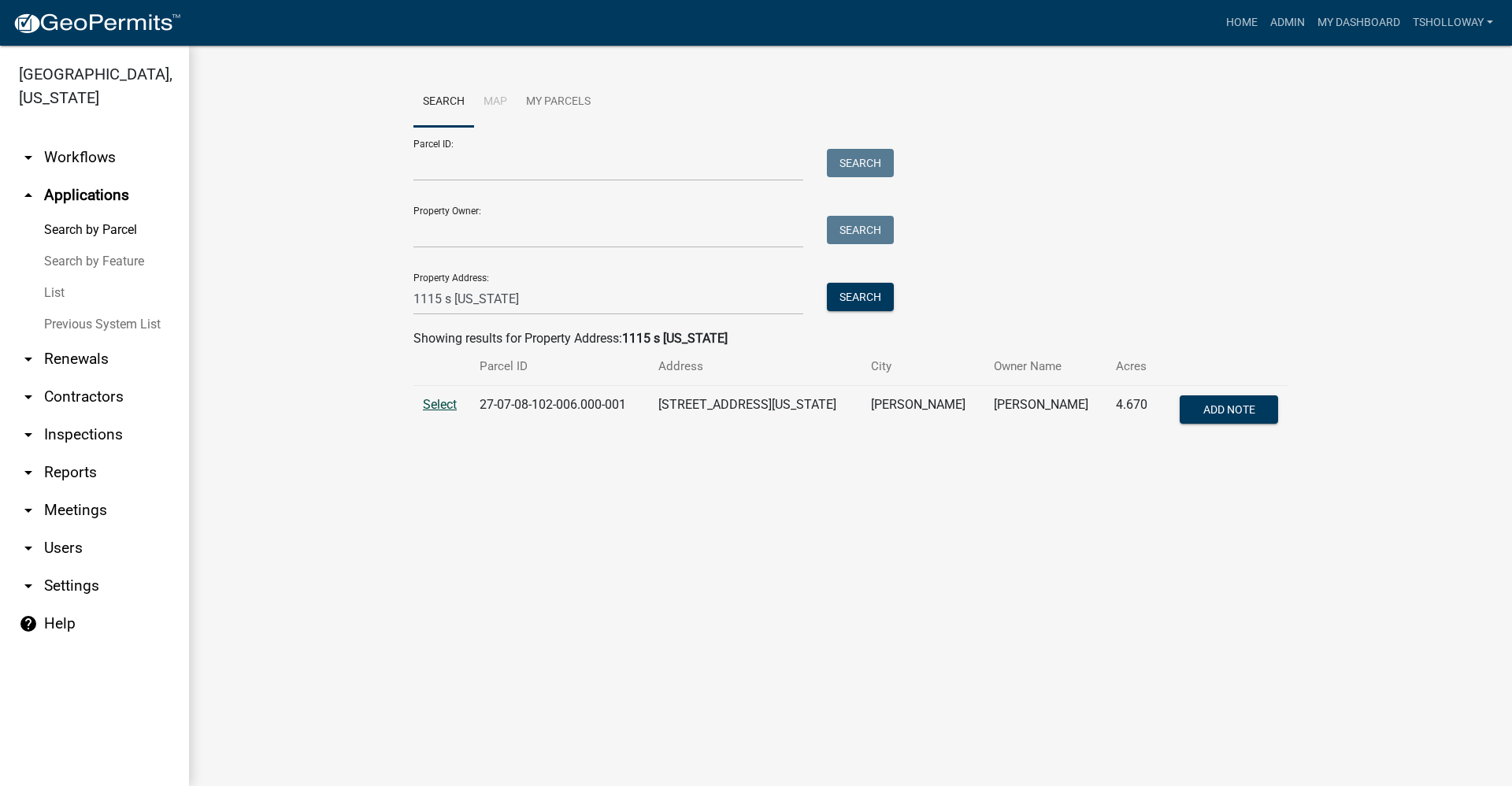
click at [441, 405] on span "Select" at bounding box center [440, 404] width 34 height 15
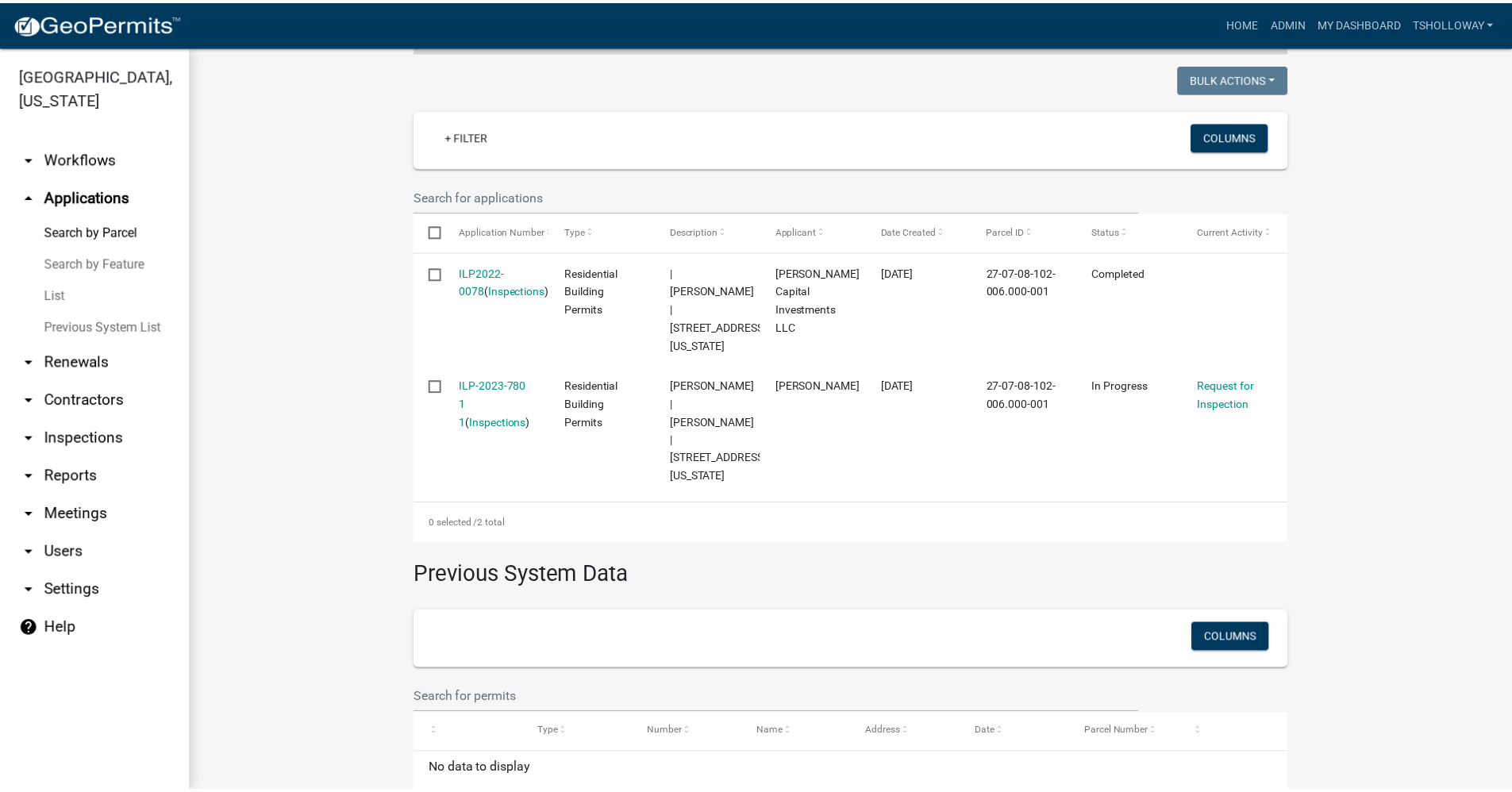
scroll to position [396, 0]
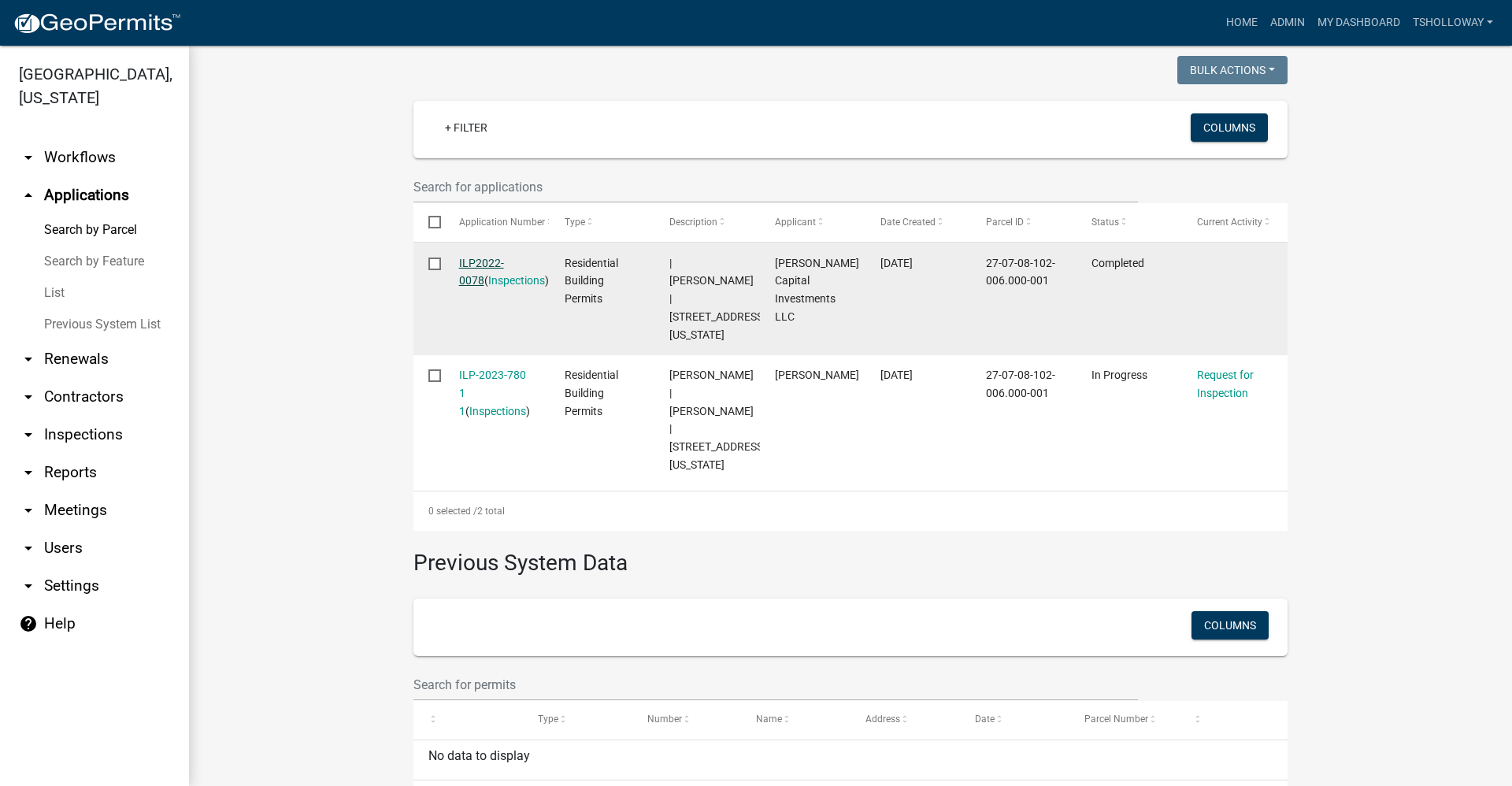
click at [490, 257] on link "ILP2022-0078" at bounding box center [481, 272] width 45 height 31
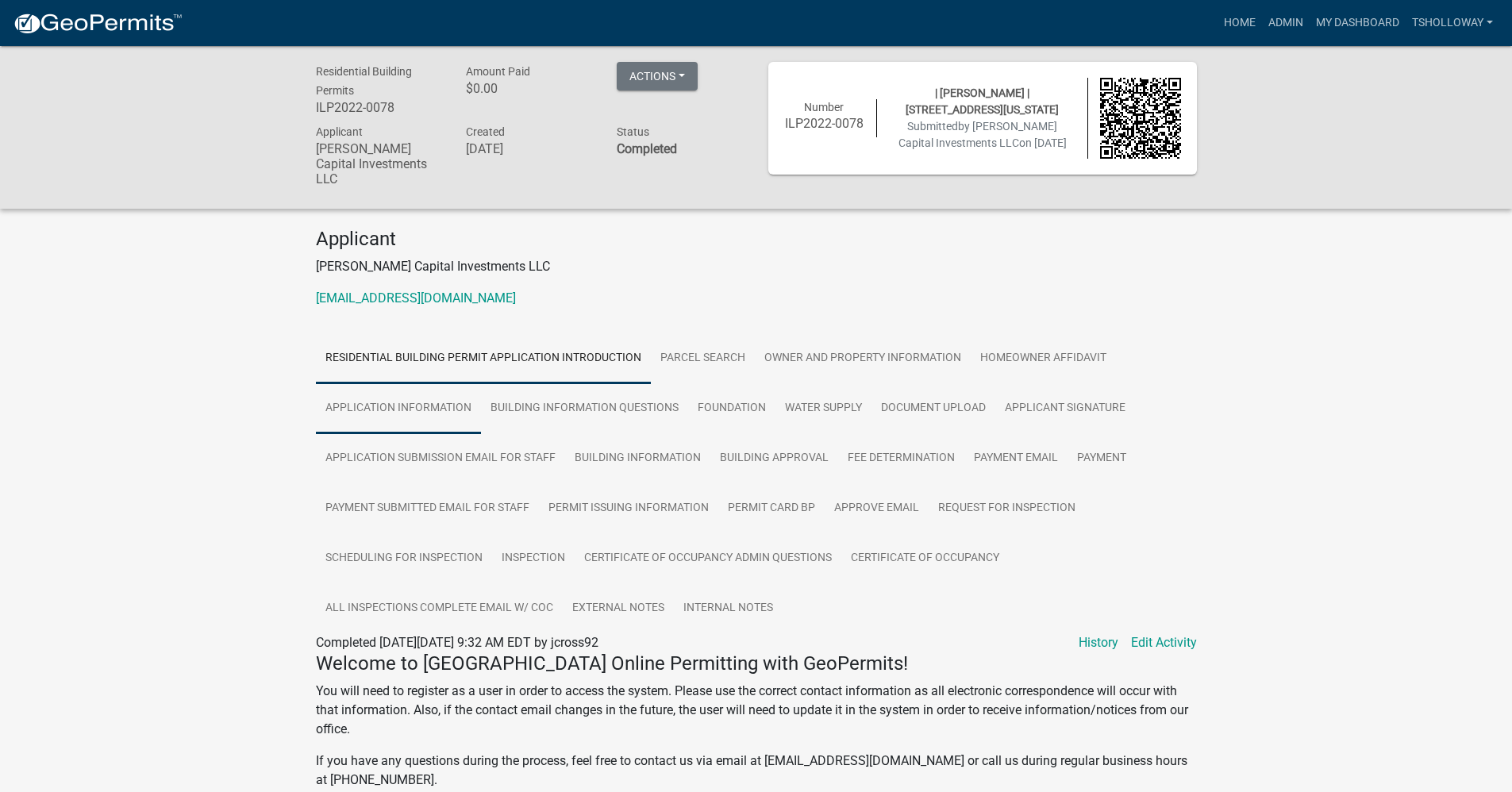
click at [398, 395] on link "Application Information" at bounding box center [398, 408] width 165 height 51
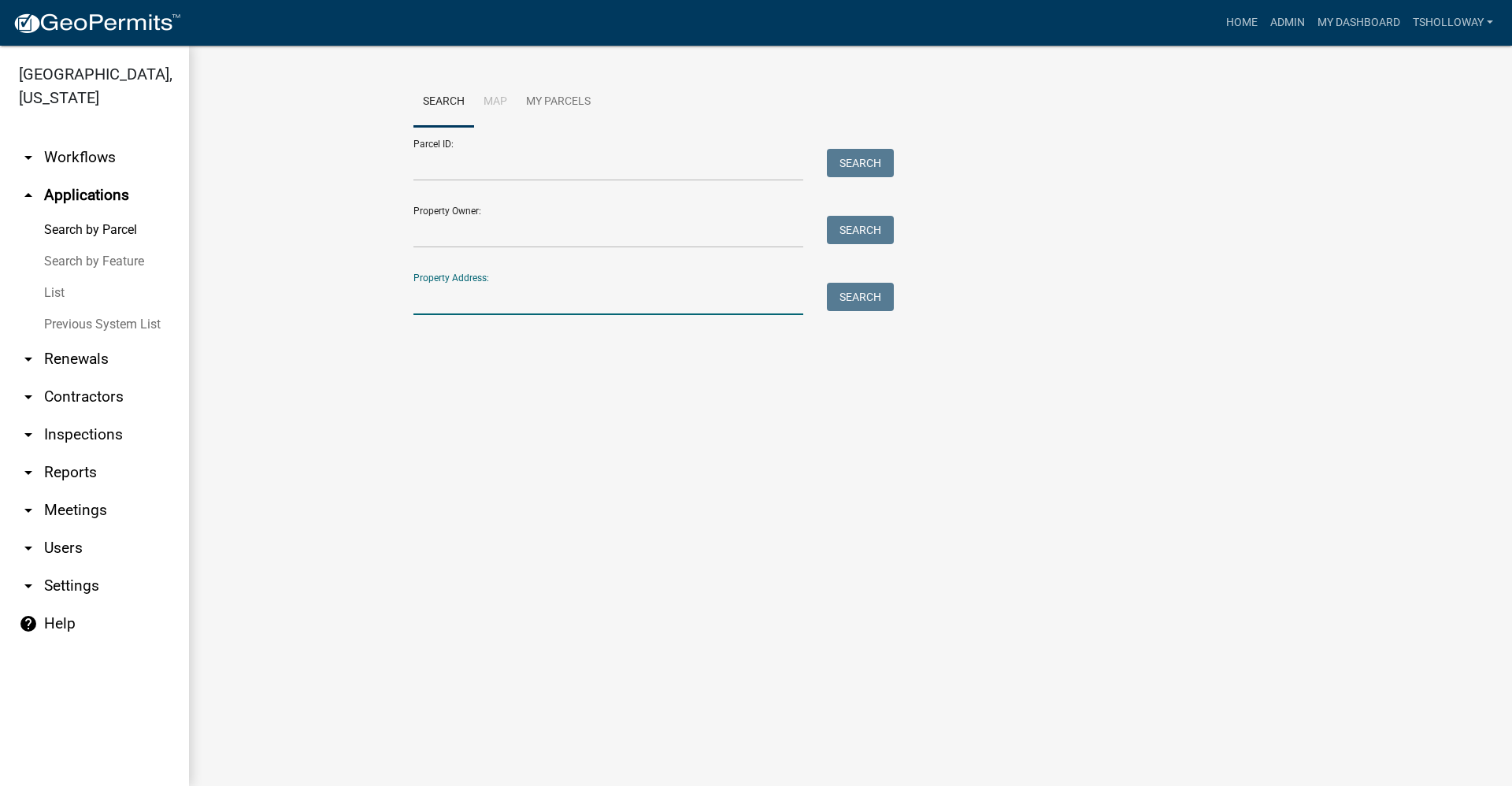
click at [440, 294] on input "Property Address:" at bounding box center [608, 298] width 390 height 32
type input "1115 s pennsylvania"
click at [870, 295] on button "Search" at bounding box center [860, 297] width 67 height 28
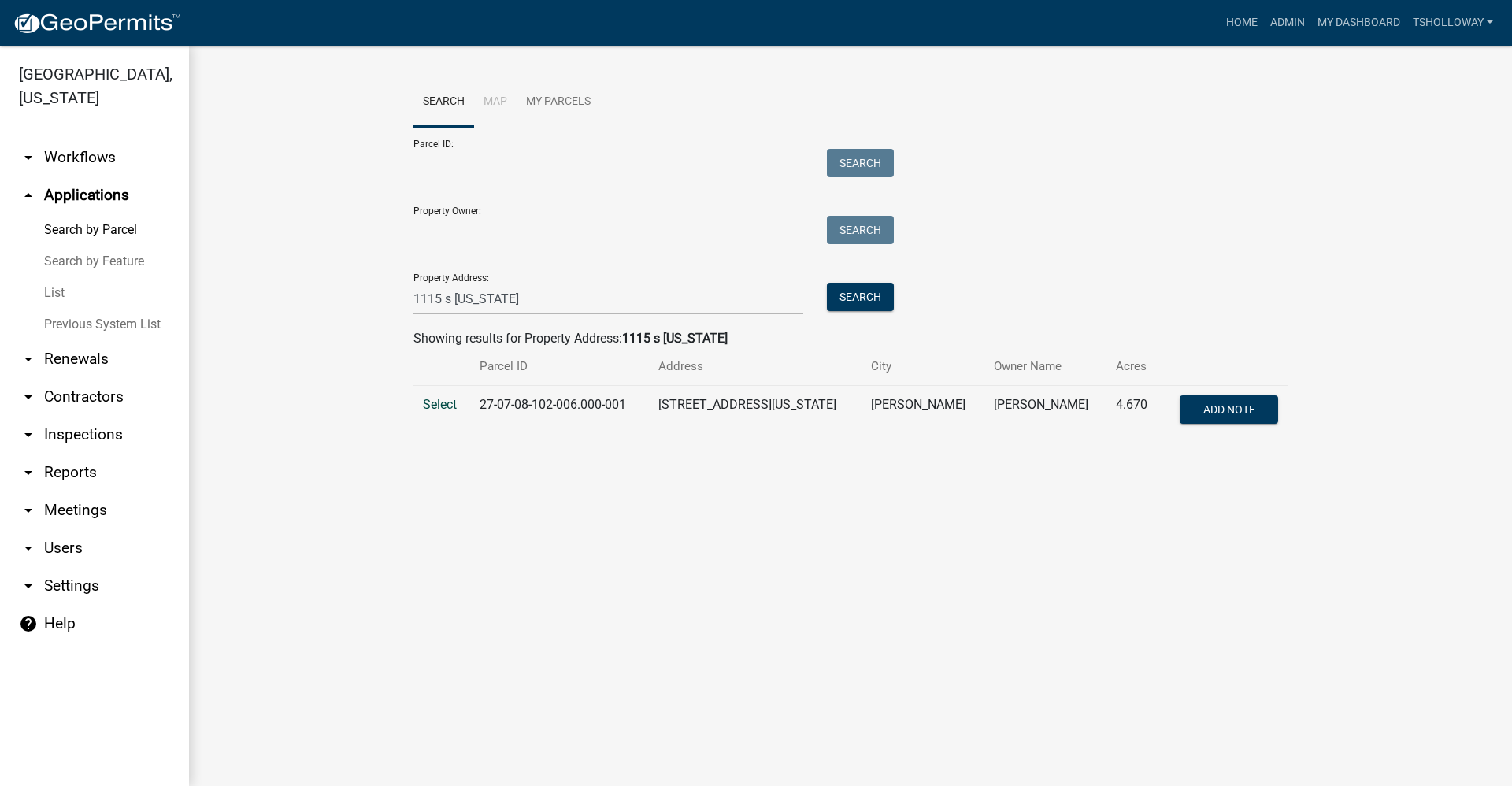
click at [431, 402] on span "Select" at bounding box center [440, 404] width 34 height 15
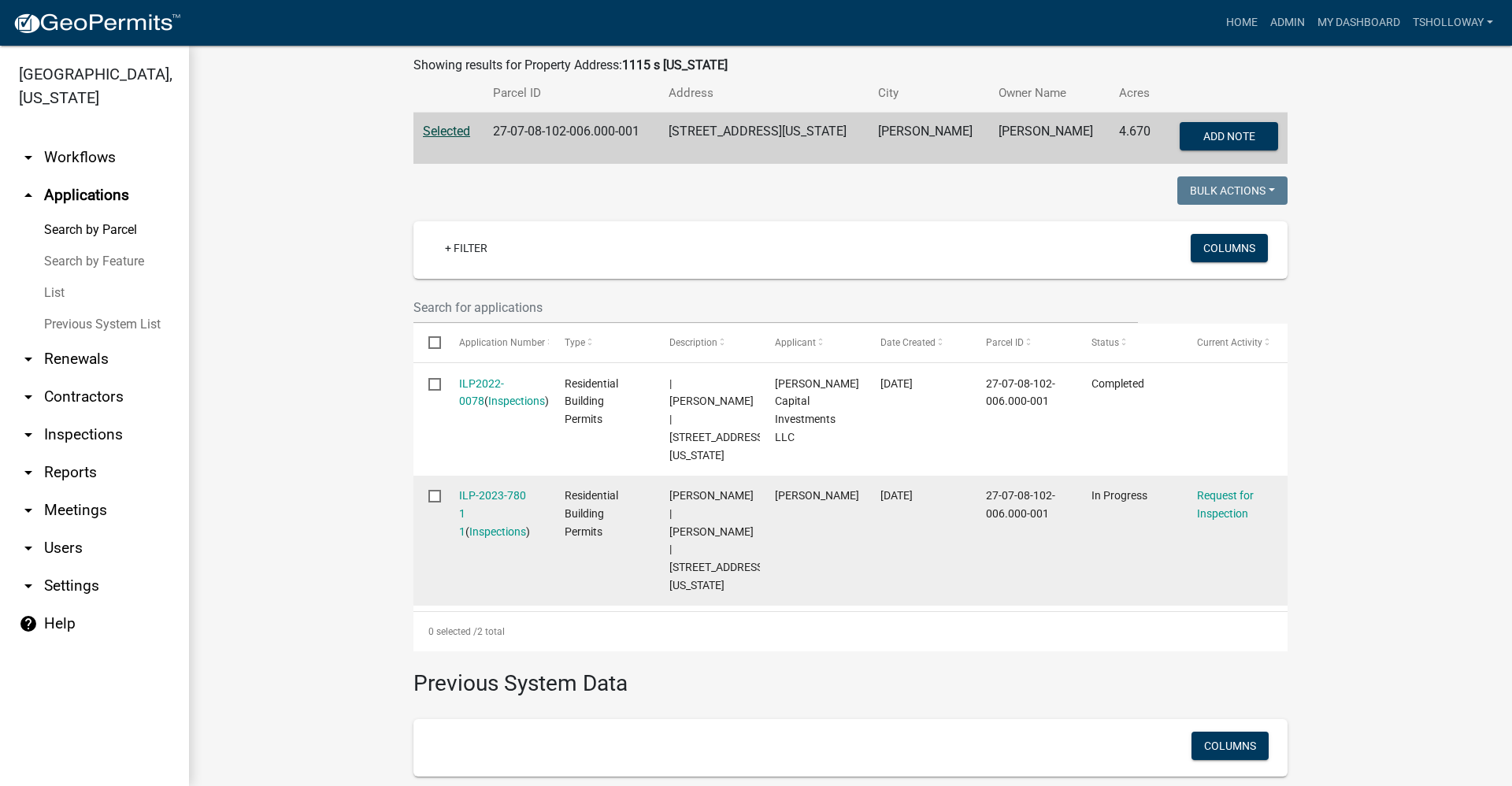
scroll to position [315, 0]
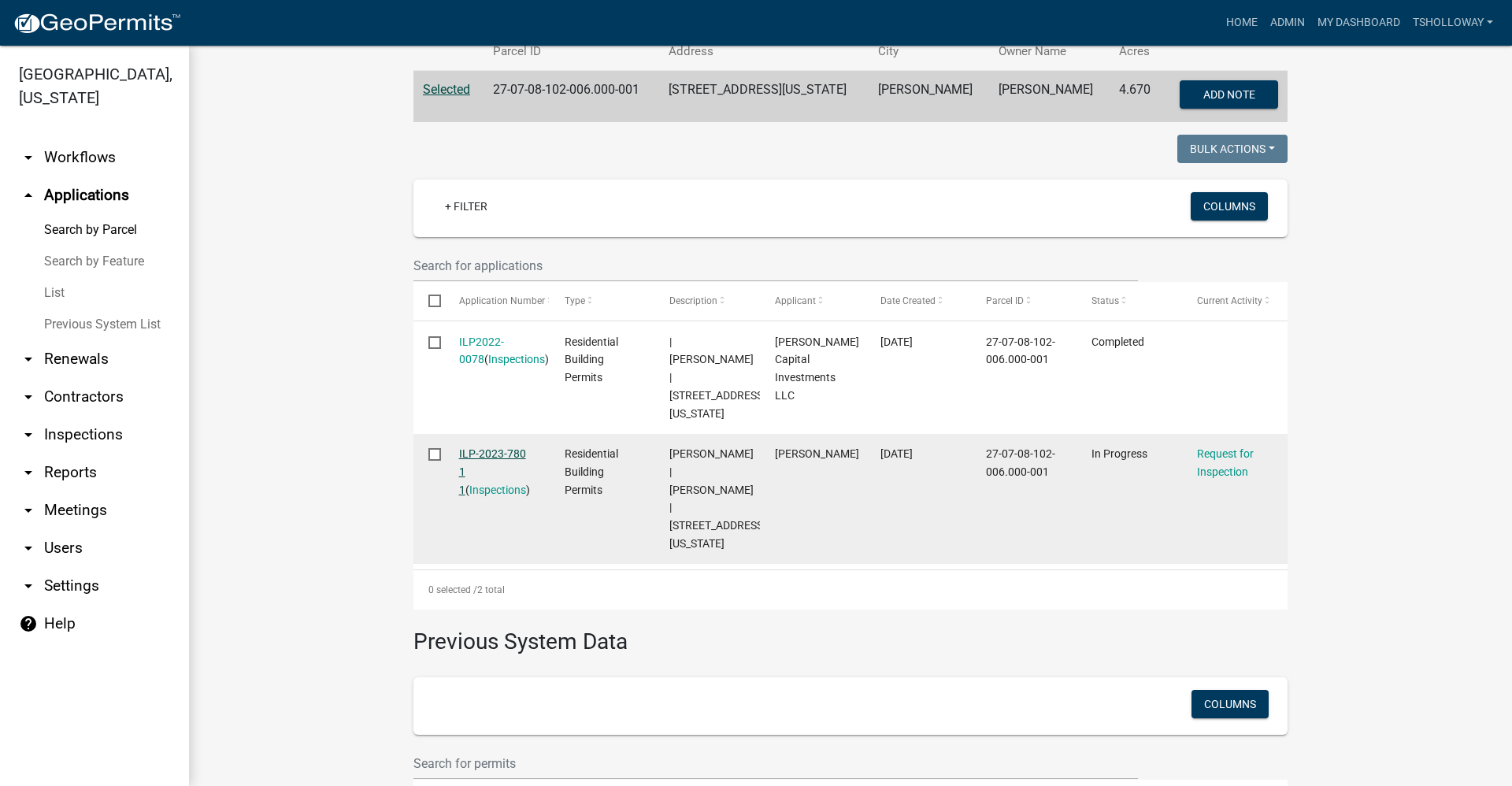
click at [497, 447] on link "ILP-2023-780 1 1" at bounding box center [492, 471] width 67 height 49
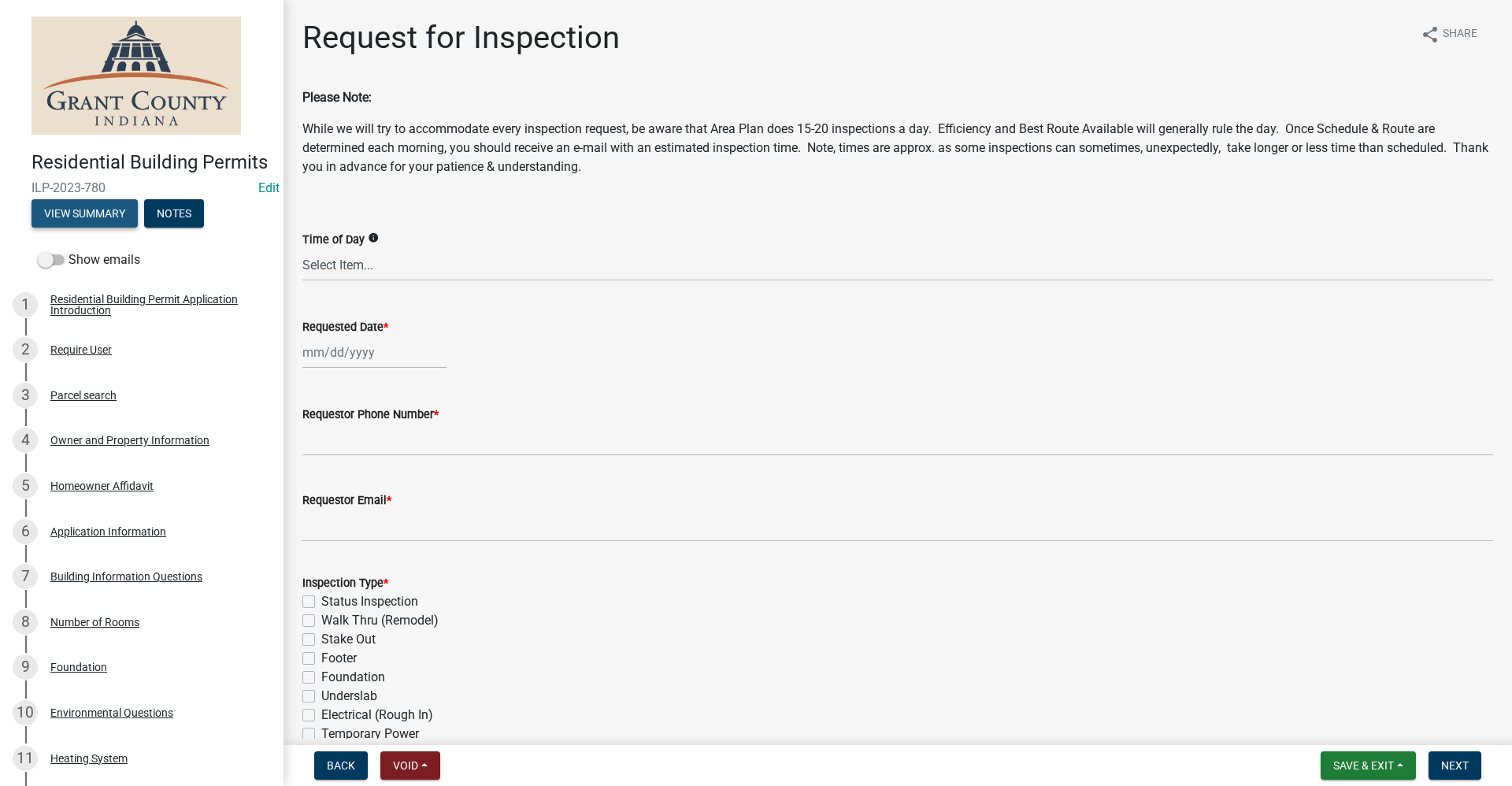
click at [97, 227] on button "View Summary" at bounding box center [84, 213] width 107 height 28
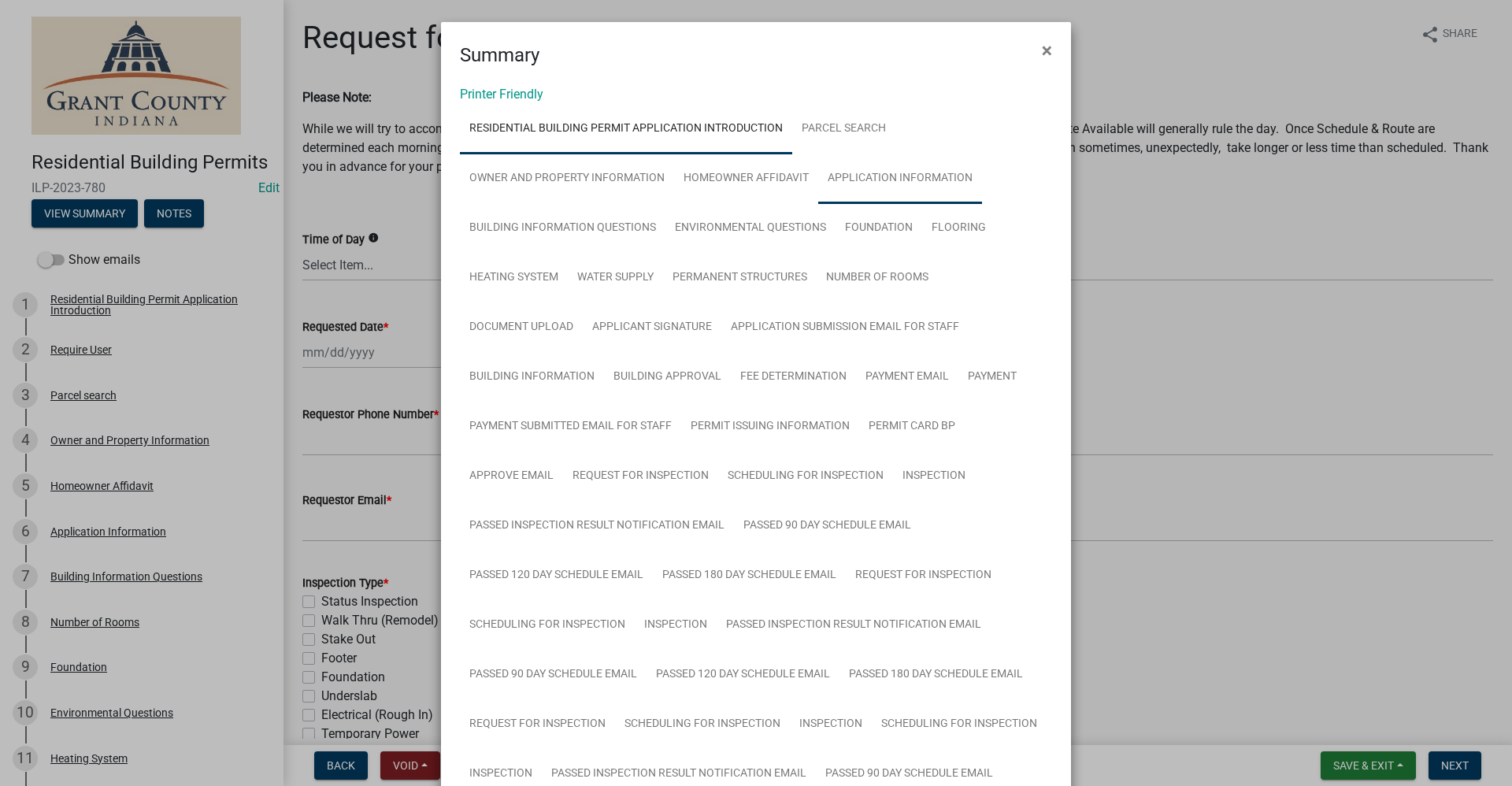
click at [893, 175] on link "Application Information" at bounding box center [900, 179] width 164 height 50
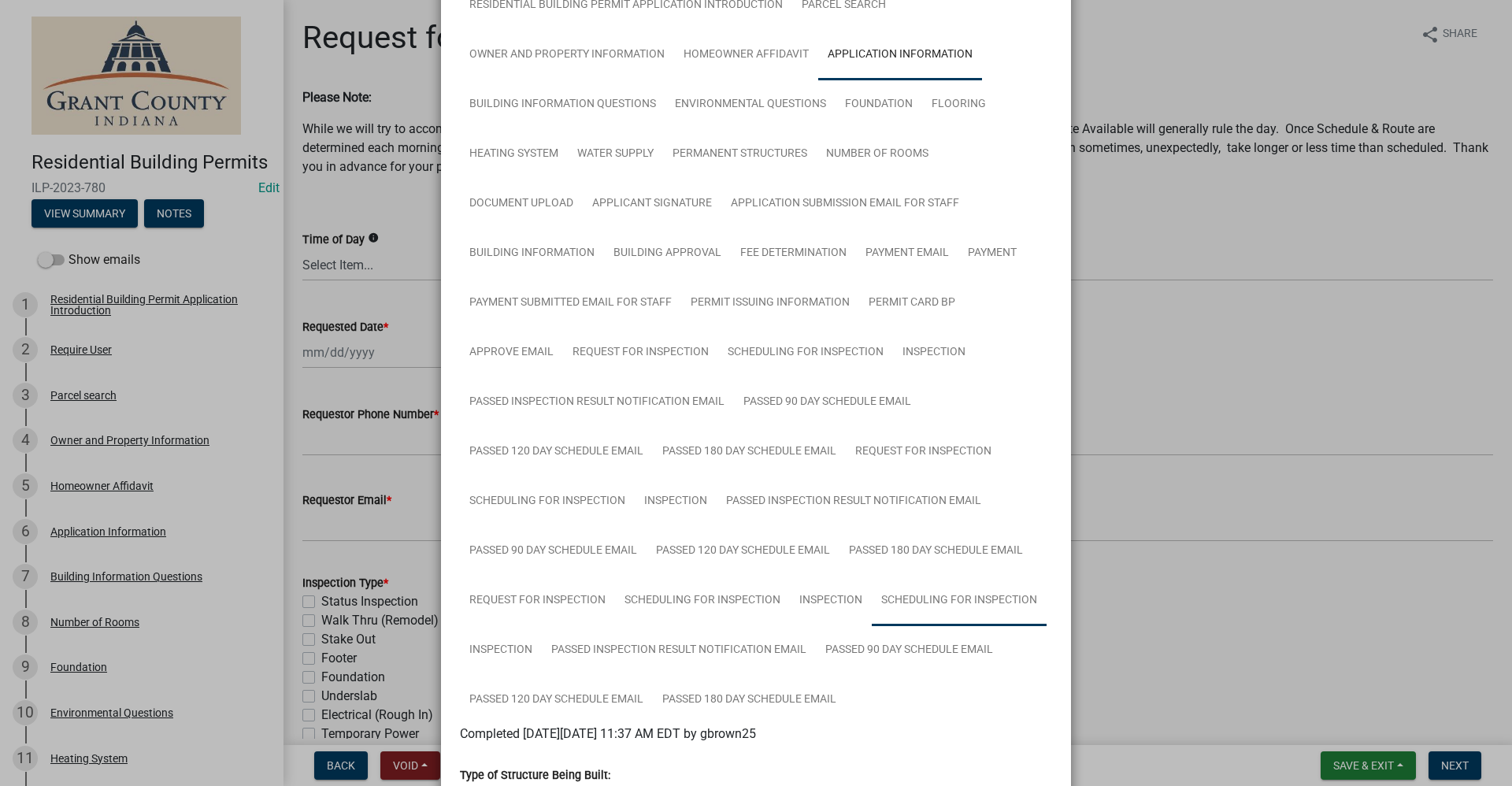
scroll to position [89, 0]
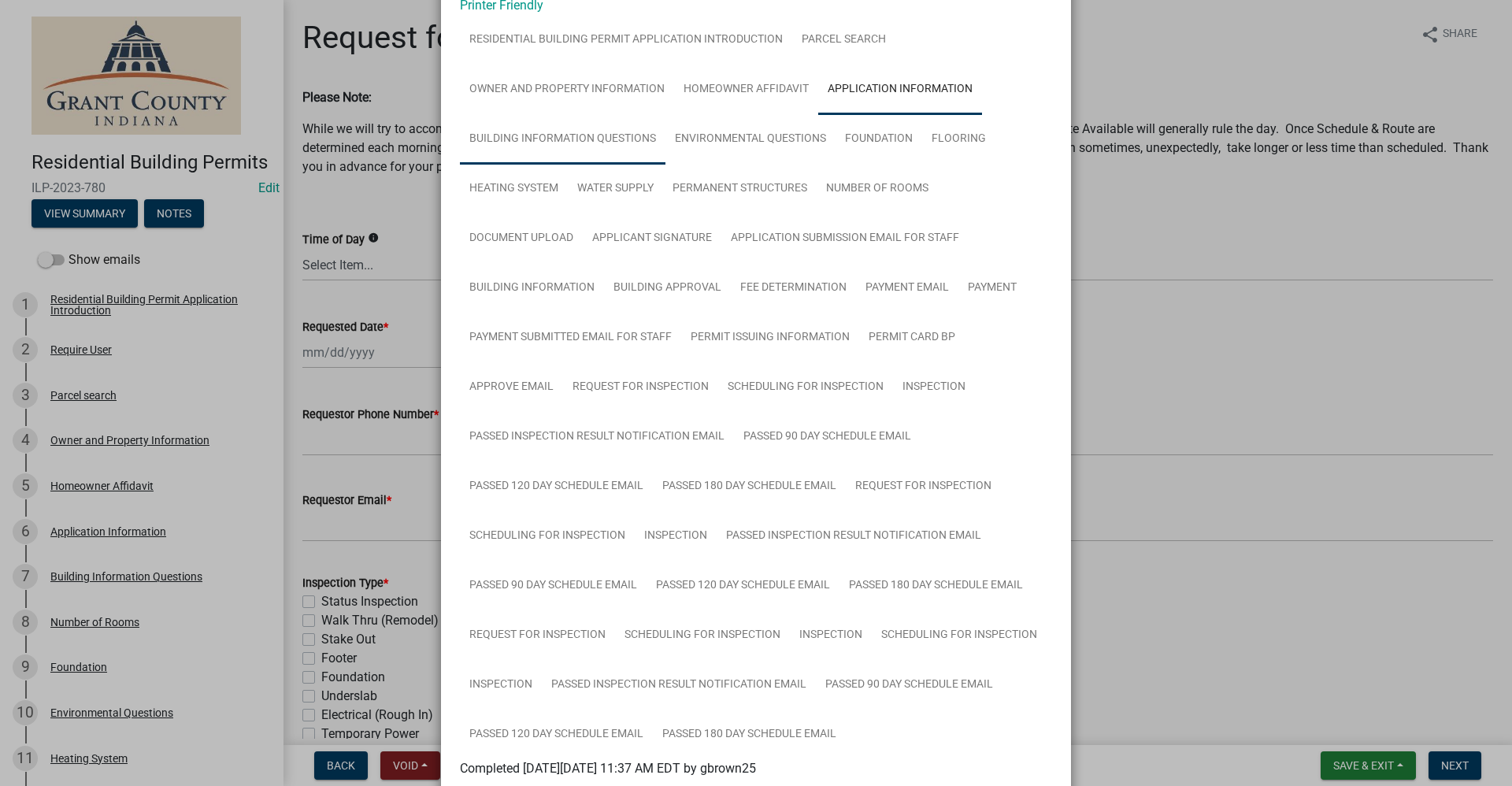
click at [565, 142] on link "Building Information Questions" at bounding box center [562, 139] width 206 height 50
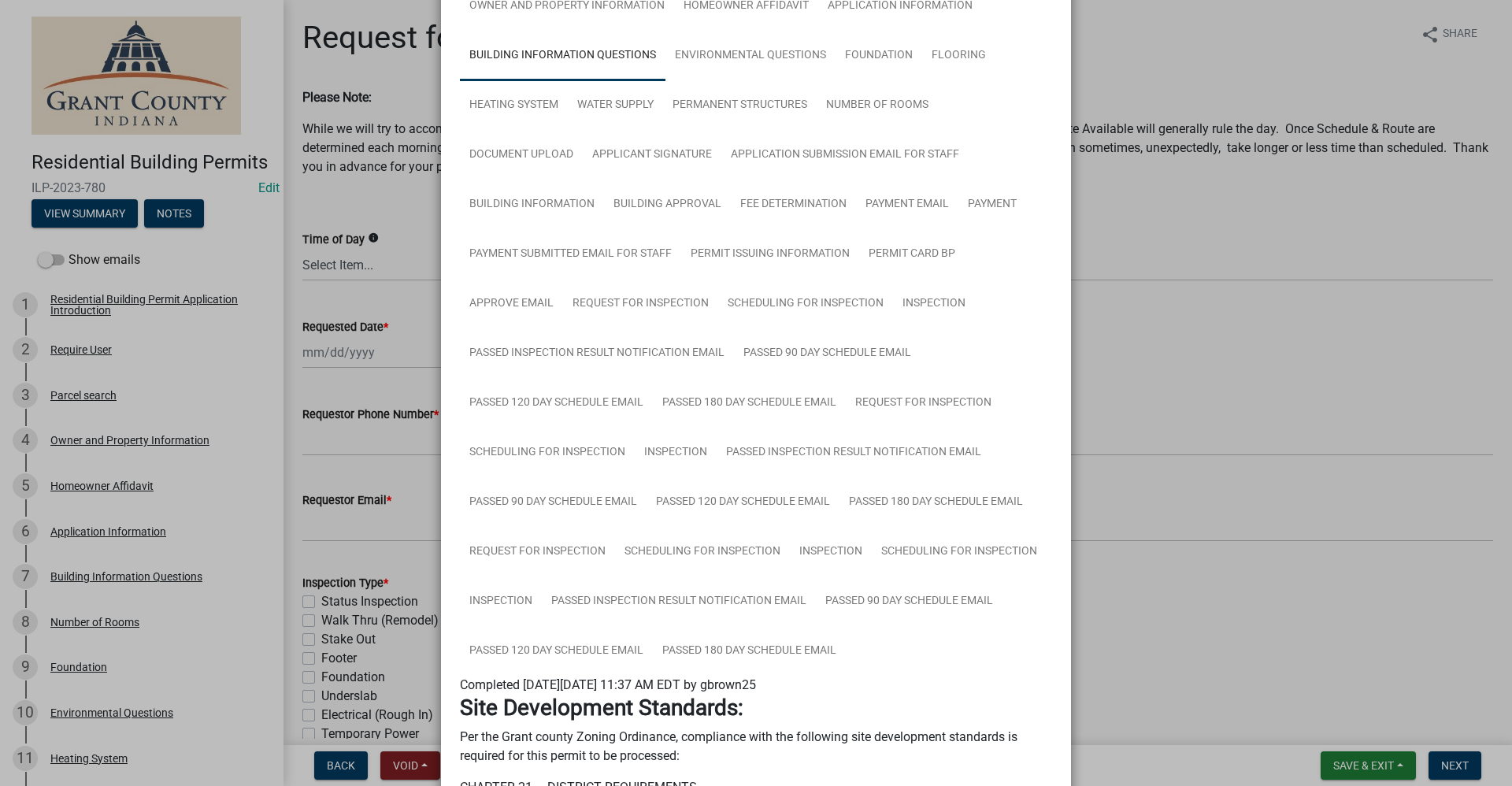
scroll to position [0, 0]
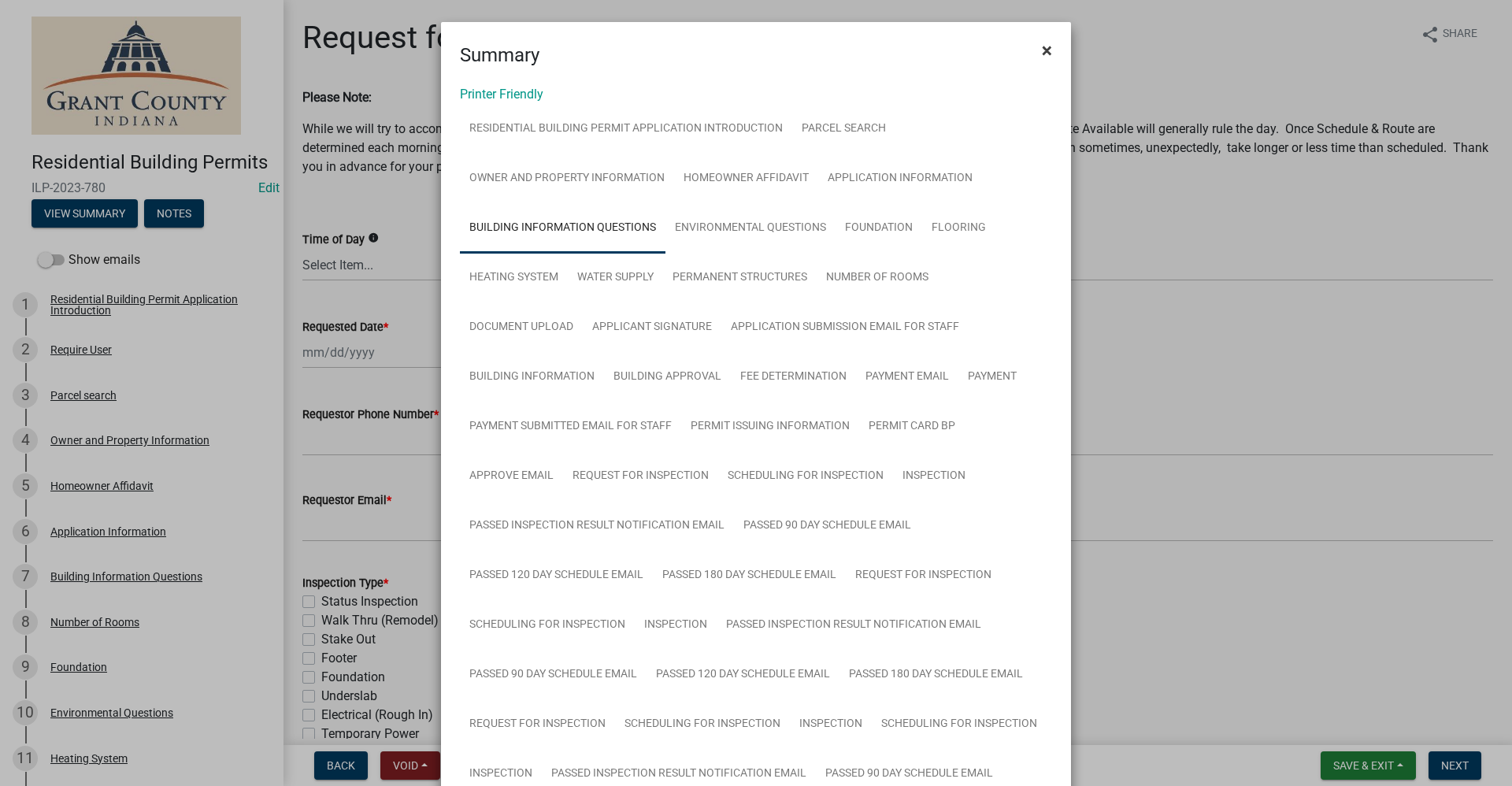
click at [1042, 49] on span "×" at bounding box center [1047, 50] width 10 height 22
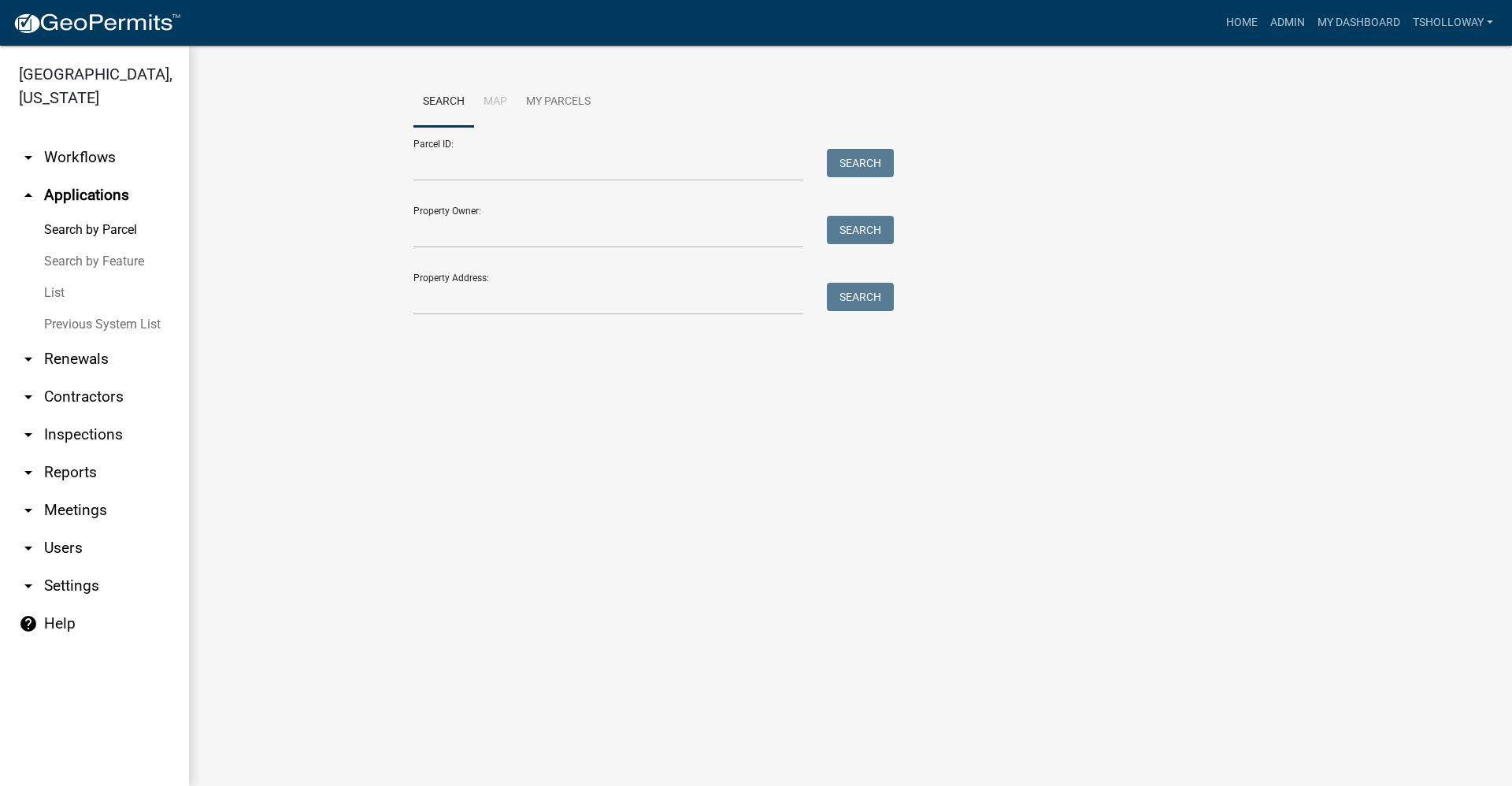
click at [75, 176] on link "arrow_drop_up Applications" at bounding box center [94, 195] width 189 height 38
click at [442, 292] on input "Property Address:" at bounding box center [608, 298] width 390 height 32
type input "1115 s pennsylvania"
click at [850, 304] on button "Search" at bounding box center [860, 297] width 67 height 28
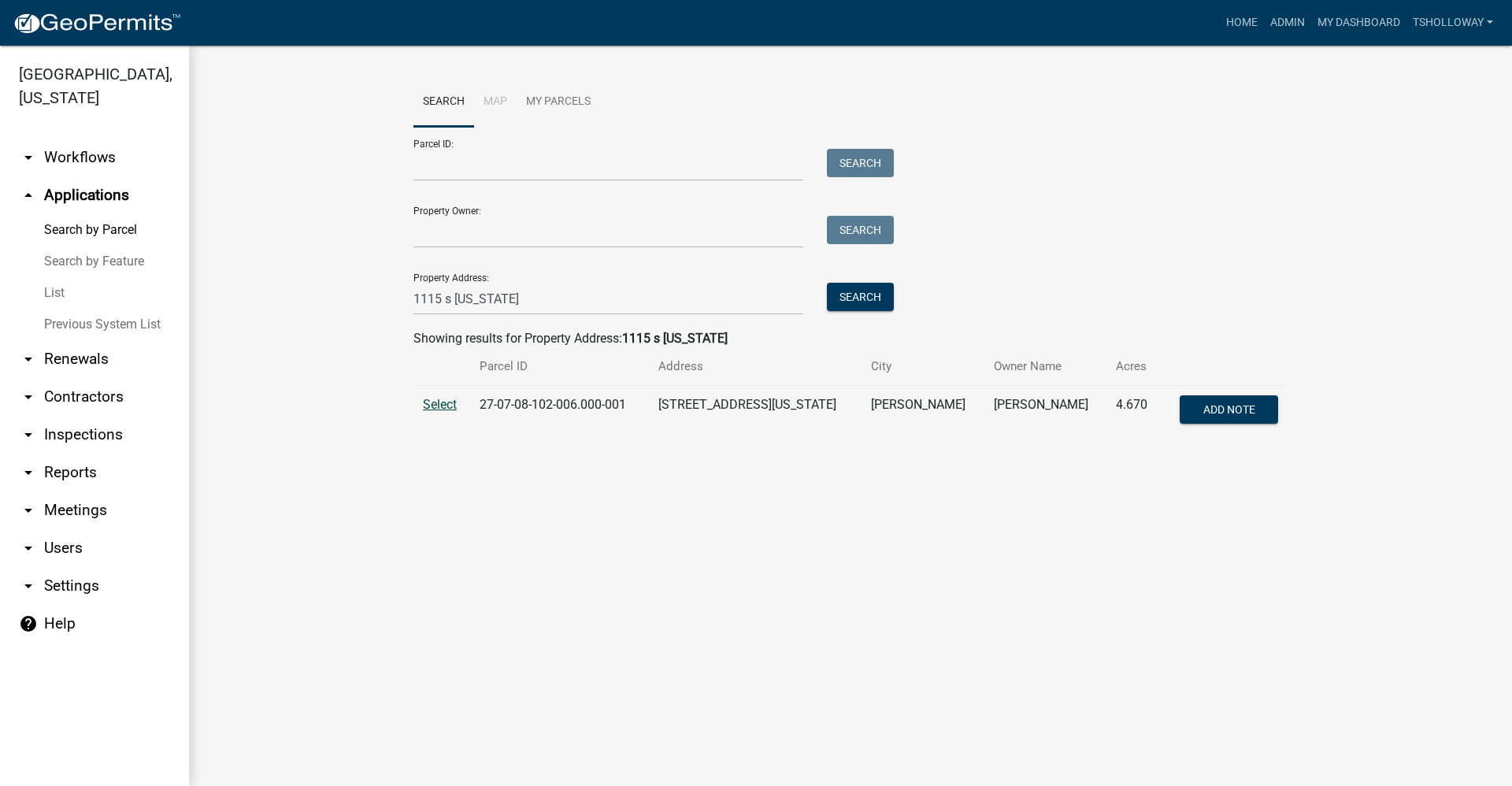
click at [434, 398] on span "Select" at bounding box center [440, 404] width 34 height 15
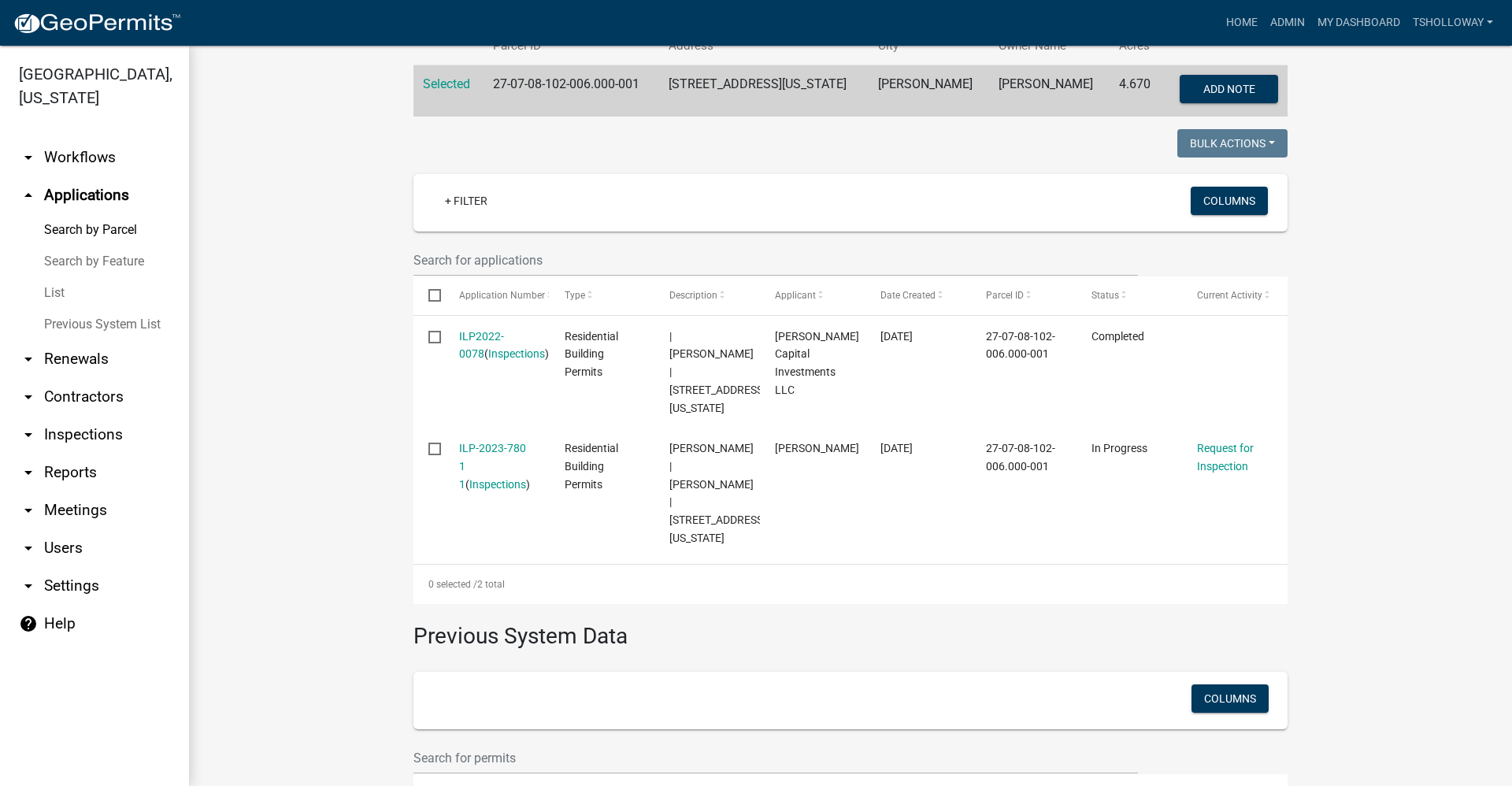
scroll to position [423, 0]
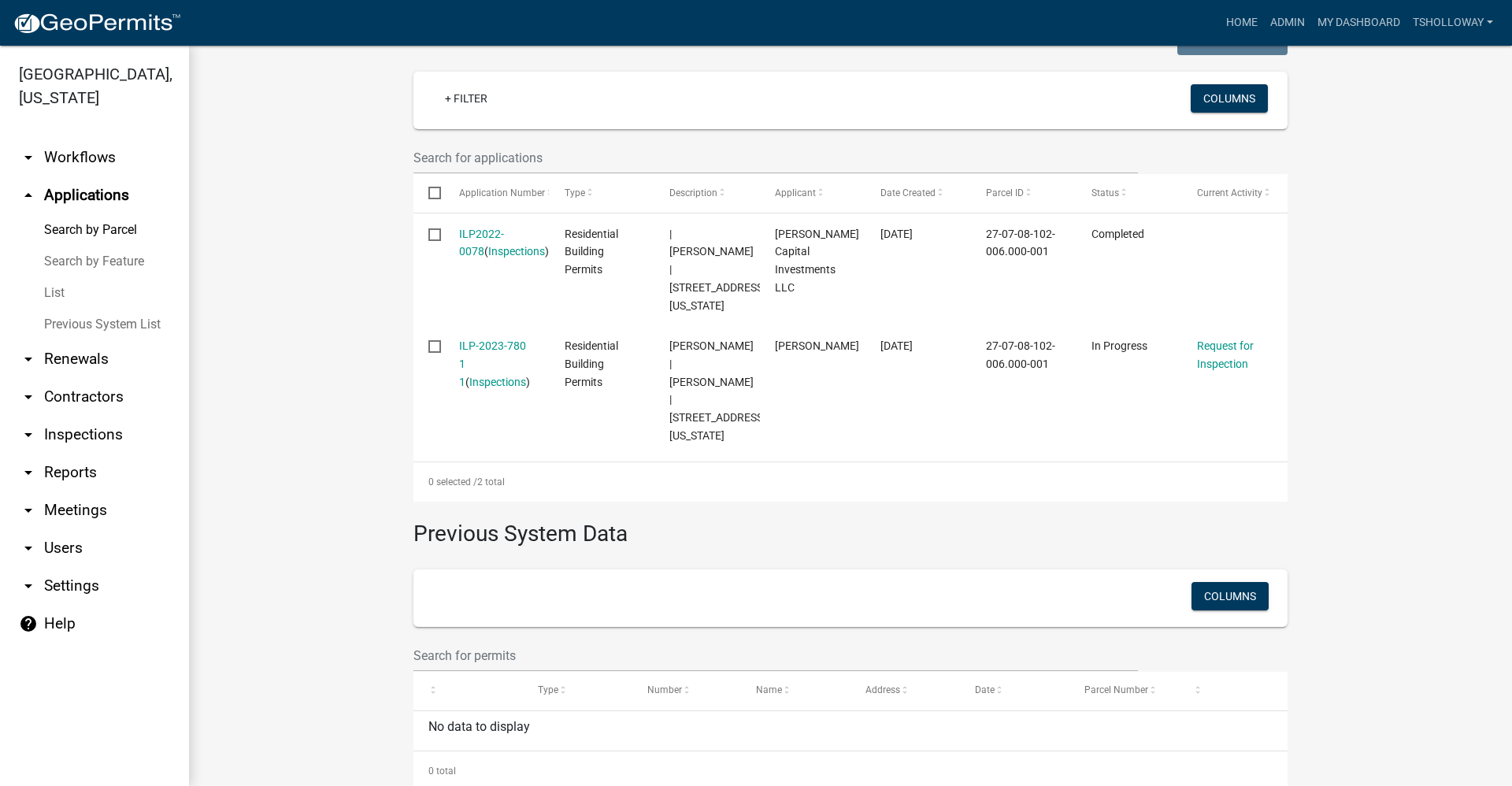
click at [82, 416] on link "arrow_drop_down Inspections" at bounding box center [94, 435] width 189 height 38
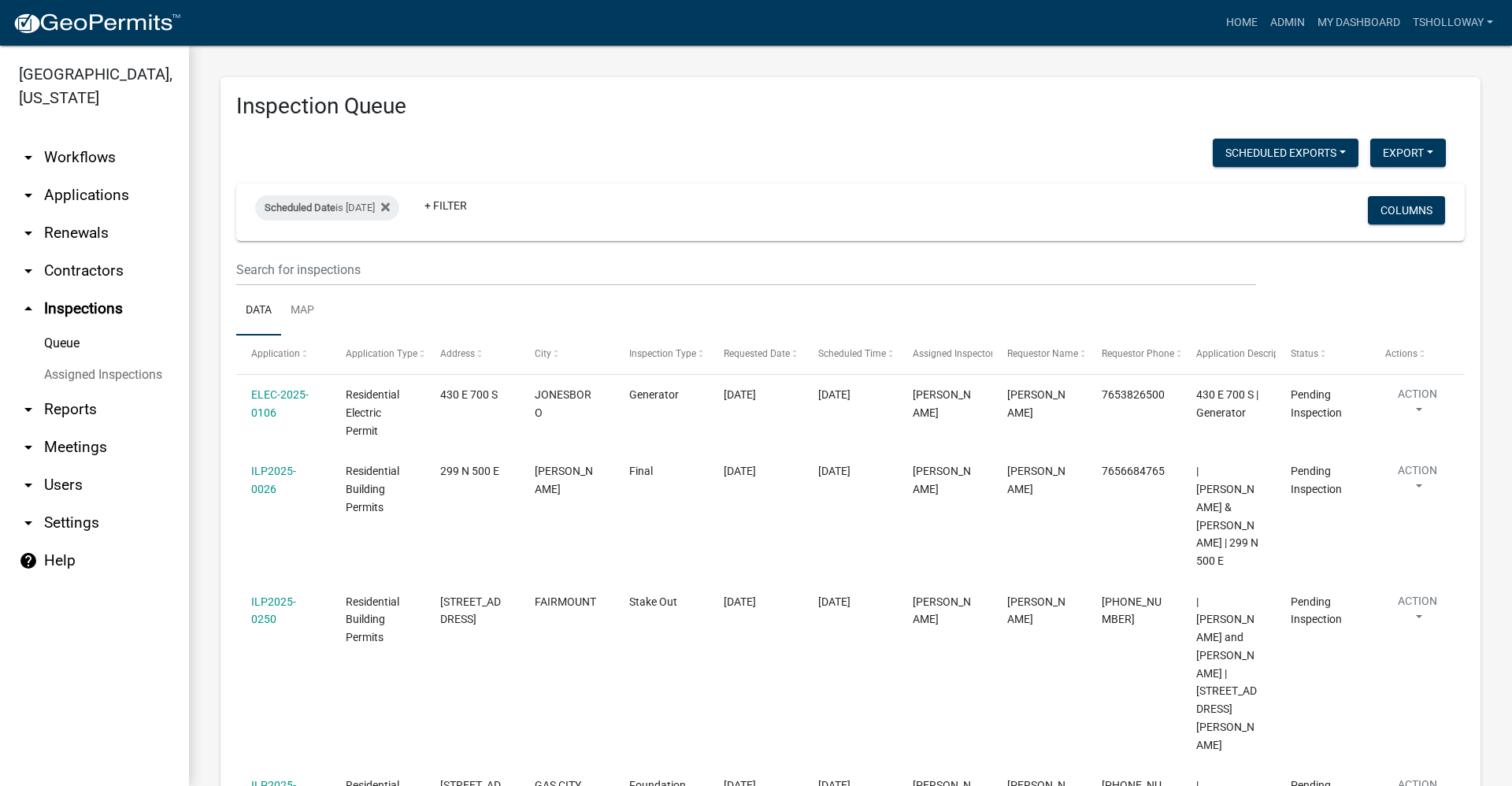
click at [64, 290] on link "arrow_drop_up Inspections" at bounding box center [94, 309] width 189 height 38
click at [383, 210] on div "Scheduled Date is 09/11/2025" at bounding box center [327, 207] width 144 height 25
click at [323, 267] on input "2025-09-11" at bounding box center [341, 266] width 110 height 32
click at [390, 209] on icon at bounding box center [385, 207] width 8 height 8
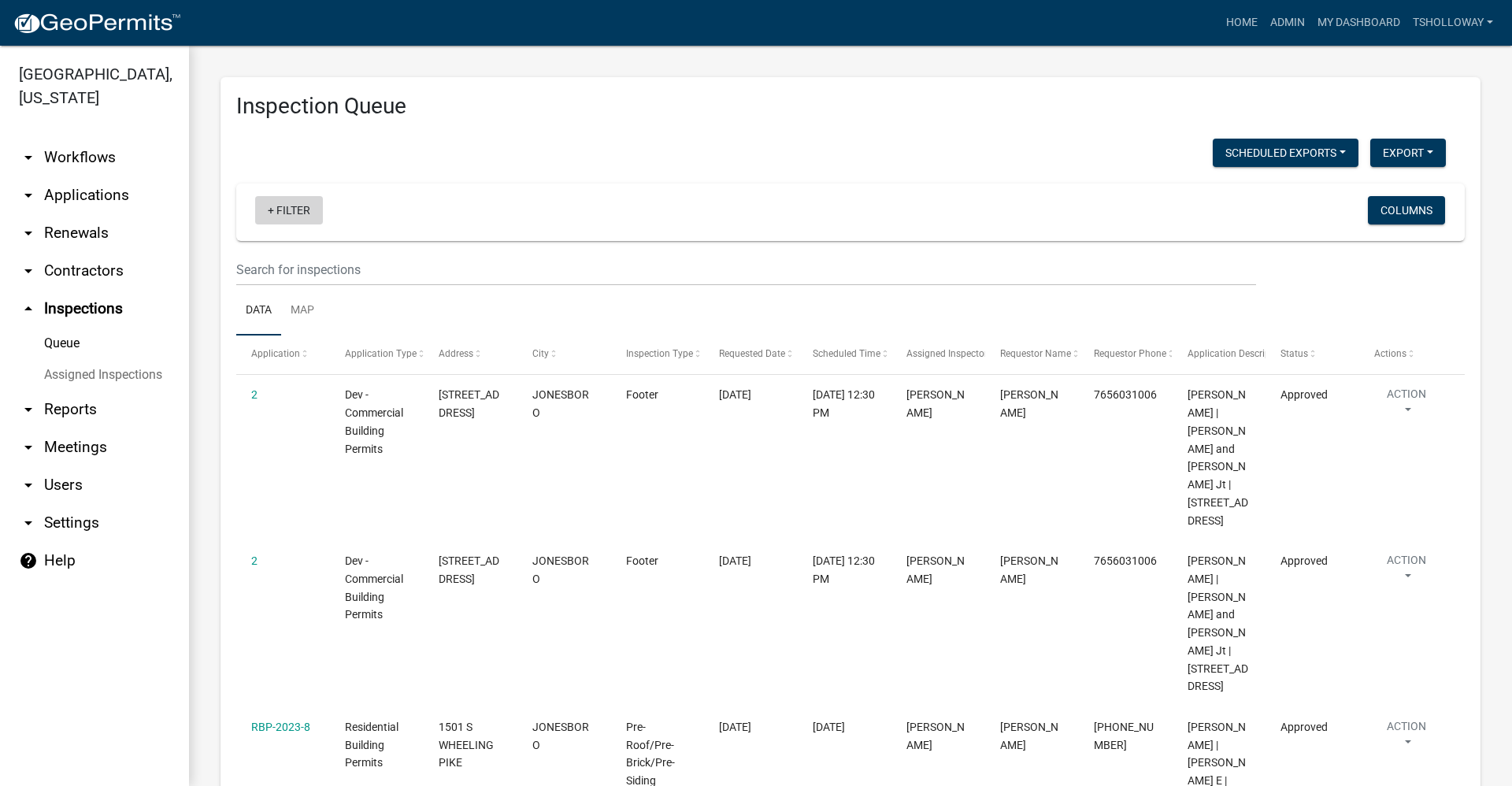
click at [289, 210] on link "+ Filter" at bounding box center [289, 210] width 68 height 28
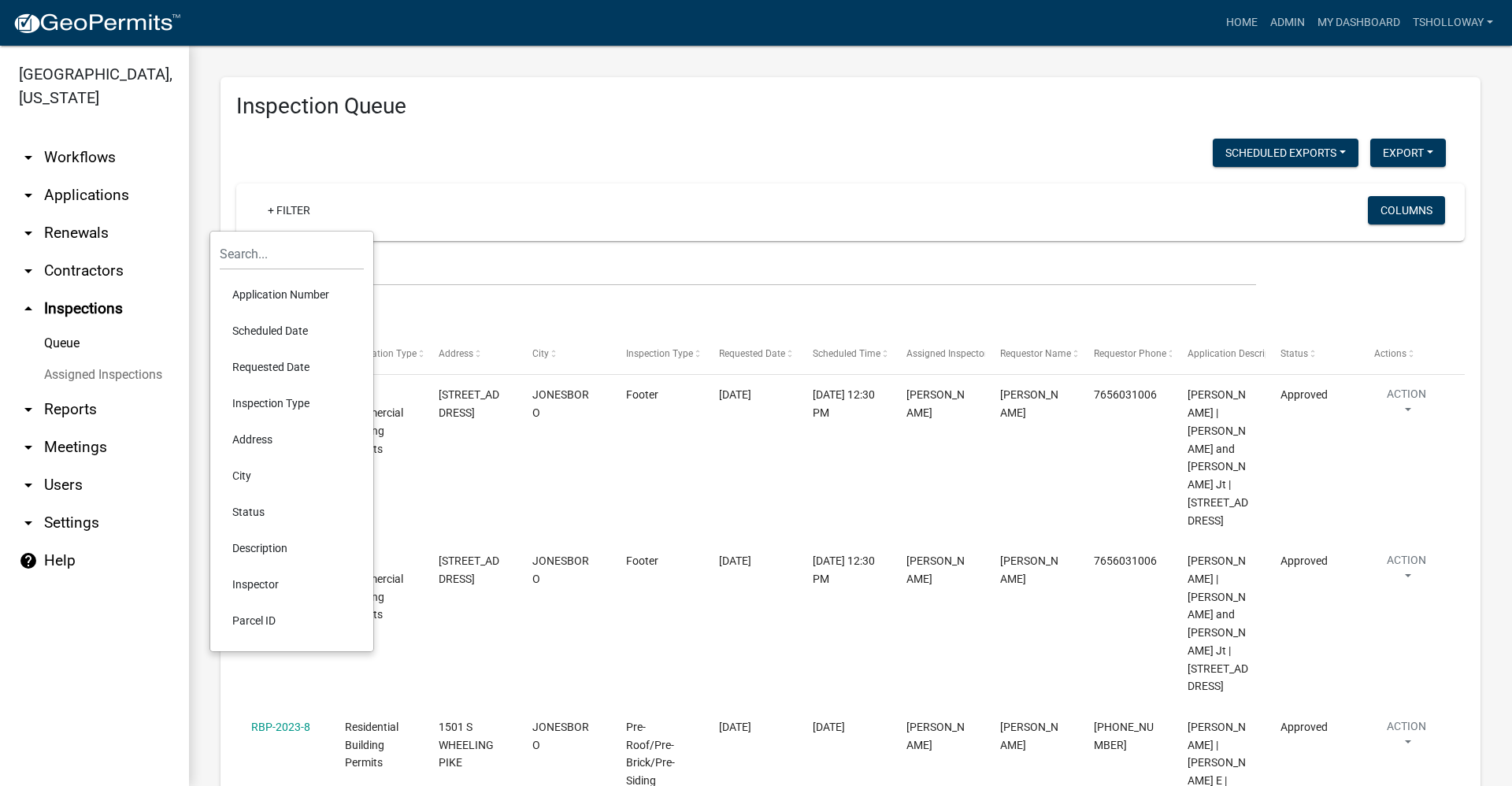
click at [292, 328] on li "Scheduled Date" at bounding box center [292, 331] width 144 height 36
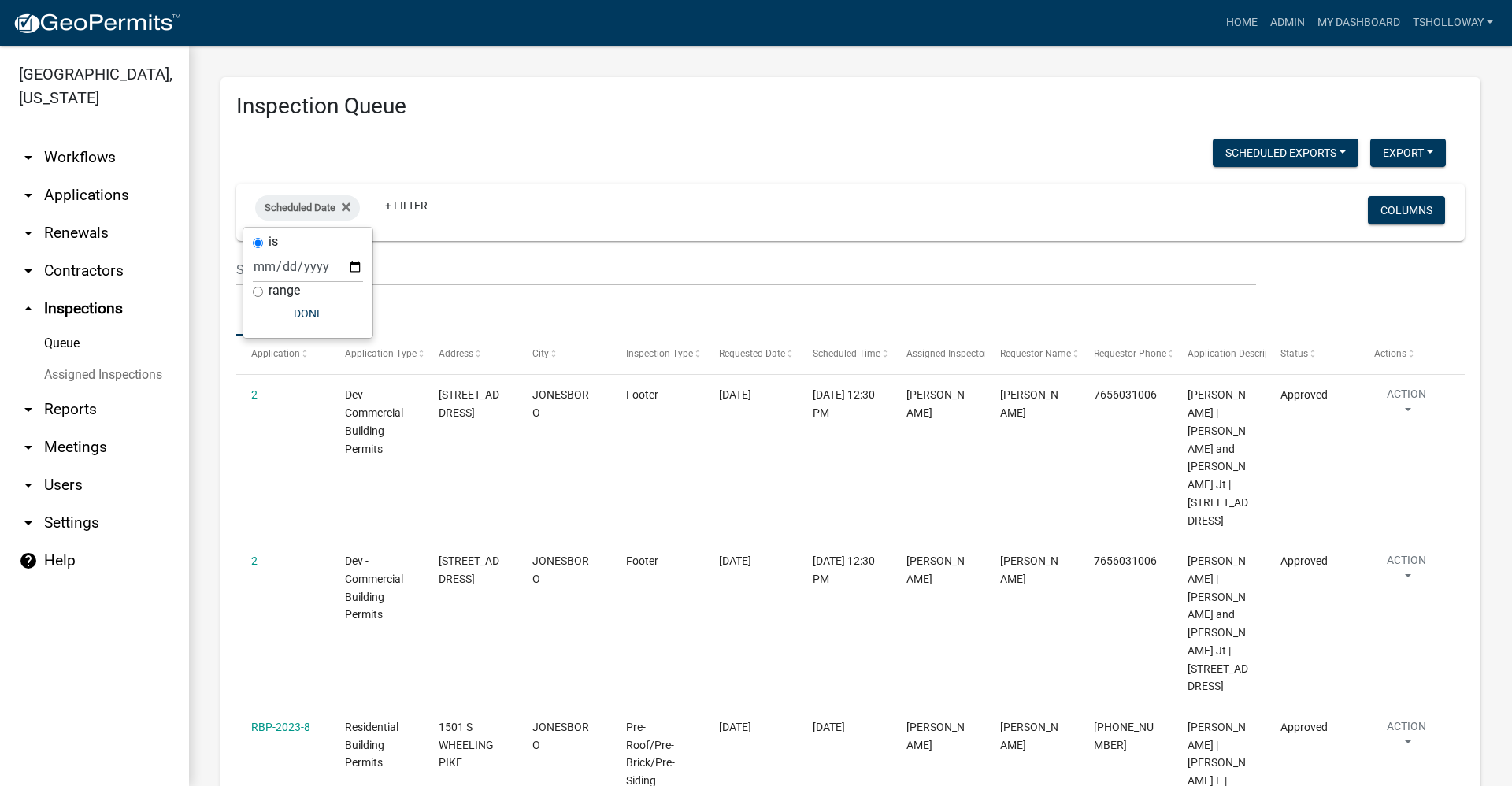
click at [73, 176] on link "arrow_drop_down Applications" at bounding box center [94, 195] width 189 height 38
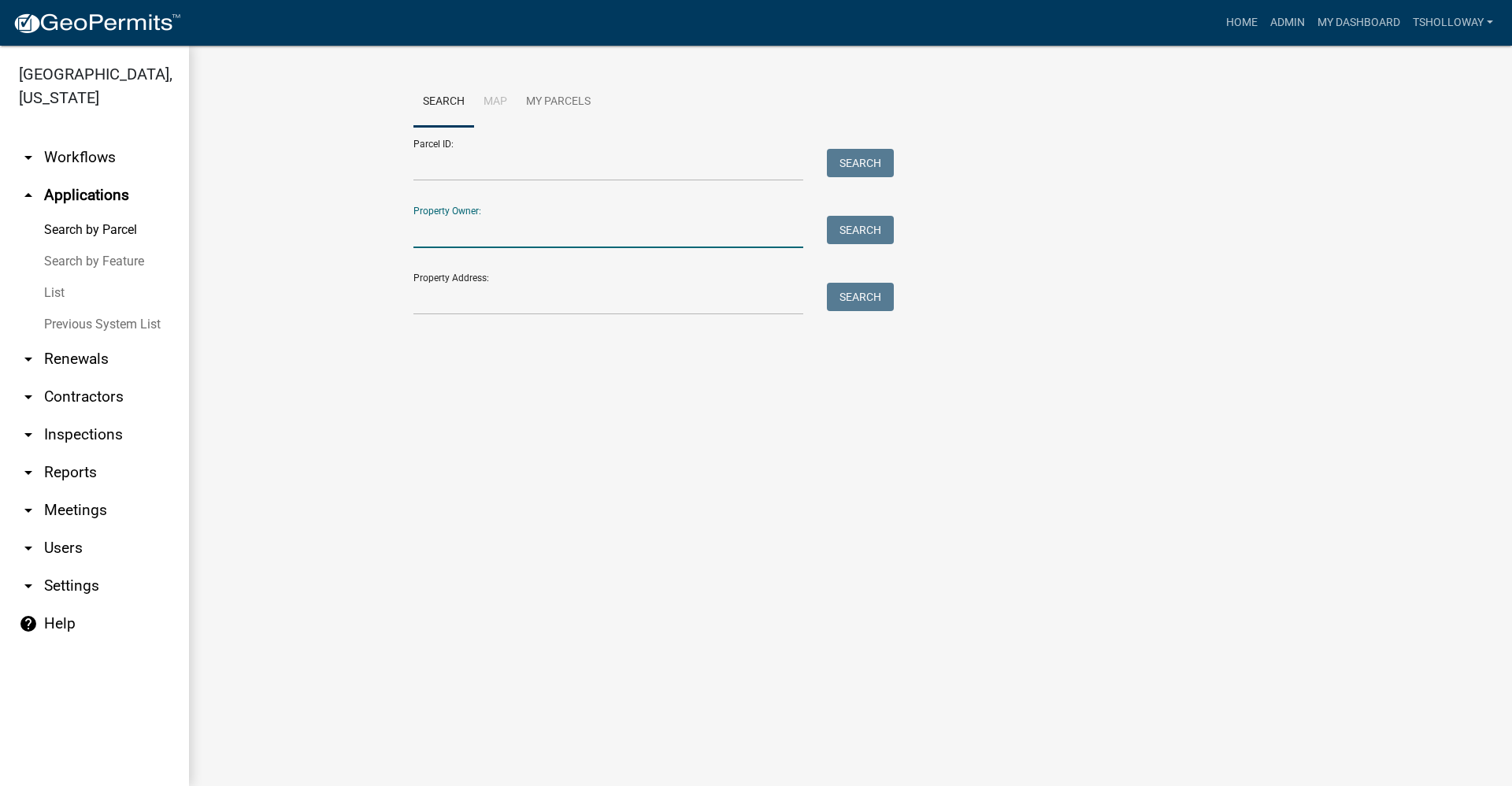
drag, startPoint x: 446, startPoint y: 226, endPoint x: 454, endPoint y: 232, distance: 10.0
click at [446, 226] on input "Property Owner:" at bounding box center [608, 231] width 390 height 32
type input "john metzger"
click at [857, 230] on button "Search" at bounding box center [860, 230] width 67 height 28
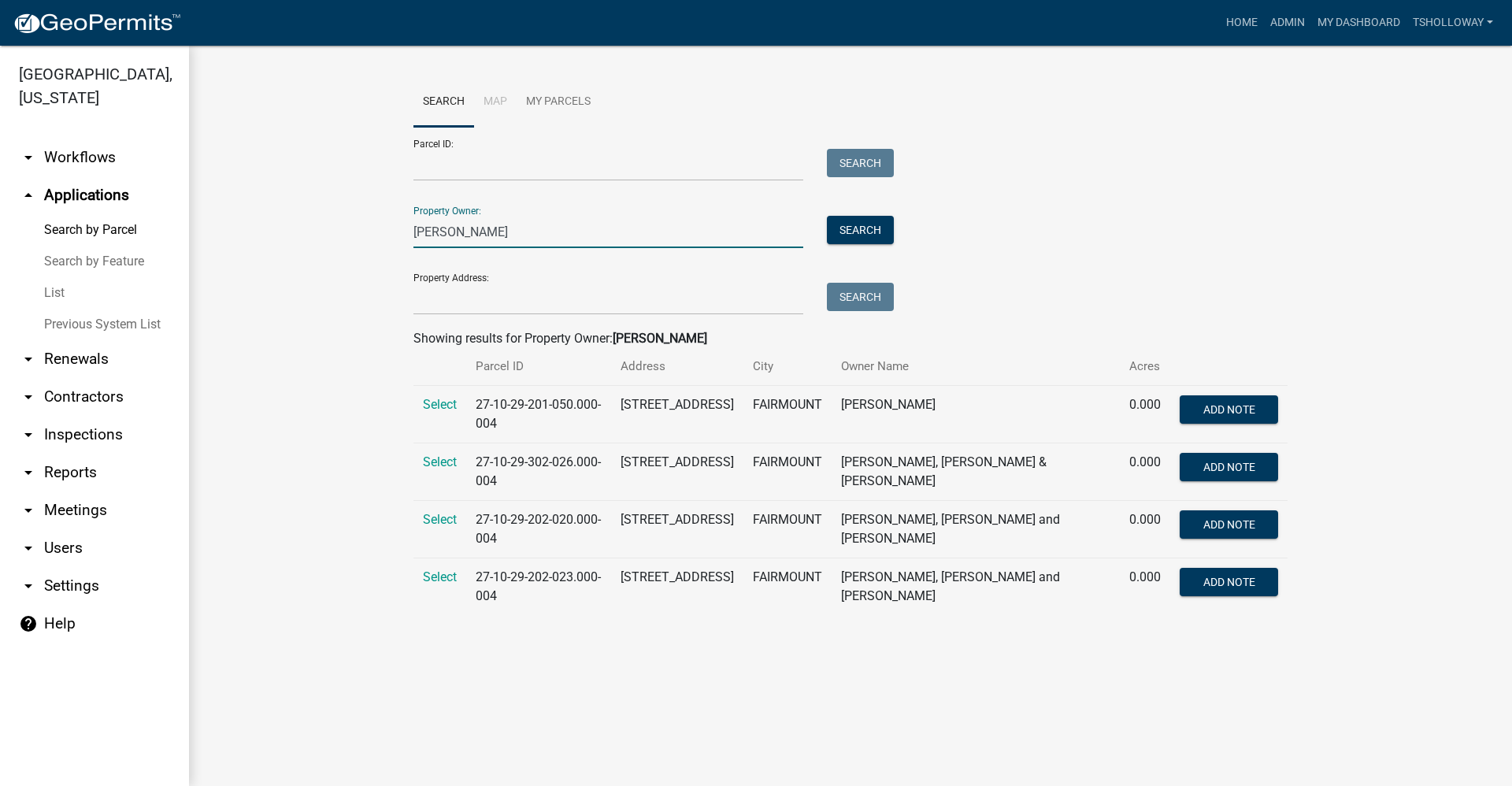
drag, startPoint x: 489, startPoint y: 227, endPoint x: 322, endPoint y: 231, distance: 167.0
click at [322, 231] on wm-workflow-application-search-view "Search Map My Parcels Parcel ID: Search Property Owner: john metzger Search Pro…" at bounding box center [851, 352] width 1260 height 550
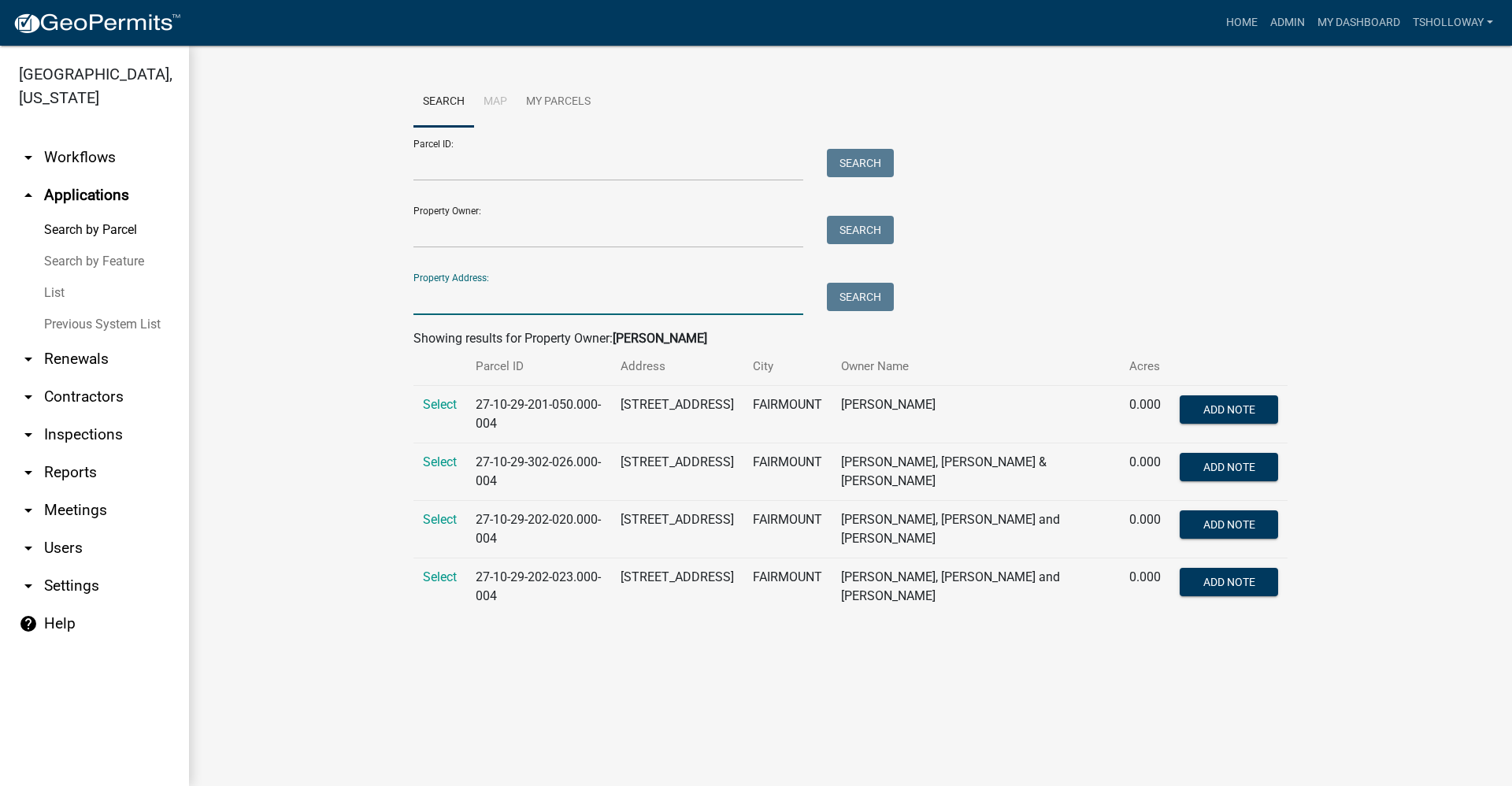
click at [437, 305] on input "Property Address:" at bounding box center [608, 298] width 390 height 32
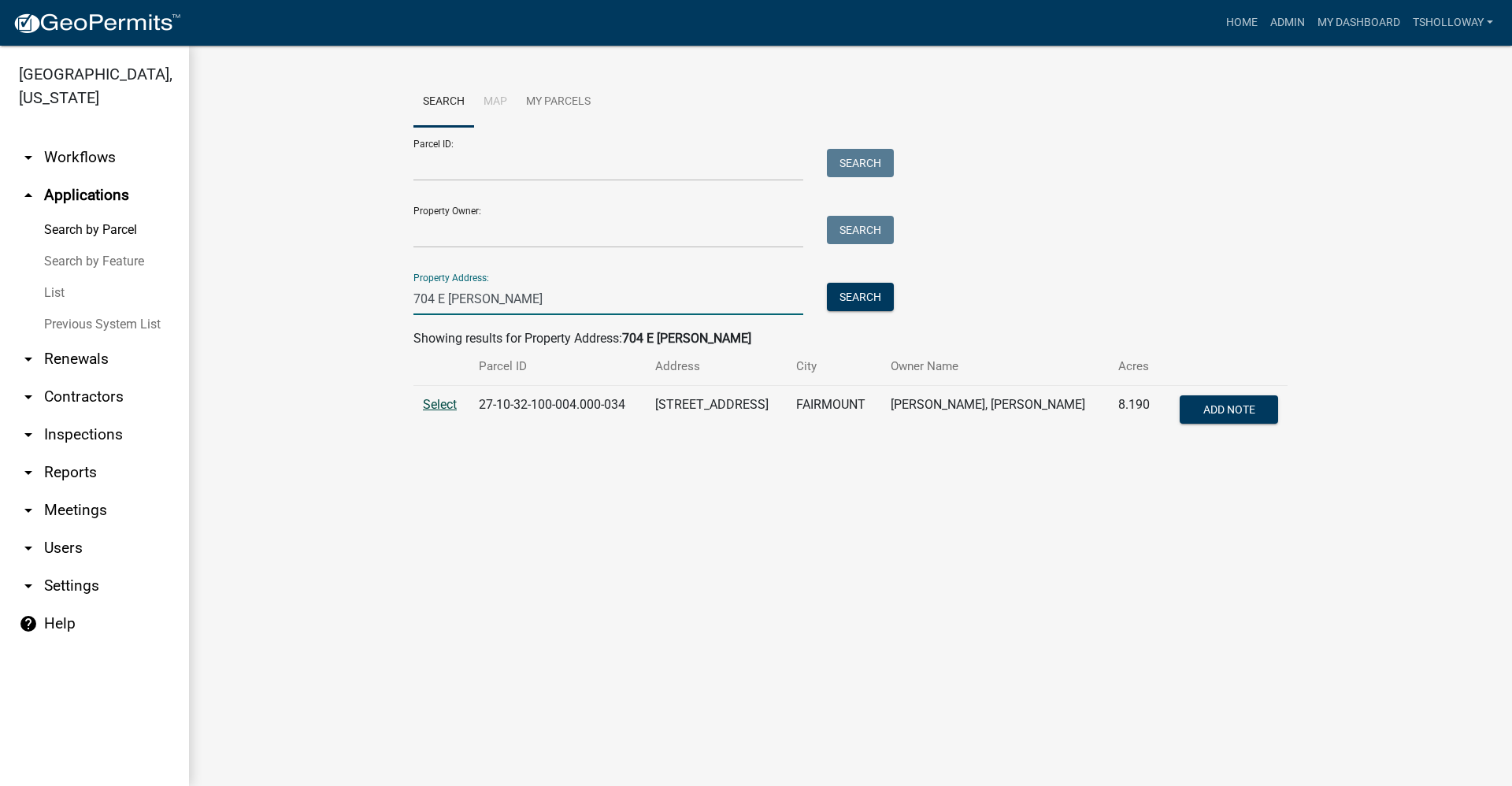
type input "704 E Tyler"
click at [442, 407] on span "Select" at bounding box center [440, 404] width 34 height 15
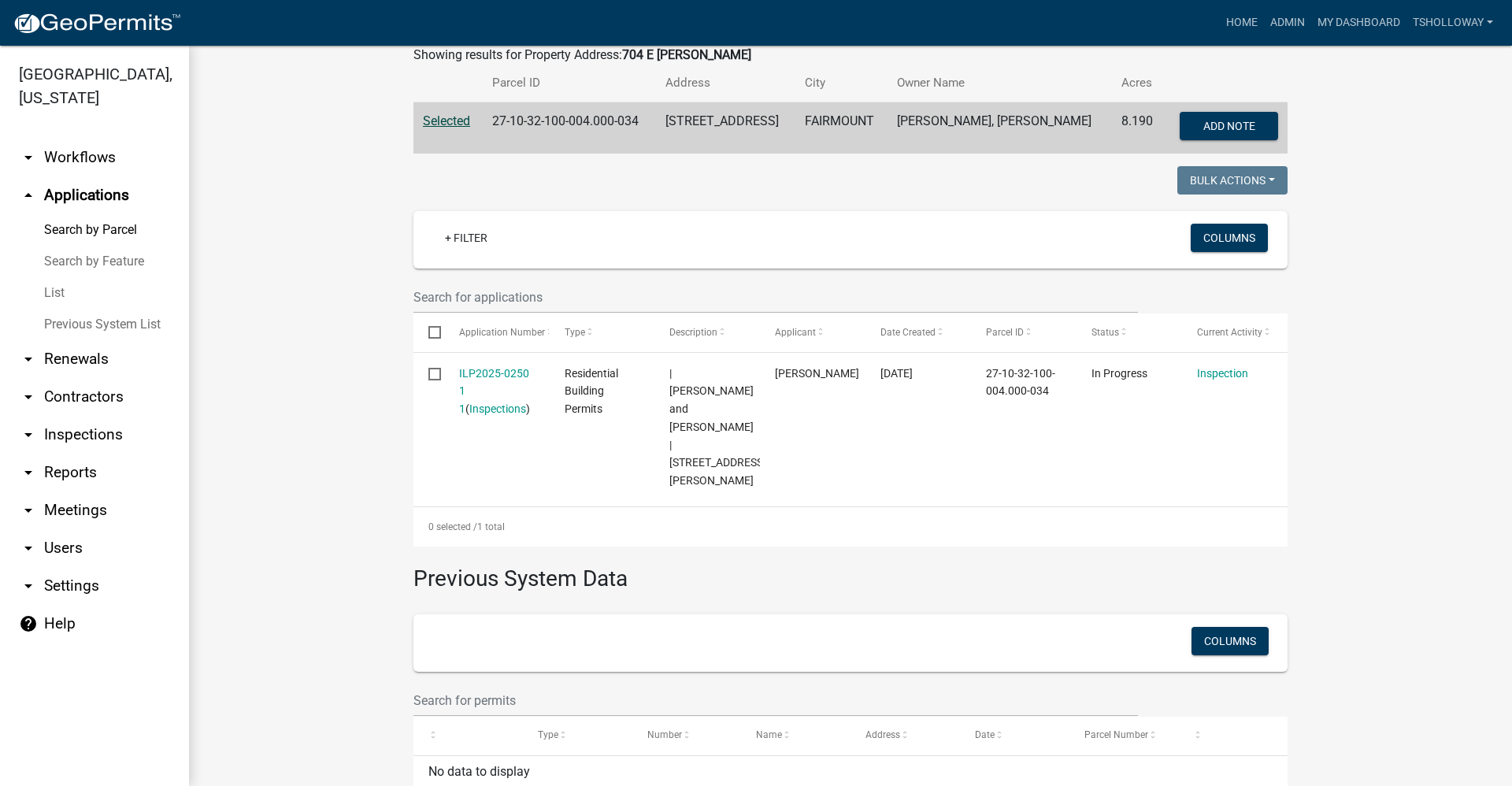
scroll to position [292, 0]
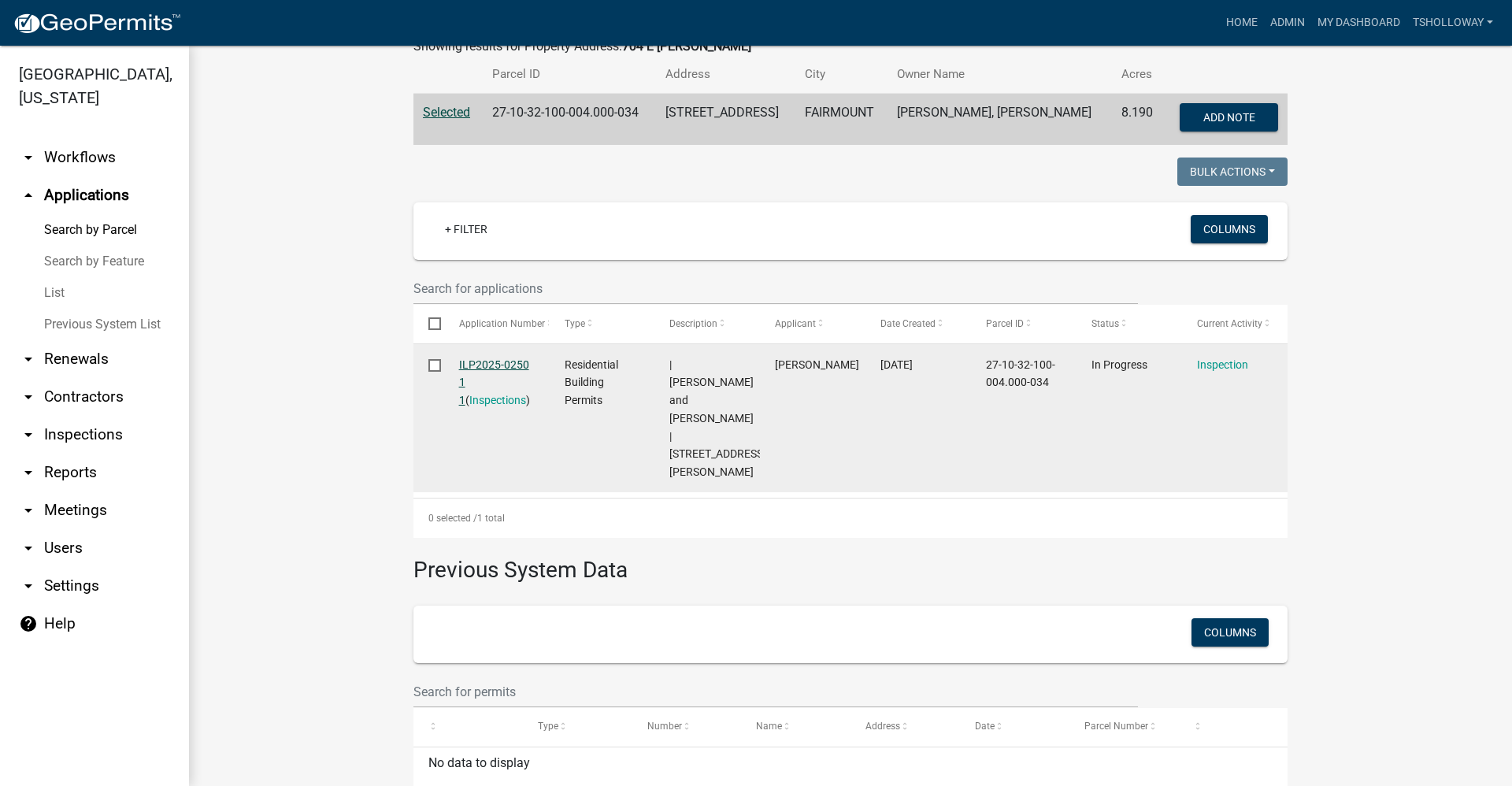
click at [470, 363] on link "ILP2025-0250 1 1" at bounding box center [494, 383] width 70 height 49
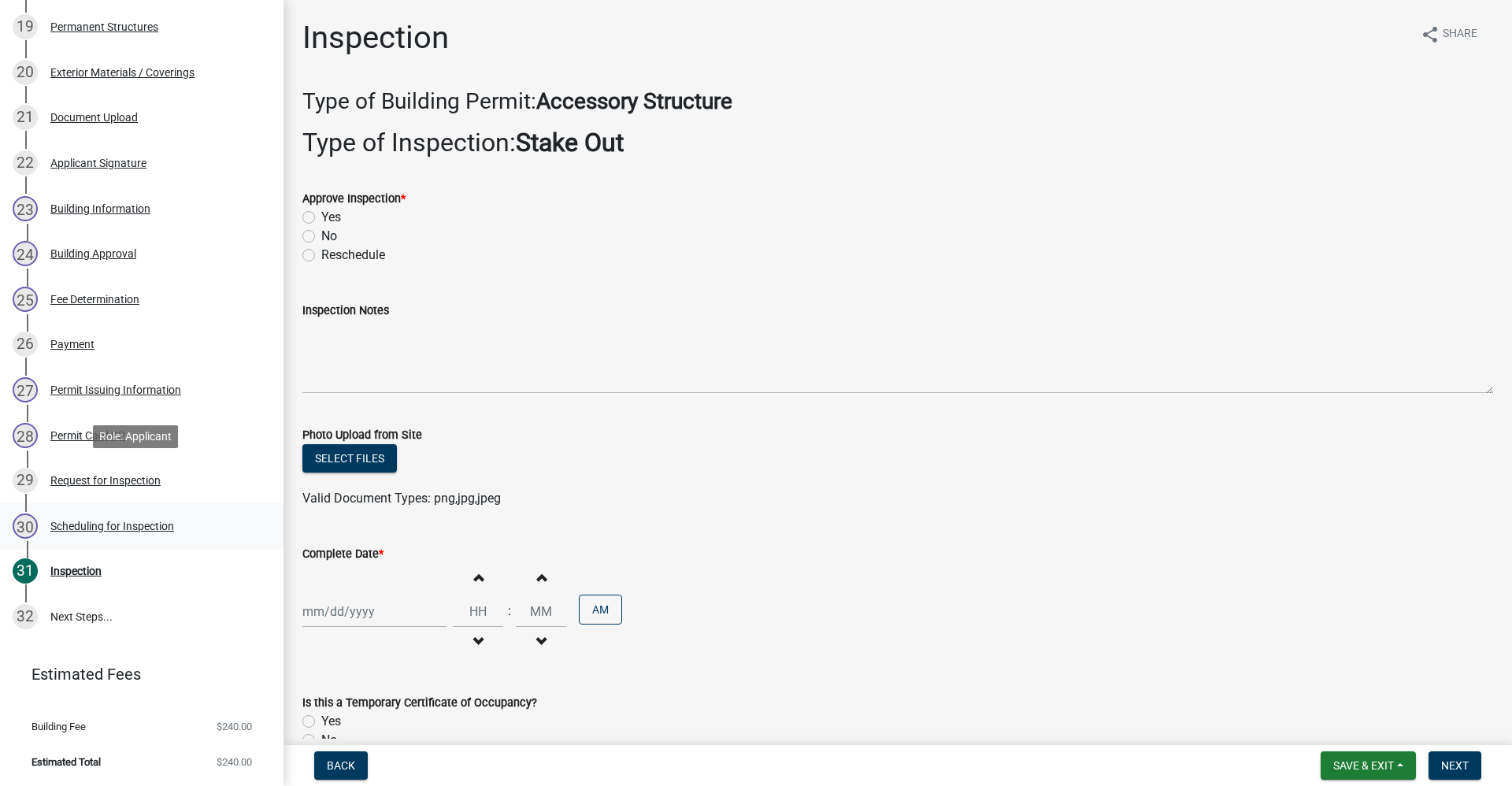
scroll to position [1117, 0]
click at [138, 526] on div "Scheduling for Inspection" at bounding box center [112, 526] width 124 height 11
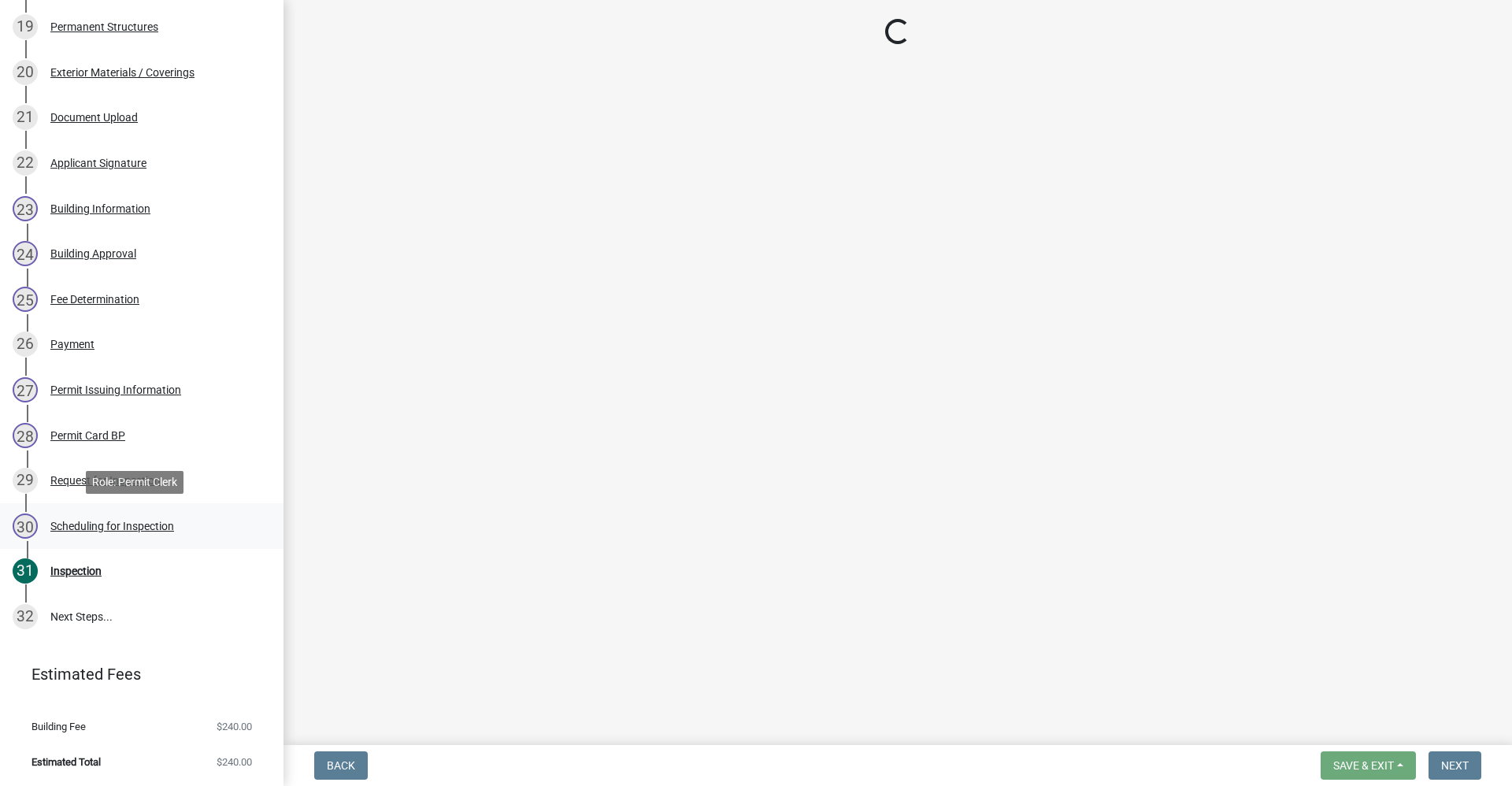
select select "d7f9a44a-d2ea-4d3c-83b3-1aa71c950bd5"
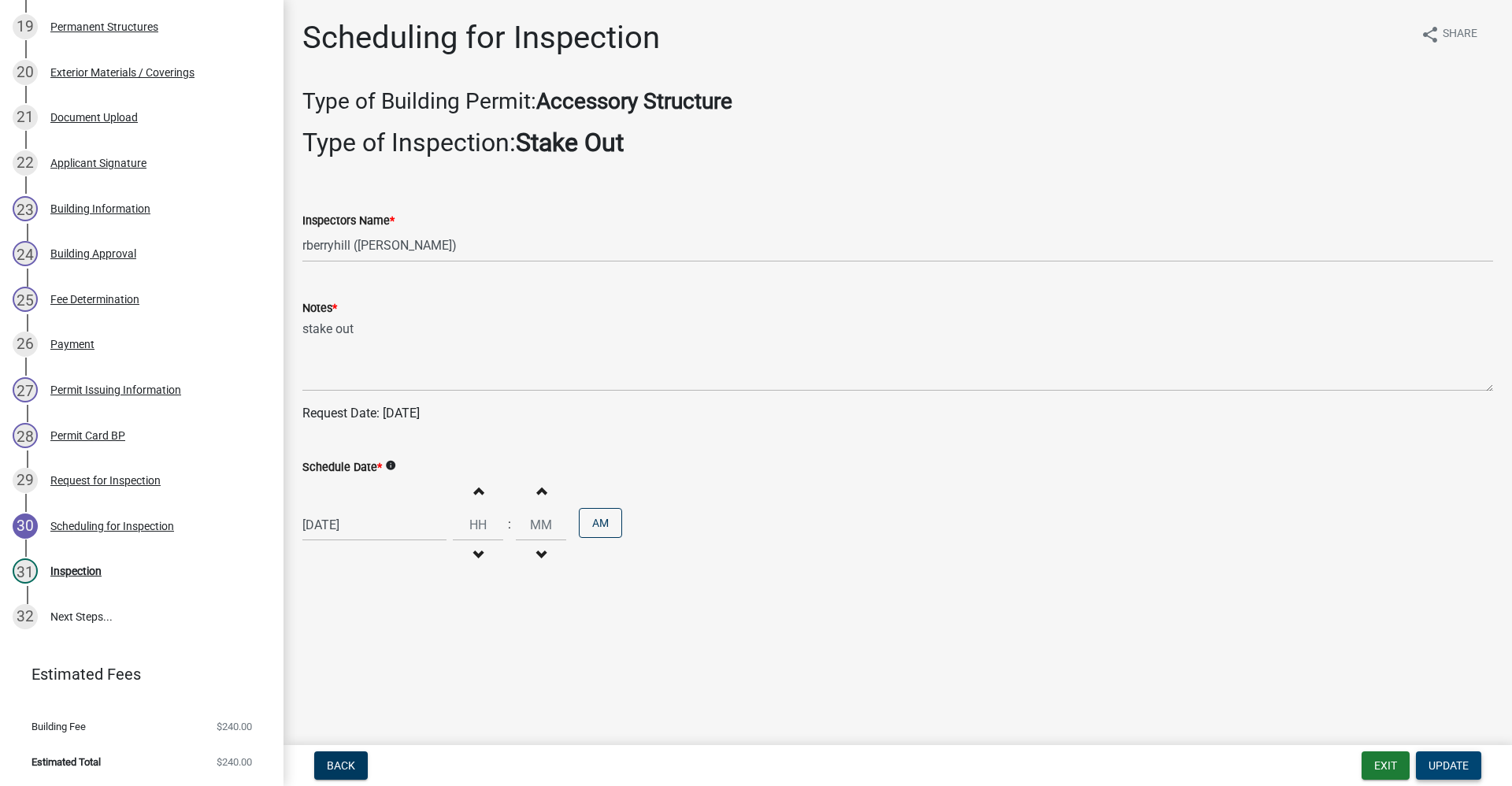
click at [1447, 765] on span "Update" at bounding box center [1448, 765] width 41 height 12
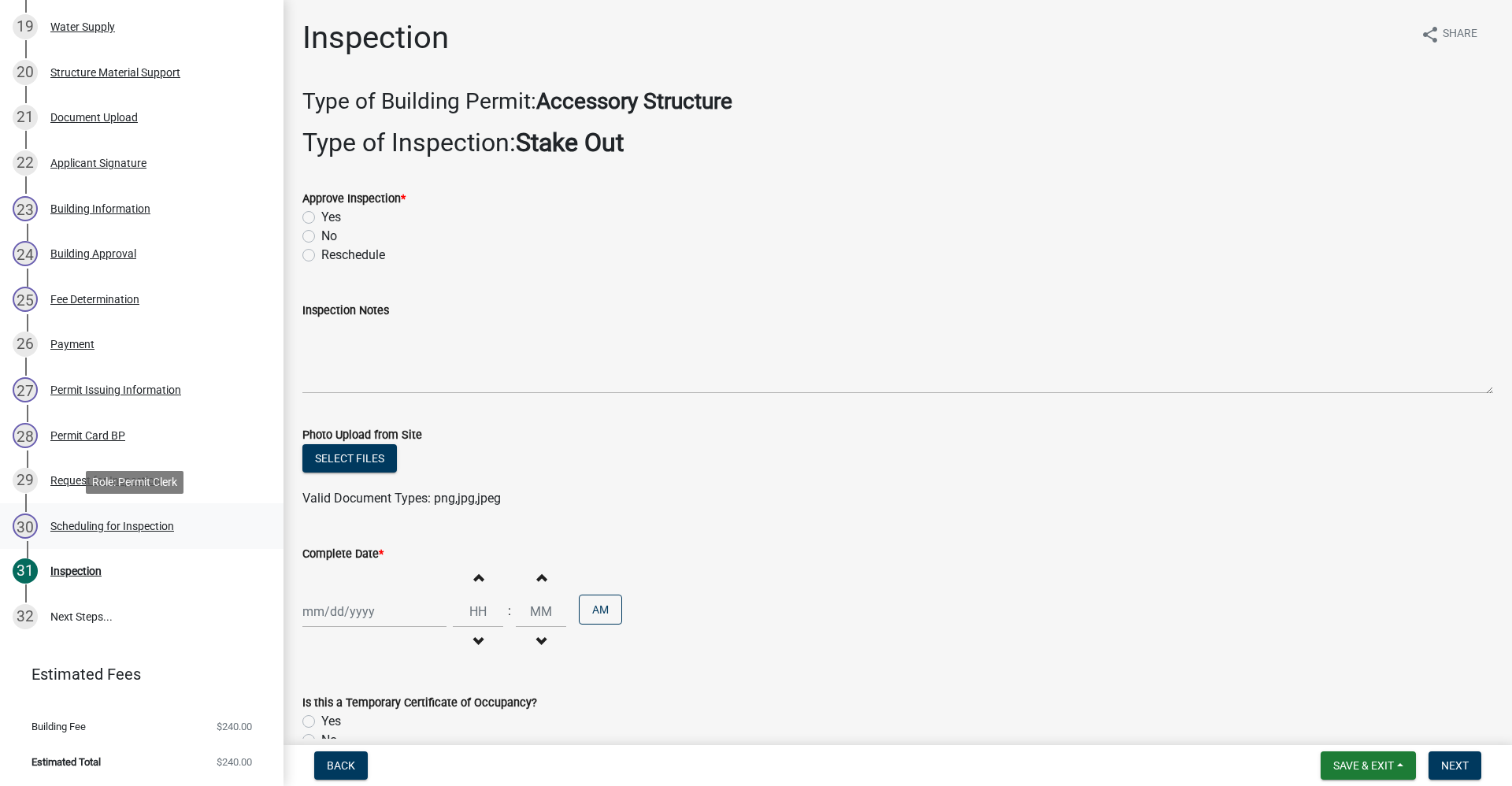
click at [117, 527] on div "Scheduling for Inspection" at bounding box center [112, 526] width 124 height 11
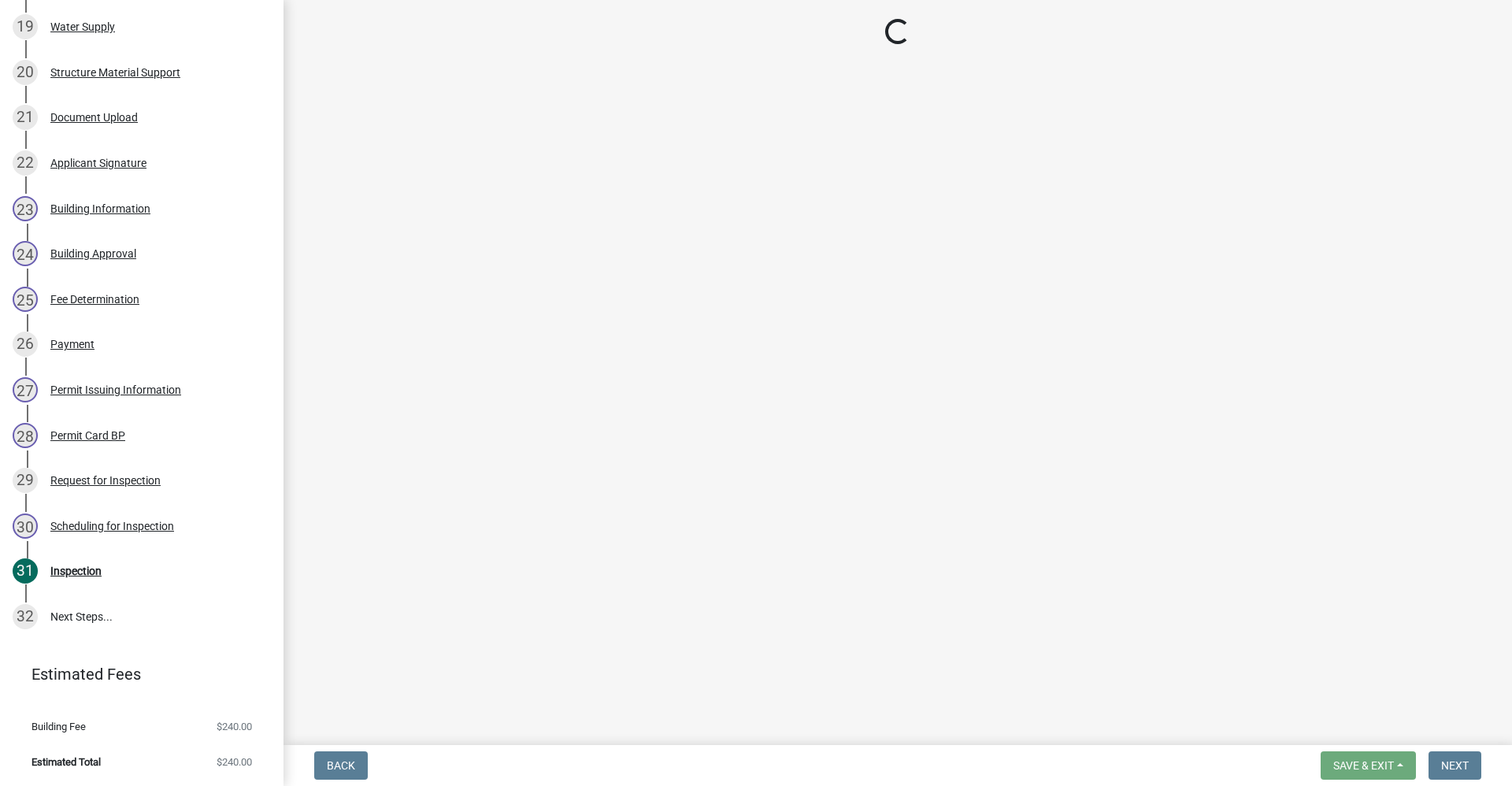
select select "d7f9a44a-d2ea-4d3c-83b3-1aa71c950bd5"
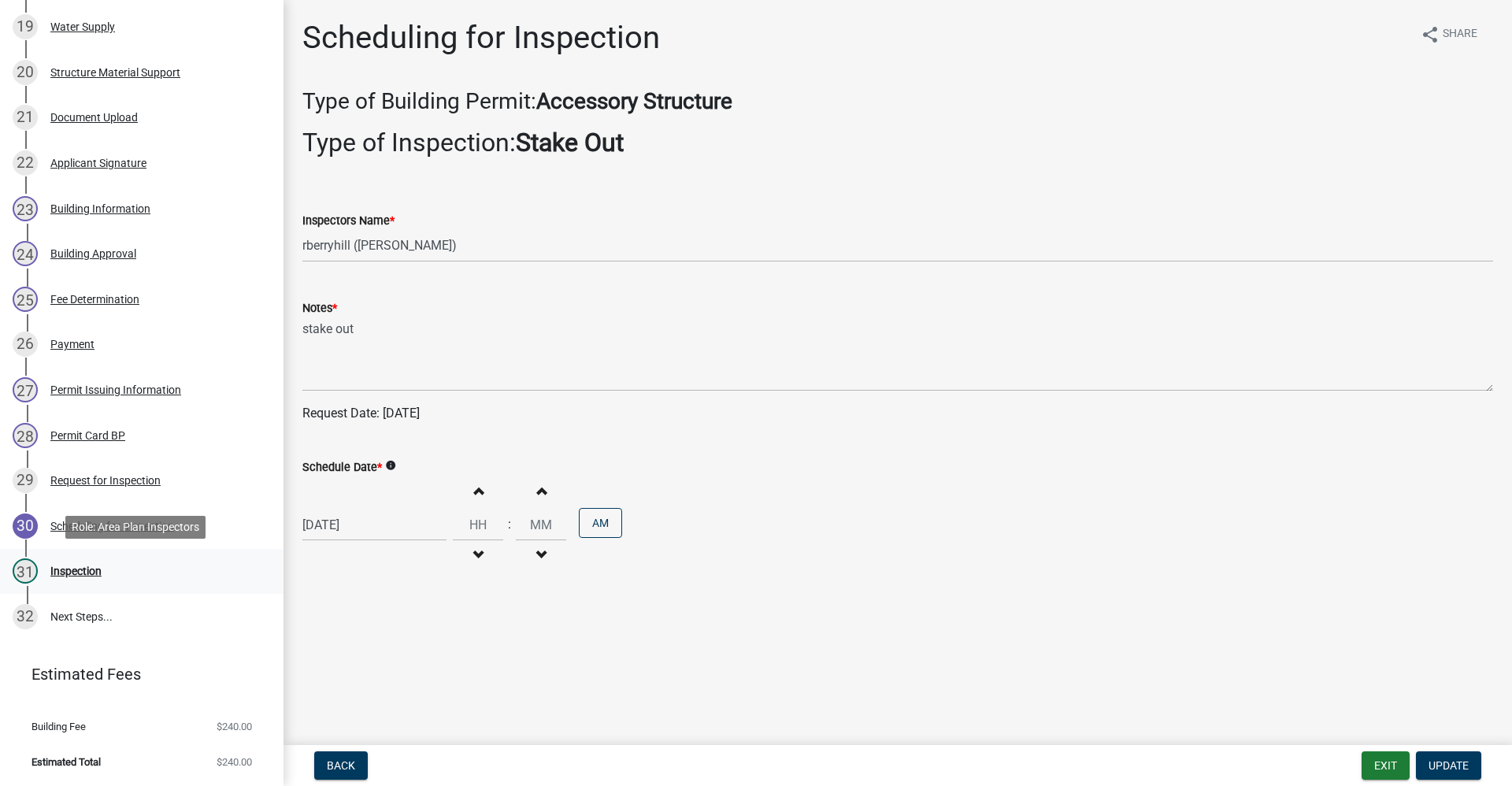
click at [73, 571] on div "Inspection" at bounding box center [76, 570] width 51 height 11
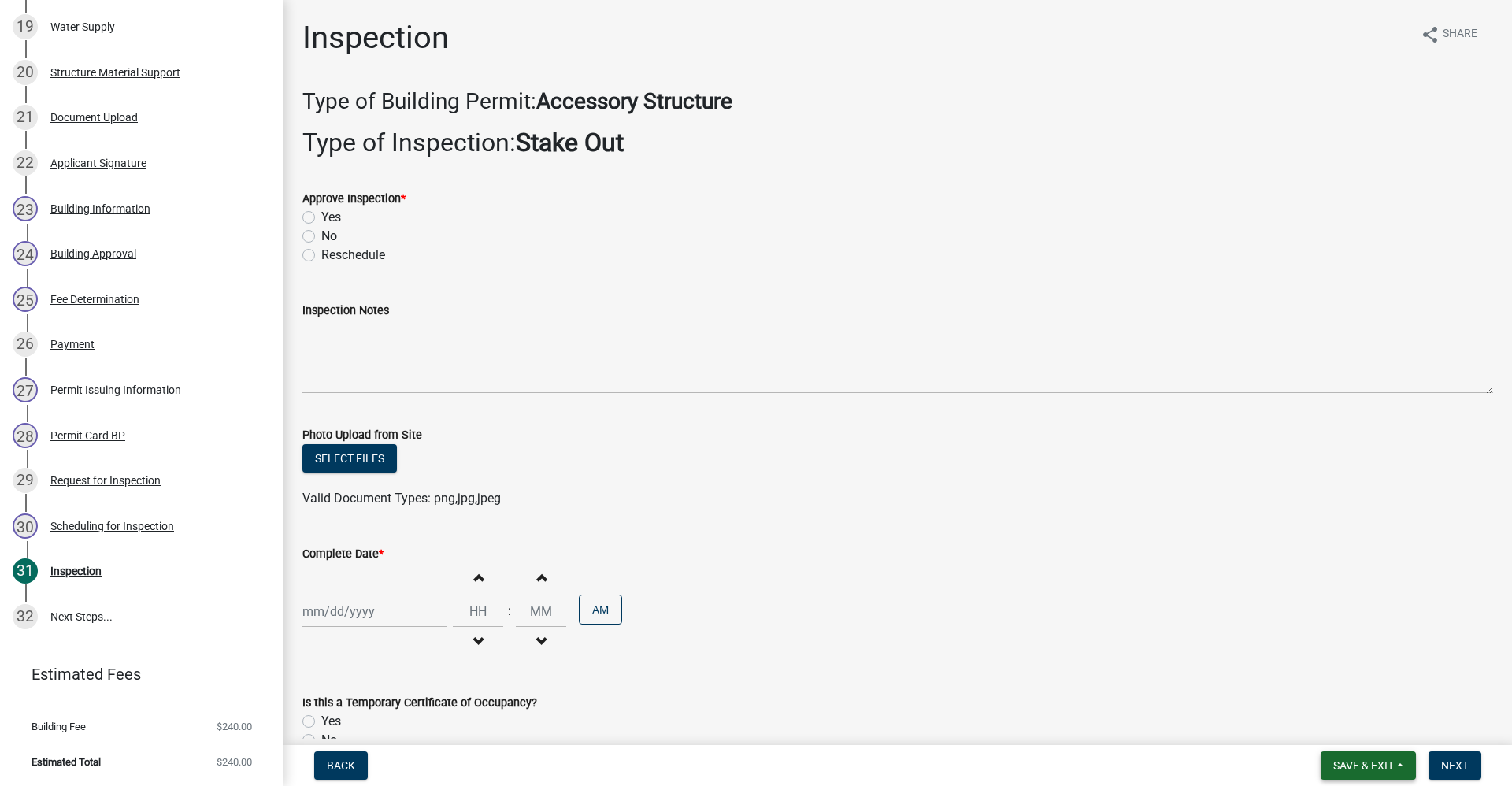
click at [1334, 768] on span "Save & Exit" at bounding box center [1363, 765] width 60 height 12
click at [1321, 732] on button "Save & Exit" at bounding box center [1353, 725] width 126 height 38
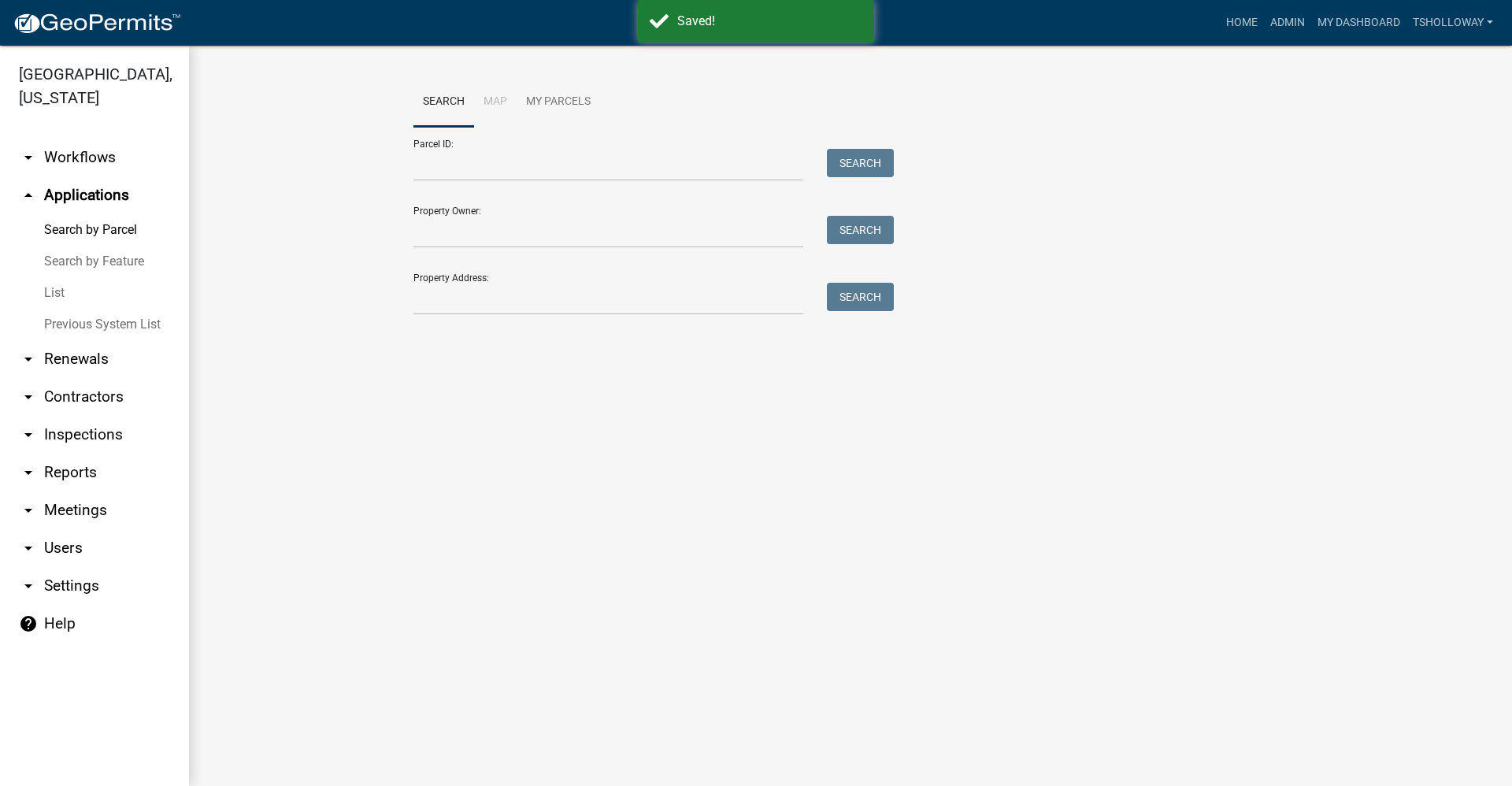
click at [97, 416] on link "arrow_drop_down Inspections" at bounding box center [94, 435] width 189 height 38
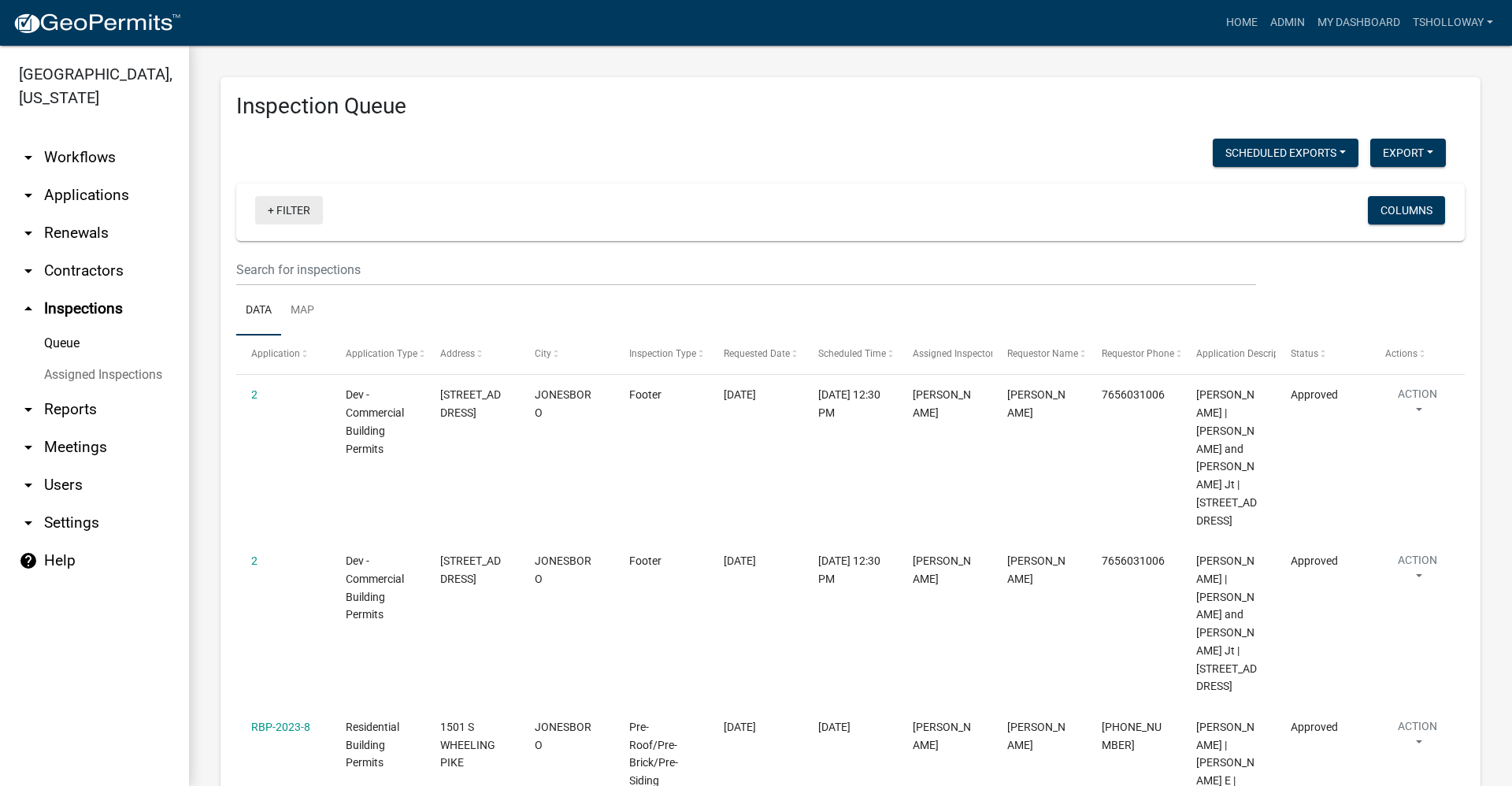
click at [287, 213] on link "+ Filter" at bounding box center [289, 210] width 68 height 28
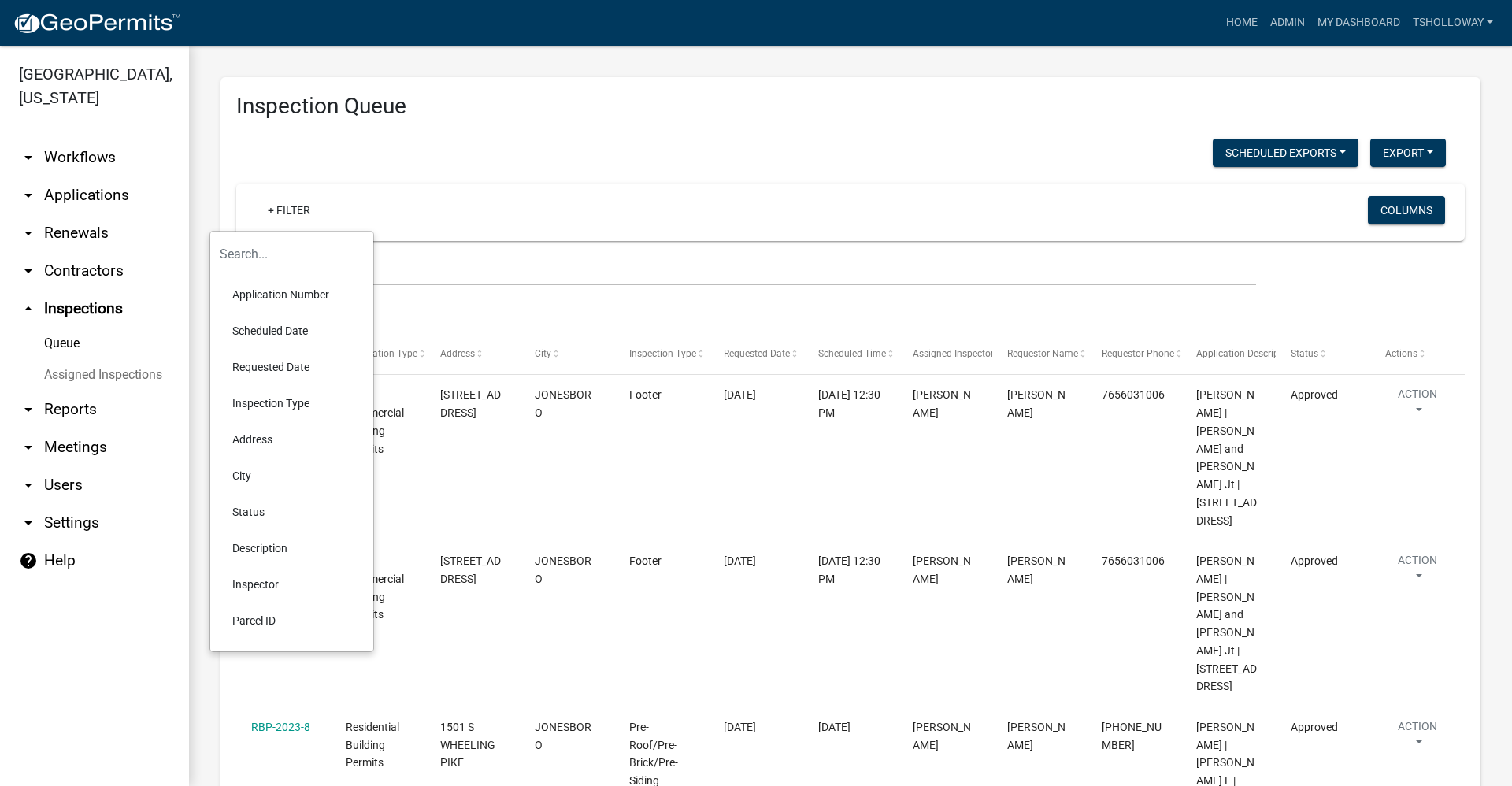
click at [293, 326] on li "Scheduled Date" at bounding box center [292, 331] width 144 height 36
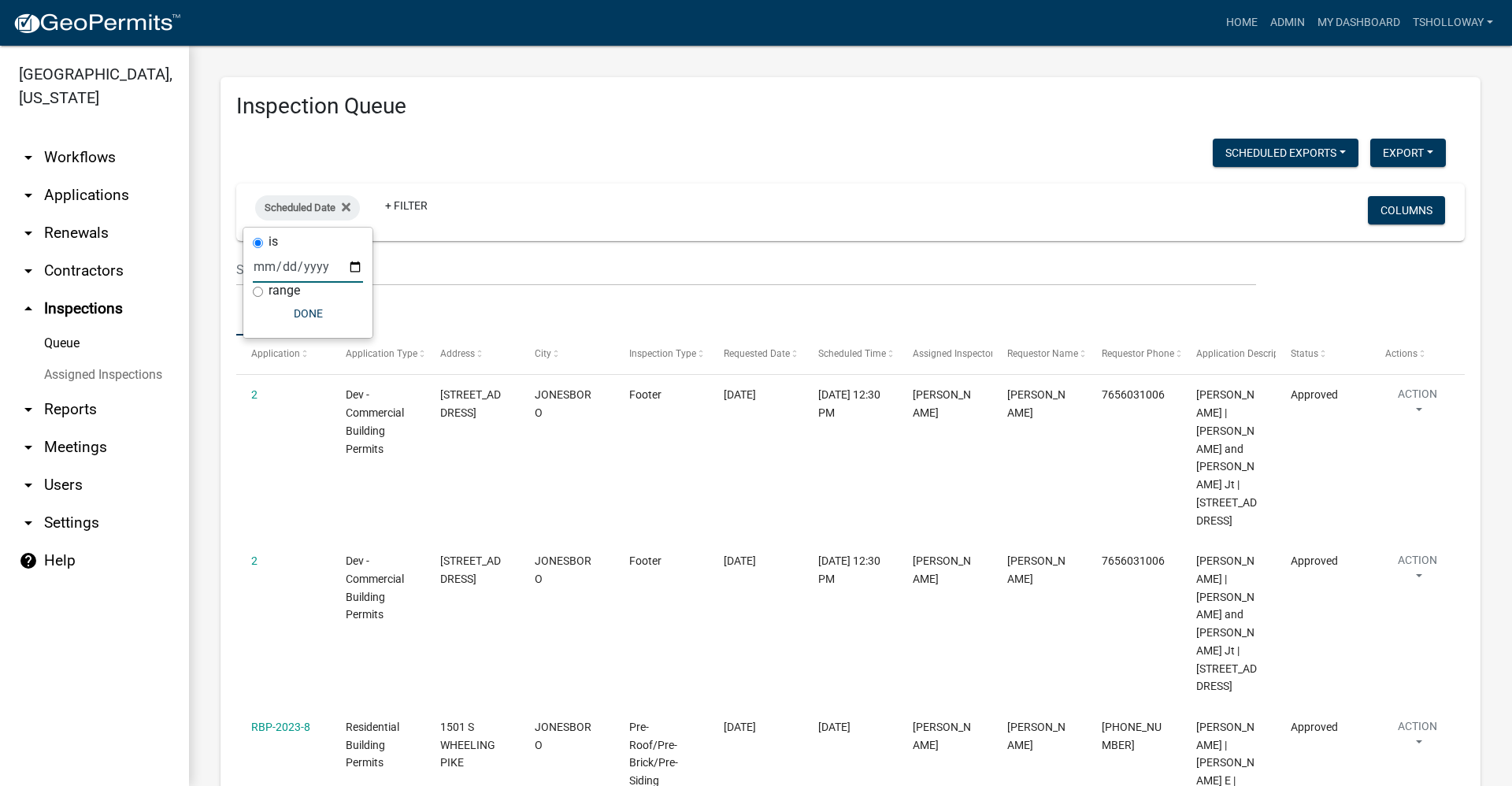
click at [353, 267] on input "date" at bounding box center [308, 266] width 110 height 32
type input "2025-09-11"
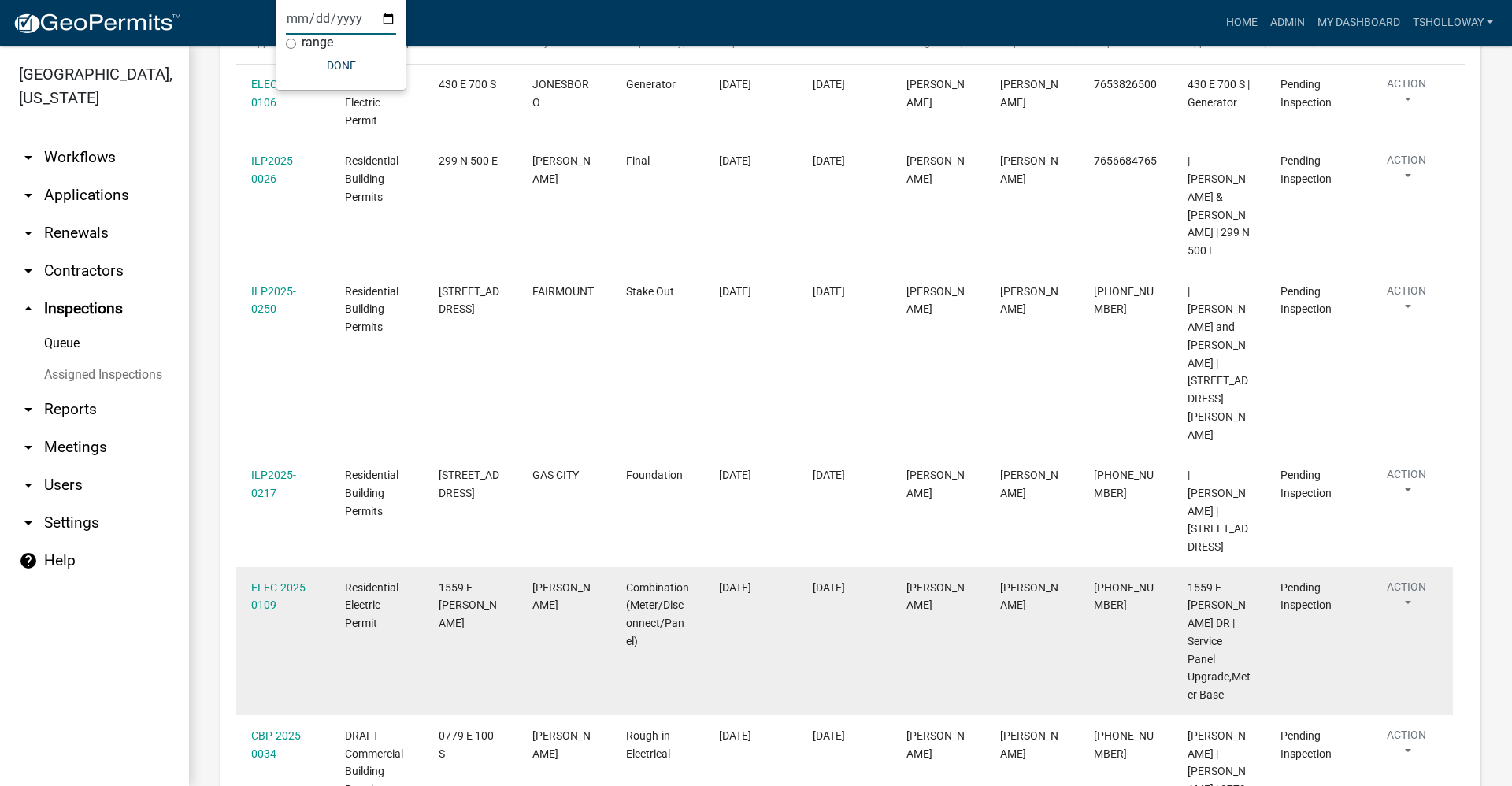
scroll to position [317, 0]
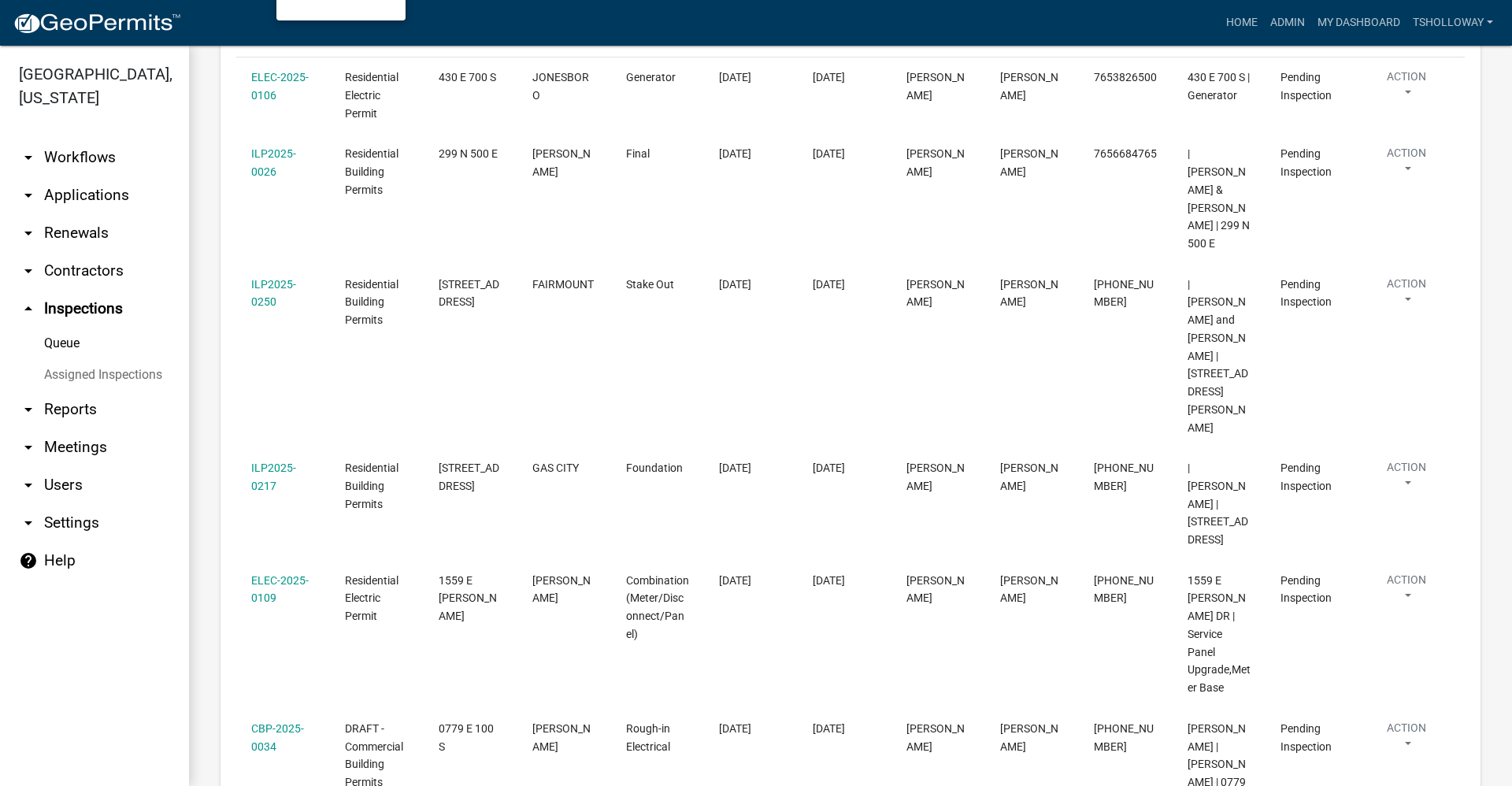
click at [78, 176] on link "arrow_drop_down Applications" at bounding box center [94, 195] width 189 height 38
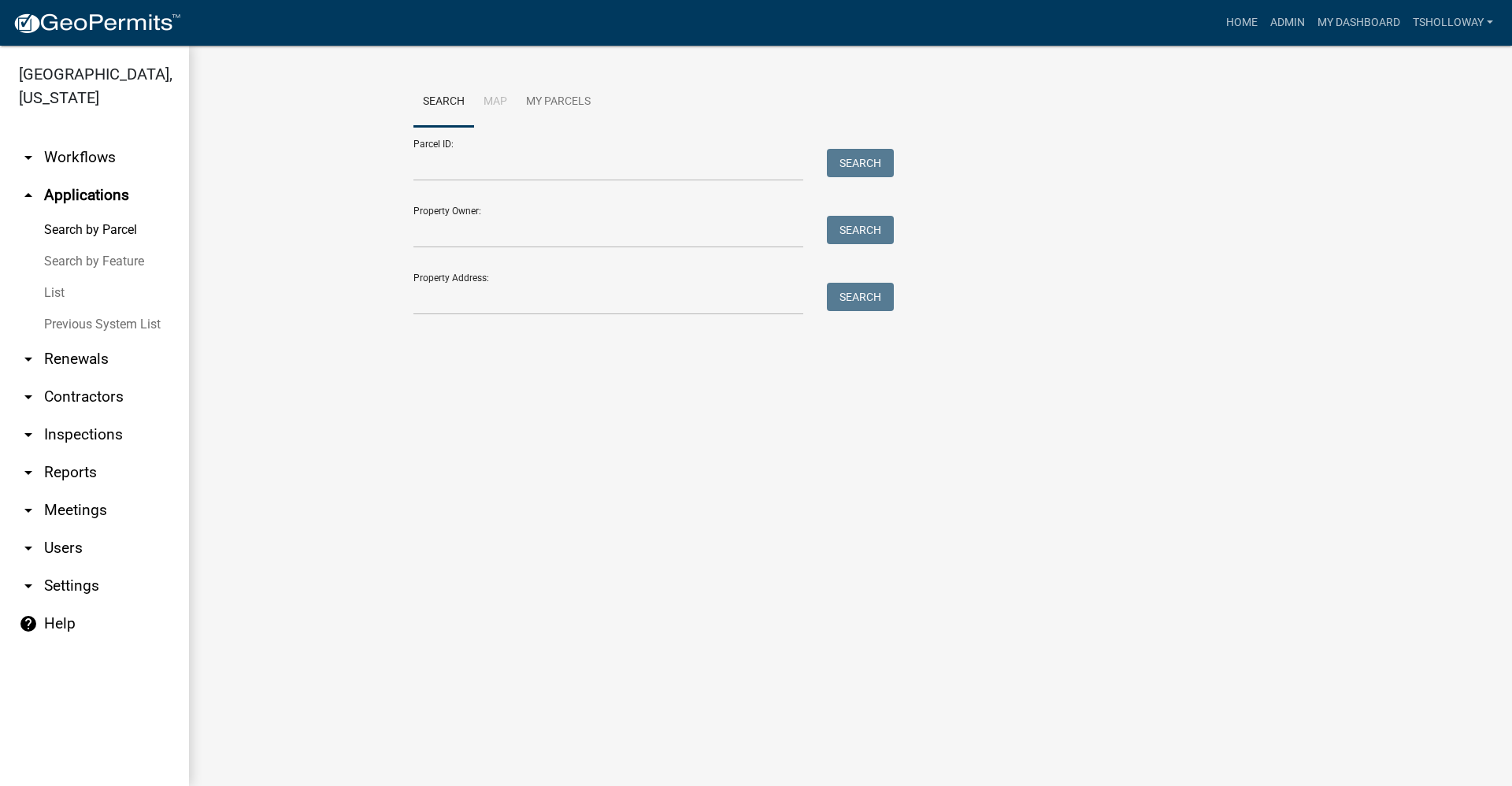
click at [65, 416] on link "arrow_drop_down Inspections" at bounding box center [94, 435] width 189 height 38
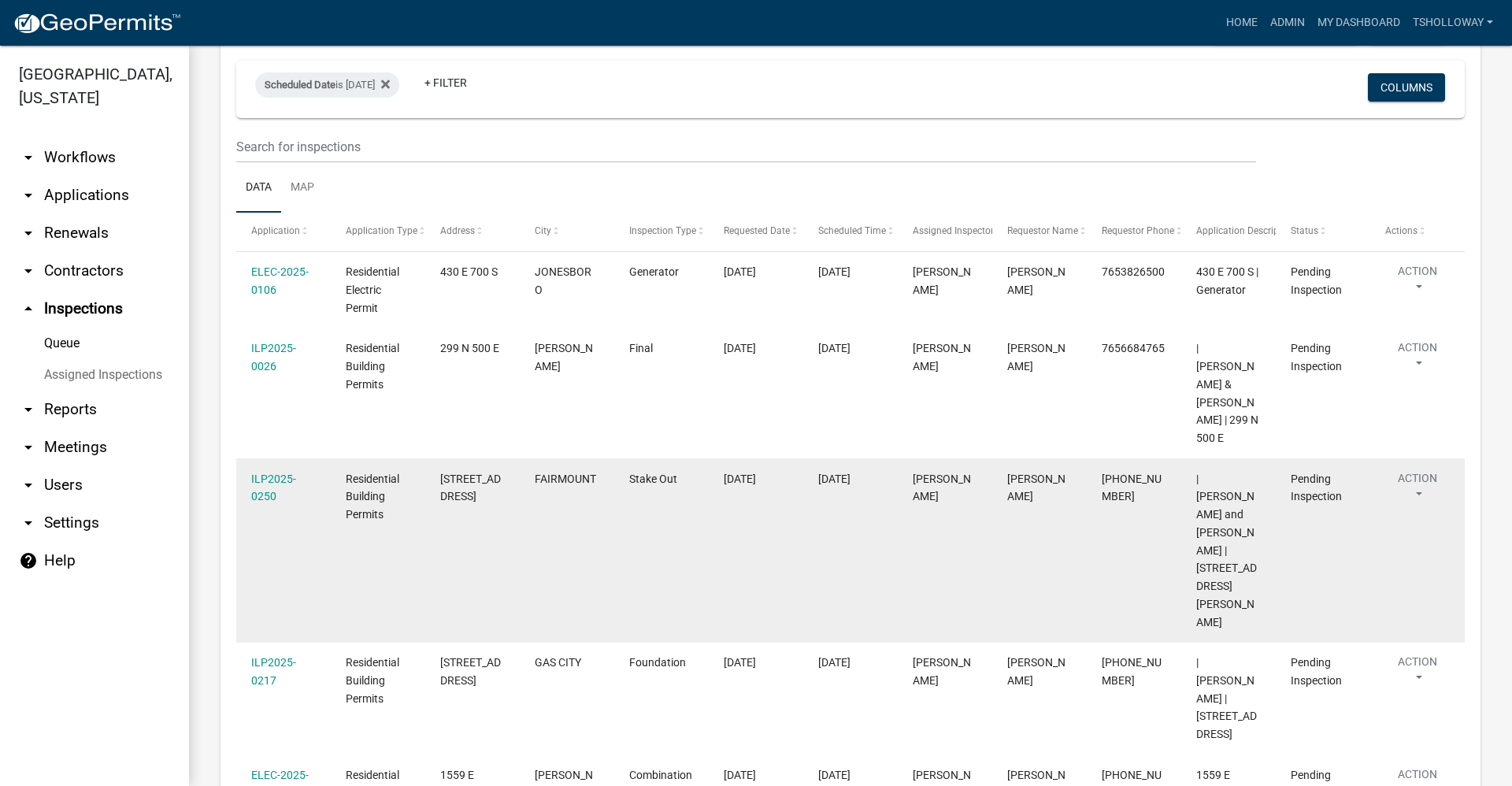
scroll to position [81, 0]
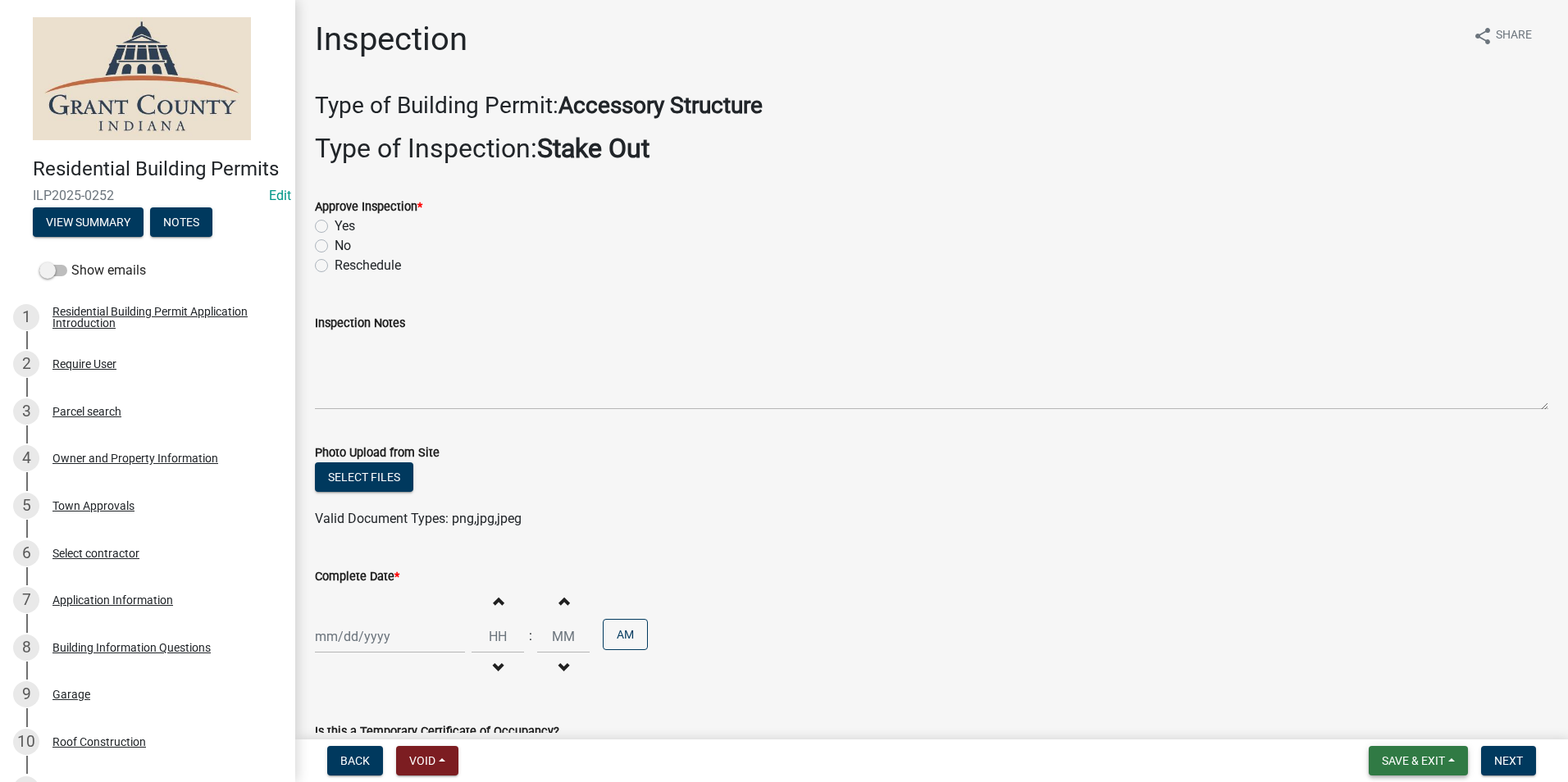
click at [1387, 754] on span "Save & Exit" at bounding box center [1412, 760] width 63 height 13
click at [1363, 721] on button "Save & Exit" at bounding box center [1402, 718] width 131 height 40
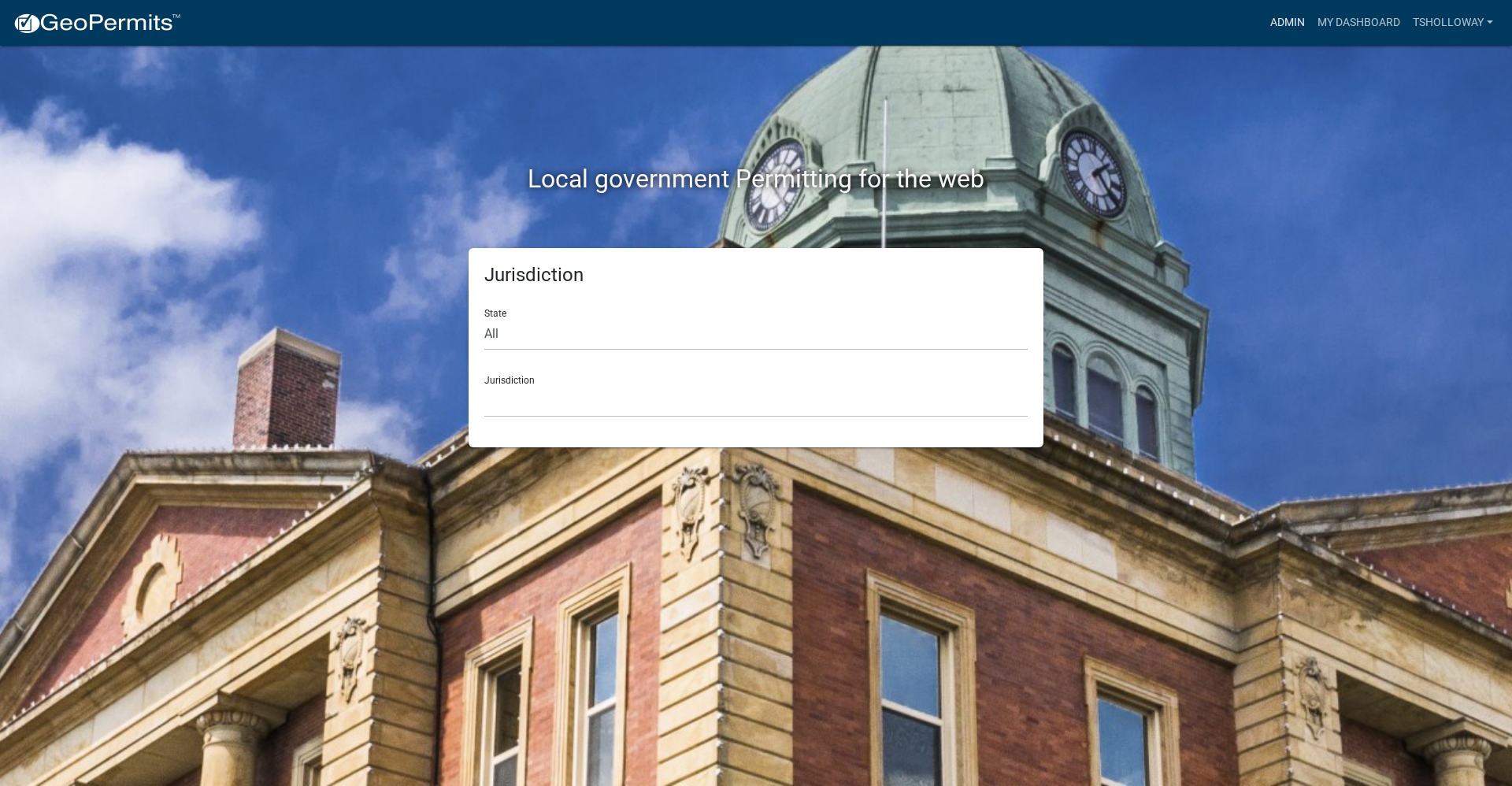
click at [1274, 18] on link "Admin" at bounding box center [1287, 23] width 47 height 30
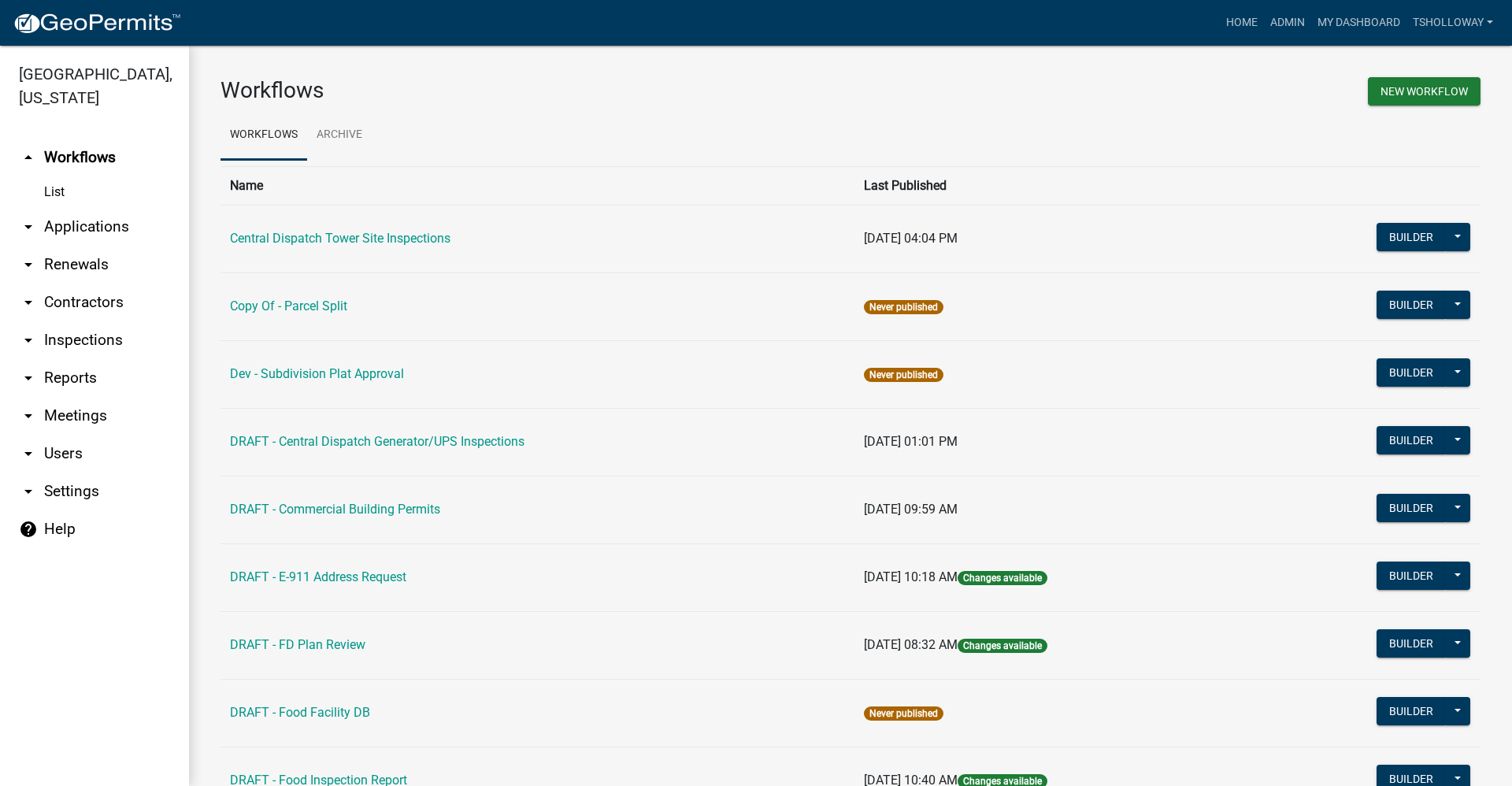
click at [107, 322] on link "arrow_drop_down Inspections" at bounding box center [94, 341] width 189 height 38
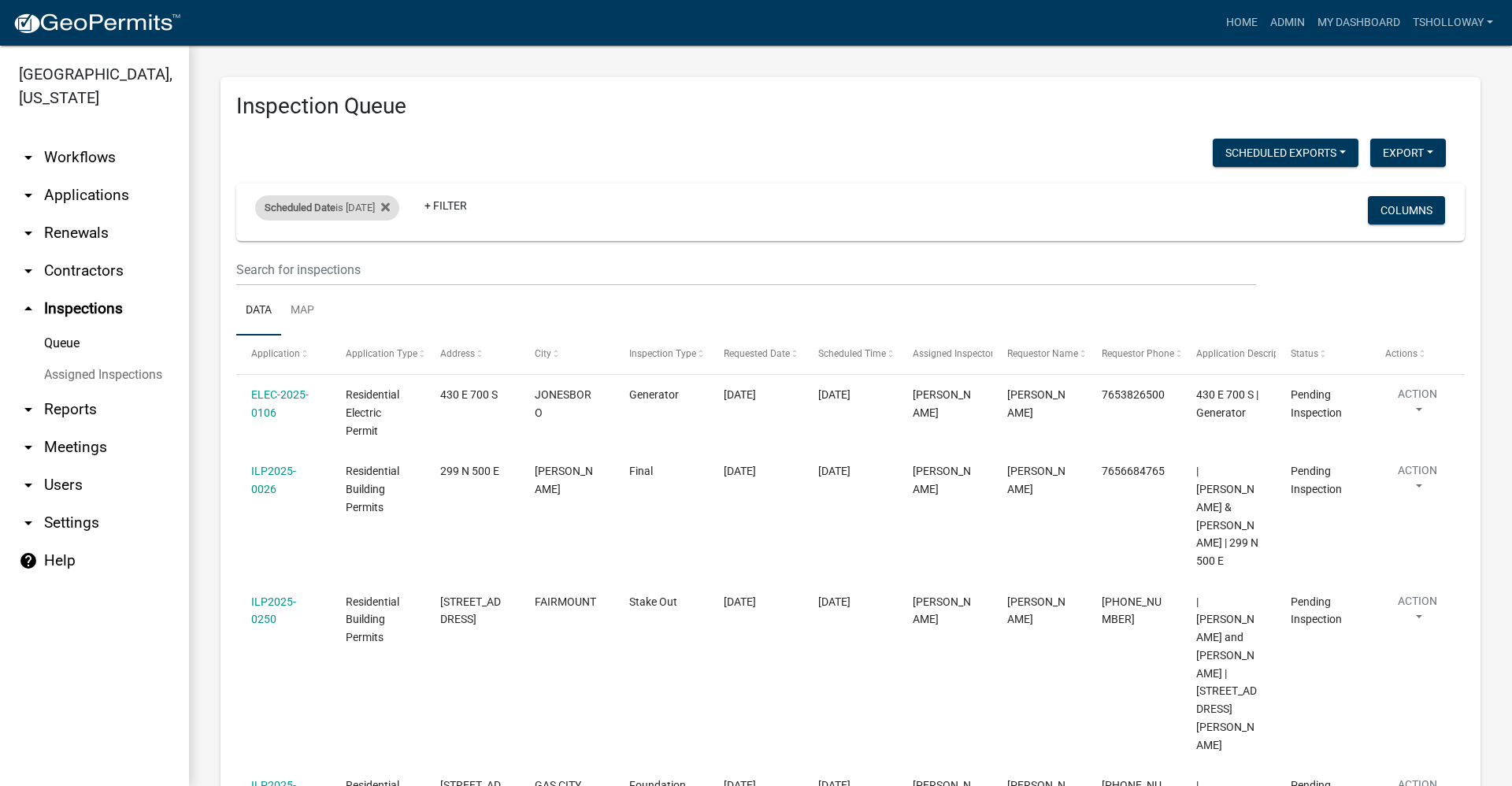
click at [318, 213] on div "Scheduled Date is [DATE]" at bounding box center [327, 207] width 144 height 25
click at [389, 269] on input "2025-09-11" at bounding box center [341, 266] width 110 height 32
type input "2025-09-12"
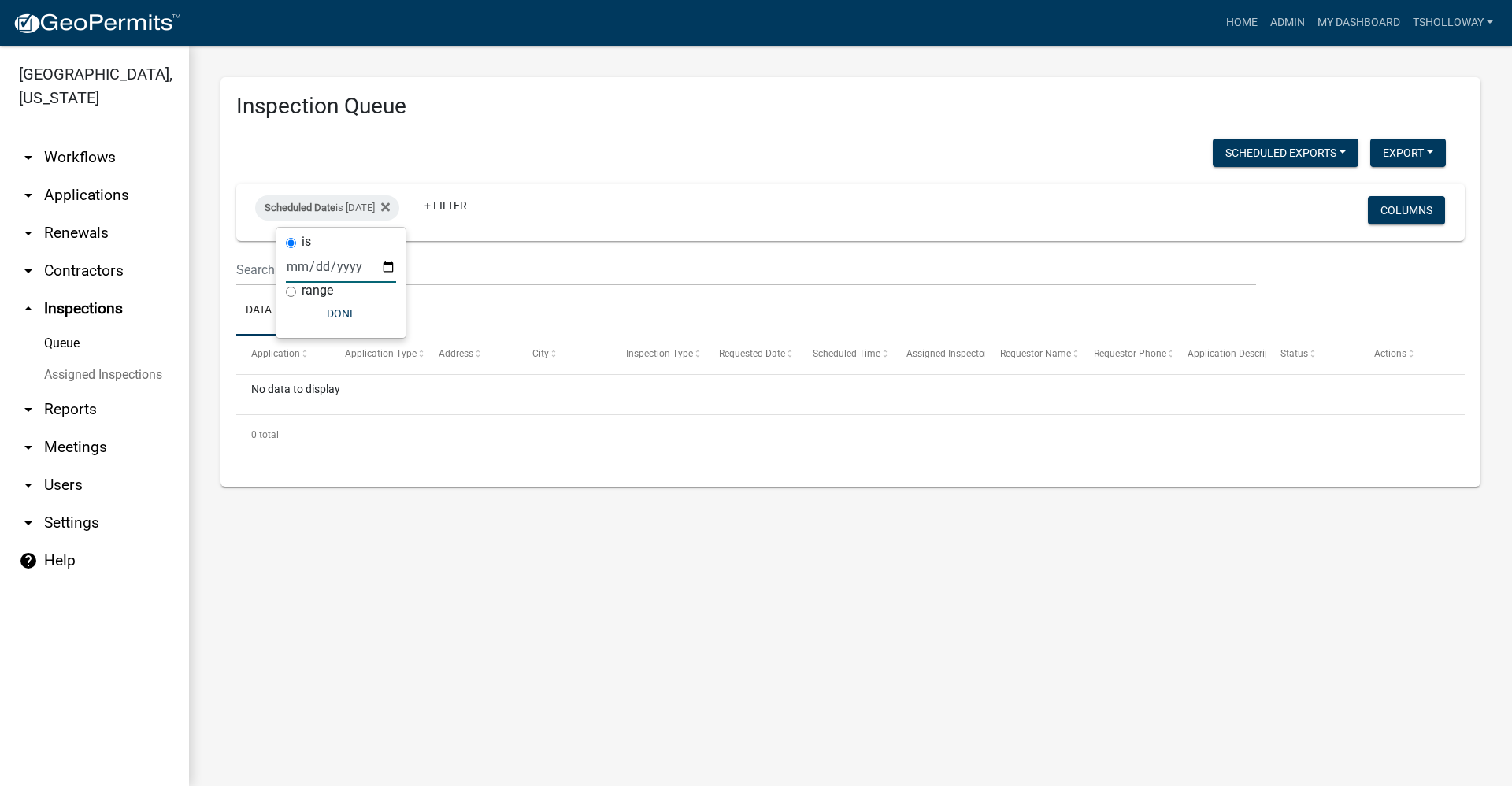
click at [412, 559] on main "Inspection Queue Scheduled Exports + Create New Monthly Tower Site Inspections …" at bounding box center [851, 416] width 1324 height 741
click at [93, 252] on link "arrow_drop_down Contractors" at bounding box center [94, 271] width 189 height 38
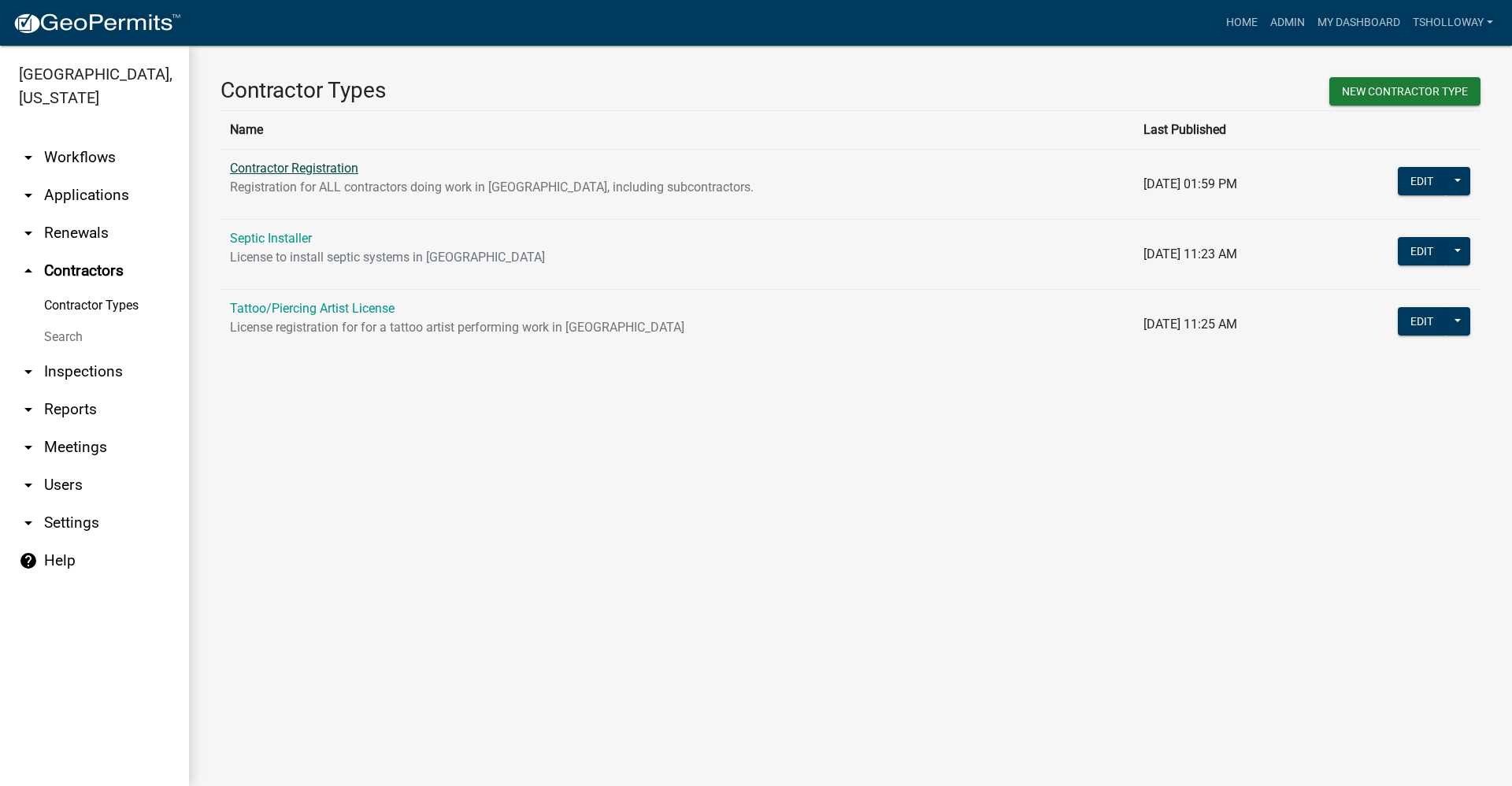
click at [273, 164] on link "Contractor Registration" at bounding box center [293, 168] width 128 height 15
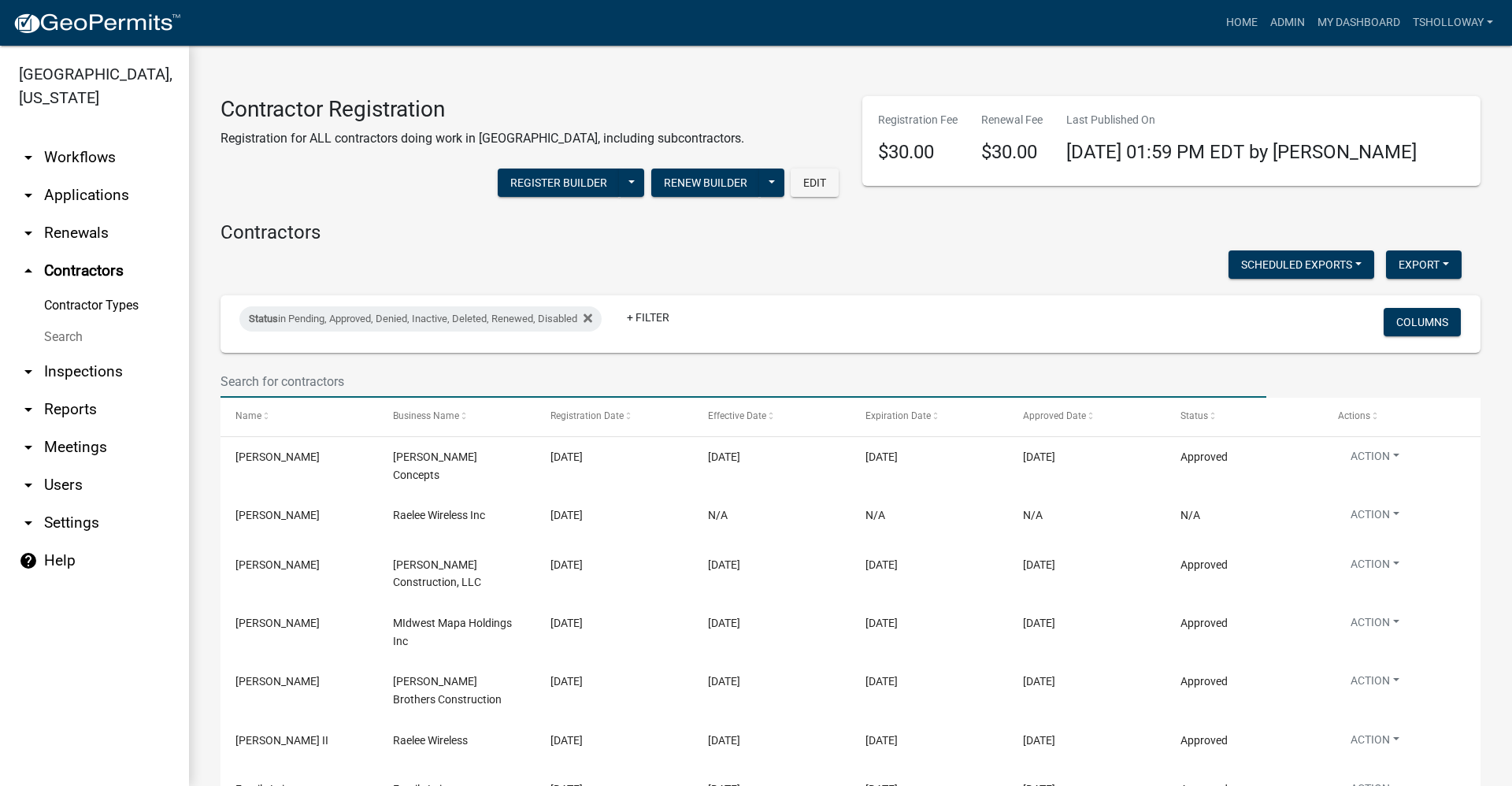
click at [250, 390] on input "text" at bounding box center [743, 381] width 1046 height 32
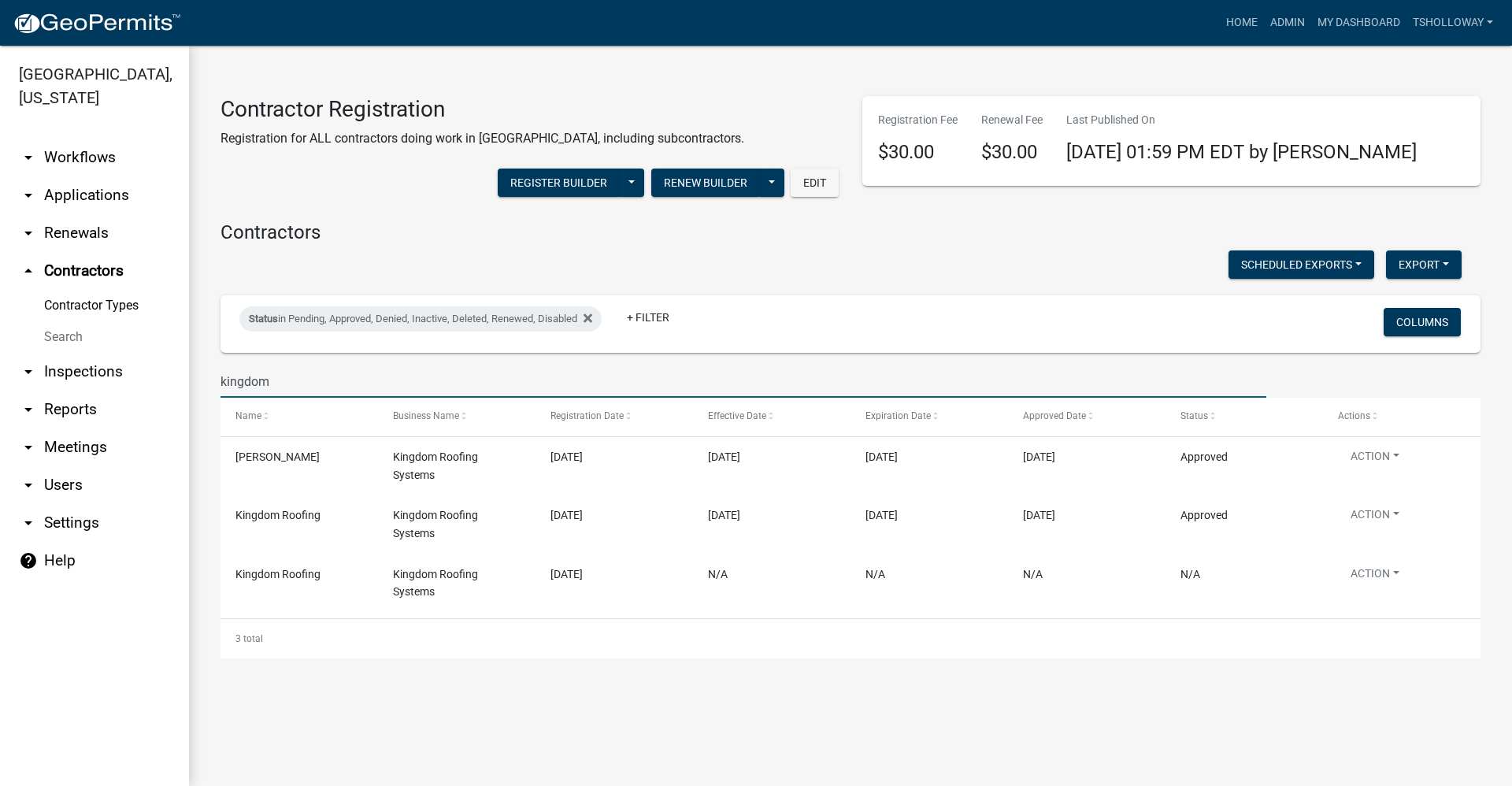
type input "kingdom"
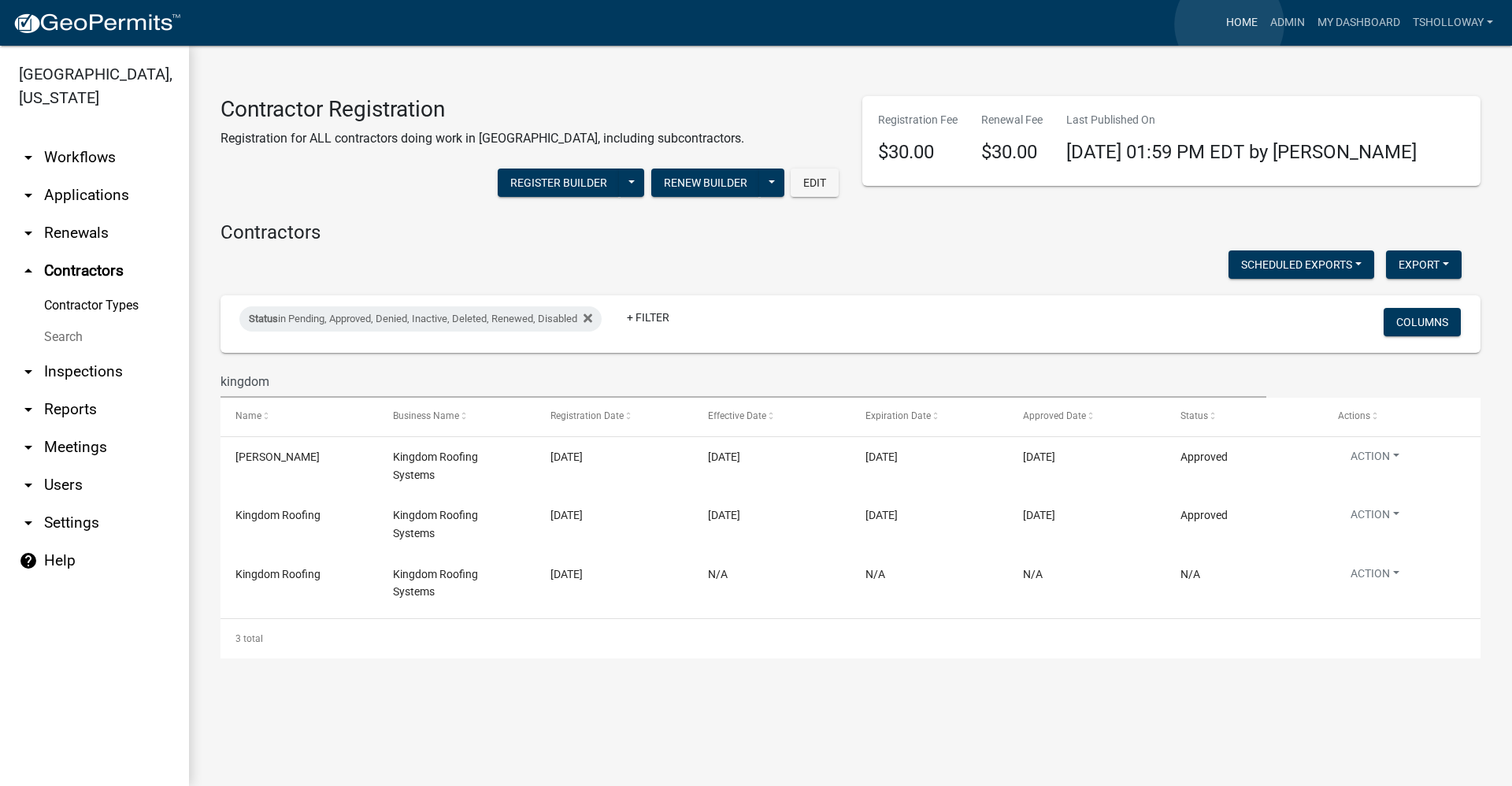
click at [1229, 25] on link "Home" at bounding box center [1242, 23] width 44 height 30
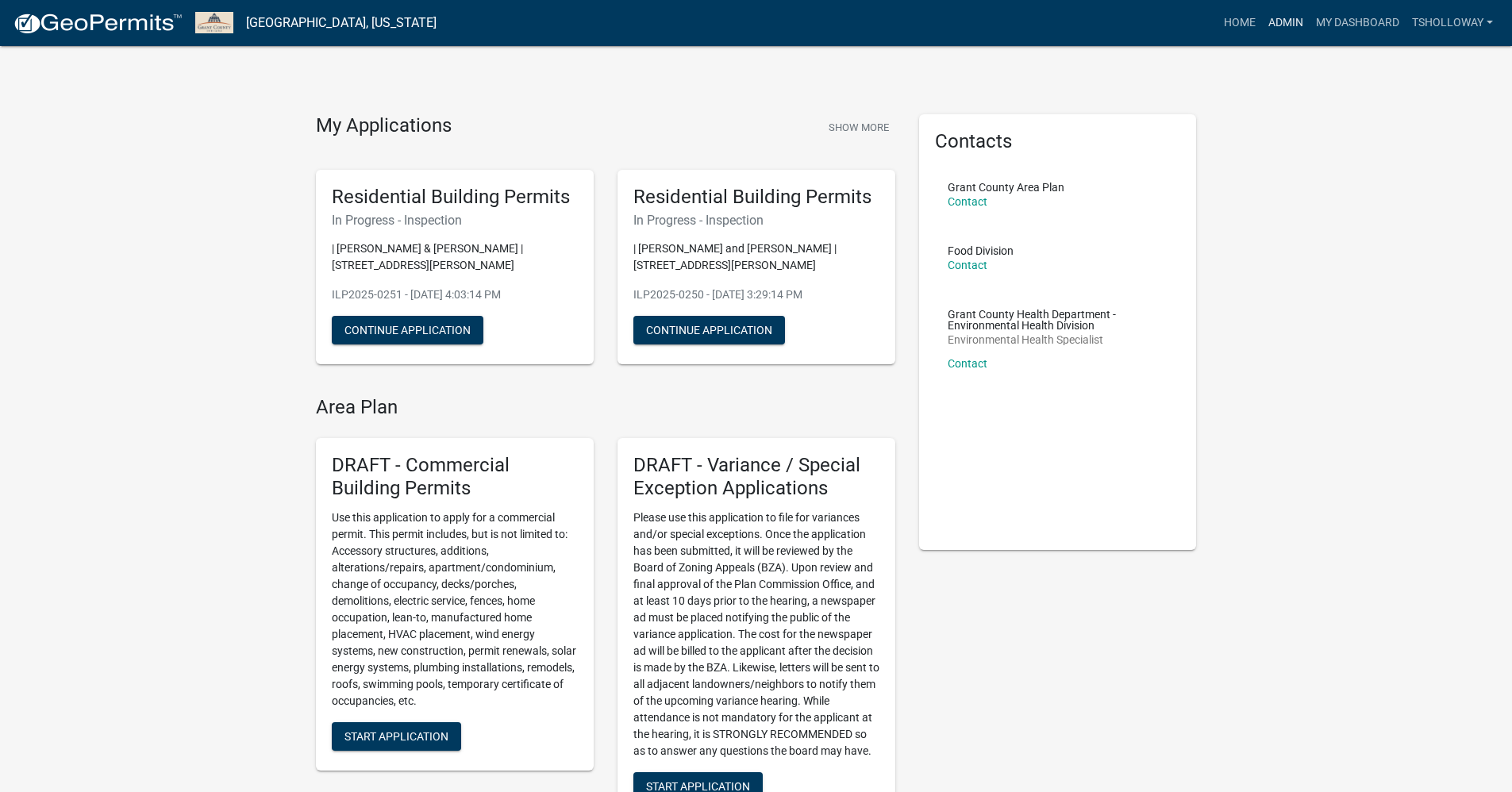
click at [1295, 15] on link "Admin" at bounding box center [1285, 23] width 47 height 30
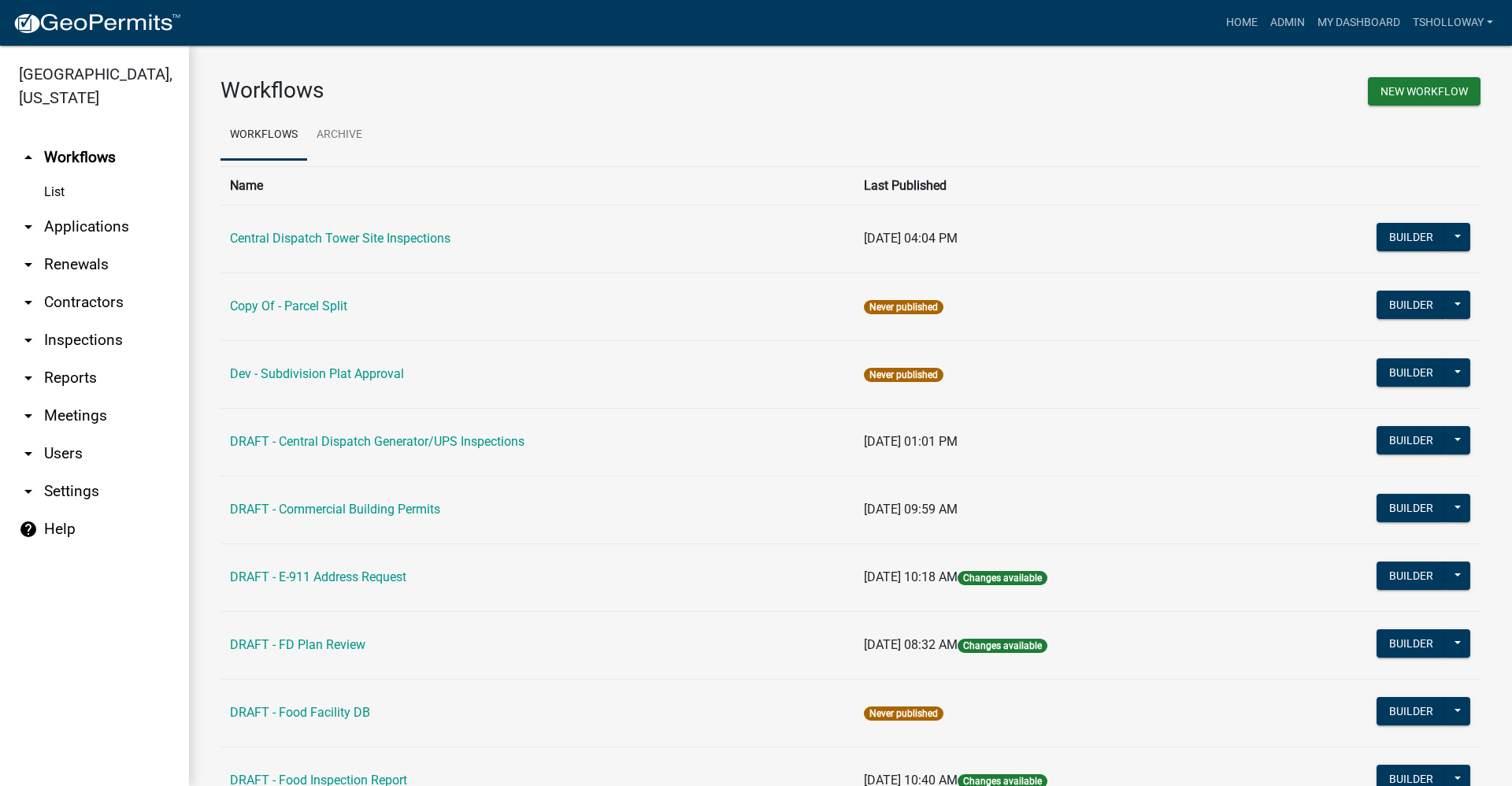
click at [75, 283] on link "arrow_drop_down Contractors" at bounding box center [94, 302] width 189 height 38
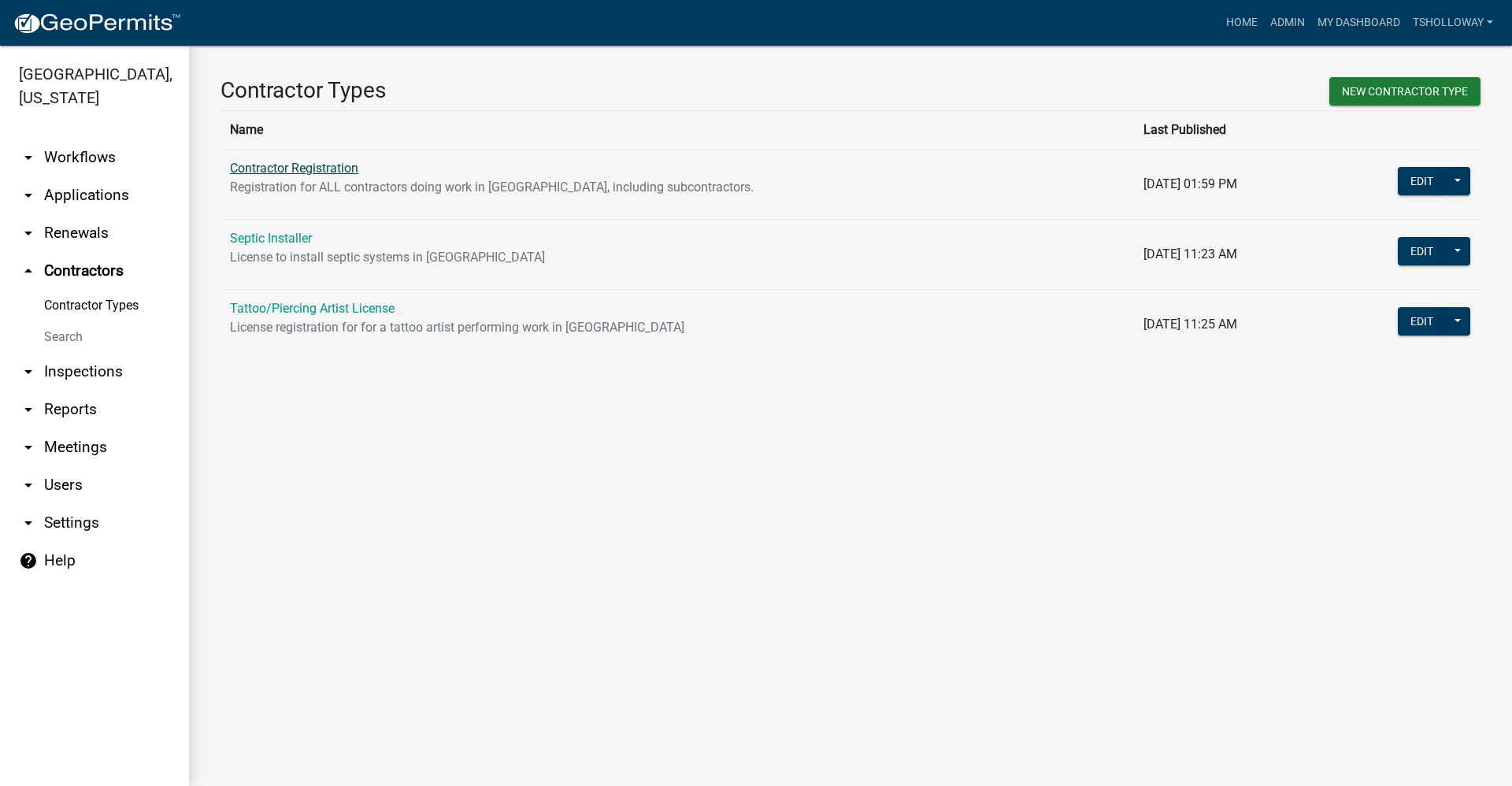
click at [304, 168] on link "Contractor Registration" at bounding box center [293, 168] width 128 height 15
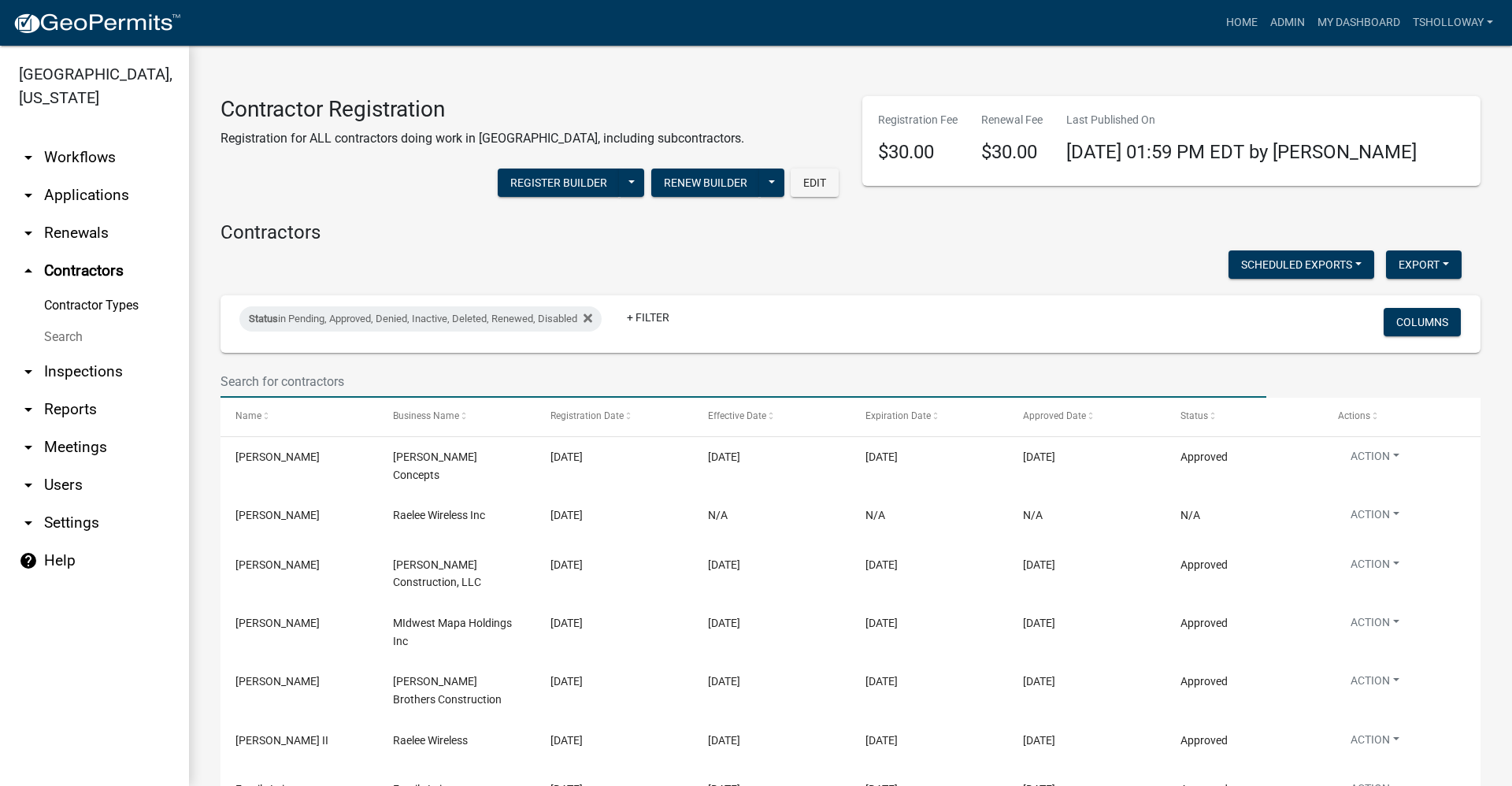
click at [260, 381] on input "text" at bounding box center [743, 381] width 1046 height 32
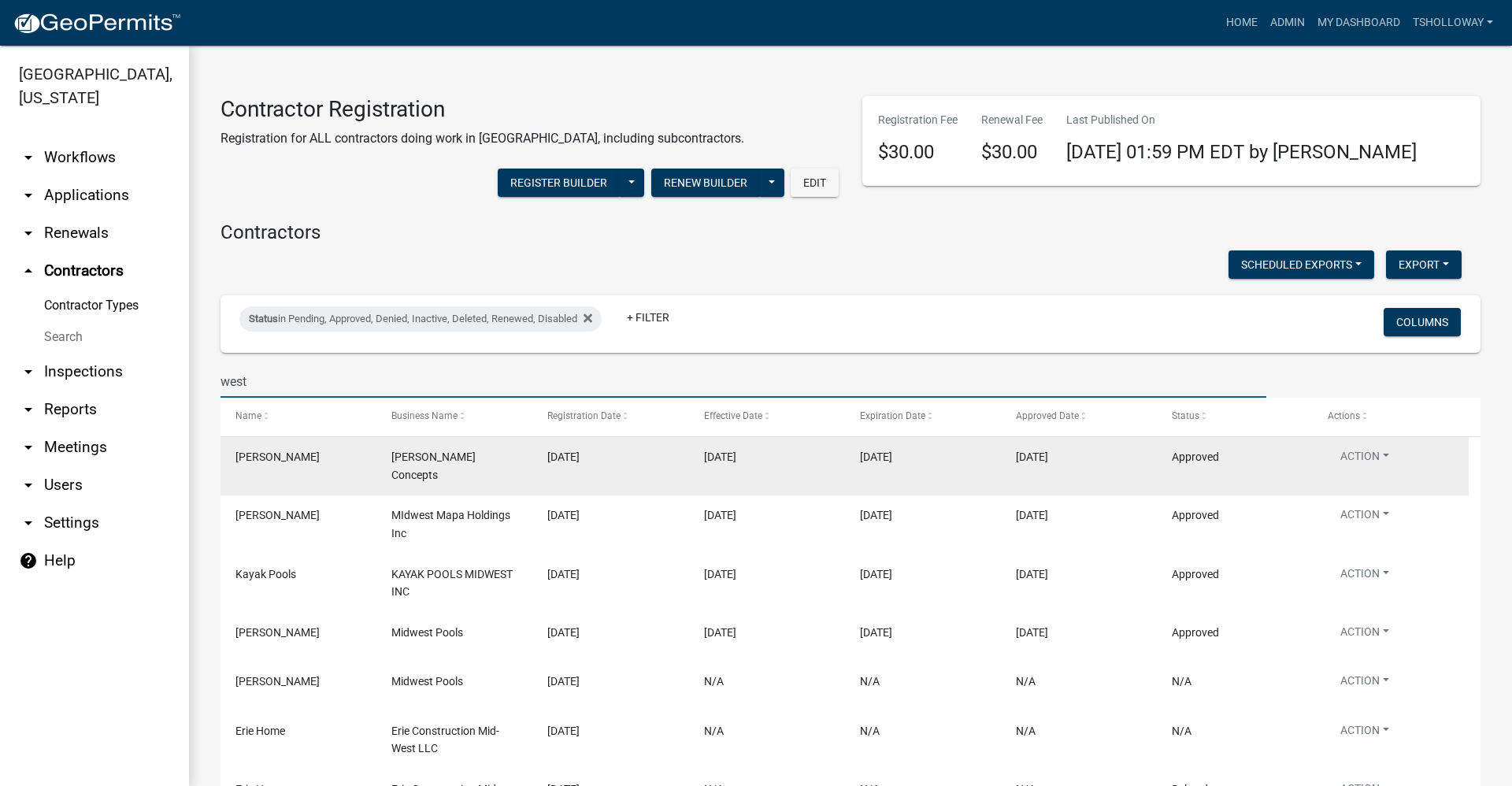
type input "west"
click at [661, 458] on div "09/09/2025" at bounding box center [610, 457] width 126 height 18
click at [1392, 456] on button "Action" at bounding box center [1365, 460] width 74 height 23
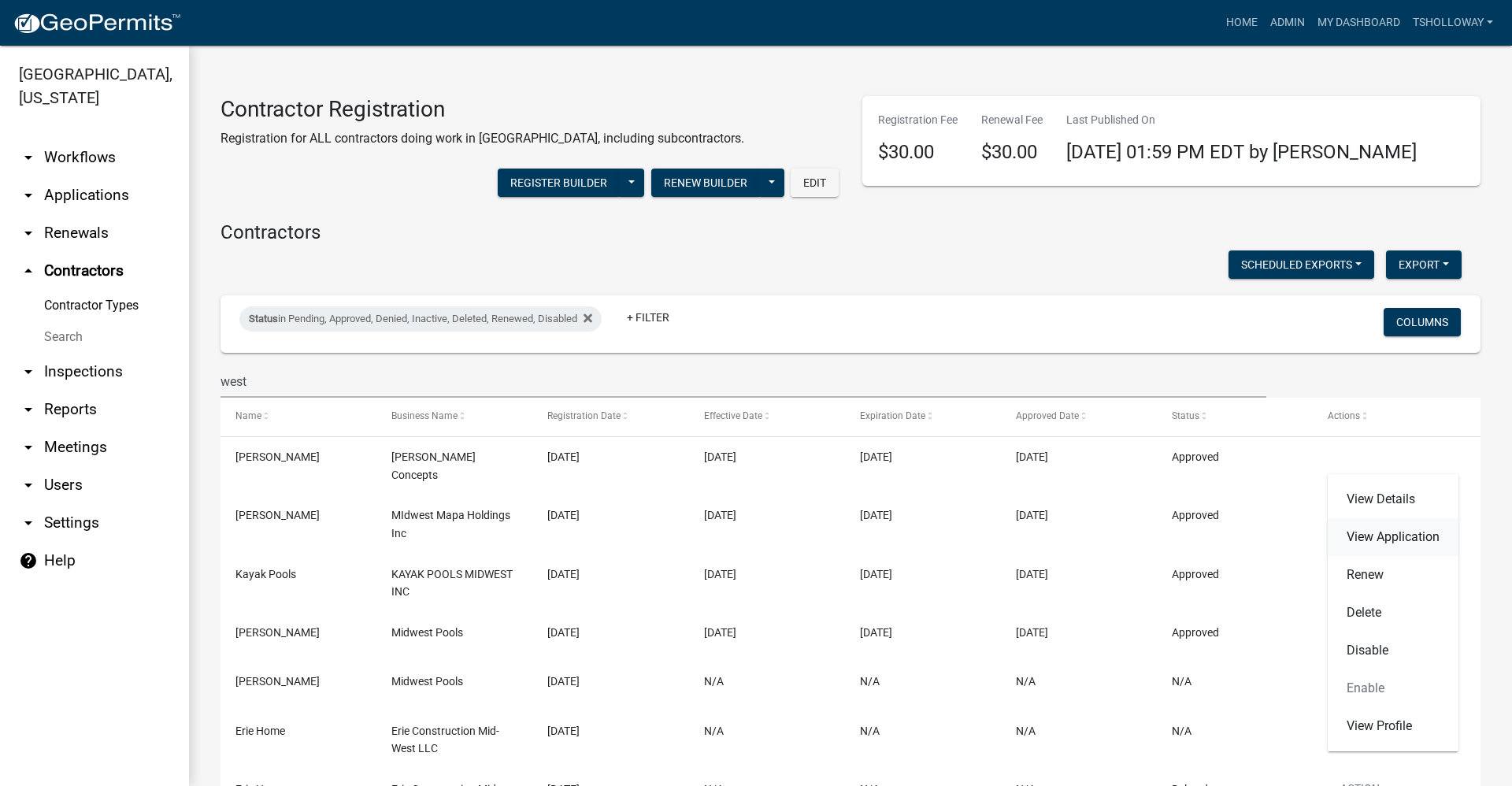
click at [1379, 536] on link "View Application" at bounding box center [1393, 537] width 131 height 38
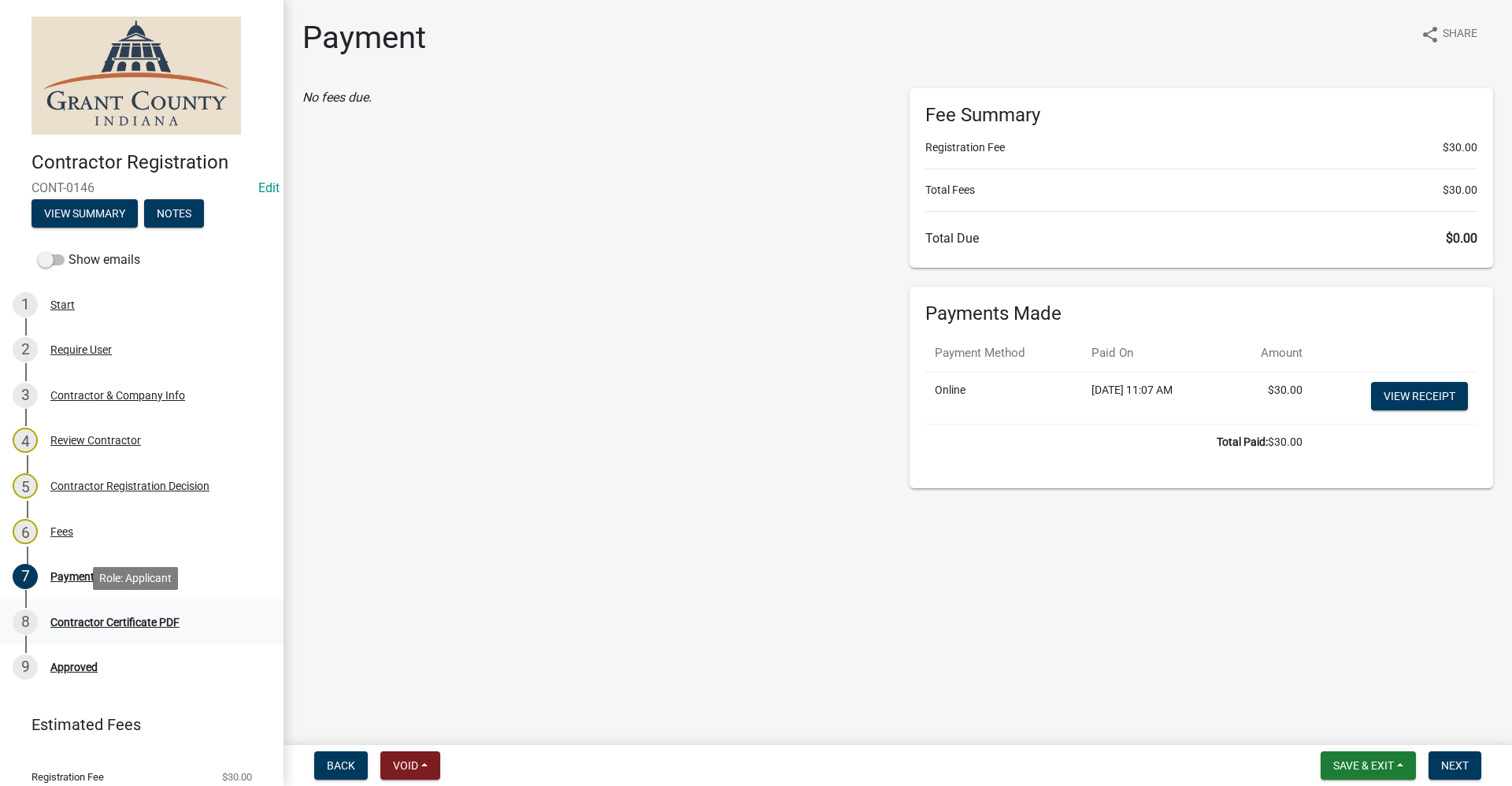
click at [98, 617] on div "Contractor Certificate PDF" at bounding box center [115, 622] width 129 height 11
click at [1465, 766] on span "Next" at bounding box center [1455, 765] width 27 height 12
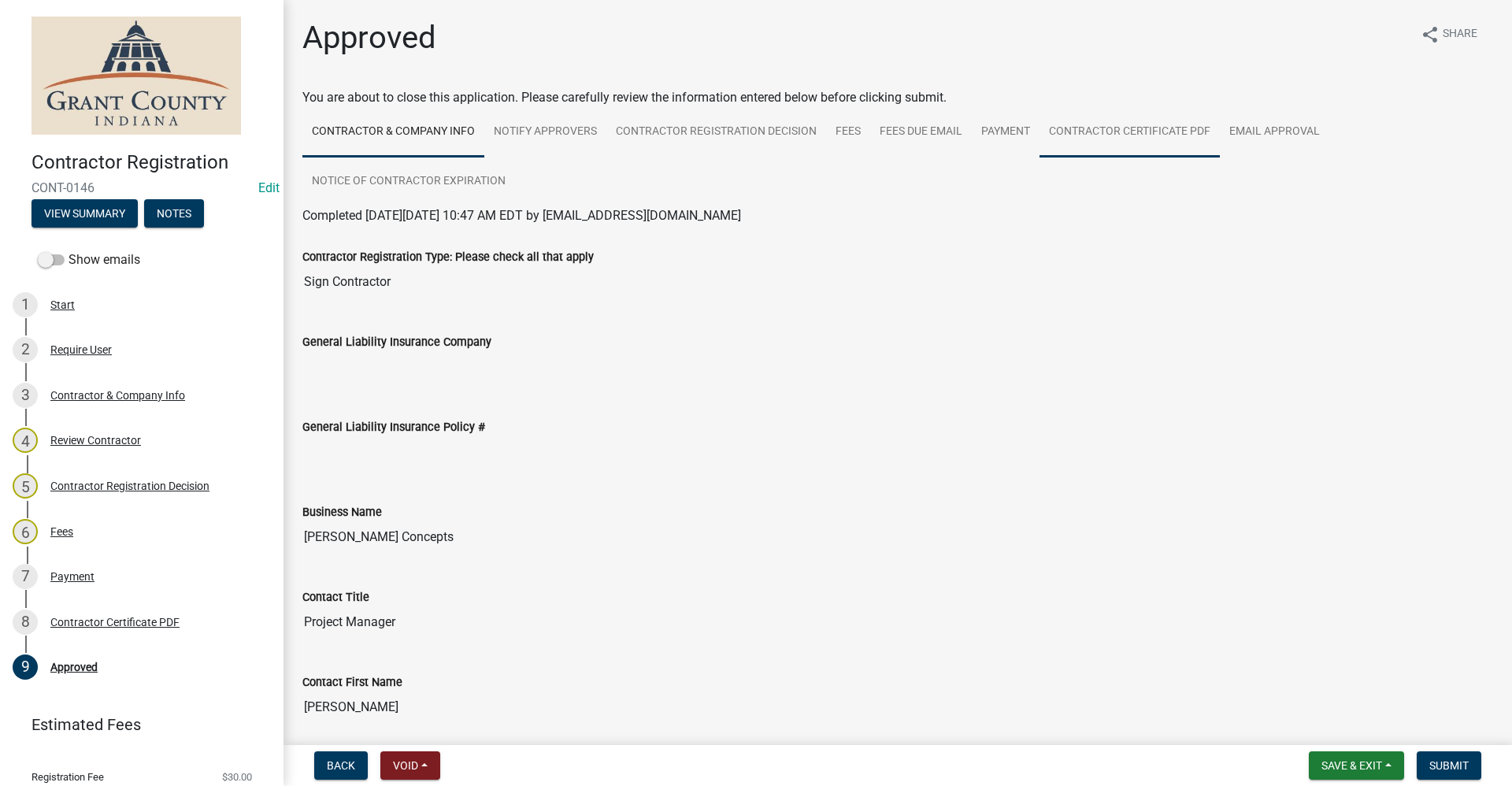
click at [1125, 136] on link "Contractor Certificate PDF" at bounding box center [1130, 132] width 180 height 50
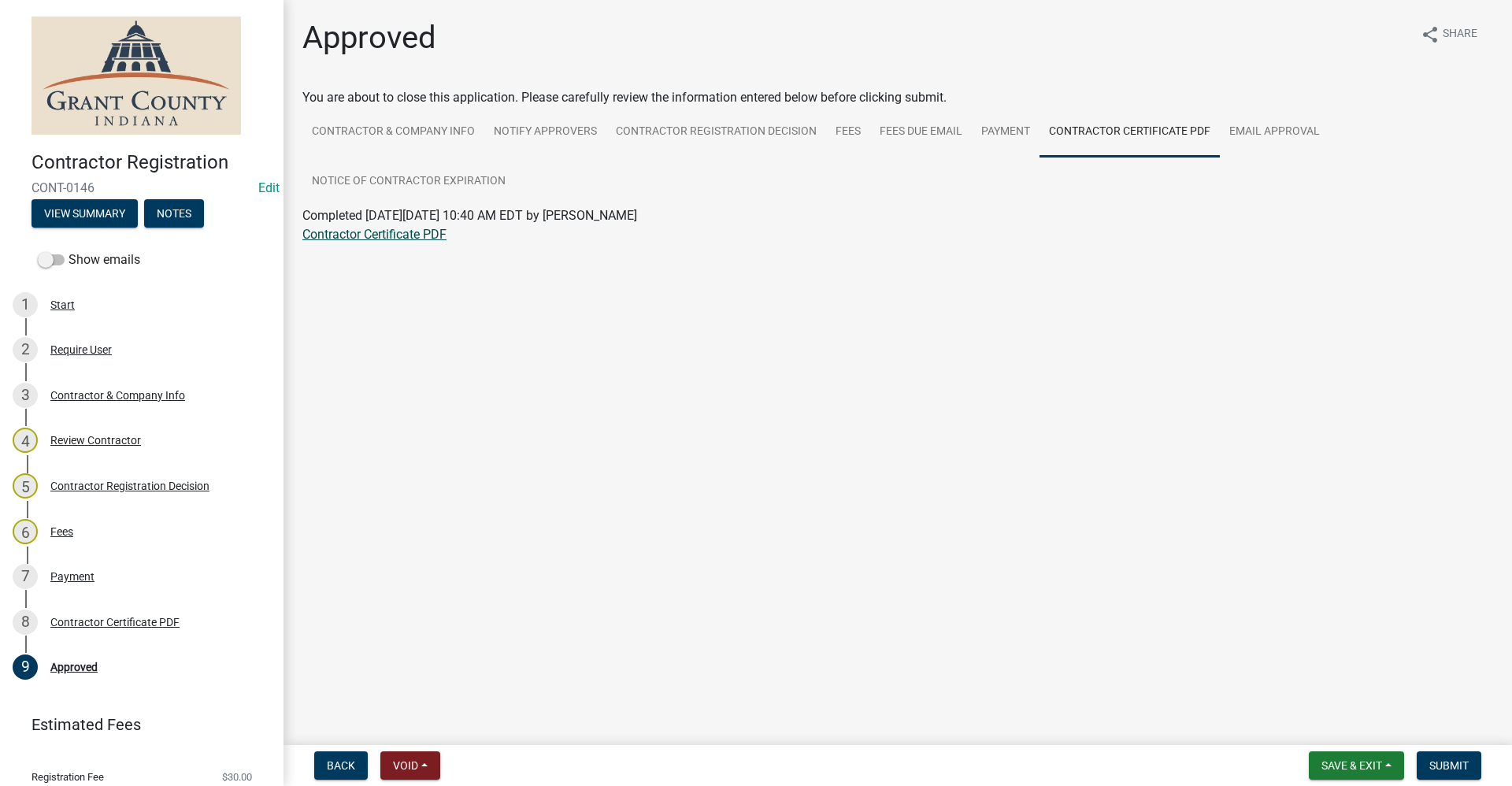
click at [352, 229] on link "Contractor Certificate PDF" at bounding box center [374, 234] width 144 height 15
click at [1366, 765] on span "Save & Exit" at bounding box center [1352, 765] width 60 height 12
click at [1320, 726] on button "Save & Exit" at bounding box center [1341, 725] width 126 height 38
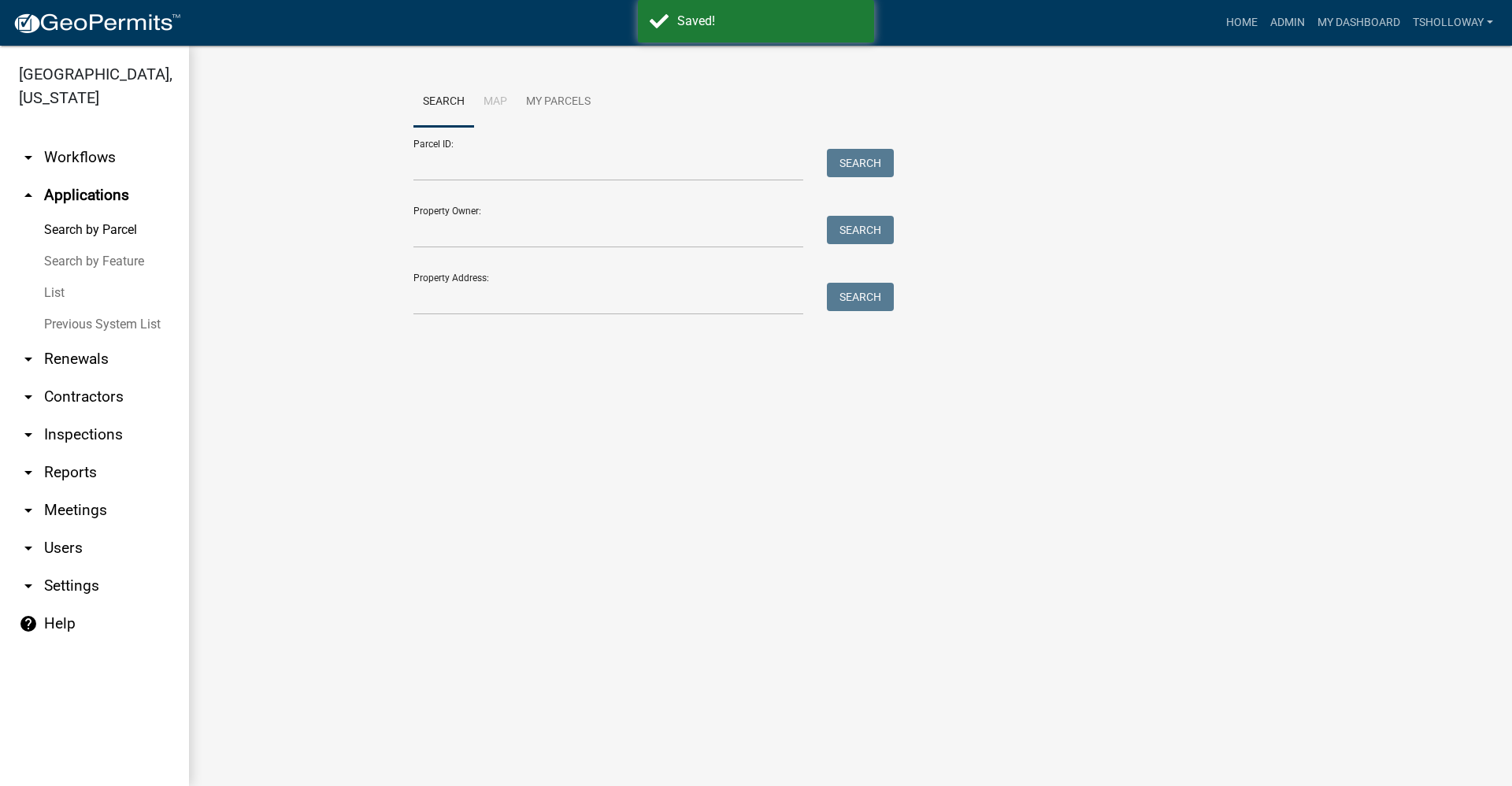
click at [82, 176] on link "arrow_drop_up Applications" at bounding box center [94, 195] width 189 height 38
click at [492, 293] on input "Property Address:" at bounding box center [608, 298] width 390 height 32
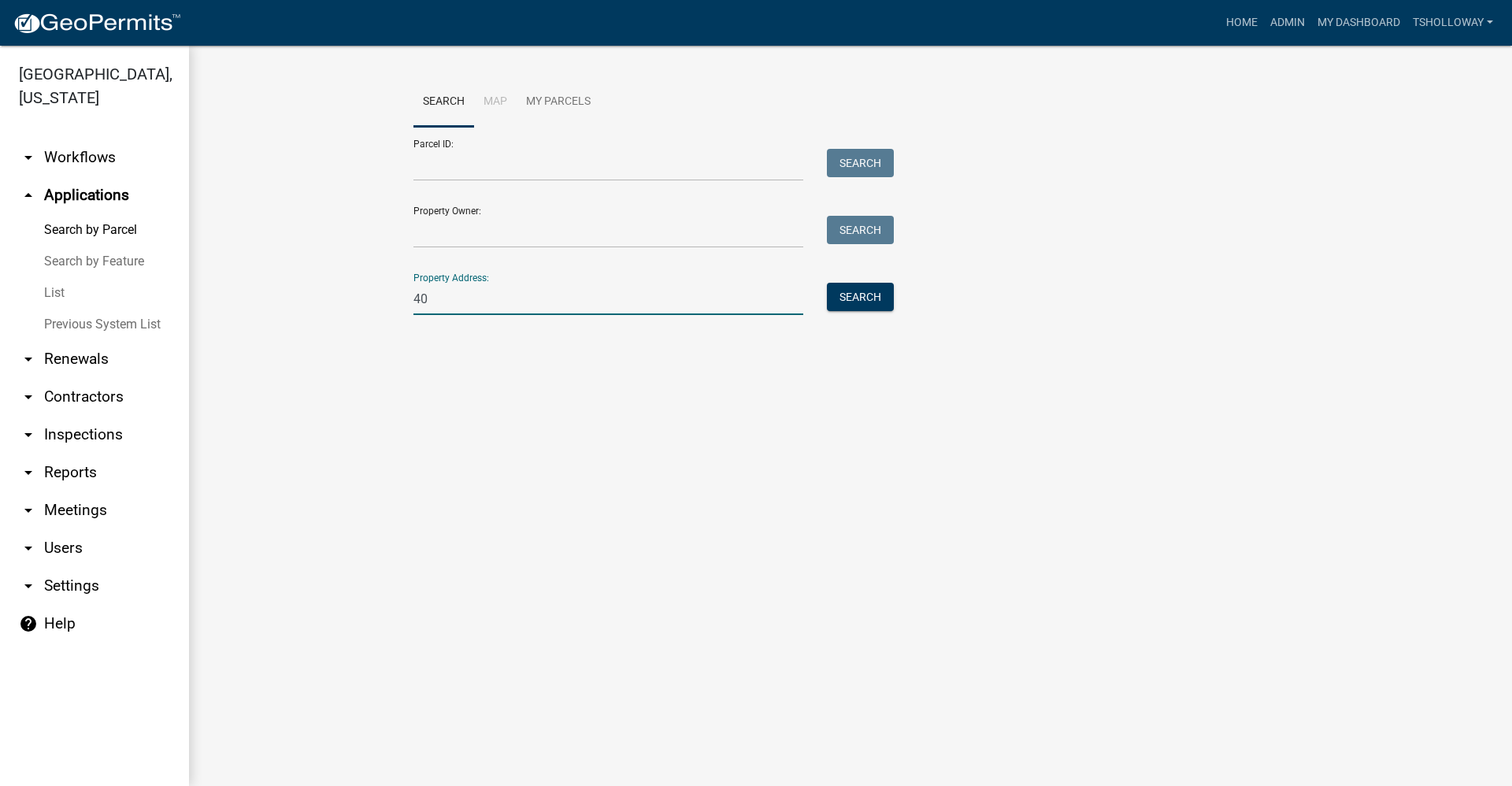
type input "4"
type input "11856 e 400s"
click at [864, 296] on button "Search" at bounding box center [860, 297] width 67 height 28
drag, startPoint x: 493, startPoint y: 298, endPoint x: 331, endPoint y: 284, distance: 162.6
click at [331, 284] on wm-workflow-application-search-view "Search Map My Parcels Parcel ID: Search Property Owner: Search Property Address…" at bounding box center [851, 228] width 1260 height 302
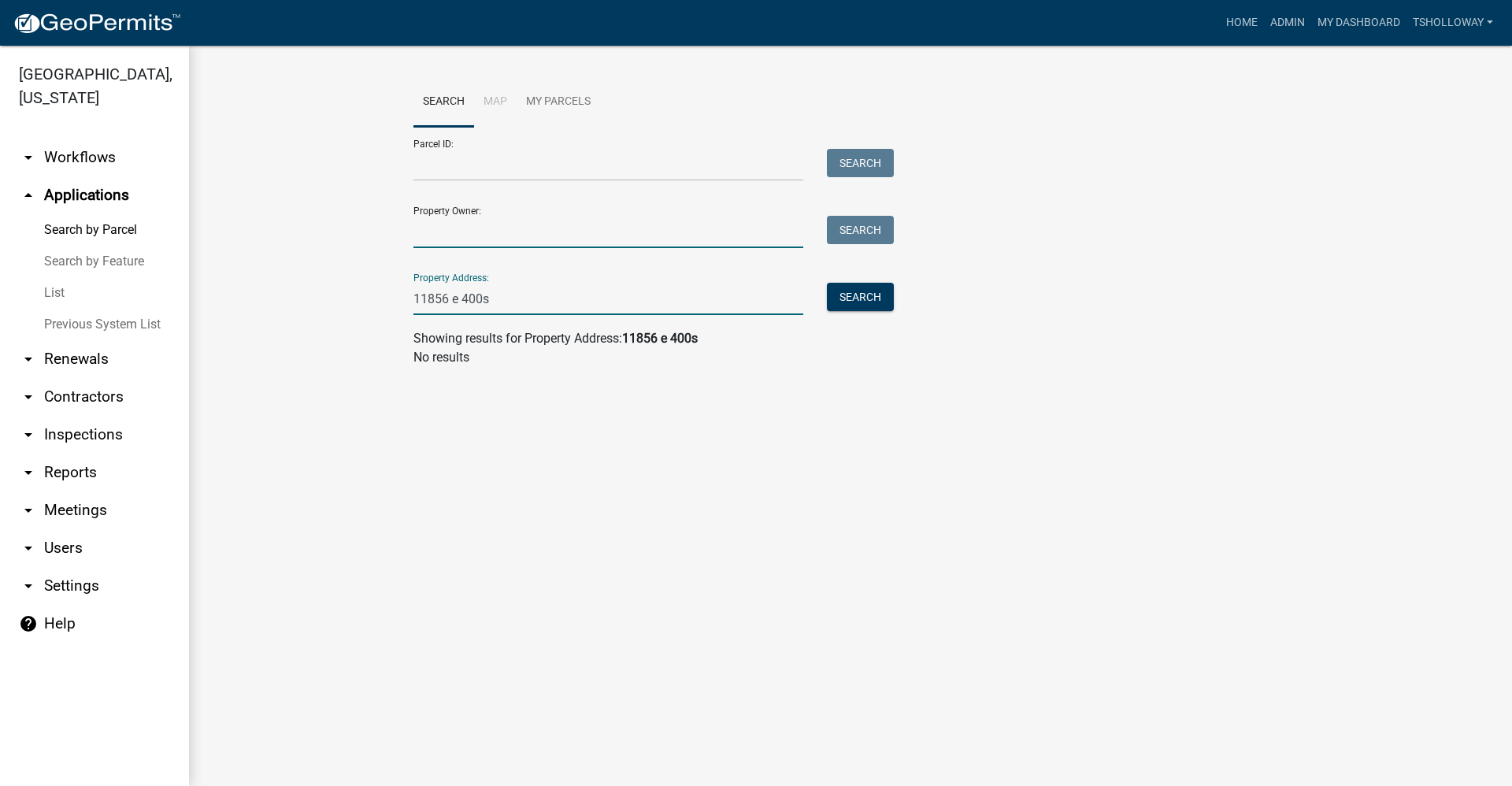
click at [422, 230] on input "Property Owner:" at bounding box center [608, 231] width 390 height 32
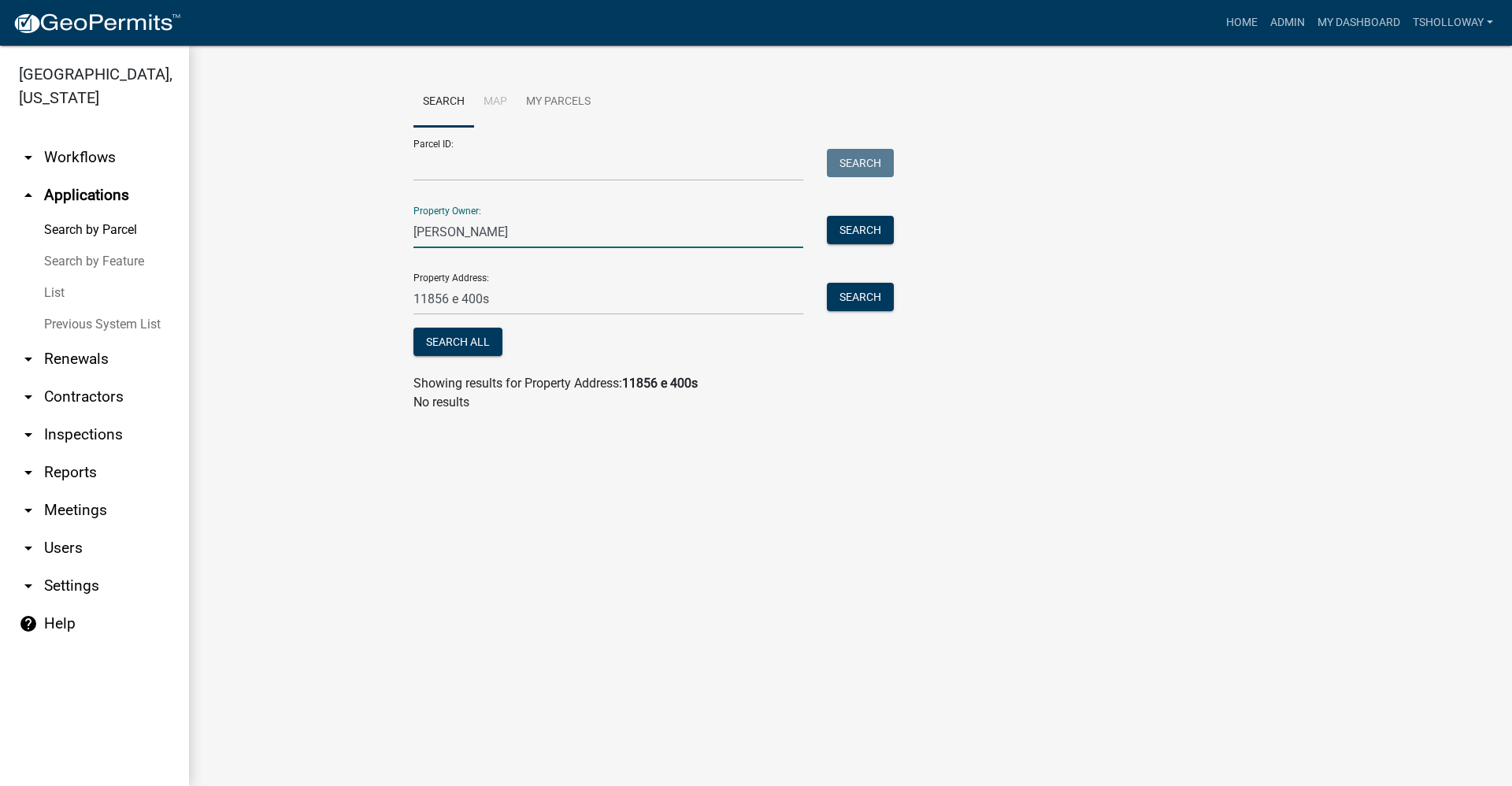
type input "jones"
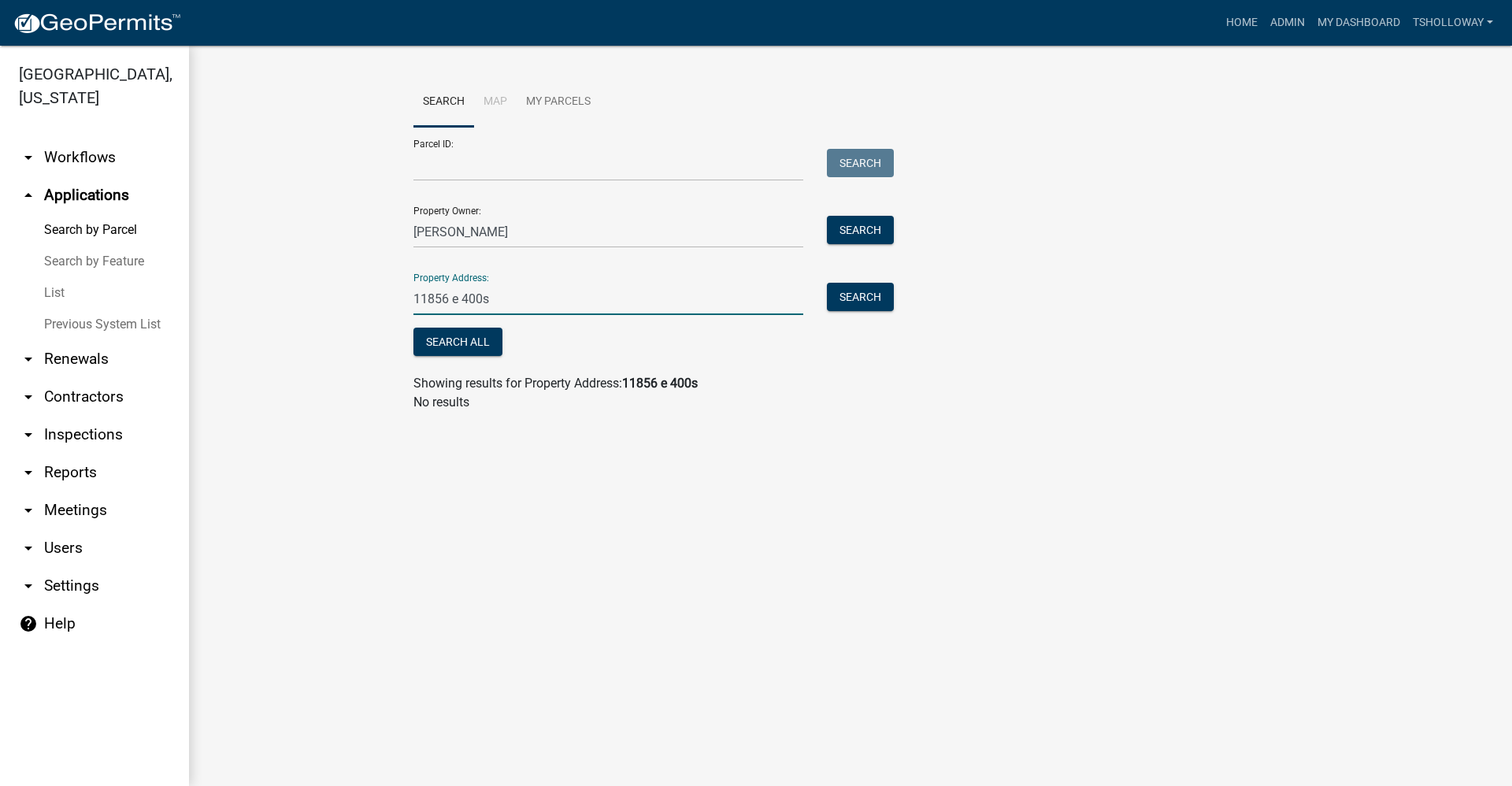
drag, startPoint x: 490, startPoint y: 296, endPoint x: 376, endPoint y: 300, distance: 114.1
click at [376, 299] on wm-workflow-application-search-view "Search Map My Parcels Parcel ID: Search Property Owner: jones Search Property A…" at bounding box center [851, 250] width 1260 height 347
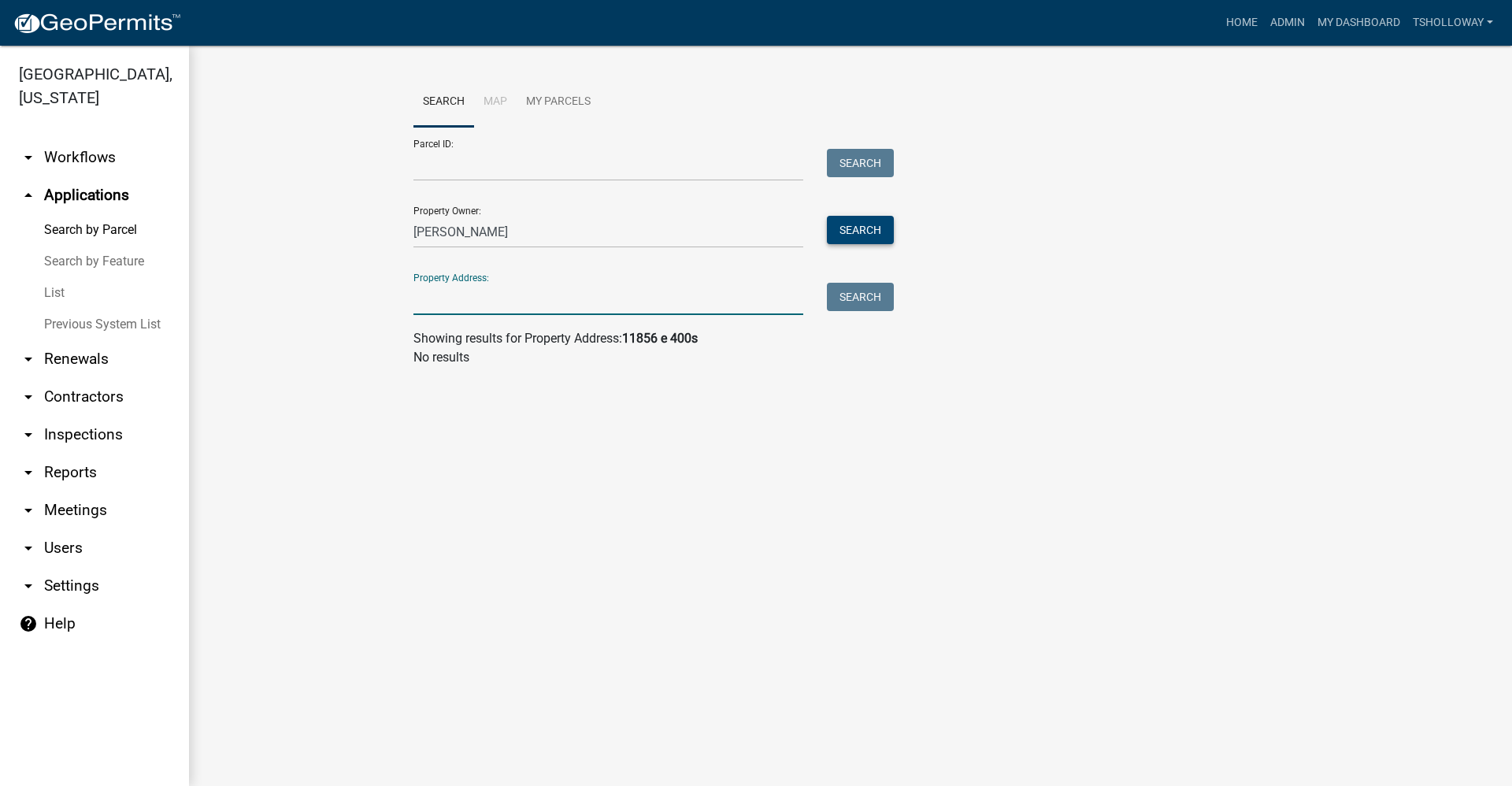
click at [864, 226] on button "Search" at bounding box center [860, 230] width 67 height 28
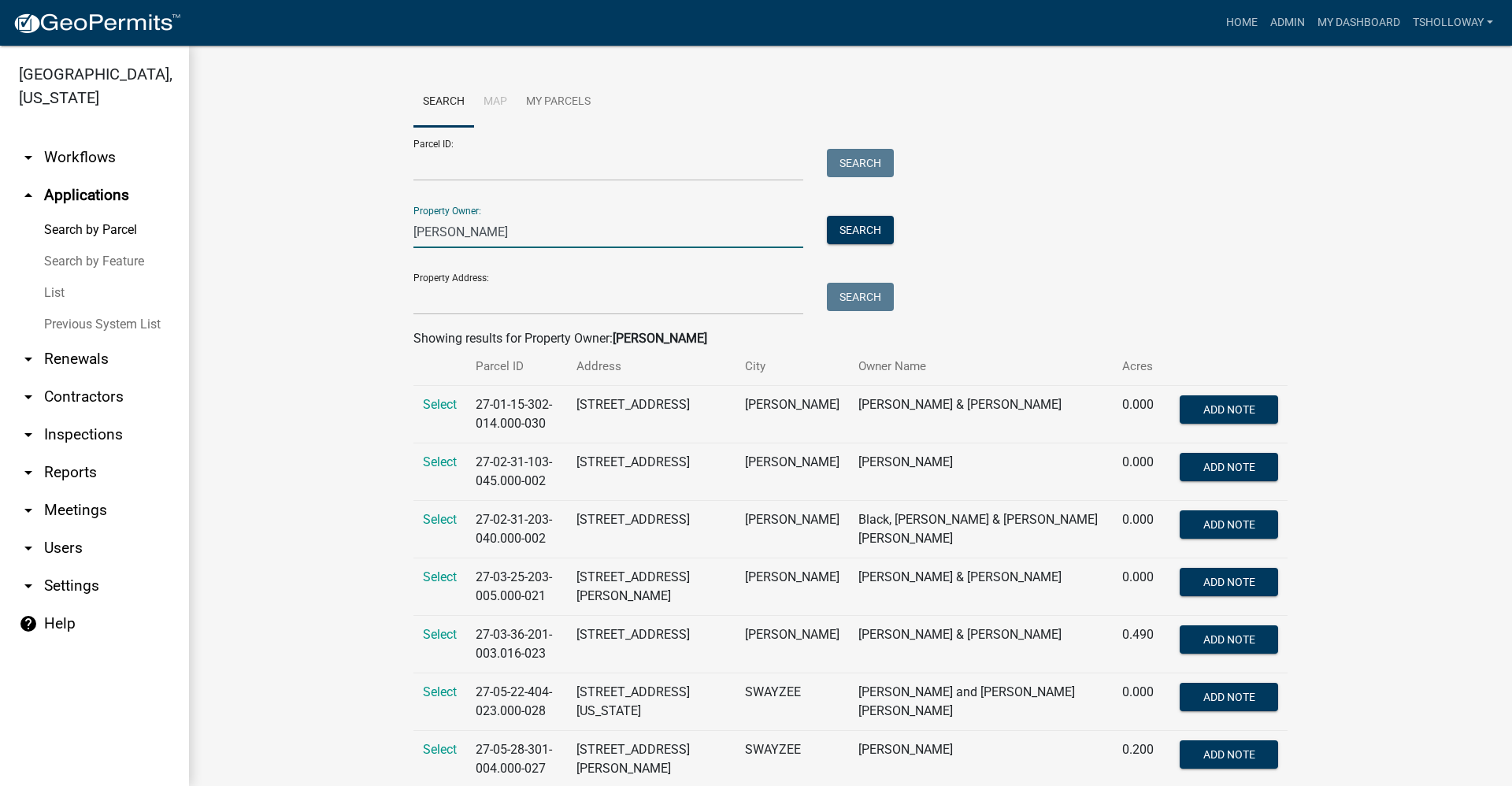
drag, startPoint x: 441, startPoint y: 235, endPoint x: 325, endPoint y: 223, distance: 116.6
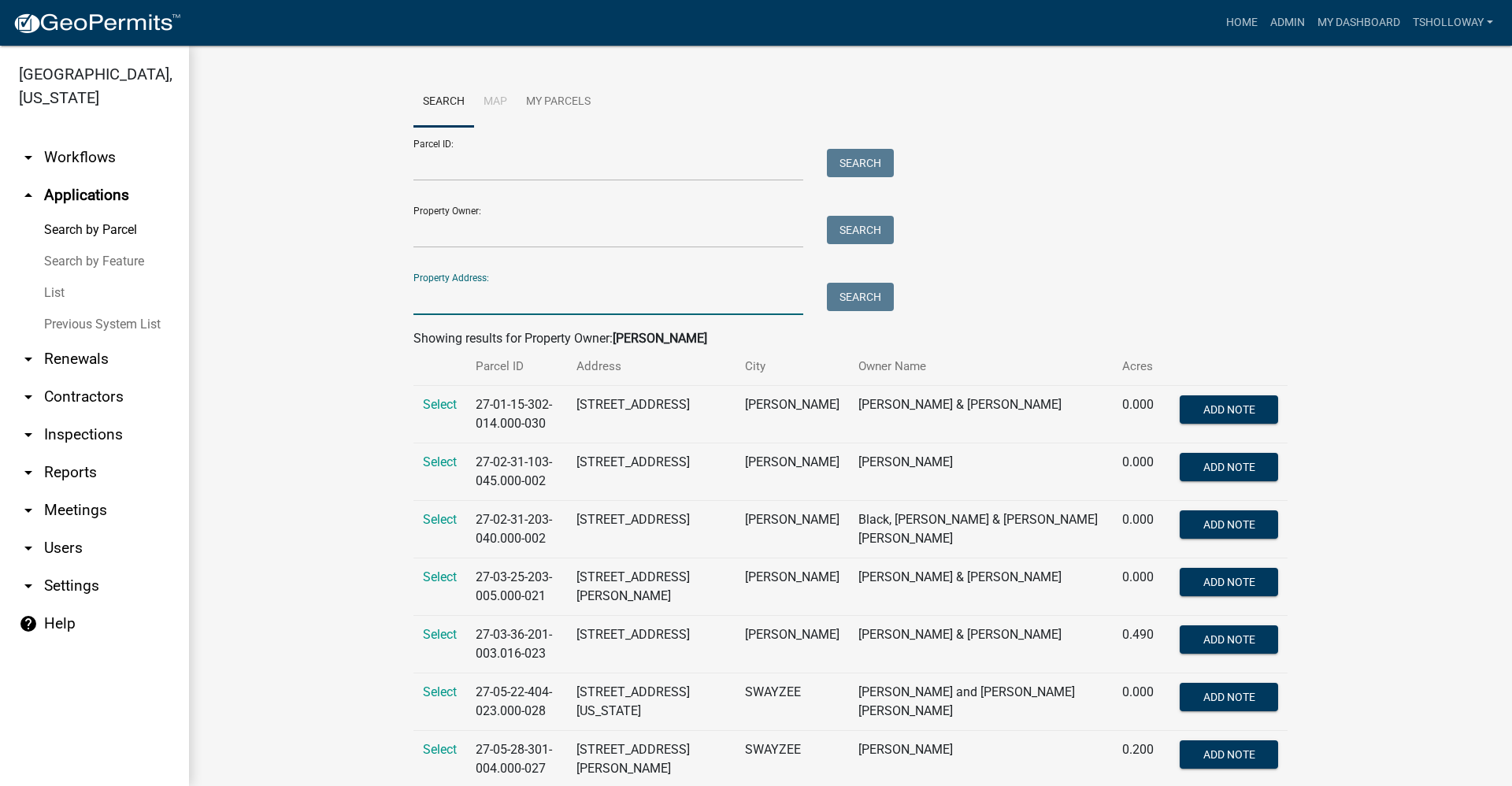
click at [415, 292] on input "Property Address:" at bounding box center [608, 298] width 390 height 32
click at [840, 292] on button "Search" at bounding box center [860, 297] width 67 height 28
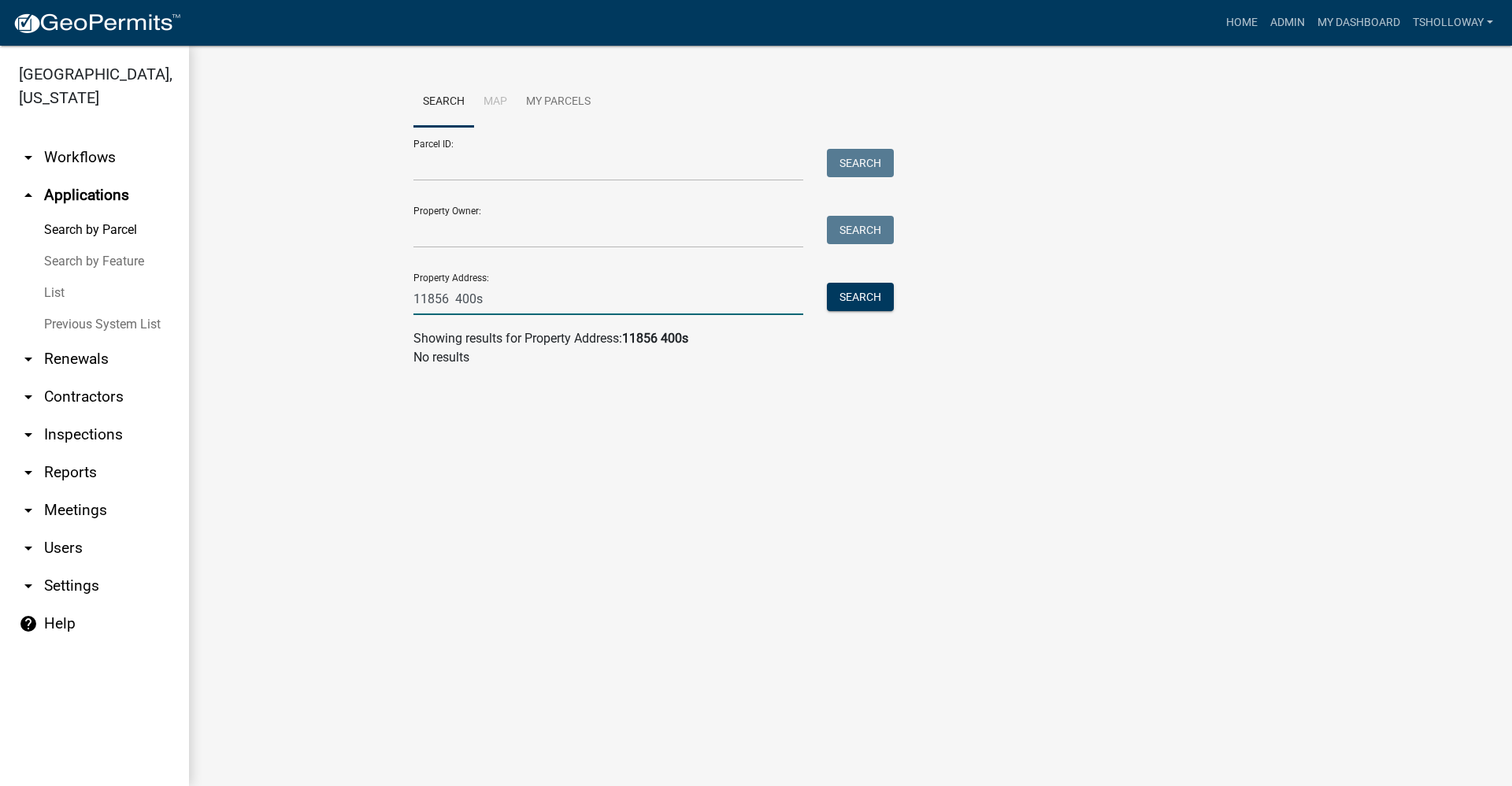
click at [452, 296] on input "11856 400s" at bounding box center [608, 298] width 390 height 32
click at [449, 300] on input "11856 400s" at bounding box center [608, 298] width 390 height 32
type input "11856 e 400s"
click at [865, 301] on button "Search" at bounding box center [860, 297] width 67 height 28
click at [90, 245] on link "Search by Feature" at bounding box center [94, 261] width 189 height 31
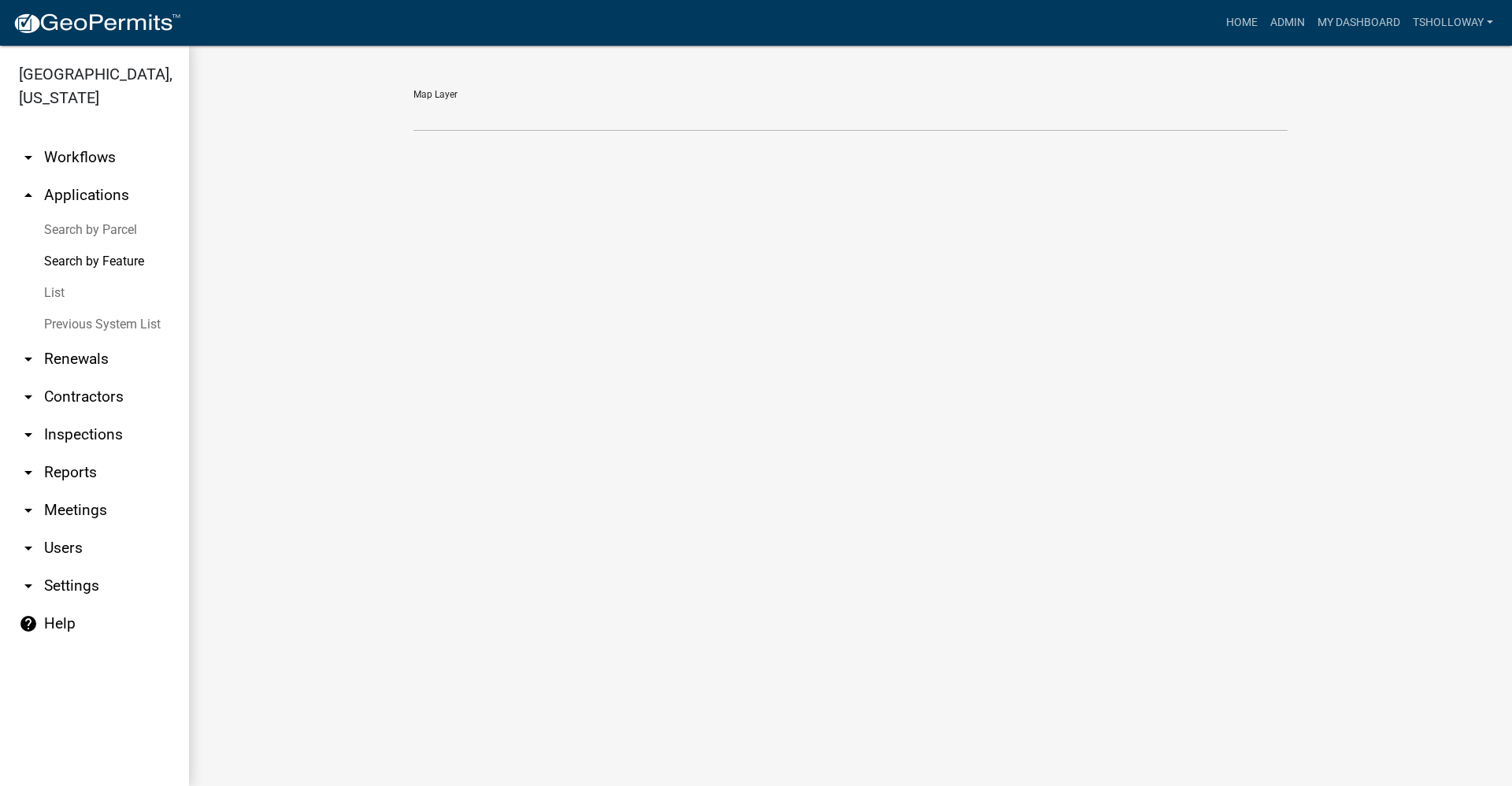
click at [59, 308] on link "Previous System List" at bounding box center [94, 324] width 189 height 31
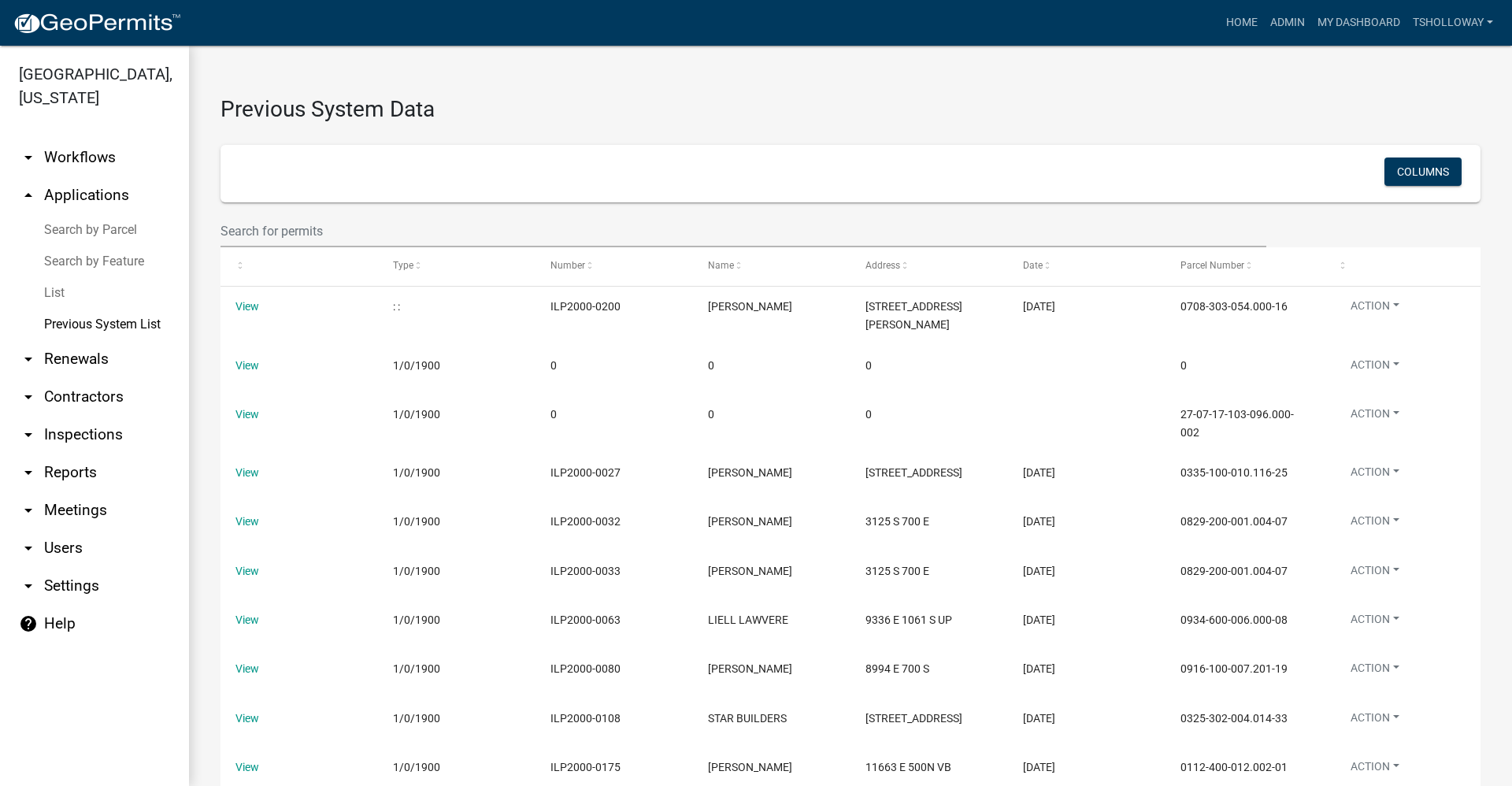
click at [57, 277] on link "List" at bounding box center [94, 293] width 189 height 31
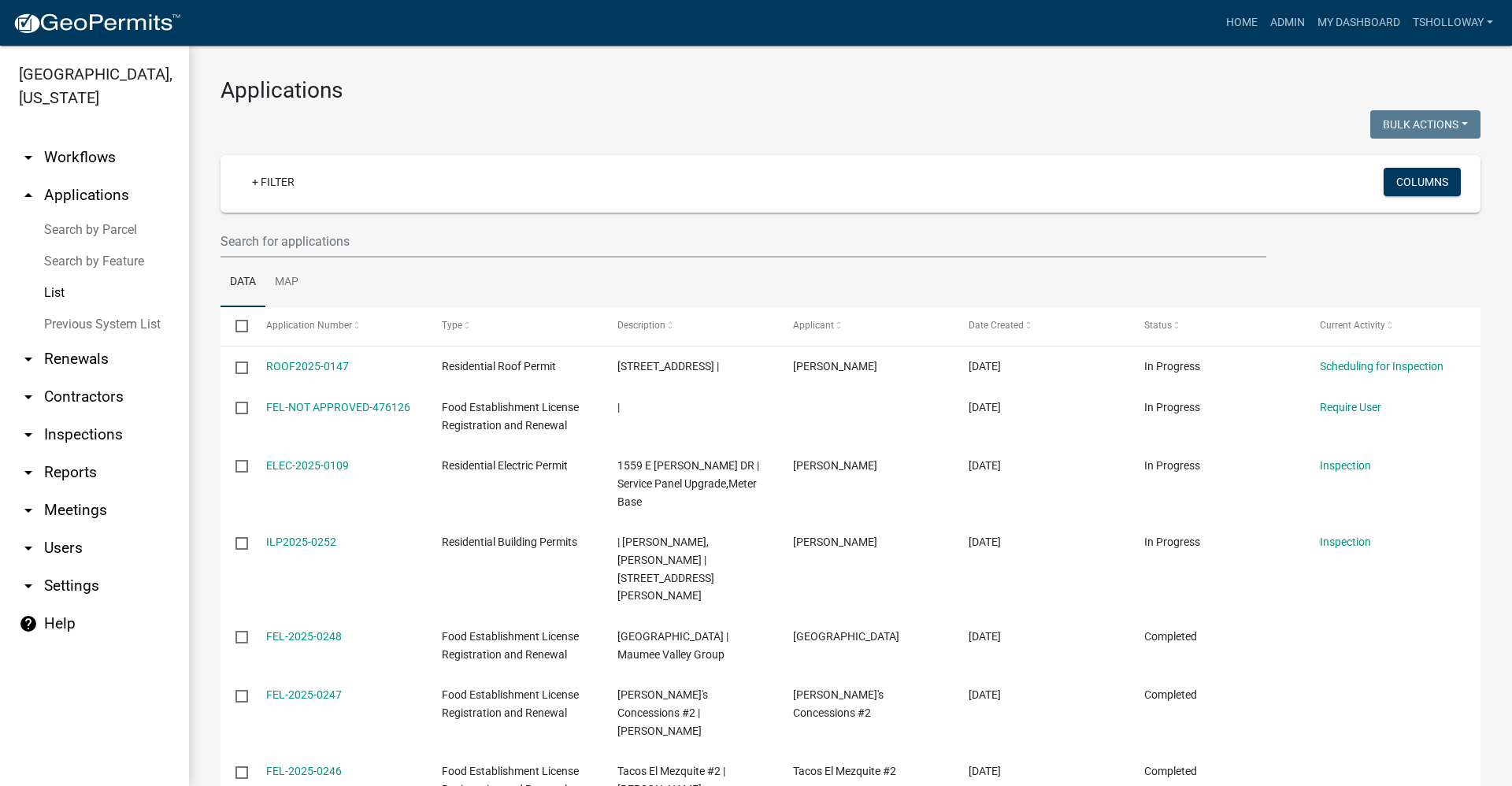
click at [87, 214] on link "Search by Parcel" at bounding box center [94, 230] width 189 height 31
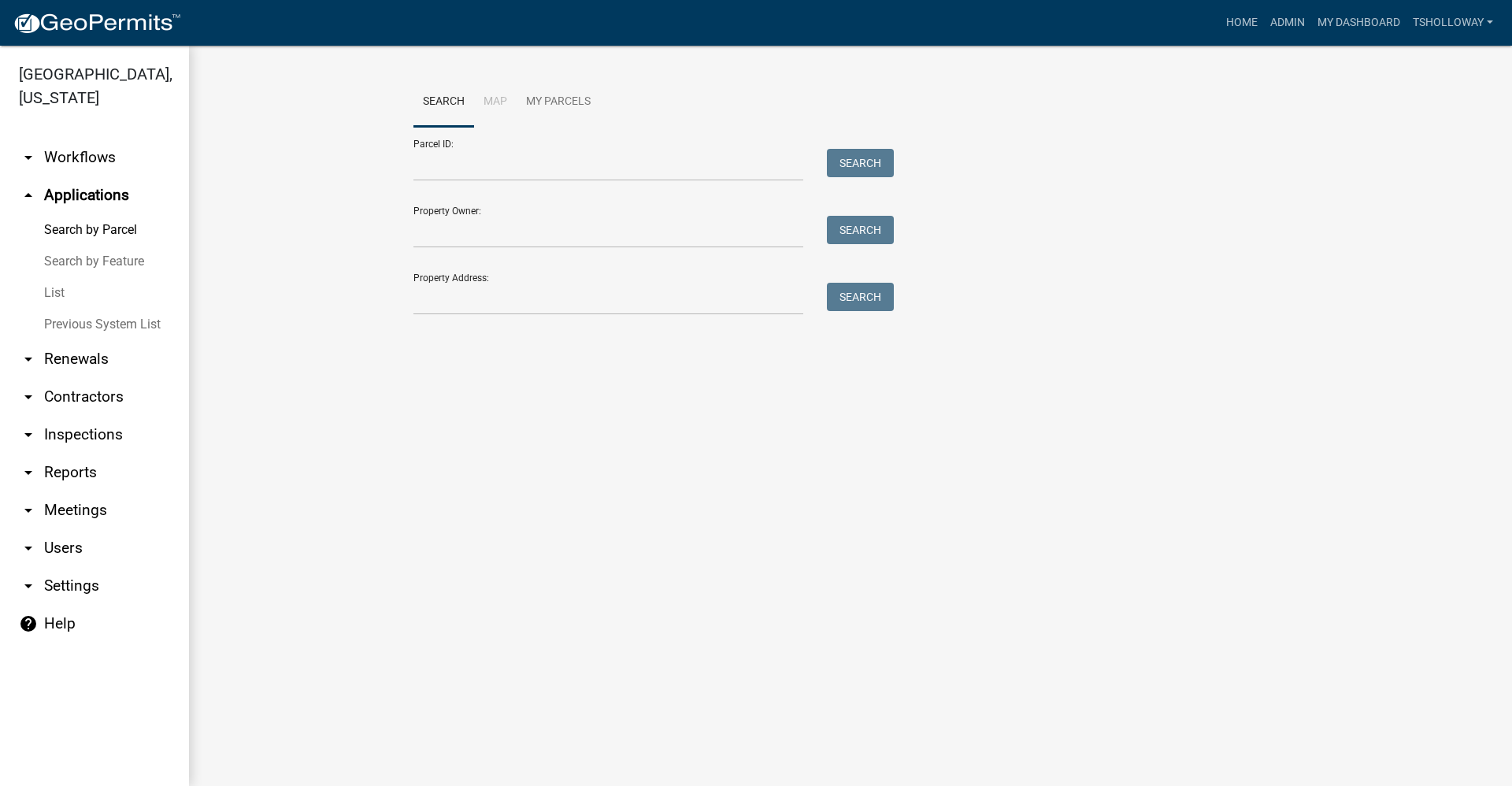
click at [96, 245] on link "Search by Feature" at bounding box center [94, 261] width 189 height 31
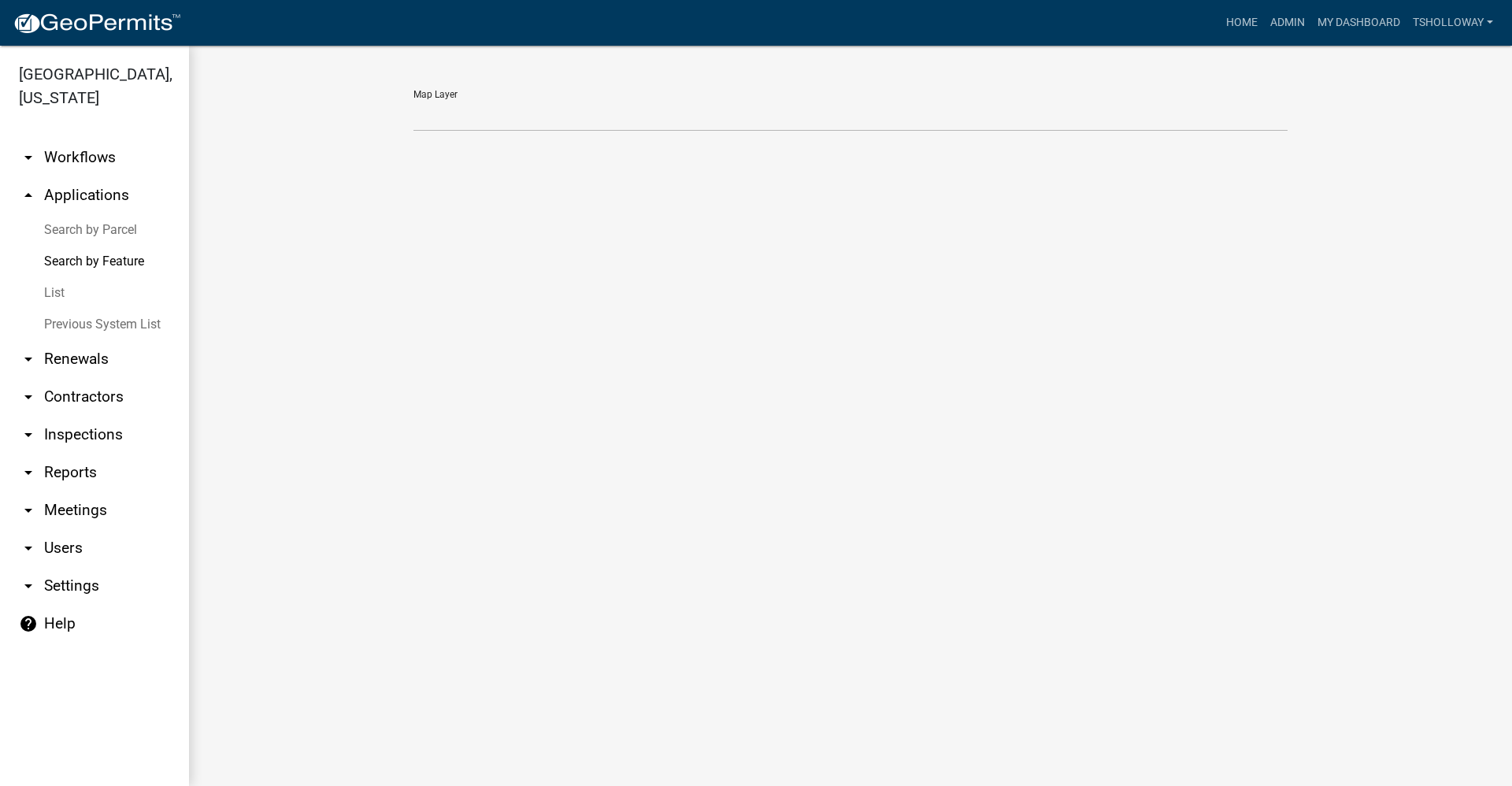
click at [79, 139] on link "arrow_drop_down Workflows" at bounding box center [94, 158] width 189 height 38
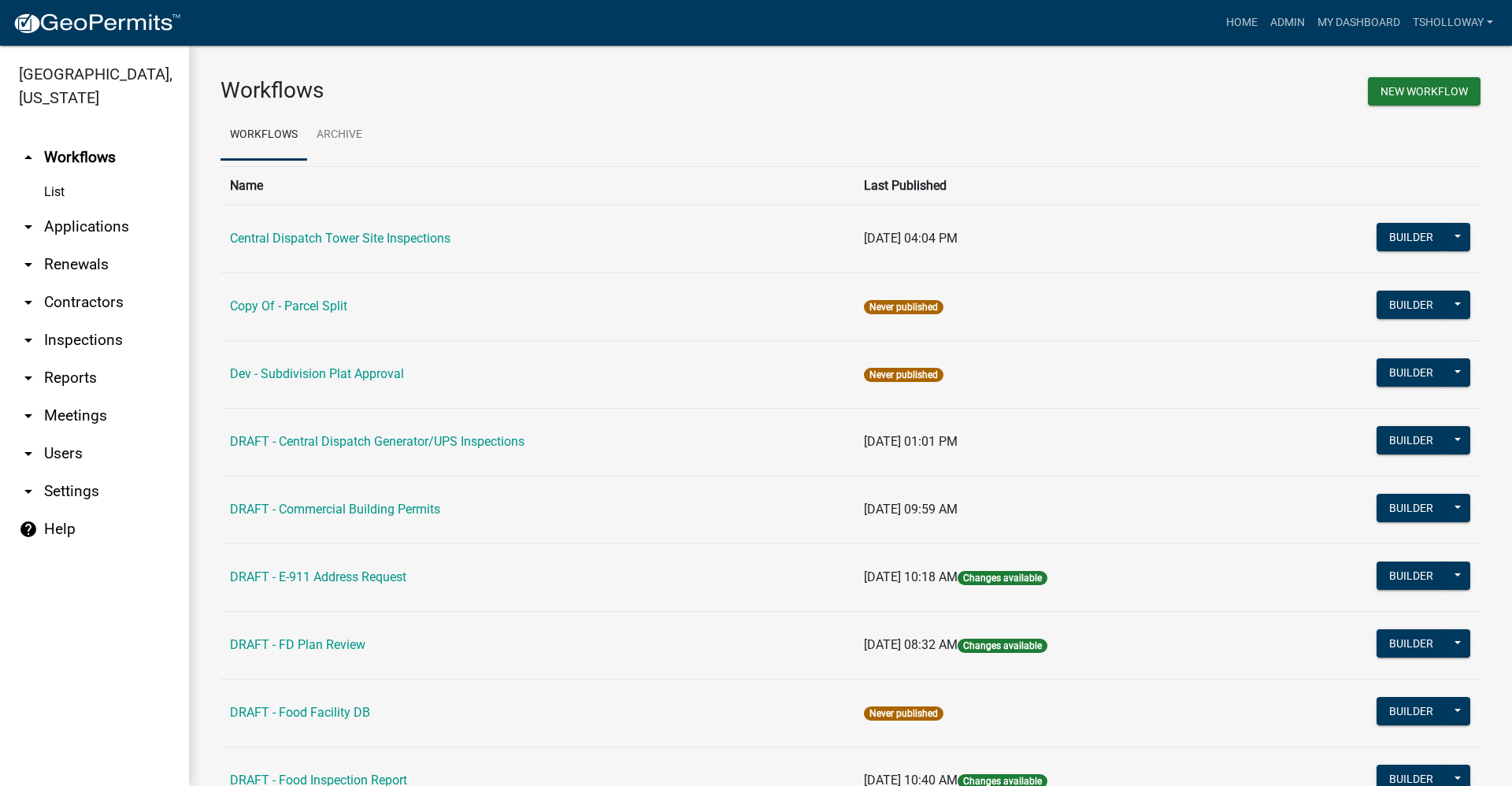
click at [90, 208] on link "arrow_drop_down Applications" at bounding box center [94, 227] width 189 height 38
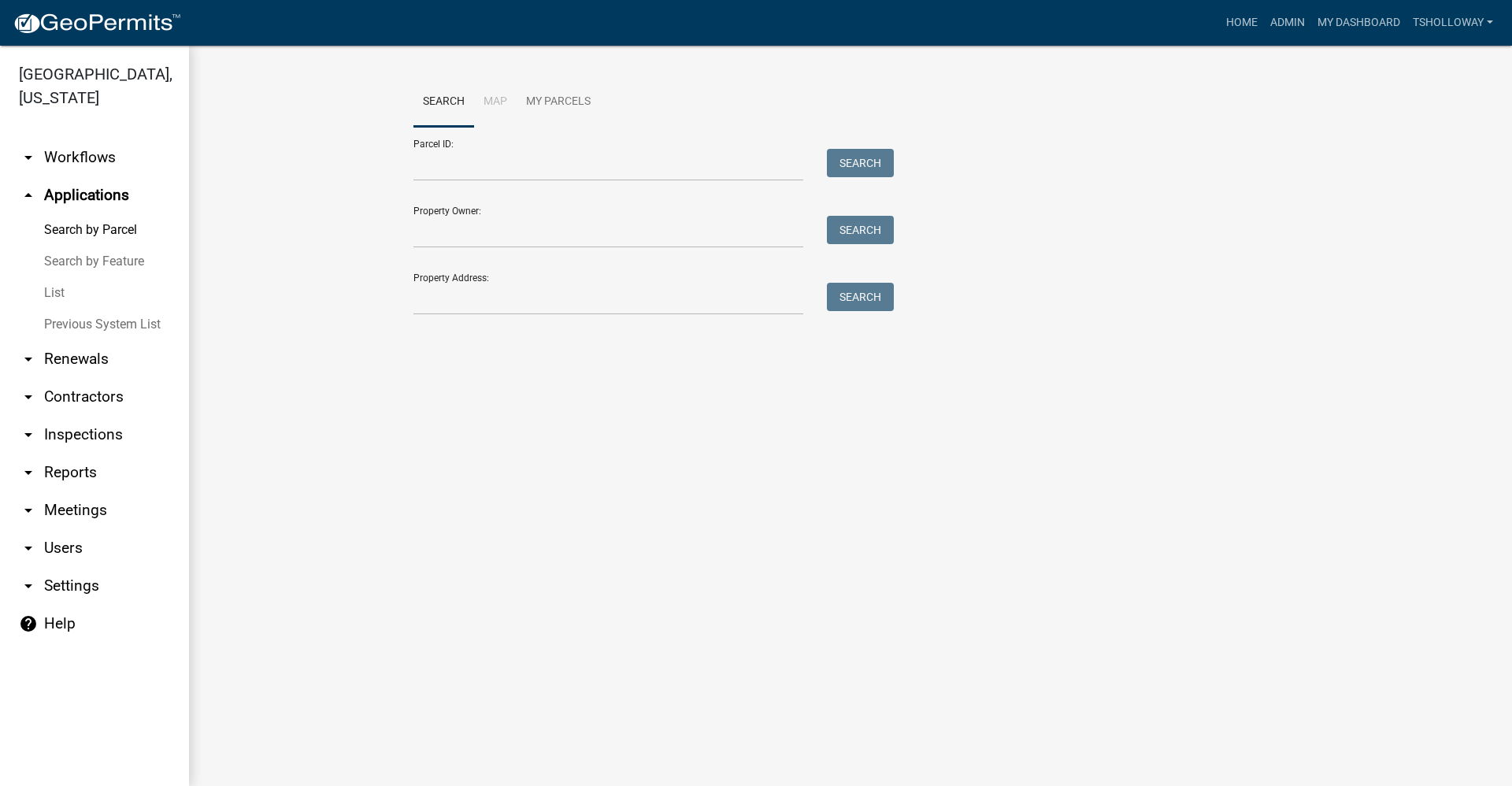
click at [59, 277] on link "List" at bounding box center [94, 293] width 189 height 31
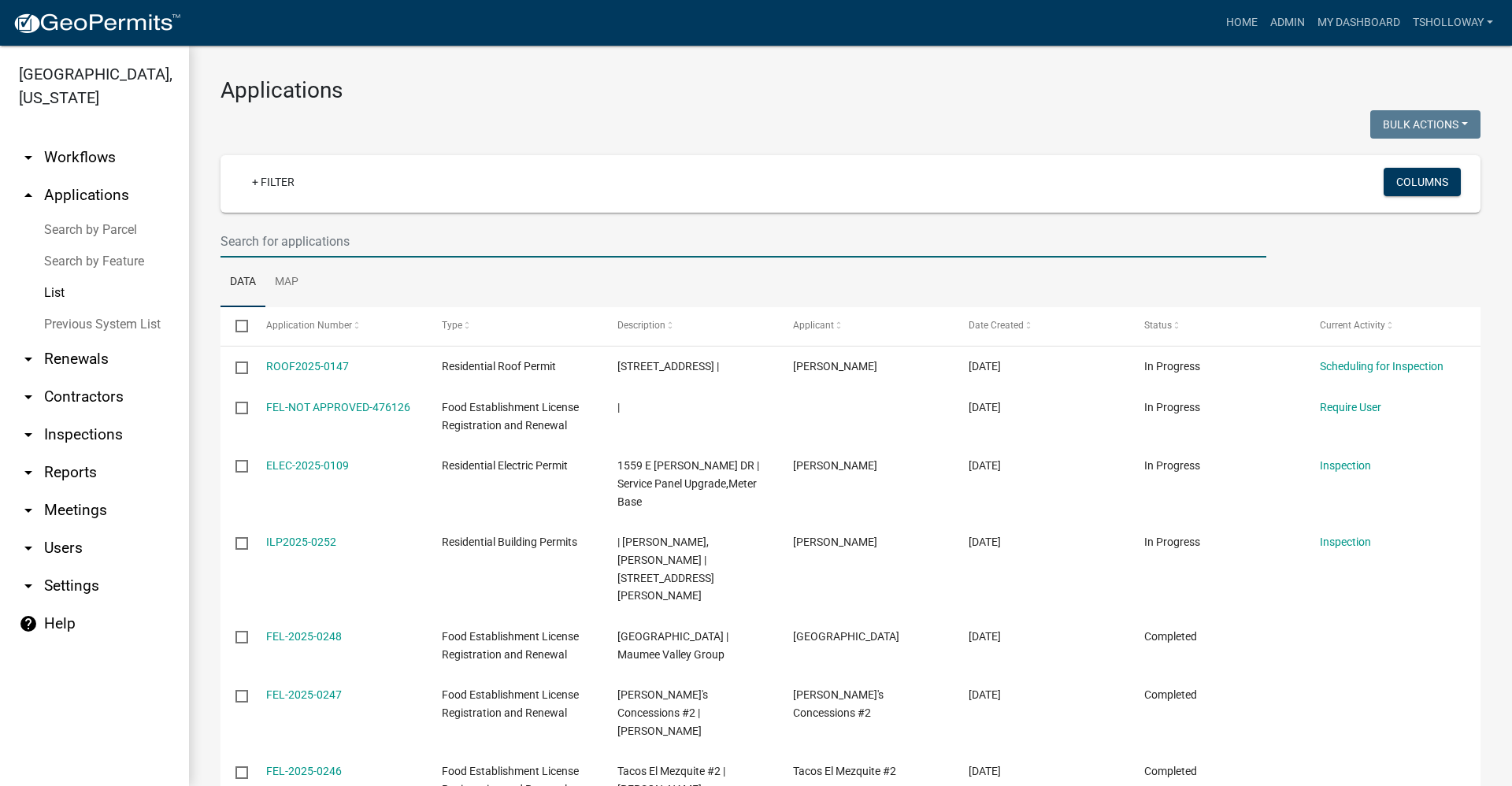
click at [283, 245] on input "text" at bounding box center [743, 241] width 1046 height 32
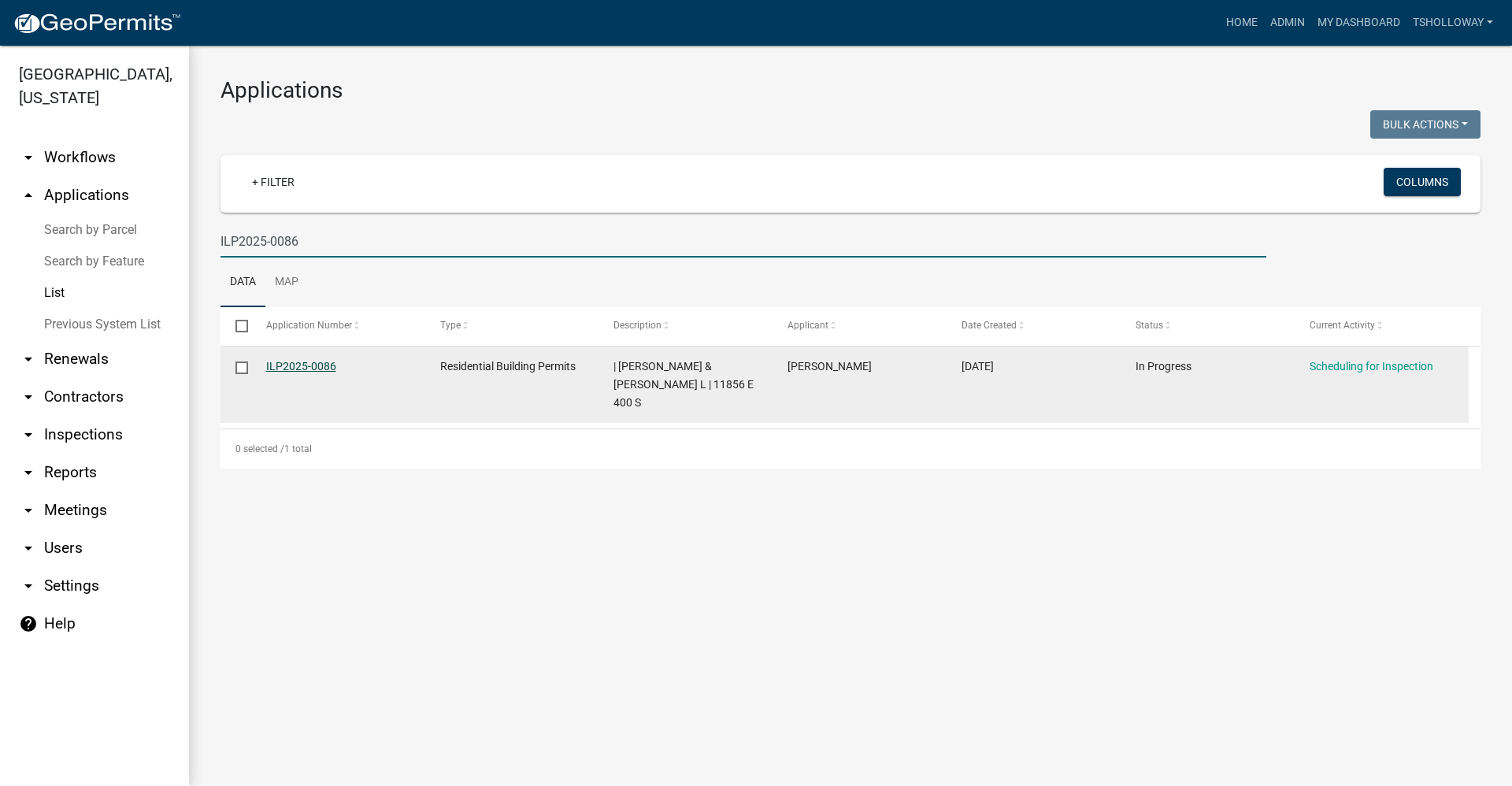
type input "ILP2025-0086"
click at [298, 366] on link "ILP2025-0086" at bounding box center [301, 365] width 70 height 12
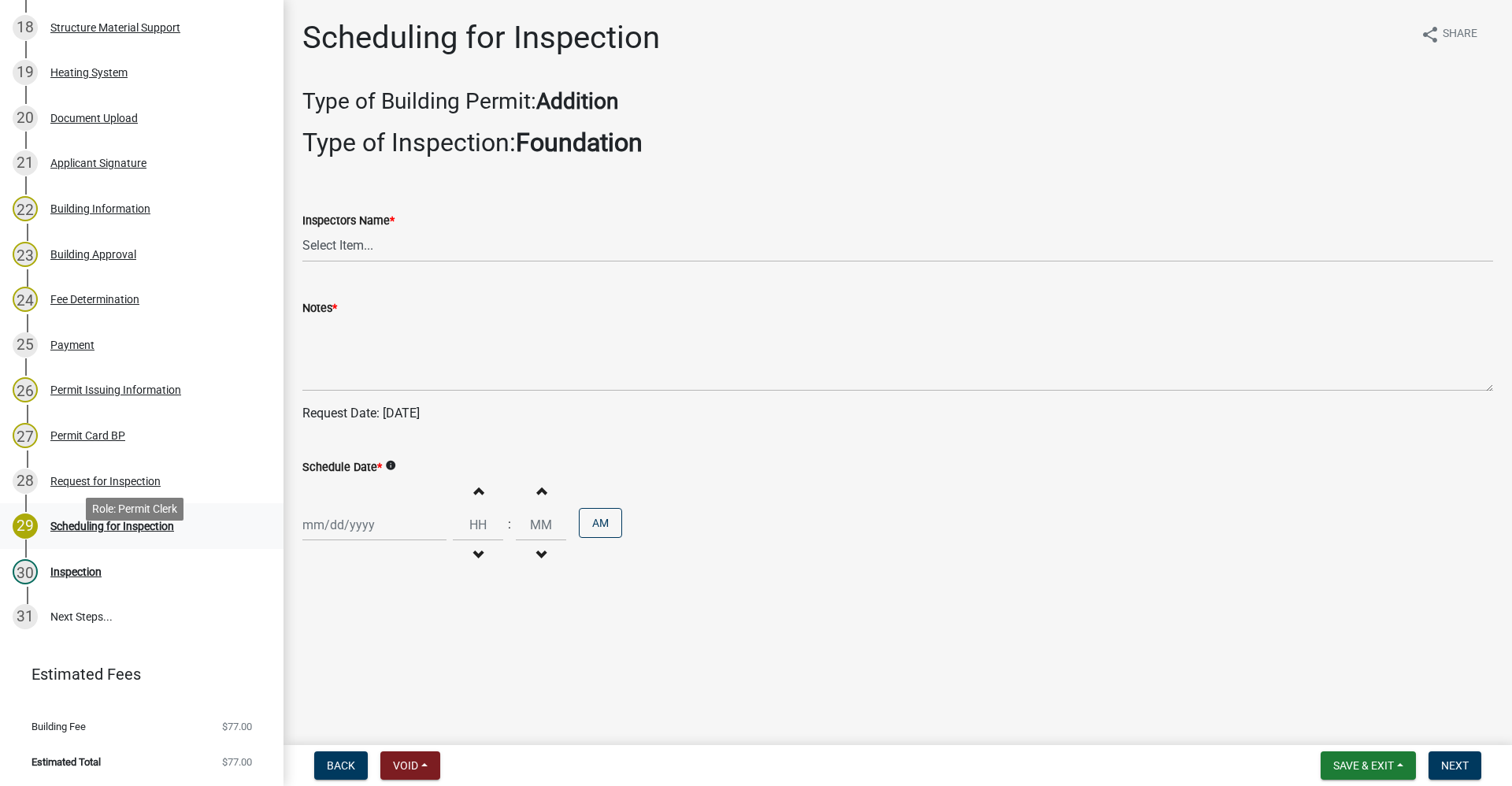
scroll to position [1071, 0]
click at [122, 476] on div "Request for Inspection" at bounding box center [105, 480] width 110 height 11
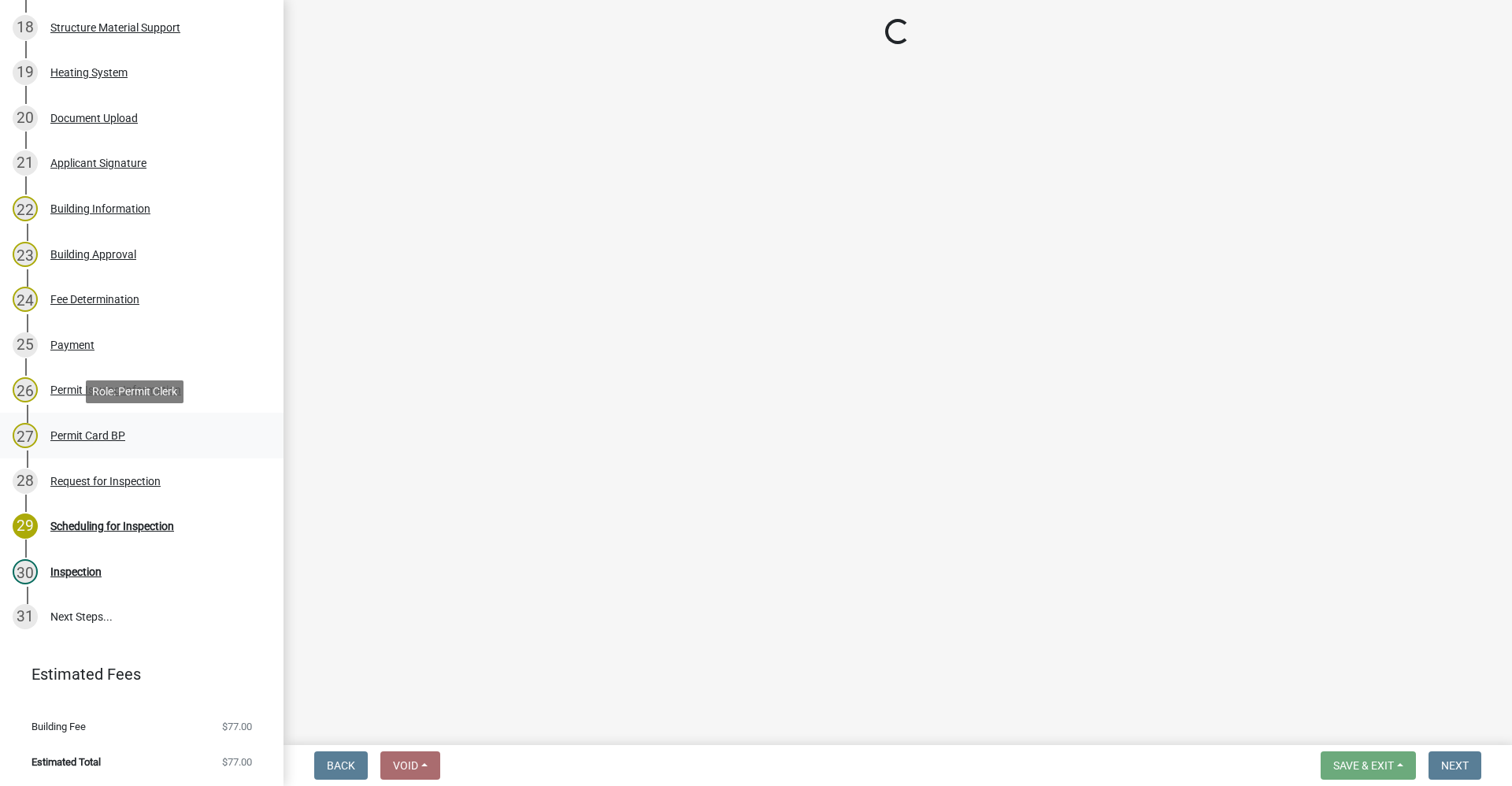
select select "09b124d7-43c3-4753-bff5-8bc664ad0283"
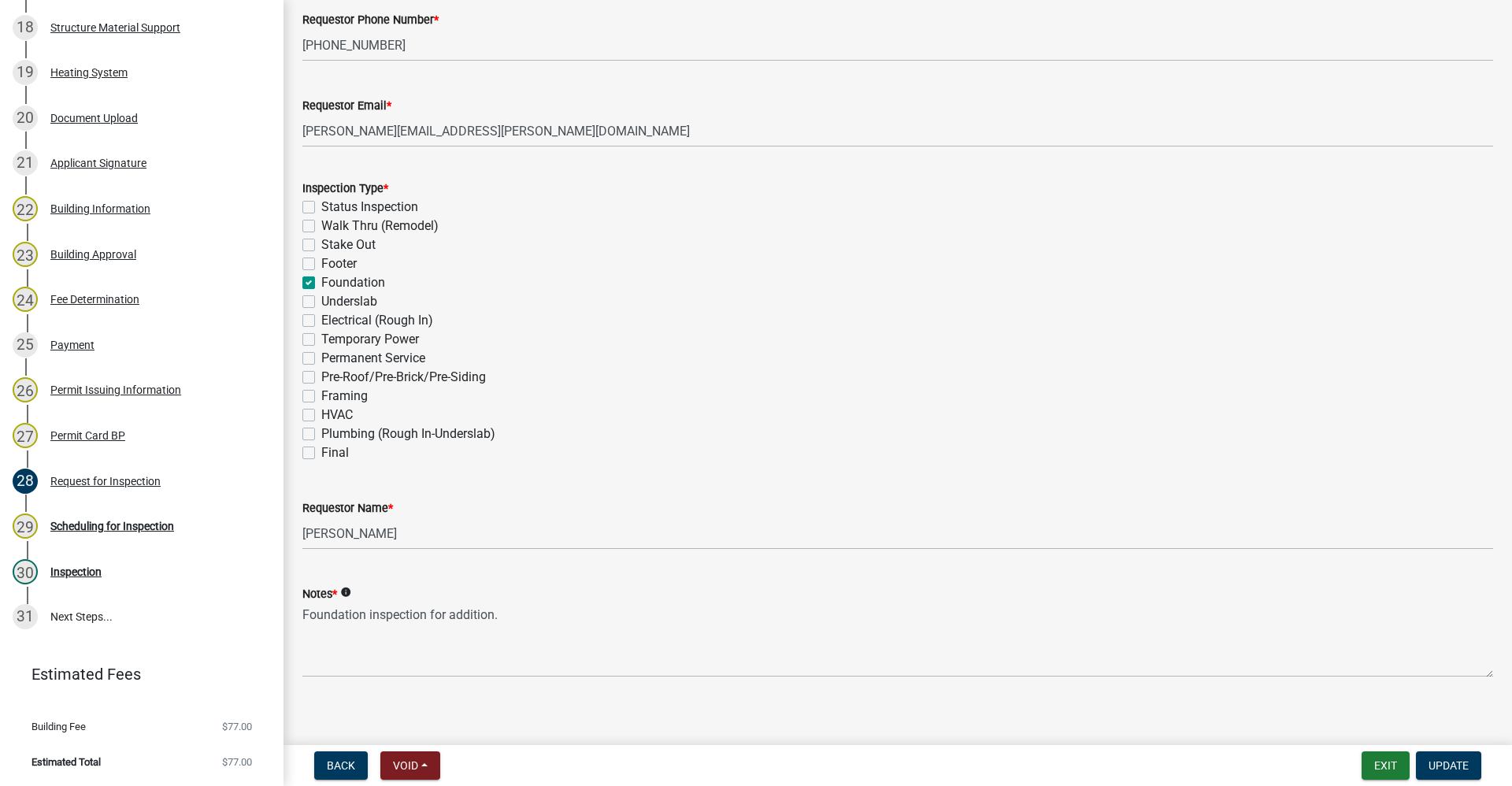
scroll to position [388, 0]
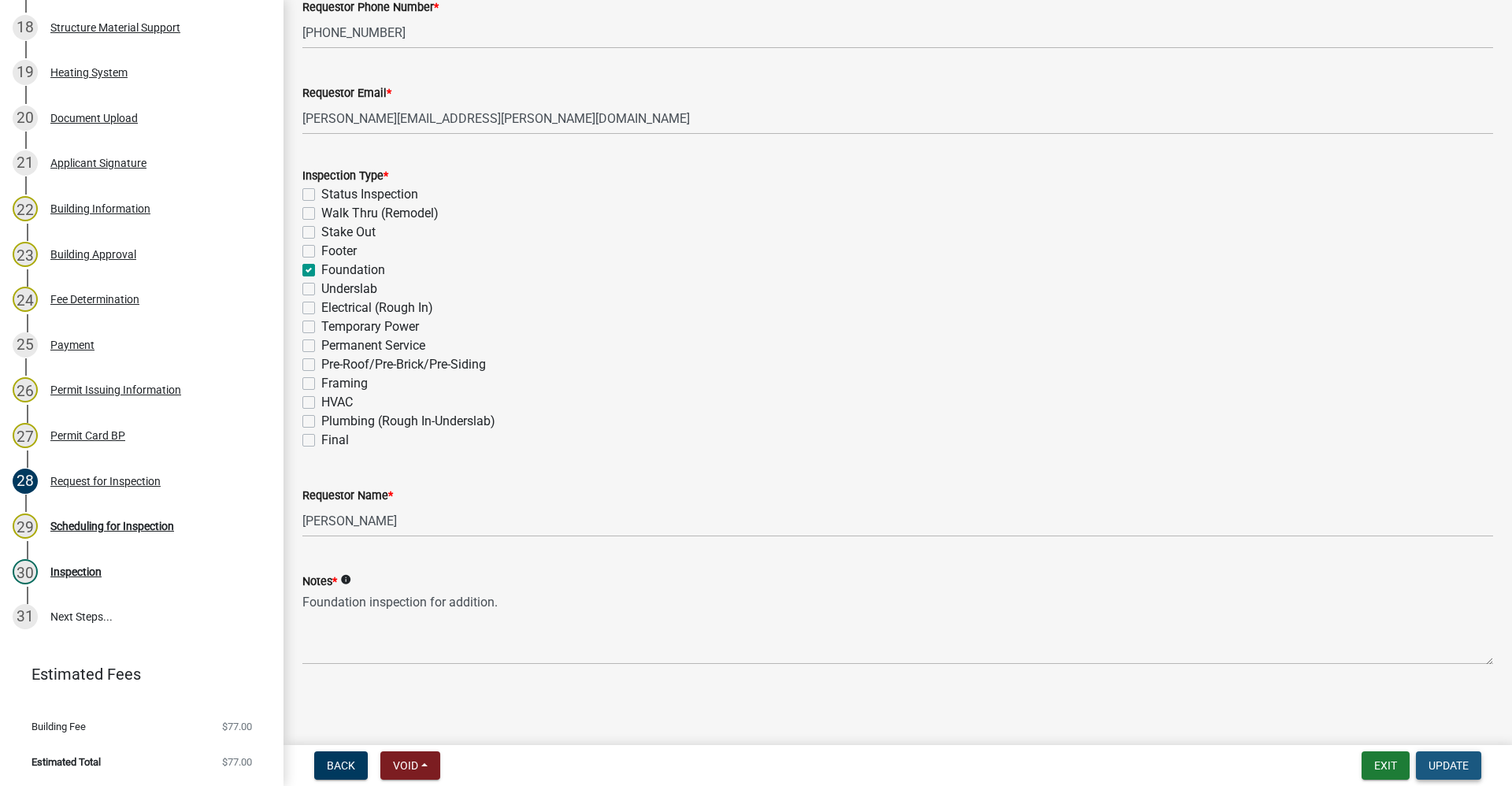
click at [1454, 766] on span "Update" at bounding box center [1448, 765] width 41 height 12
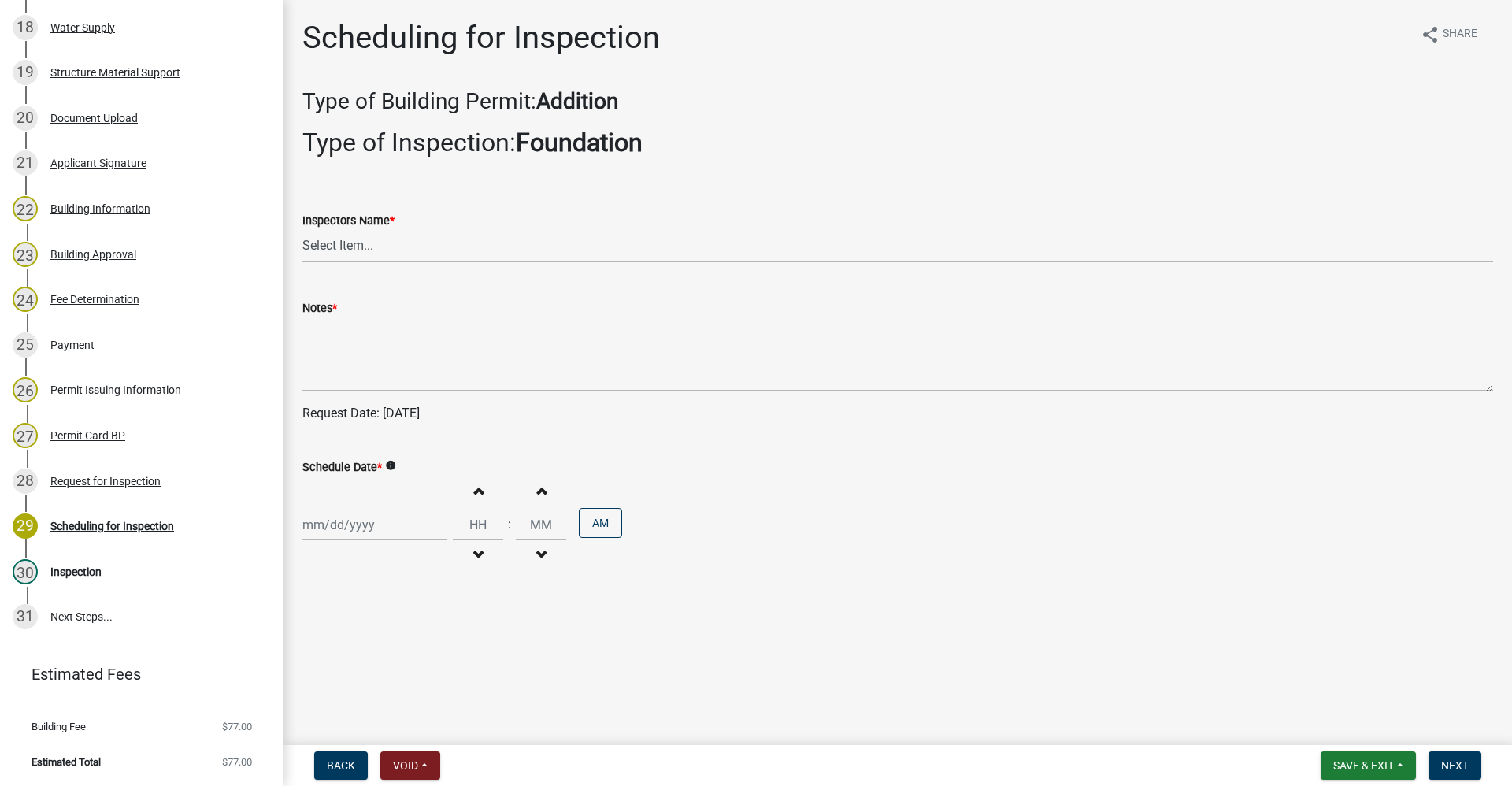
click at [352, 245] on select "Select Item... rberryhill (Randy Berryhill) jecouch (Jeffrey Couch) BBenefield …" at bounding box center [898, 245] width 1191 height 32
select select "d7f9a44a-d2ea-4d3c-83b3-1aa71c950bd5"
click at [303, 230] on select "Select Item... rberryhill (Randy Berryhill) jecouch (Jeffrey Couch) BBenefield …" at bounding box center [898, 245] width 1191 height 32
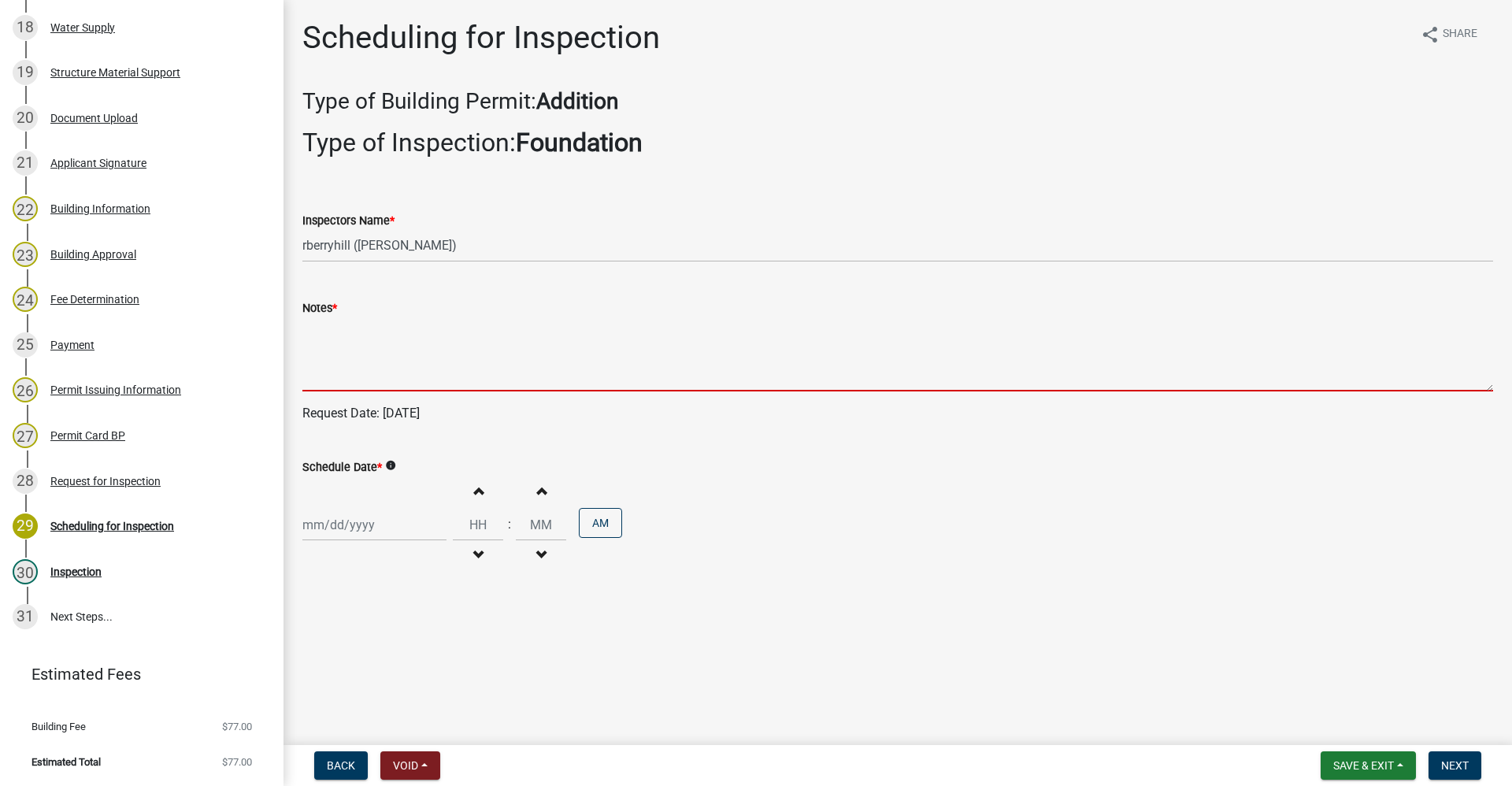
click at [322, 355] on textarea "Notes *" at bounding box center [898, 355] width 1191 height 74
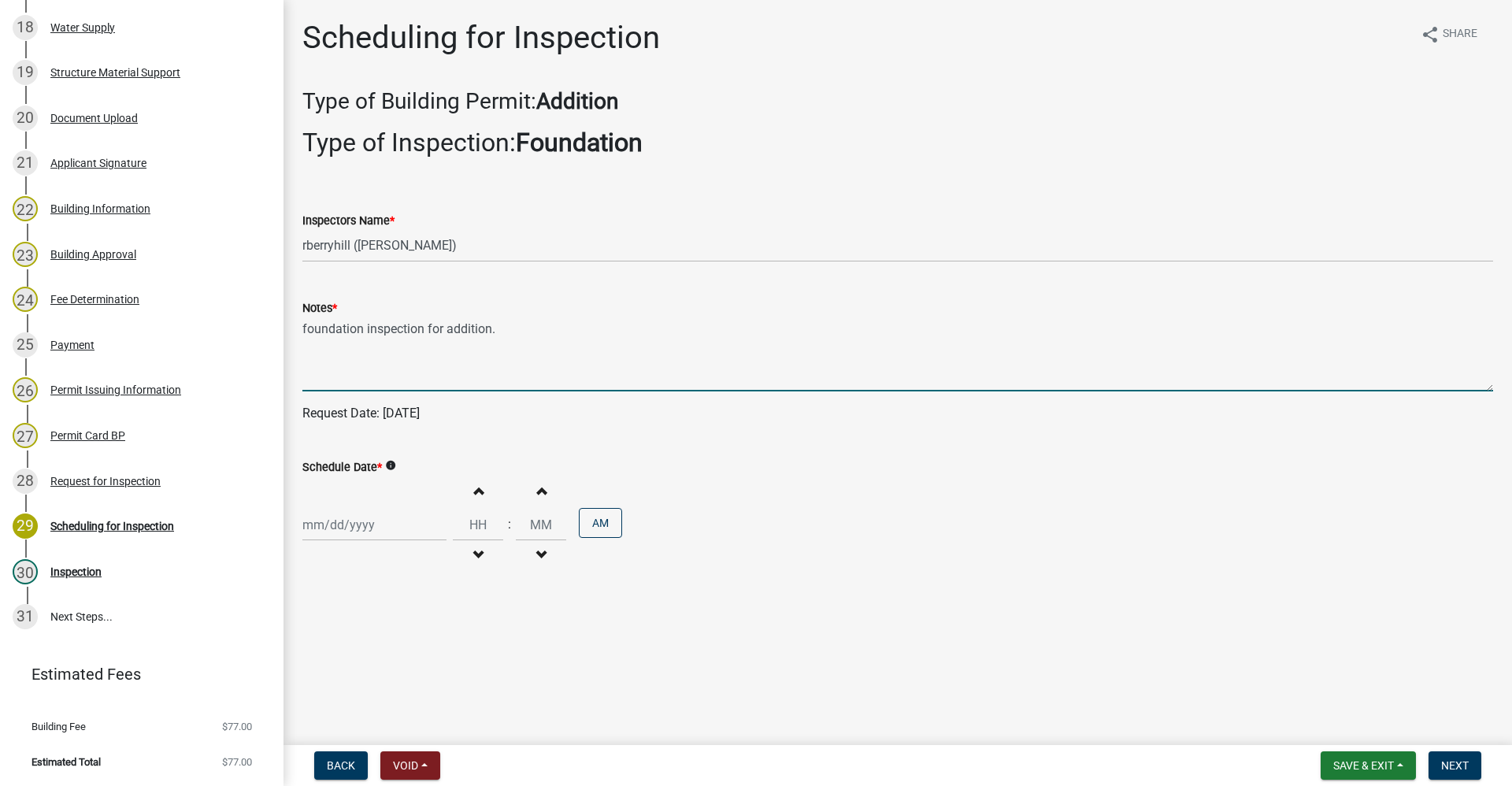
type textarea "foundation inspection for addition."
select select "9"
select select "2025"
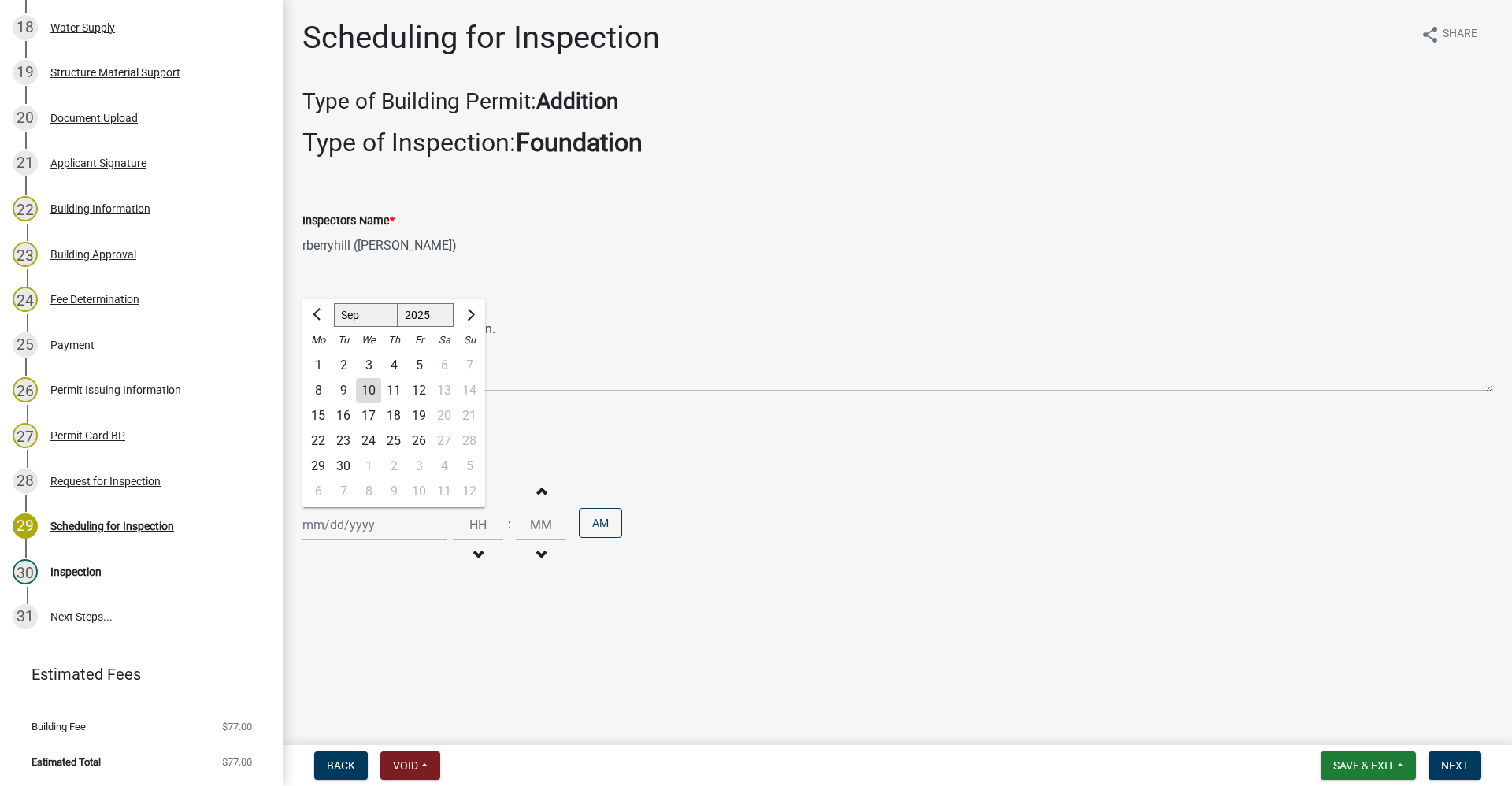
click at [354, 531] on div "Jan Feb Mar Apr May Jun Jul Aug Sep Oct Nov Dec 1525 1526 1527 1528 1529 1530 1…" at bounding box center [374, 525] width 144 height 32
click at [395, 391] on div "11" at bounding box center [394, 390] width 25 height 25
type input "09/11/2025"
click at [1465, 769] on span "Next" at bounding box center [1455, 765] width 27 height 12
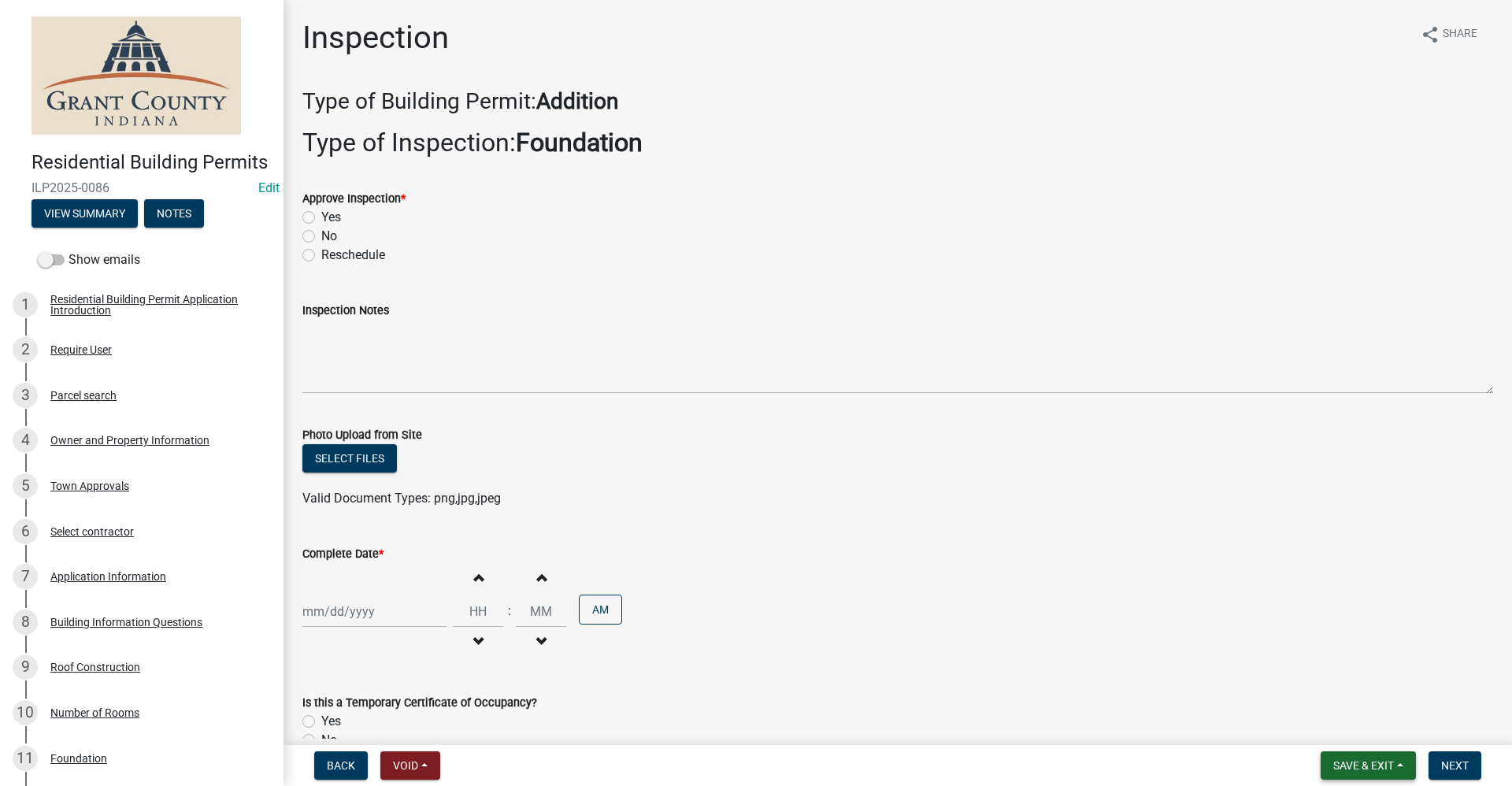
click at [1343, 765] on span "Save & Exit" at bounding box center [1363, 765] width 60 height 12
click at [1323, 725] on button "Save & Exit" at bounding box center [1353, 725] width 126 height 38
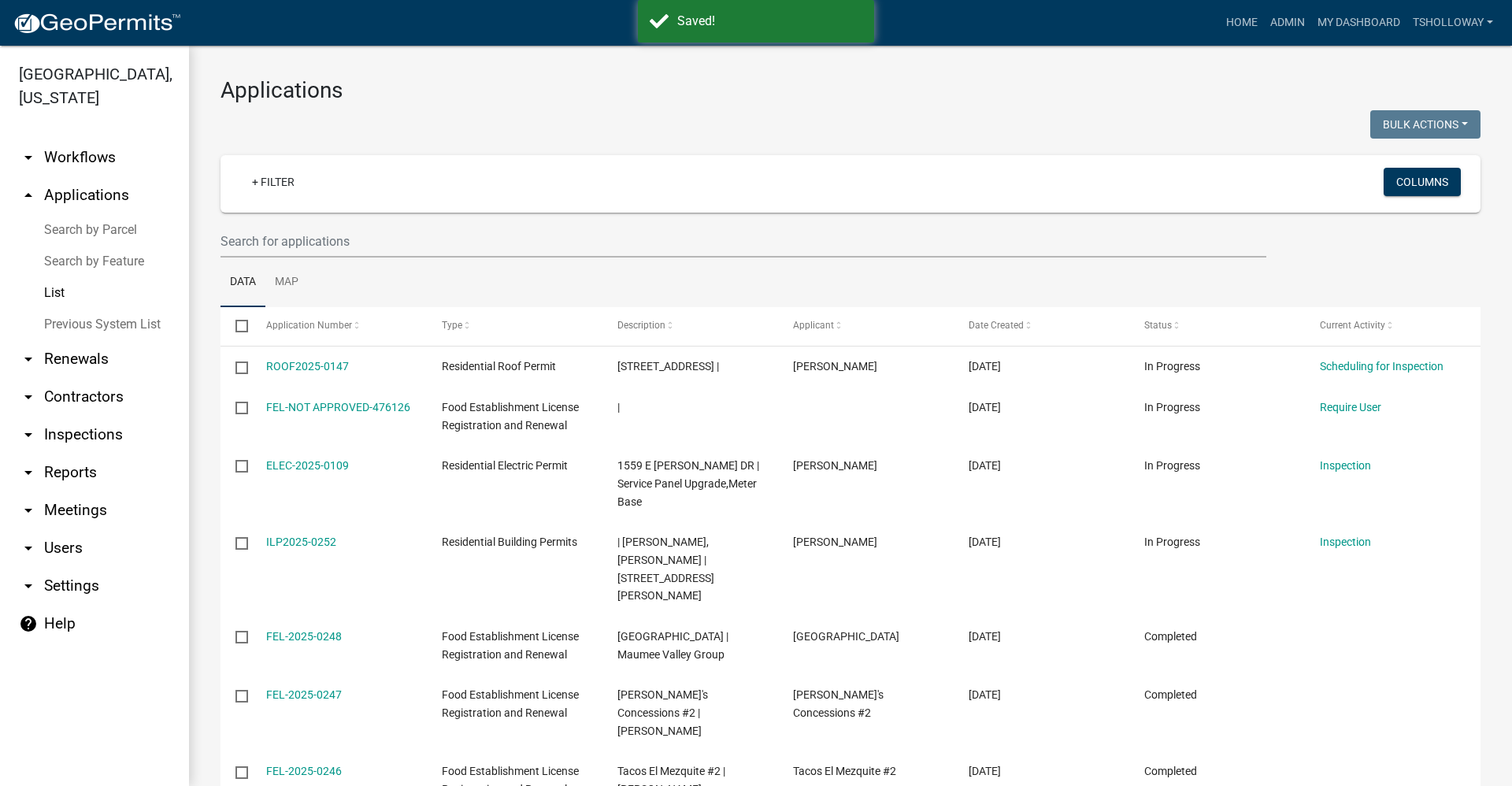
click at [77, 416] on link "arrow_drop_down Inspections" at bounding box center [94, 435] width 189 height 38
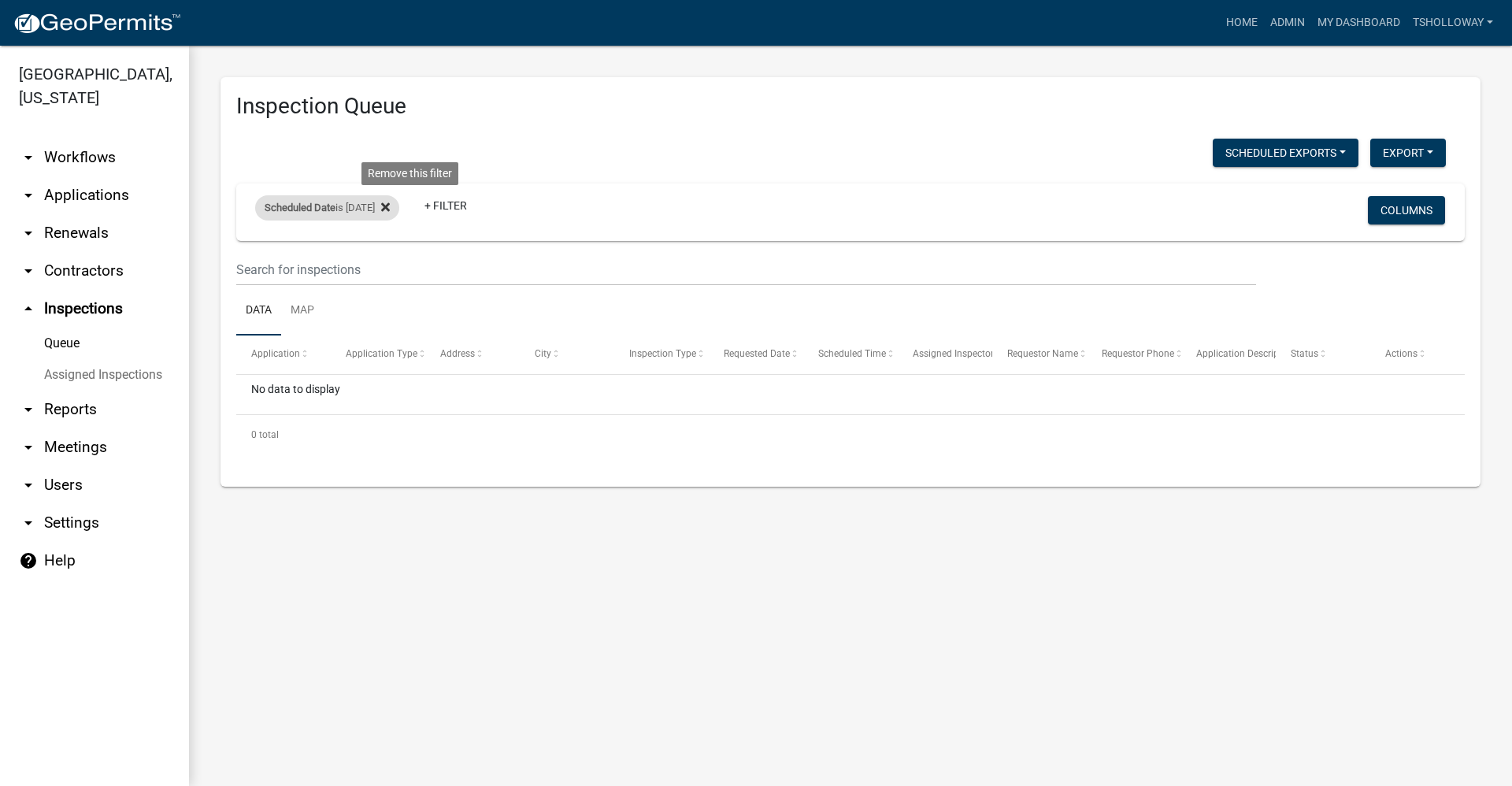
click at [390, 207] on icon at bounding box center [385, 207] width 8 height 8
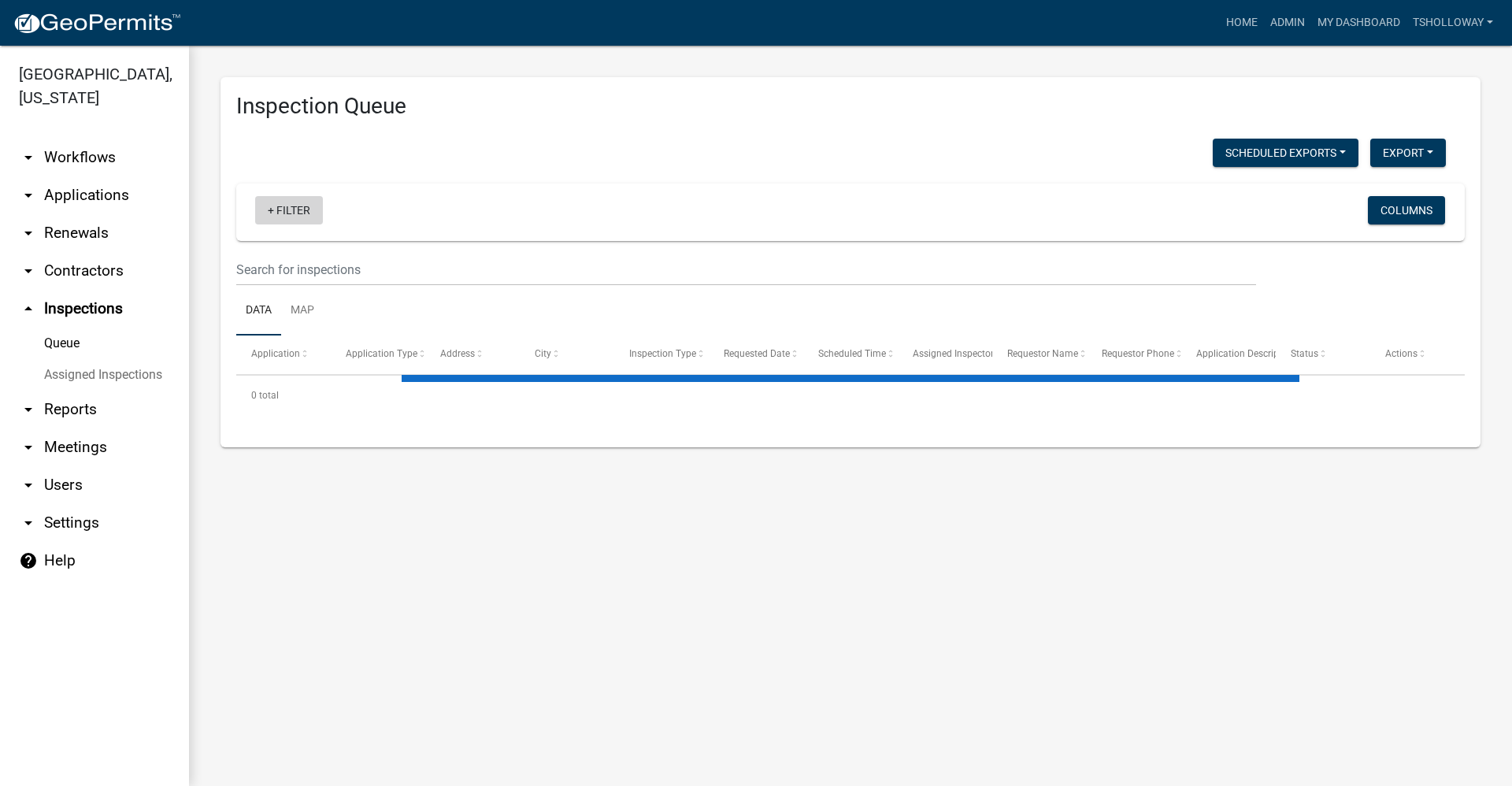
click at [274, 209] on link "+ Filter" at bounding box center [289, 210] width 68 height 28
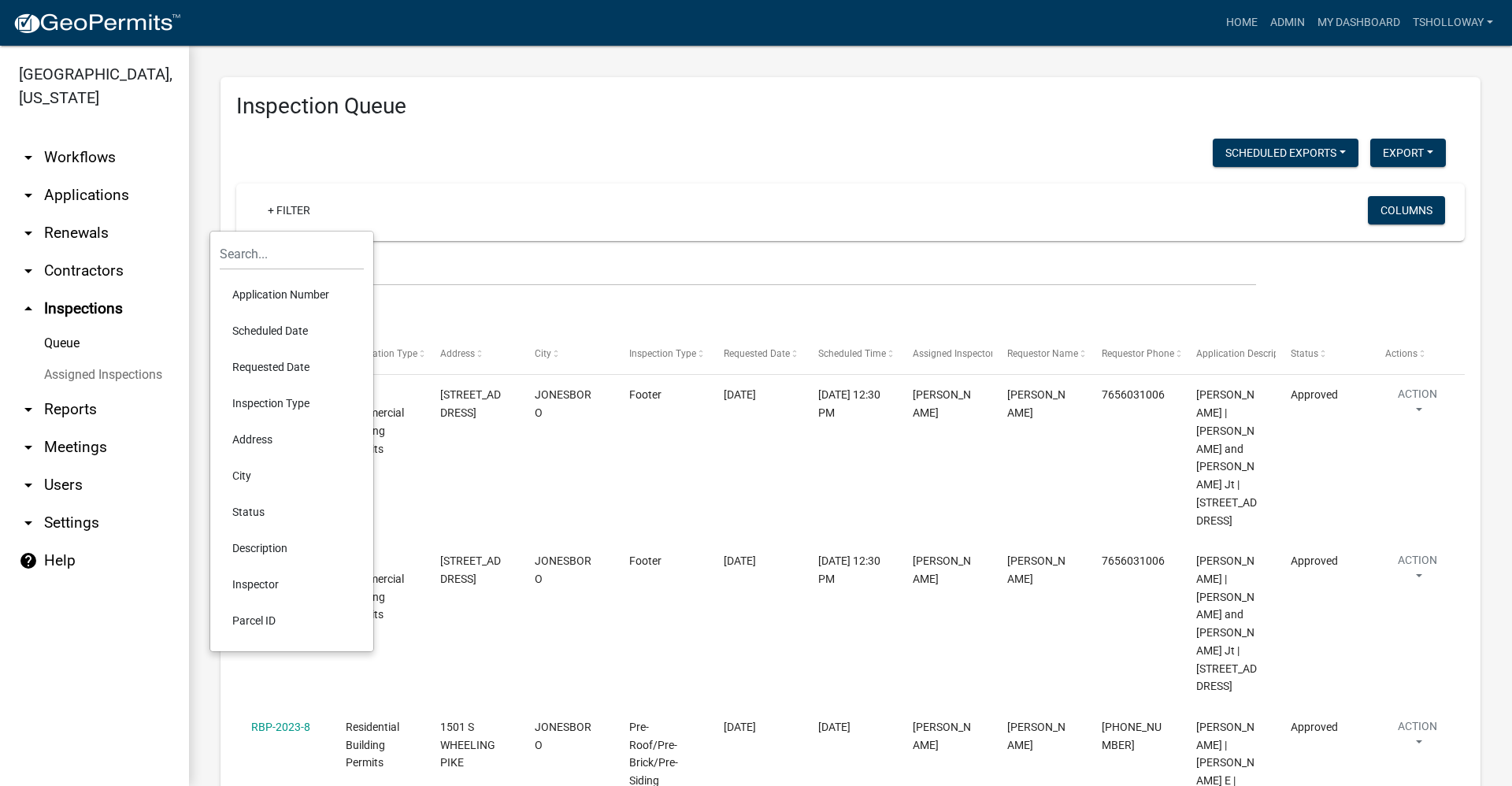
click at [277, 329] on li "Scheduled Date" at bounding box center [292, 331] width 144 height 36
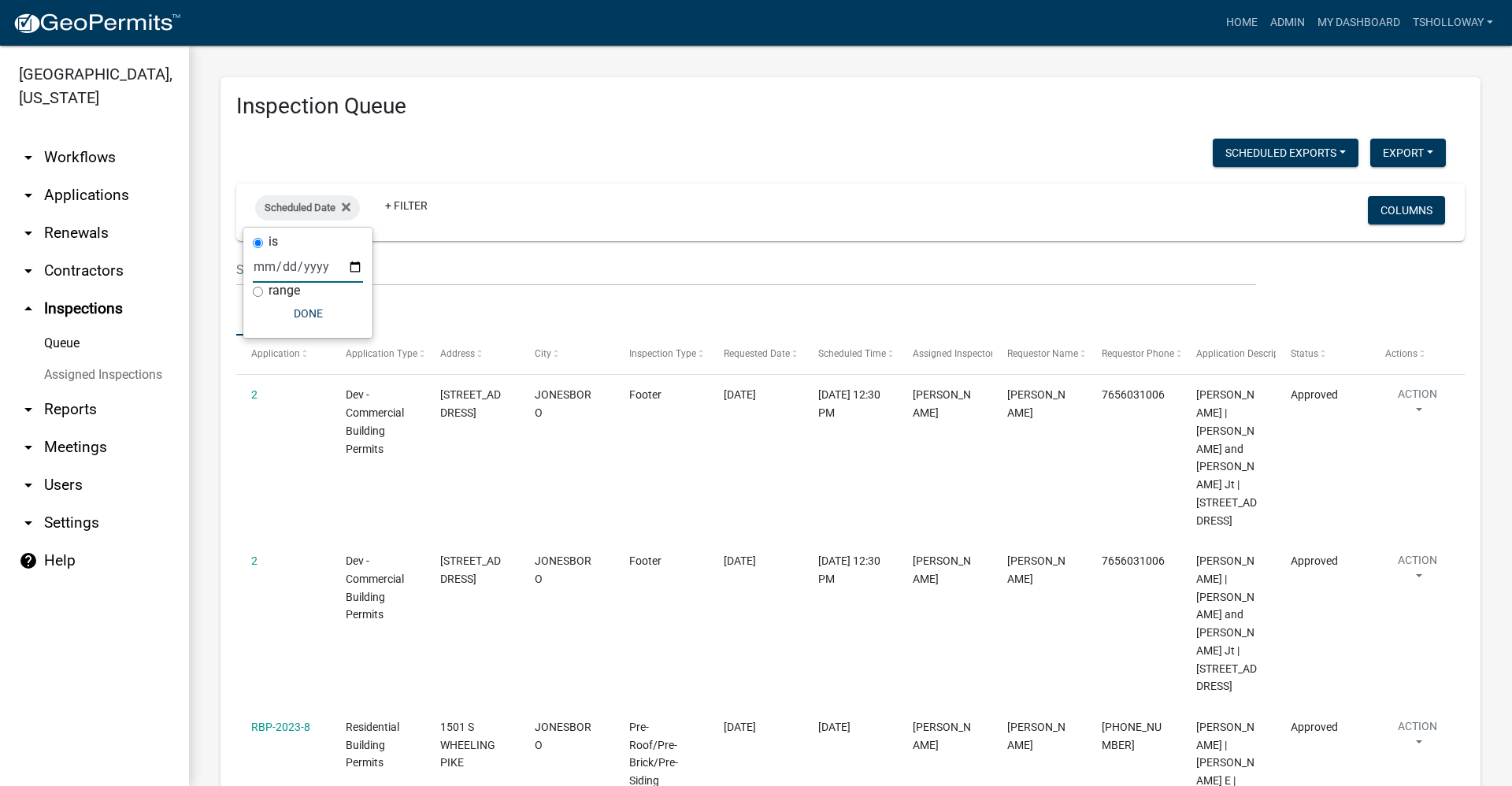
click at [352, 269] on input "date" at bounding box center [308, 266] width 110 height 32
type input "2025-09-11"
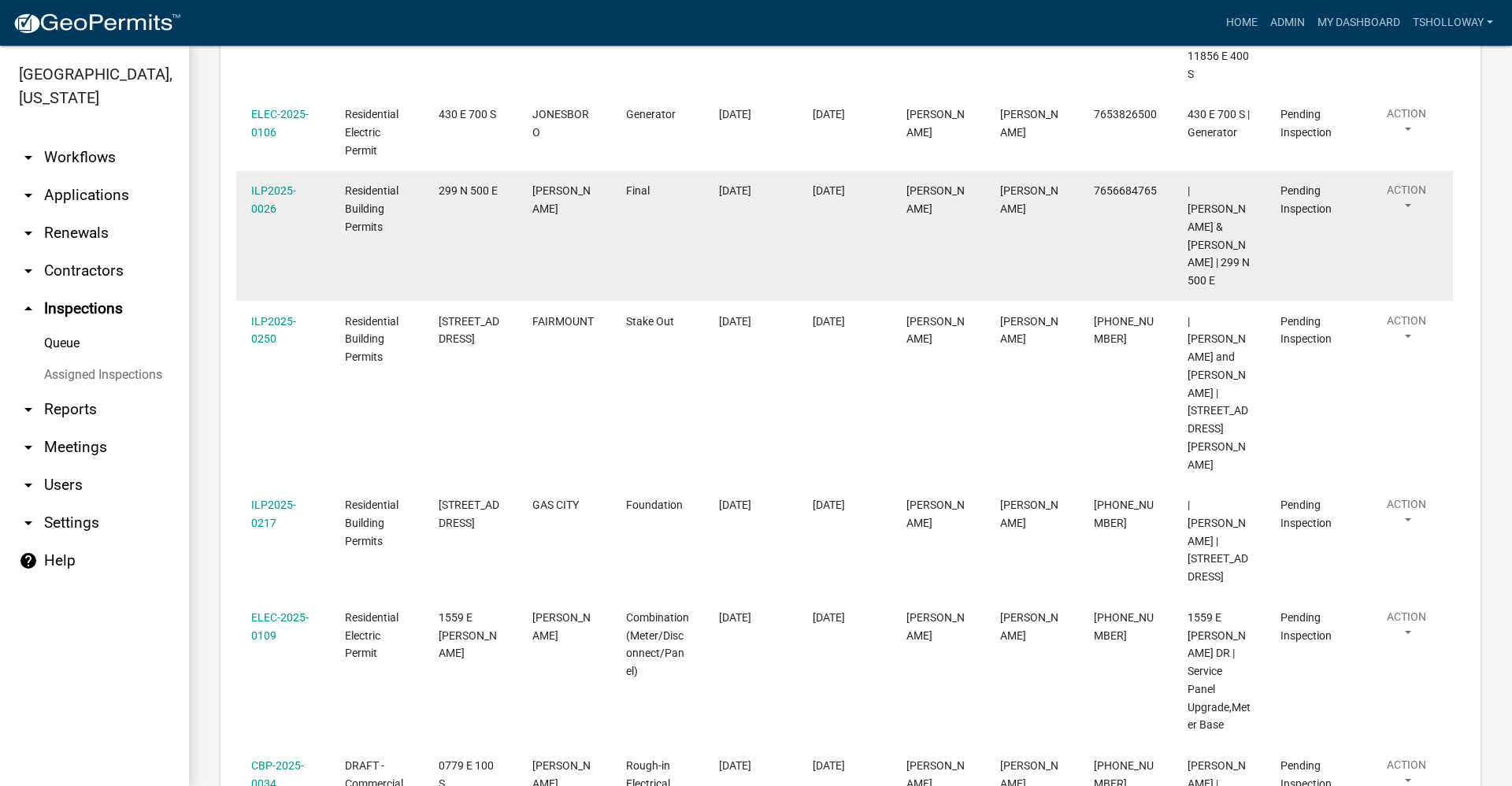
scroll to position [429, 0]
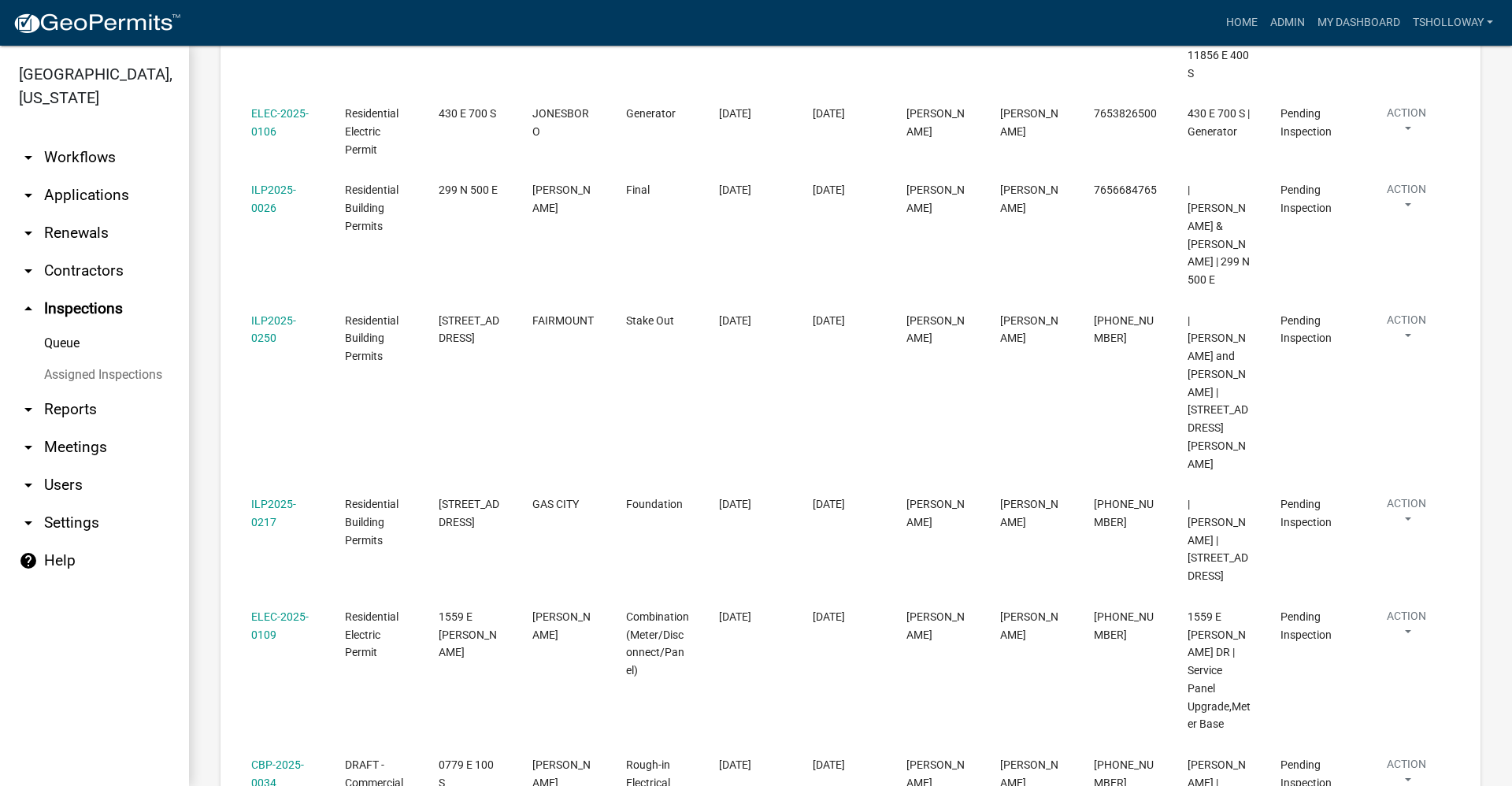
click at [79, 176] on link "arrow_drop_down Applications" at bounding box center [94, 195] width 189 height 38
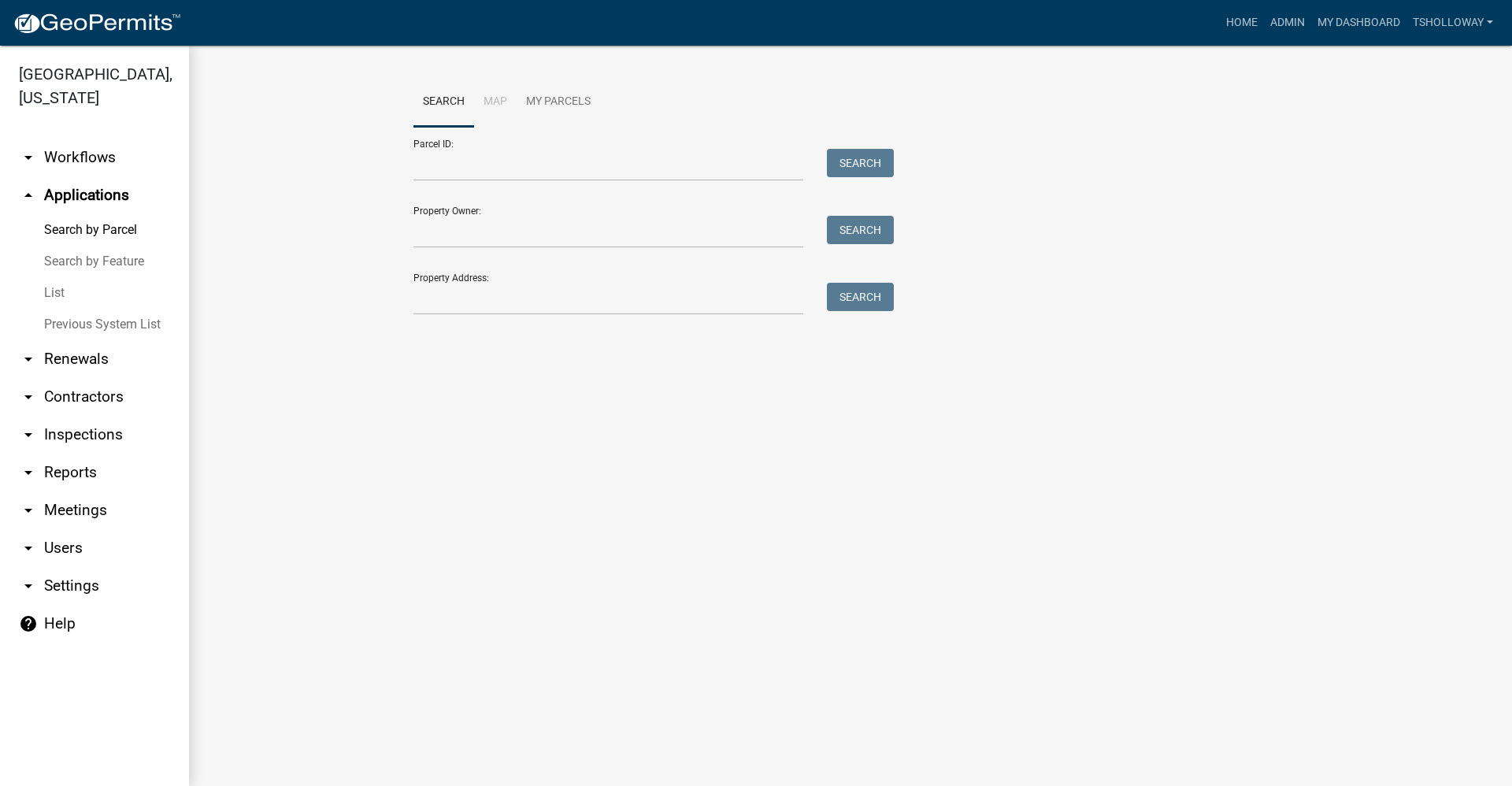
click at [96, 214] on link "Search by Parcel" at bounding box center [94, 230] width 189 height 31
click at [51, 277] on link "List" at bounding box center [94, 293] width 189 height 31
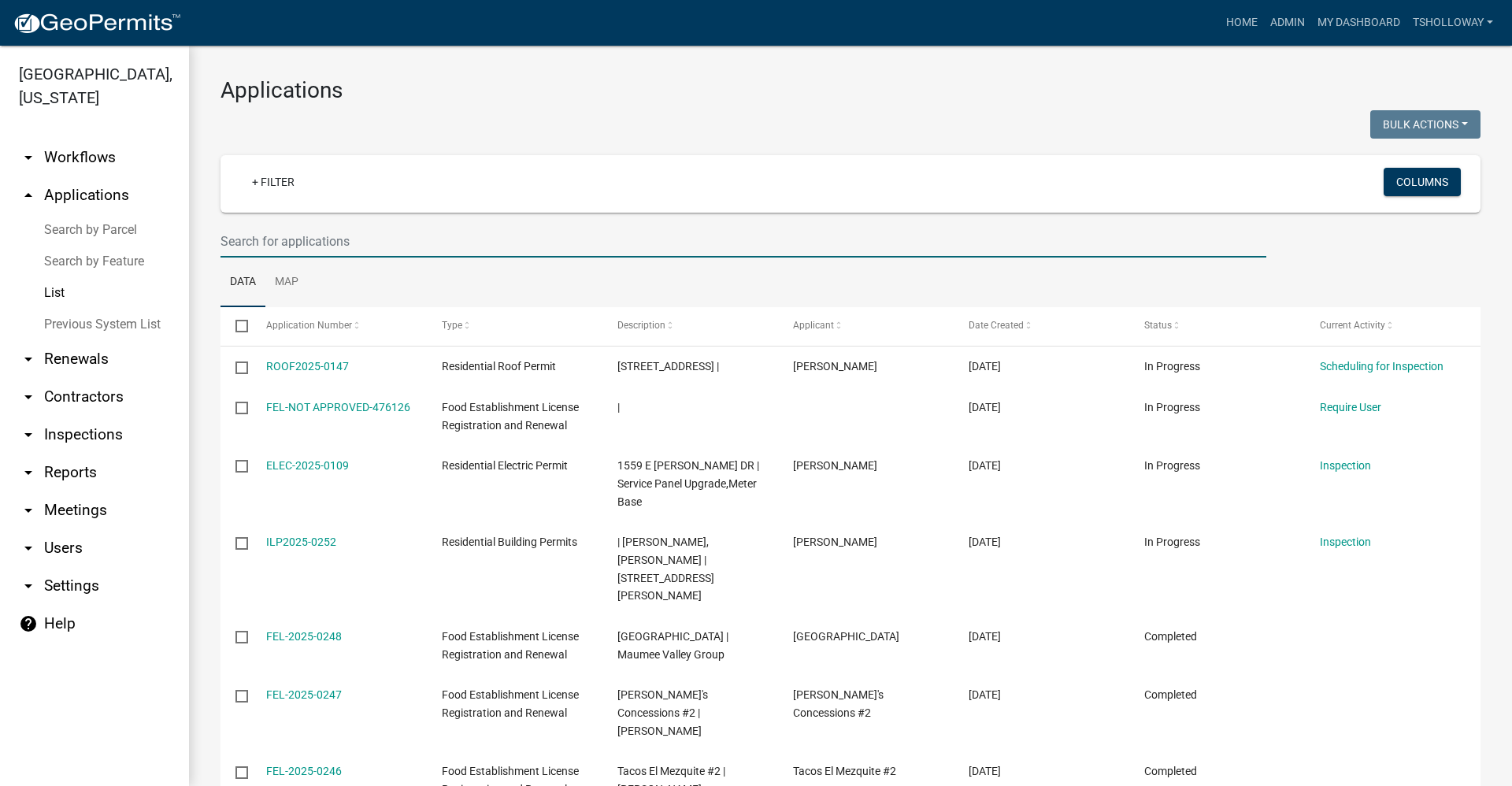
click at [265, 241] on input "text" at bounding box center [743, 241] width 1046 height 32
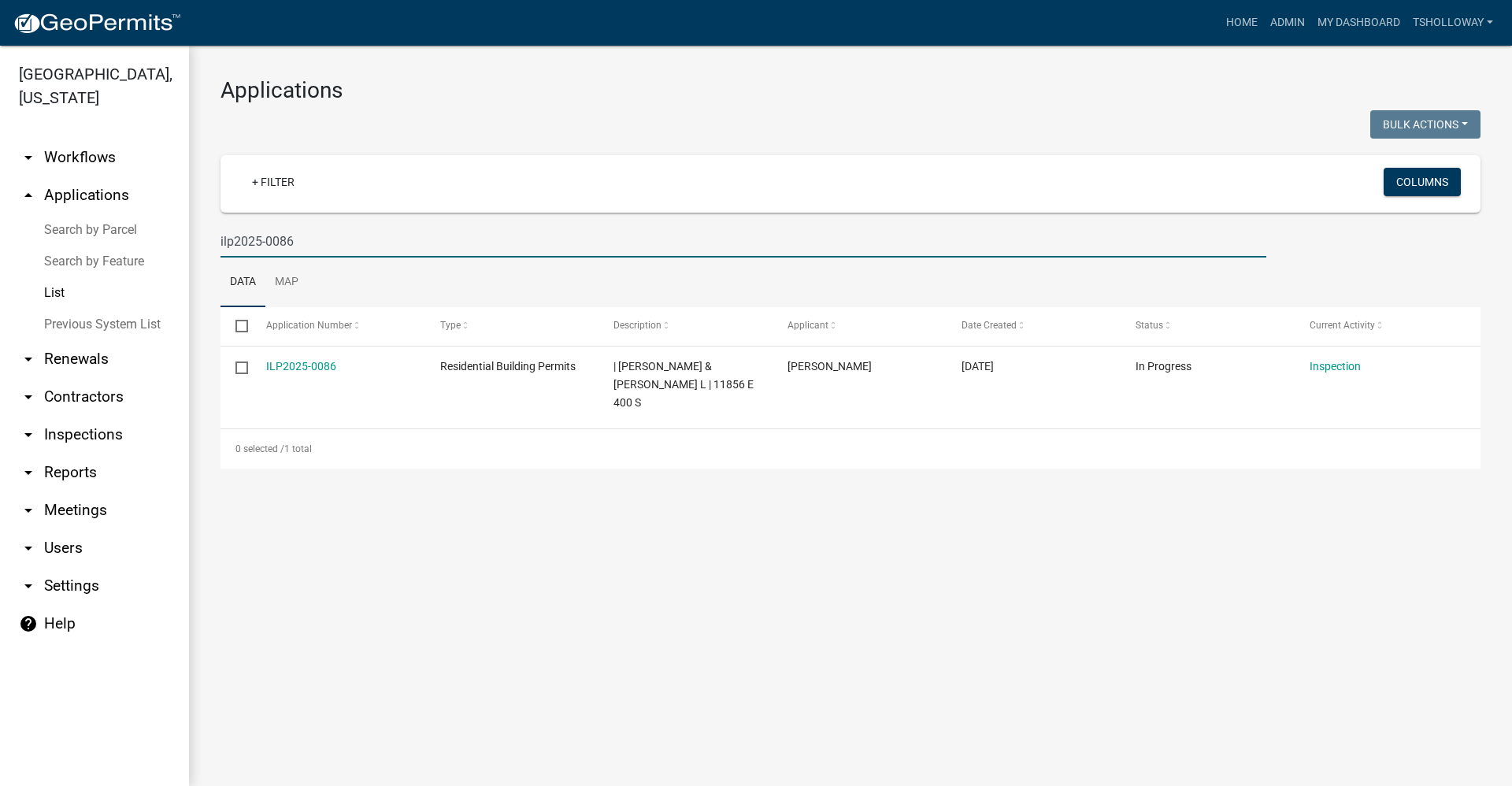
type input "ilp2025-0086"
click at [1233, 21] on link "Home" at bounding box center [1242, 23] width 44 height 30
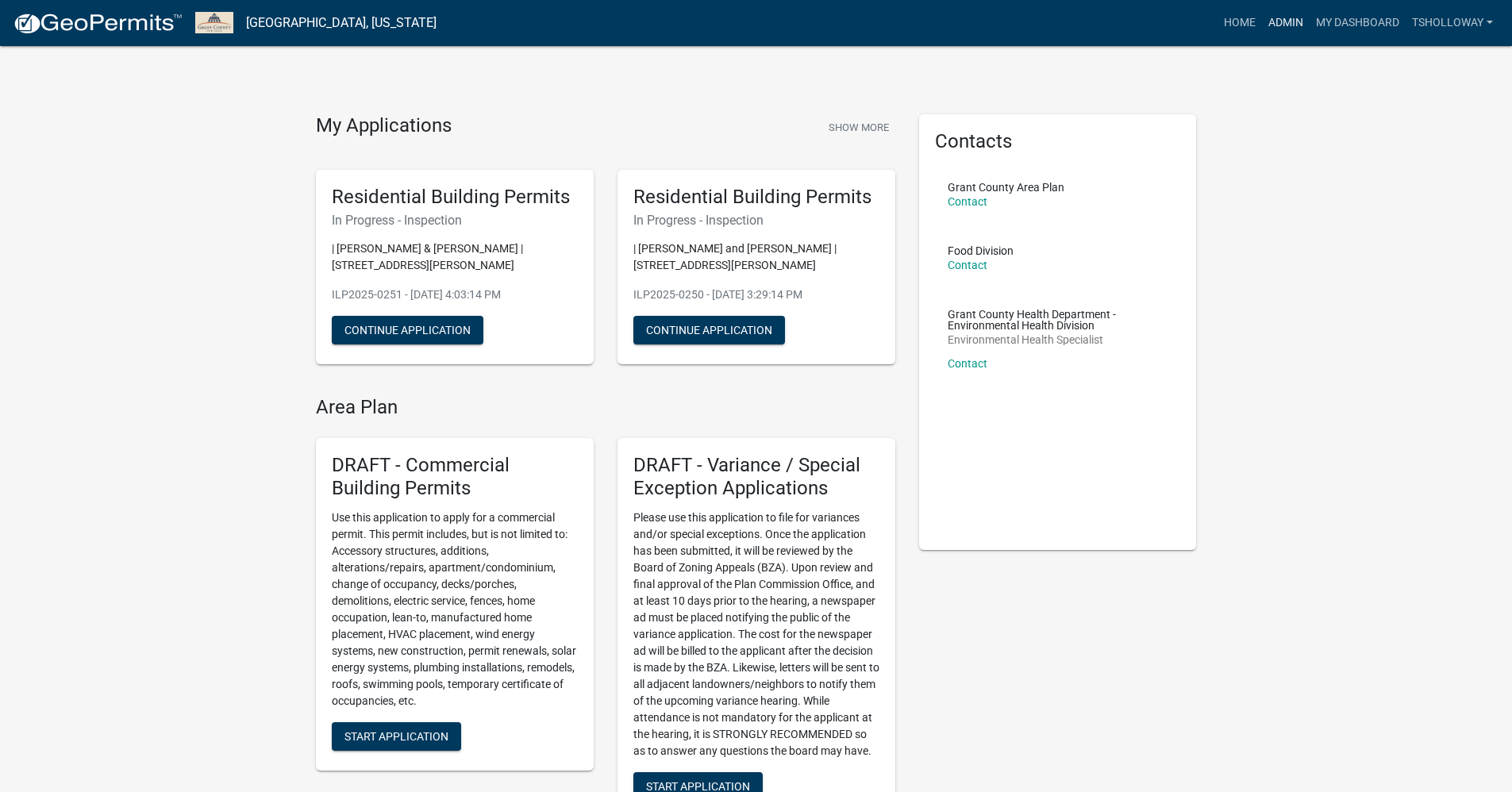
click at [1278, 21] on link "Admin" at bounding box center [1285, 23] width 47 height 30
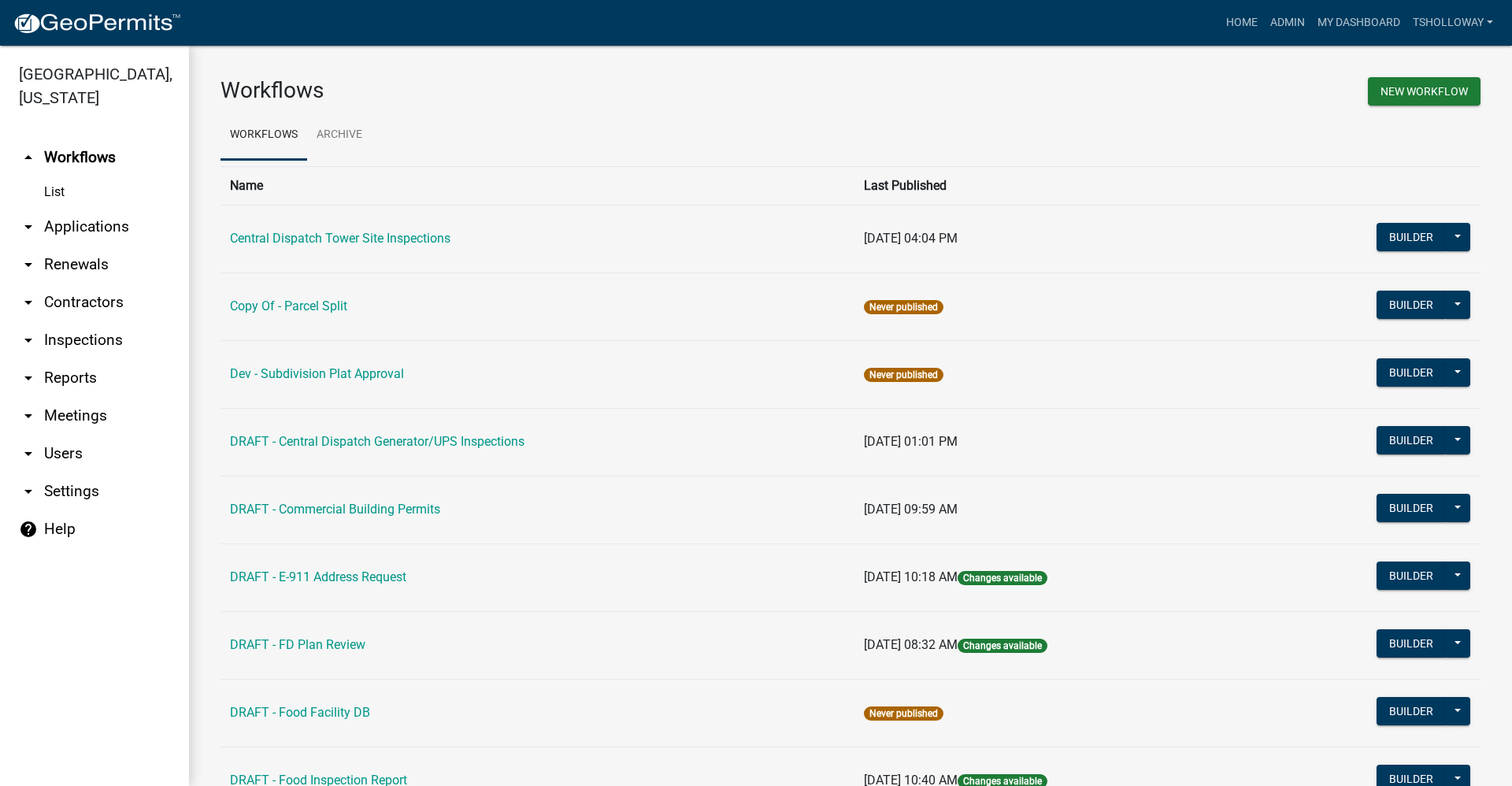
click at [66, 283] on link "arrow_drop_down Contractors" at bounding box center [94, 302] width 189 height 38
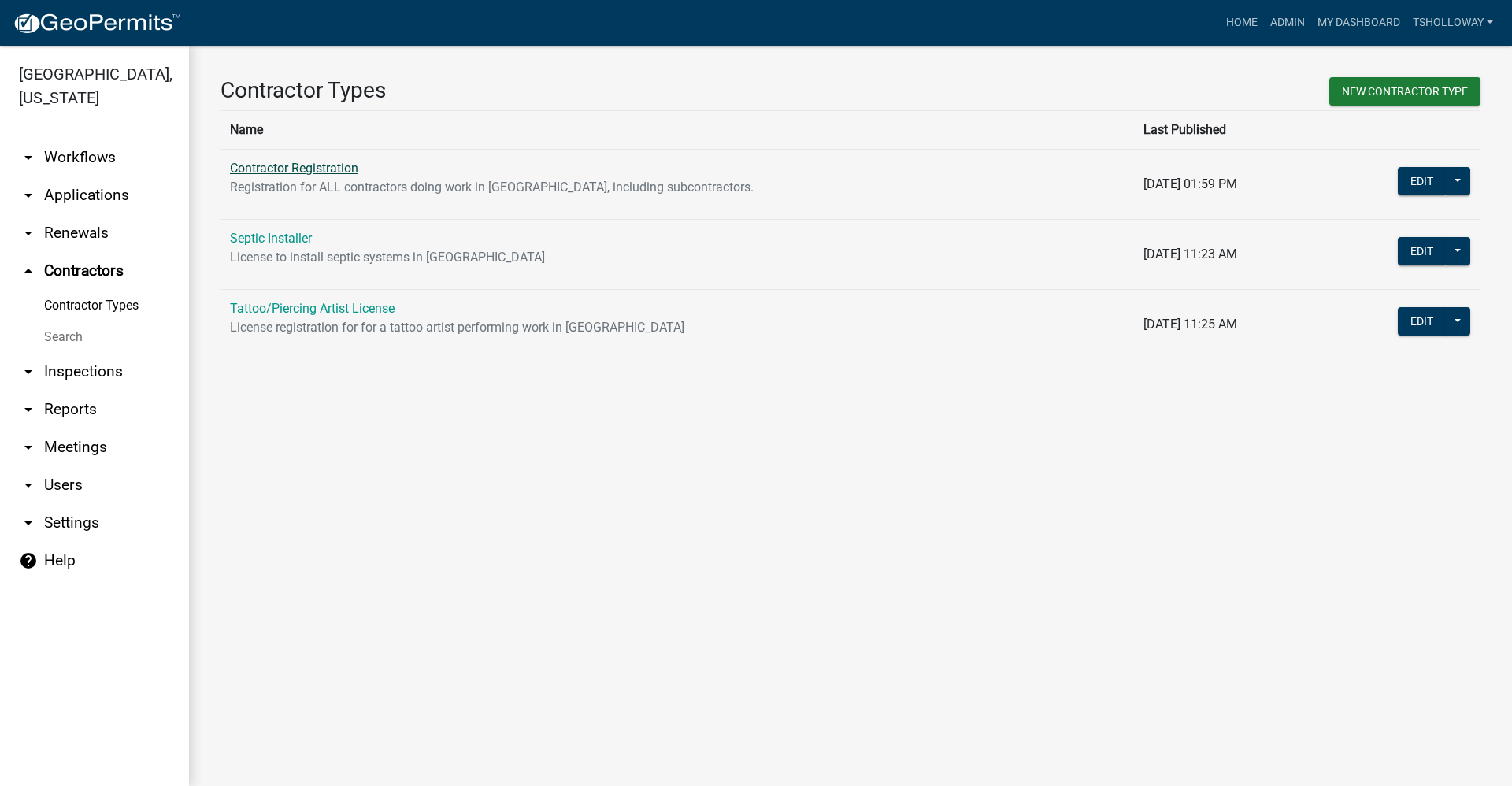
click at [278, 166] on link "Contractor Registration" at bounding box center [293, 168] width 128 height 15
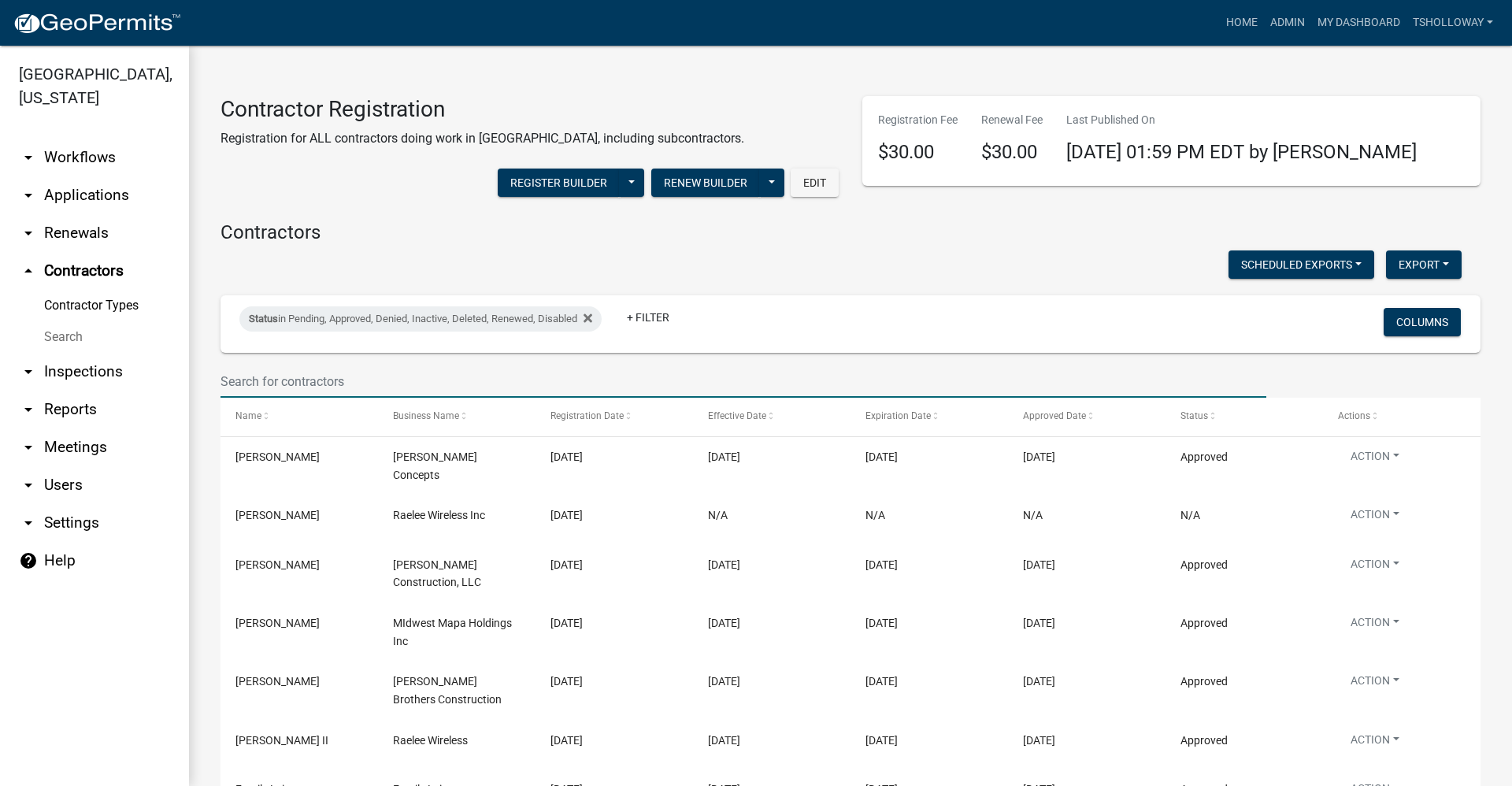
click at [284, 369] on input "text" at bounding box center [743, 381] width 1046 height 32
type input "install"
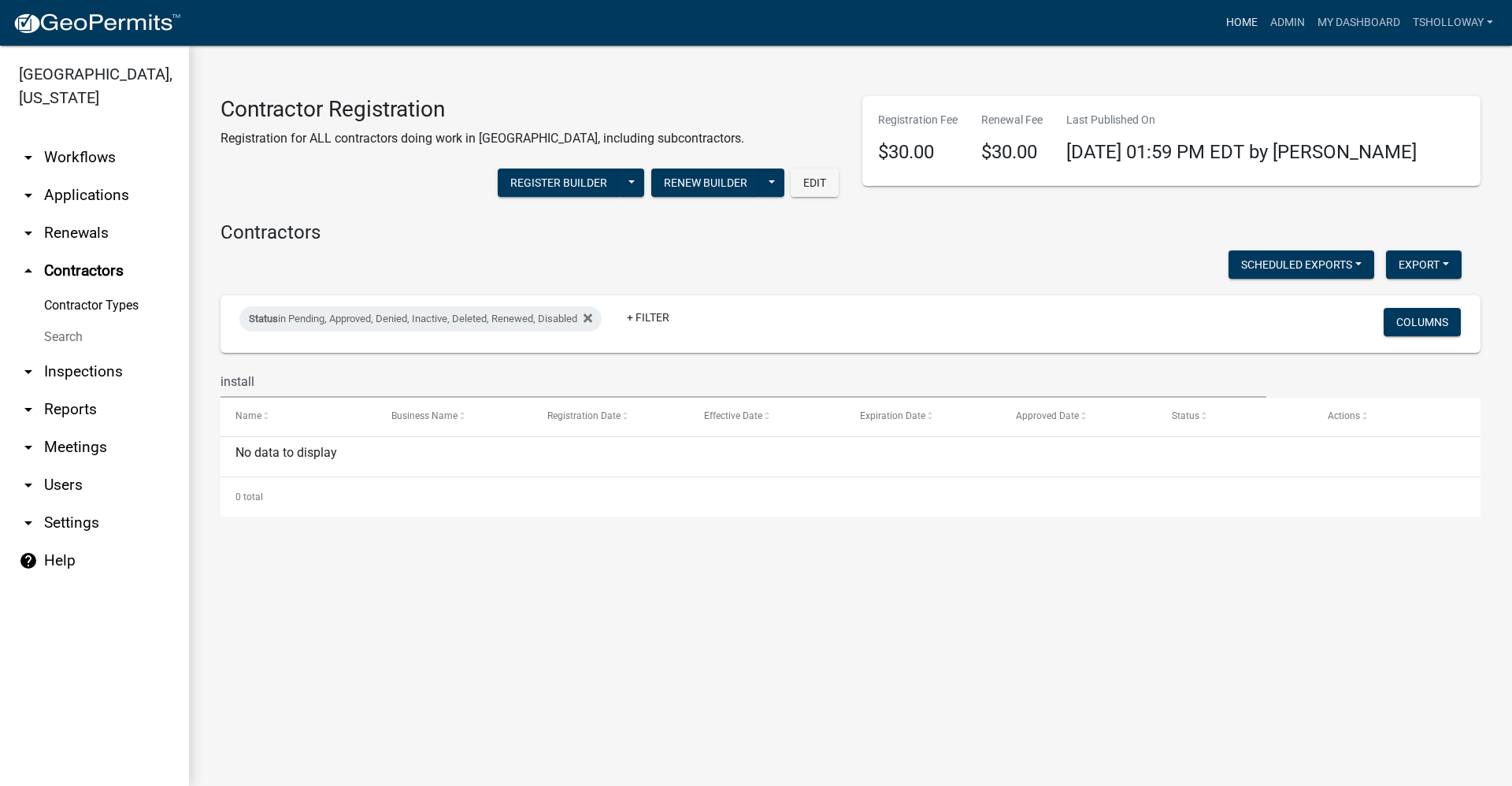
click at [1236, 16] on link "Home" at bounding box center [1242, 23] width 44 height 30
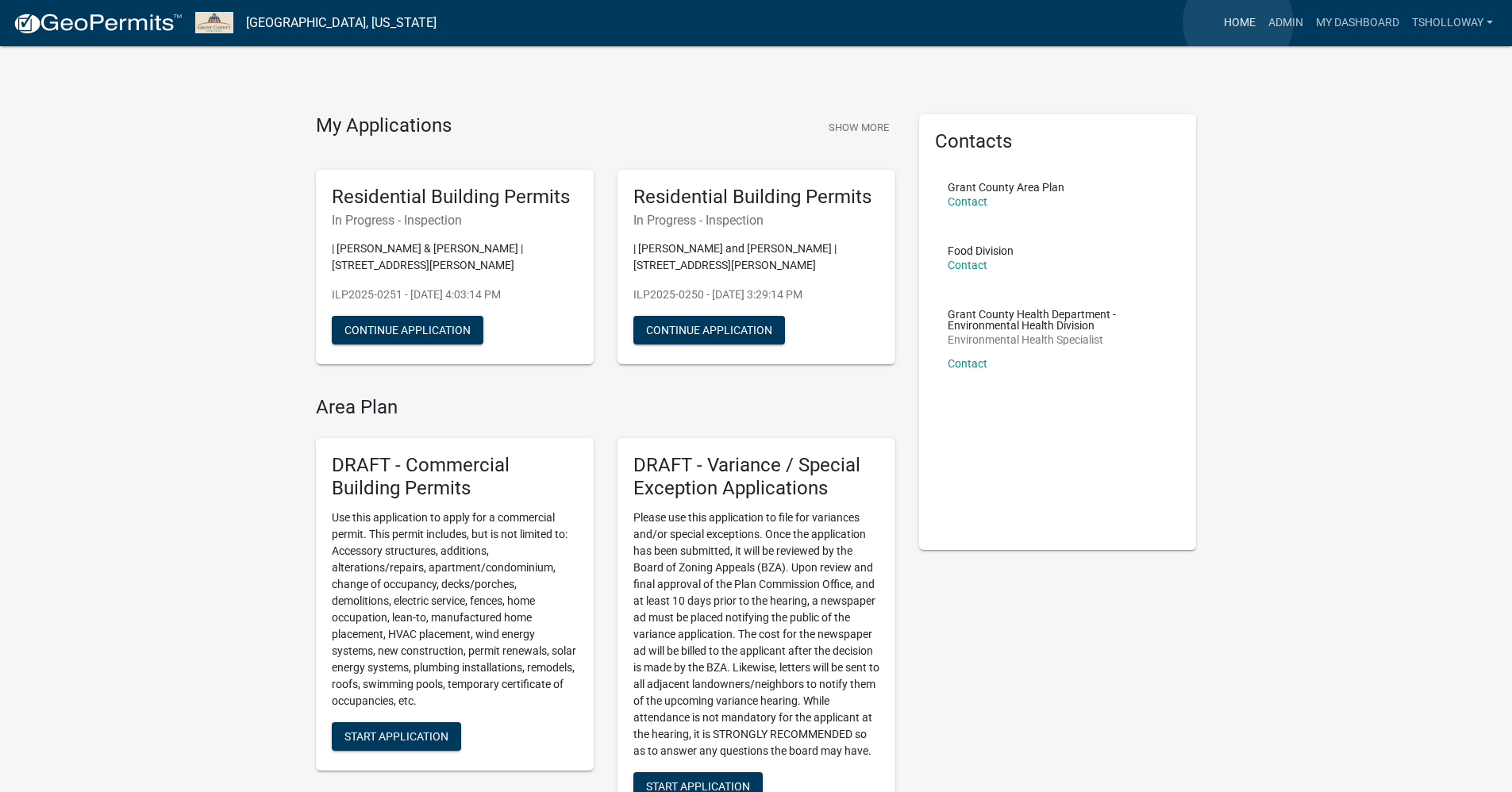
click at [1238, 22] on link "Home" at bounding box center [1240, 23] width 44 height 30
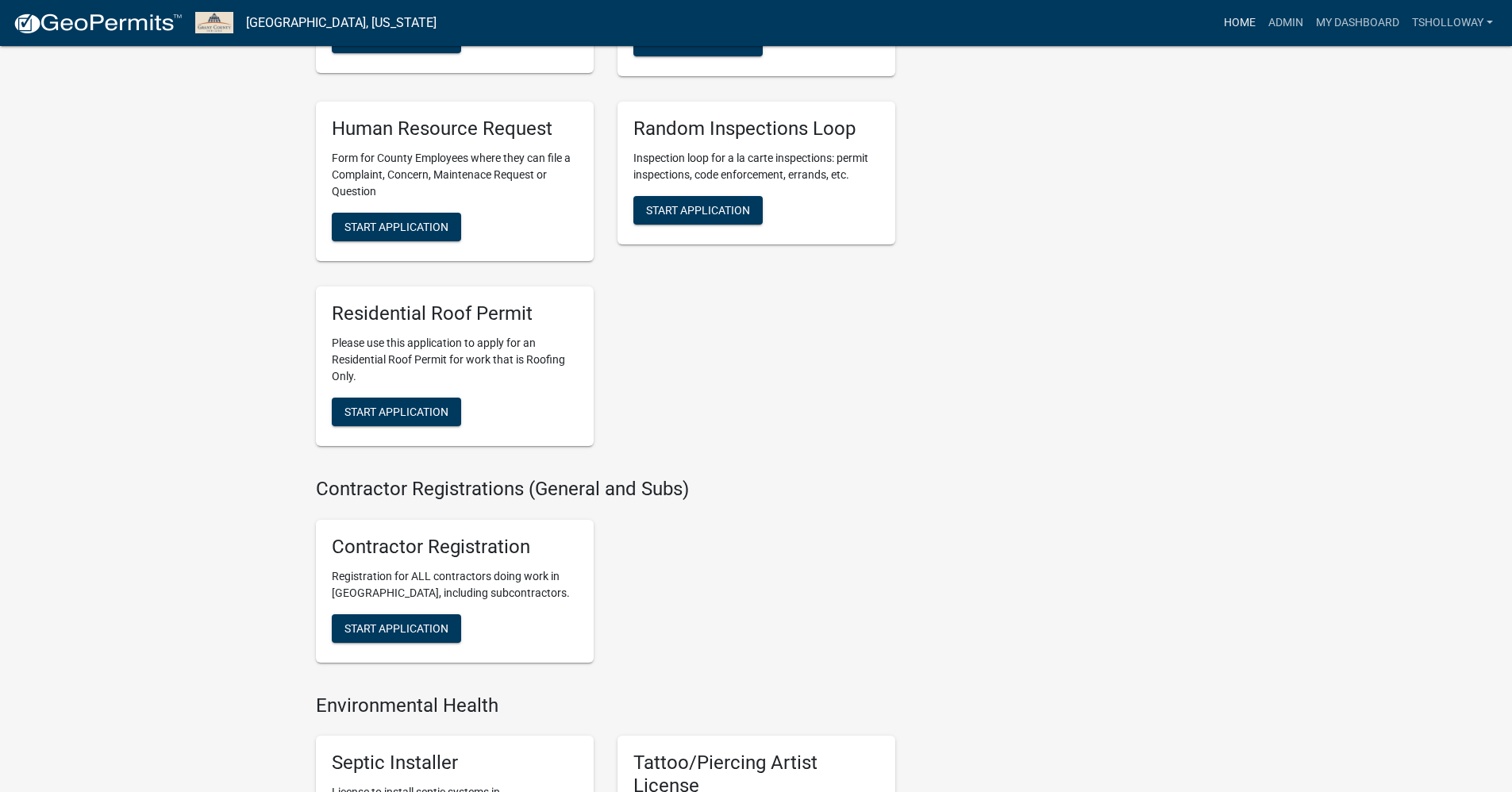
scroll to position [2698, 0]
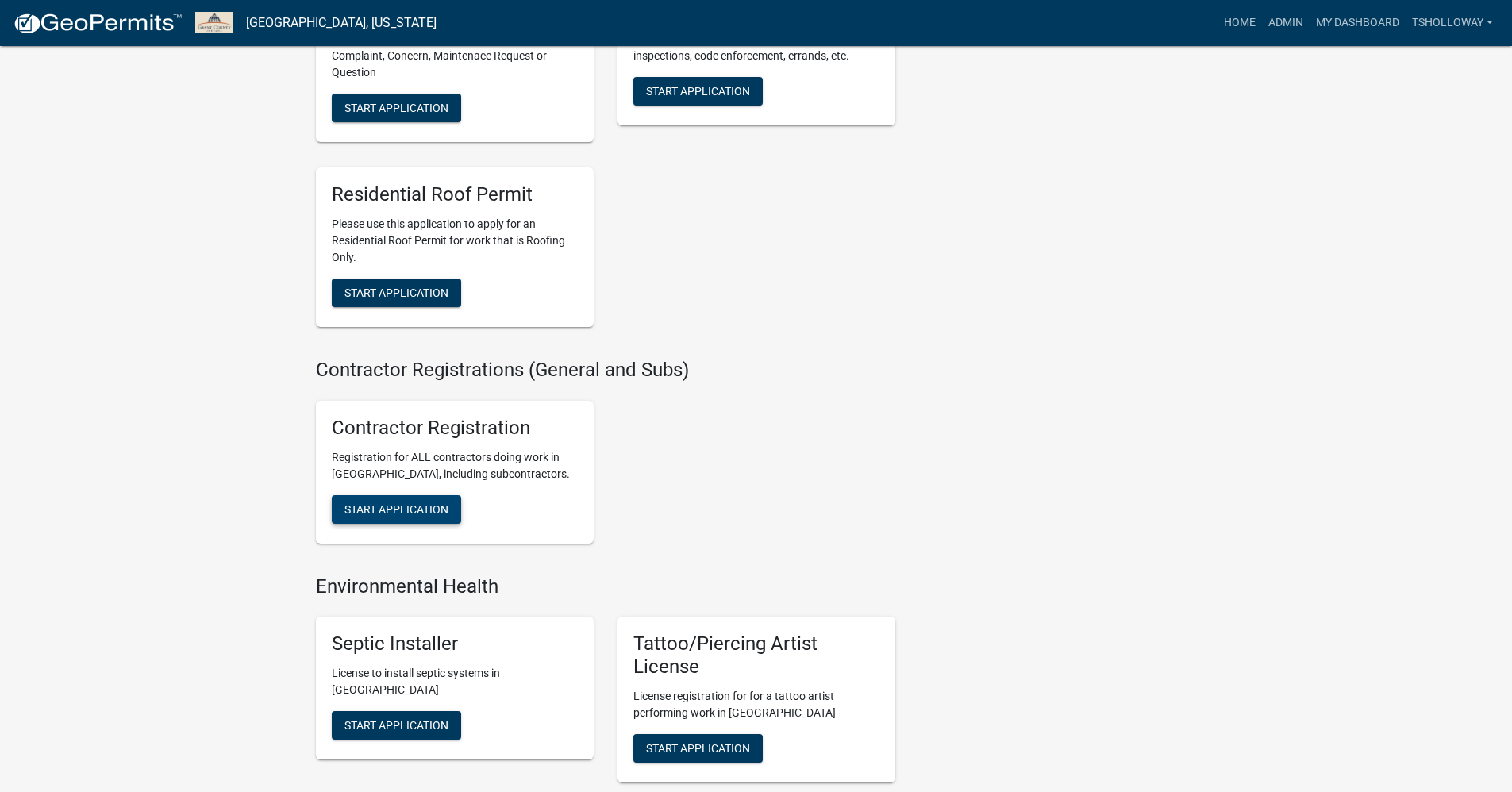
click at [416, 515] on span "Start Application" at bounding box center [397, 508] width 104 height 12
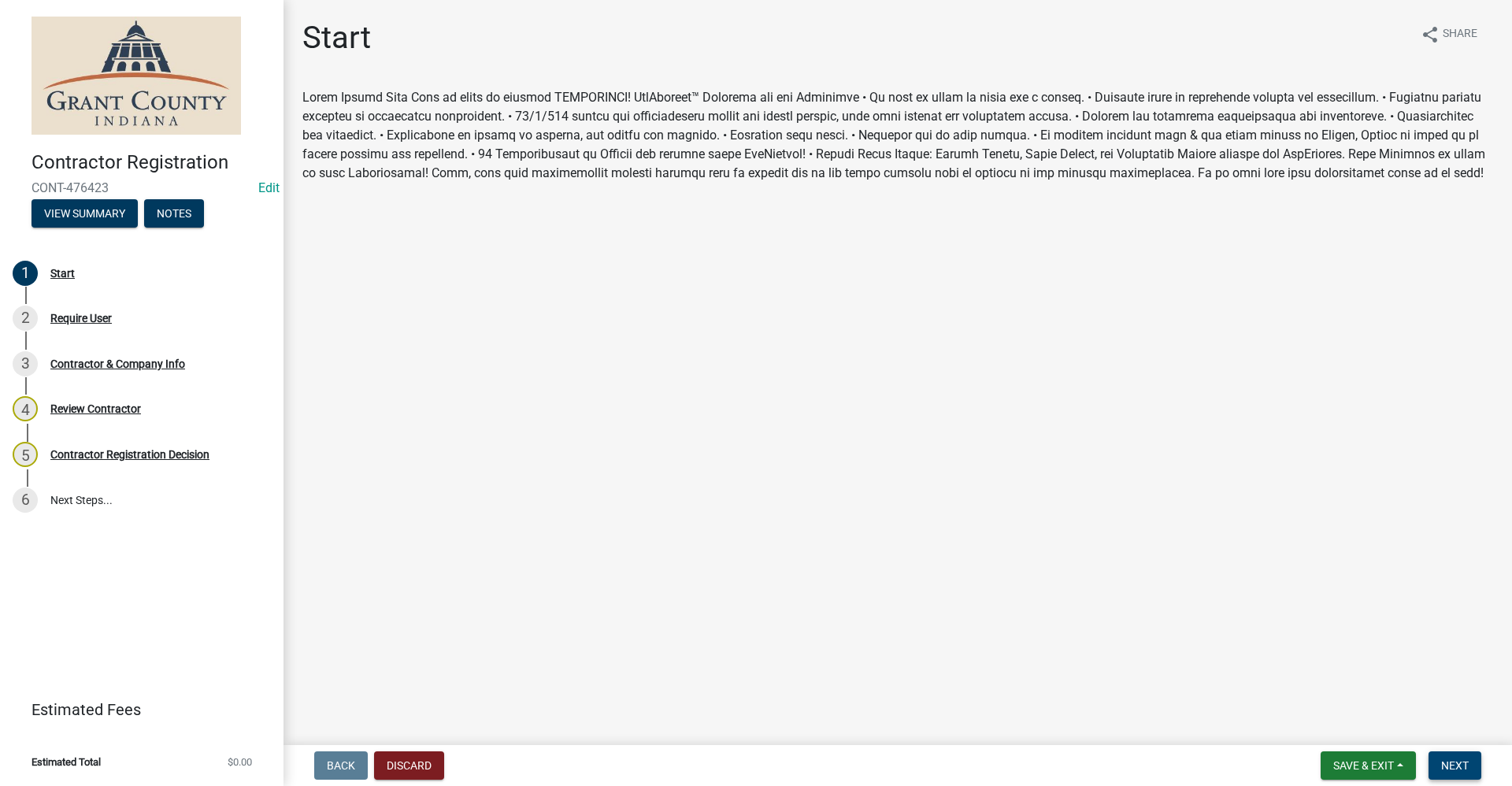
click at [1455, 767] on span "Next" at bounding box center [1455, 765] width 27 height 12
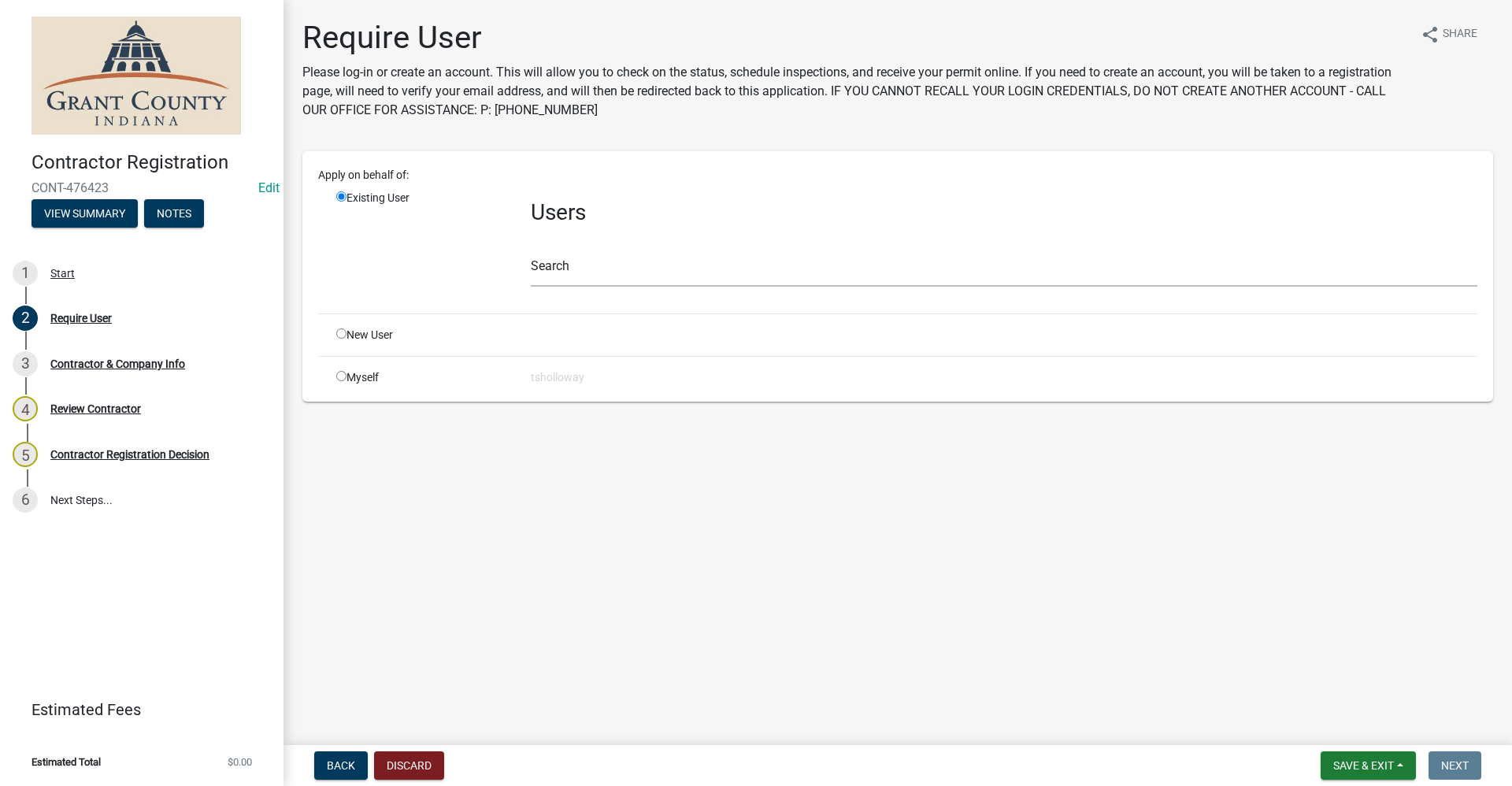
click at [339, 334] on input "radio" at bounding box center [341, 333] width 10 height 10
radio input "true"
radio input "false"
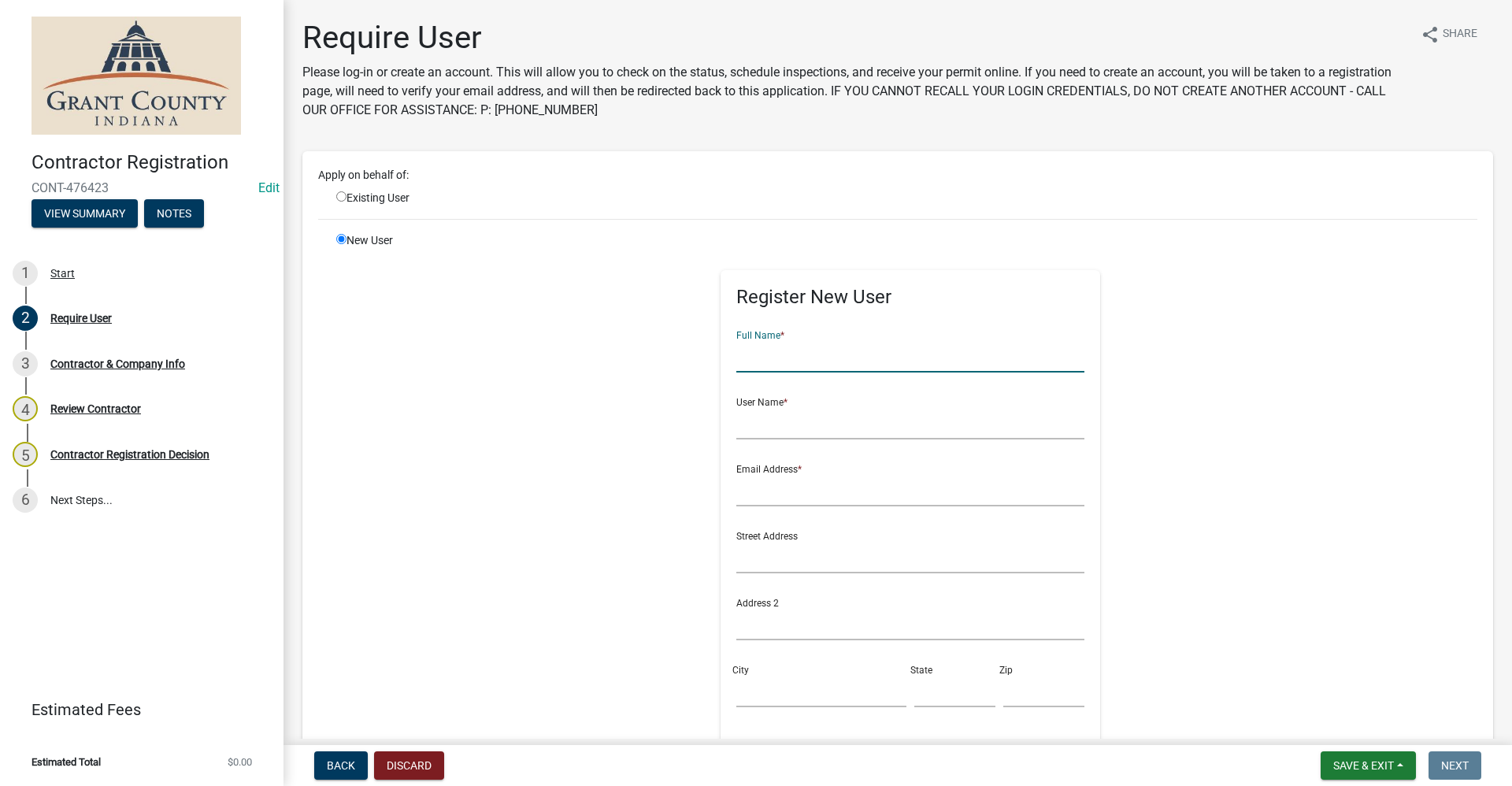
click at [763, 348] on input "text" at bounding box center [911, 356] width 349 height 32
type input "[PERSON_NAME]"
click at [782, 426] on input "text" at bounding box center [911, 423] width 349 height 32
type input "leroyschmucker"
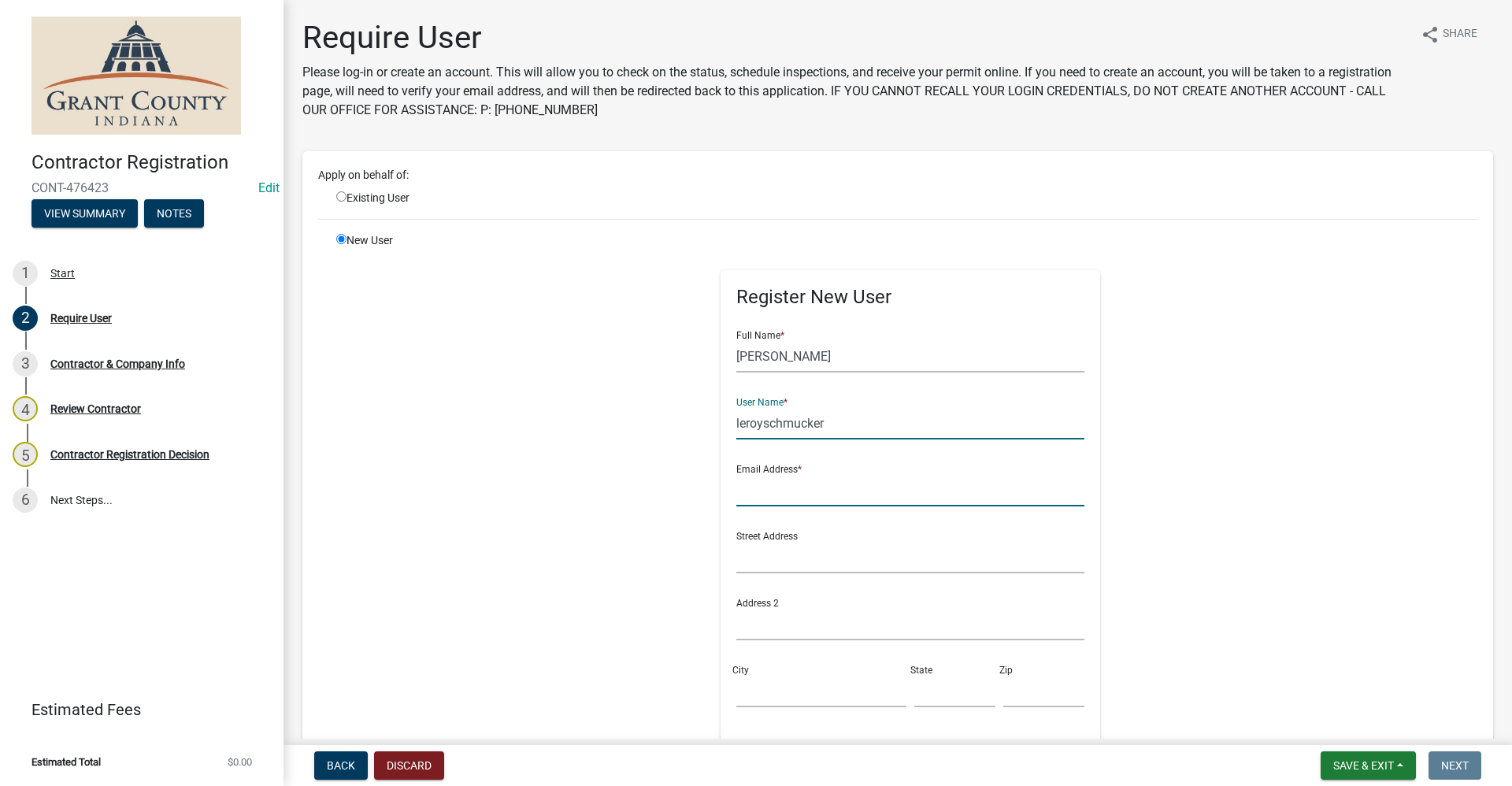
click at [754, 494] on input "text" at bounding box center [911, 490] width 349 height 32
type input "leroy"
drag, startPoint x: 751, startPoint y: 493, endPoint x: 667, endPoint y: 488, distance: 84.1
click at [667, 488] on div "Register New User Full Name * Leroy Schmucker User Name * leroyschmucker Email …" at bounding box center [911, 587] width 808 height 709
type input "no@email"
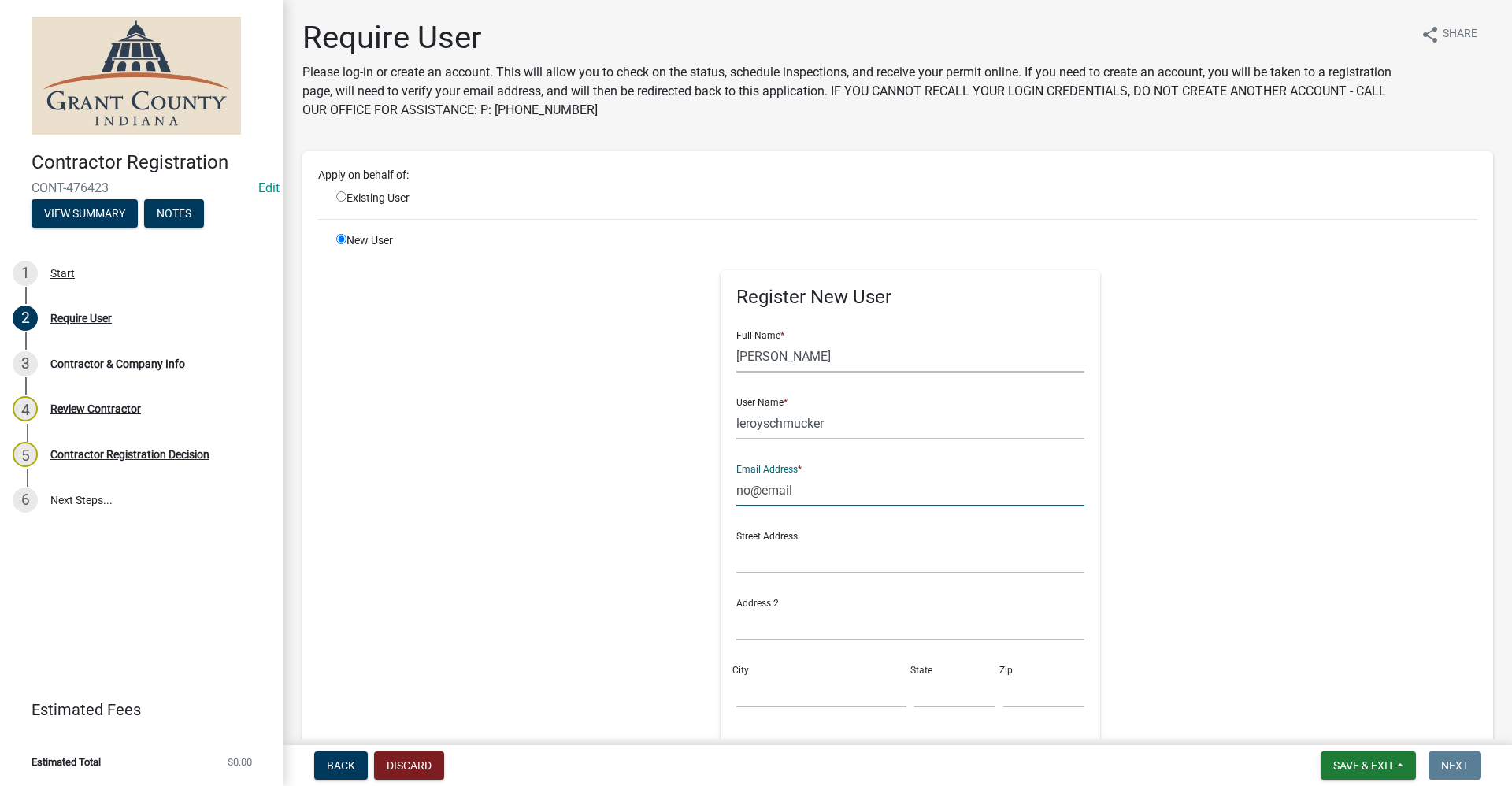
type input "7656612410"
click at [793, 563] on input "text" at bounding box center [911, 557] width 349 height 32
type input "[STREET_ADDRESS][PERSON_NAME]"
click at [759, 700] on input "City" at bounding box center [822, 691] width 170 height 32
type input "[PERSON_NAME]"
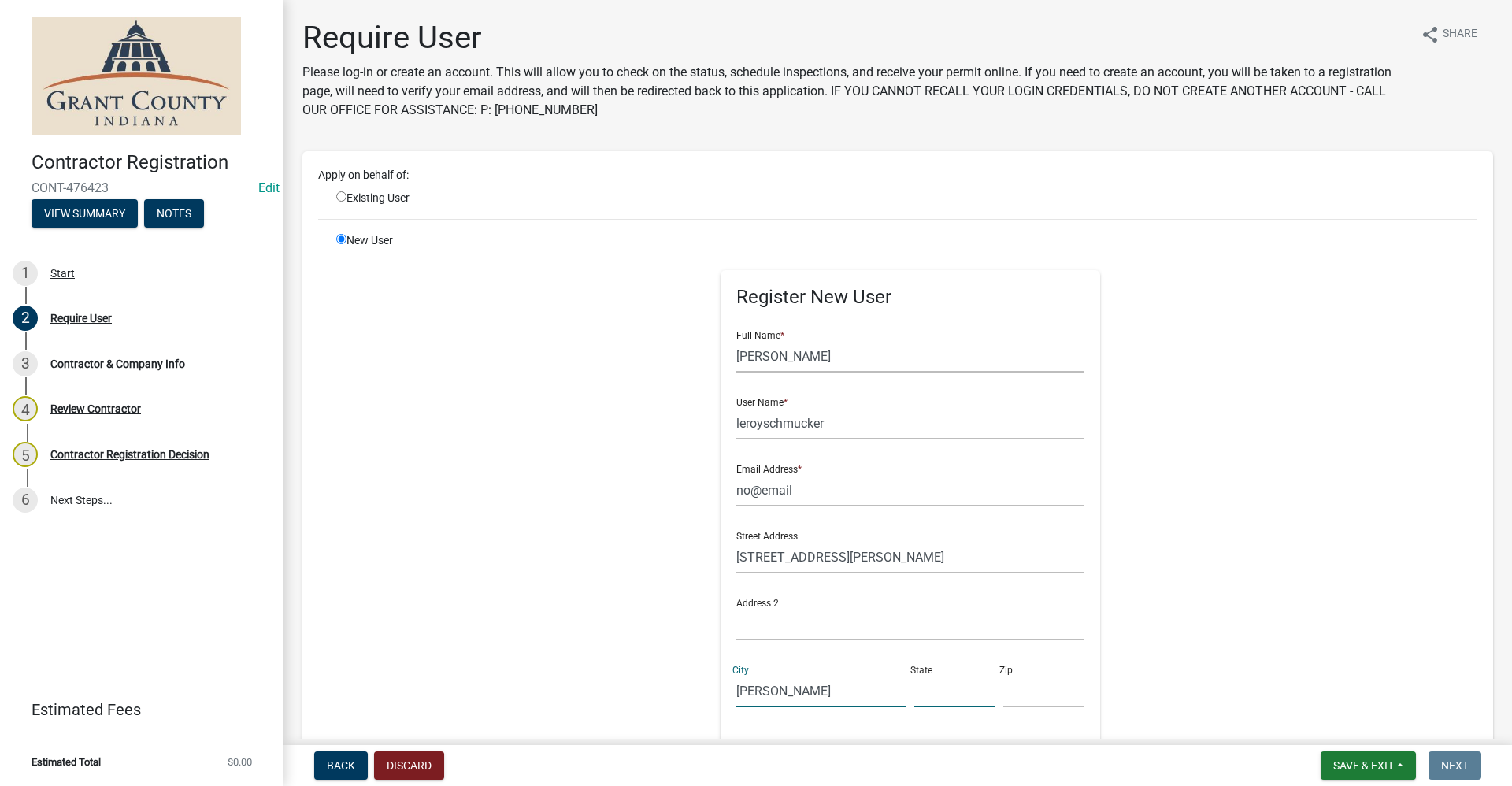
click at [923, 694] on input "text" at bounding box center [955, 691] width 81 height 32
type input "IN"
click at [1004, 694] on input "text" at bounding box center [1044, 691] width 81 height 32
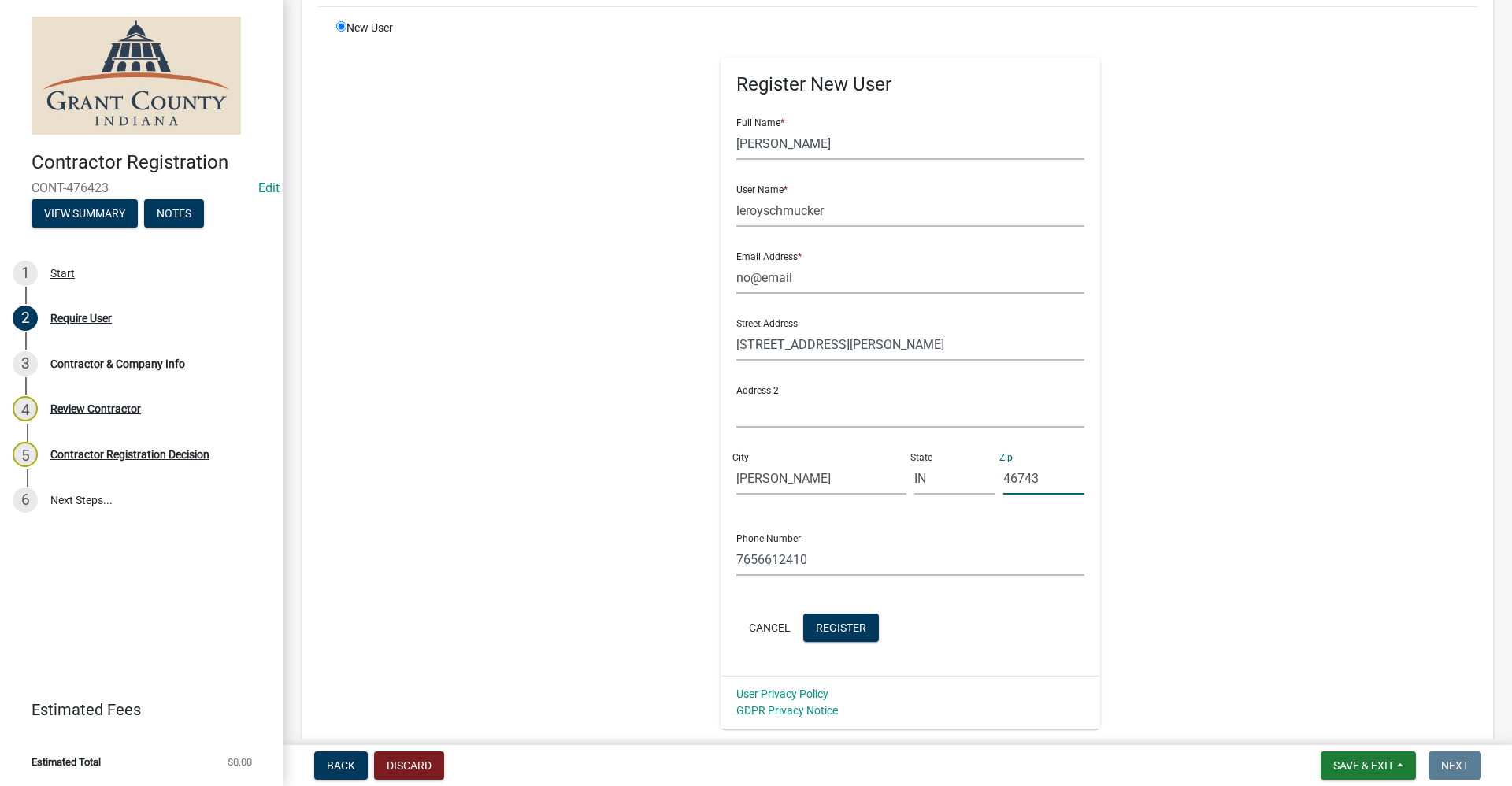
scroll to position [236, 0]
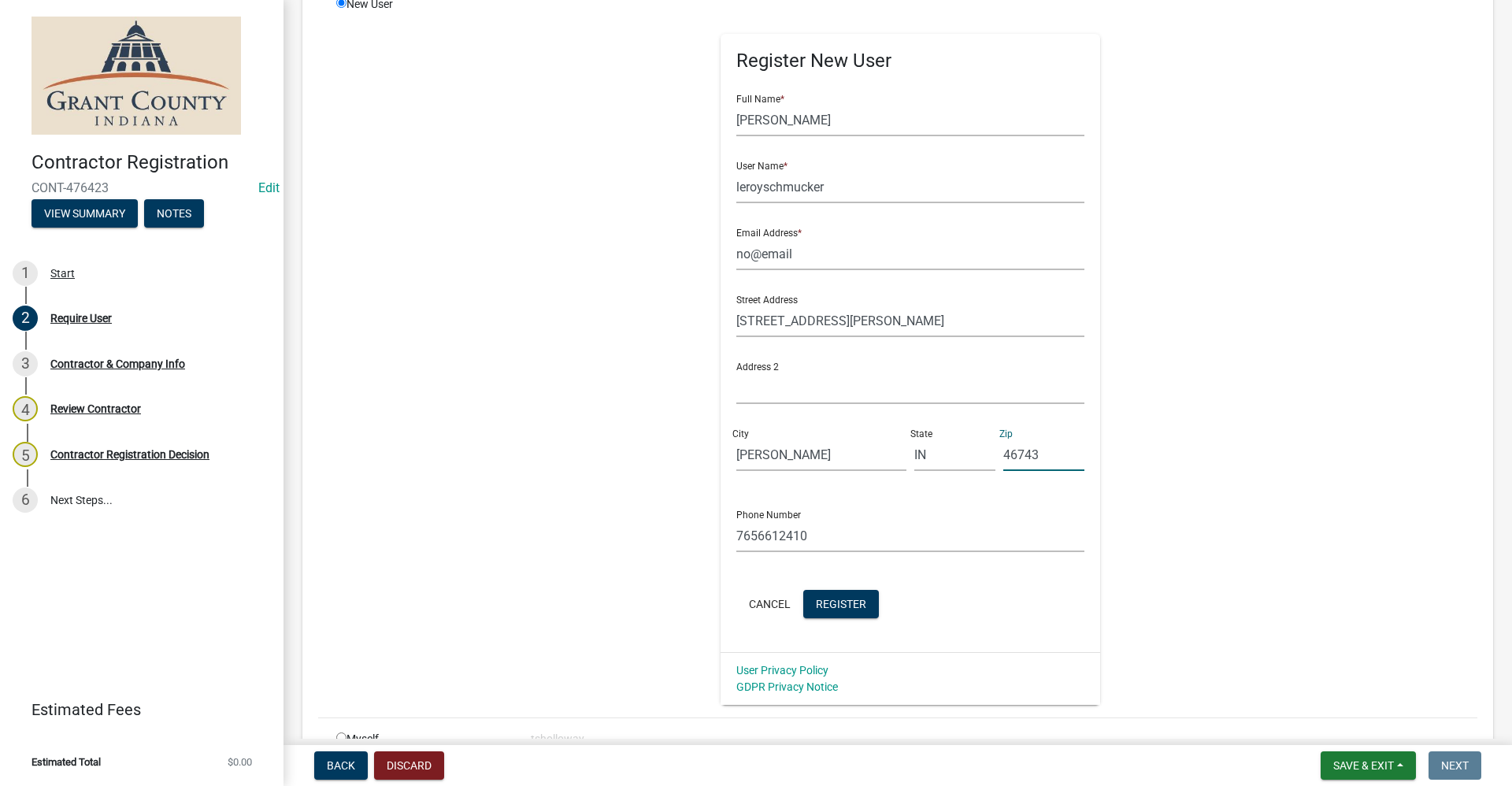
type input "46743"
drag, startPoint x: 797, startPoint y: 534, endPoint x: 672, endPoint y: 529, distance: 125.1
click at [672, 529] on div "Register New User Full Name * Leroy Schmucker User Name * leroyschmucker Email …" at bounding box center [911, 350] width 808 height 709
type input "[PHONE_NUMBER]"
click at [847, 603] on span "Register" at bounding box center [841, 603] width 50 height 12
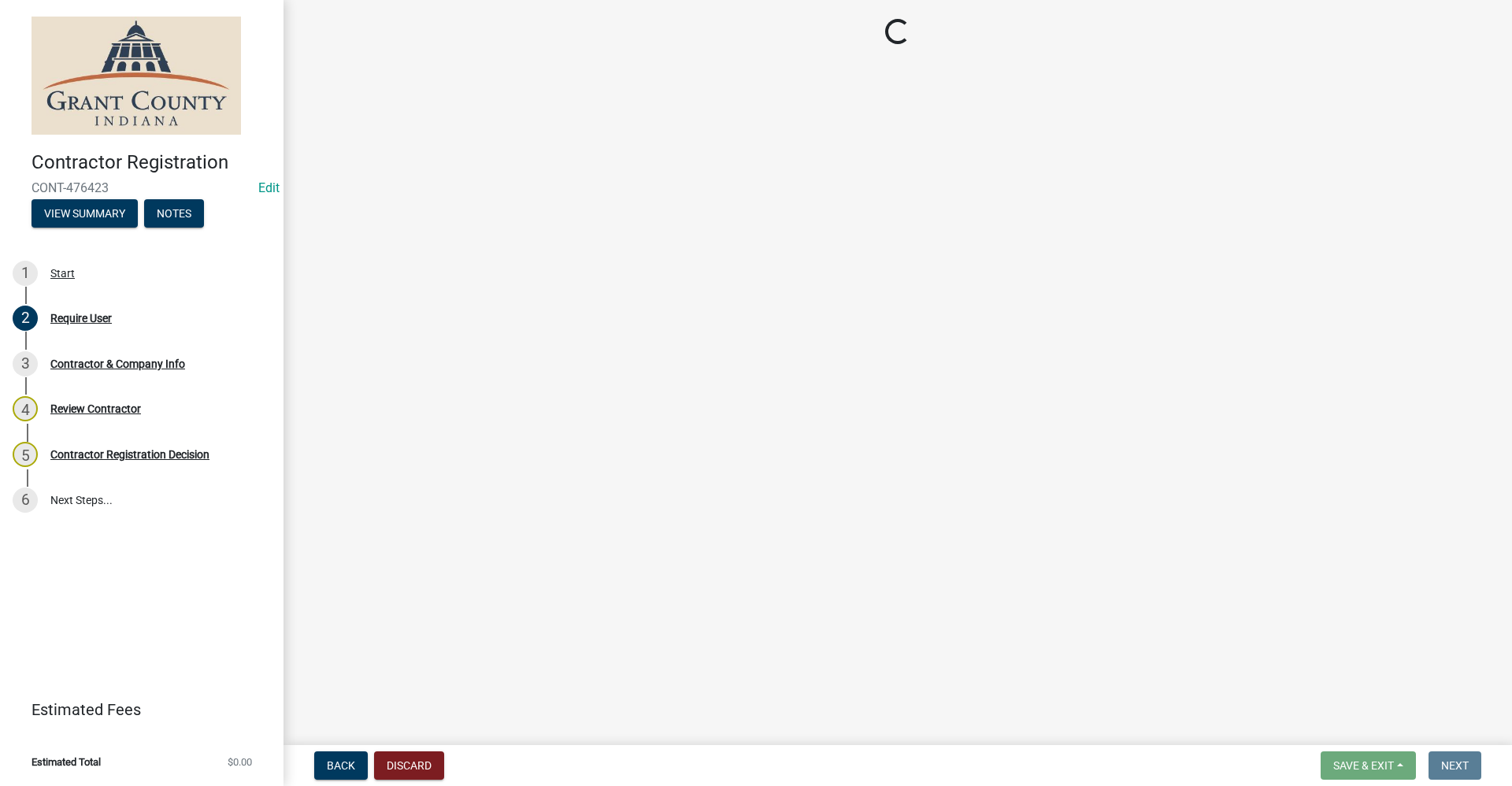
scroll to position [0, 0]
select select "IN"
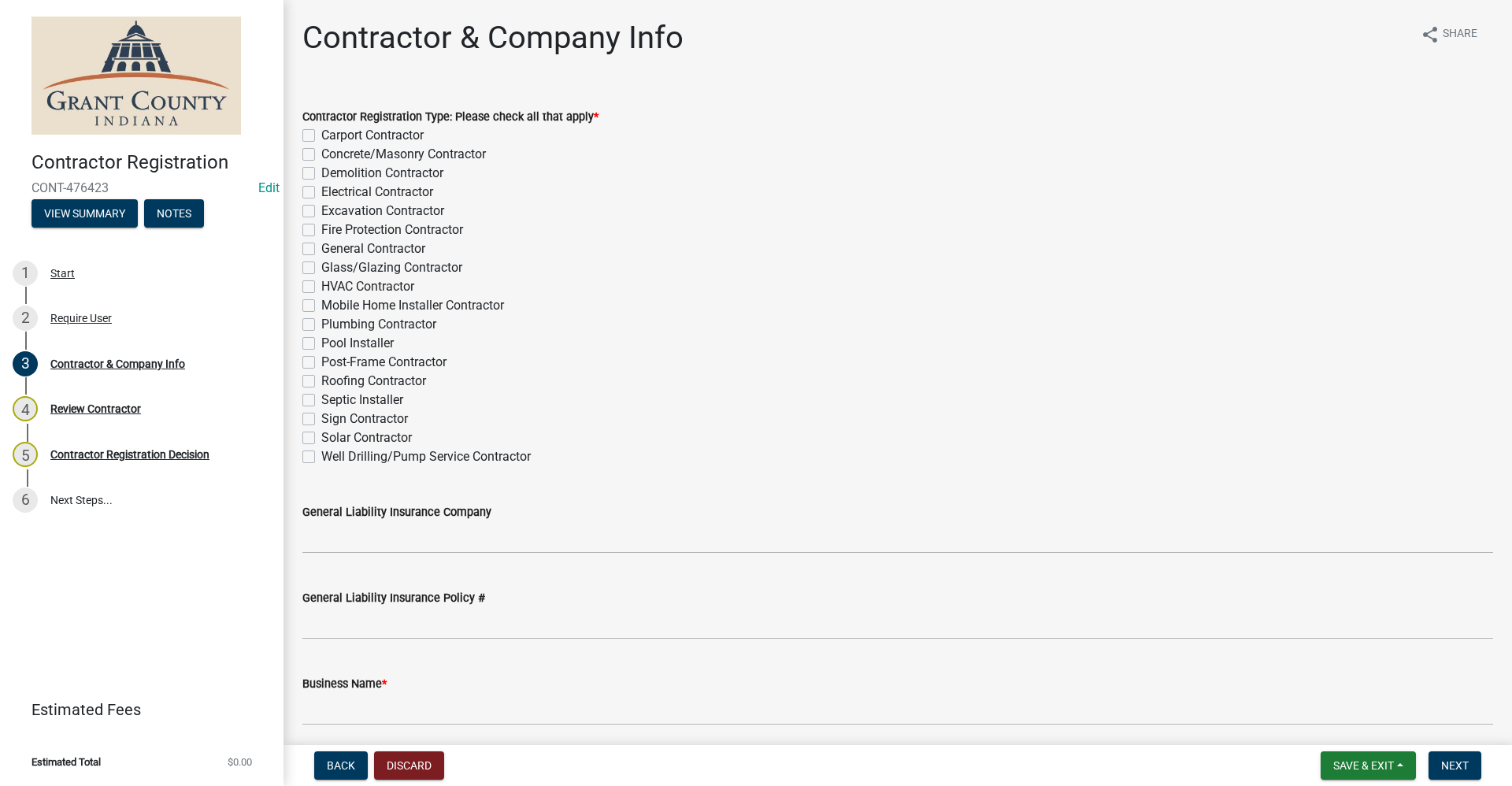
click at [322, 248] on label "General Contractor" at bounding box center [374, 249] width 104 height 19
click at [322, 248] on input "General Contractor" at bounding box center [327, 245] width 10 height 10
checkbox input "true"
checkbox input "false"
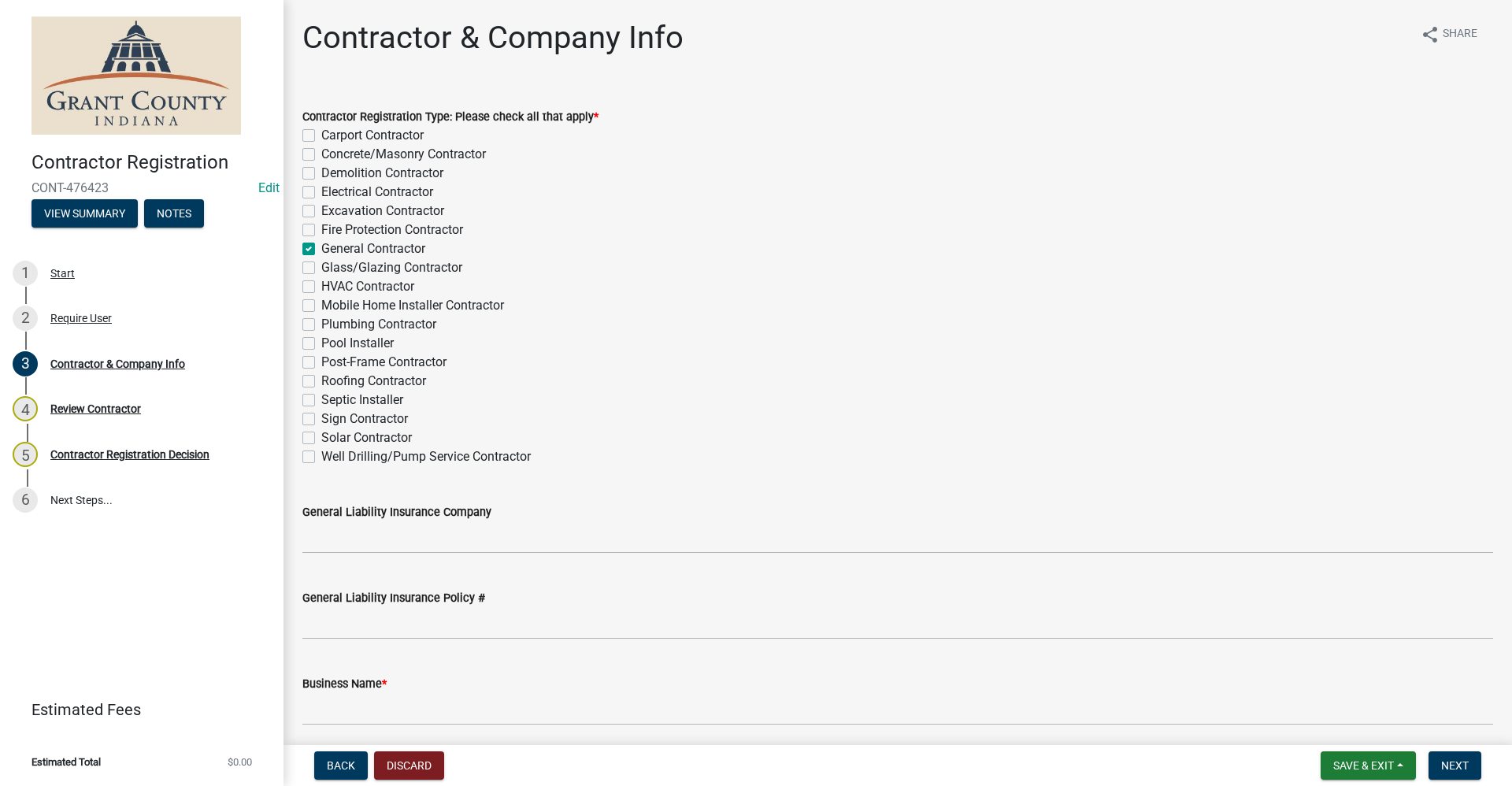
checkbox input "false"
checkbox input "true"
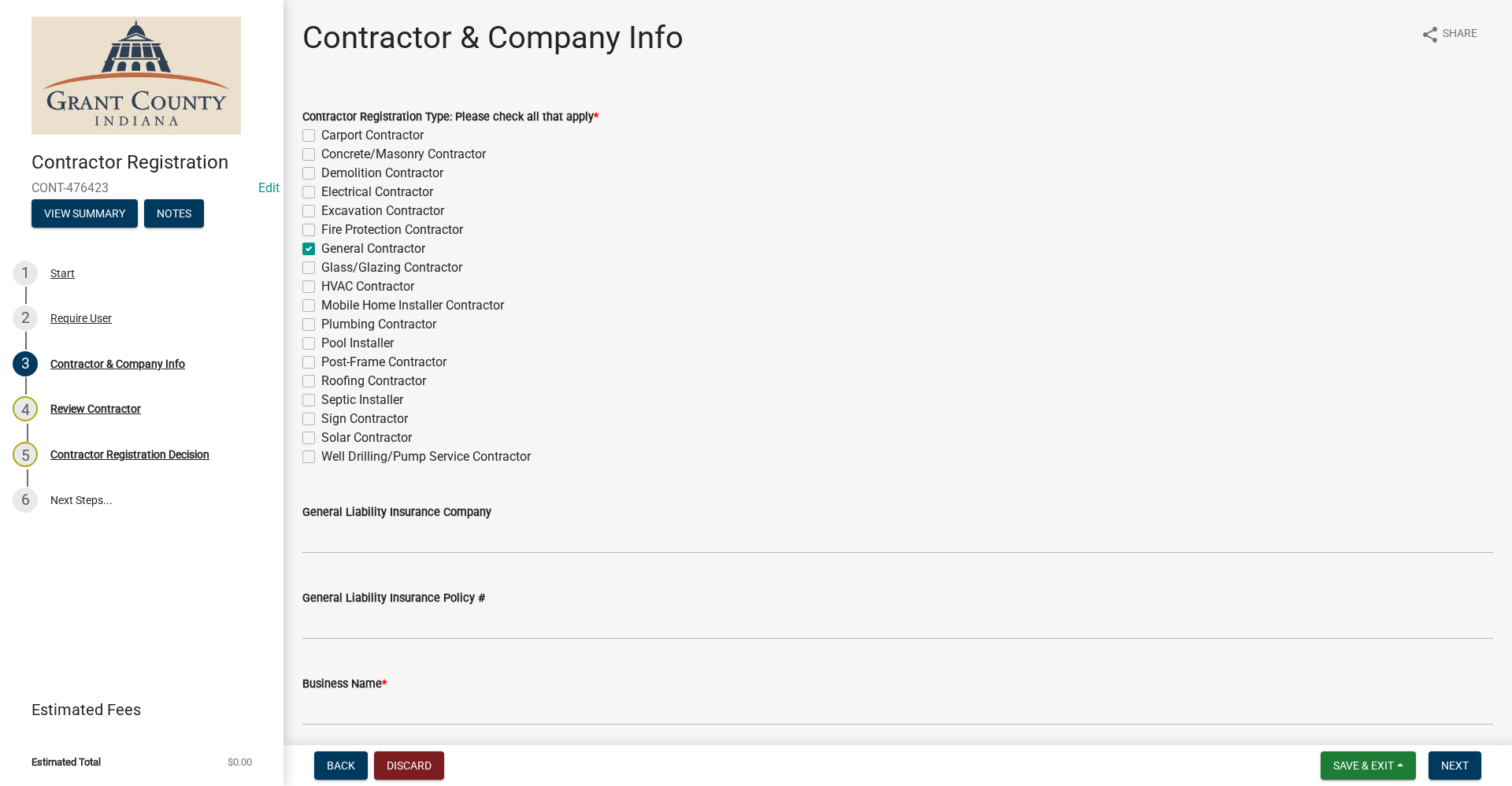
checkbox input "false"
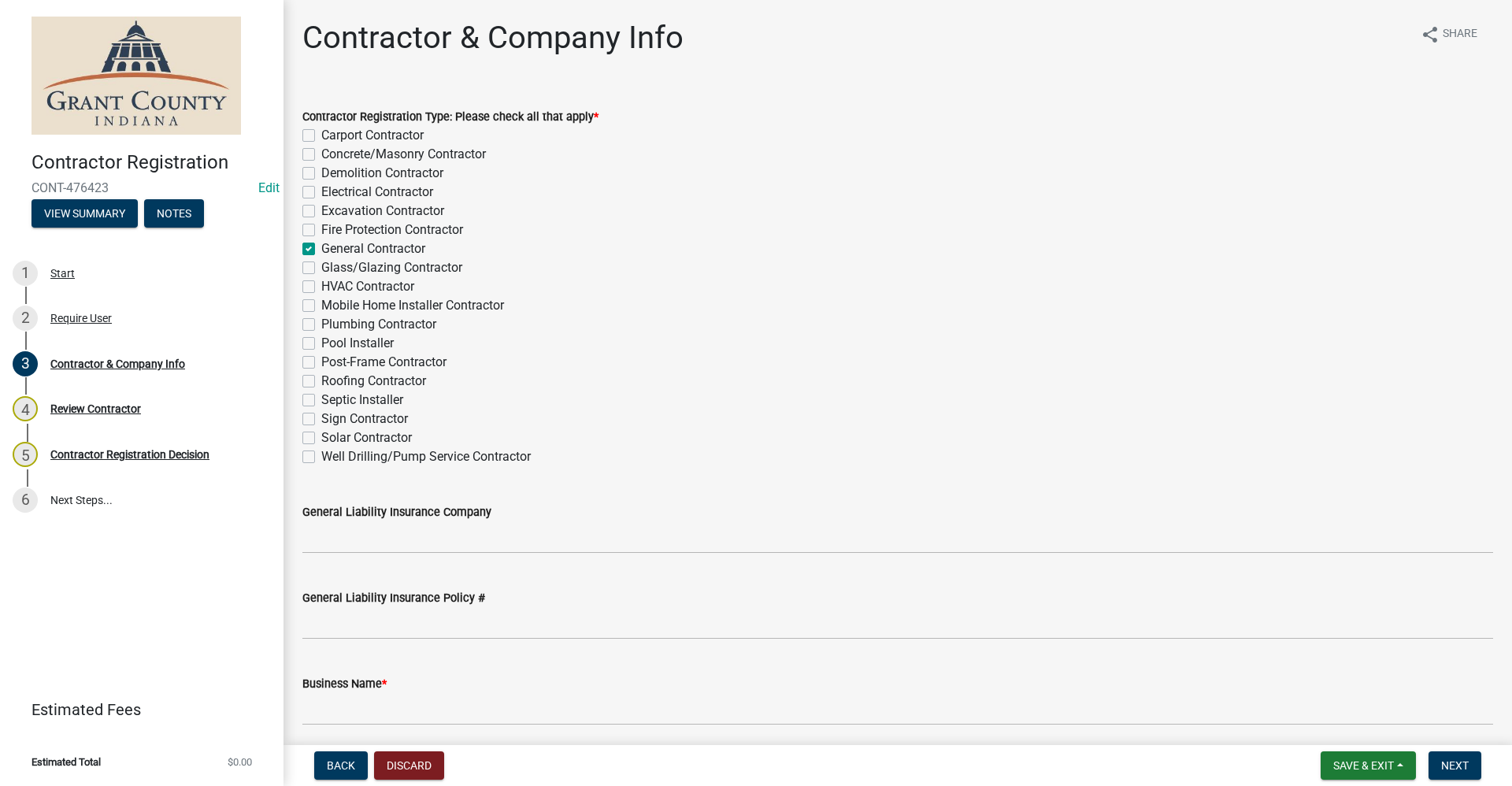
checkbox input "false"
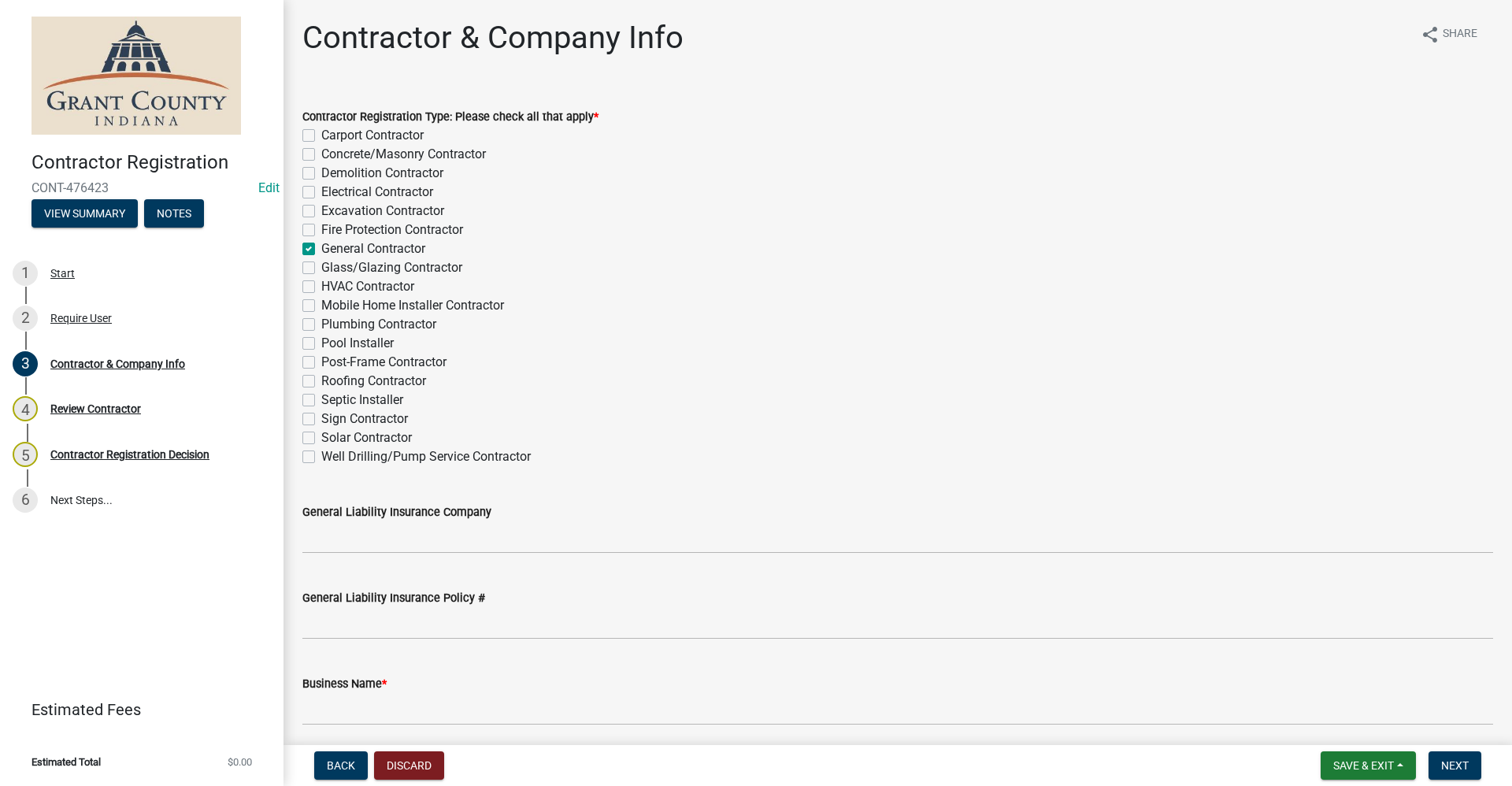
checkbox input "false"
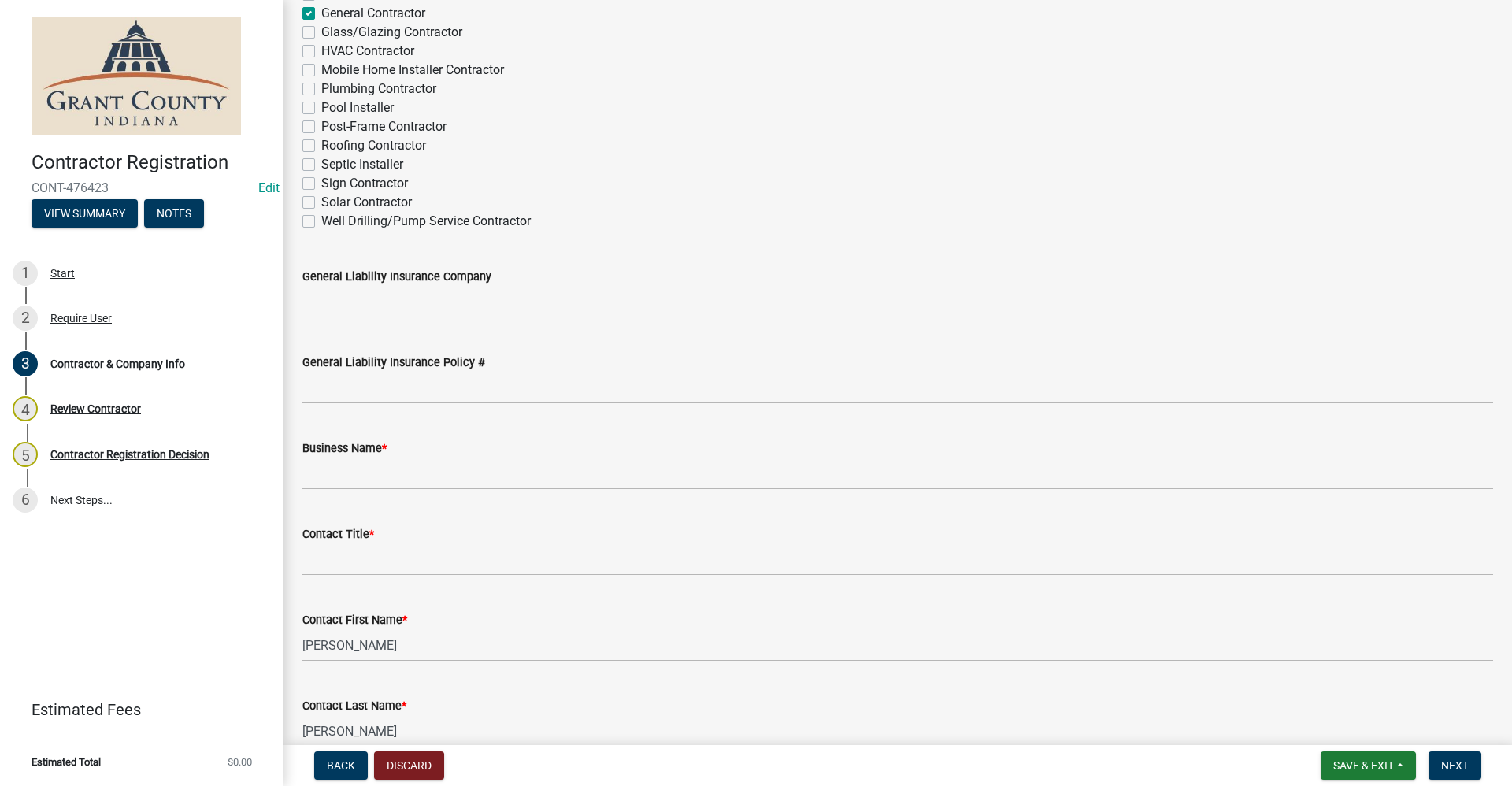
scroll to position [236, 0]
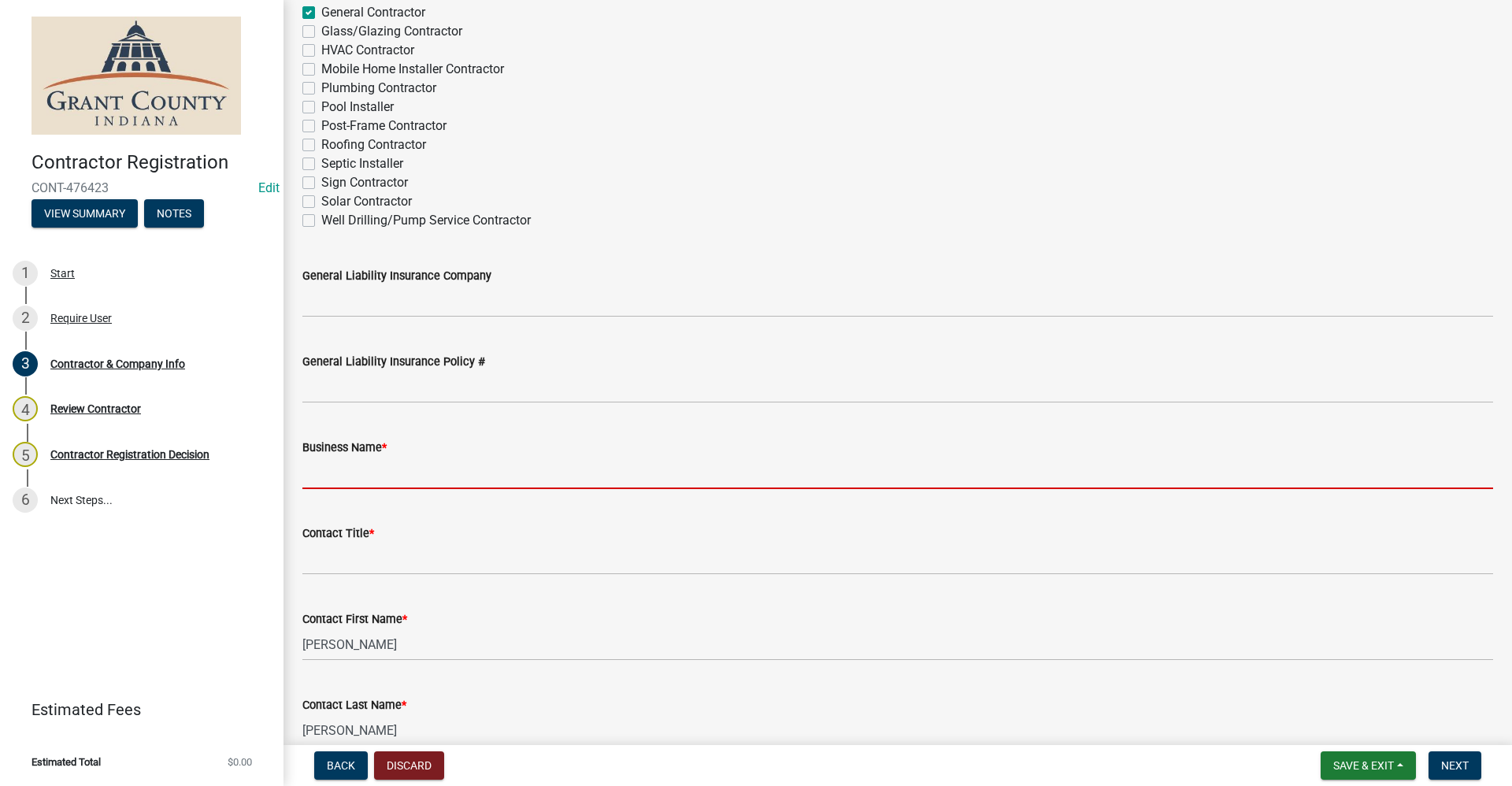
click at [375, 474] on input "Business Name *" at bounding box center [898, 473] width 1191 height 32
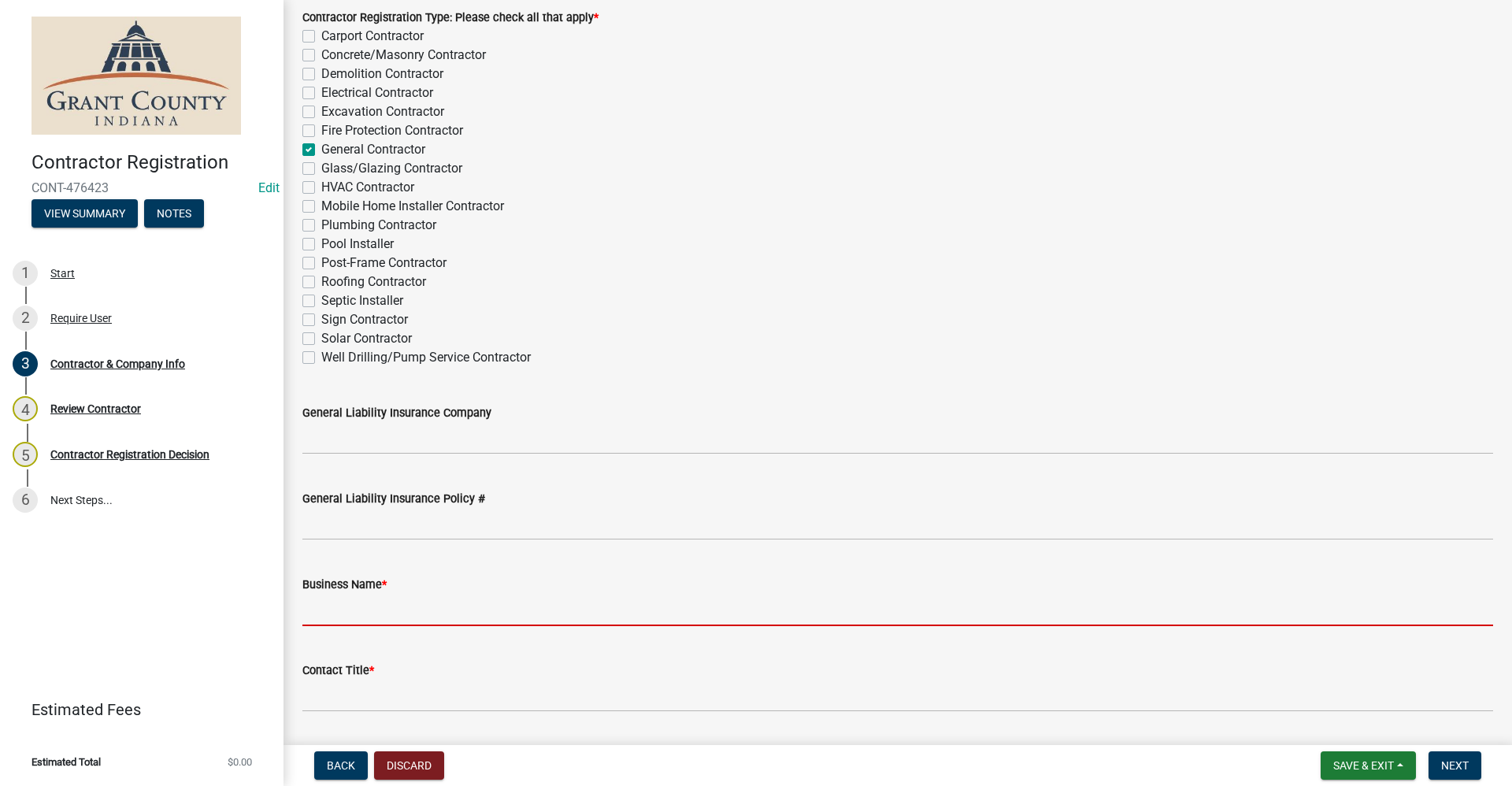
scroll to position [79, 0]
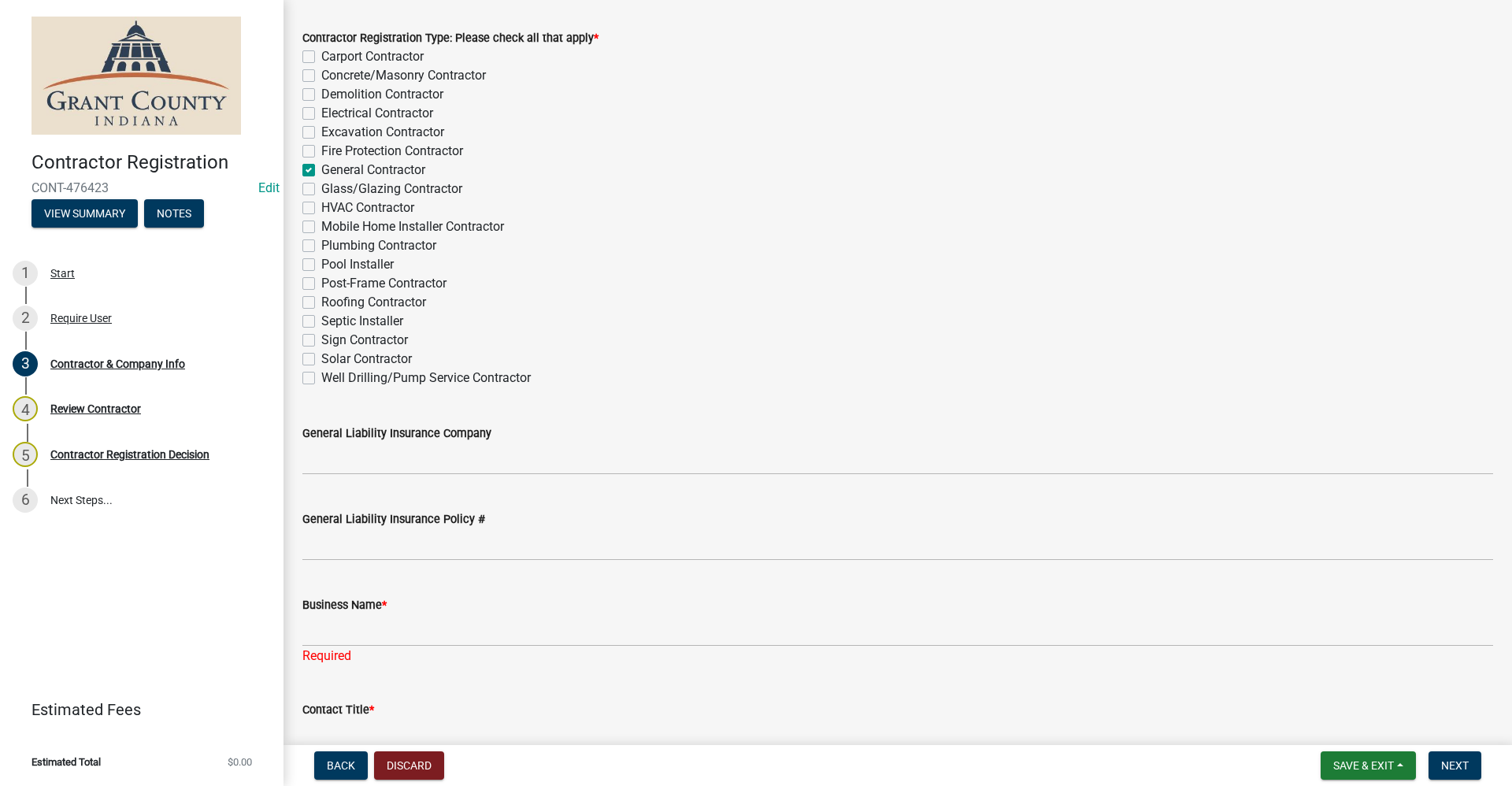
click at [322, 169] on label "General Contractor" at bounding box center [374, 169] width 104 height 19
click at [322, 169] on input "General Contractor" at bounding box center [327, 165] width 10 height 10
checkbox input "false"
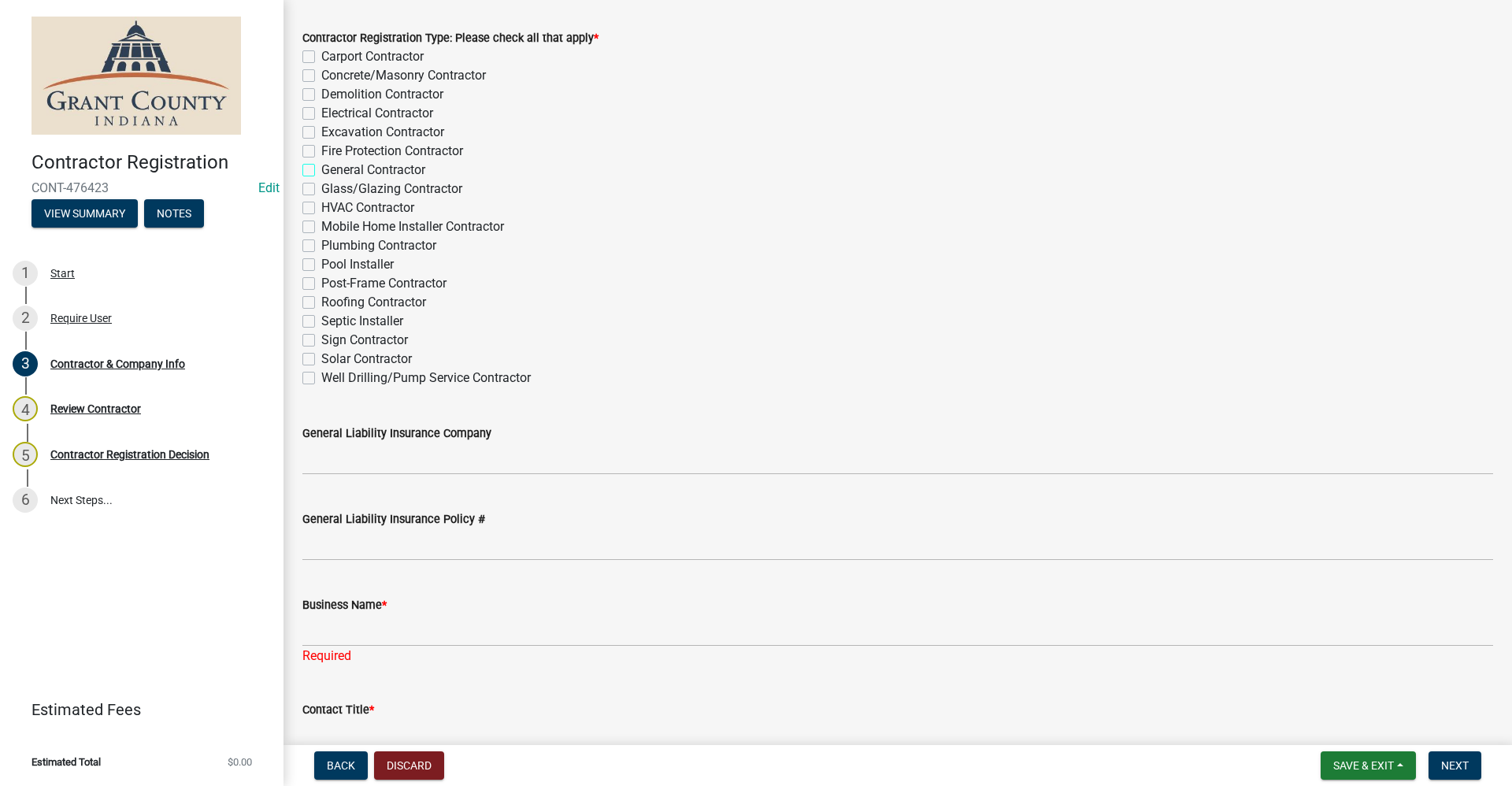
checkbox input "false"
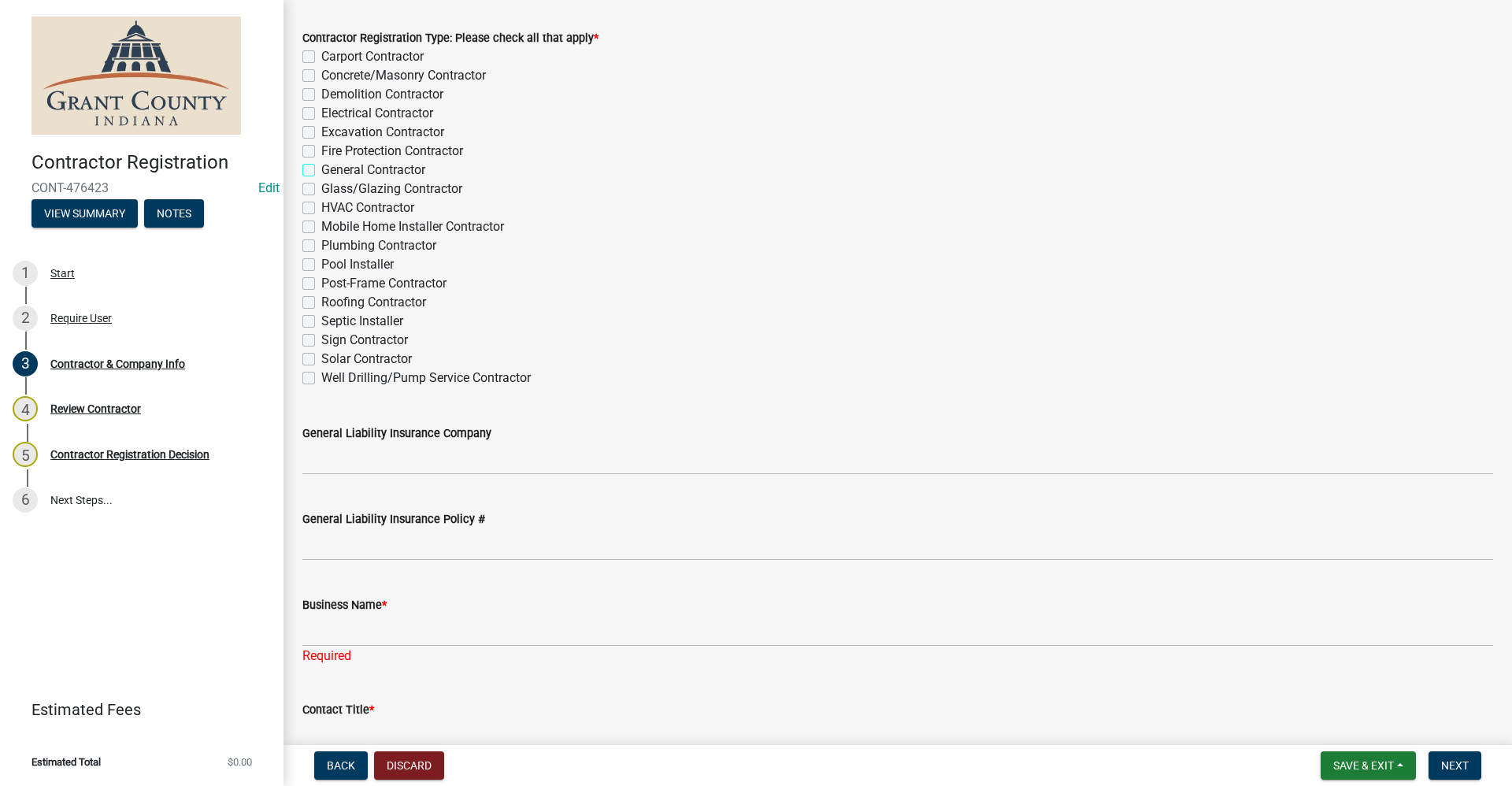
checkbox input "false"
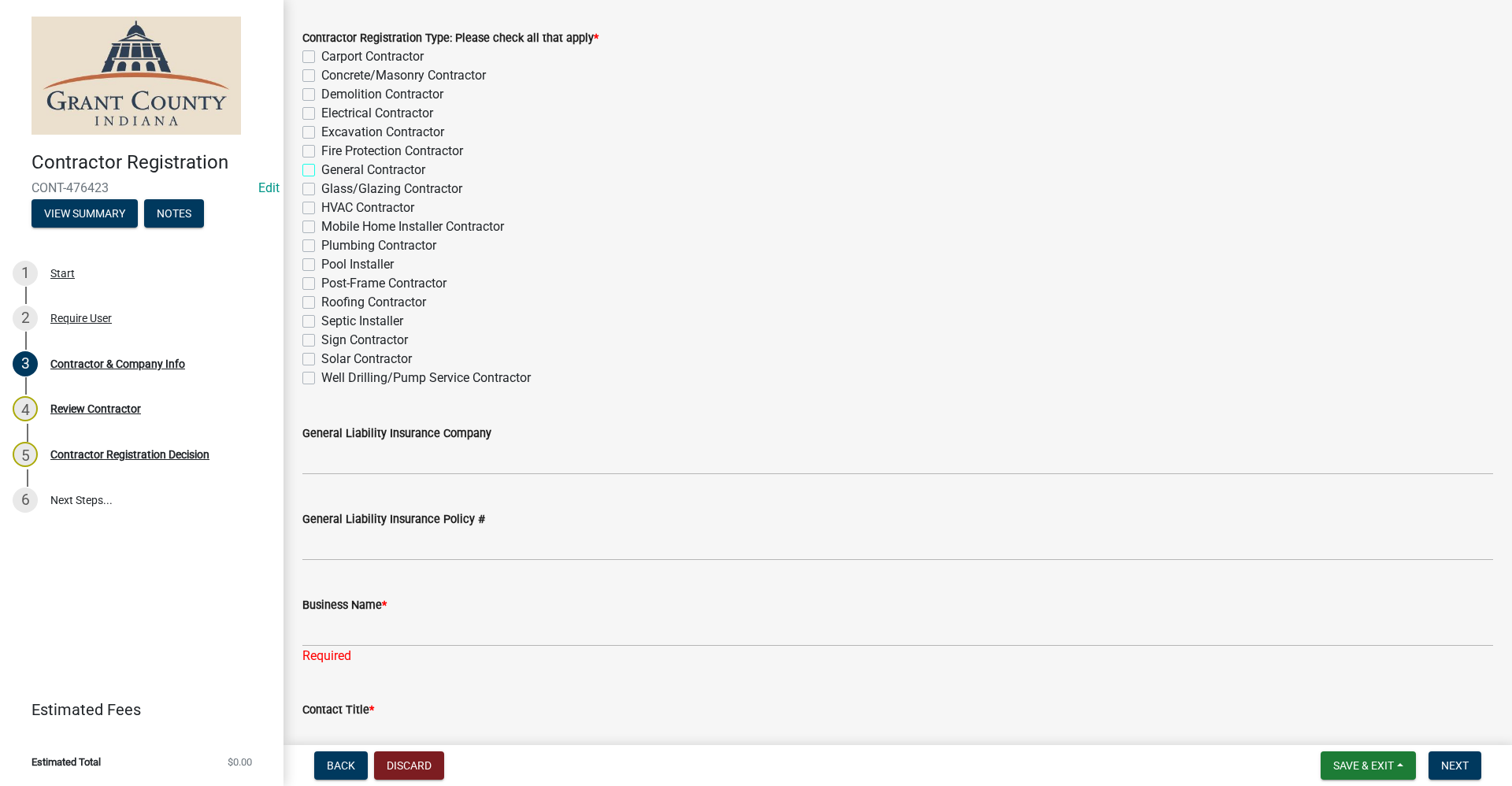
checkbox input "false"
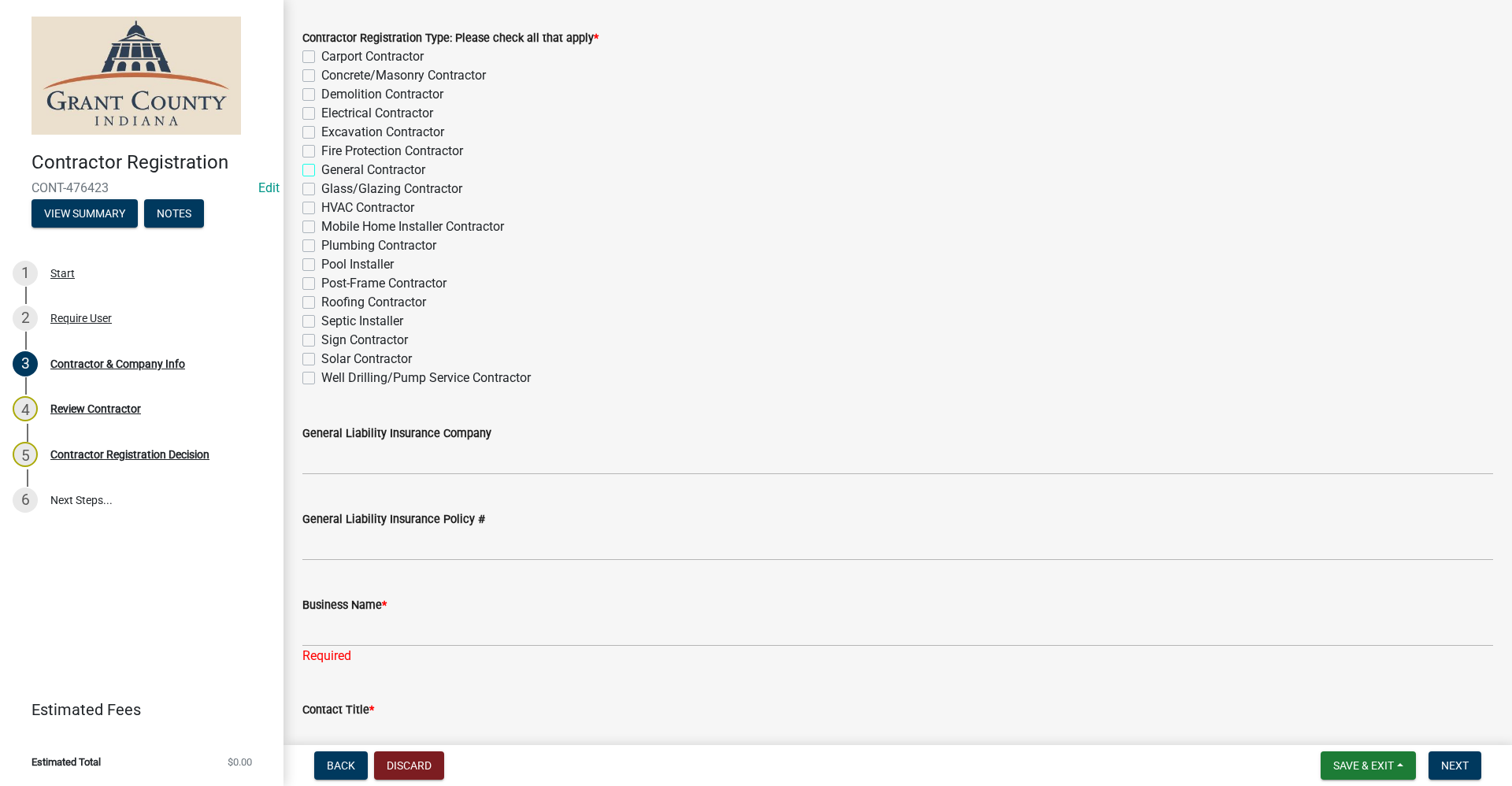
checkbox input "false"
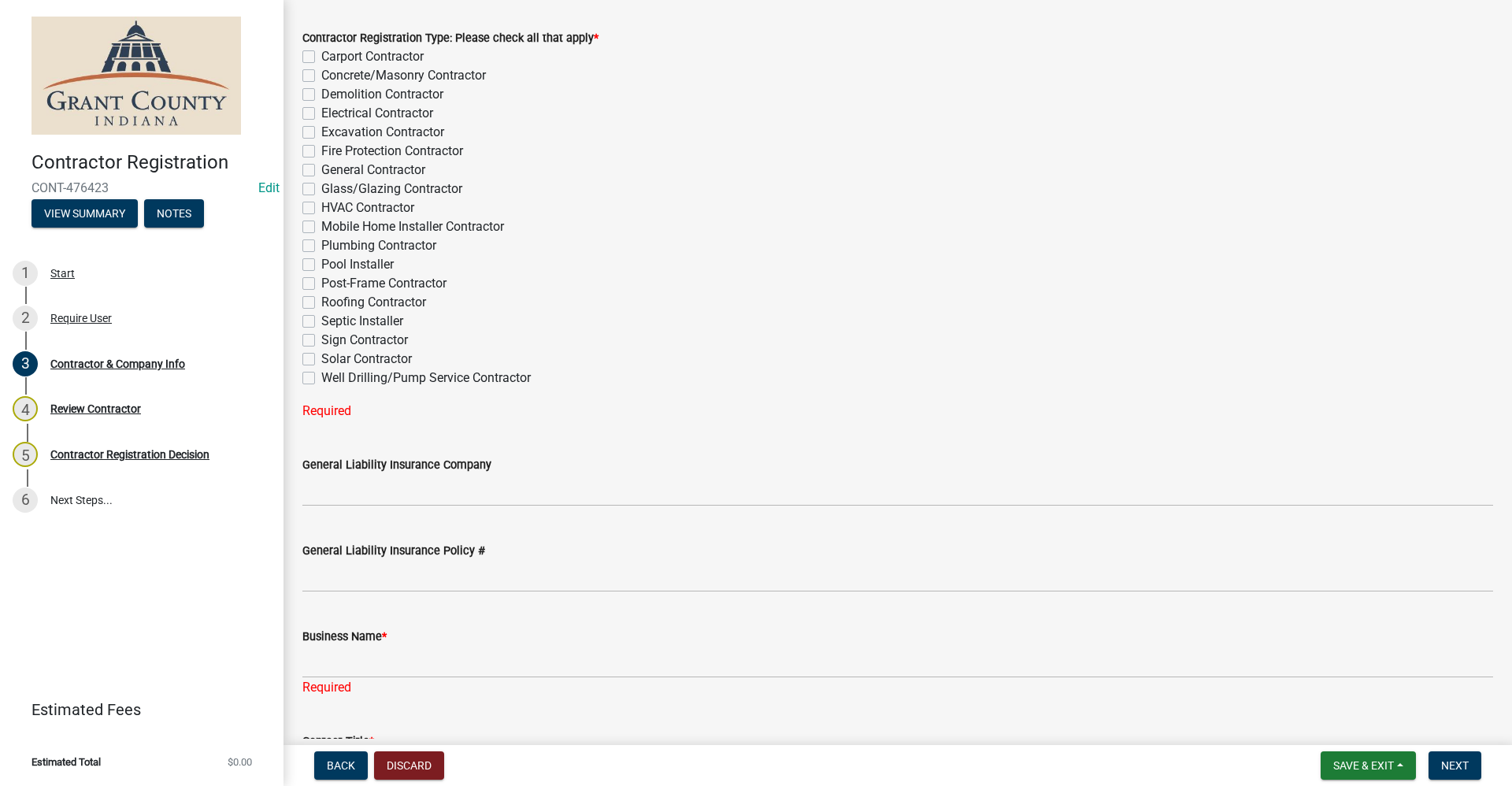
click at [322, 298] on label "Roofing Contractor" at bounding box center [374, 302] width 105 height 19
click at [322, 298] on input "Roofing Contractor" at bounding box center [327, 298] width 10 height 10
checkbox input "true"
checkbox input "false"
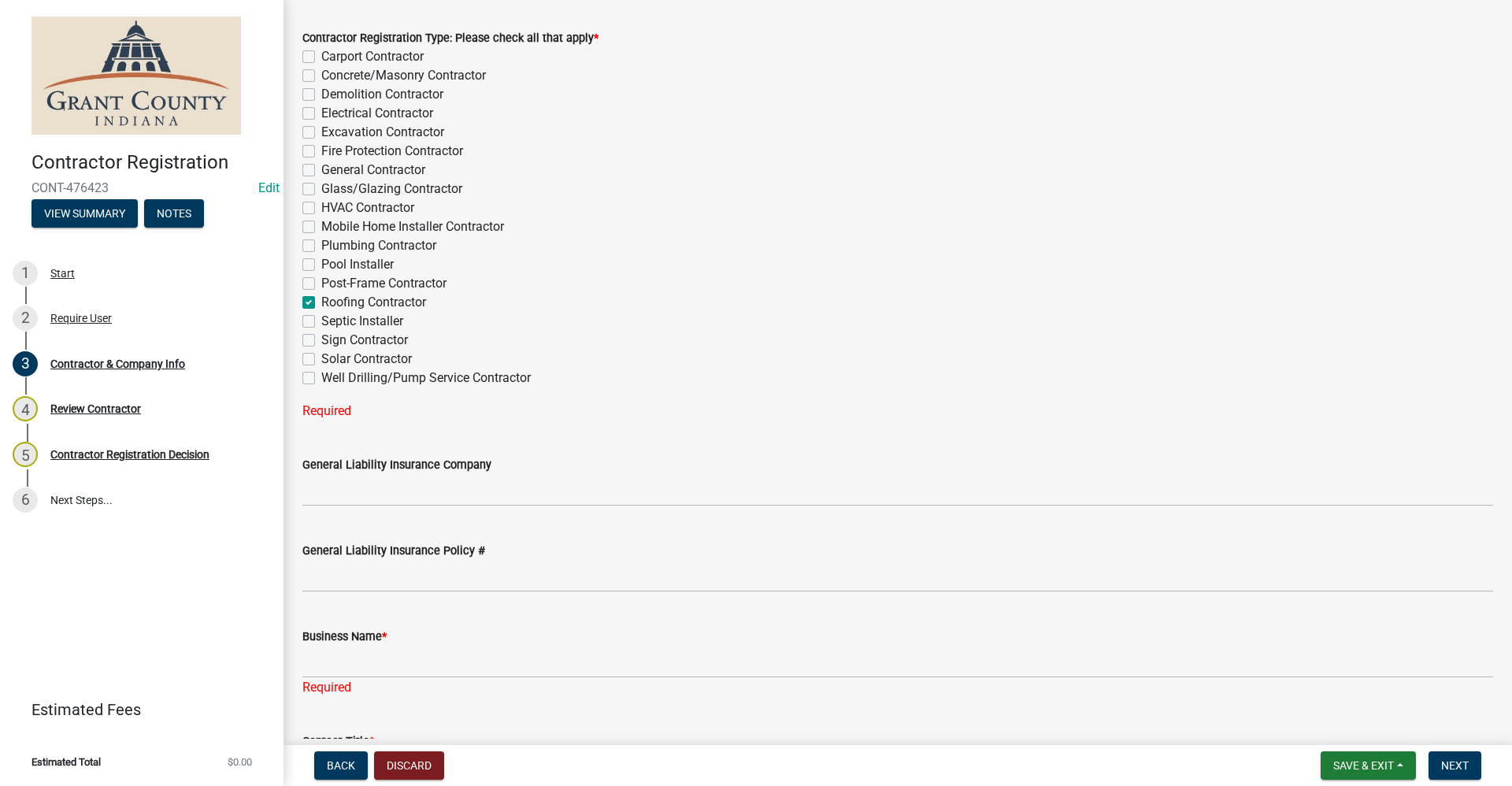
checkbox input "false"
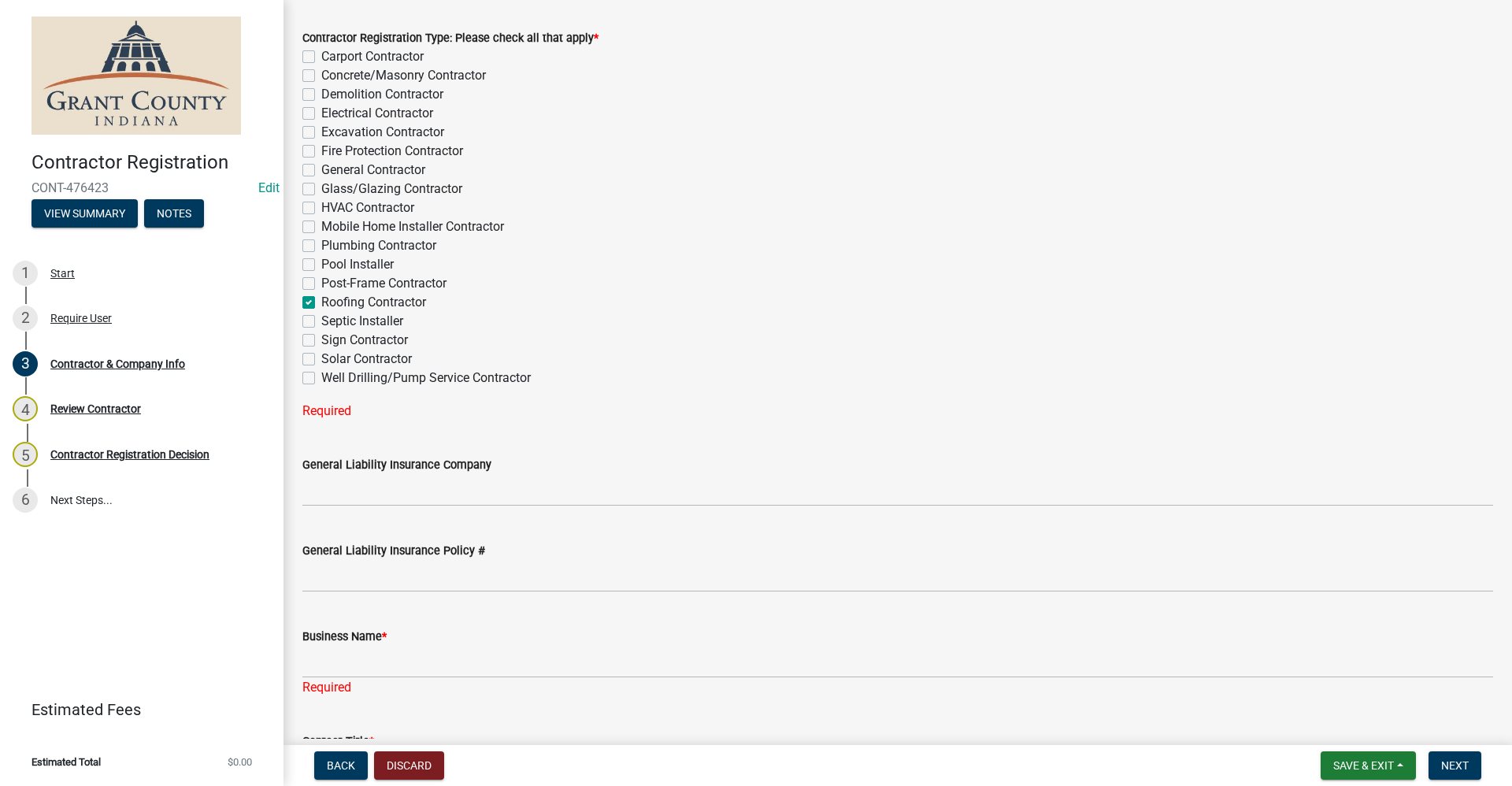
checkbox input "false"
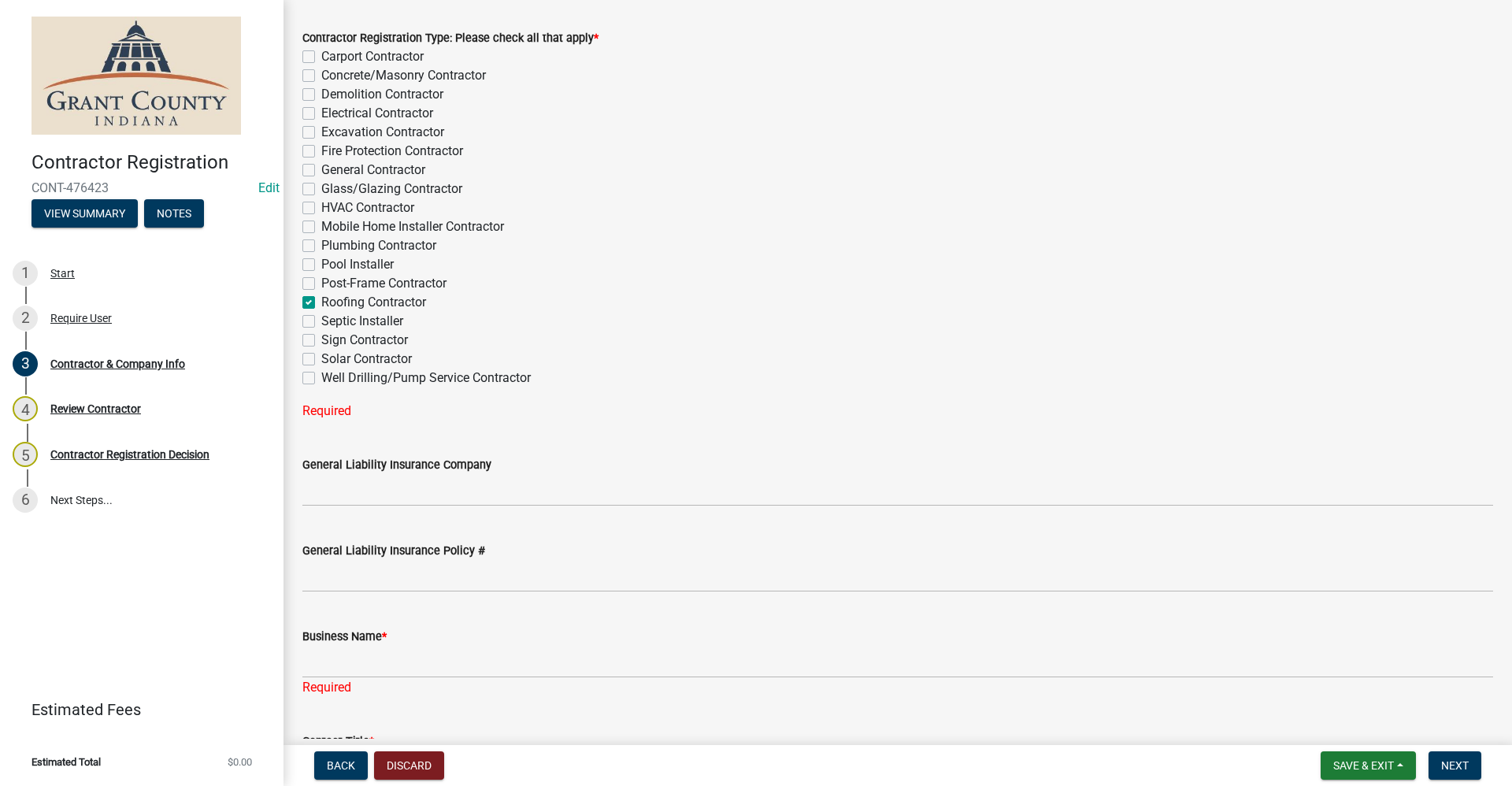
checkbox input "false"
checkbox input "true"
checkbox input "false"
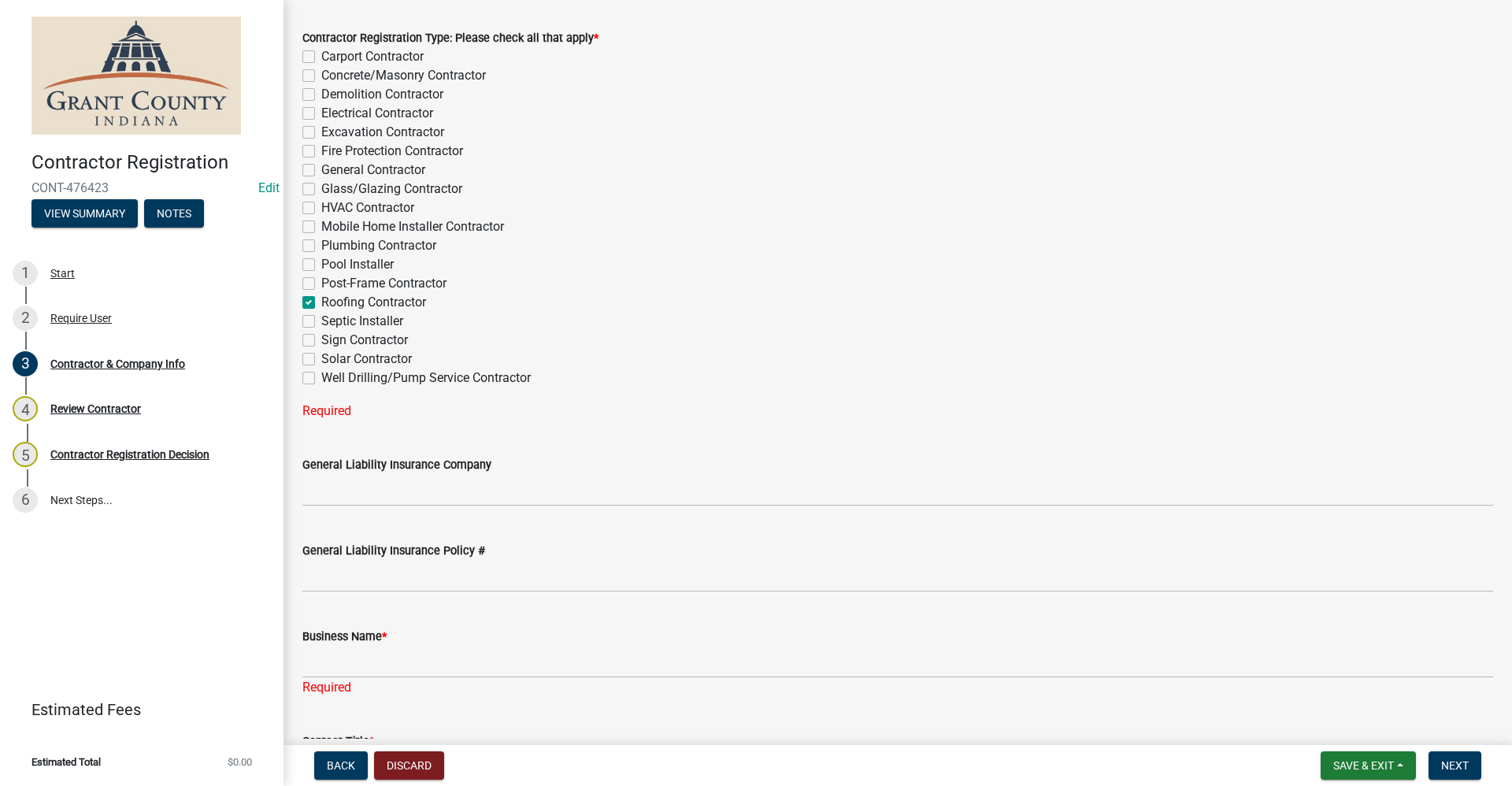
checkbox input "false"
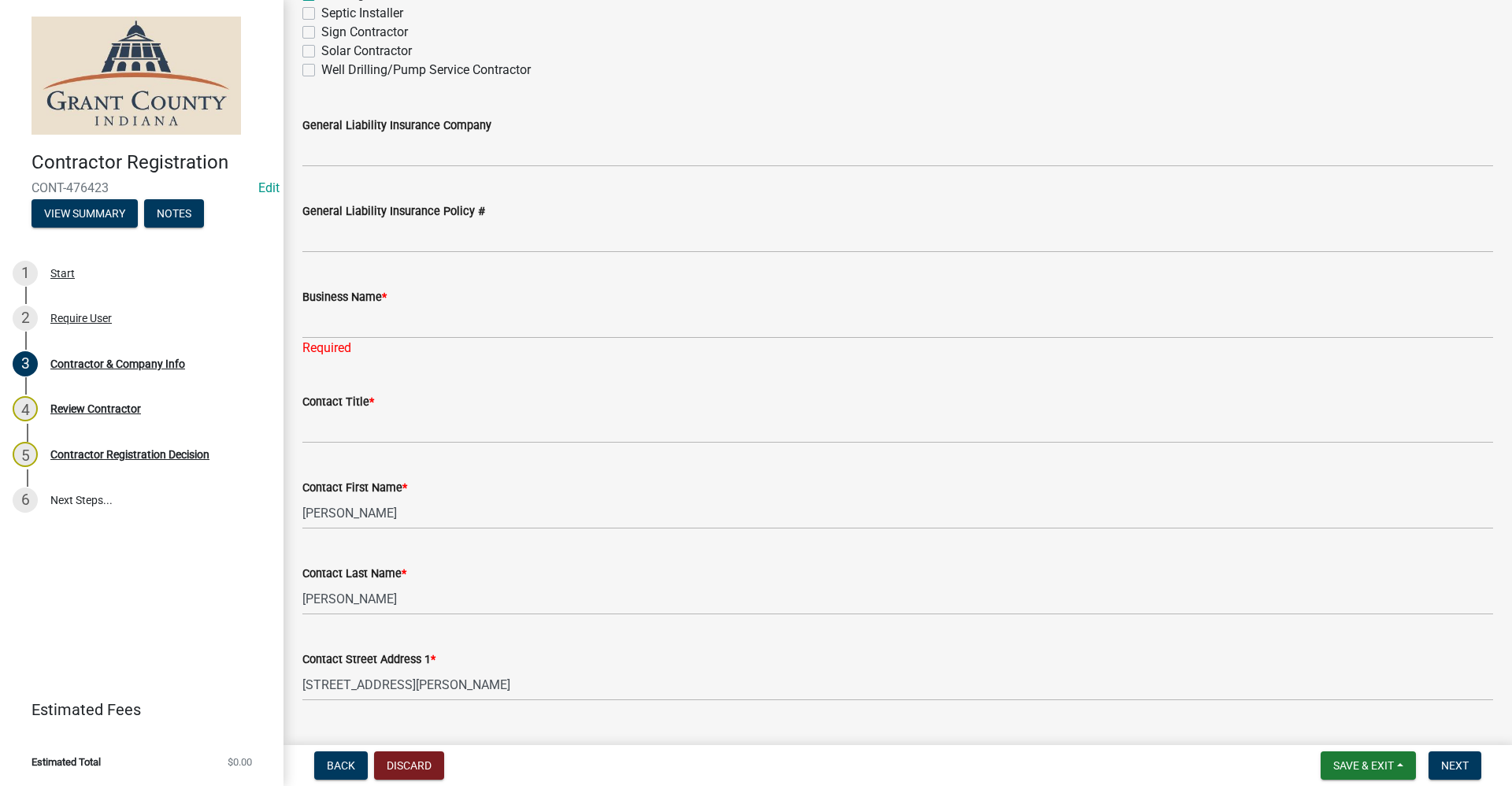
scroll to position [393, 0]
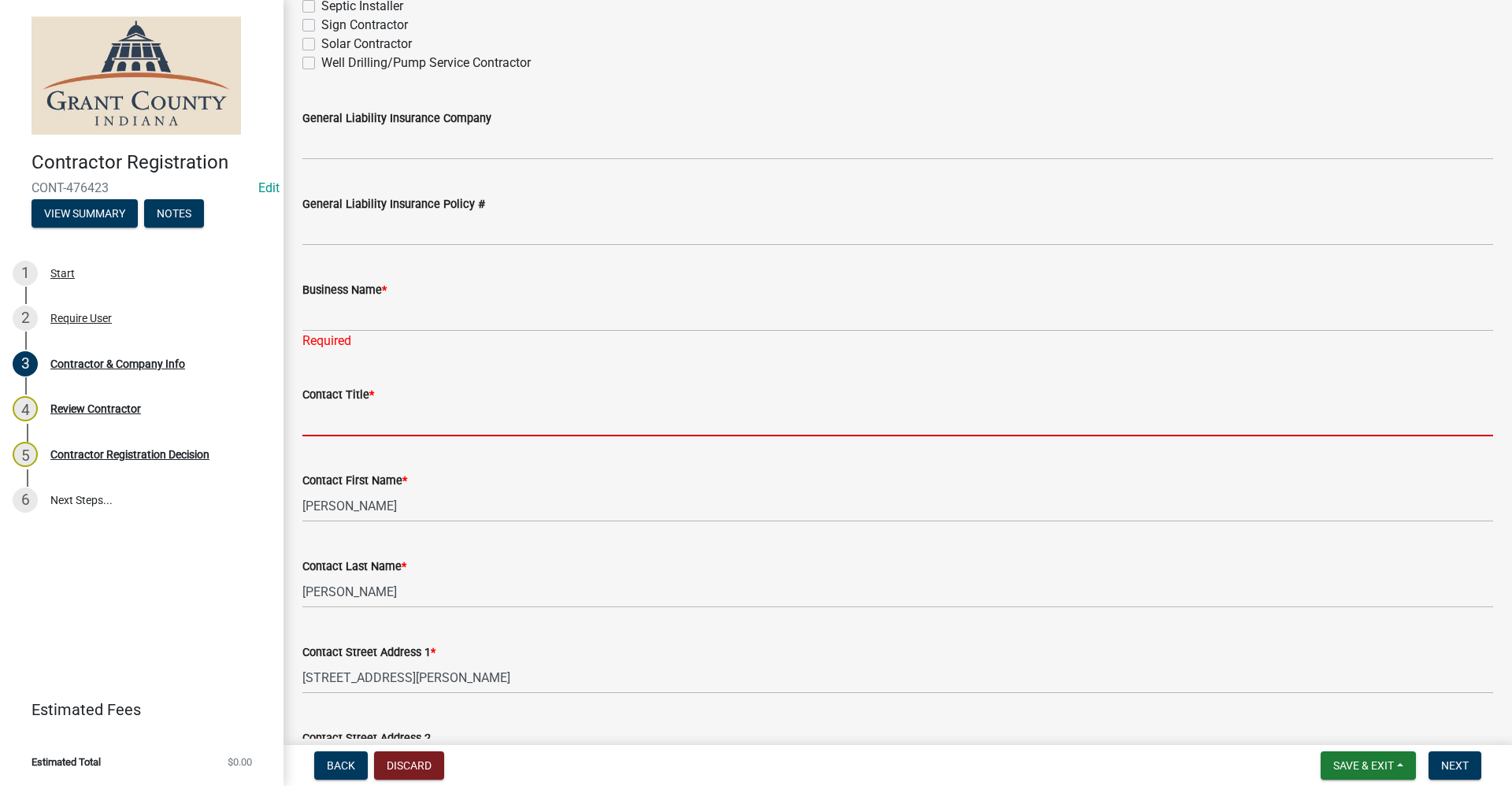
click at [347, 417] on input "Contact Title *" at bounding box center [898, 420] width 1191 height 32
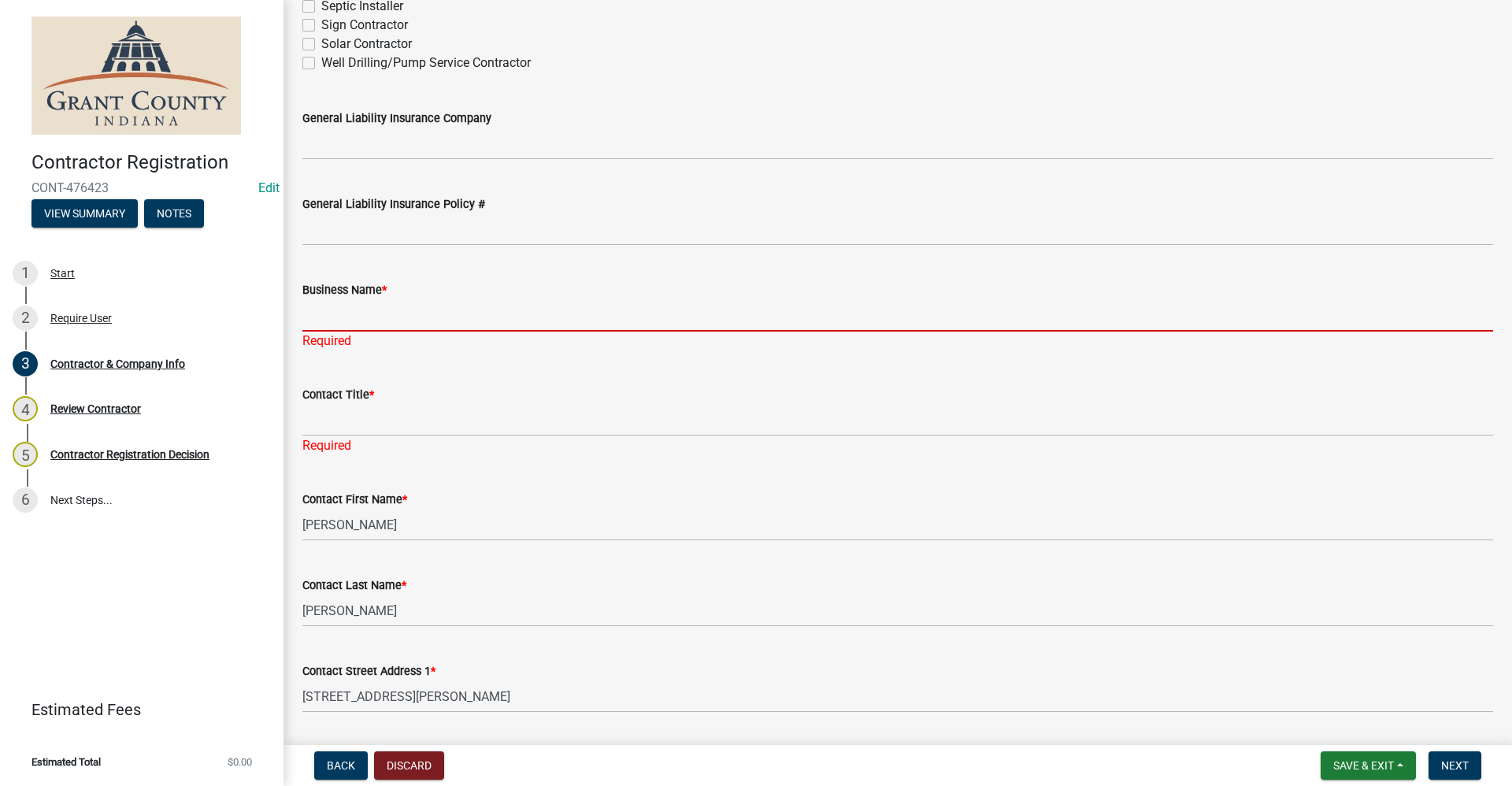
click at [330, 321] on input "Business Name *" at bounding box center [898, 315] width 1191 height 32
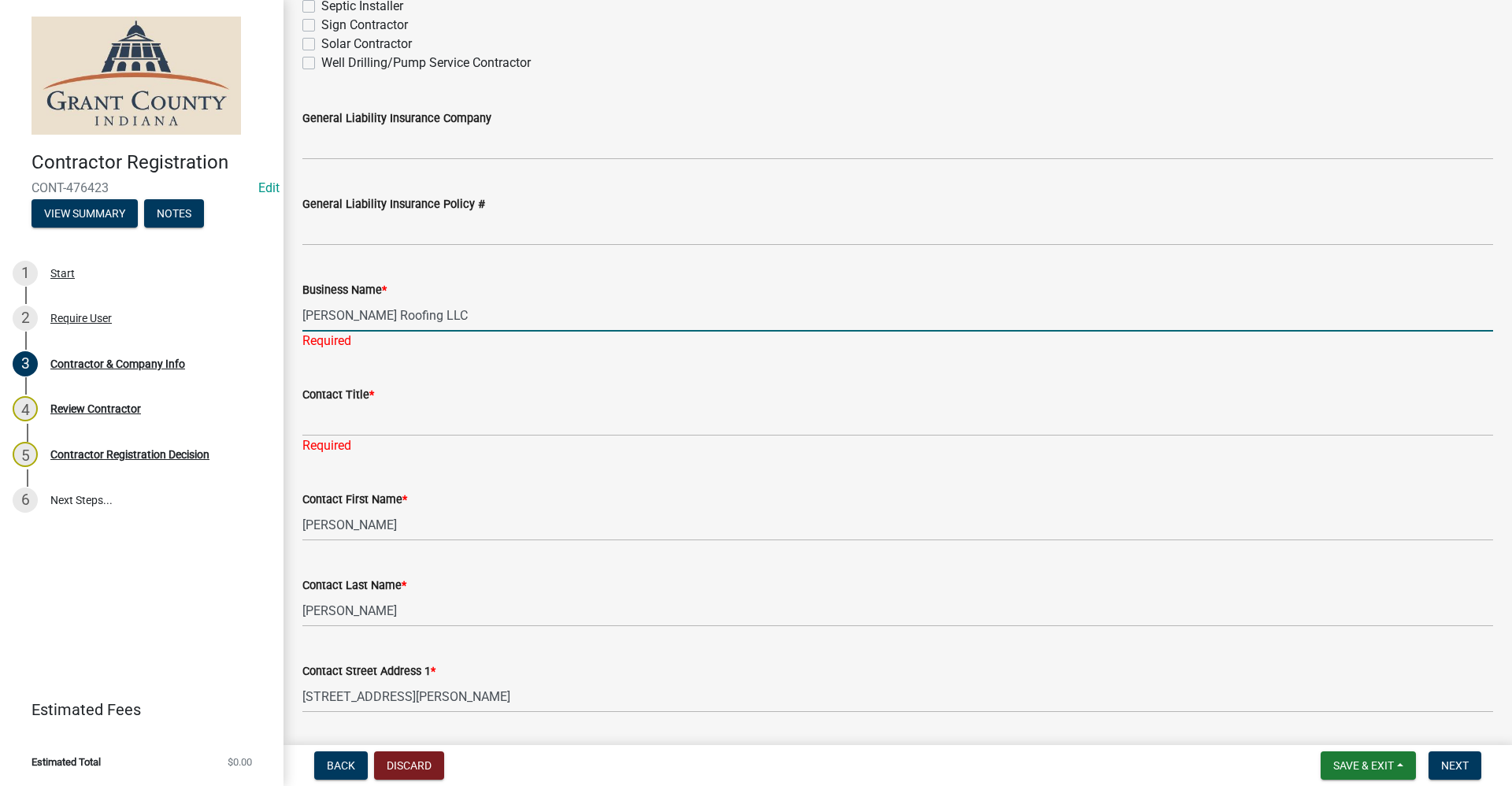
type input "[PERSON_NAME] Roofing LLC"
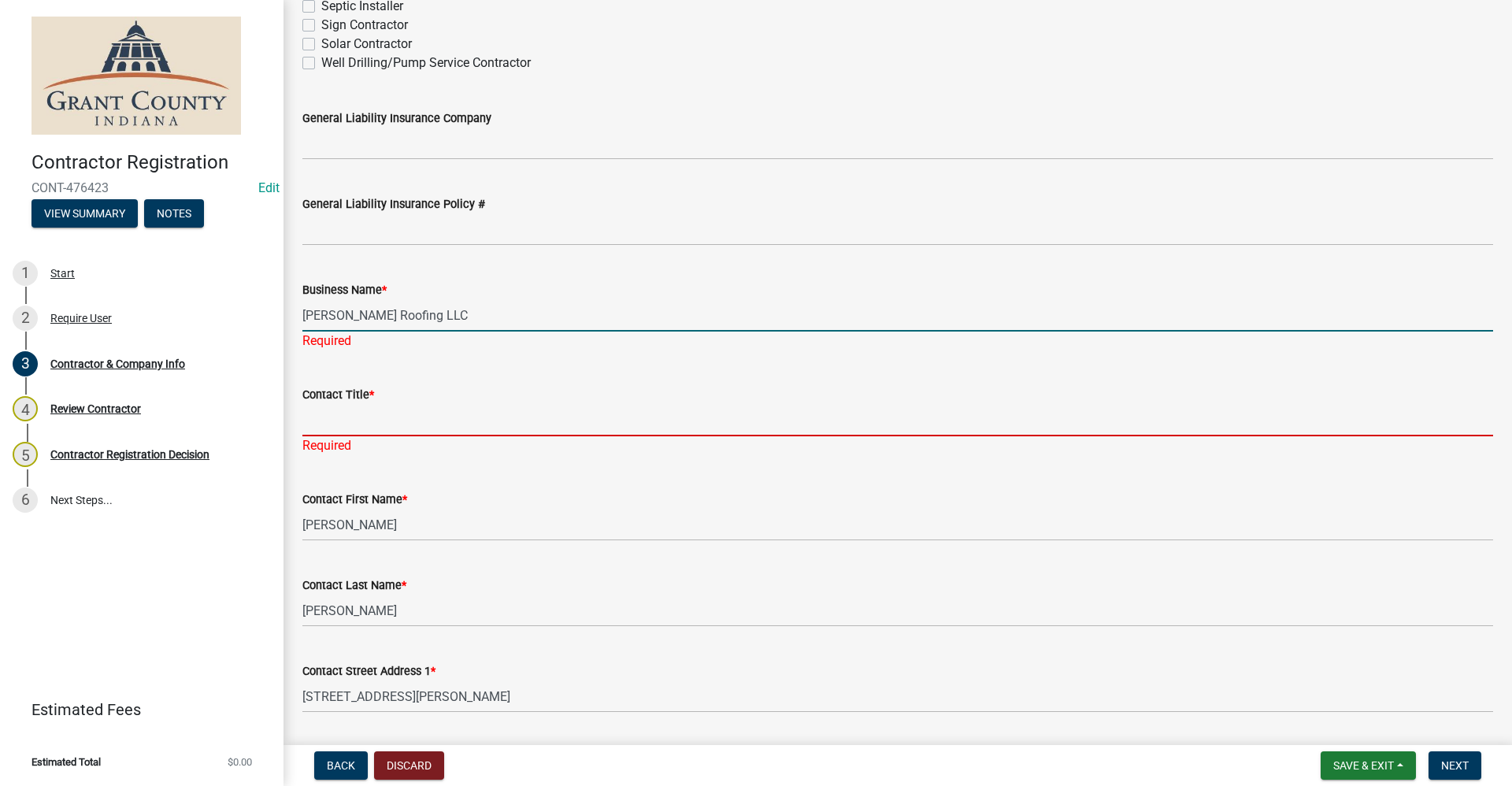
click at [347, 426] on div "Contact Title * Required" at bounding box center [898, 408] width 1191 height 92
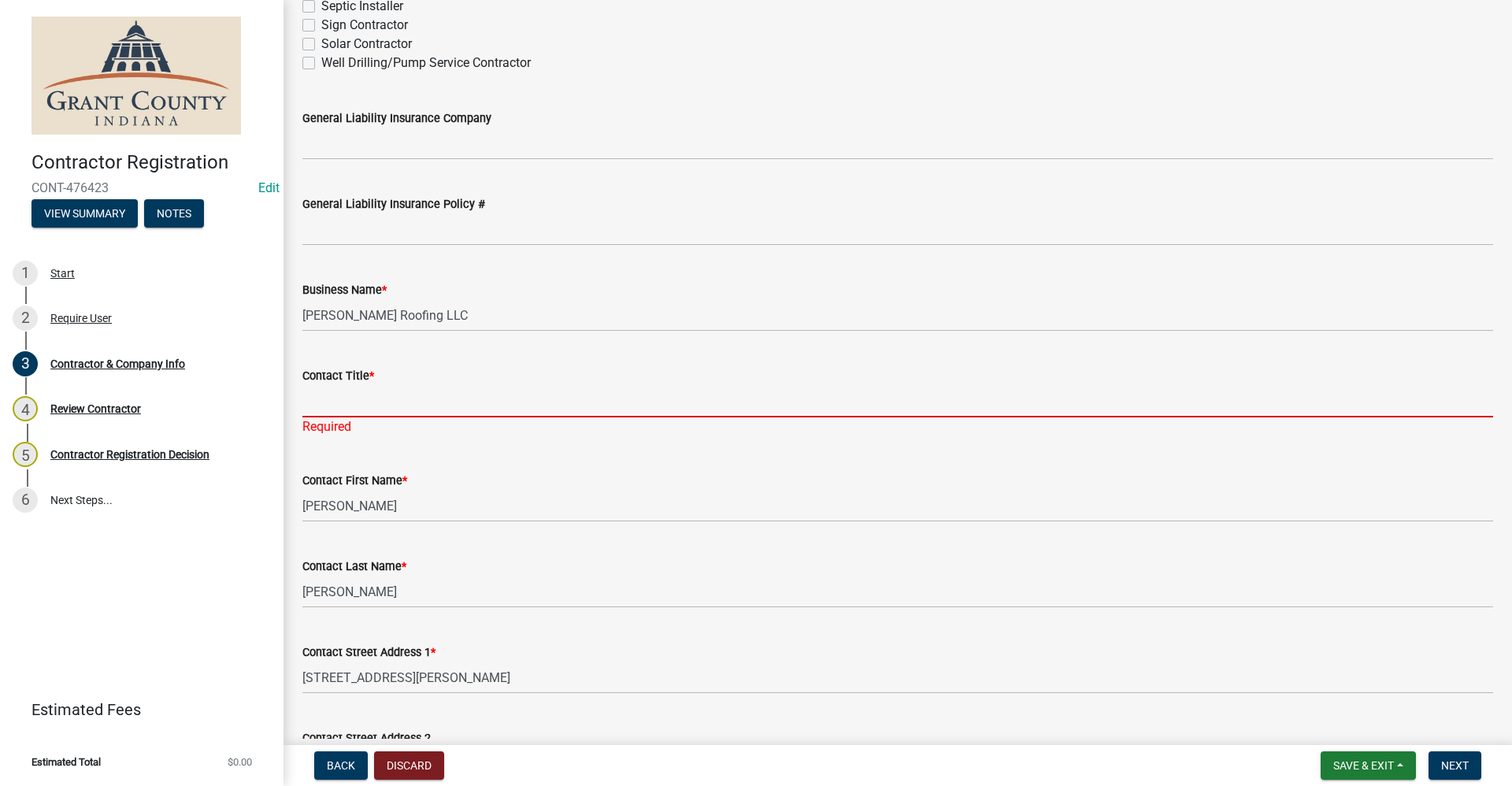
type input "owner"
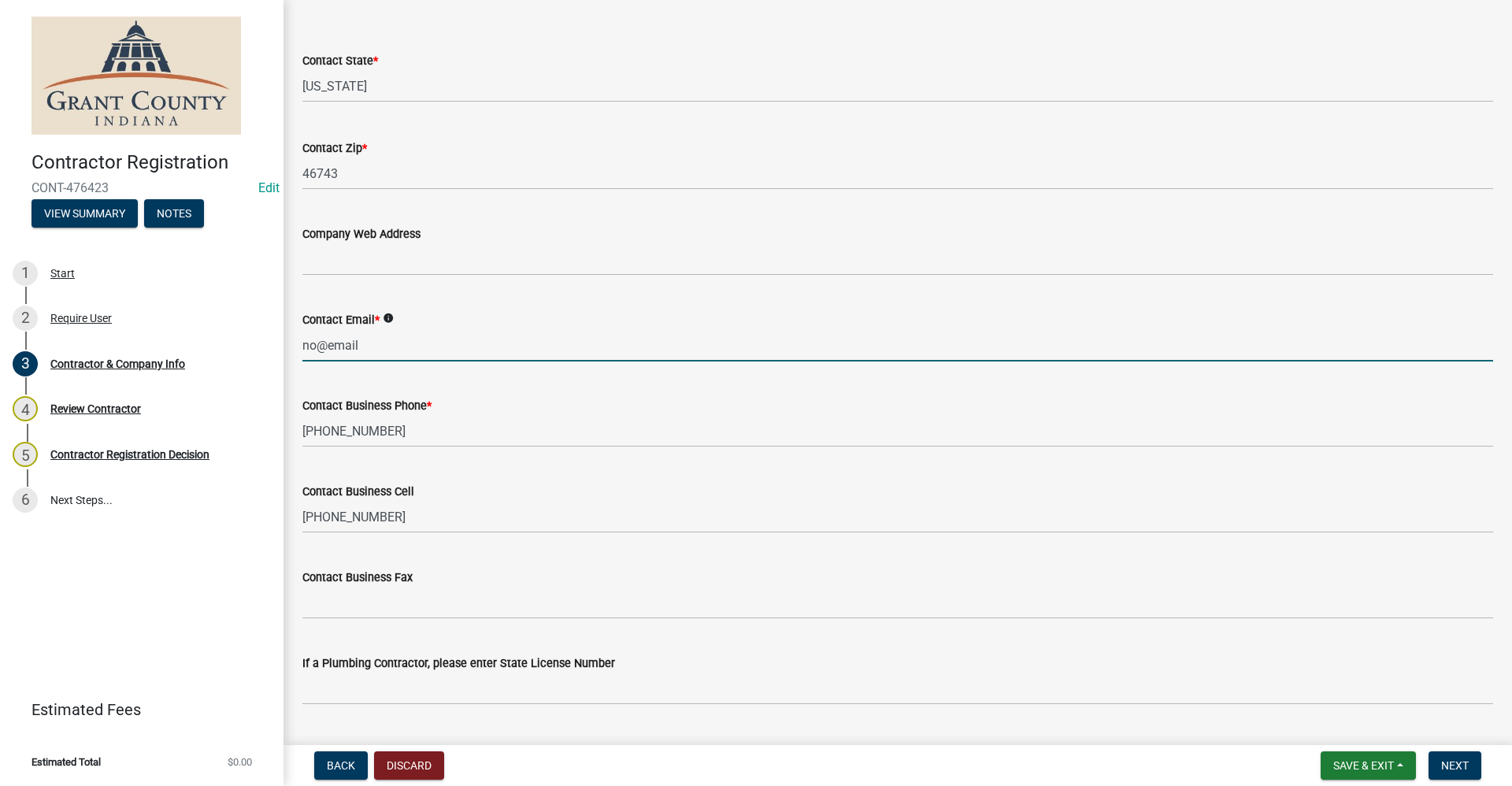
scroll to position [1243, 0]
drag, startPoint x: 363, startPoint y: 345, endPoint x: 295, endPoint y: 342, distance: 68.1
click at [295, 342] on div "Contact Email * info no@email" at bounding box center [898, 325] width 1214 height 74
type input "[EMAIL_ADDRESS][DOMAIN_NAME]"
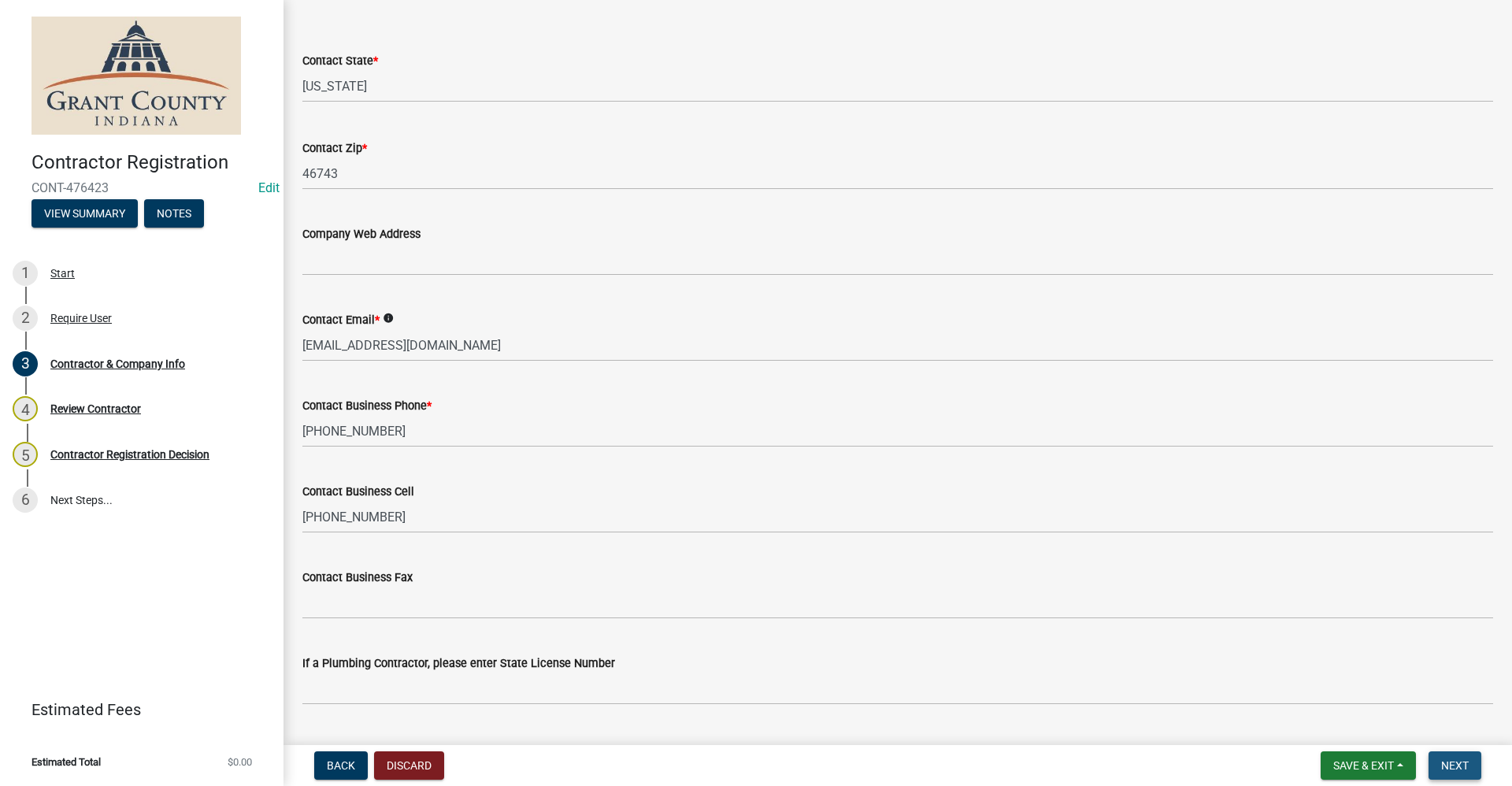
click at [1465, 770] on span "Next" at bounding box center [1455, 765] width 27 height 12
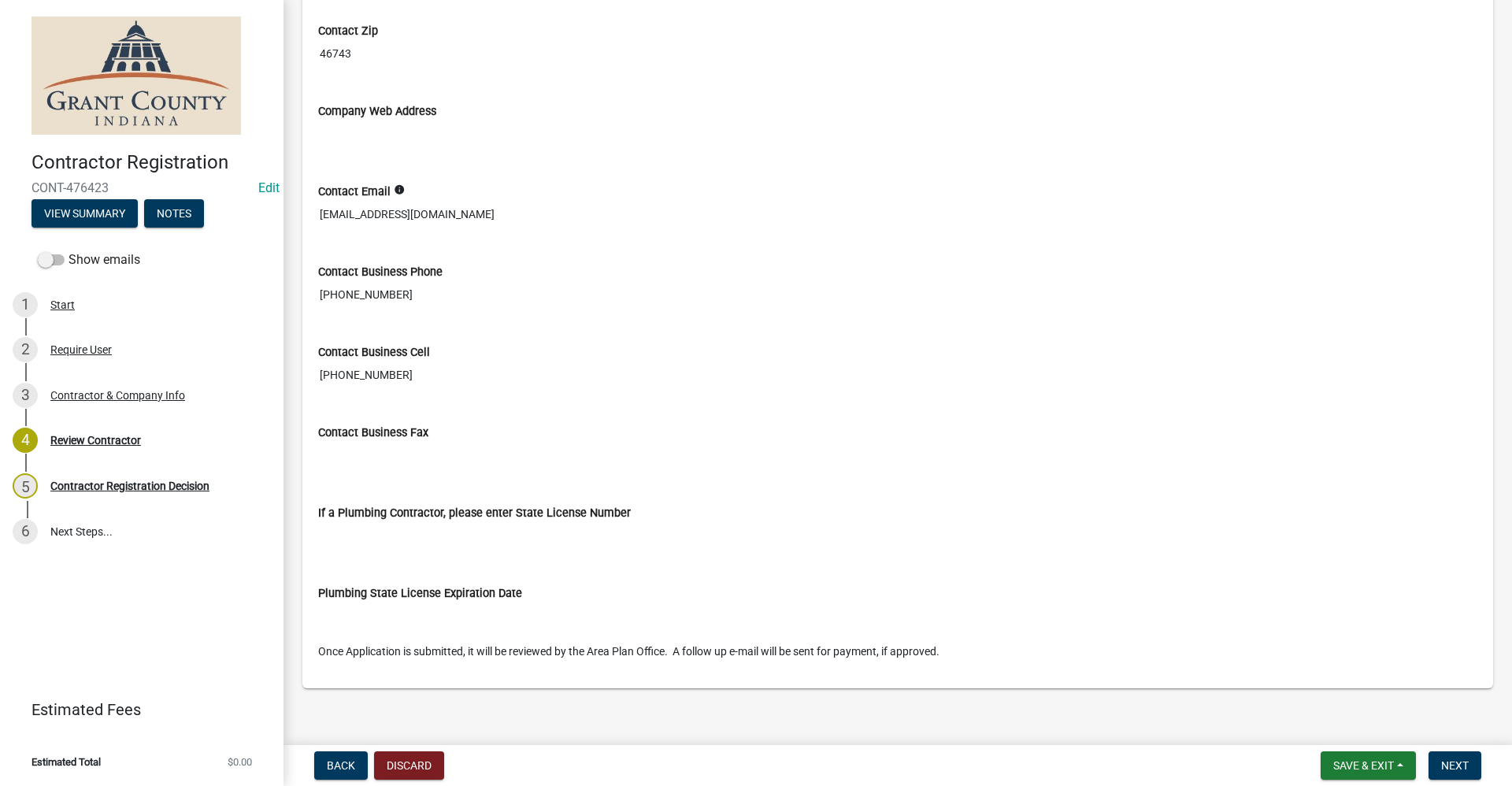
scroll to position [1056, 0]
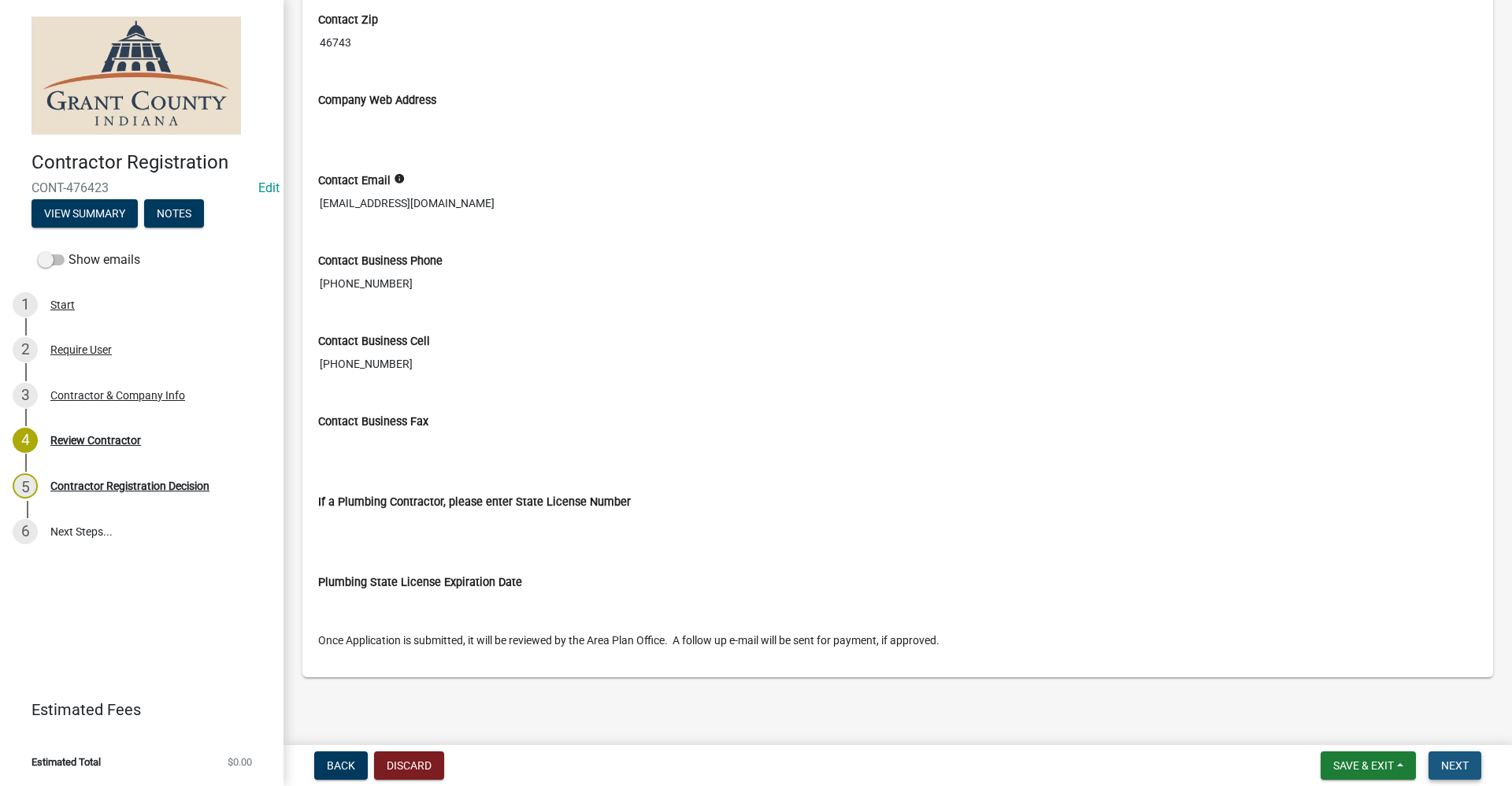
click at [1455, 766] on span "Next" at bounding box center [1455, 765] width 27 height 12
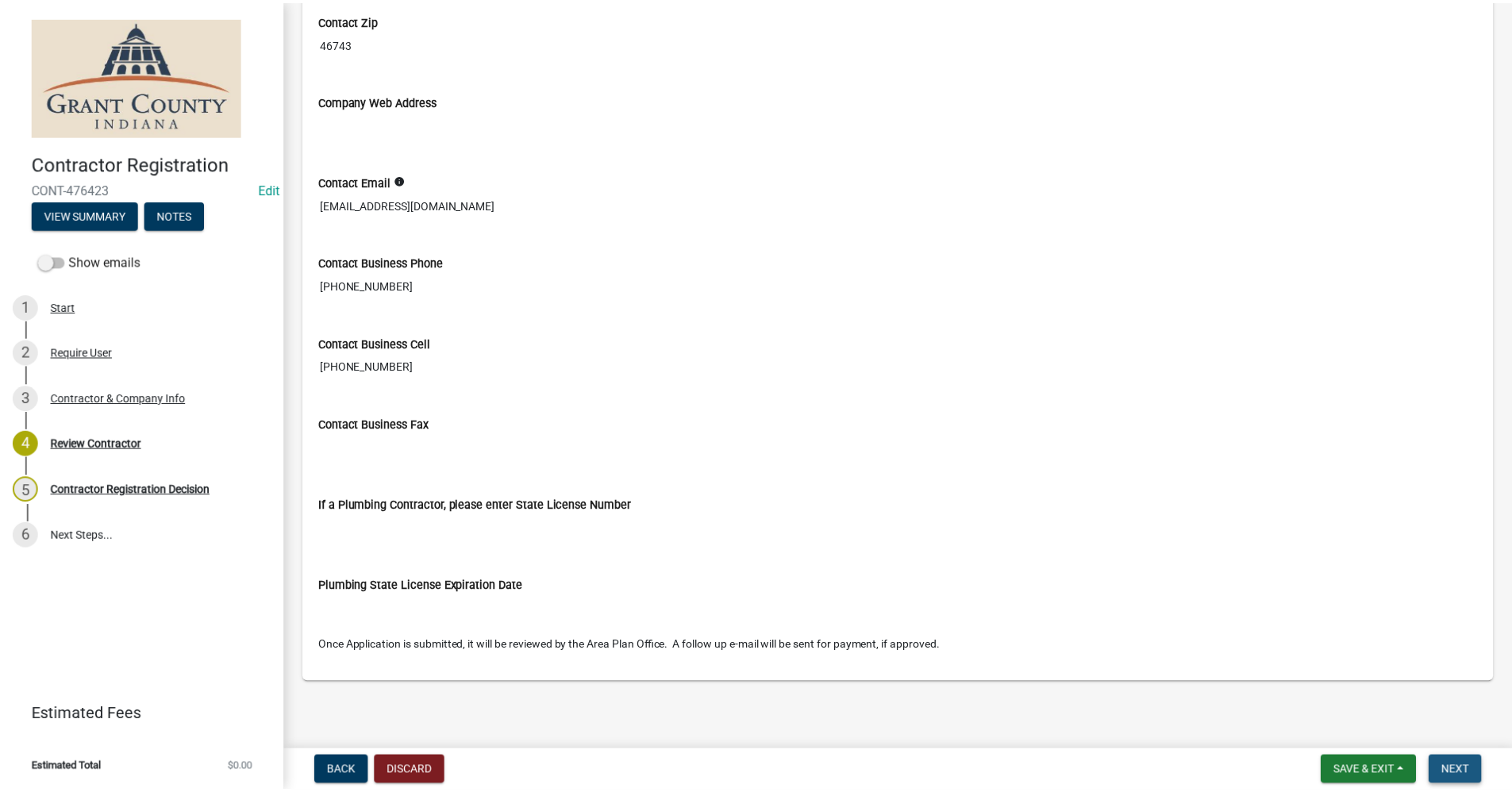
scroll to position [0, 0]
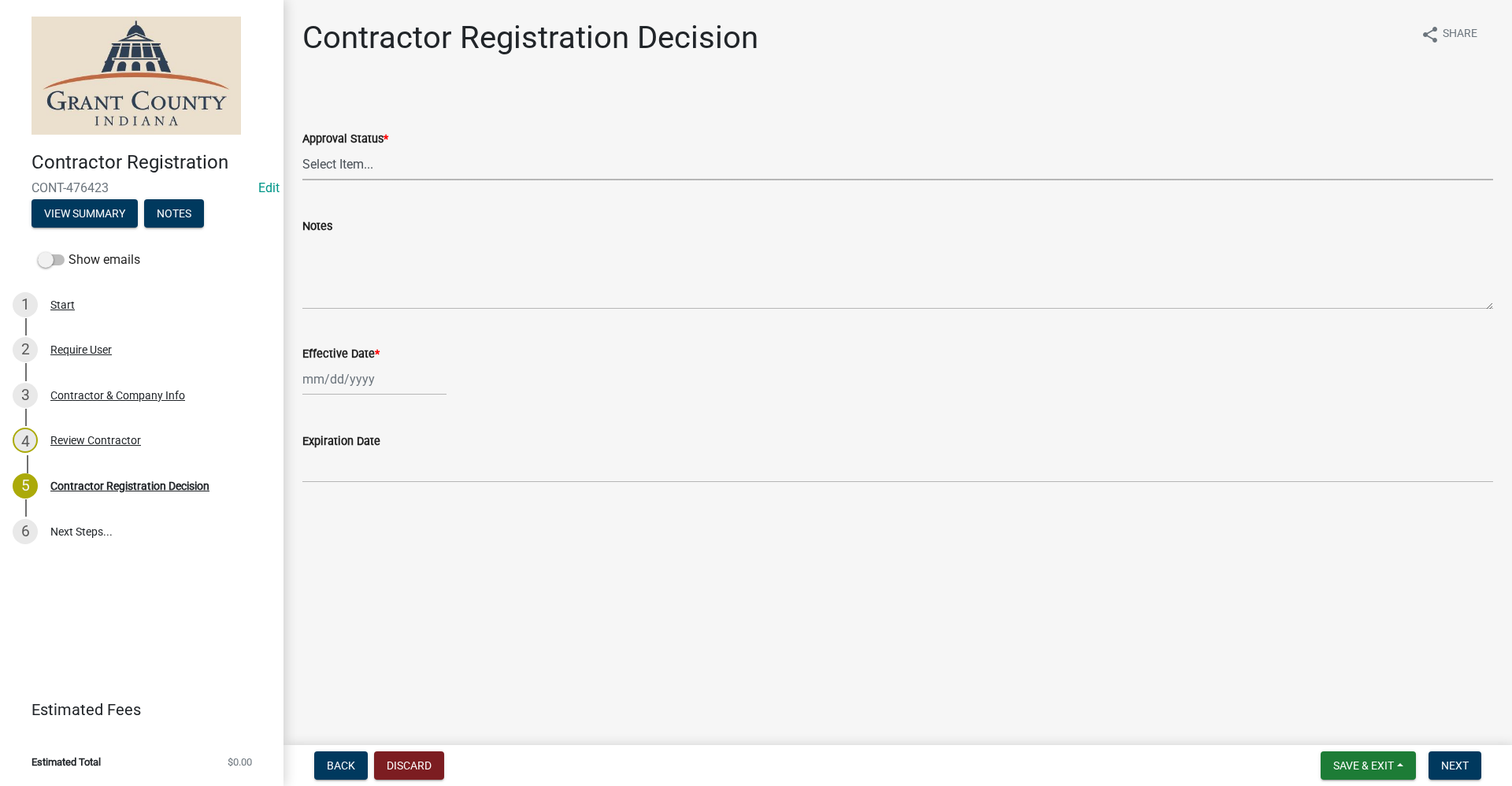
click at [326, 171] on select "Select Item... Approved Denied" at bounding box center [898, 164] width 1191 height 32
click at [303, 148] on select "Select Item... Approved Denied" at bounding box center [898, 164] width 1191 height 32
select select "4b86b809-39dd-4c68-9f3d-fdb3e7050482"
click at [328, 389] on div at bounding box center [374, 379] width 144 height 32
select select "9"
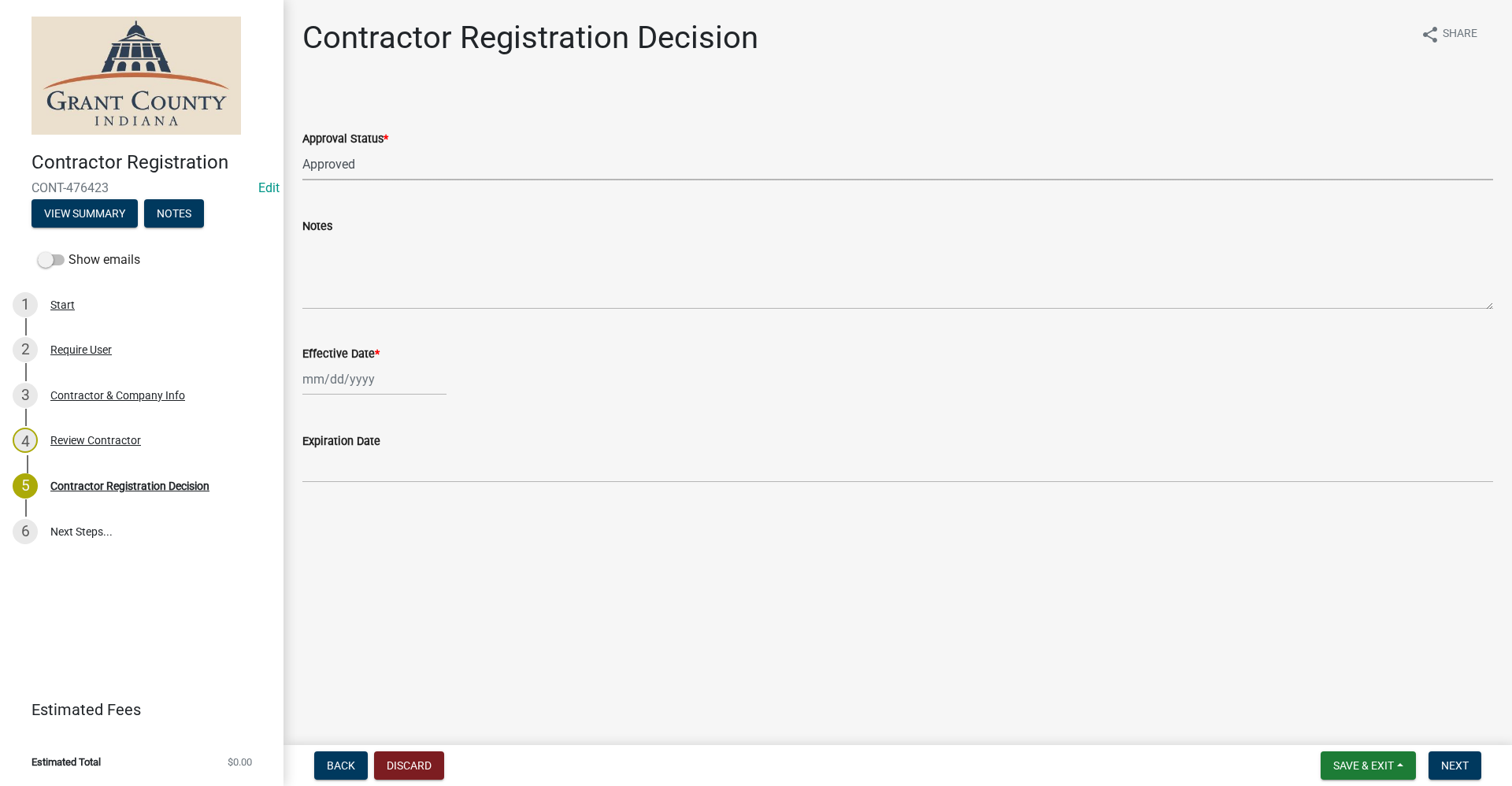
select select "2025"
click at [365, 489] on div "10" at bounding box center [369, 488] width 25 height 25
type input "[DATE]"
click at [1458, 769] on span "Next" at bounding box center [1455, 765] width 27 height 12
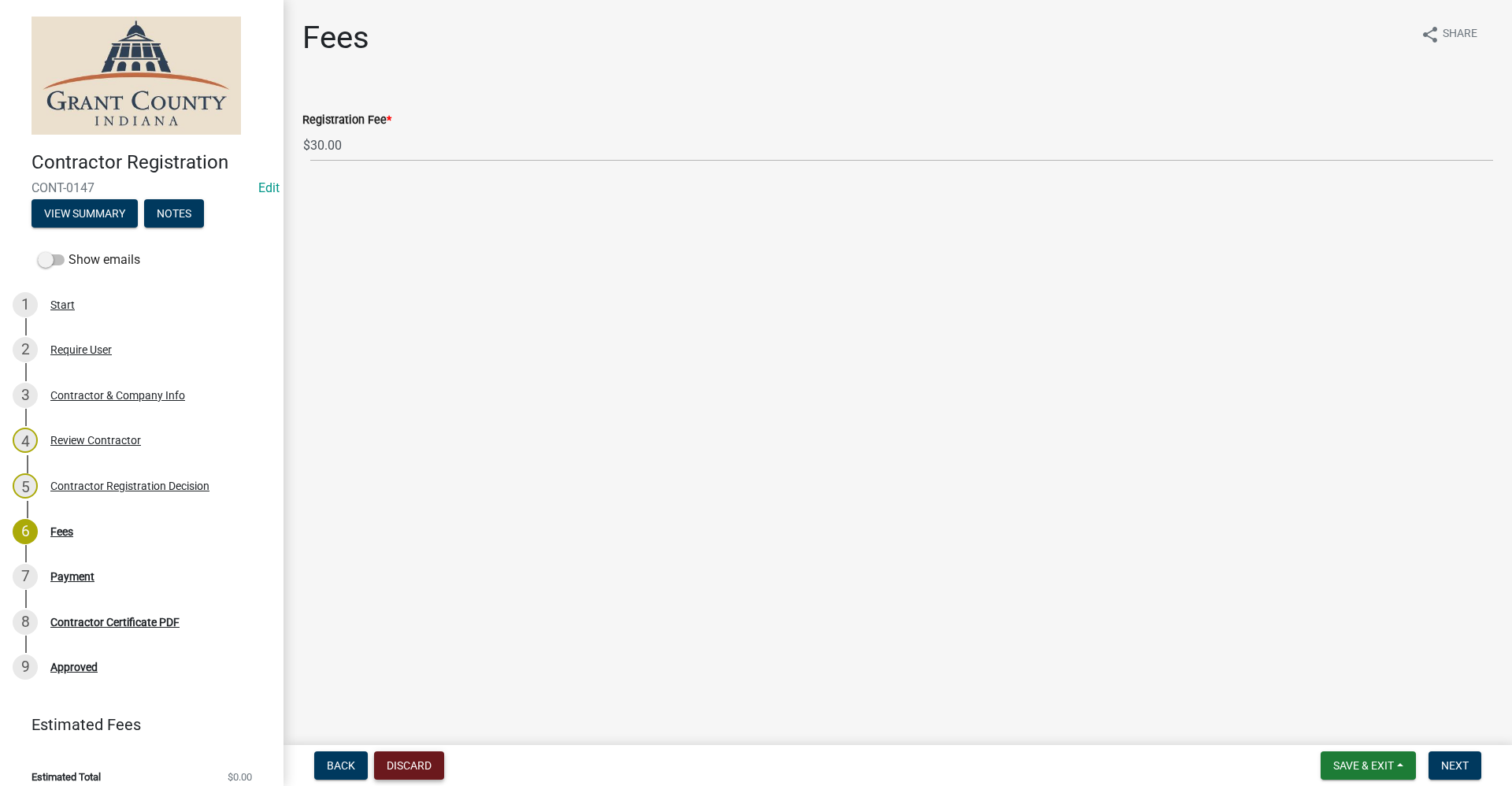
click at [415, 765] on button "Discard" at bounding box center [409, 765] width 70 height 28
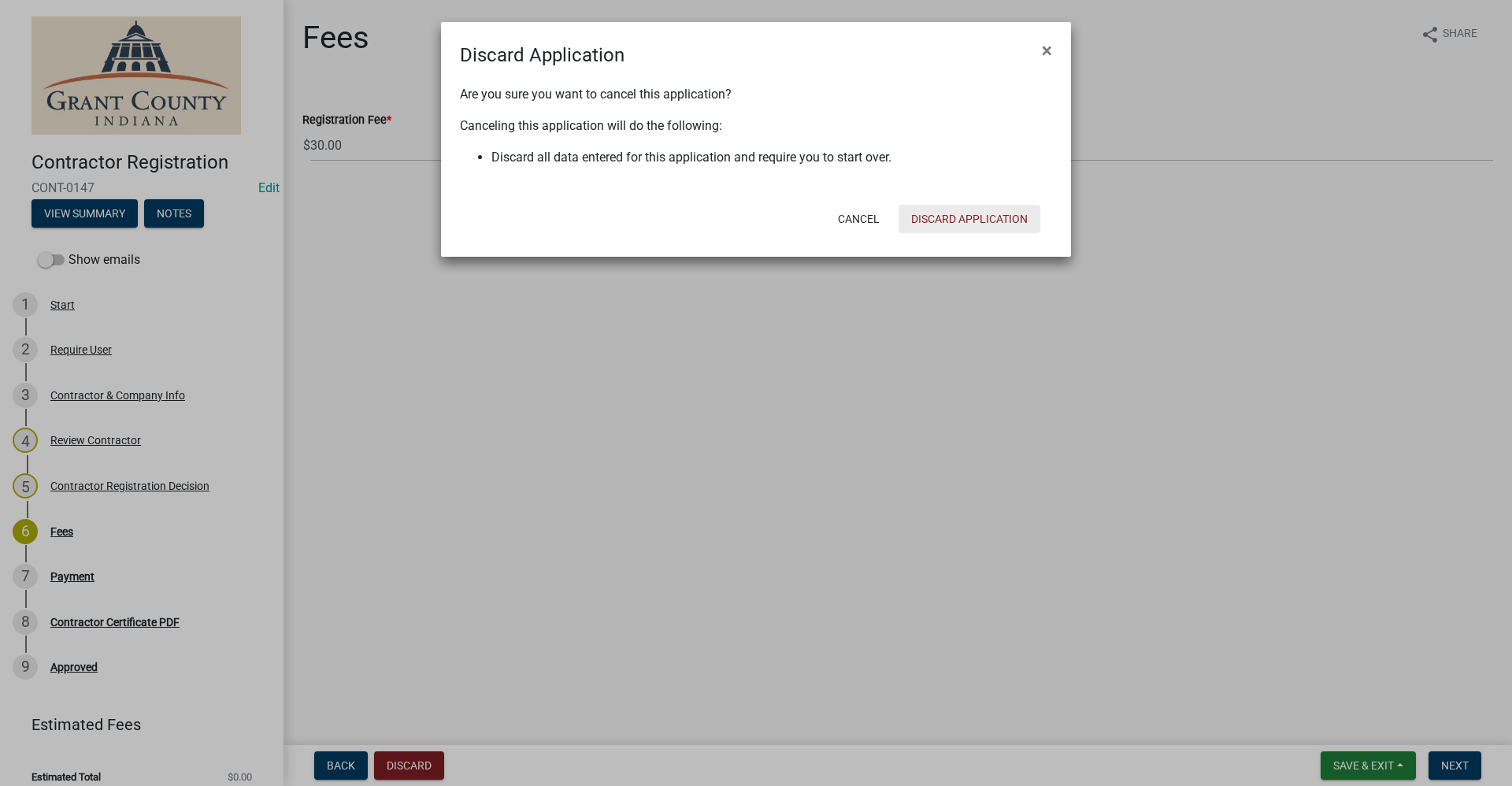
click at [961, 215] on button "Discard Application" at bounding box center [970, 219] width 142 height 28
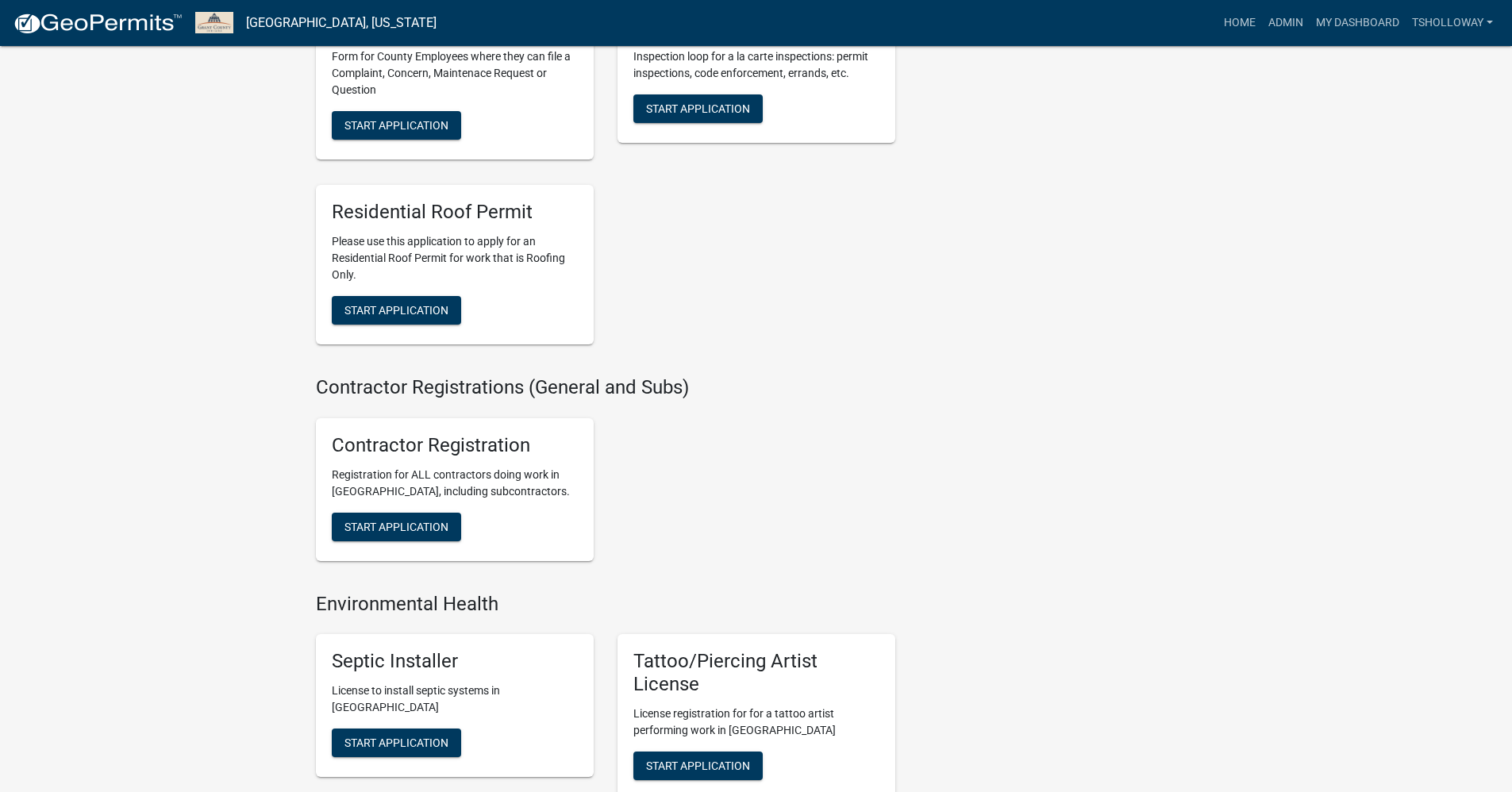
scroll to position [2698, 0]
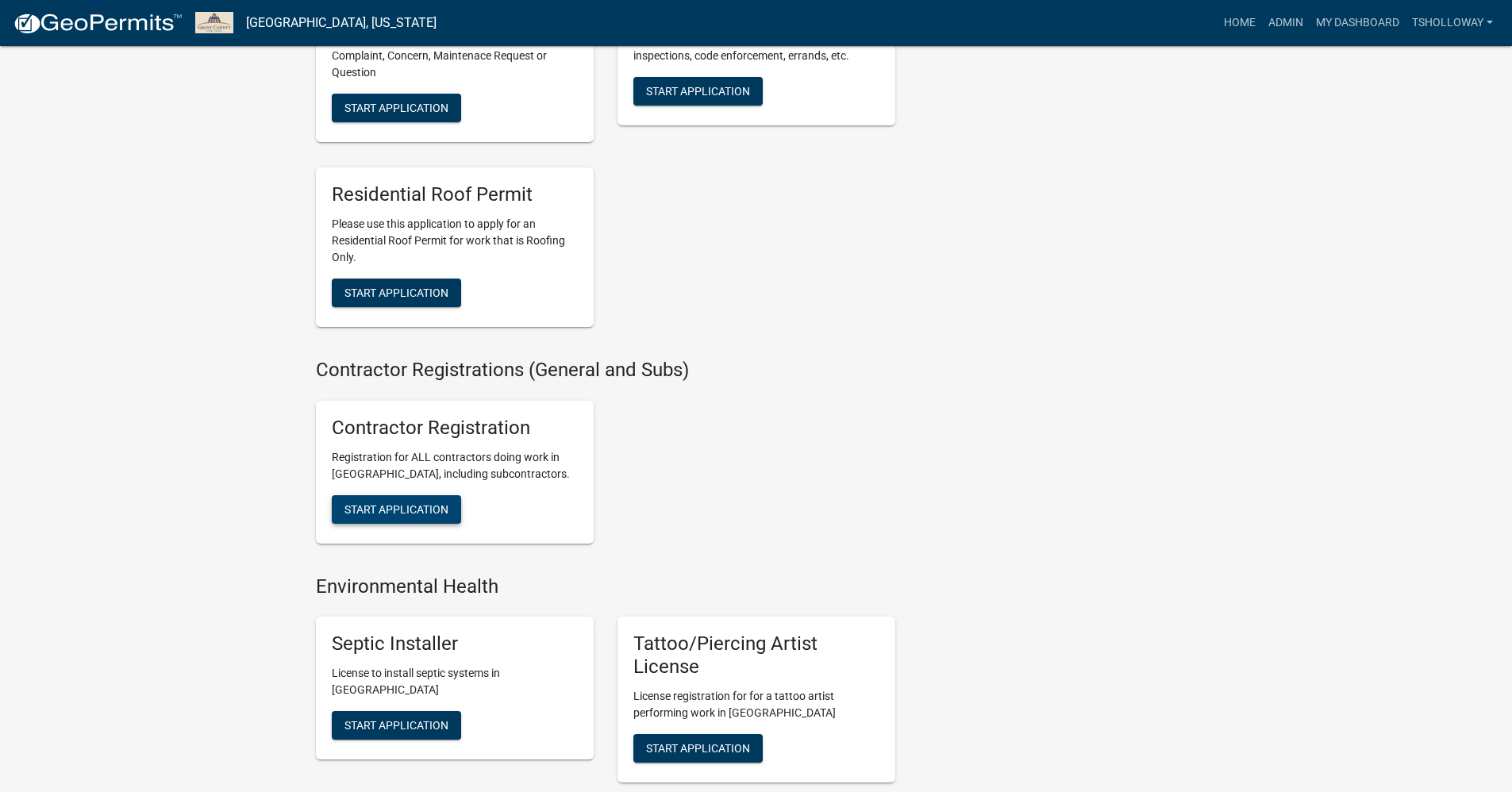
click at [373, 515] on span "Start Application" at bounding box center [397, 508] width 104 height 12
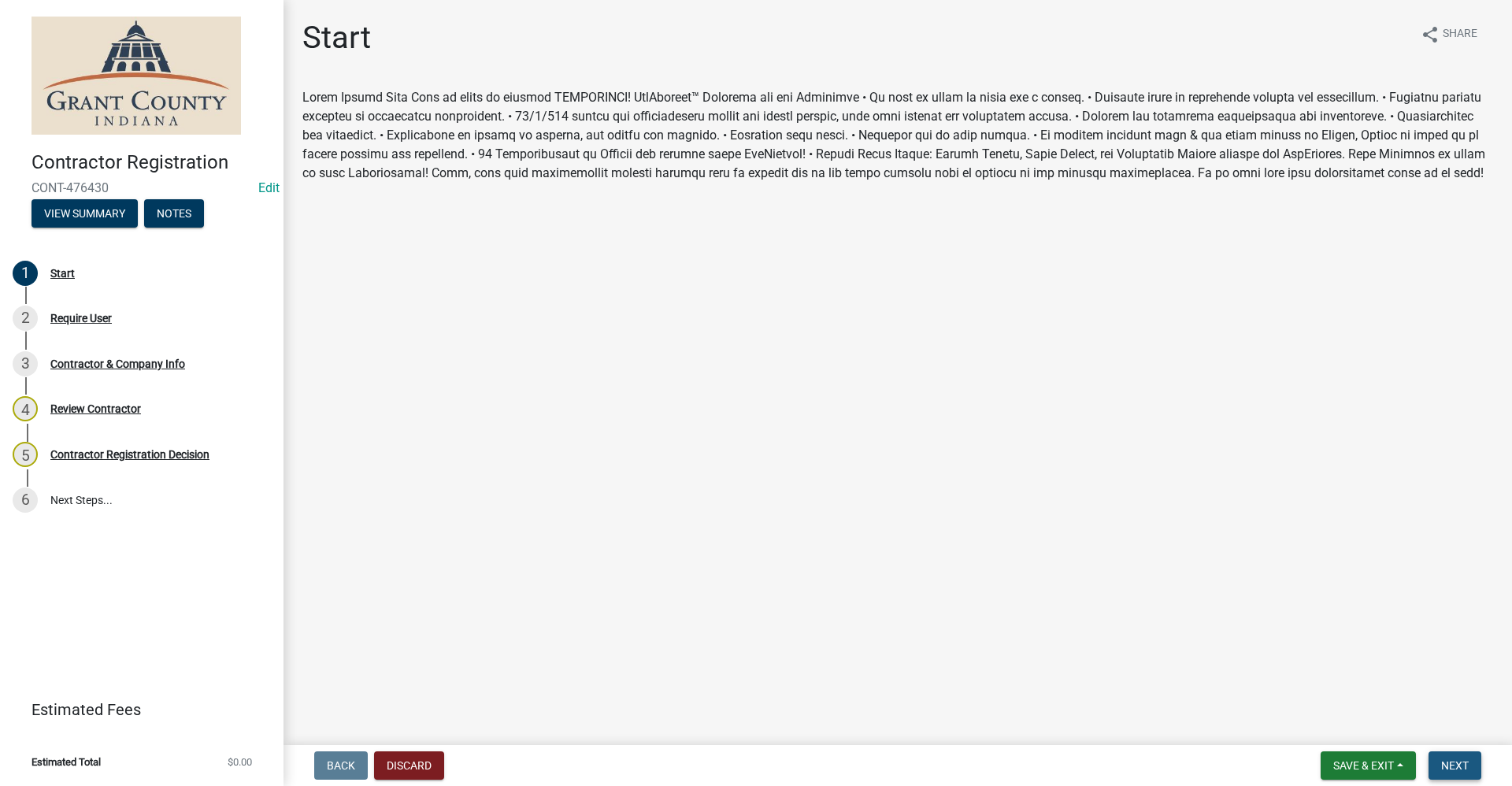
click at [1460, 770] on span "Next" at bounding box center [1455, 765] width 27 height 12
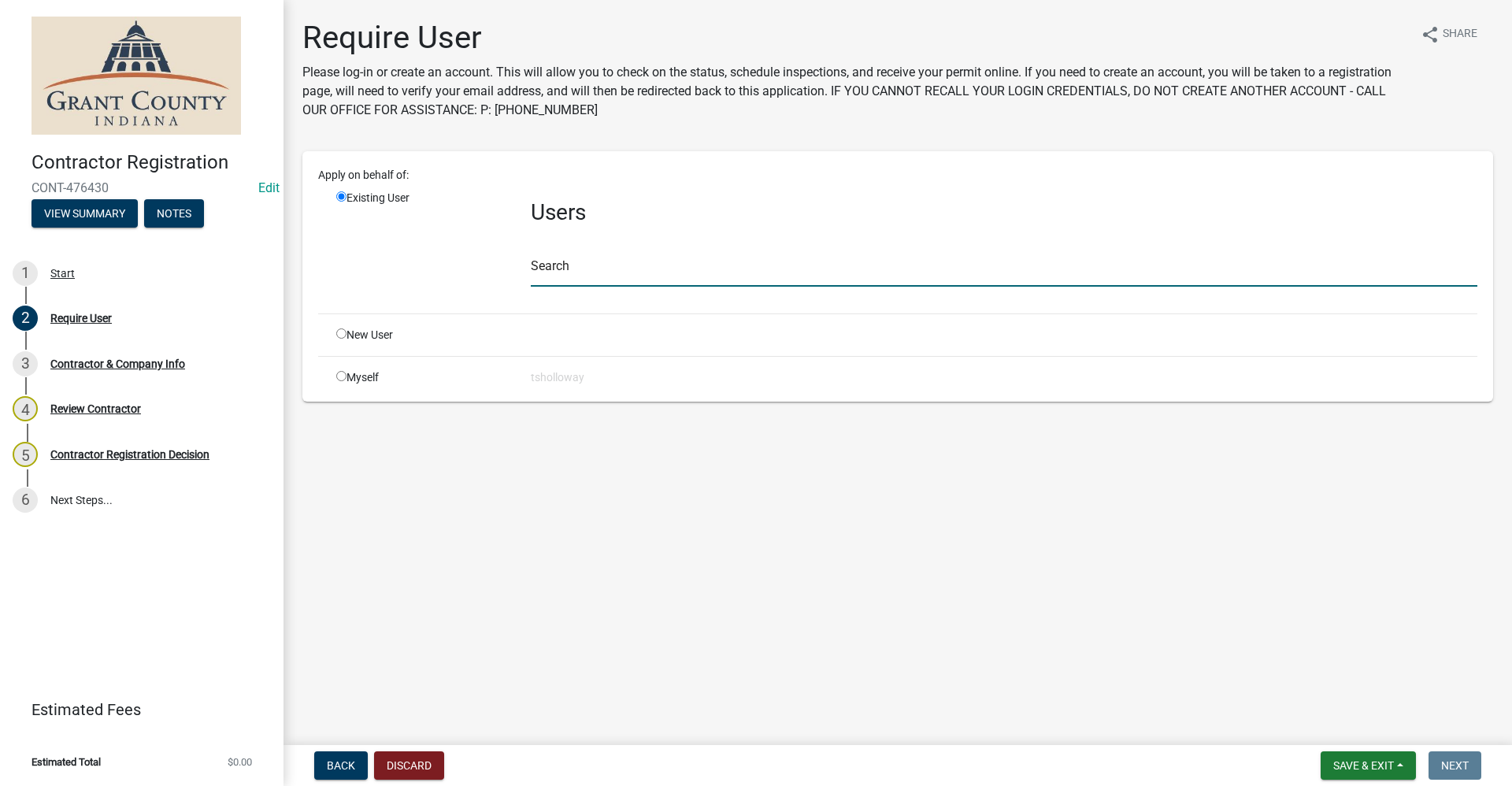
click at [541, 271] on input "text" at bounding box center [1004, 270] width 947 height 32
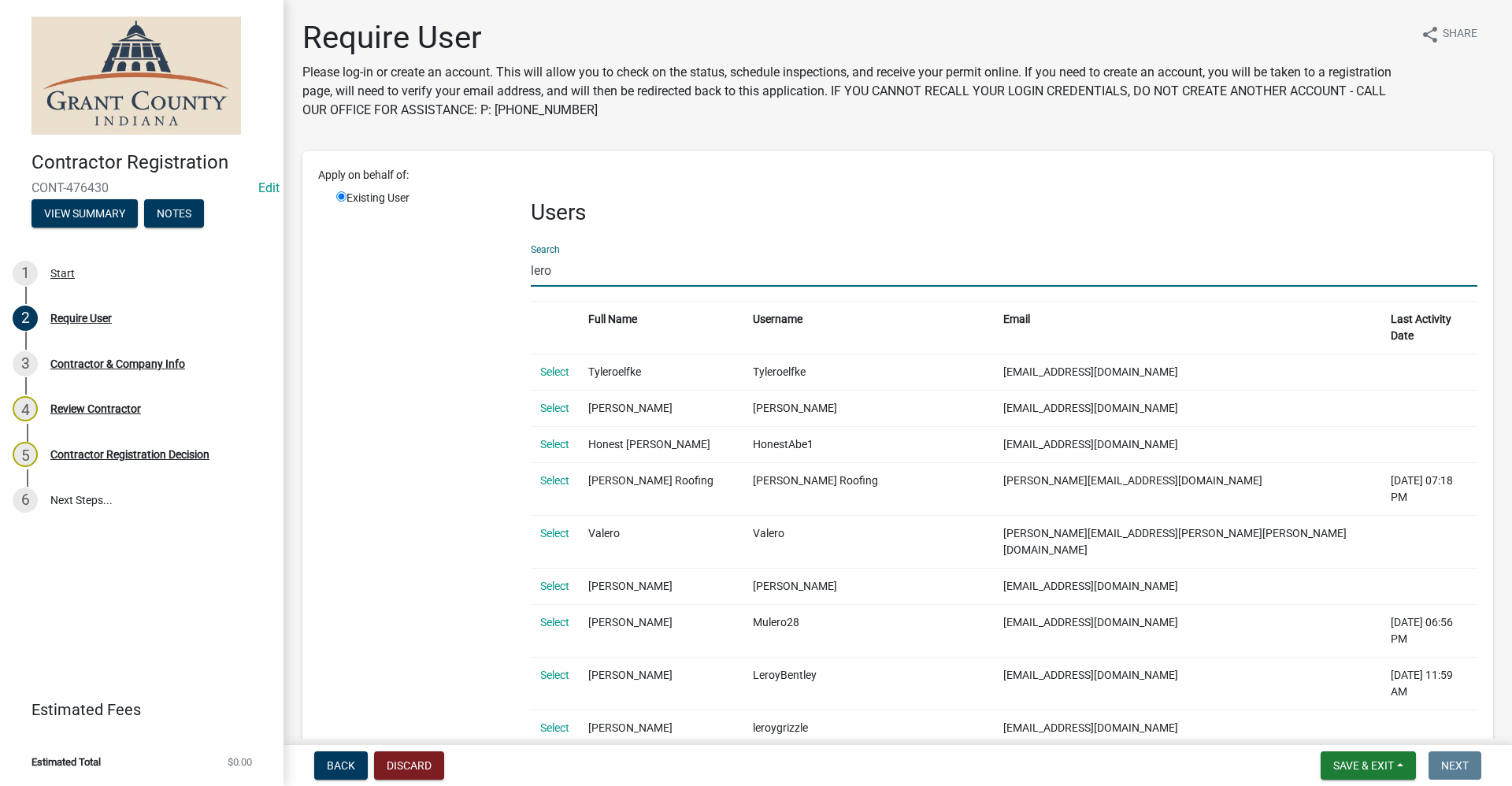
type input "lero"
click at [631, 398] on td "[PERSON_NAME]" at bounding box center [661, 408] width 165 height 36
click at [1042, 395] on td "leroyschumaker1997@gmail.com" at bounding box center [1187, 408] width 388 height 36
click at [551, 402] on link "Select" at bounding box center [555, 407] width 29 height 12
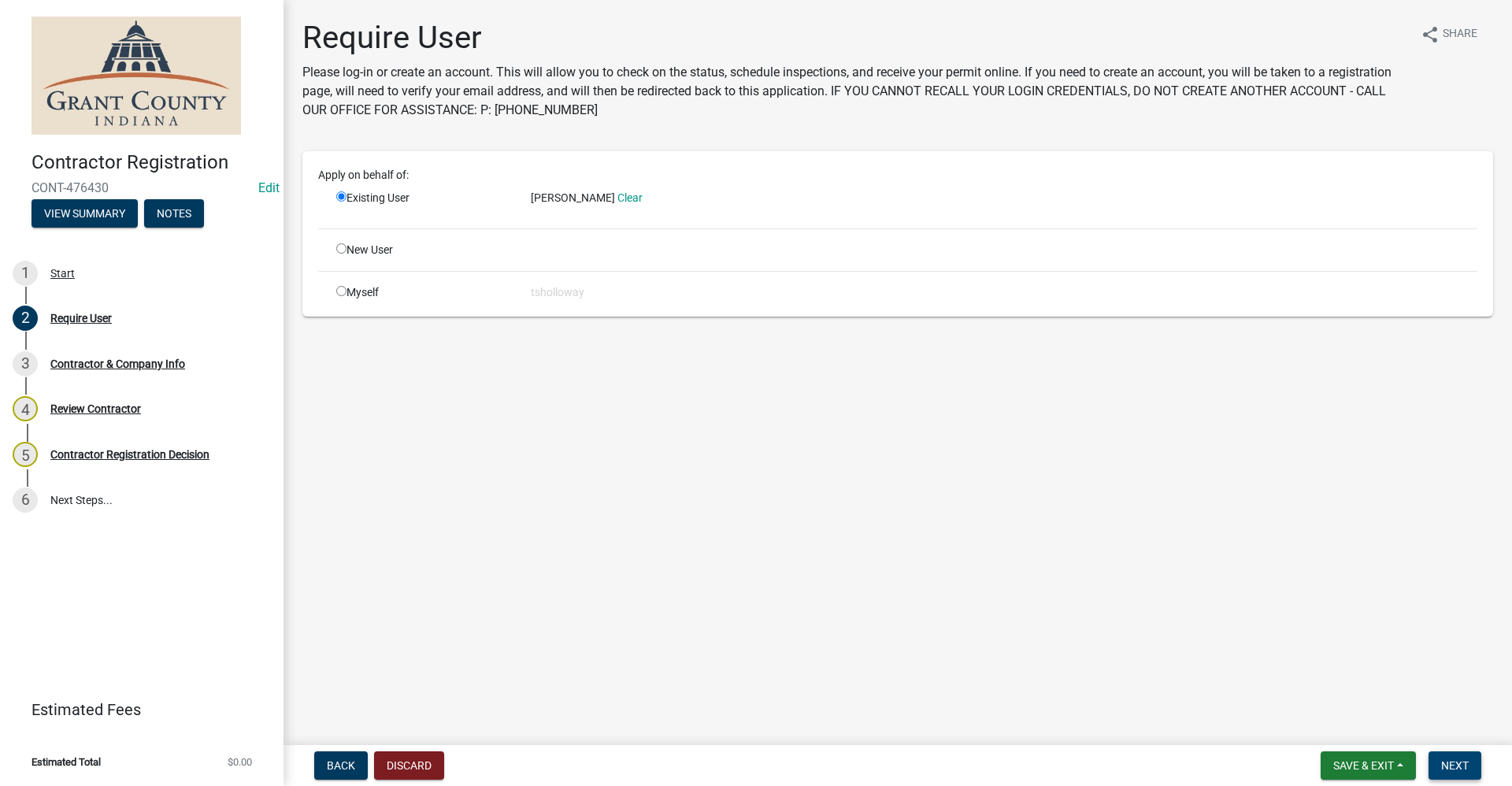
click at [1460, 768] on span "Next" at bounding box center [1455, 765] width 27 height 12
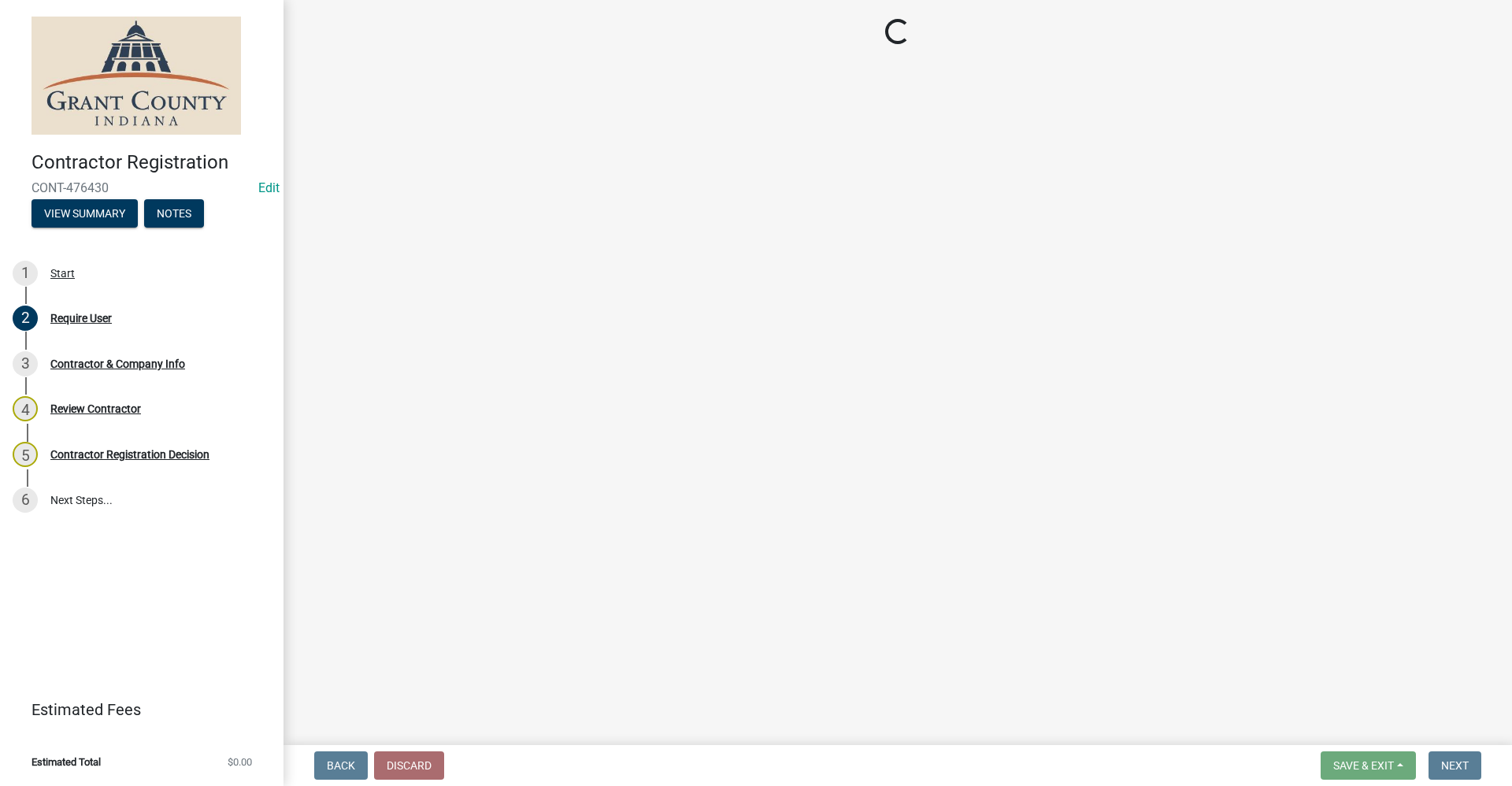
select select "In"
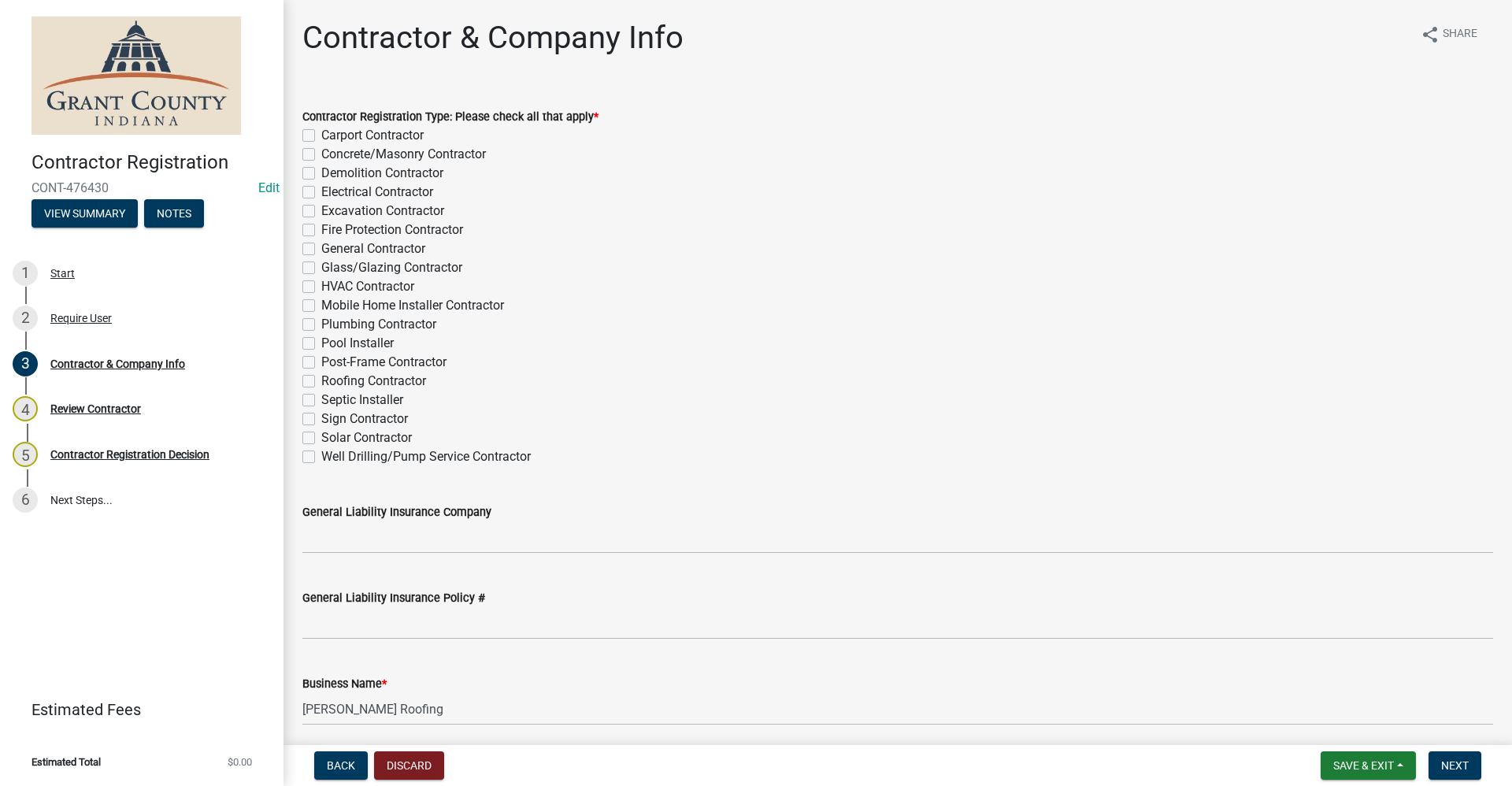
click at [322, 380] on label "Roofing Contractor" at bounding box center [374, 381] width 105 height 19
click at [322, 380] on input "Roofing Contractor" at bounding box center [327, 377] width 10 height 10
checkbox input "true"
checkbox input "false"
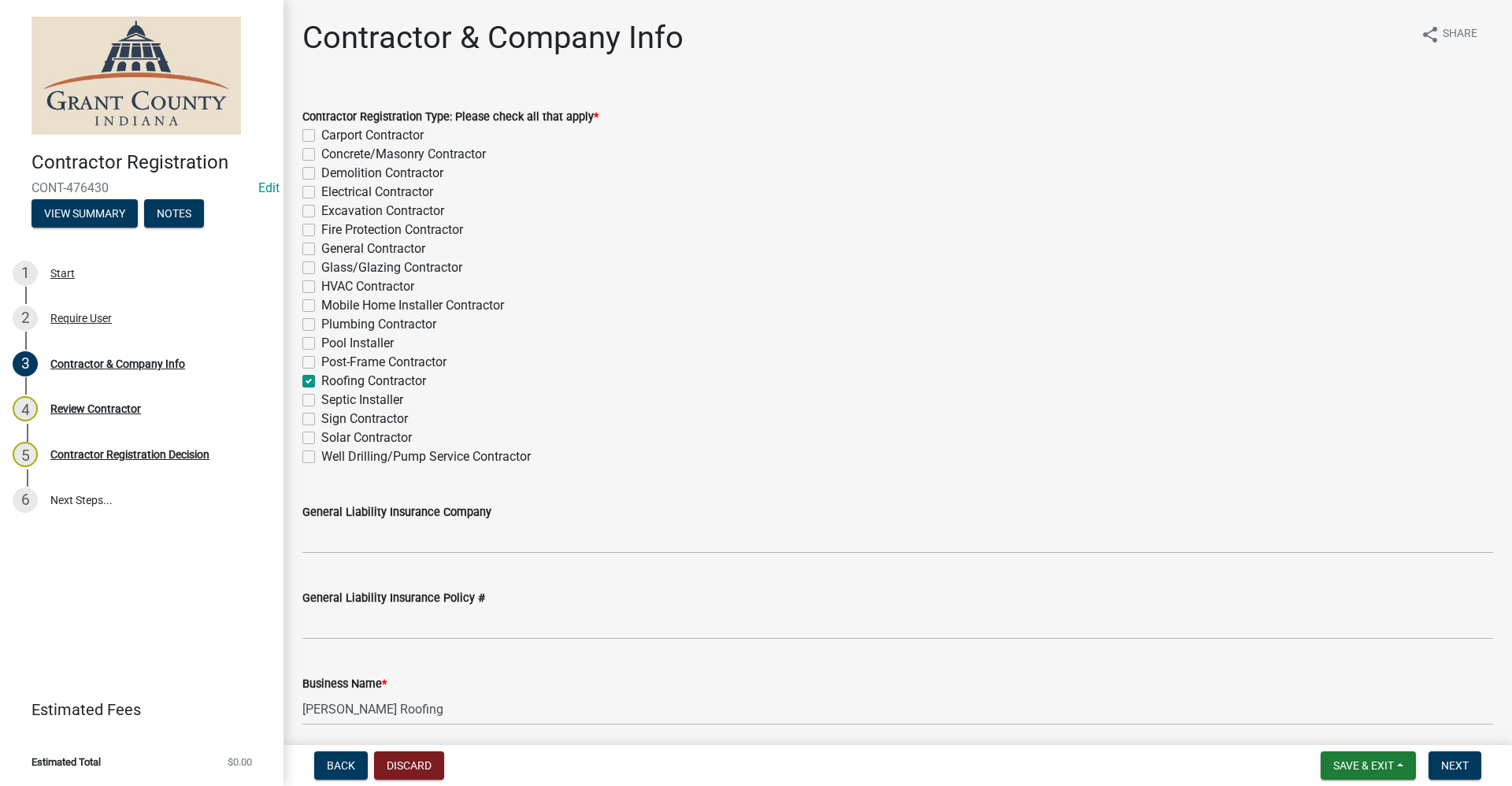
checkbox input "false"
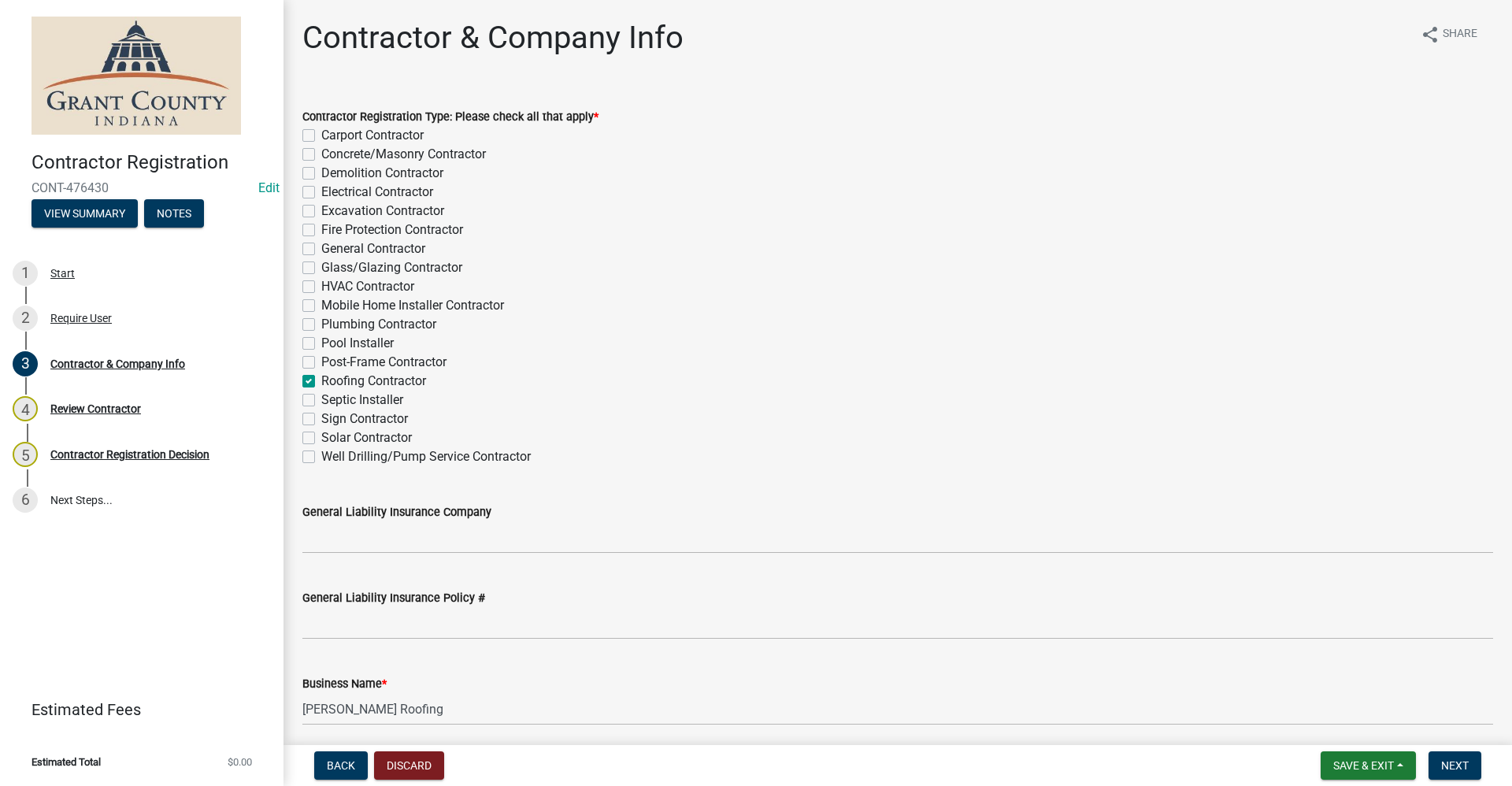
checkbox input "false"
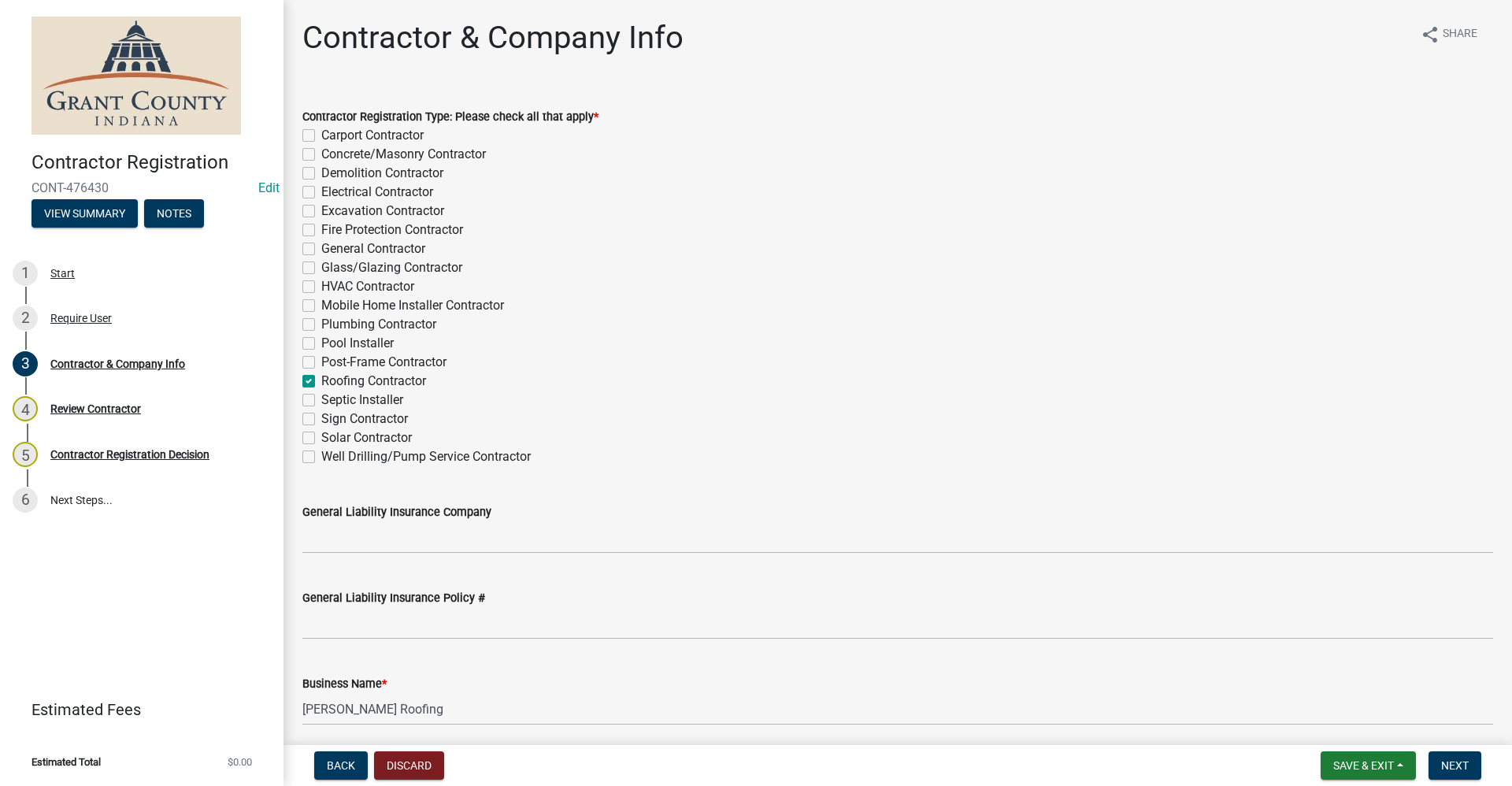
checkbox input "false"
checkbox input "true"
checkbox input "false"
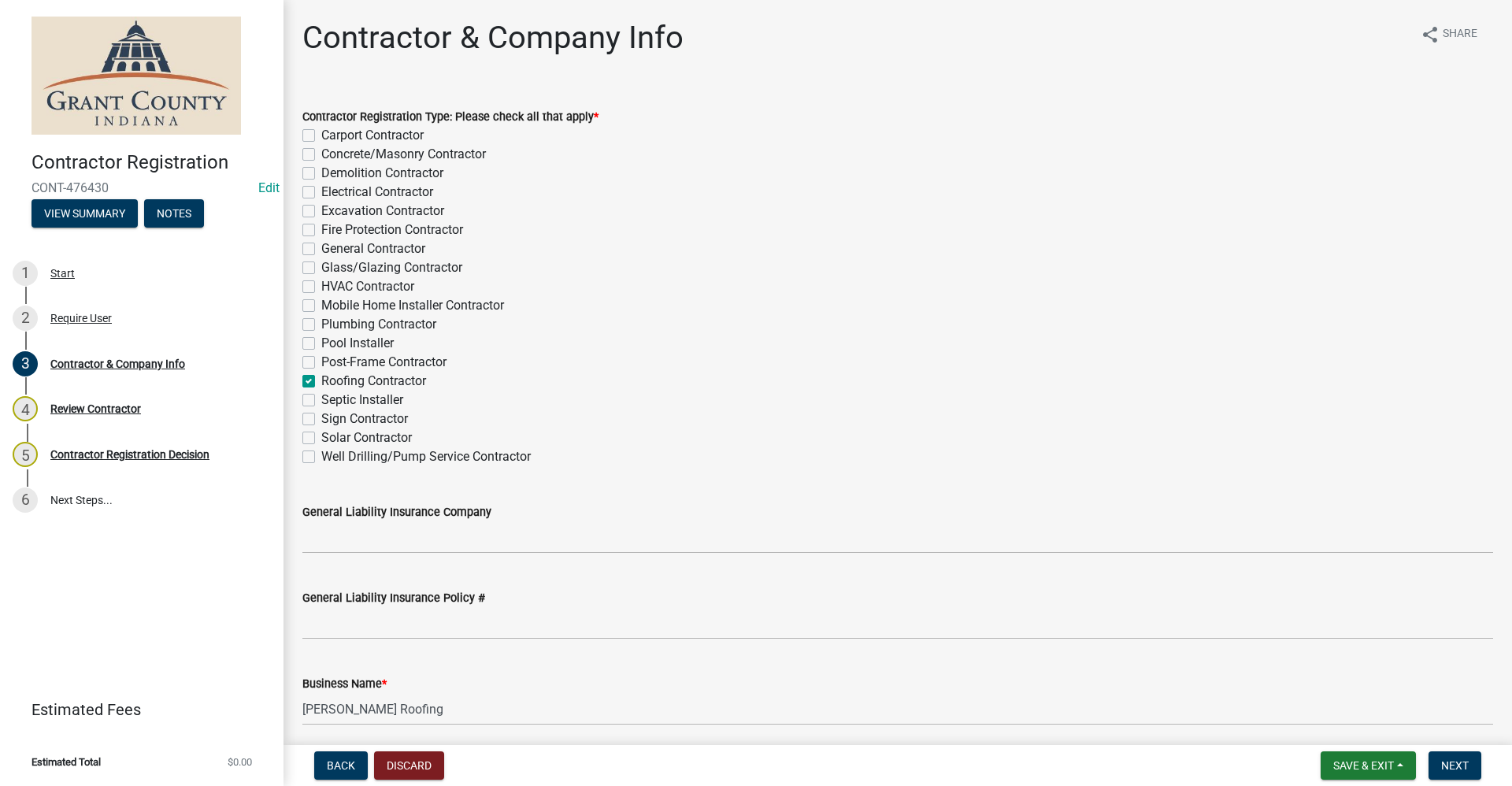
checkbox input "false"
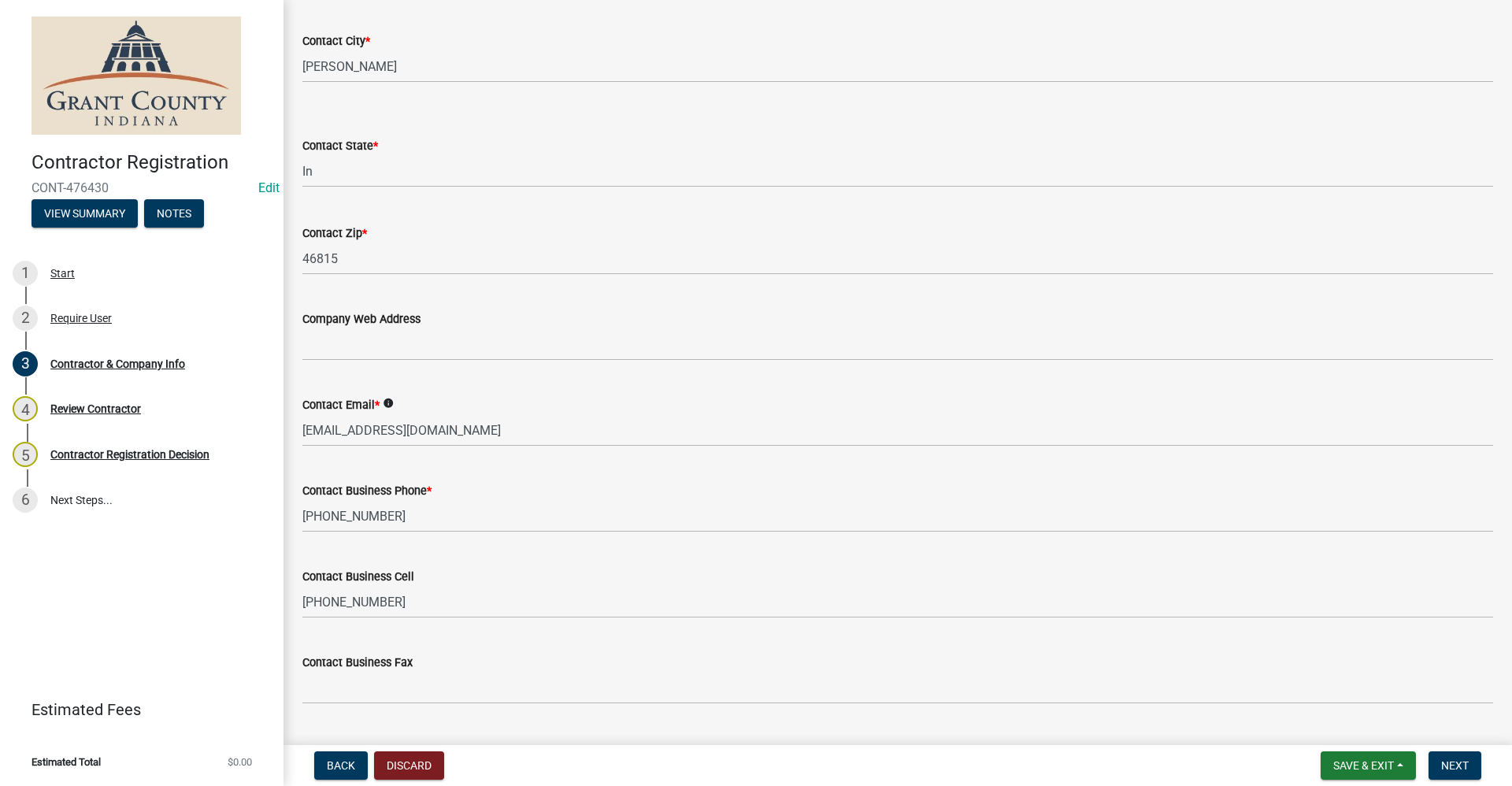
scroll to position [1164, 0]
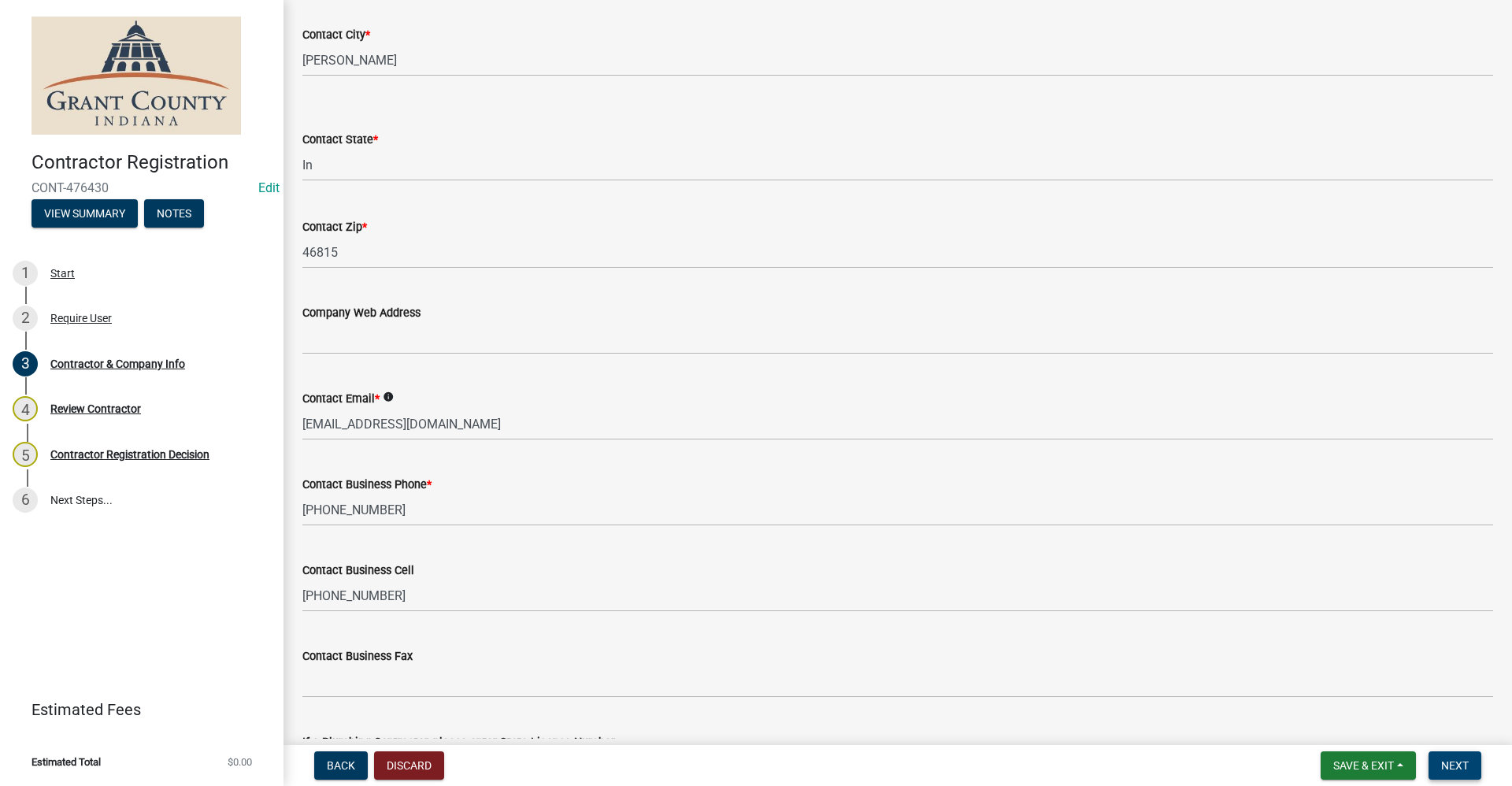
click at [1462, 768] on span "Next" at bounding box center [1455, 765] width 27 height 12
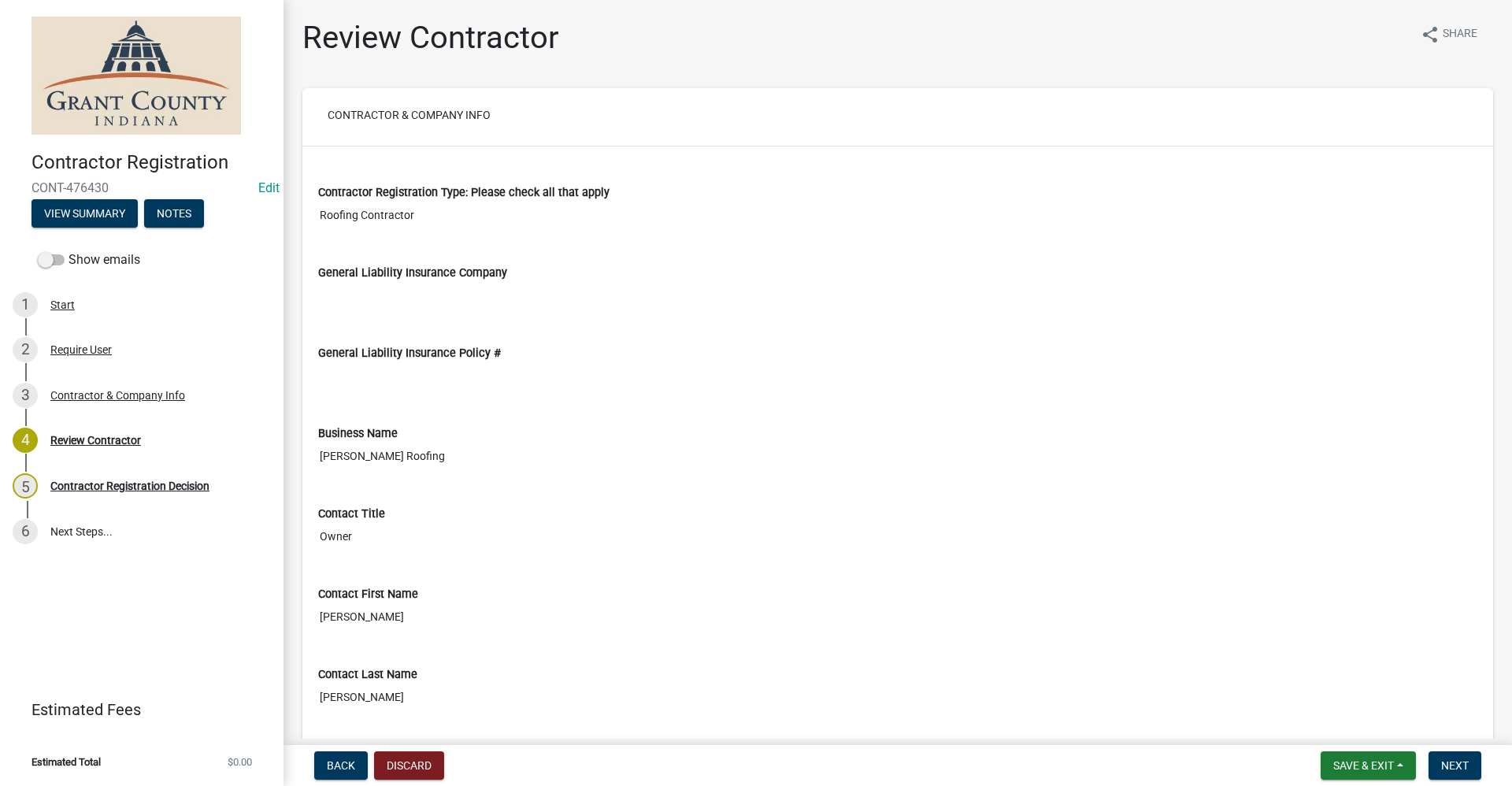
click at [503, 361] on input "General Liability Insurance Policy #" at bounding box center [898, 375] width 1160 height 29
click at [337, 375] on input "General Liability Insurance Policy #" at bounding box center [898, 375] width 1160 height 29
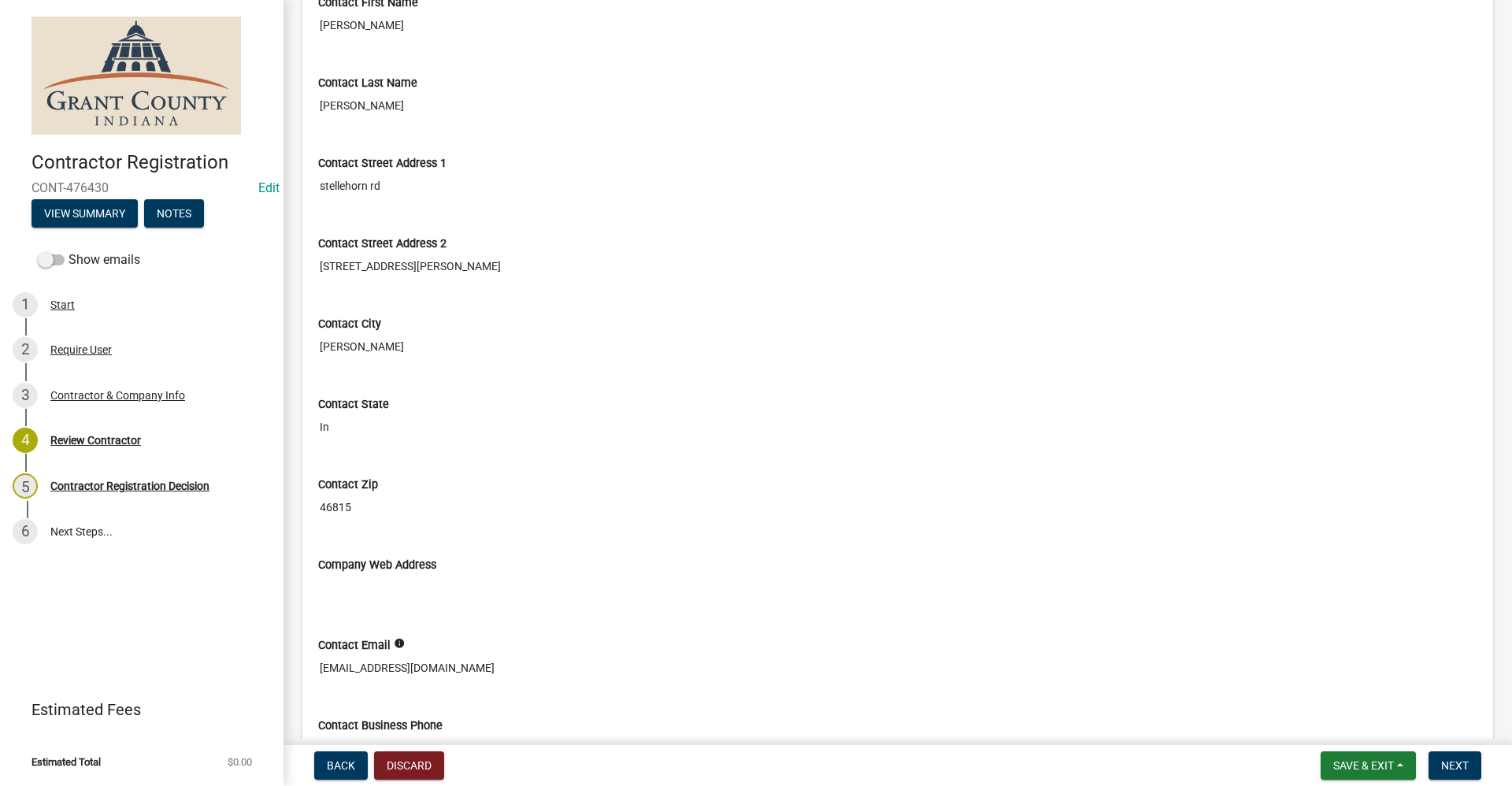
scroll to position [788, 0]
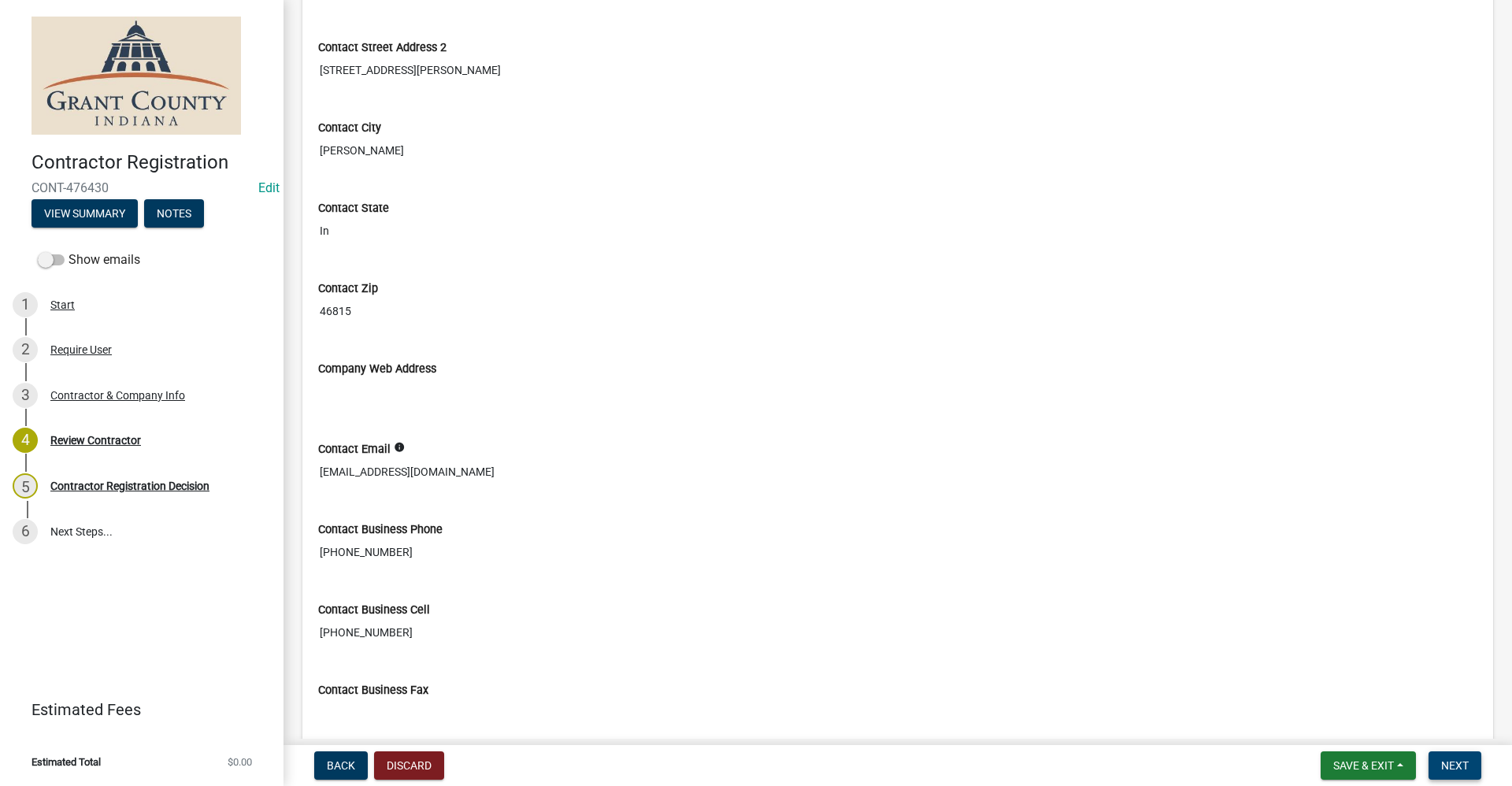
click at [1455, 760] on span "Next" at bounding box center [1455, 765] width 27 height 12
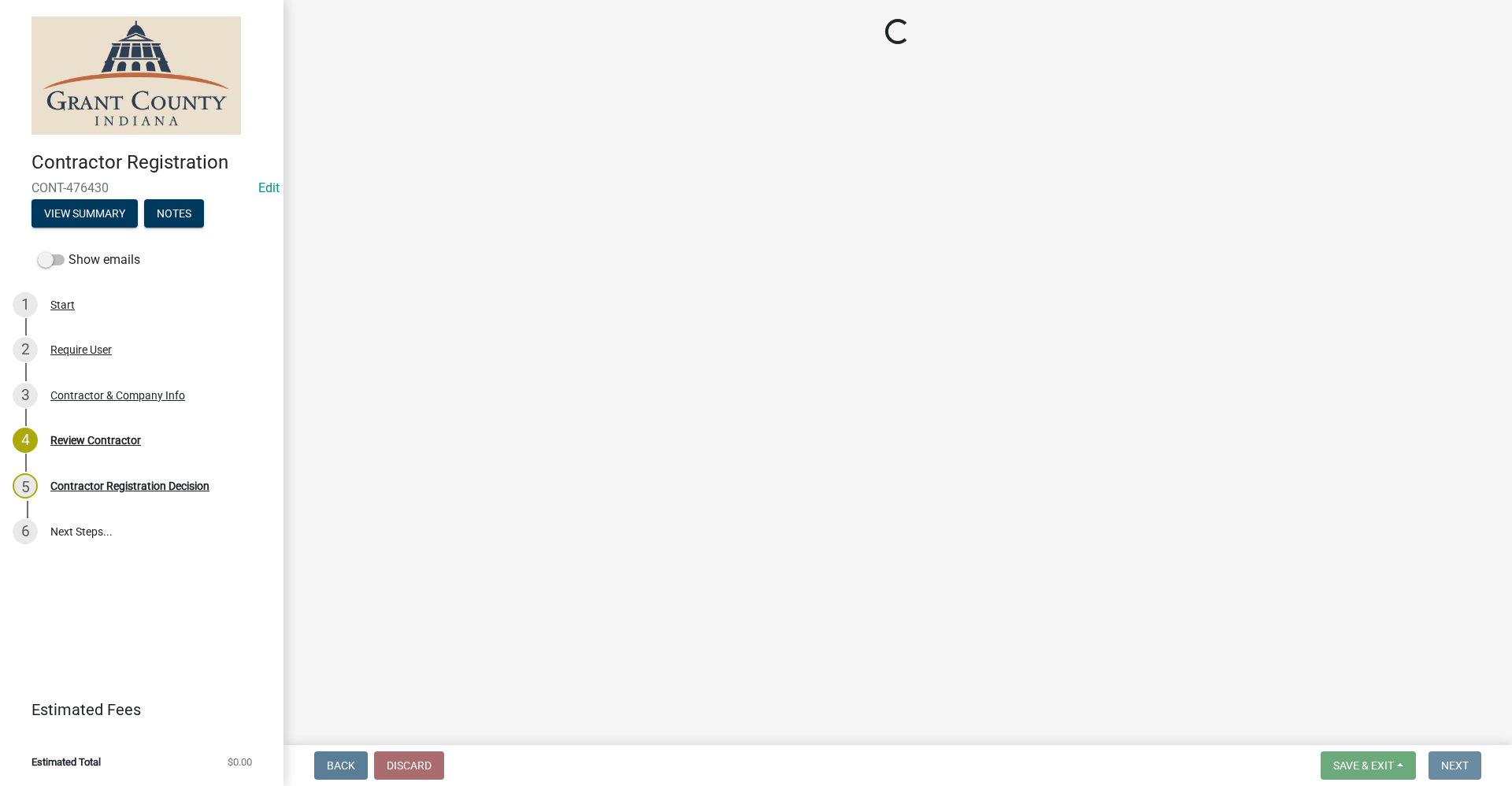
scroll to position [0, 0]
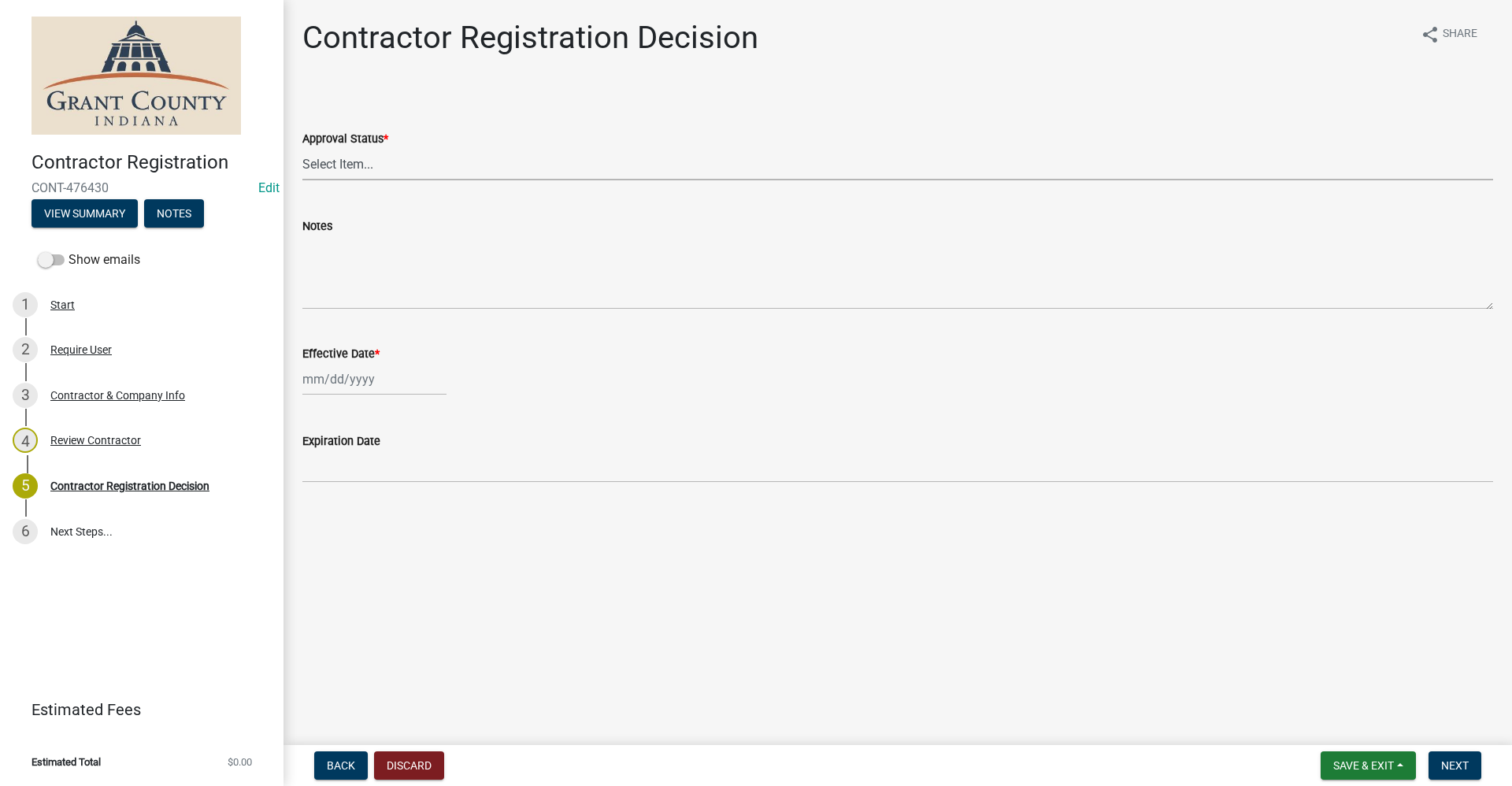
click at [341, 167] on select "Select Item... Approved Denied" at bounding box center [898, 164] width 1191 height 32
click at [303, 148] on select "Select Item... Approved Denied" at bounding box center [898, 164] width 1191 height 32
select select "4b86b809-39dd-4c68-9f3d-fdb3e7050482"
select select "9"
select select "2025"
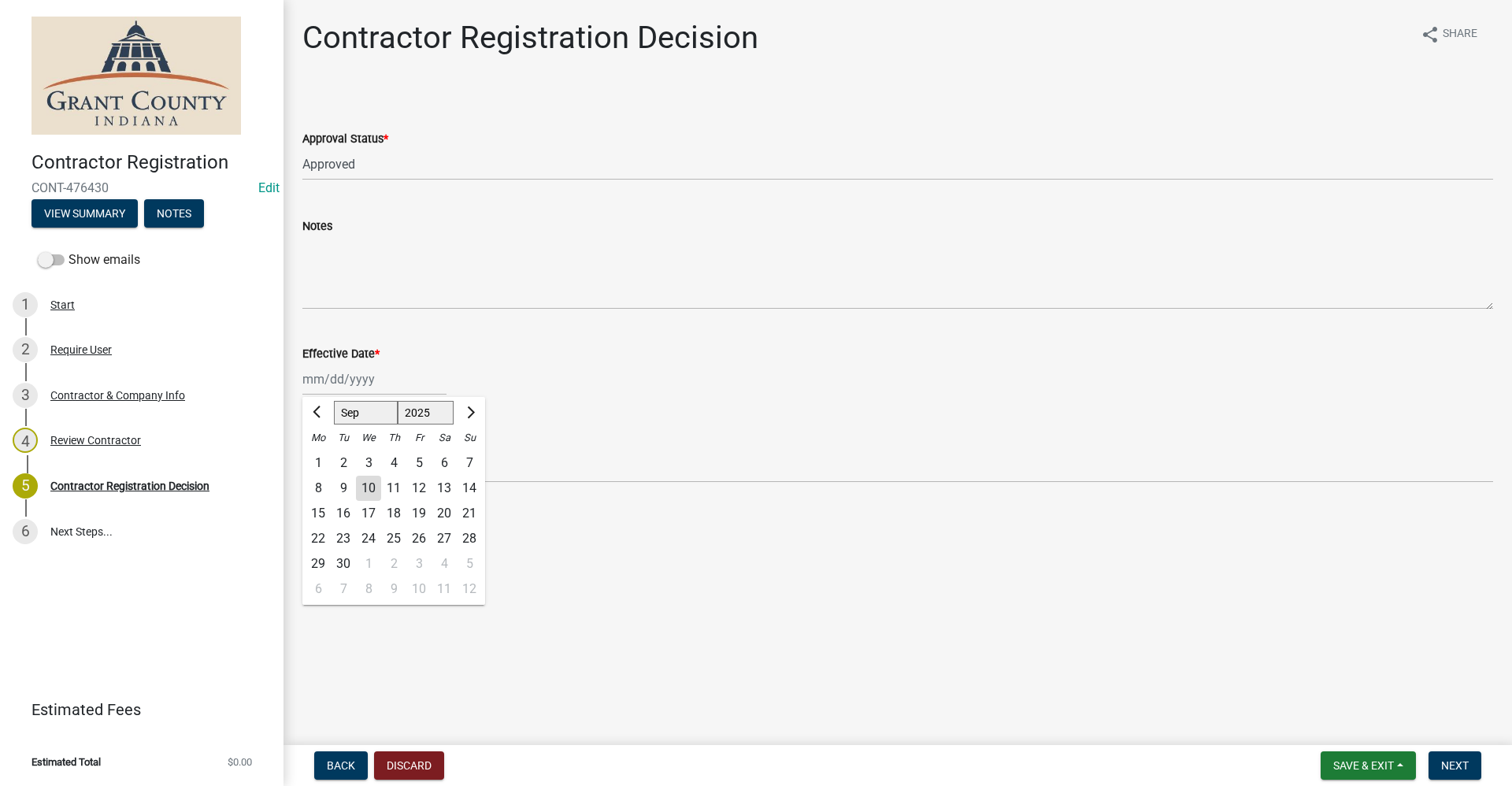
click at [365, 381] on div "Jan Feb Mar Apr May Jun Jul Aug Sep Oct Nov Dec 1525 1526 1527 1528 1529 1530 1…" at bounding box center [374, 379] width 144 height 32
click at [369, 488] on div "10" at bounding box center [369, 488] width 25 height 25
type input "[DATE]"
click at [1455, 761] on span "Next" at bounding box center [1455, 765] width 27 height 12
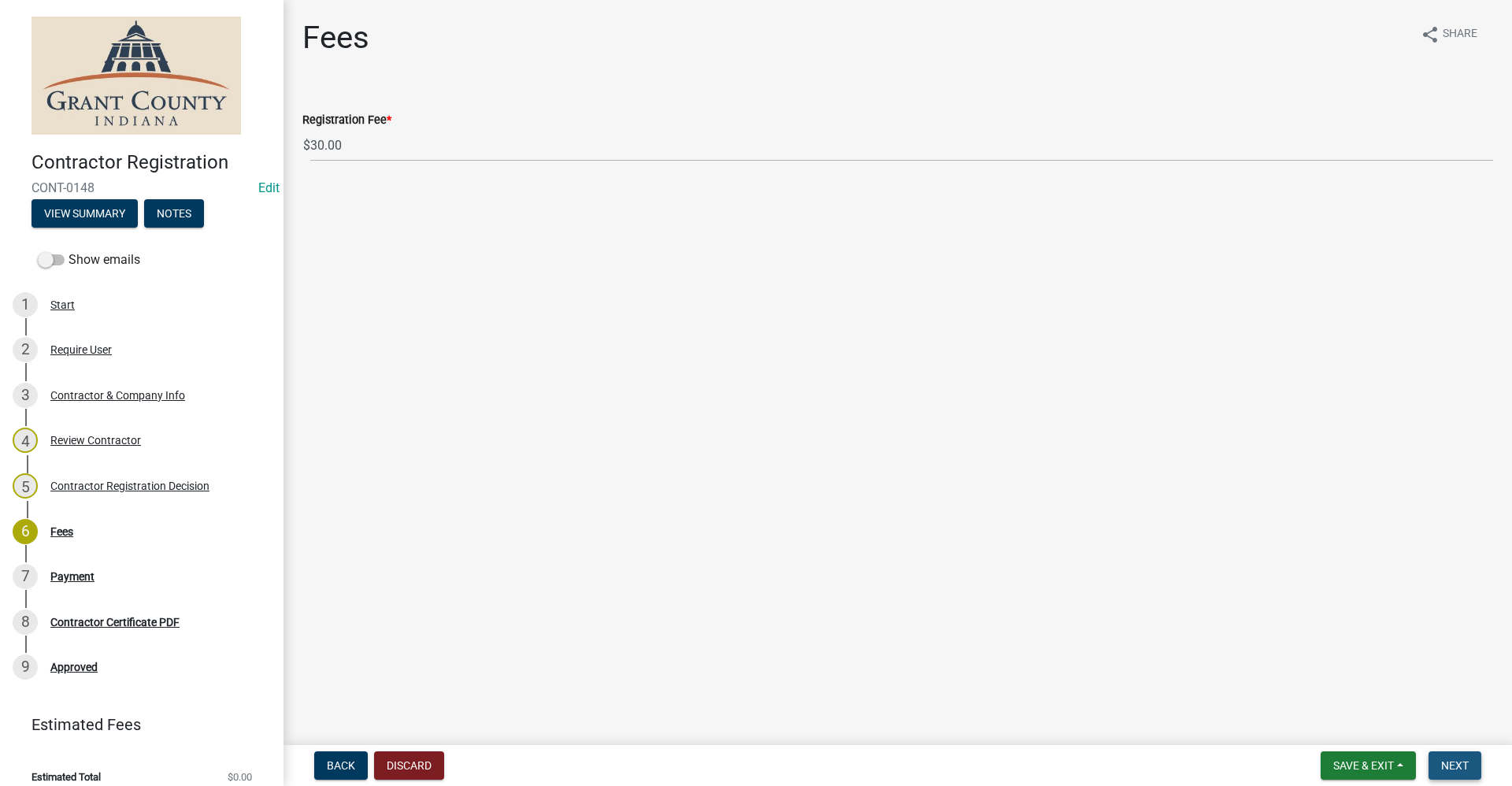
click at [1464, 764] on span "Next" at bounding box center [1455, 765] width 27 height 12
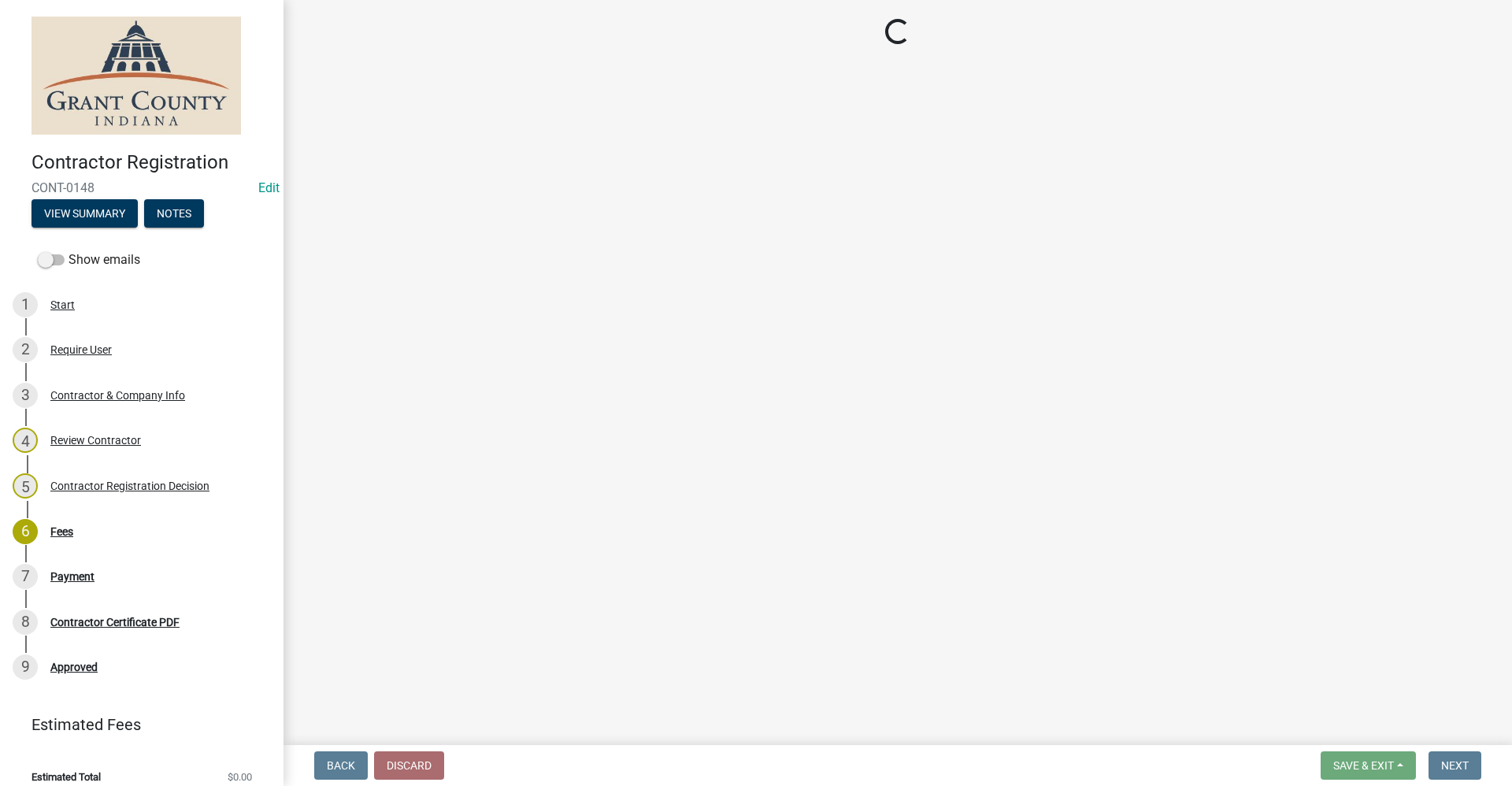
select select "3: 3"
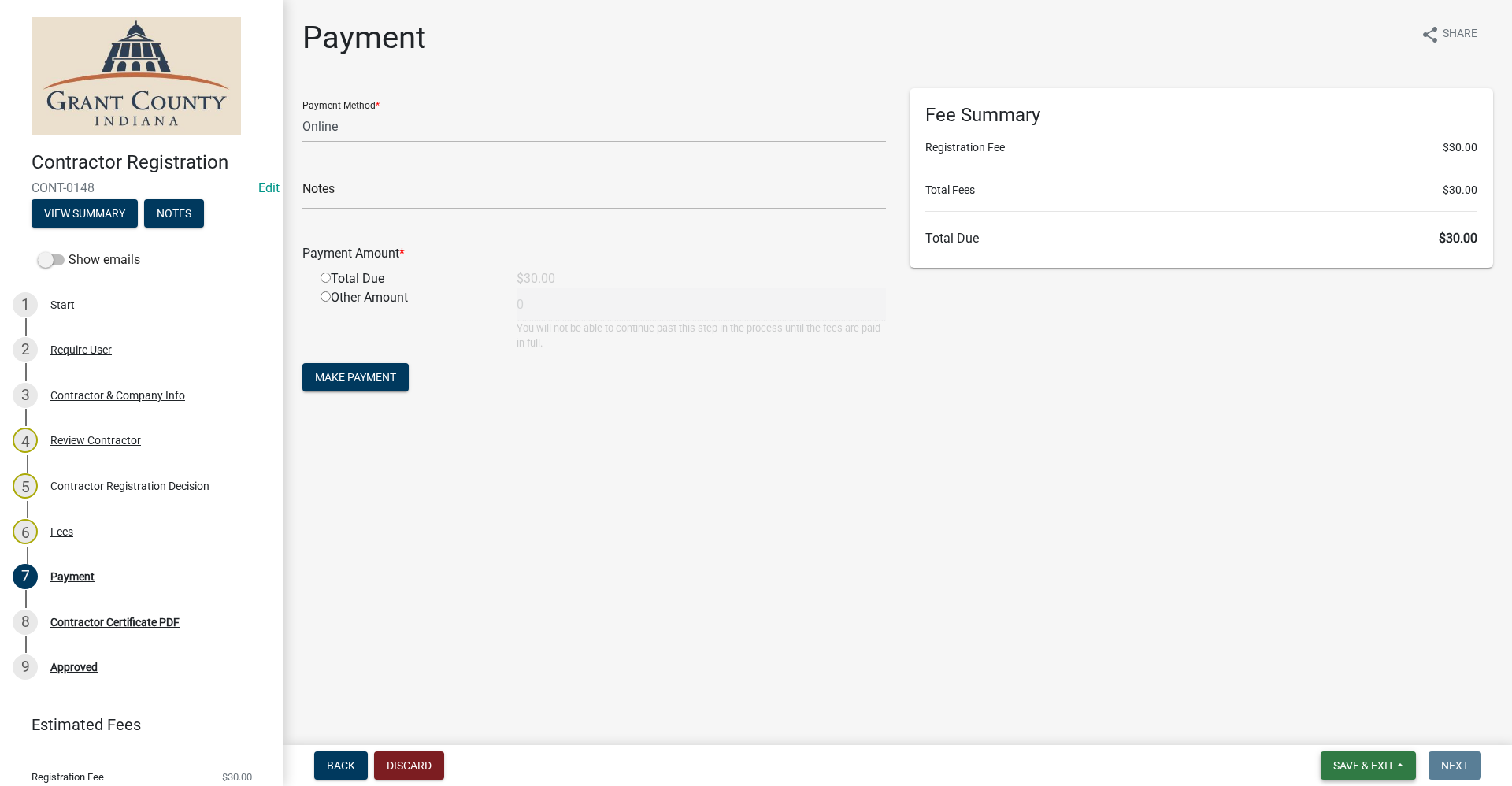
click at [1336, 762] on span "Save & Exit" at bounding box center [1363, 765] width 60 height 12
click at [1319, 727] on button "Save & Exit" at bounding box center [1353, 725] width 126 height 38
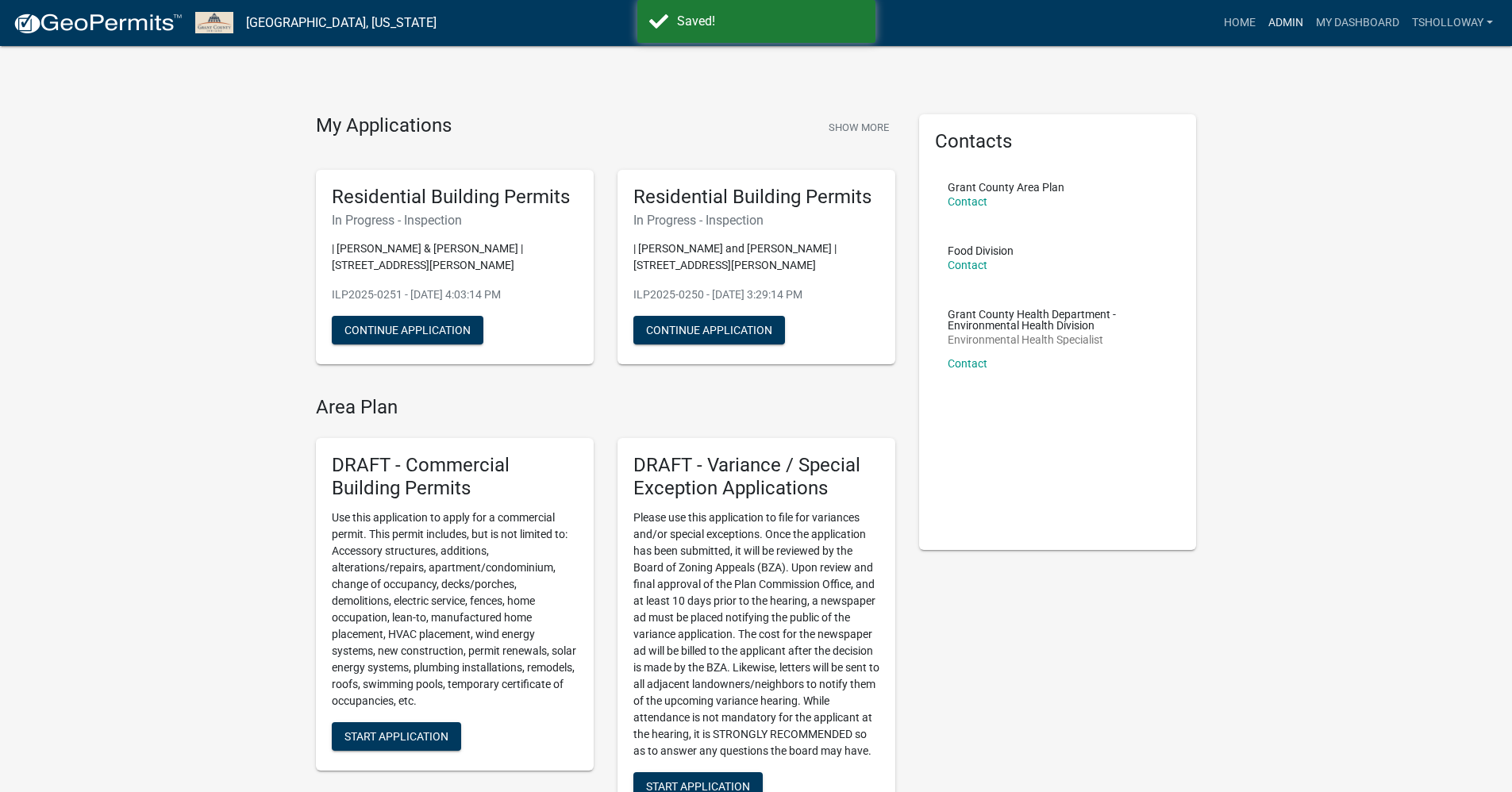
click at [1286, 17] on link "Admin" at bounding box center [1285, 23] width 47 height 30
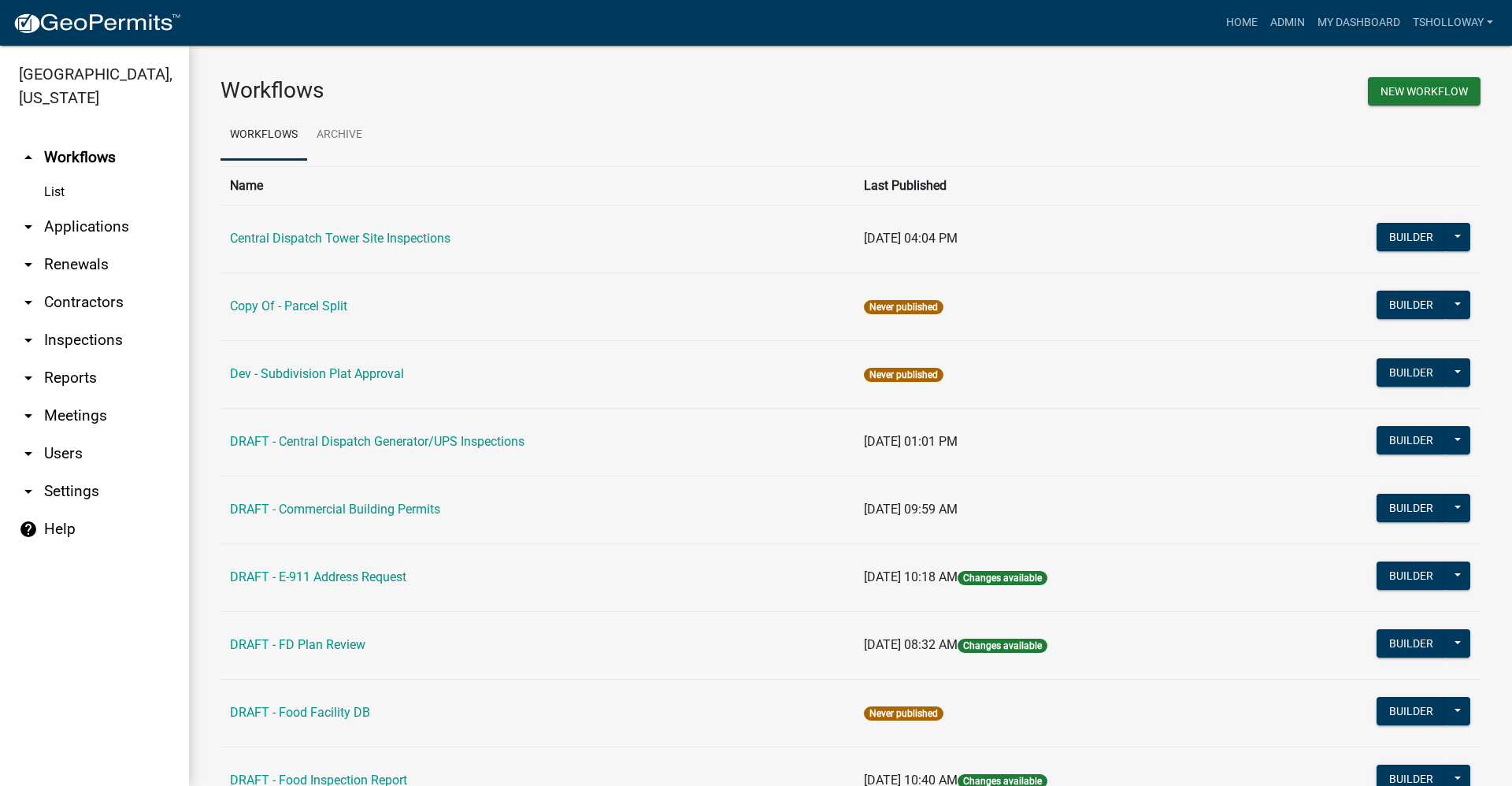
click at [96, 208] on link "arrow_drop_down Applications" at bounding box center [94, 227] width 189 height 38
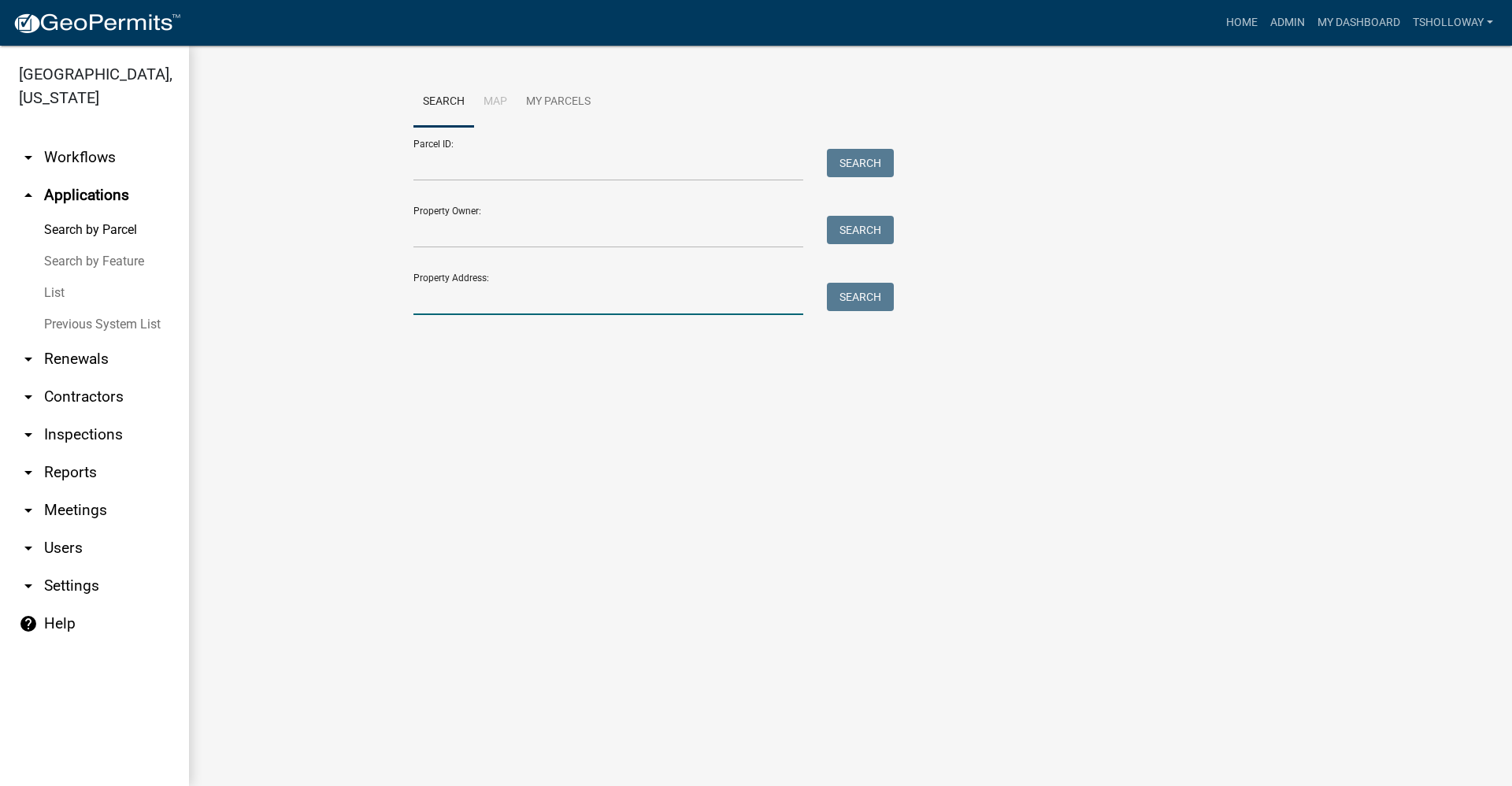
click at [472, 302] on input "Property Address:" at bounding box center [608, 298] width 390 height 32
click at [863, 305] on button "Search" at bounding box center [860, 297] width 67 height 28
click at [489, 302] on input "222s fourth st" at bounding box center [608, 298] width 390 height 32
click at [861, 305] on button "Search" at bounding box center [860, 297] width 67 height 28
click at [487, 294] on input "222s fourth" at bounding box center [608, 298] width 390 height 32
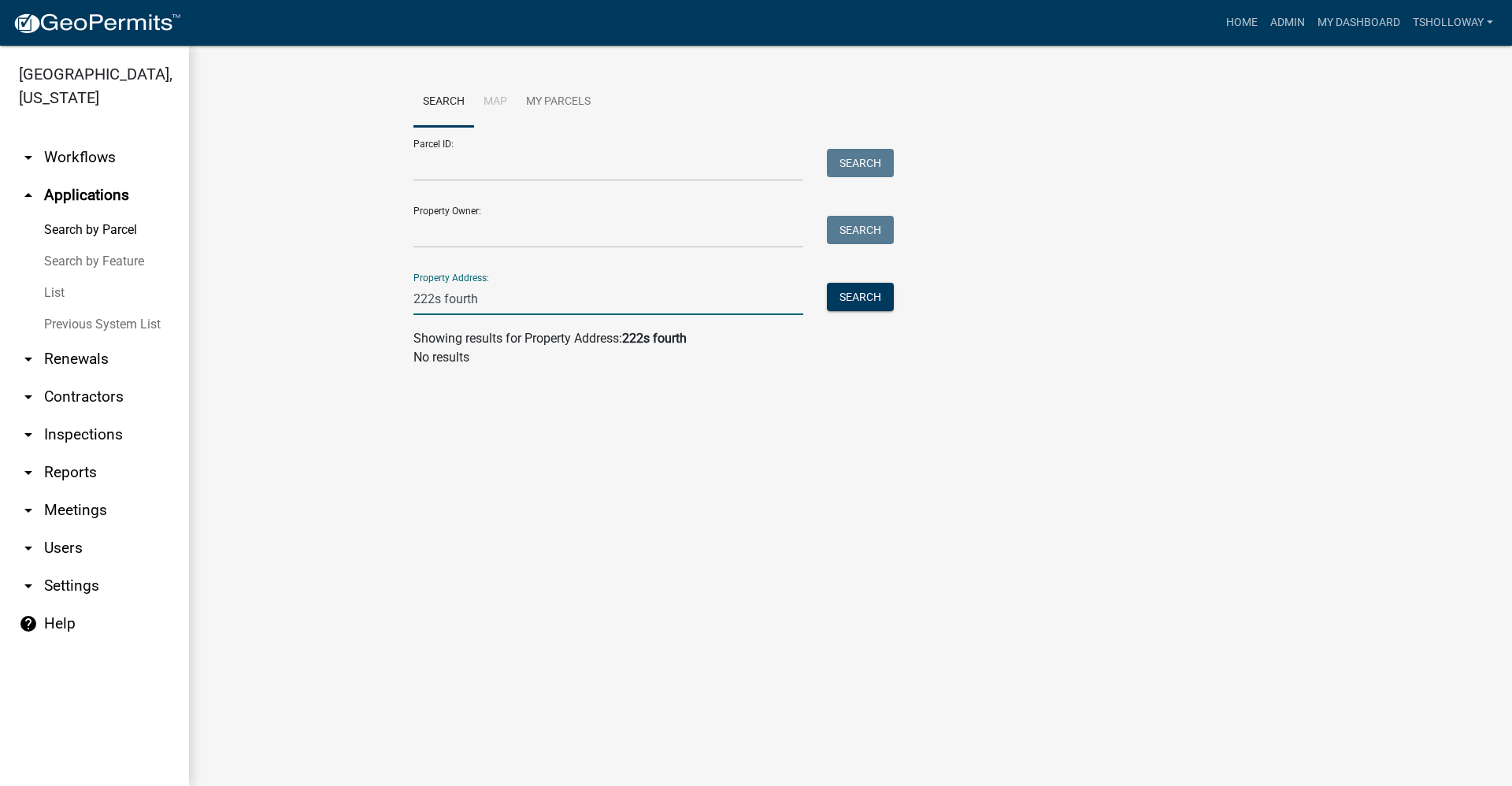
click at [433, 298] on input "222s fourth" at bounding box center [608, 298] width 390 height 32
type input "222 s fourth"
click at [848, 297] on button "Search" at bounding box center [860, 297] width 67 height 28
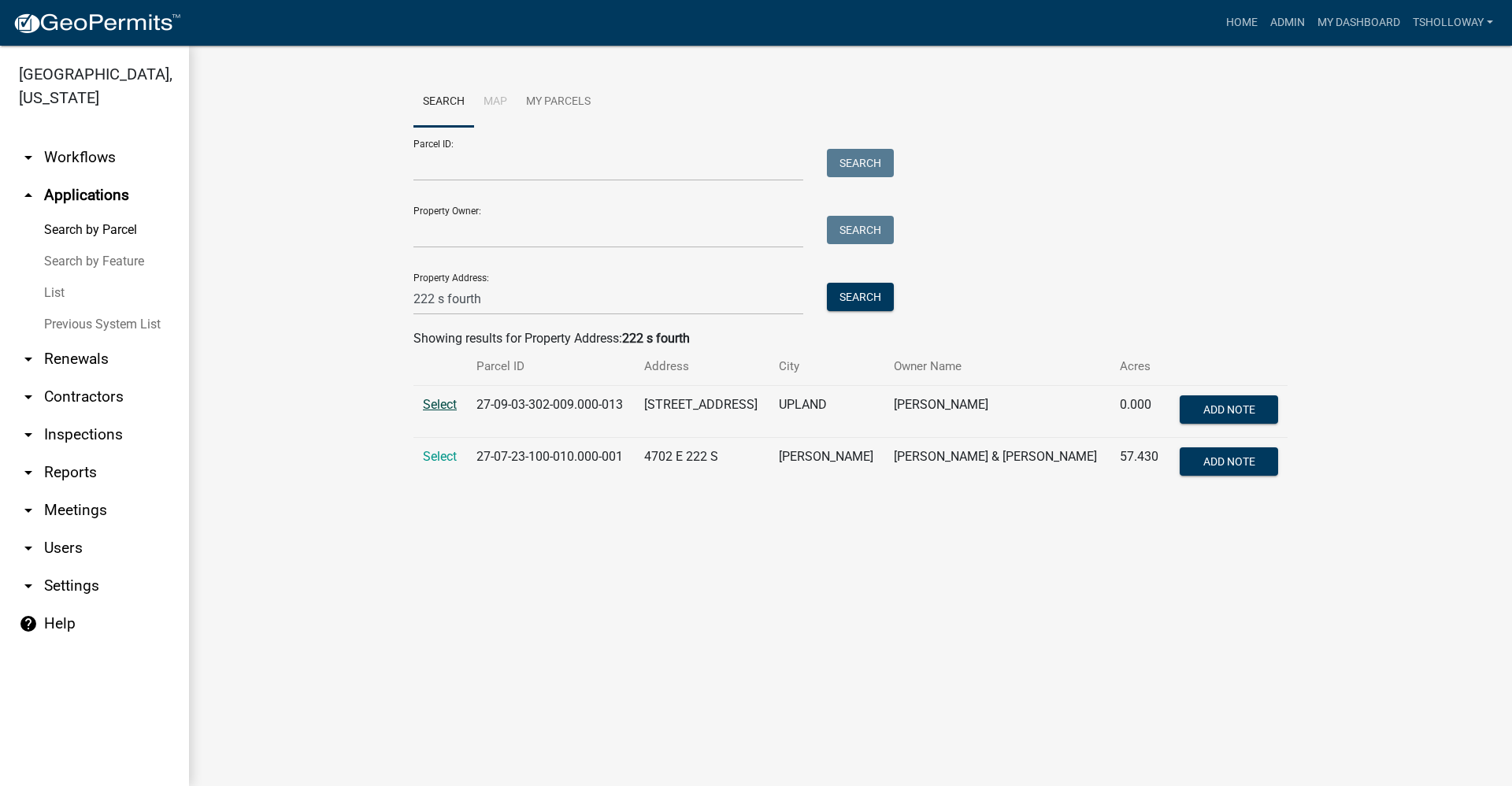
click at [432, 399] on span "Select" at bounding box center [440, 404] width 34 height 15
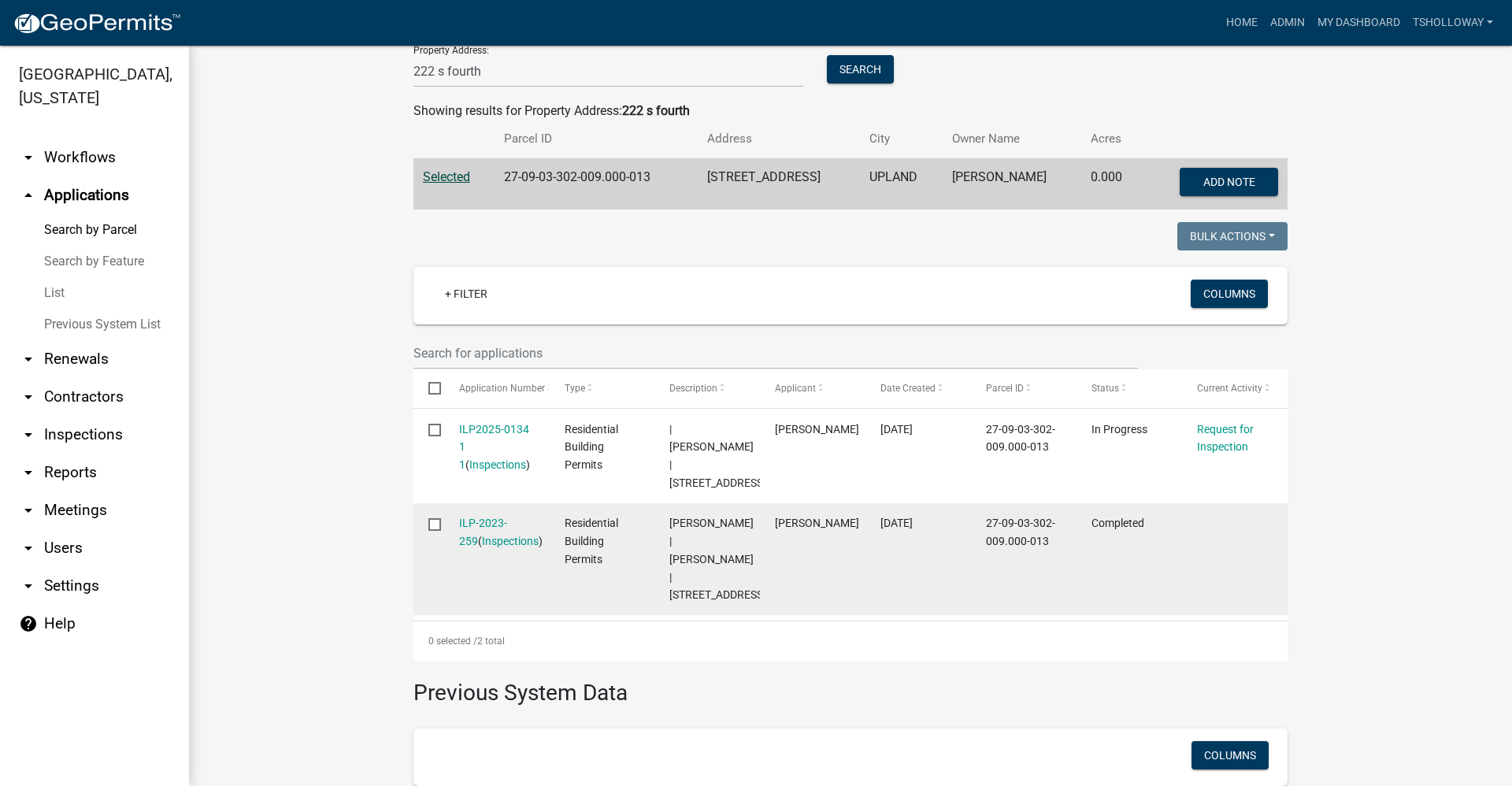
scroll to position [236, 0]
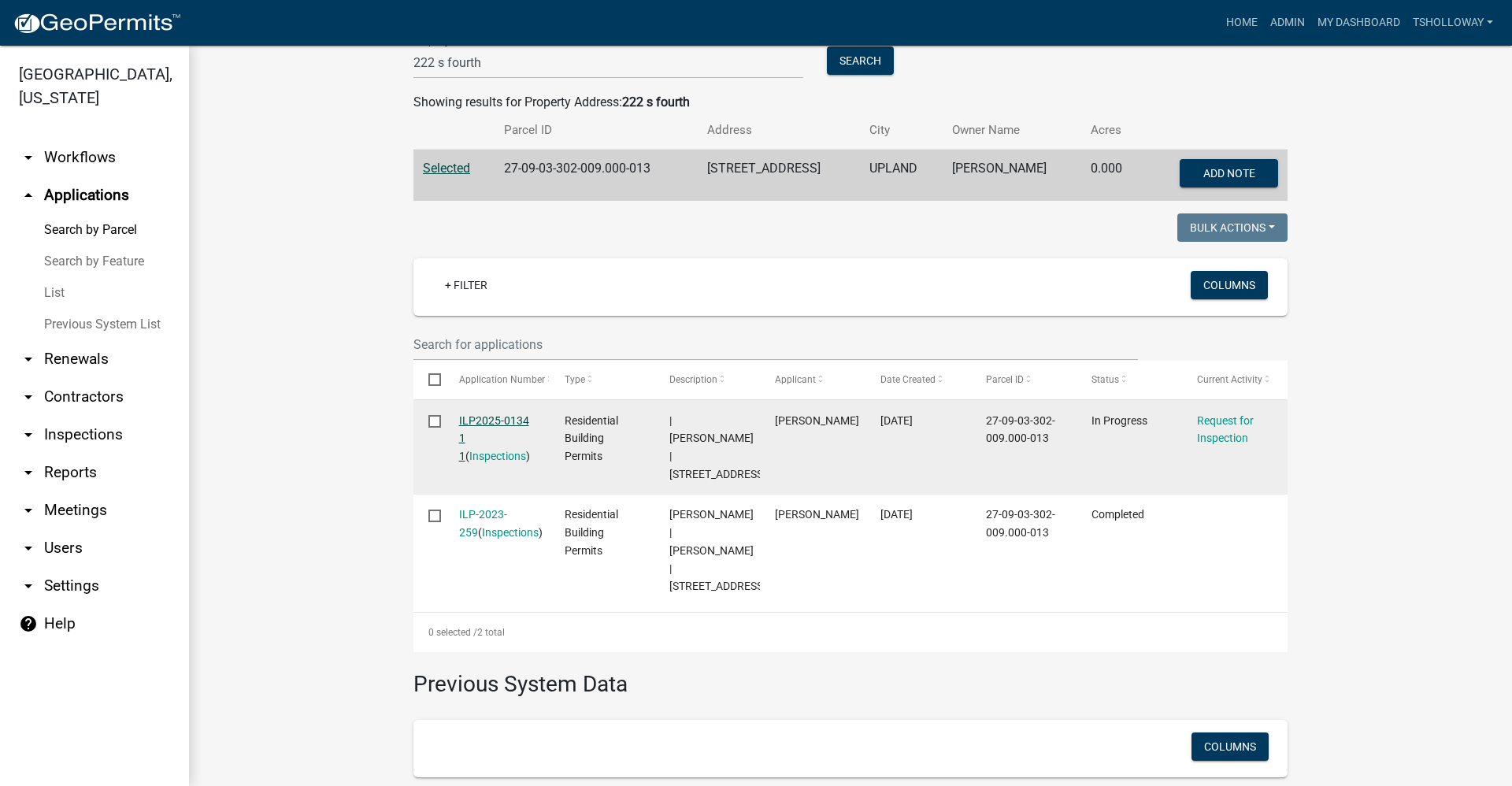
click at [484, 417] on link "ILP2025-0134 1 1" at bounding box center [494, 438] width 70 height 49
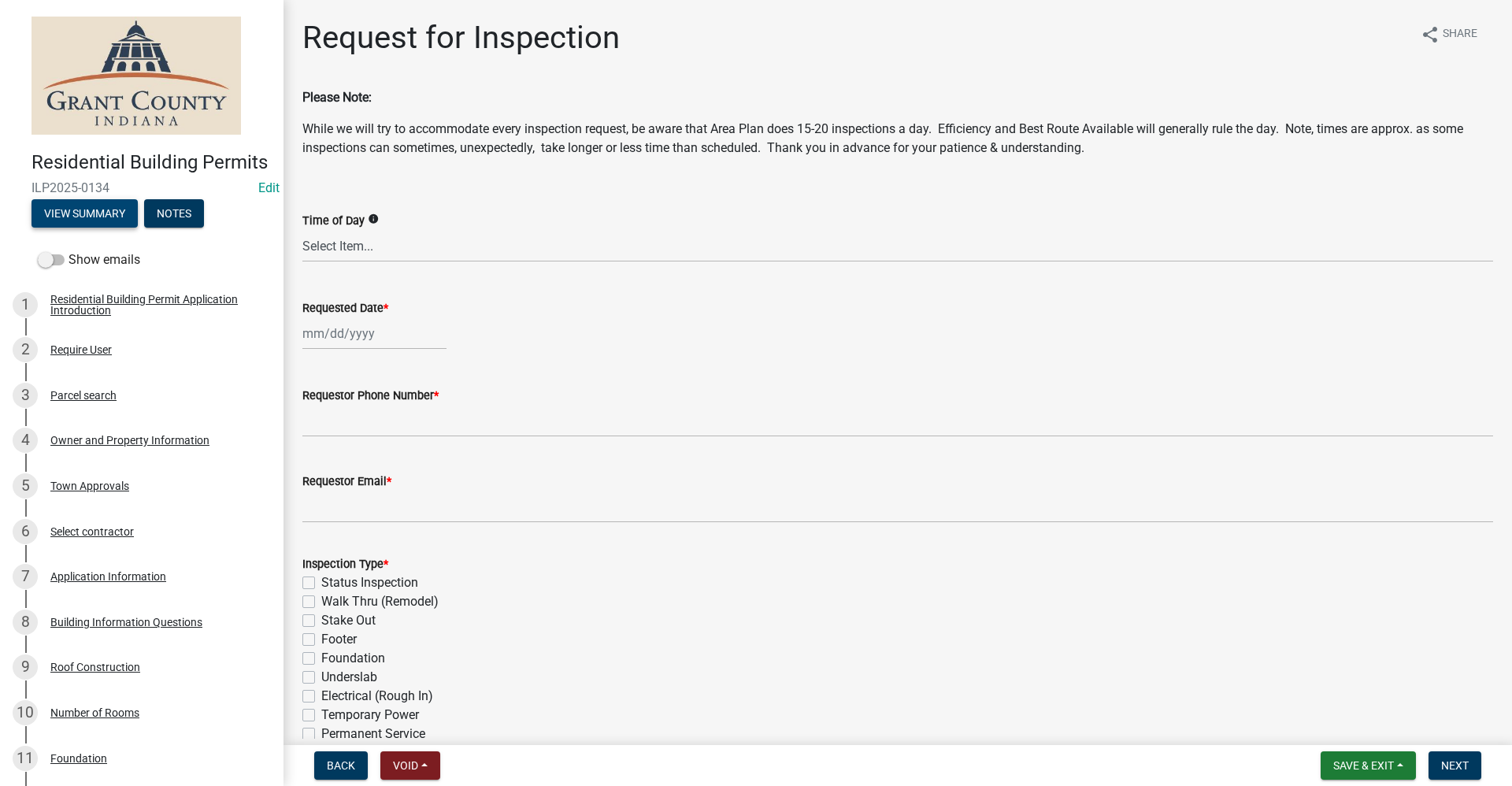
click at [105, 227] on button "View Summary" at bounding box center [84, 213] width 107 height 28
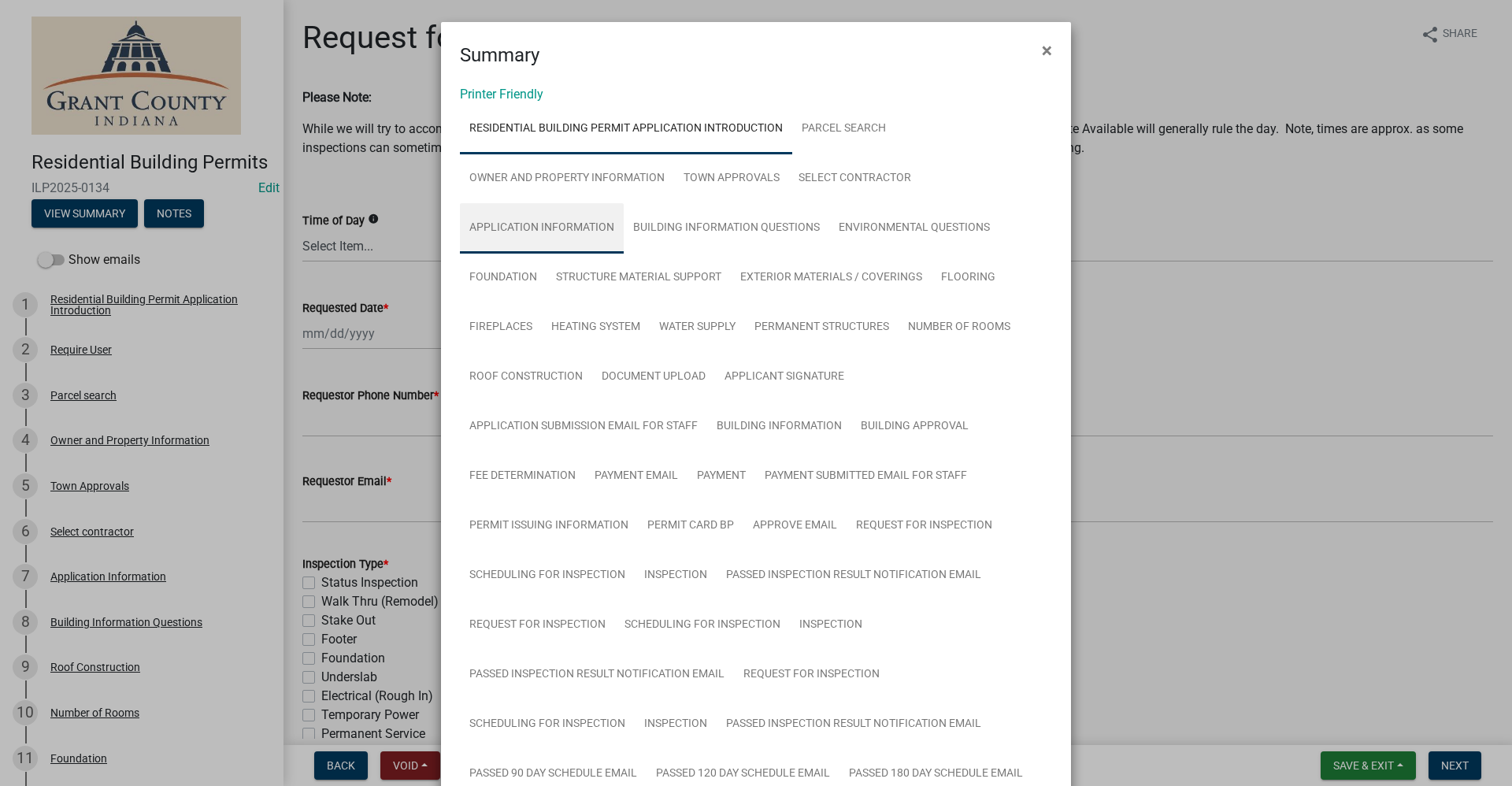
click at [509, 224] on link "Application Information" at bounding box center [541, 228] width 164 height 50
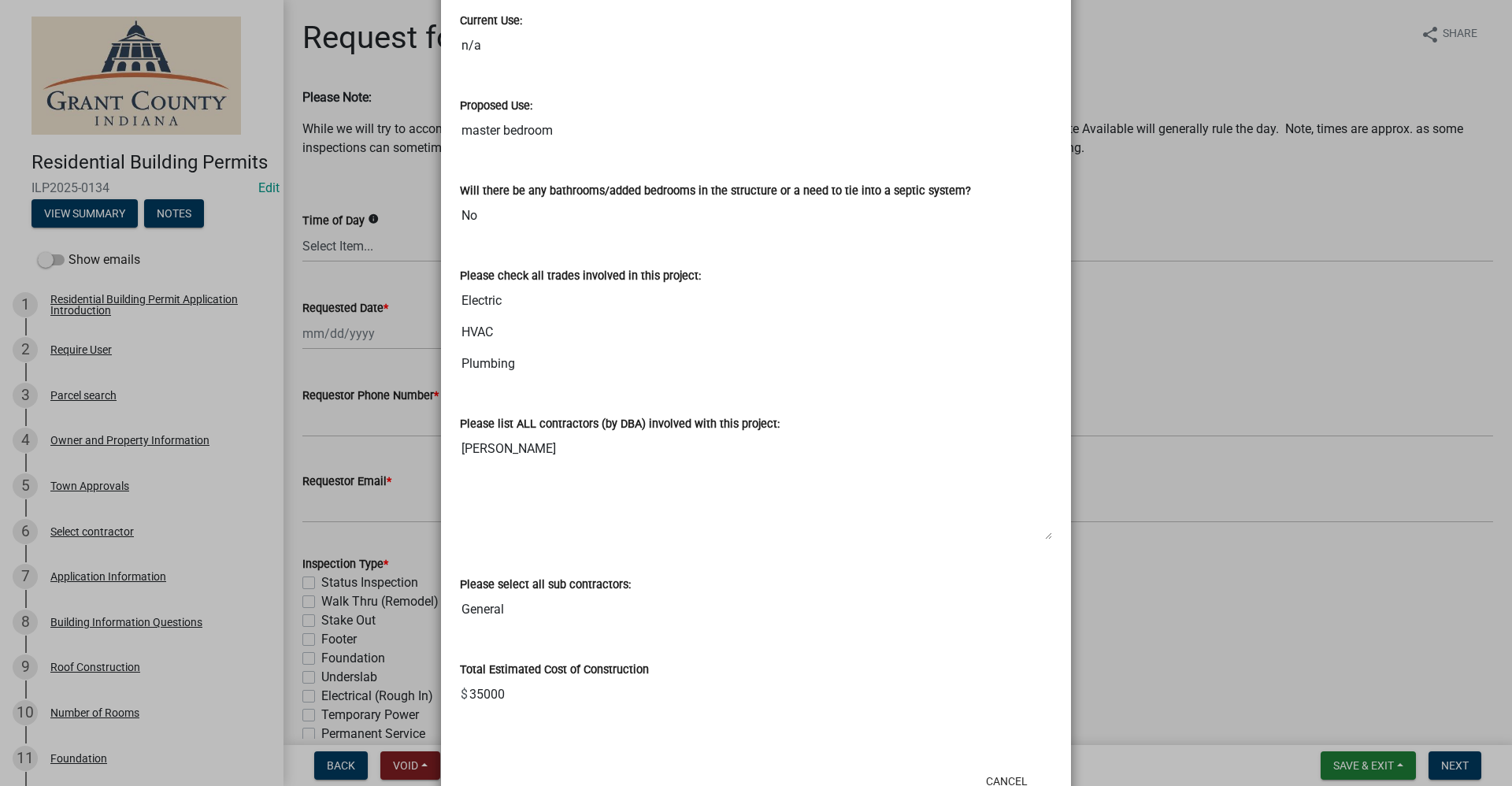
scroll to position [969, 0]
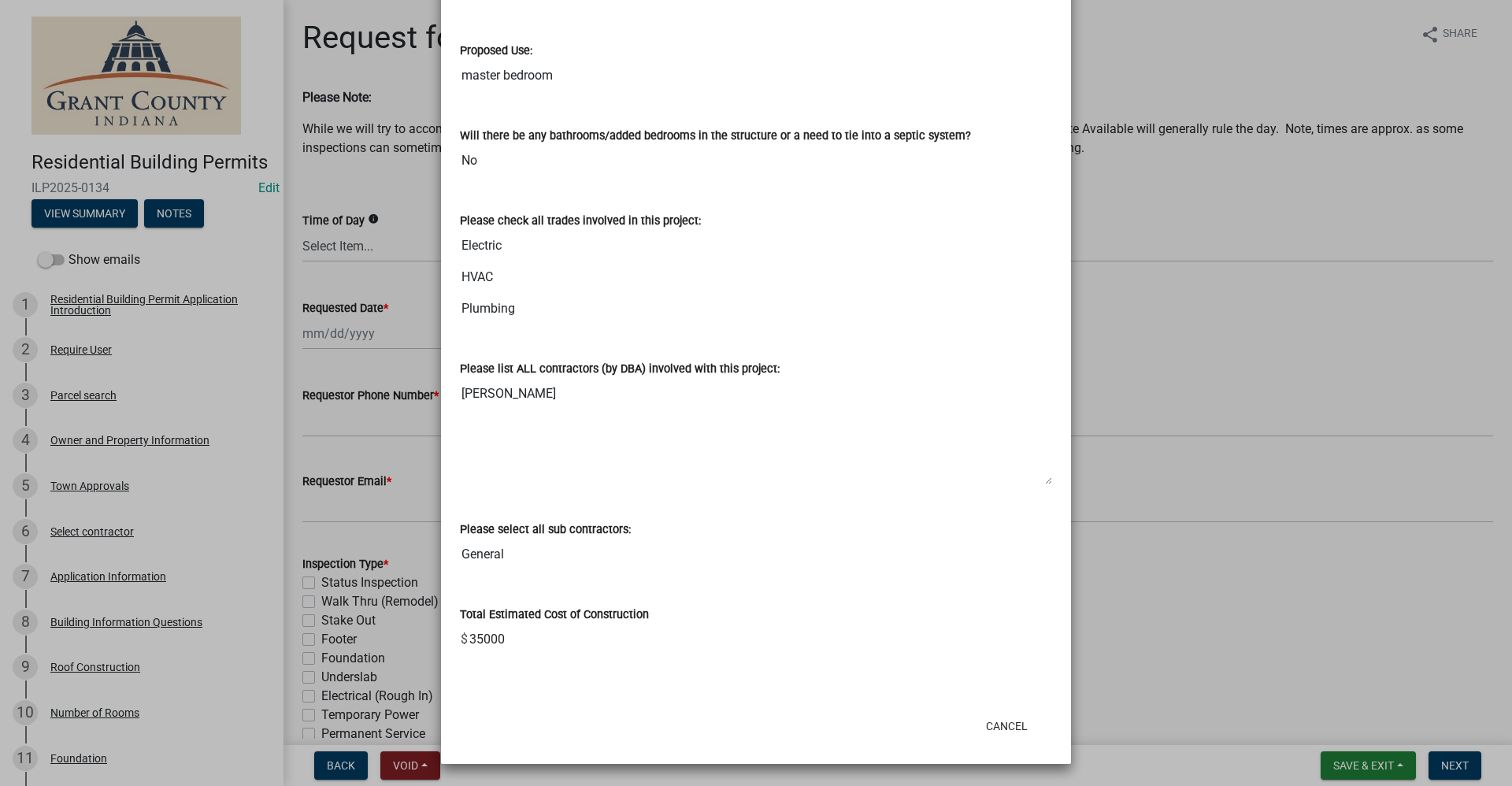
click at [1276, 589] on ngb-modal-window "Summary × Printer Friendly Residential Building Permit Application Introduction…" at bounding box center [756, 393] width 1512 height 786
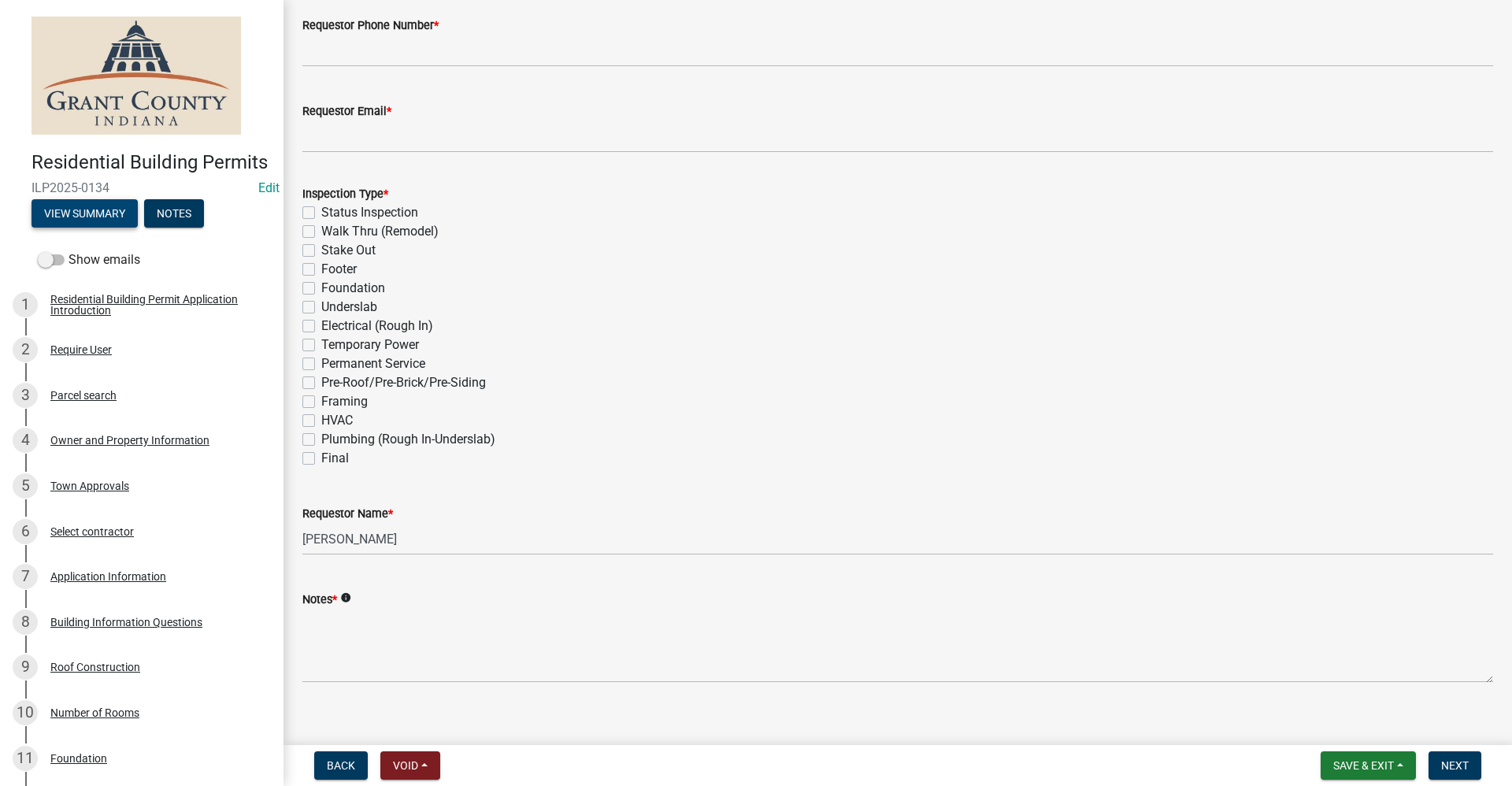
scroll to position [388, 0]
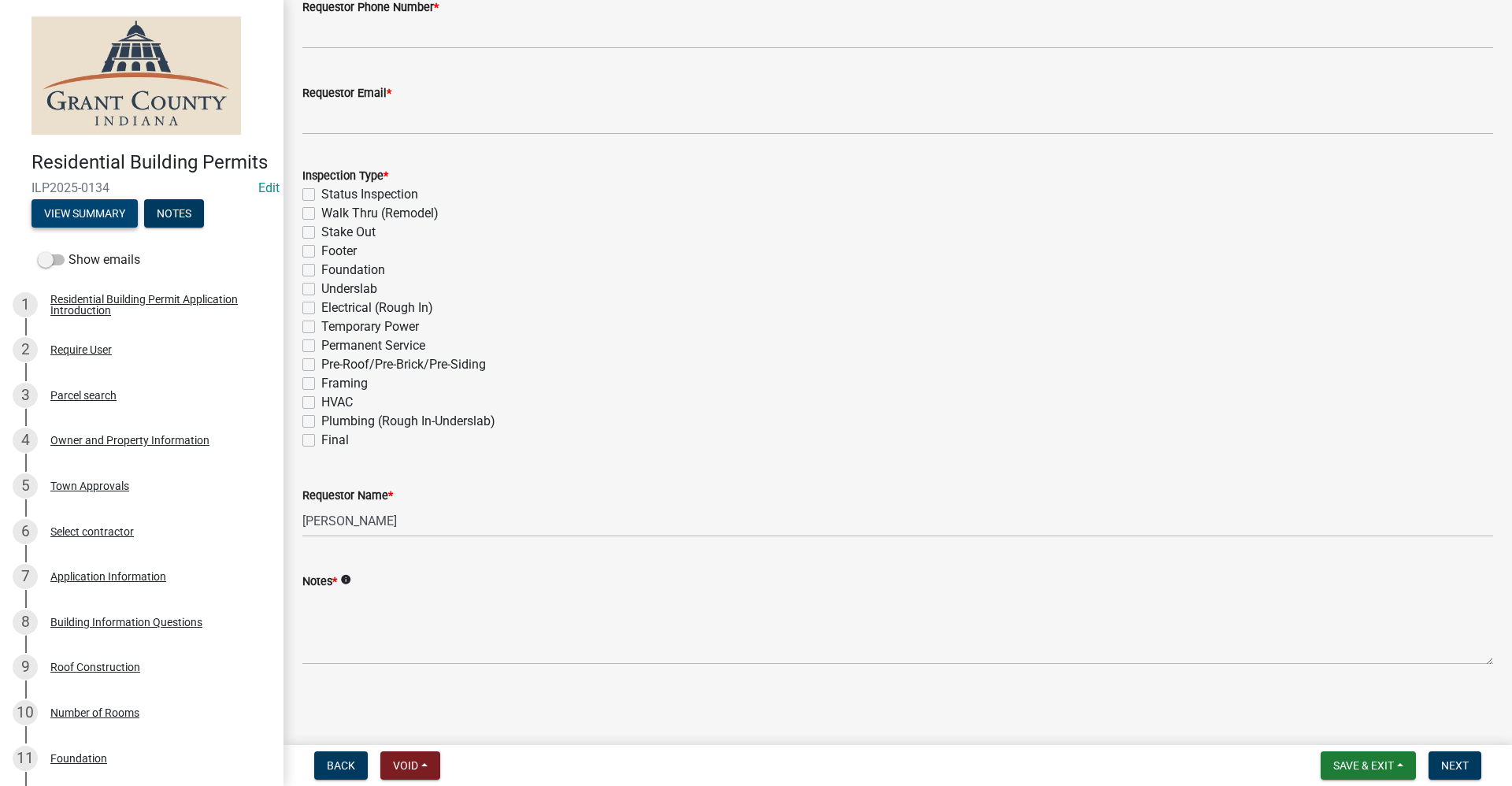
click at [88, 227] on button "View Summary" at bounding box center [84, 213] width 107 height 28
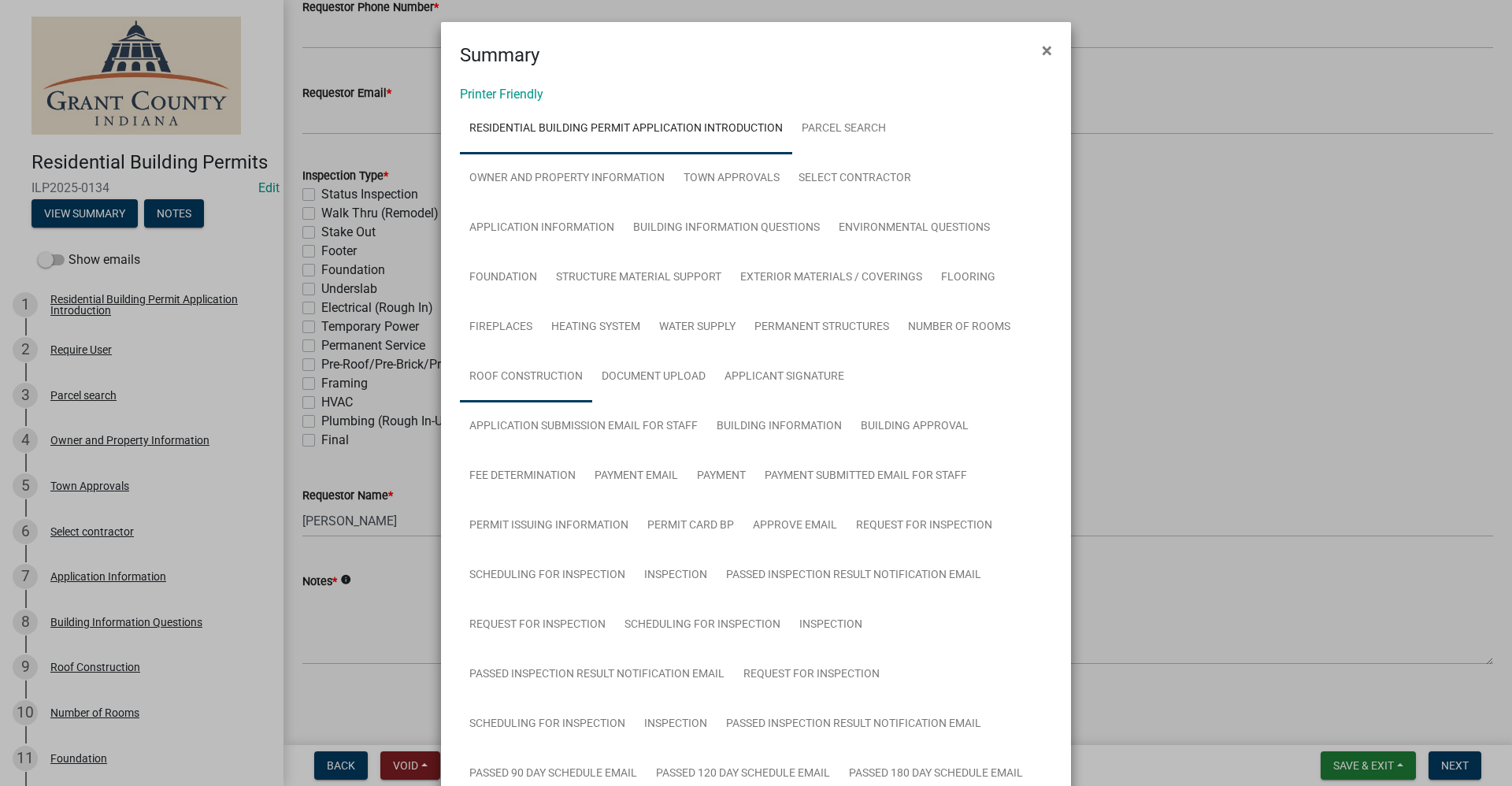
click at [494, 375] on link "Roof Construction" at bounding box center [526, 377] width 132 height 50
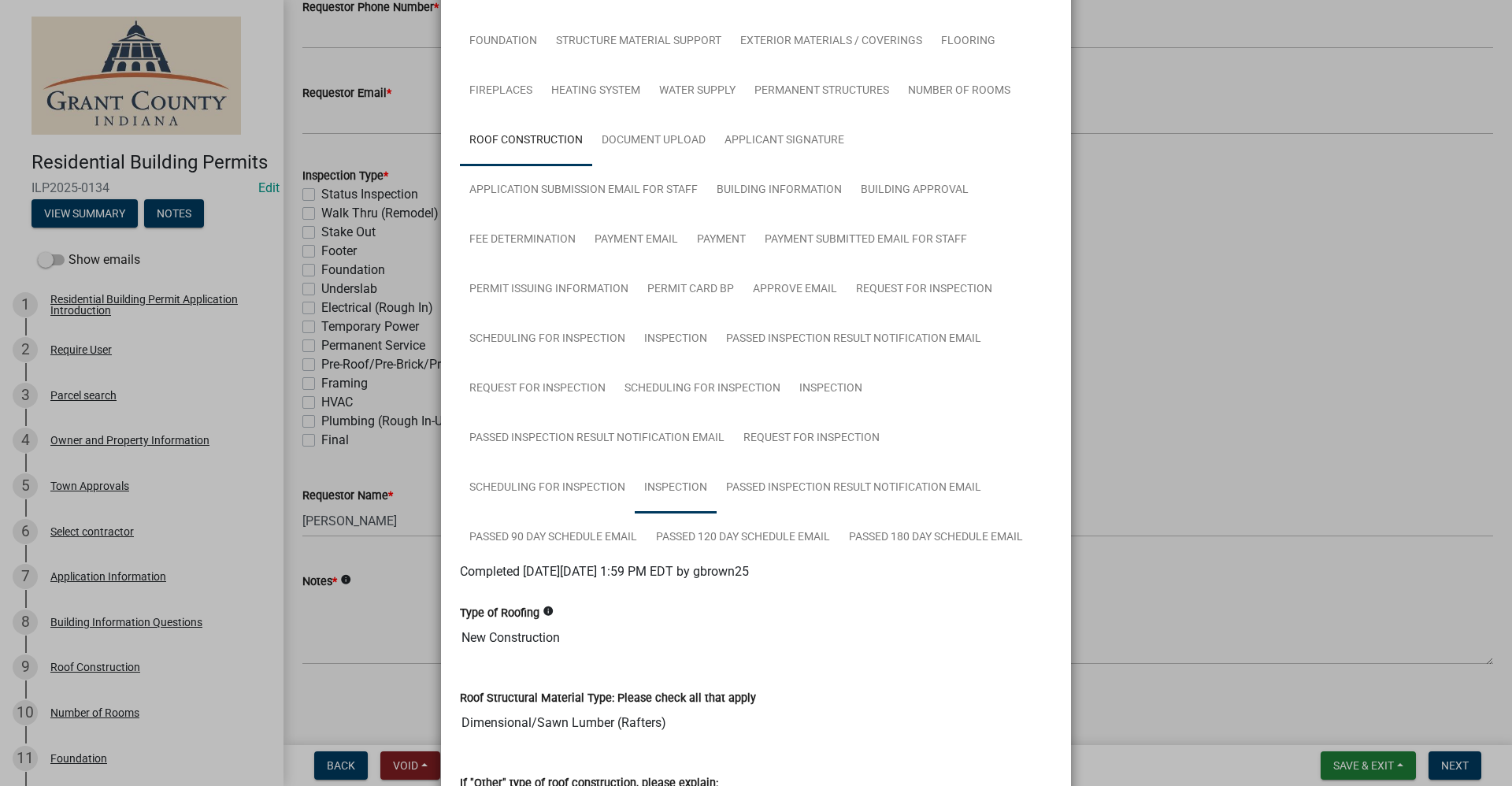
scroll to position [0, 0]
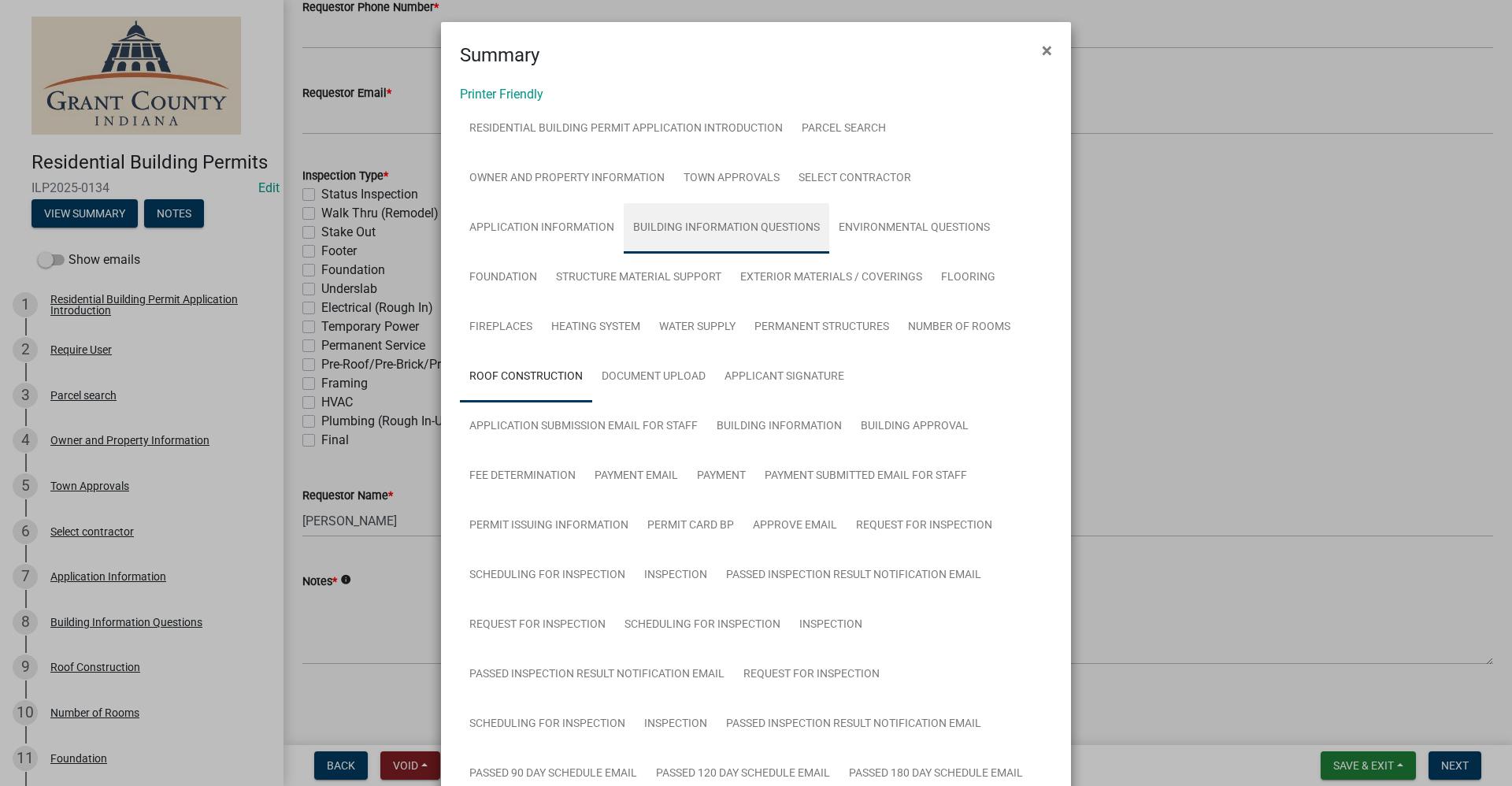
click at [659, 231] on link "Building Information Questions" at bounding box center [727, 228] width 206 height 50
click at [692, 228] on link "Building Information Questions" at bounding box center [727, 228] width 206 height 50
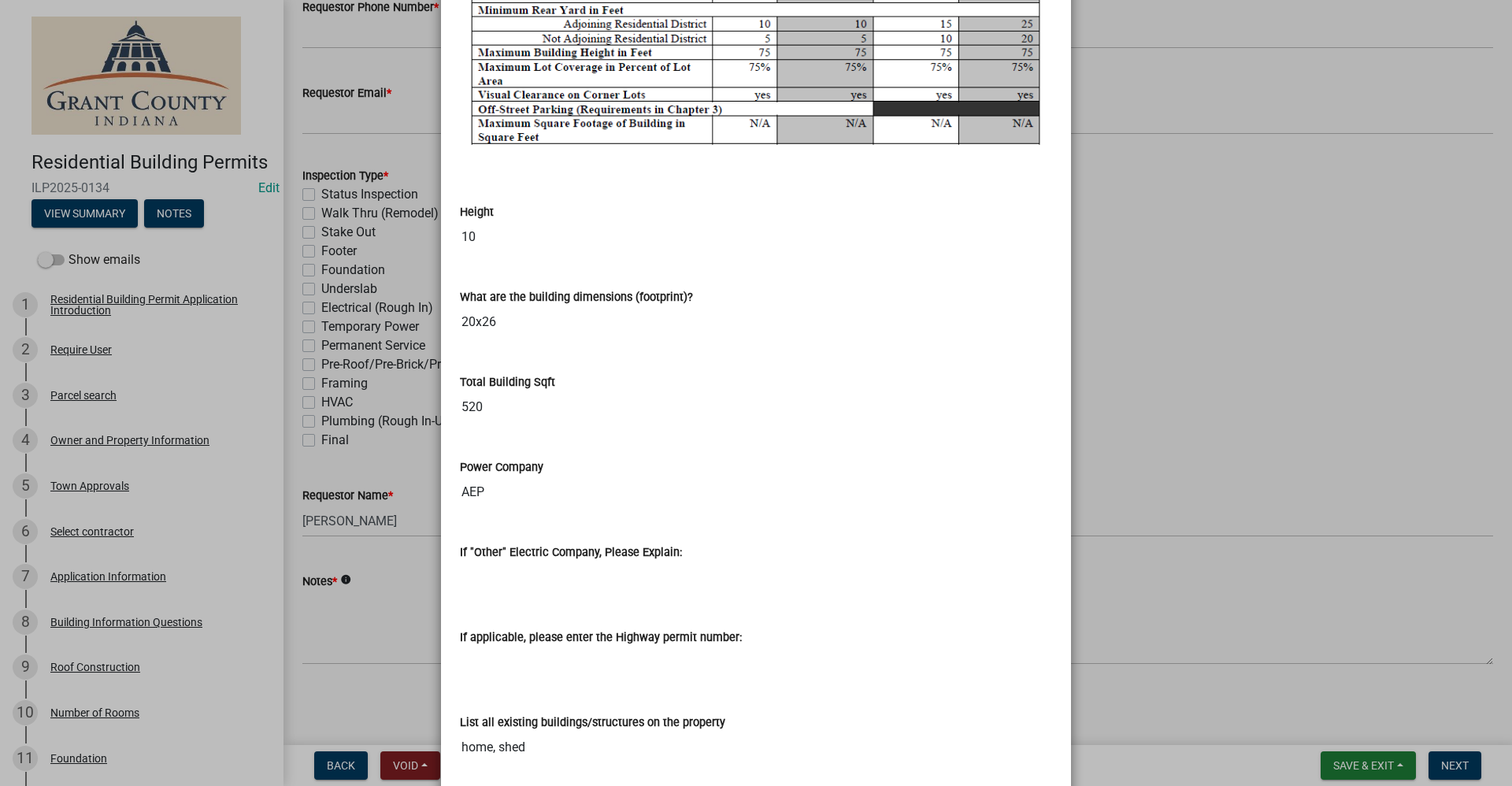
scroll to position [4104, 0]
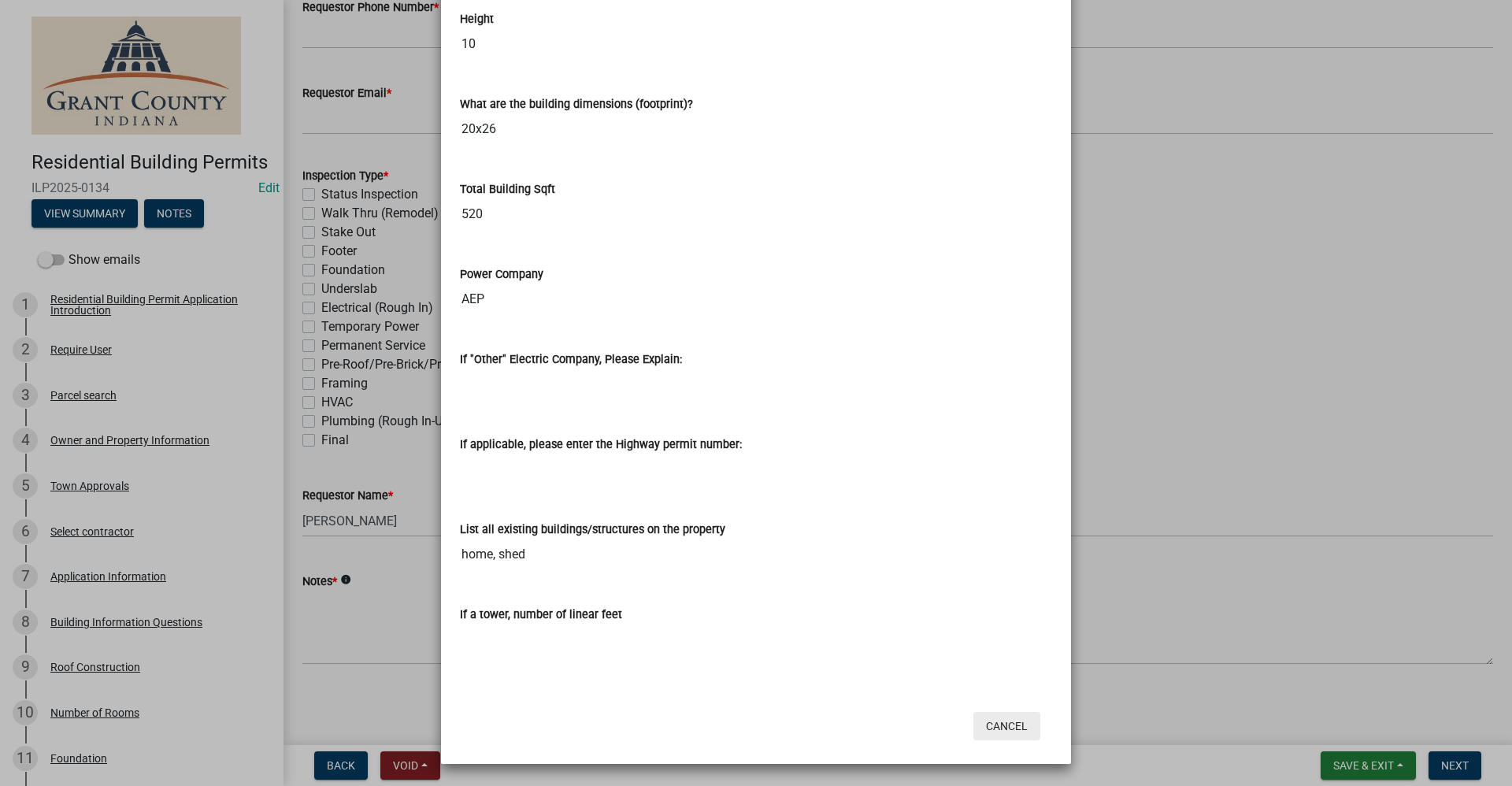
click at [1000, 731] on button "Cancel" at bounding box center [1007, 726] width 67 height 28
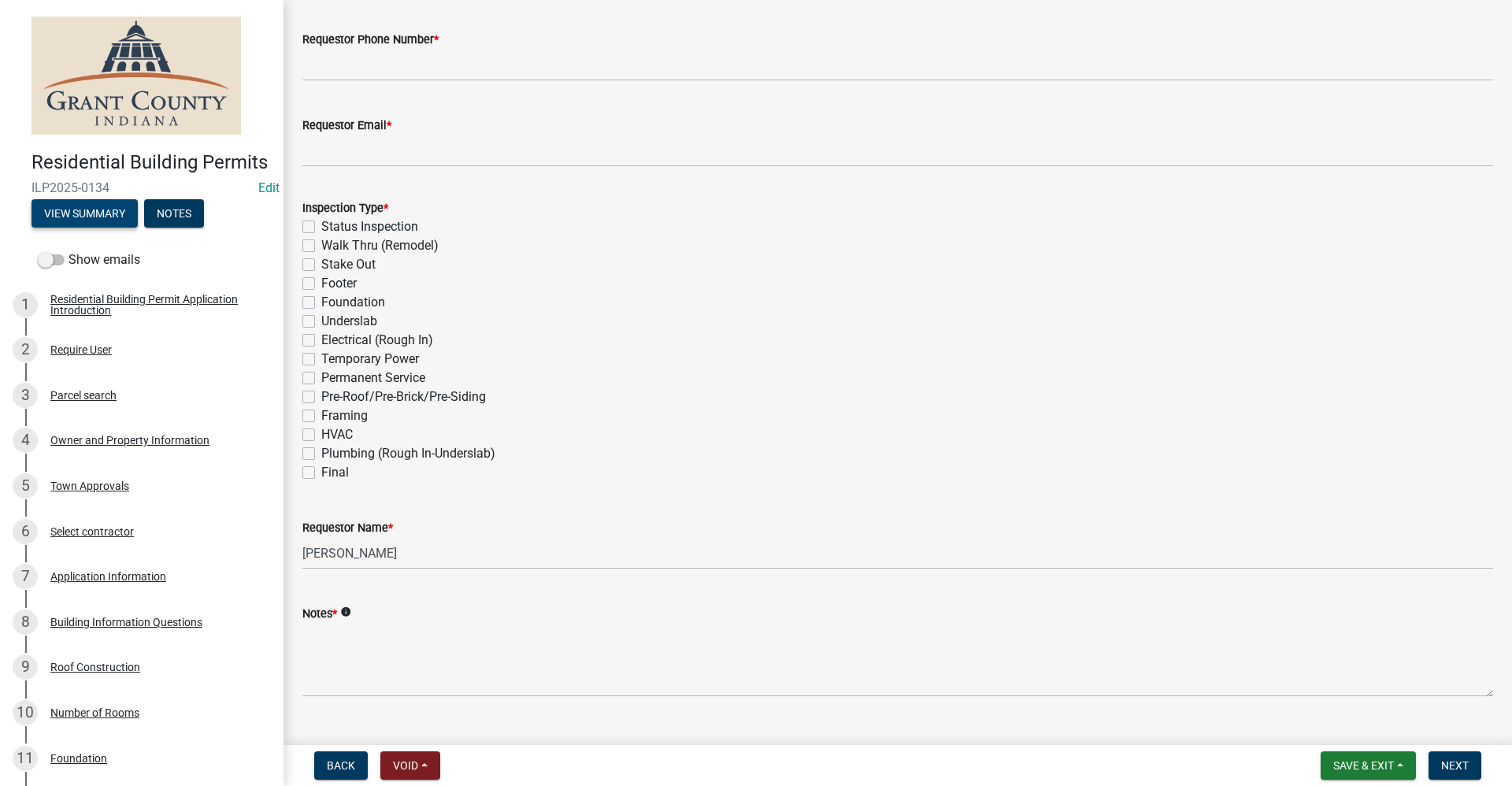
scroll to position [388, 0]
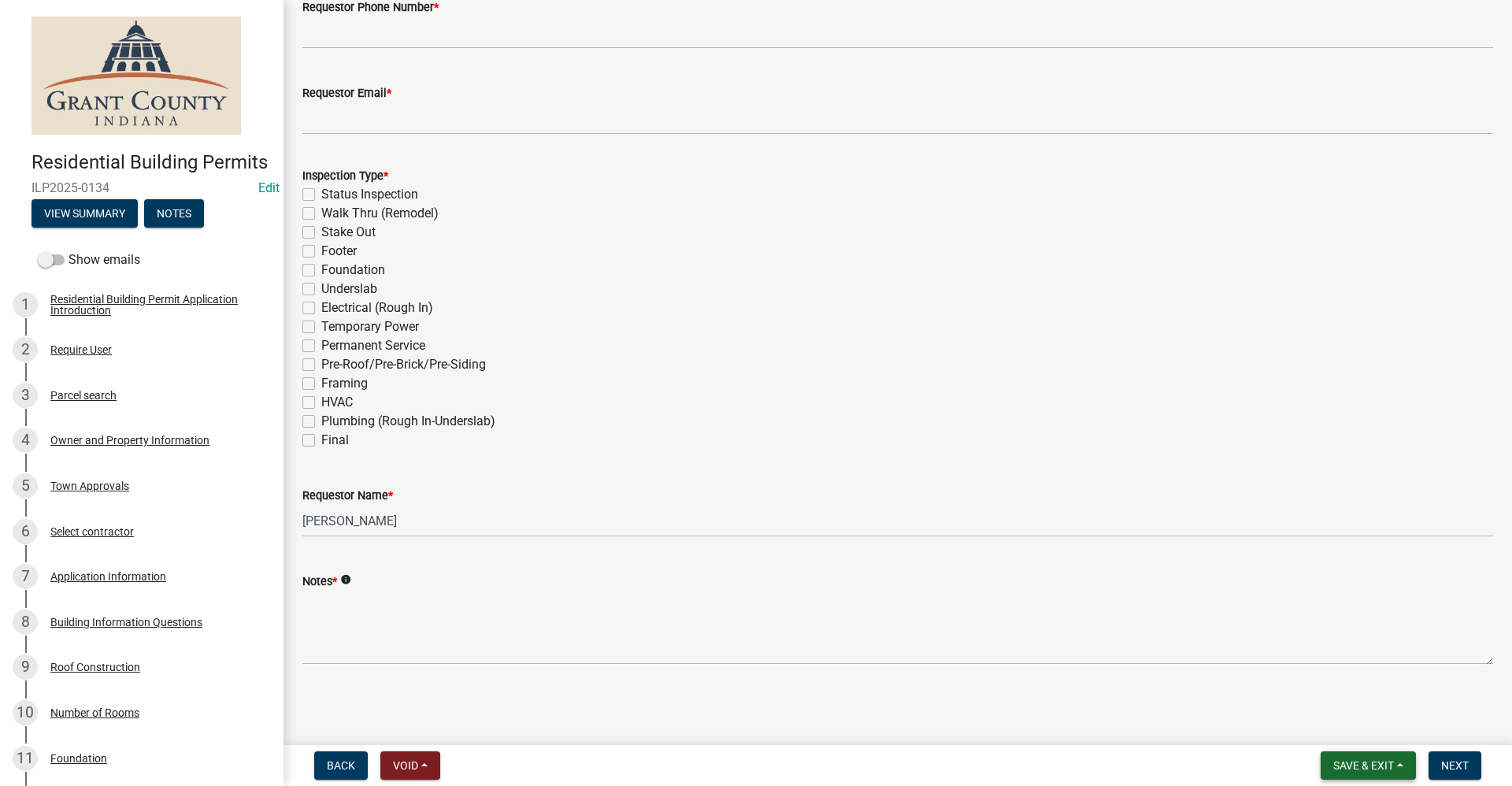
click at [1352, 770] on span "Save & Exit" at bounding box center [1363, 765] width 60 height 12
click at [1348, 731] on button "Save & Exit" at bounding box center [1353, 725] width 126 height 38
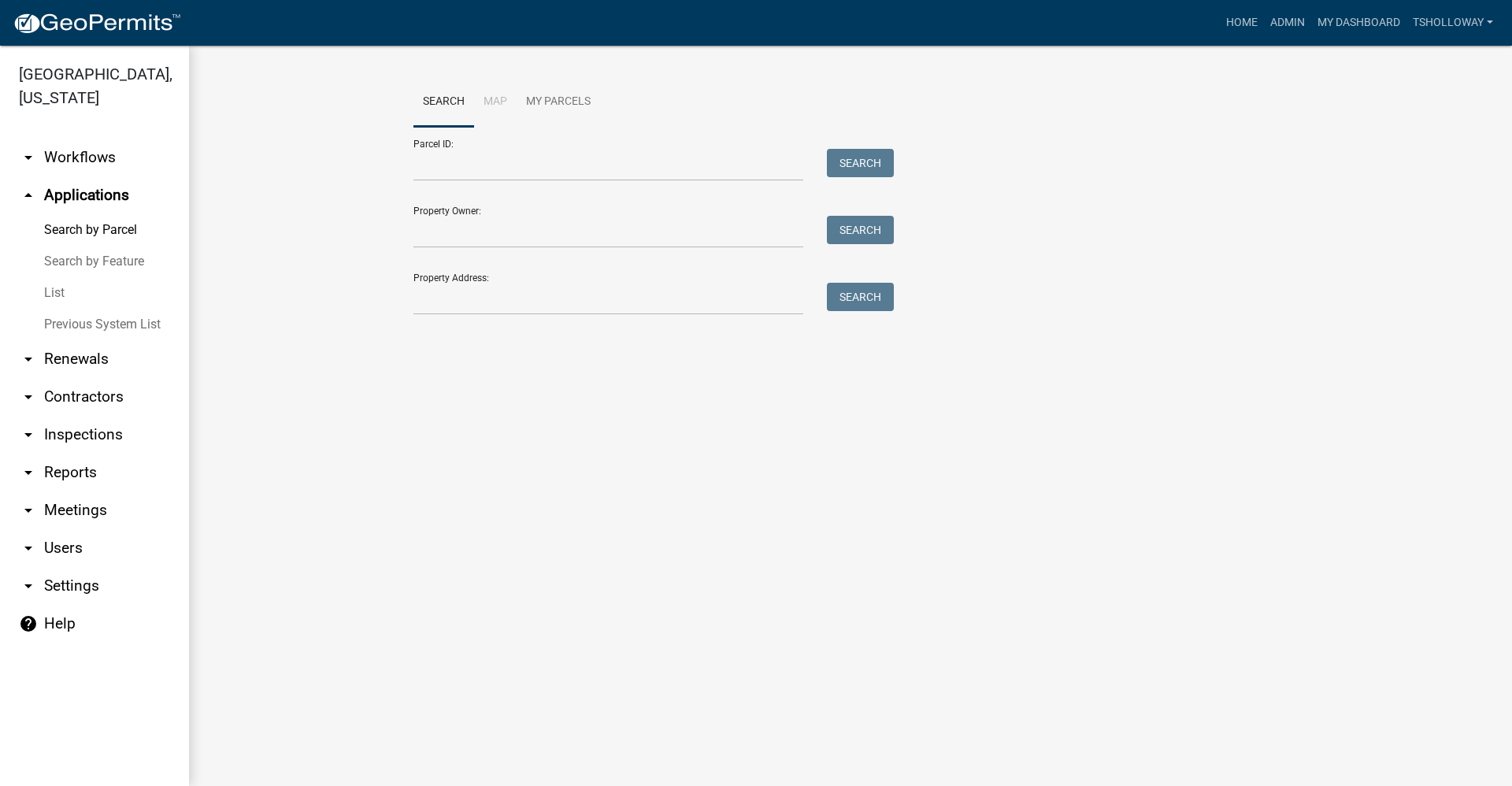
click at [57, 277] on link "List" at bounding box center [94, 293] width 189 height 31
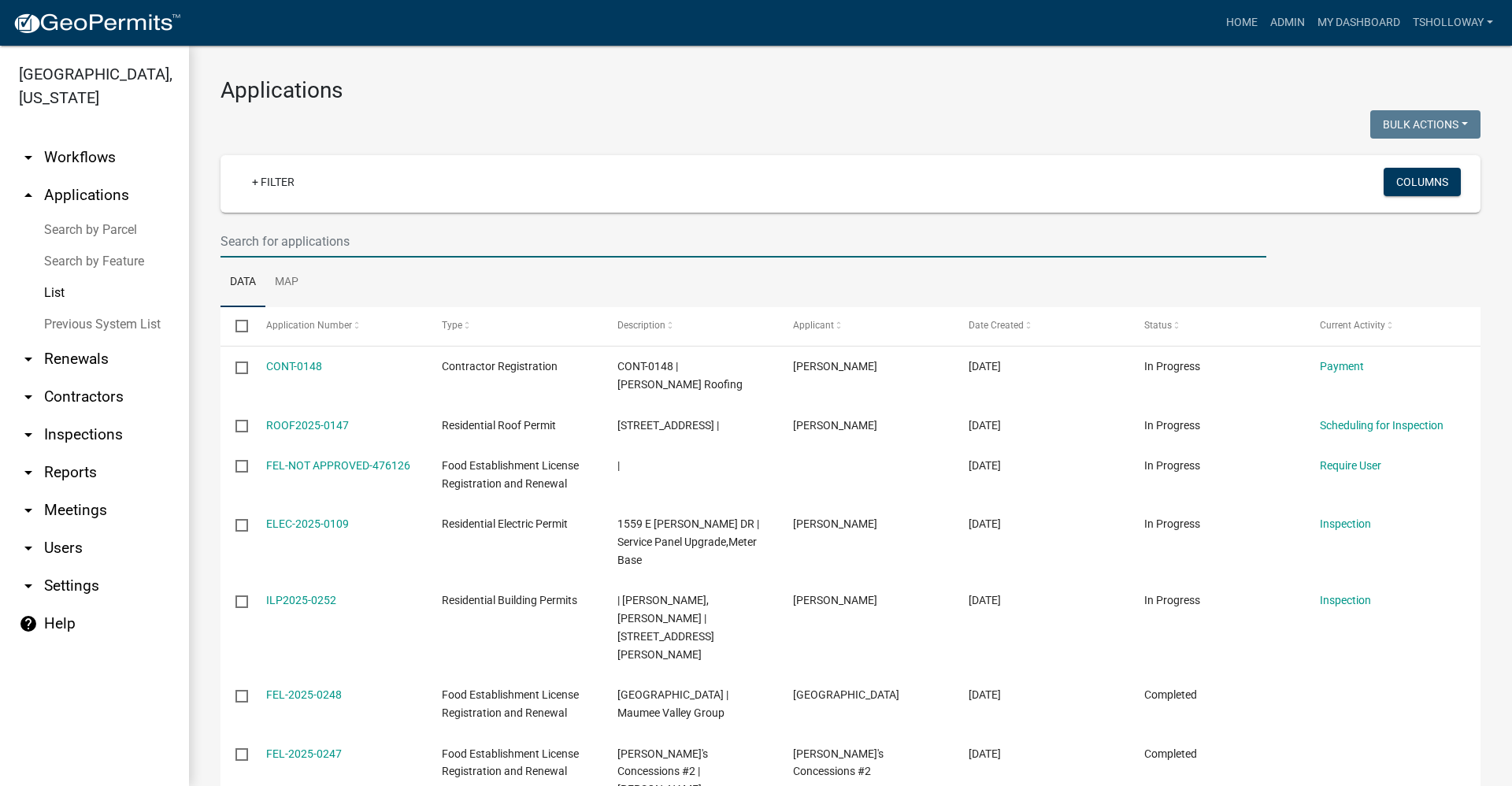
click at [257, 240] on input "text" at bounding box center [743, 241] width 1046 height 32
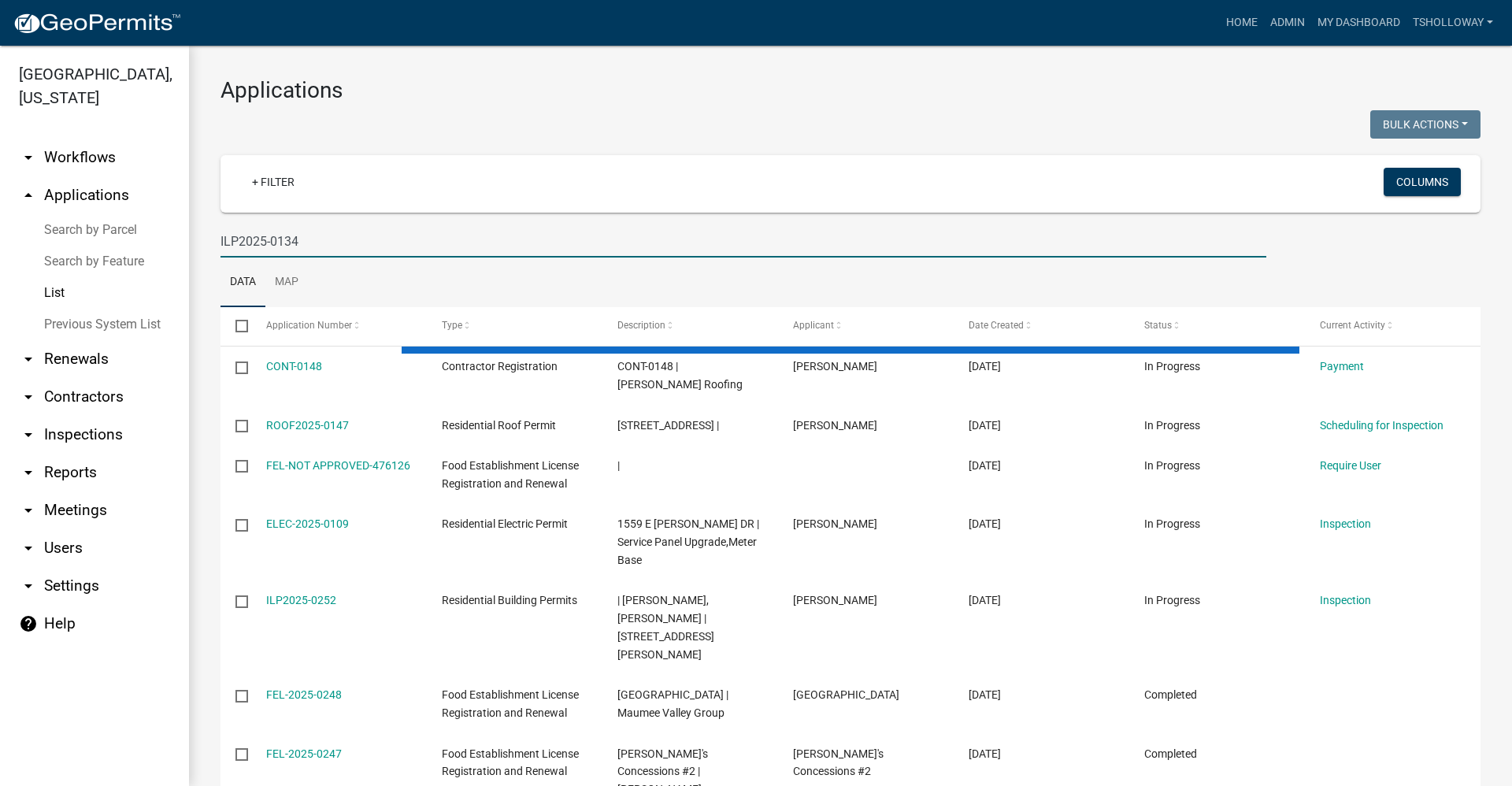
type input "ILP2025-0134"
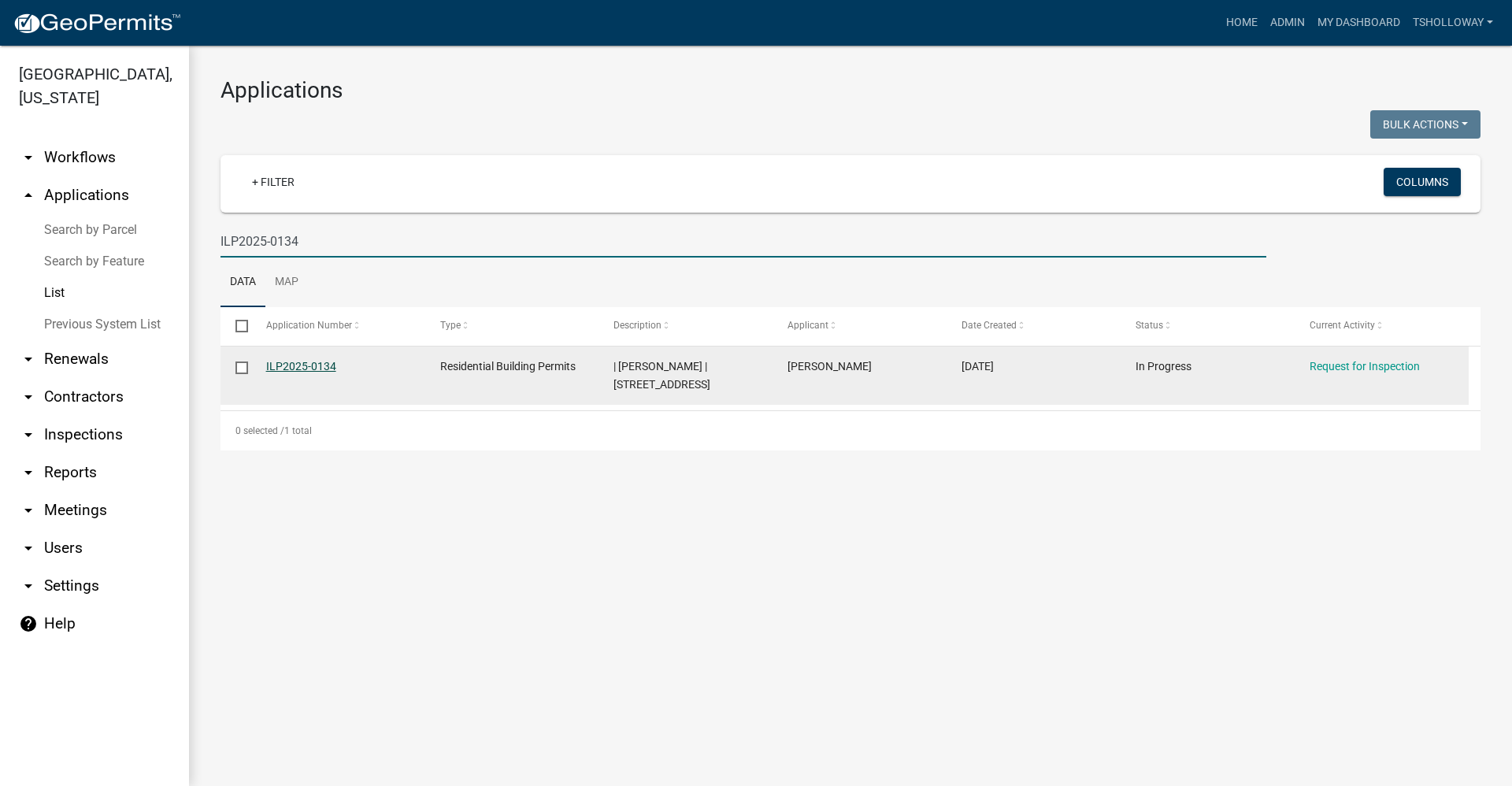
click at [295, 365] on link "ILP2025-0134" at bounding box center [301, 365] width 70 height 12
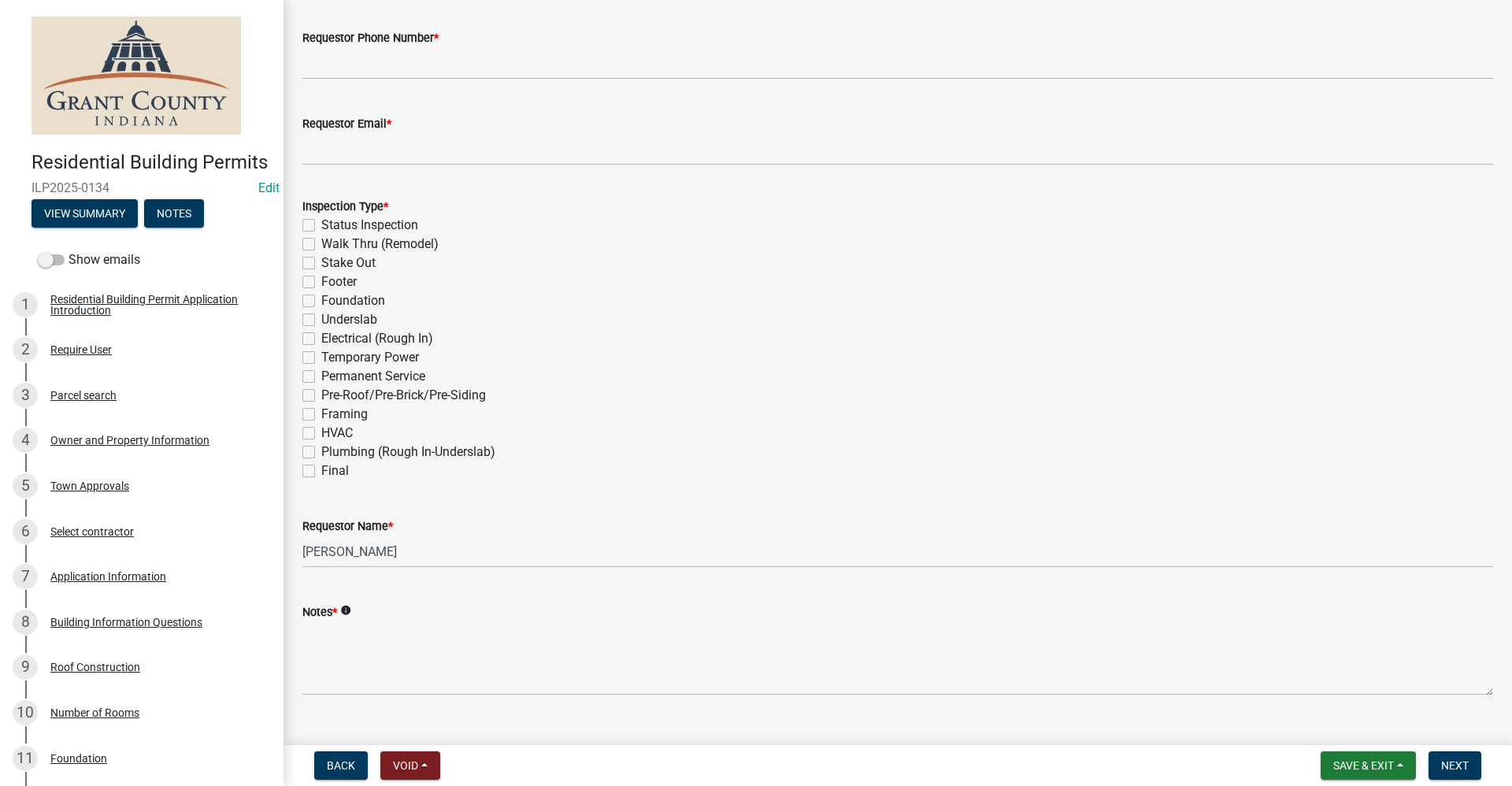
scroll to position [388, 0]
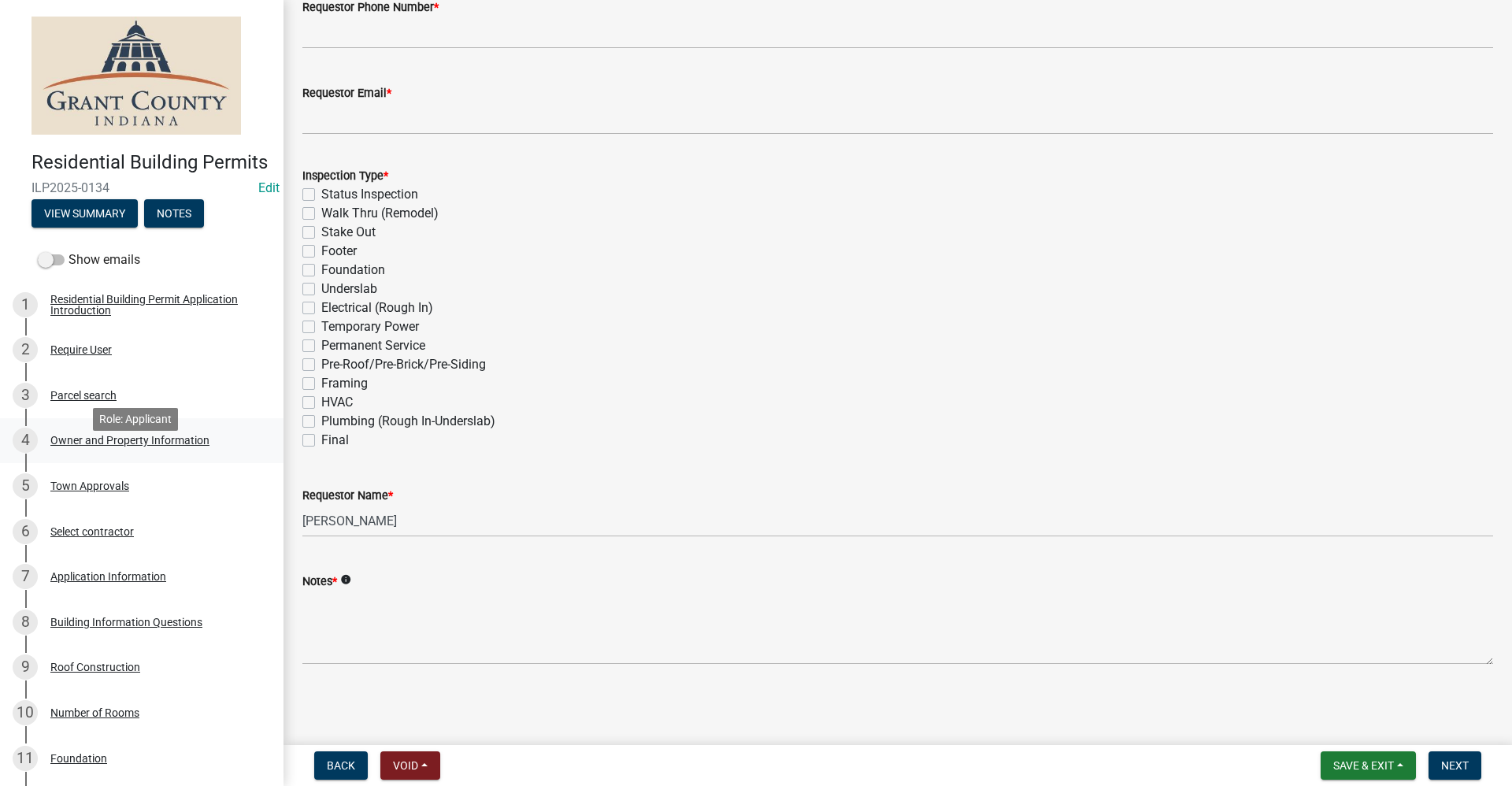
click at [85, 445] on div "Owner and Property Information" at bounding box center [130, 440] width 159 height 11
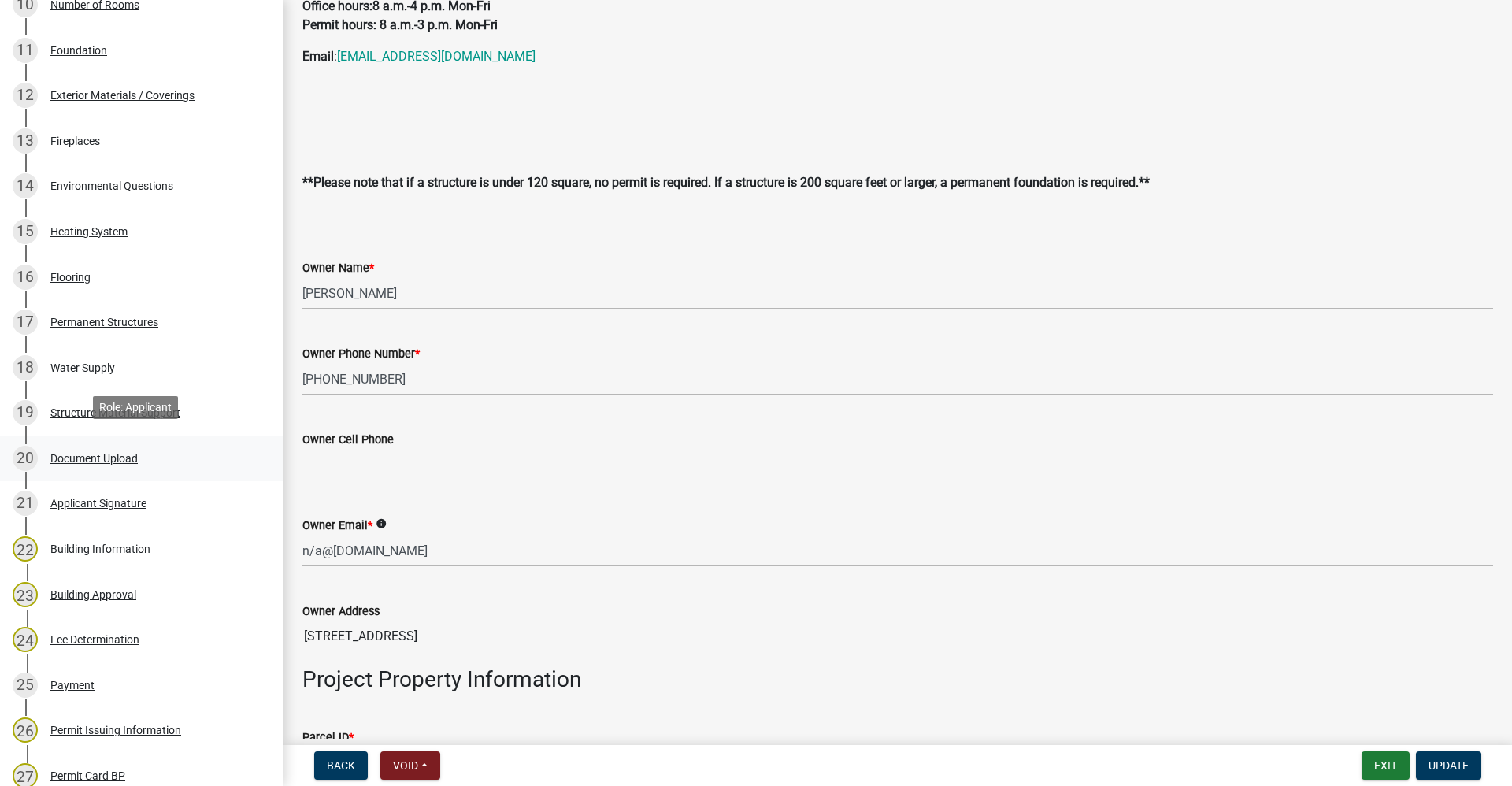
scroll to position [709, 0]
click at [88, 463] on div "Document Upload" at bounding box center [94, 457] width 88 height 11
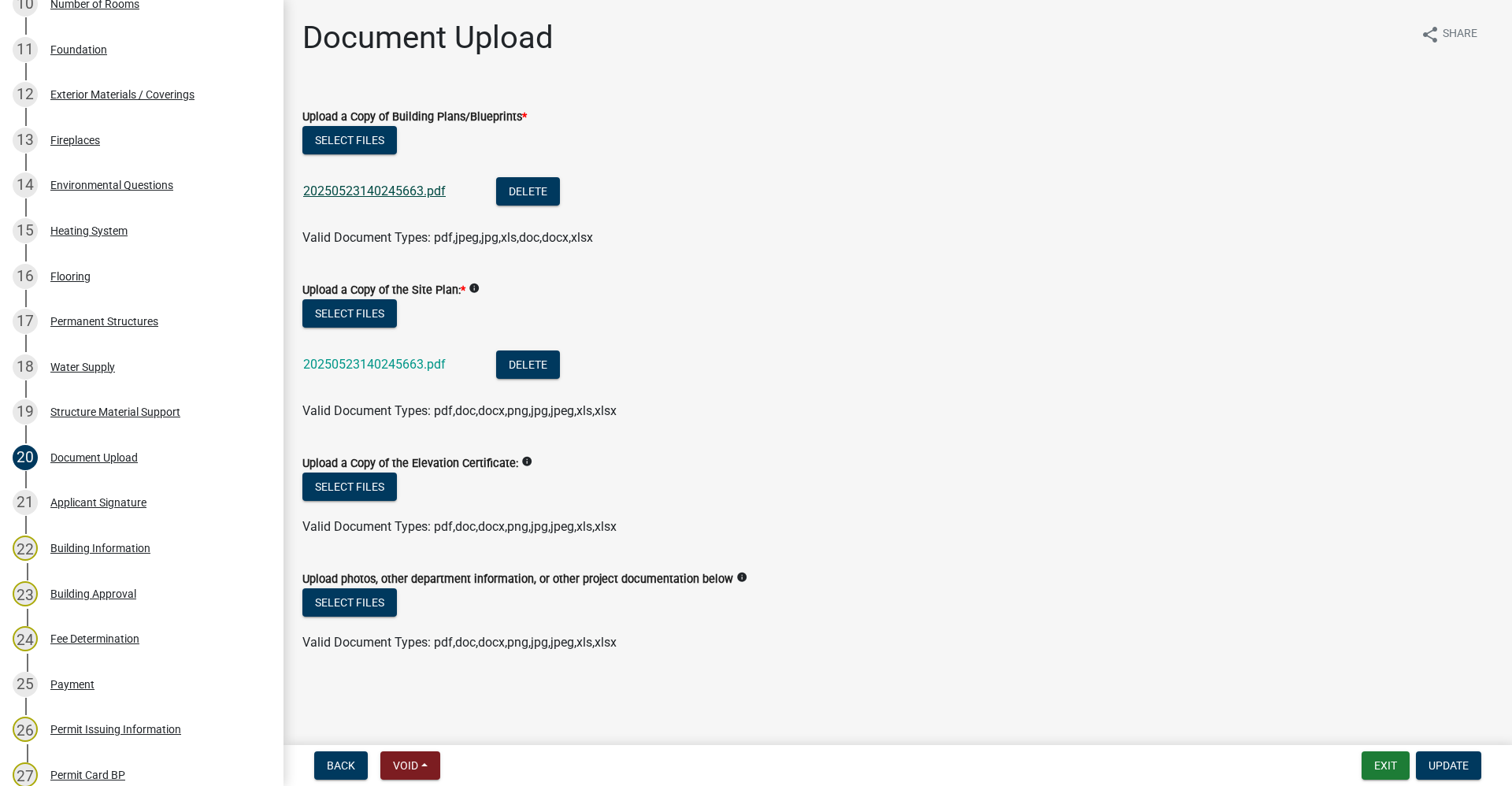
click at [384, 190] on link "20250523140245663.pdf" at bounding box center [374, 191] width 142 height 15
click at [331, 360] on link "20250523140245663.pdf" at bounding box center [374, 364] width 142 height 15
click at [331, 359] on link "20250523140245663.pdf" at bounding box center [374, 364] width 142 height 15
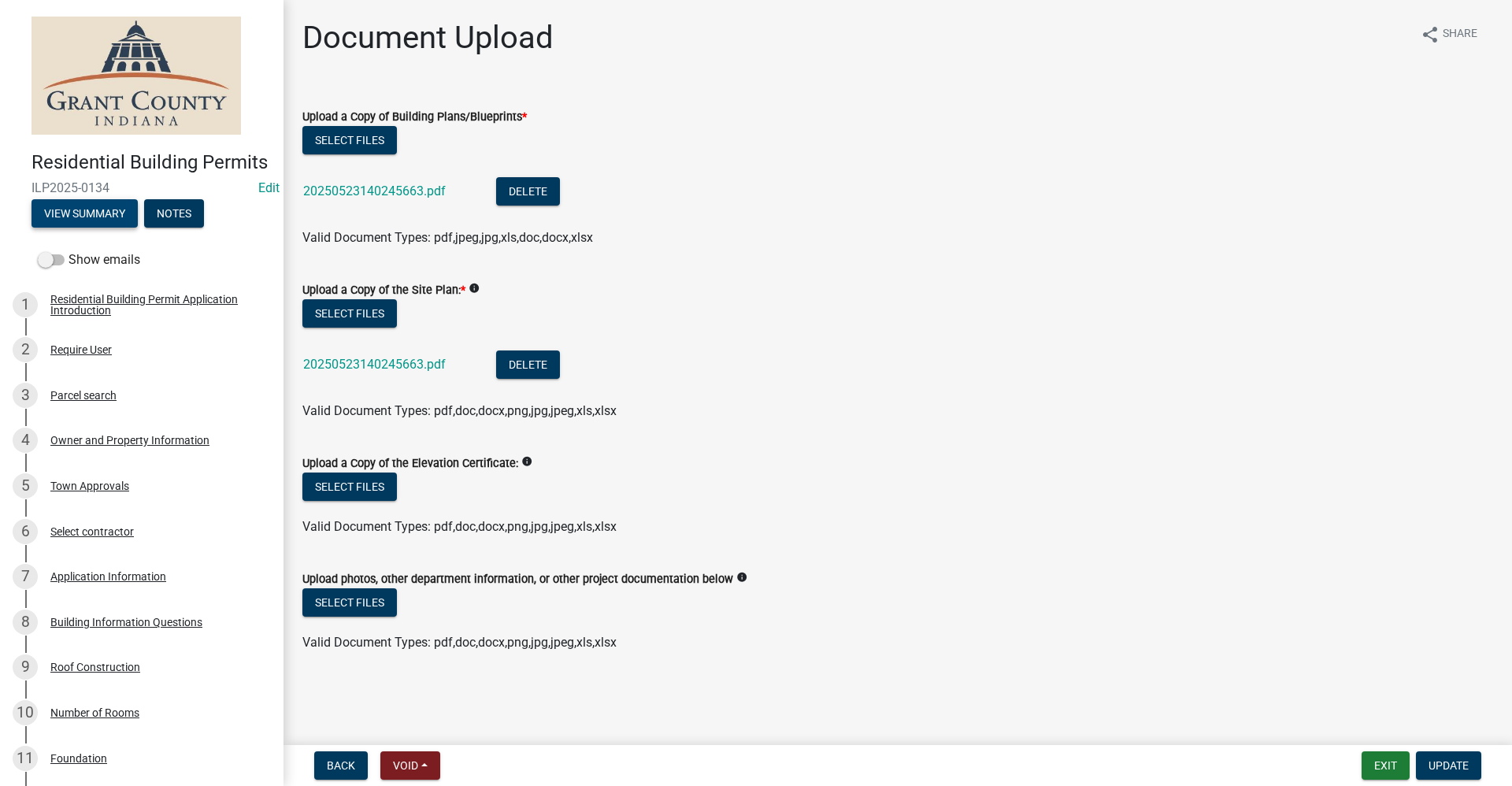
click at [62, 227] on button "View Summary" at bounding box center [84, 213] width 107 height 28
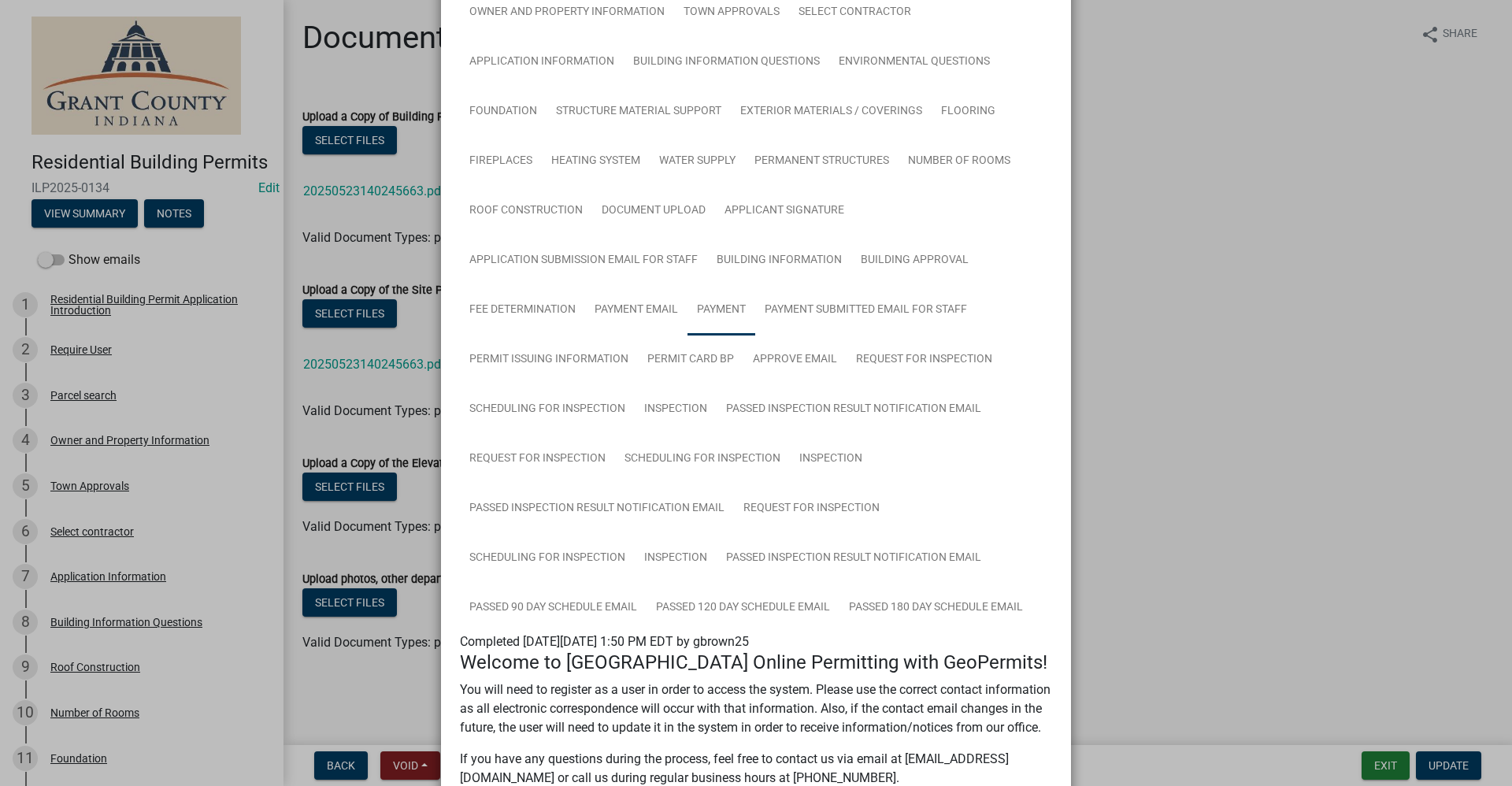
scroll to position [160, 0]
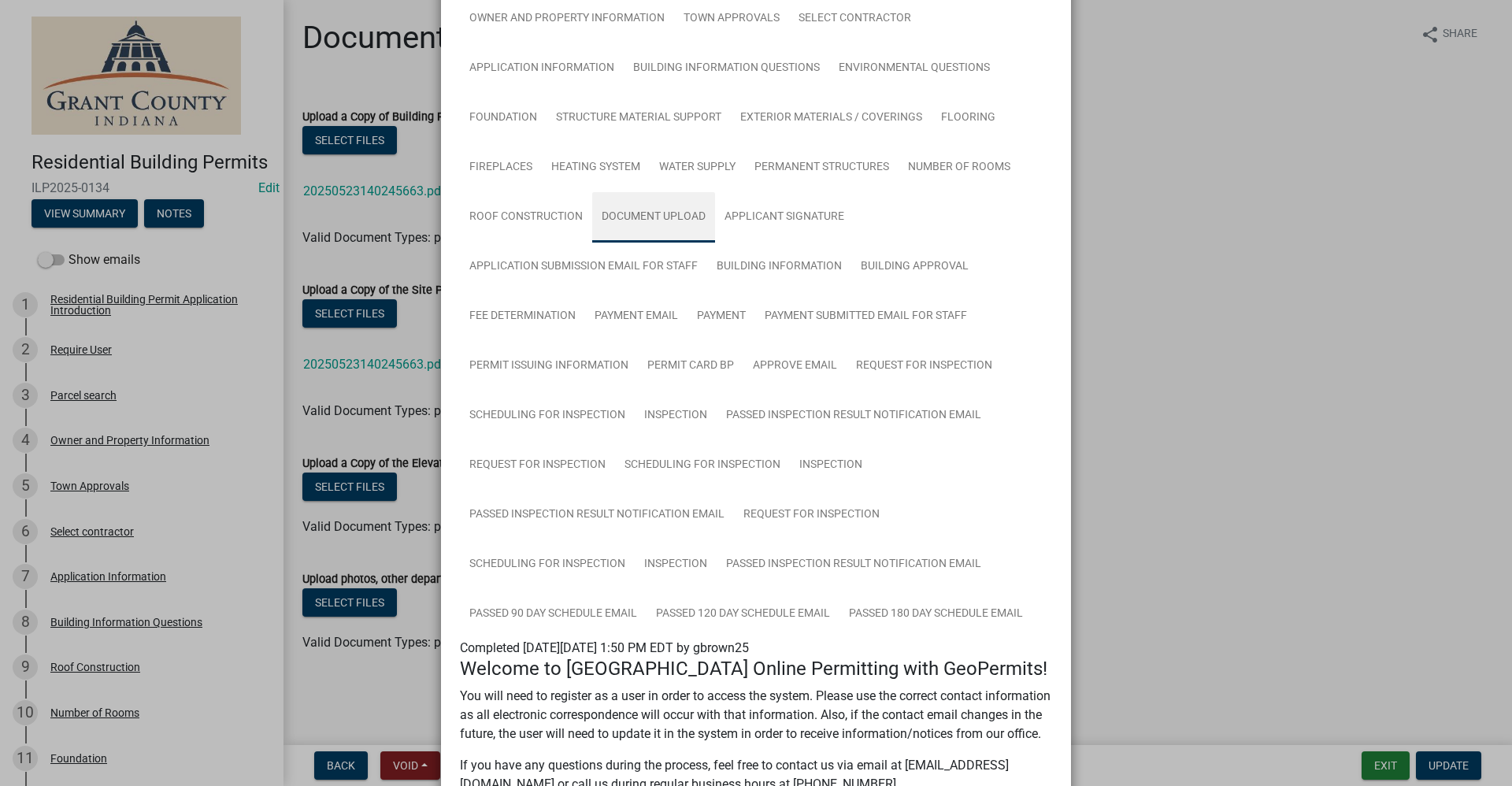
click at [648, 212] on link "Document Upload" at bounding box center [654, 217] width 123 height 50
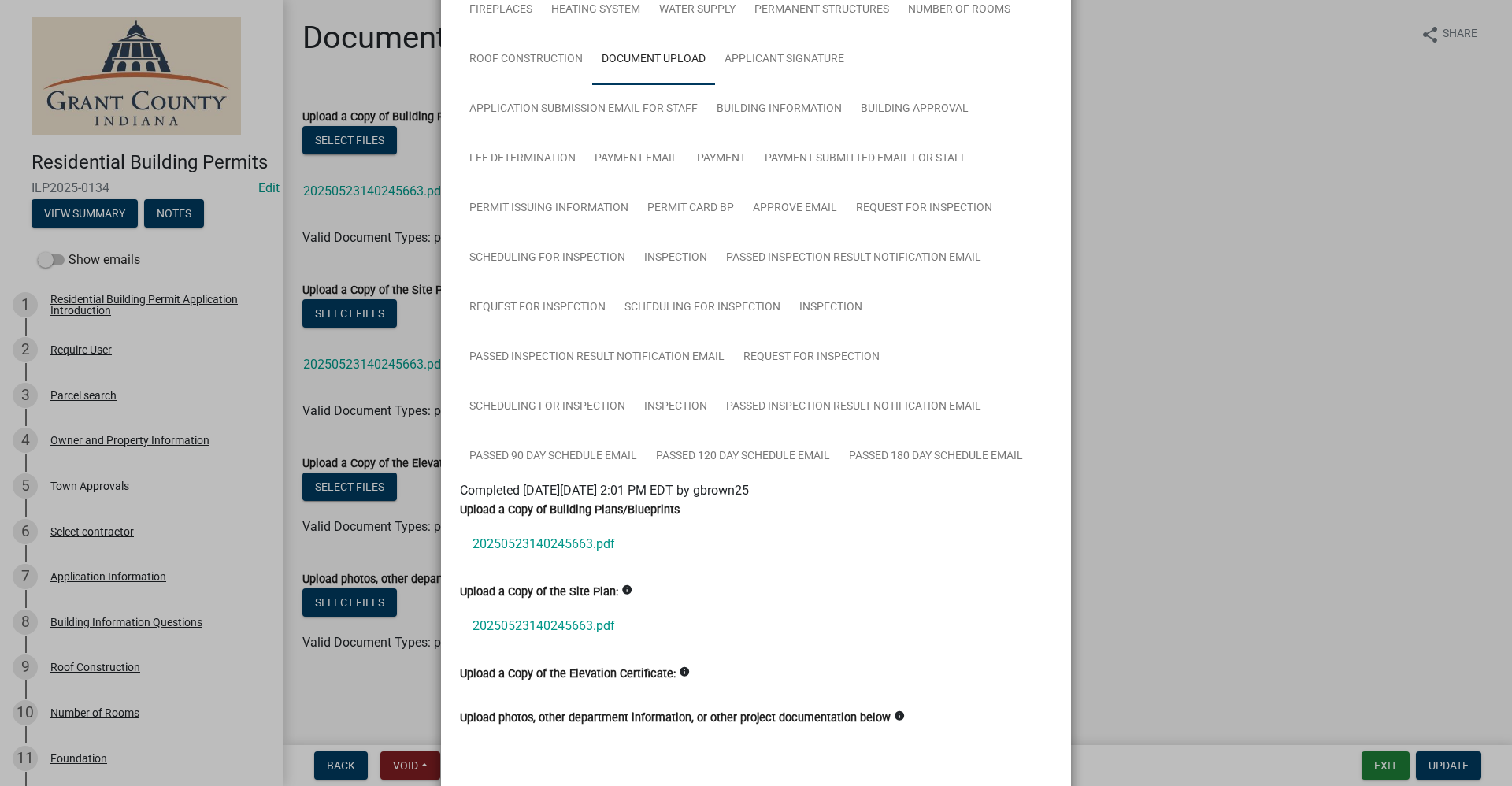
scroll to position [402, 0]
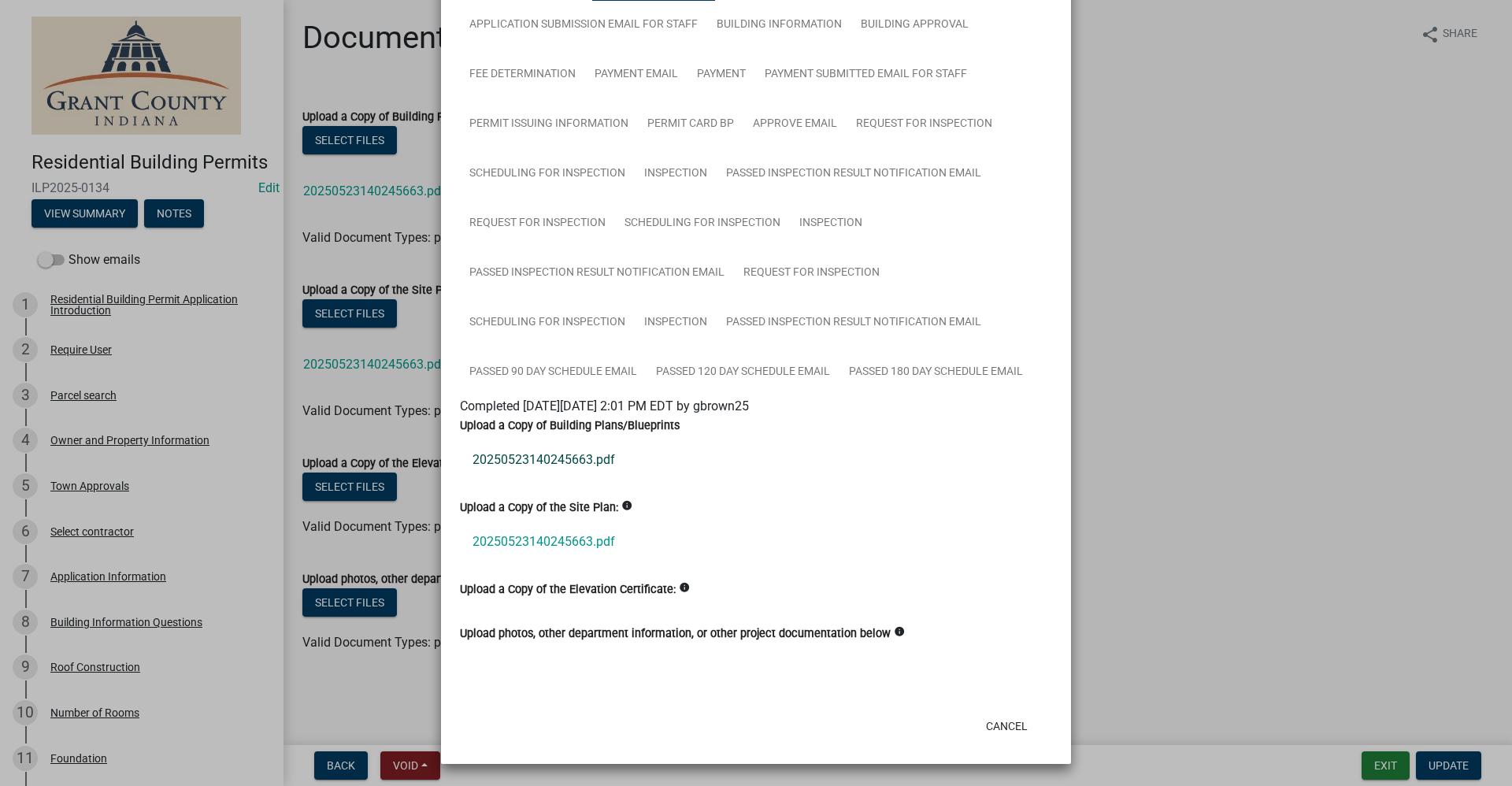
click at [533, 461] on link "20250523140245663.pdf" at bounding box center [756, 460] width 593 height 38
click at [1001, 723] on button "Cancel" at bounding box center [1007, 726] width 67 height 28
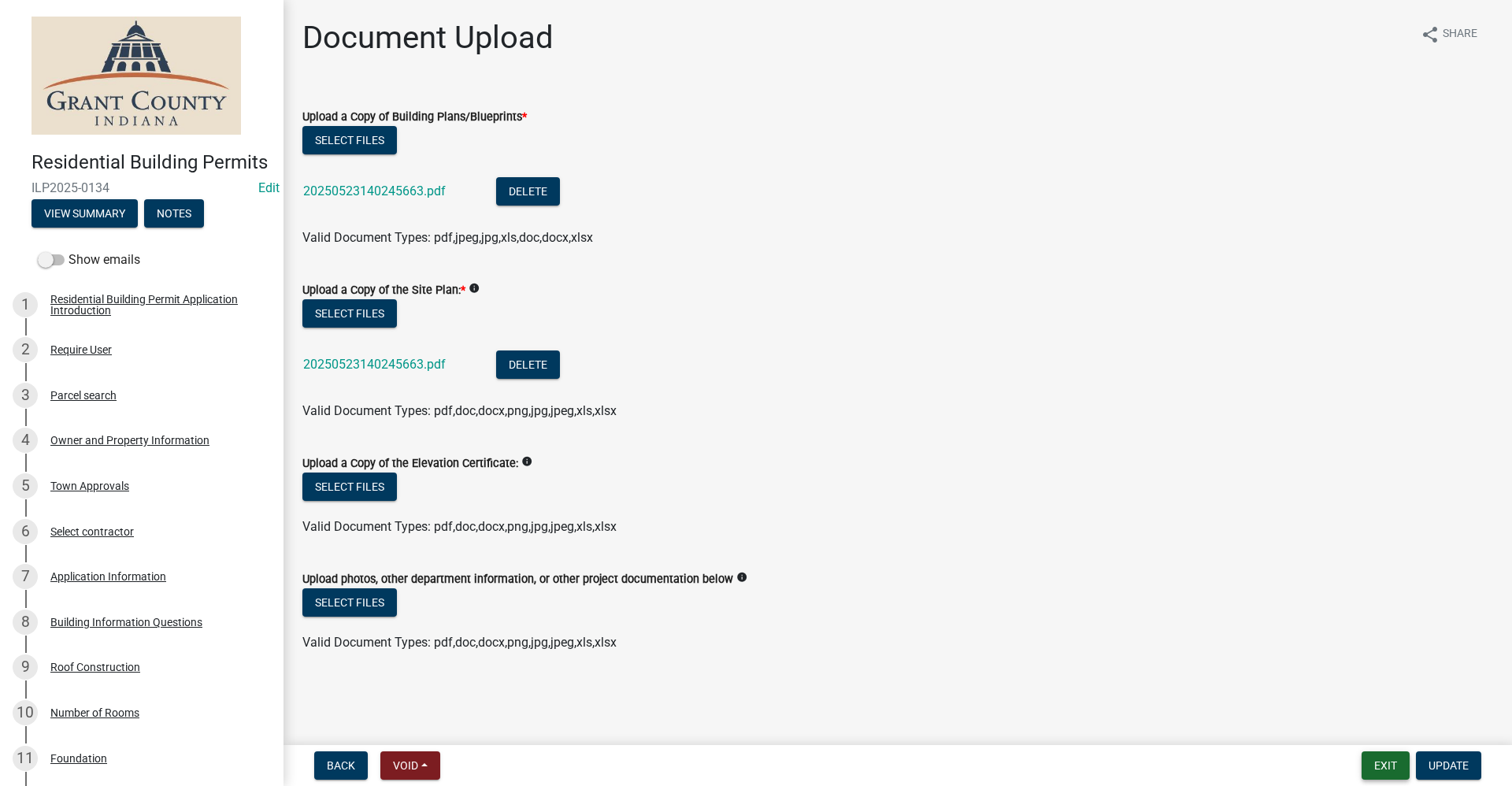
click at [1390, 766] on button "Exit" at bounding box center [1386, 765] width 48 height 28
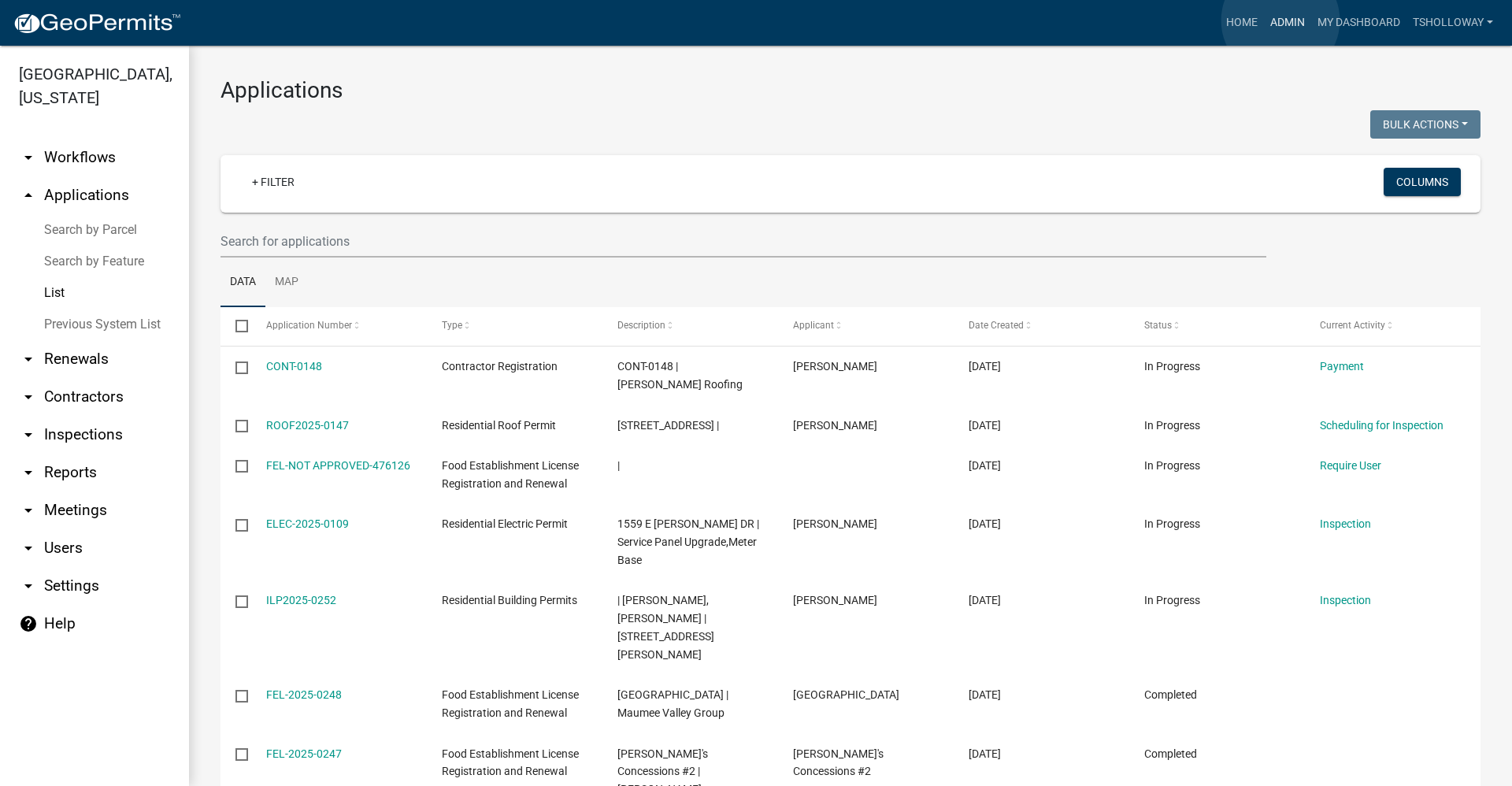
click at [1281, 20] on link "Admin" at bounding box center [1287, 23] width 47 height 30
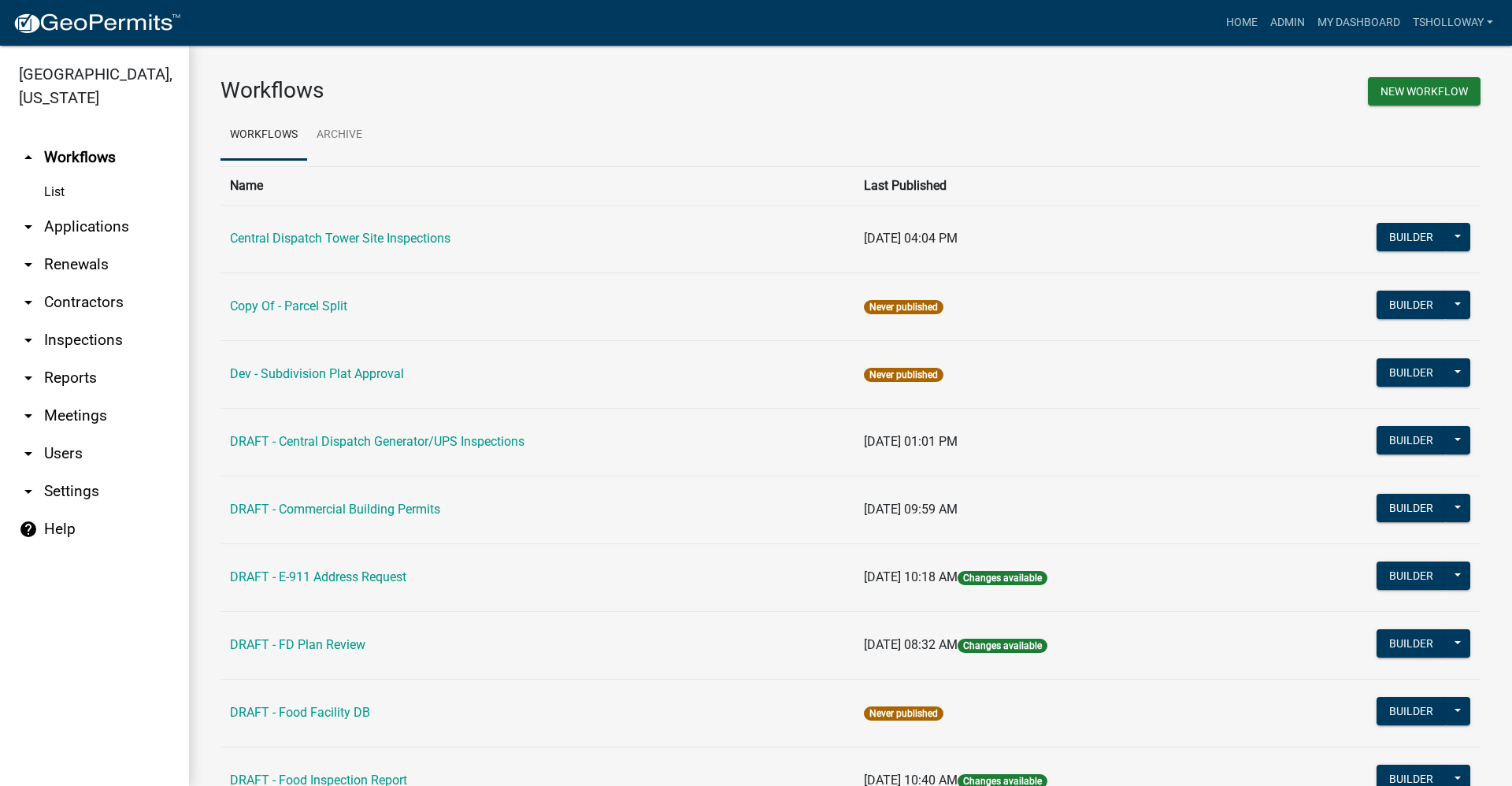
click at [87, 322] on link "arrow_drop_down Inspections" at bounding box center [94, 341] width 189 height 38
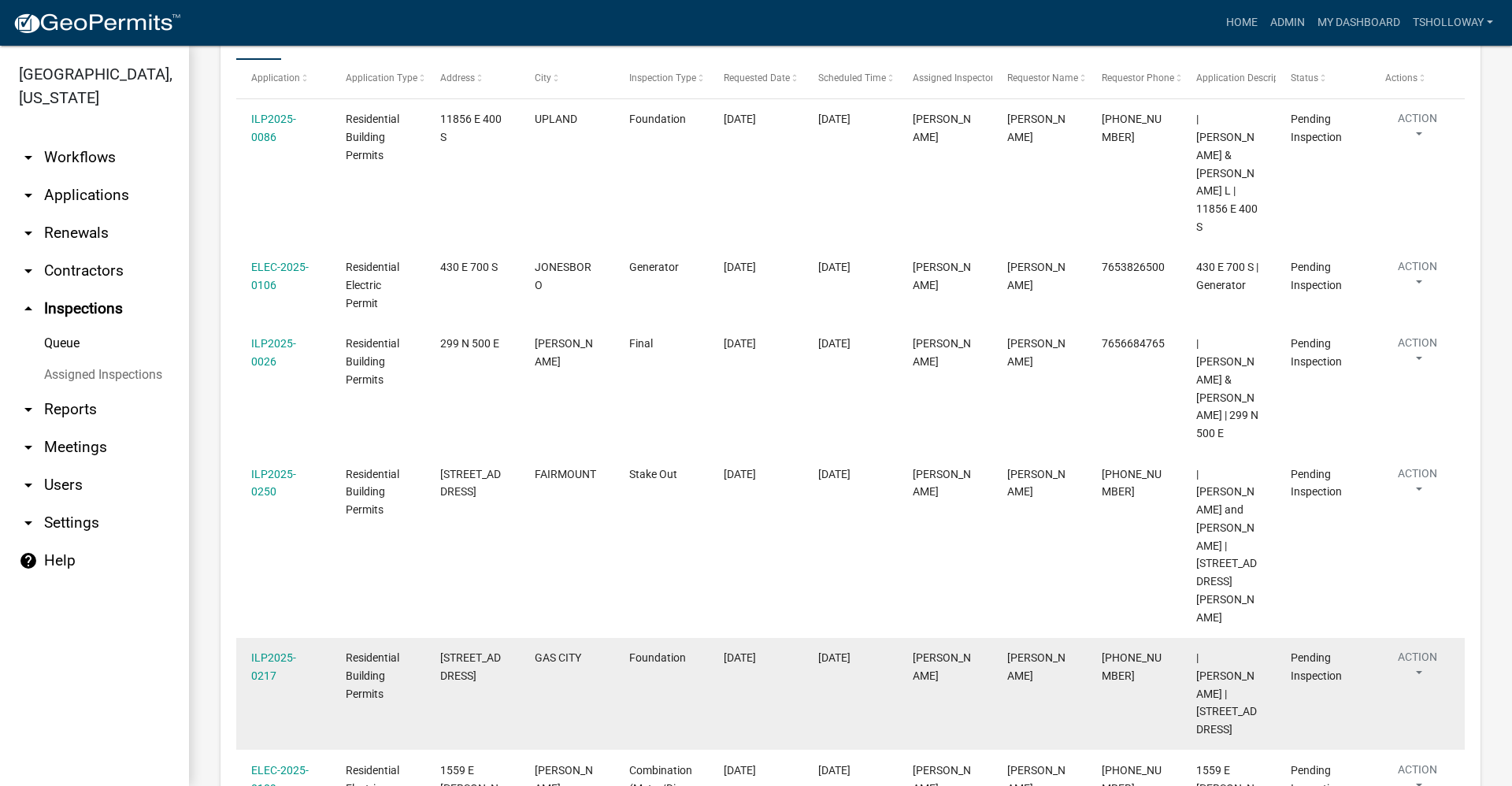
scroll to position [429, 0]
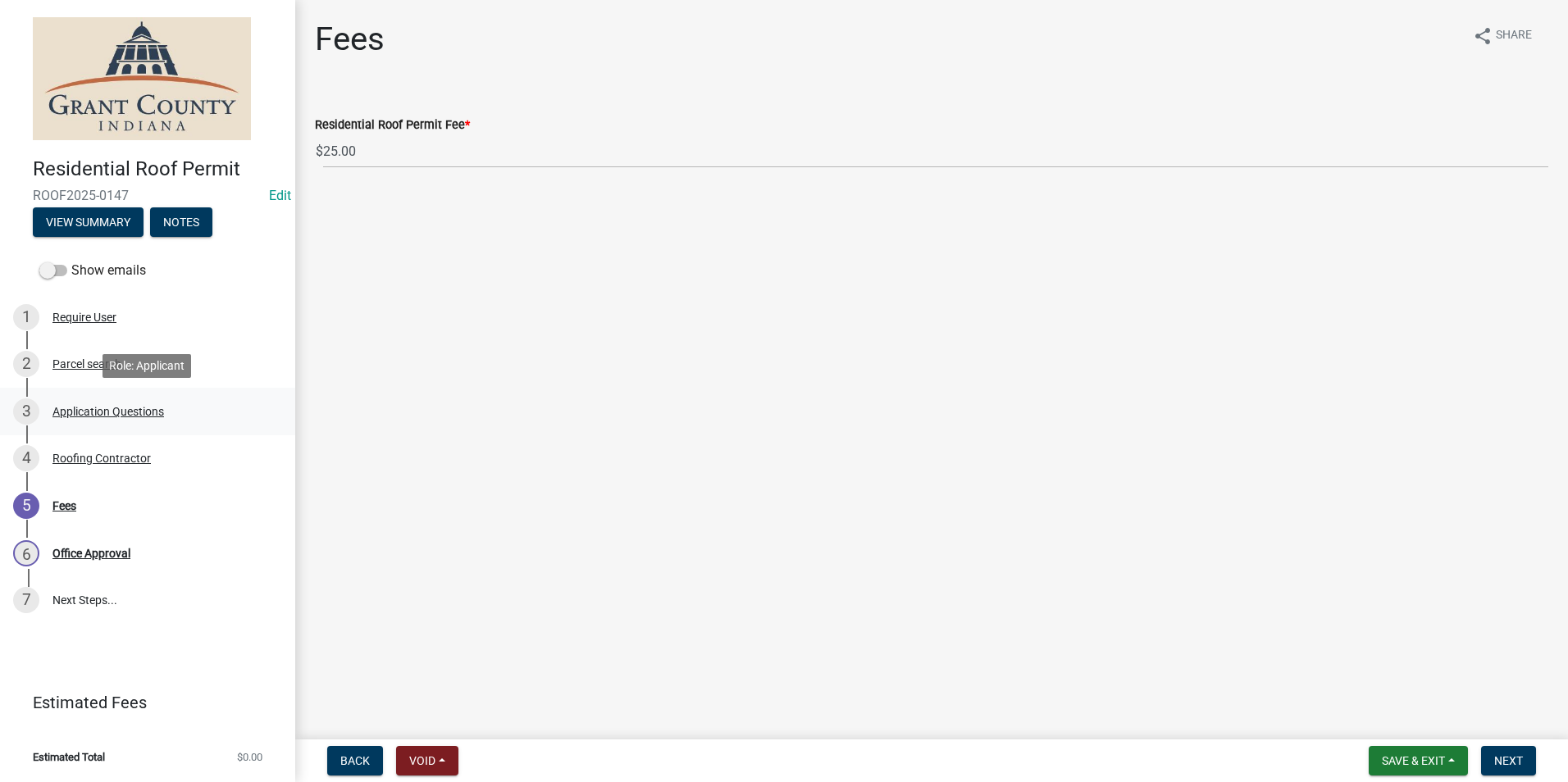
click at [78, 409] on div "Application Questions" at bounding box center [108, 411] width 112 height 11
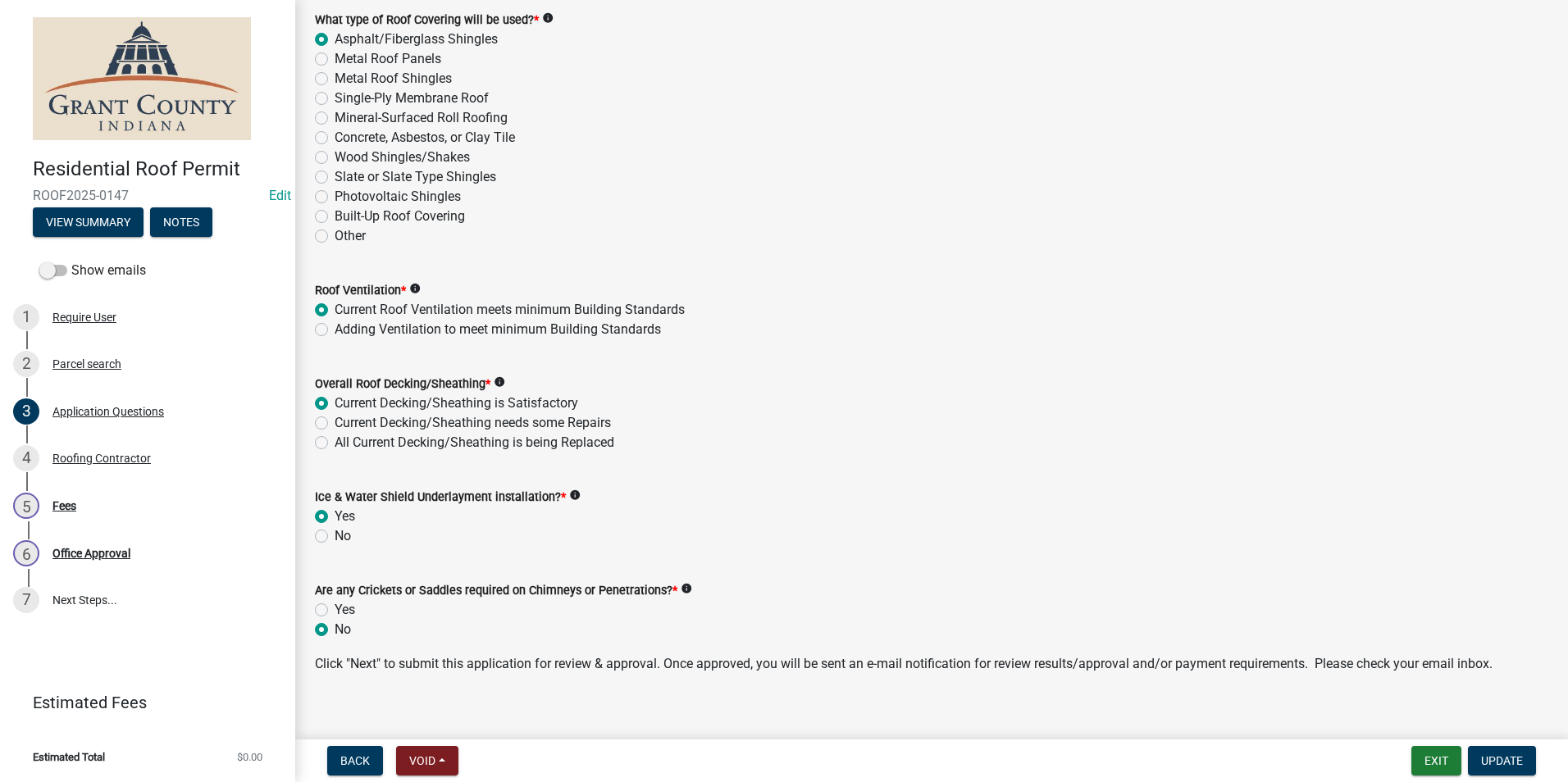
scroll to position [2265, 0]
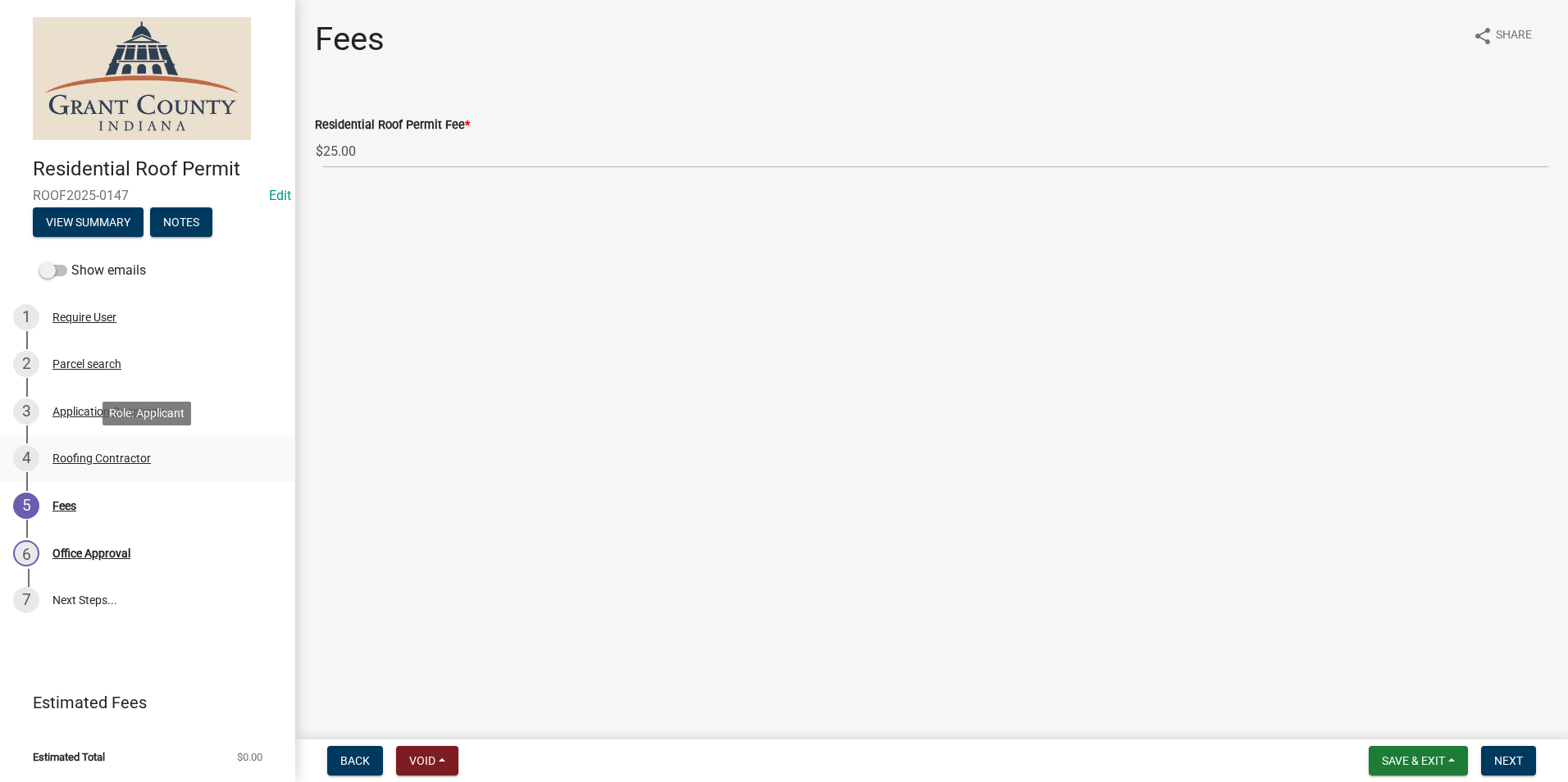
click at [91, 454] on div "Roofing Contractor" at bounding box center [102, 458] width 98 height 11
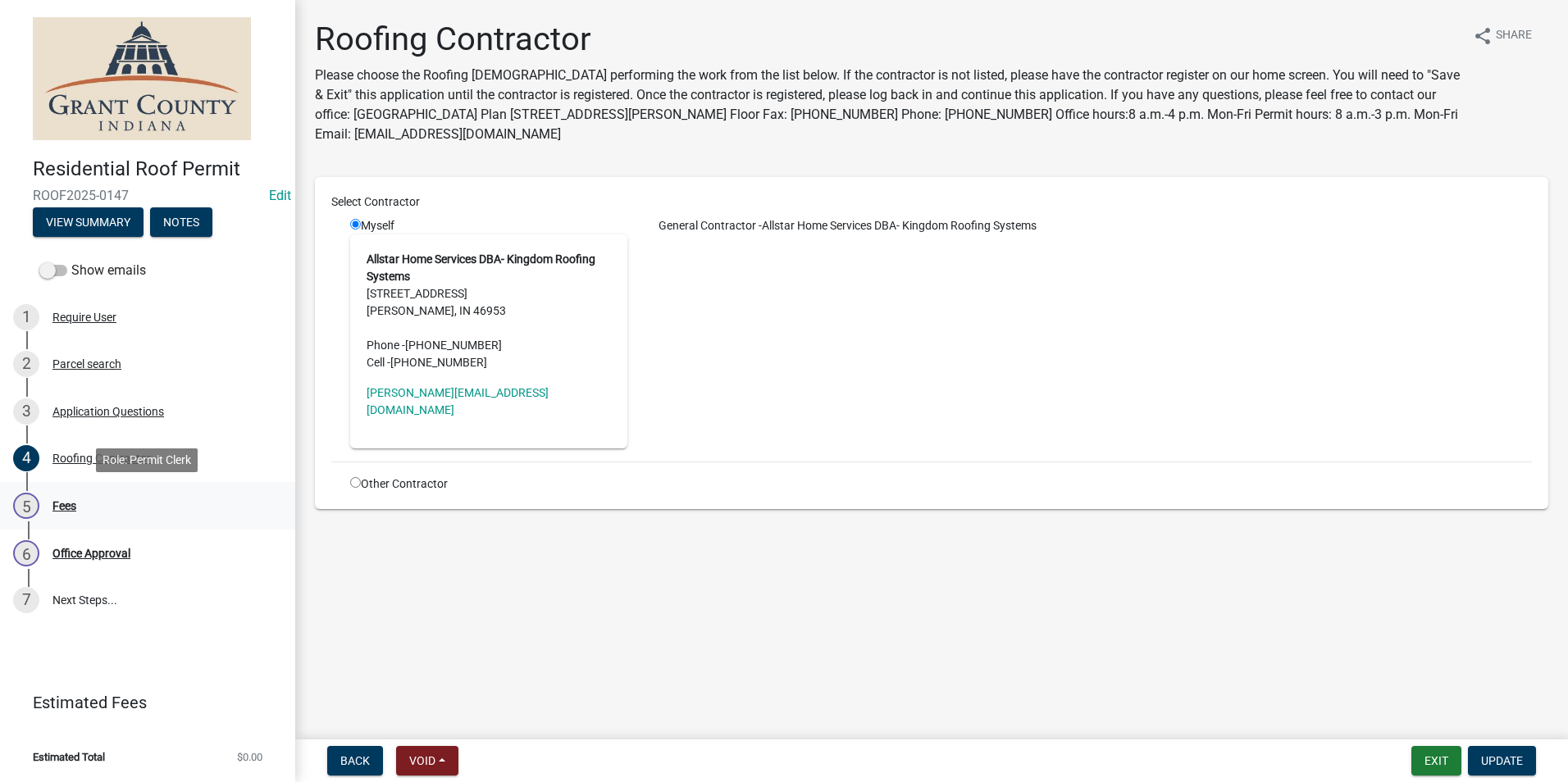
click at [63, 505] on div "Fees" at bounding box center [65, 505] width 24 height 11
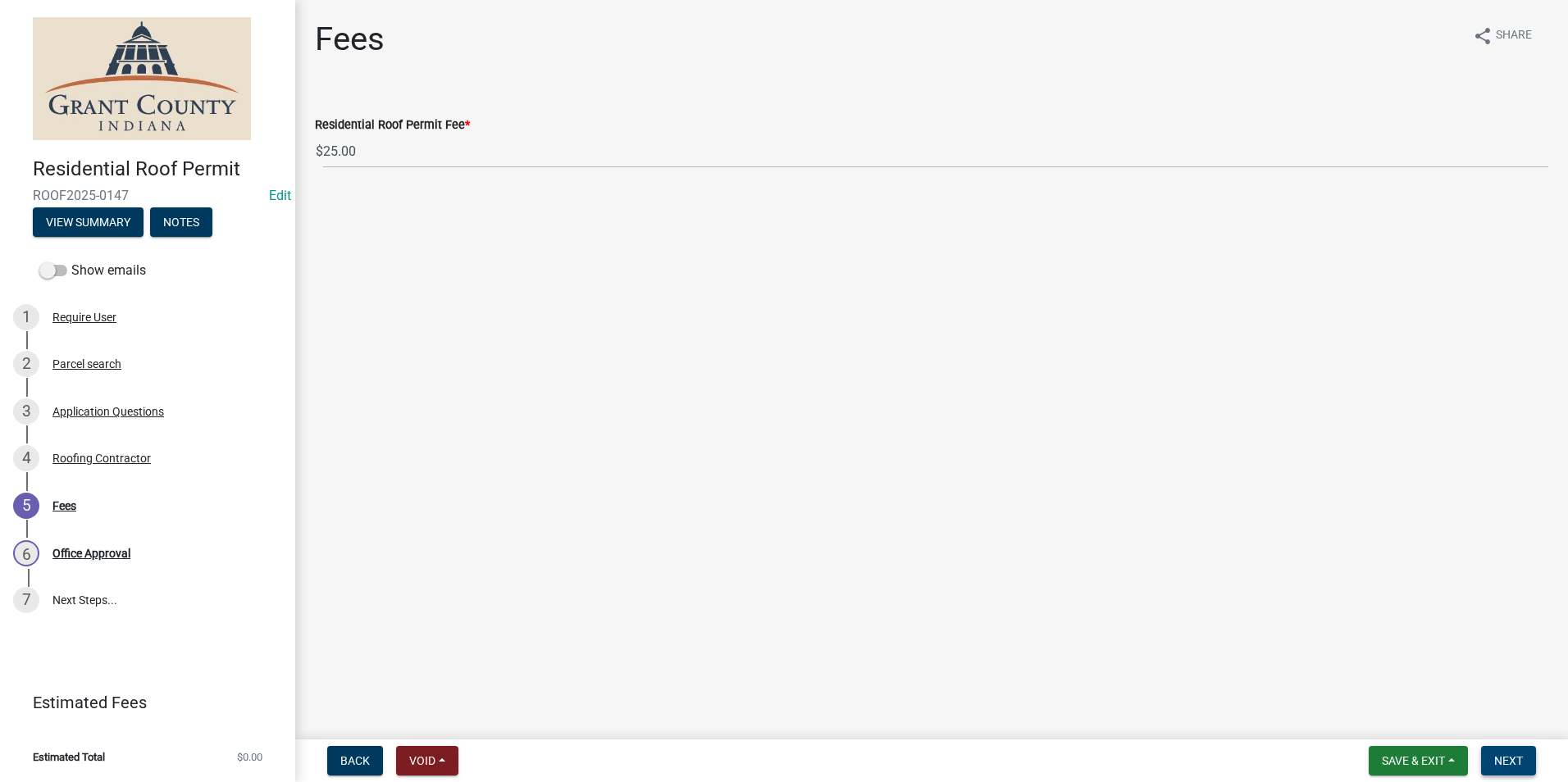
click at [1515, 756] on span "Next" at bounding box center [1508, 760] width 28 height 13
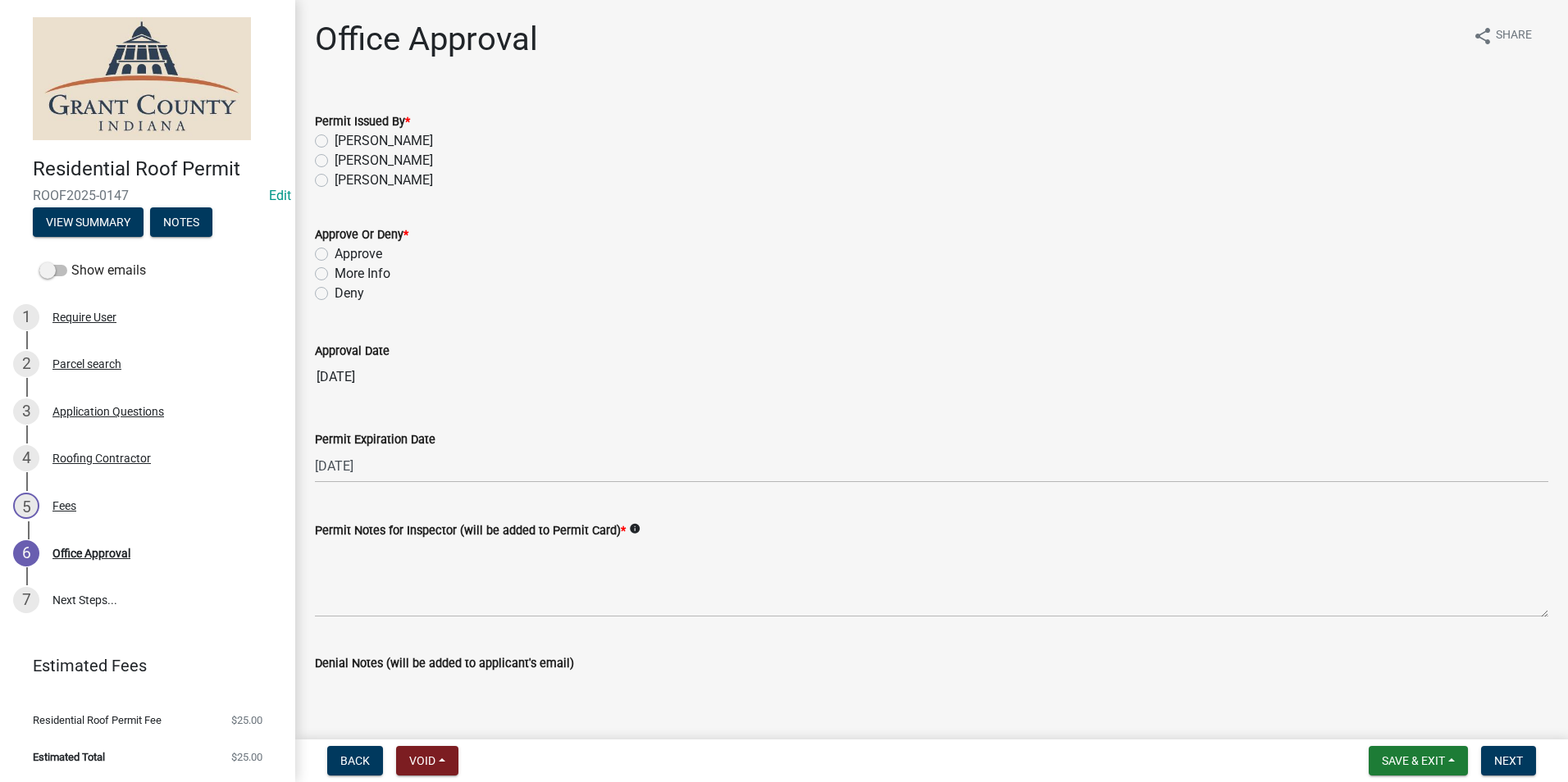
click at [335, 162] on label "Belinda Benefield" at bounding box center [384, 160] width 98 height 20
click at [335, 162] on input "Belinda Benefield" at bounding box center [340, 156] width 10 height 10
radio input "true"
click at [335, 256] on label "Approve" at bounding box center [358, 254] width 47 height 20
click at [335, 255] on input "Approve" at bounding box center [340, 249] width 10 height 10
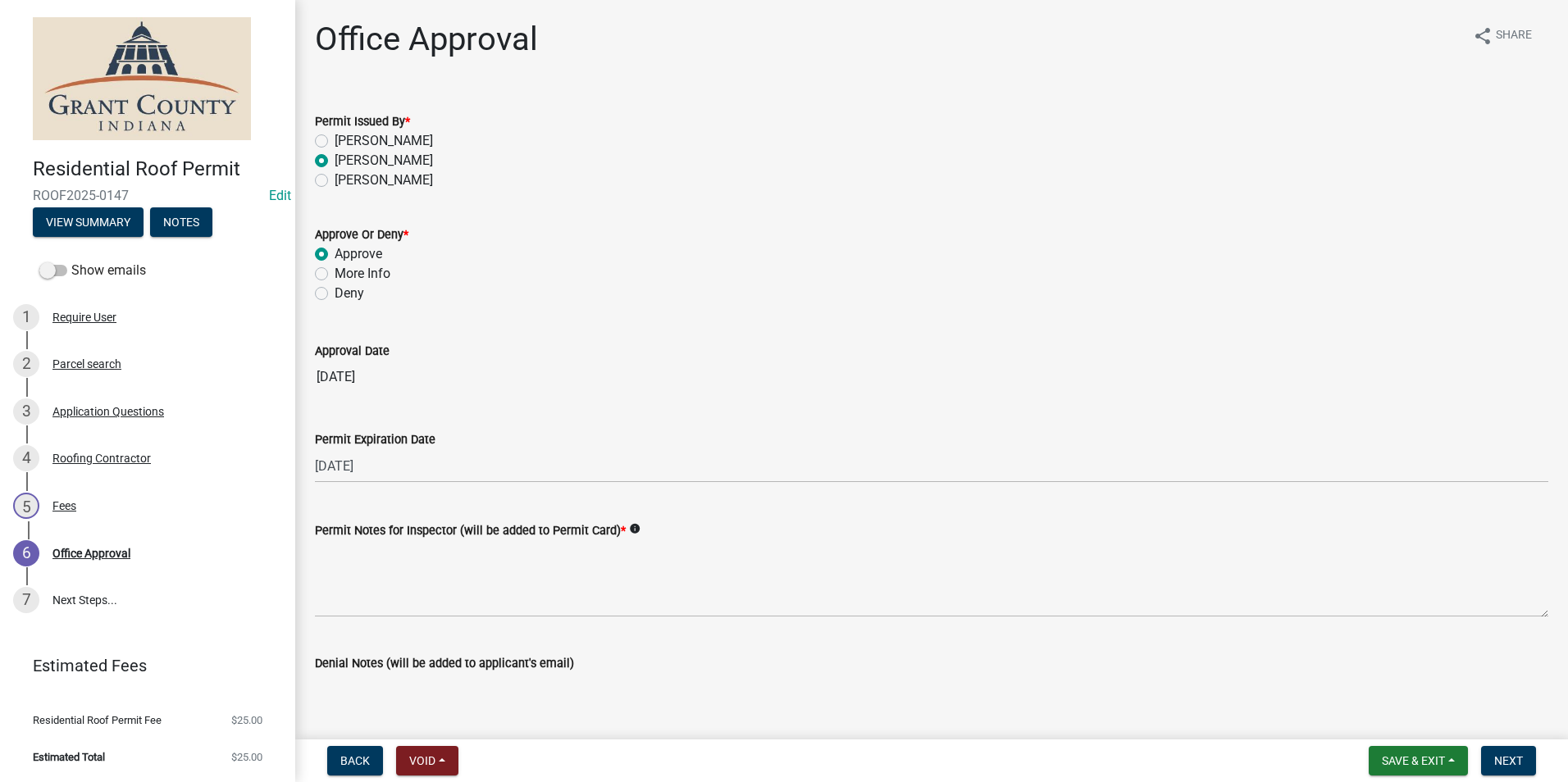
radio input "true"
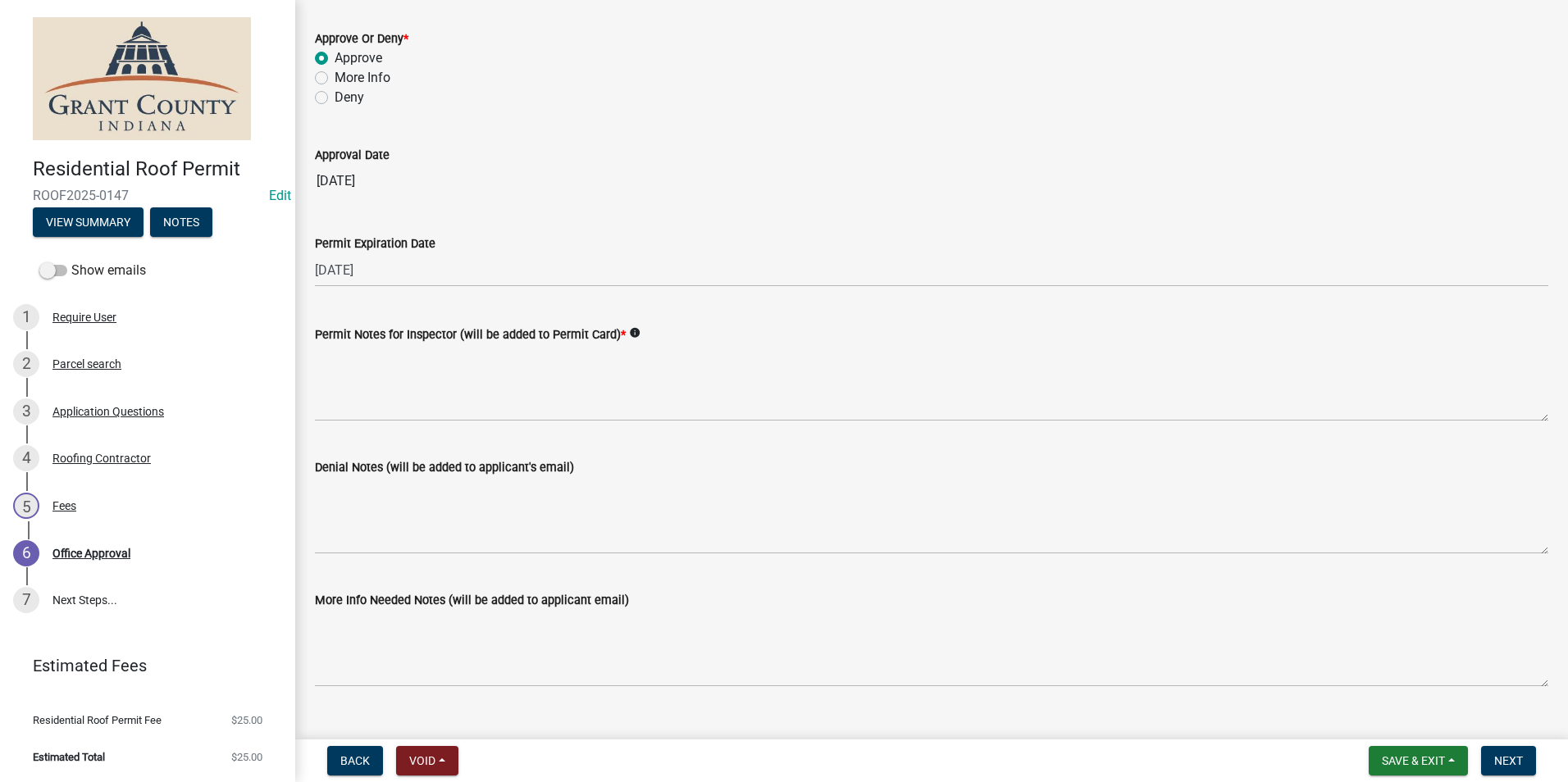
scroll to position [227, 0]
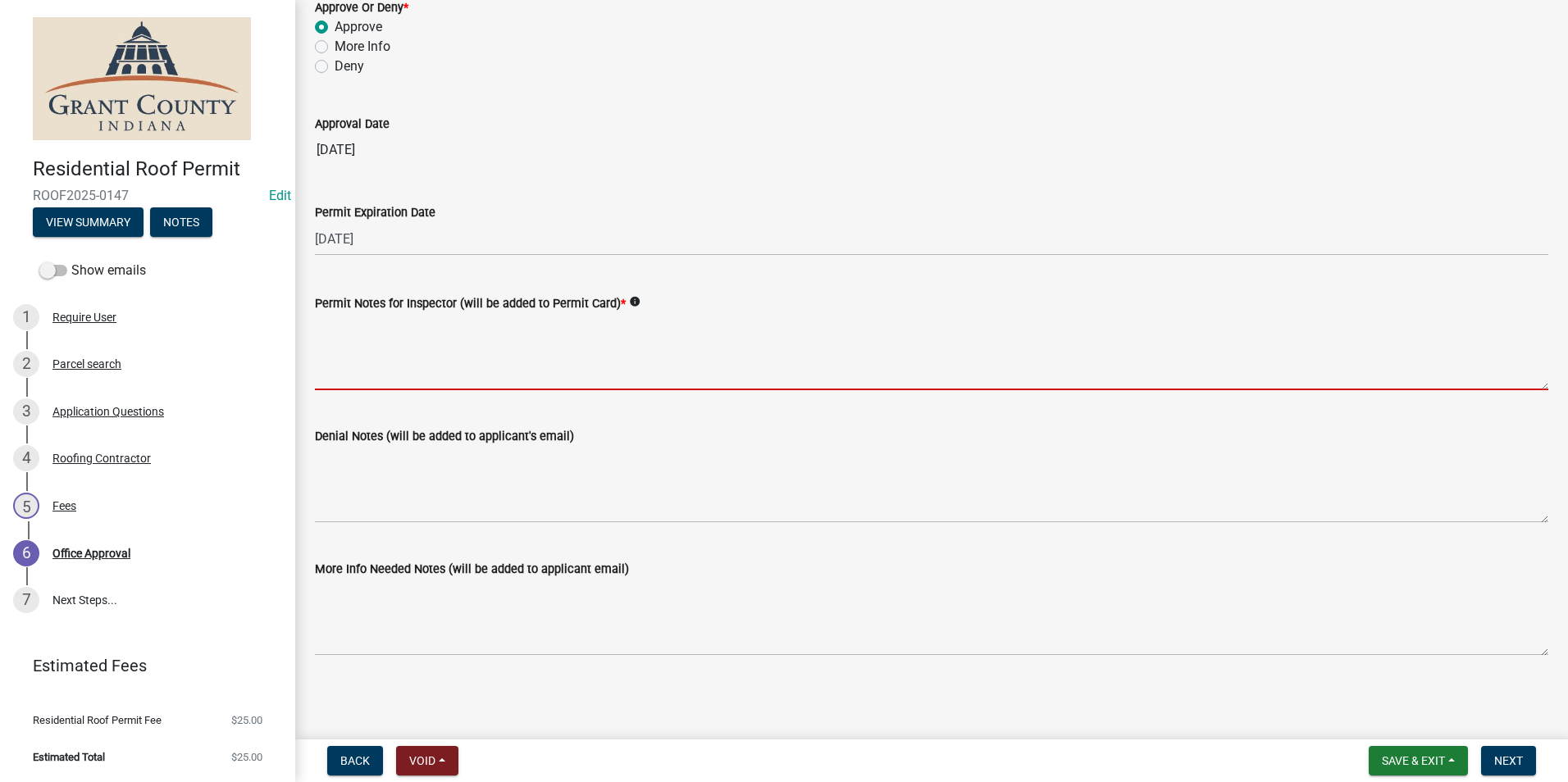
click at [356, 363] on textarea "Permit Notes for Inspector (will be added to Permit Card) *" at bounding box center [931, 352] width 1233 height 77
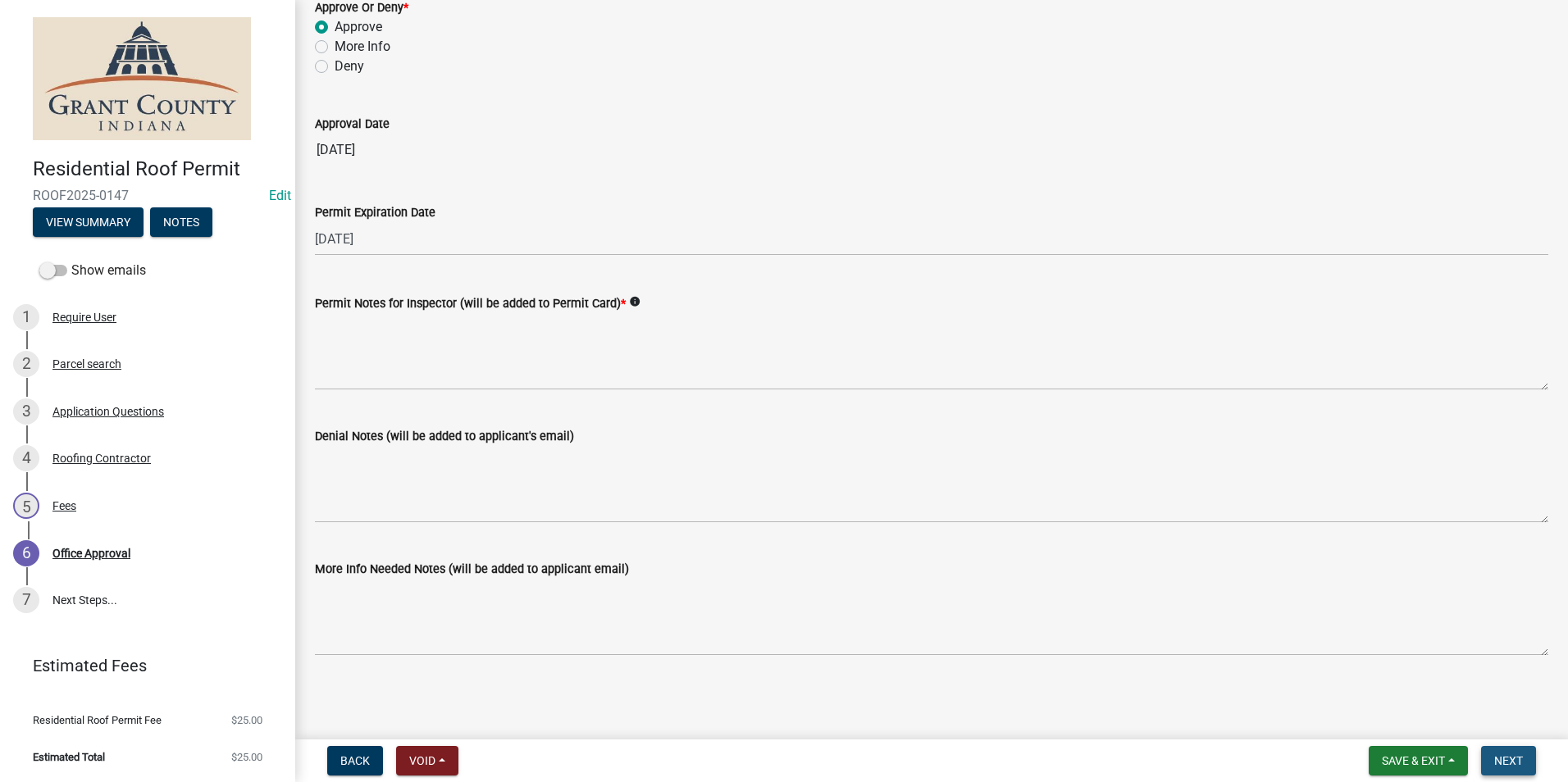
click at [1513, 767] on span "Next" at bounding box center [1508, 760] width 28 height 13
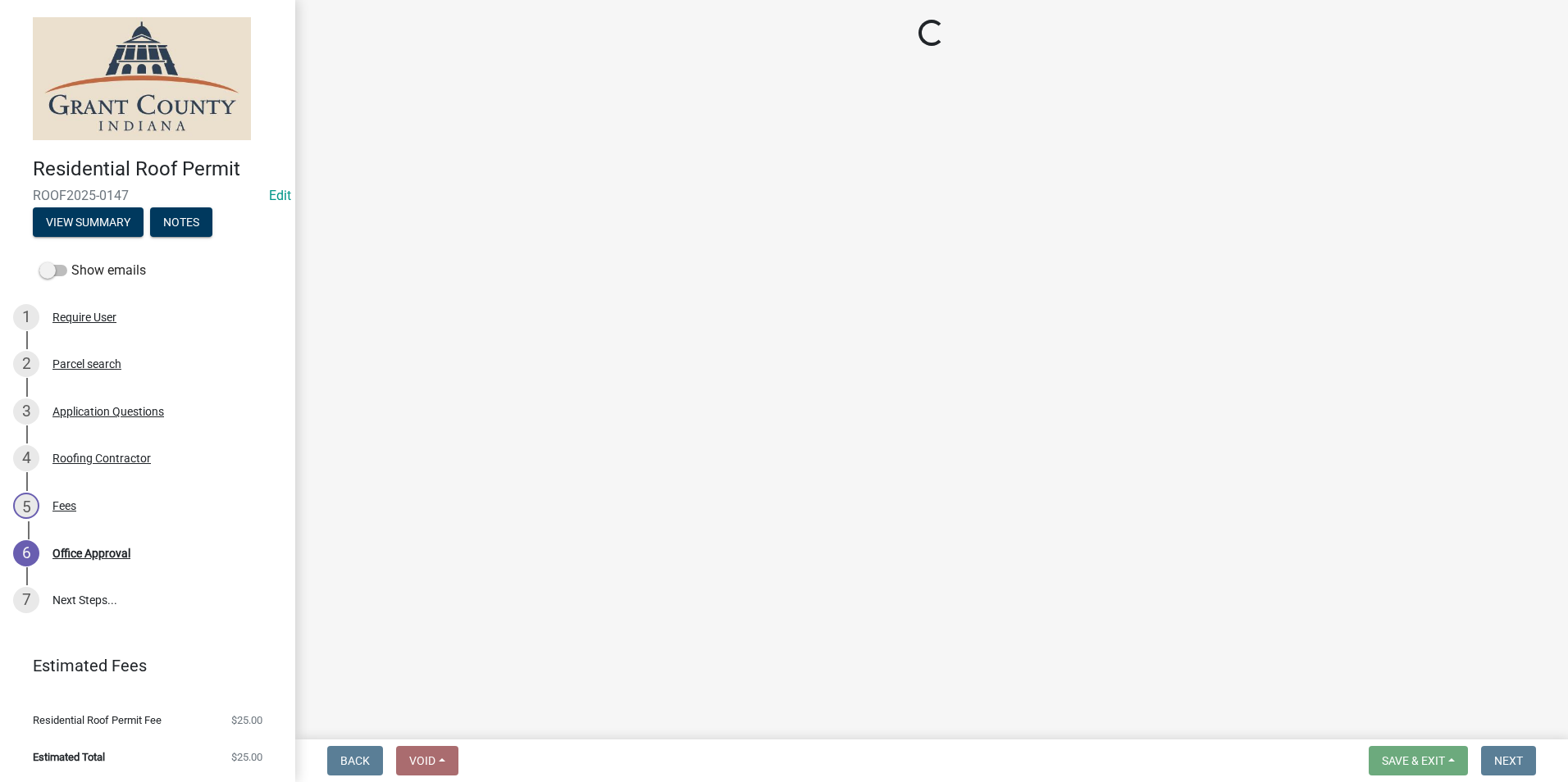
select select "3: 3"
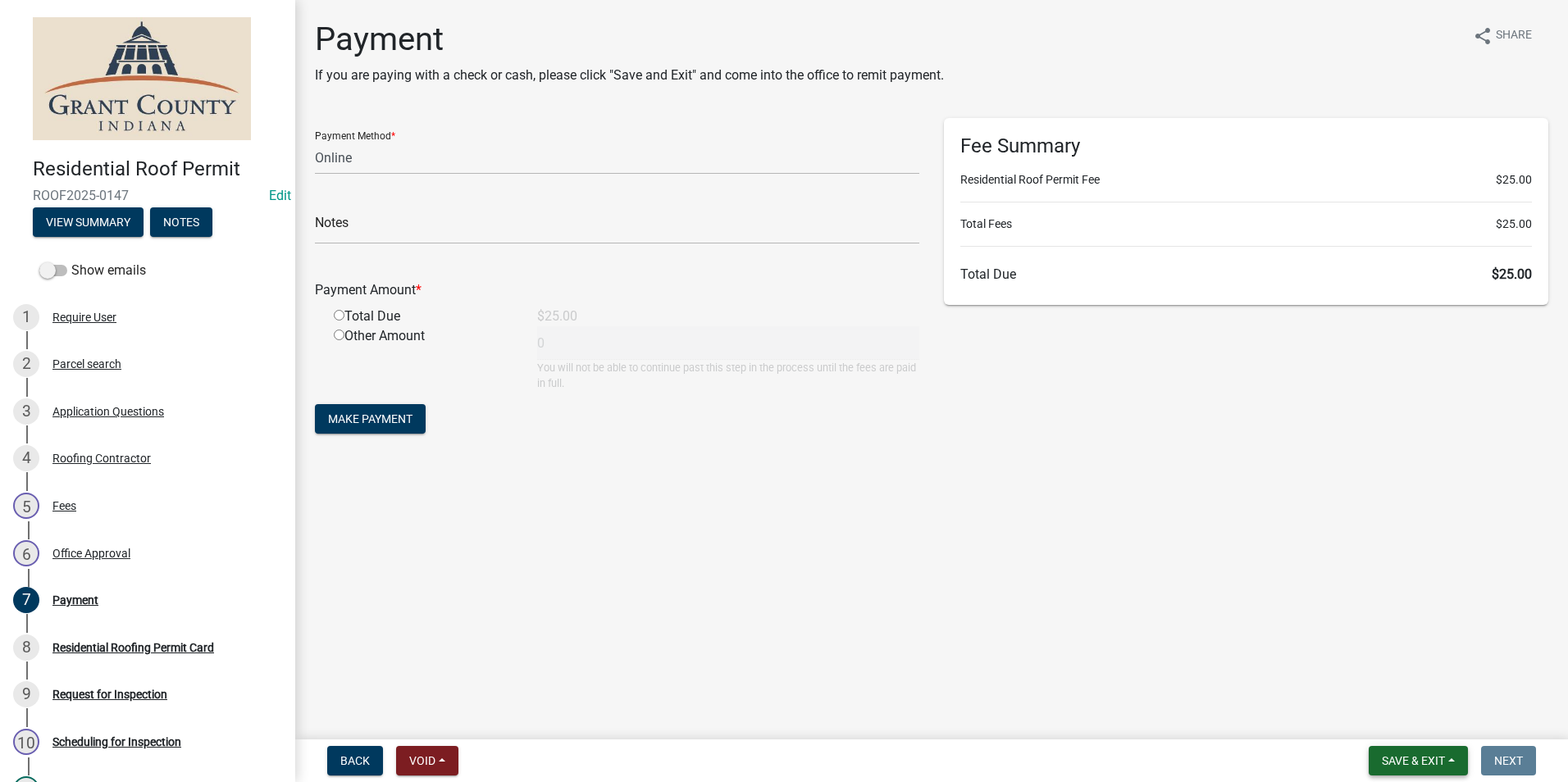
click at [1409, 763] on span "Save & Exit" at bounding box center [1412, 760] width 63 height 13
click at [1402, 716] on button "Save & Exit" at bounding box center [1402, 718] width 131 height 40
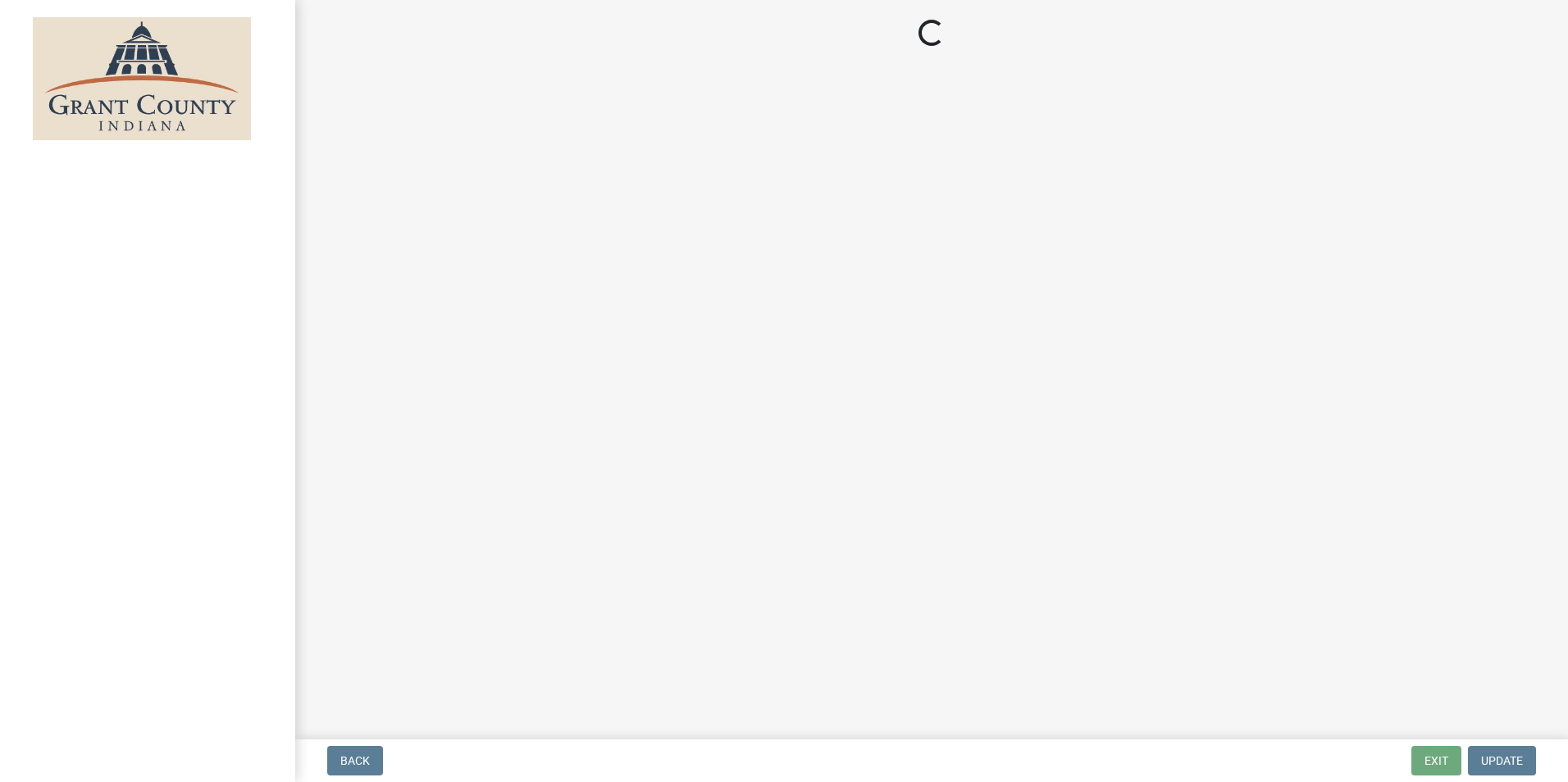
select select "3: 3"
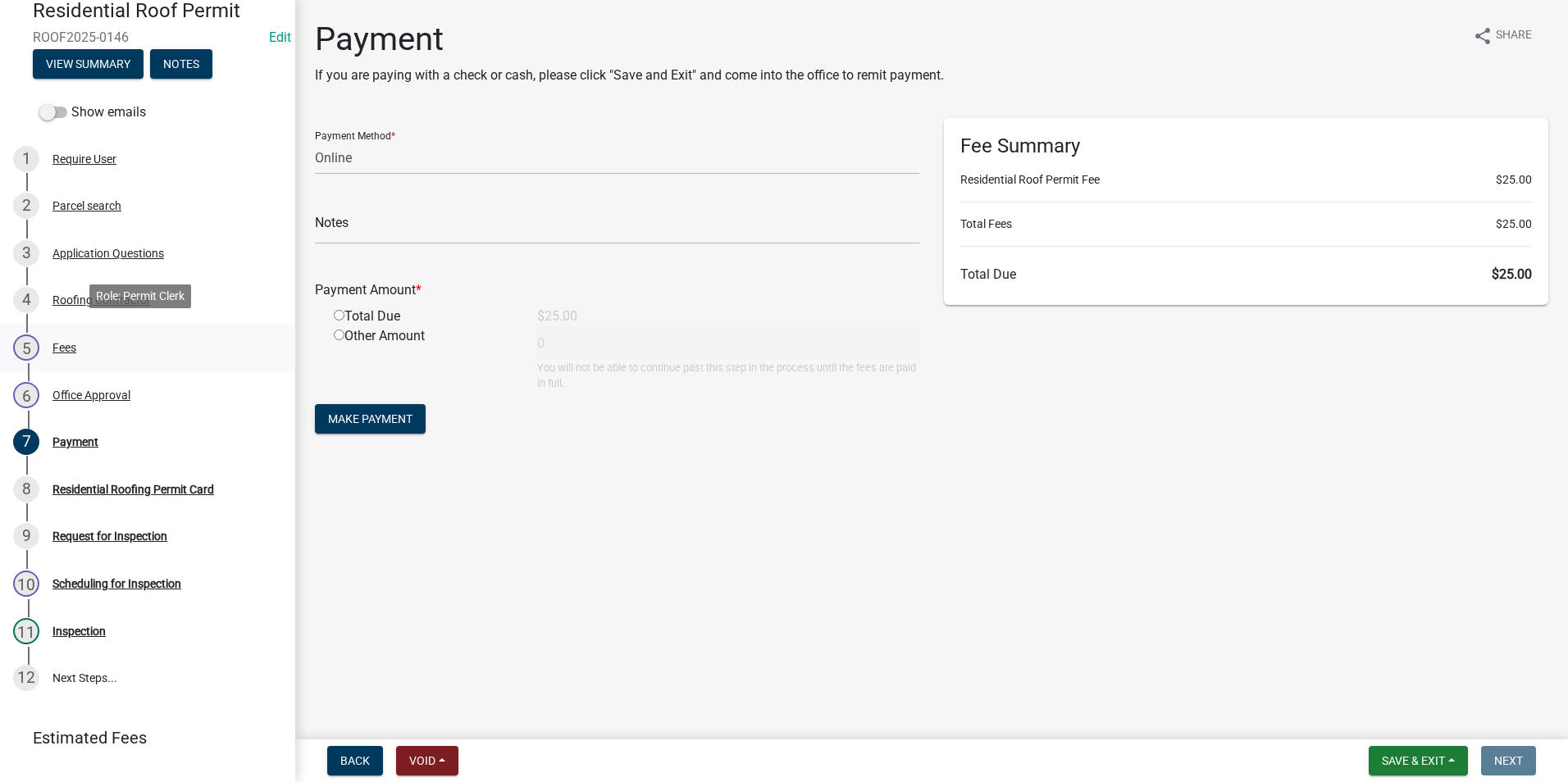
scroll to position [164, 0]
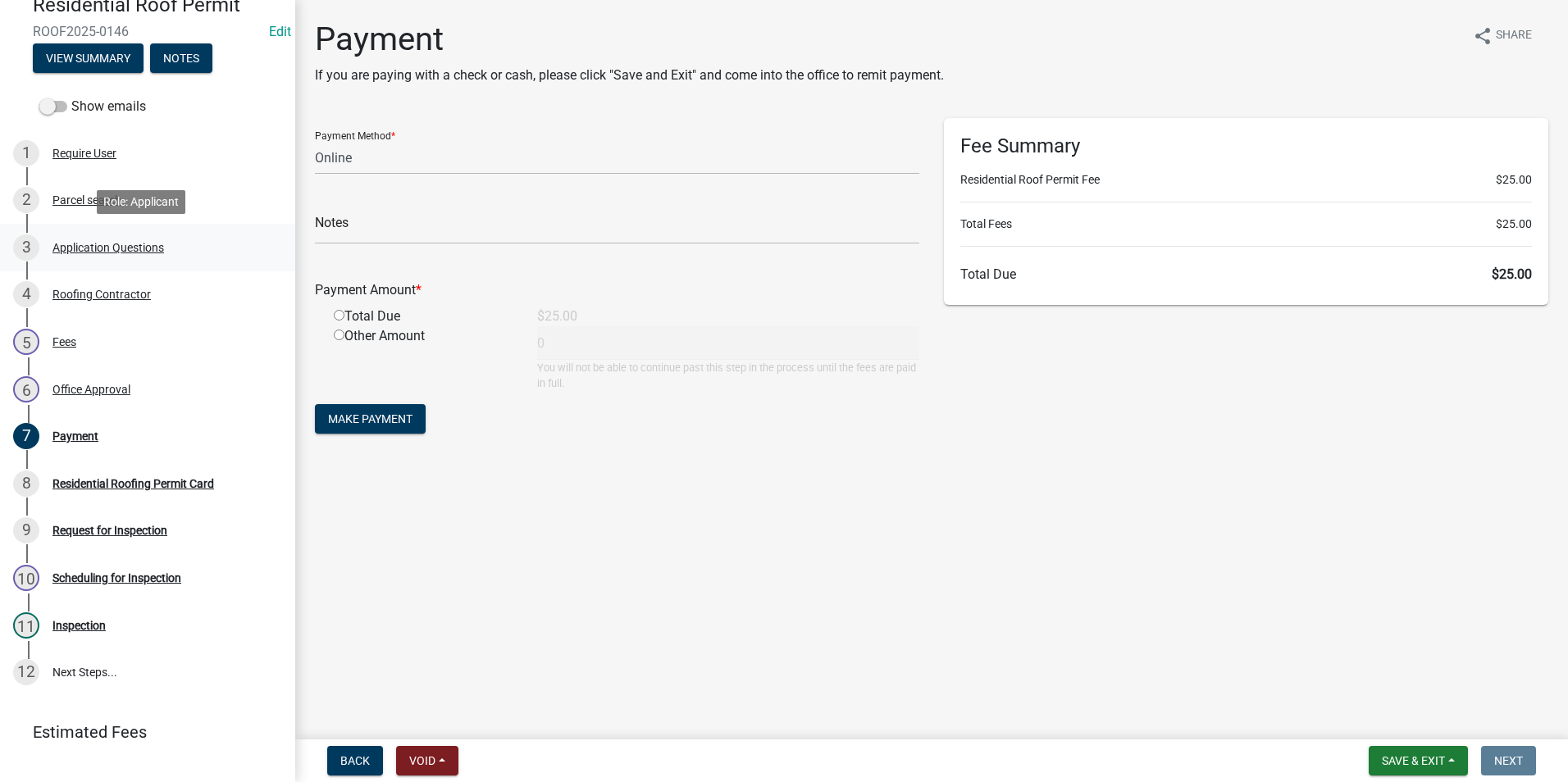
click at [142, 248] on div "Application Questions" at bounding box center [108, 247] width 112 height 11
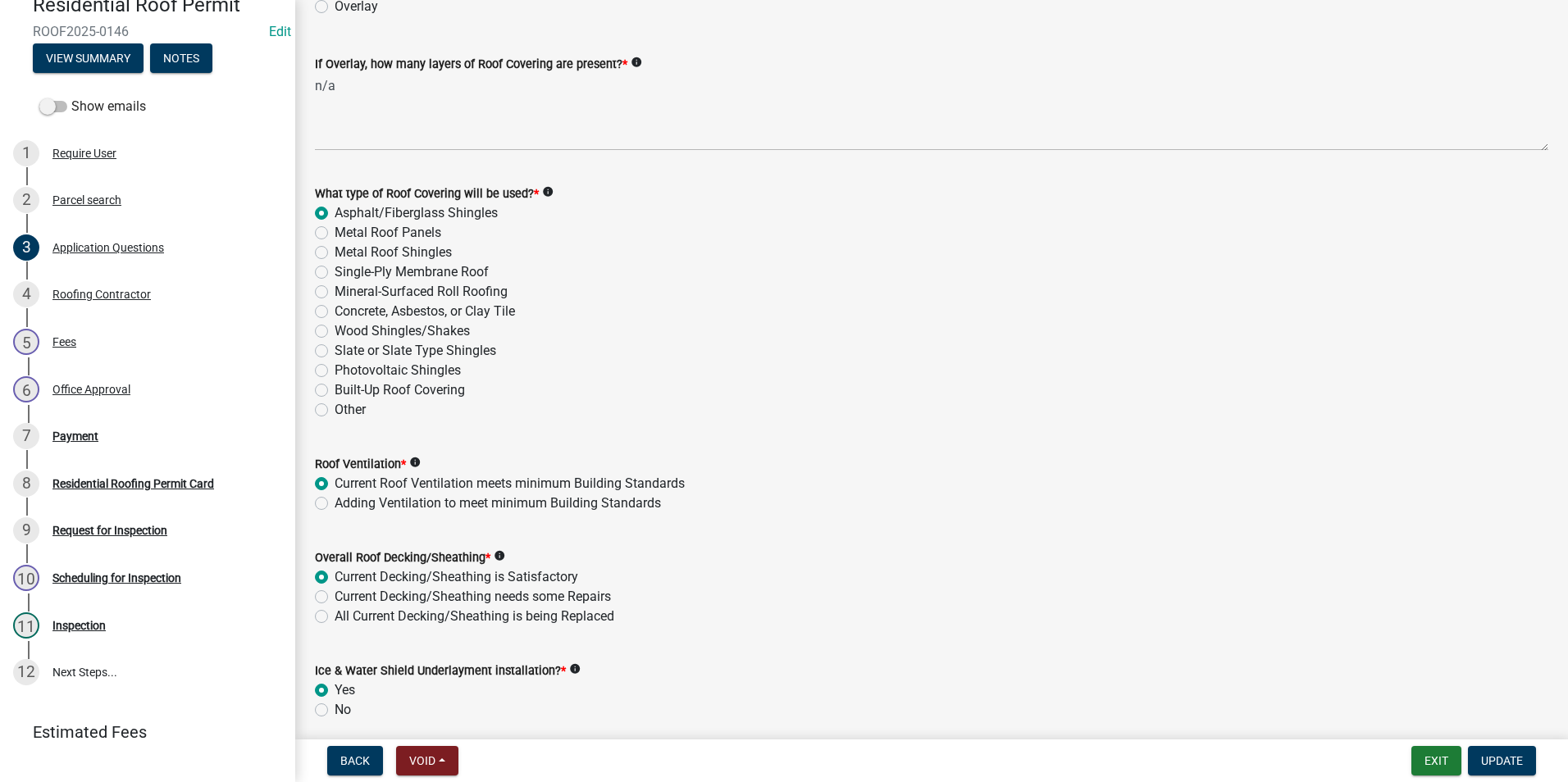
scroll to position [2205, 0]
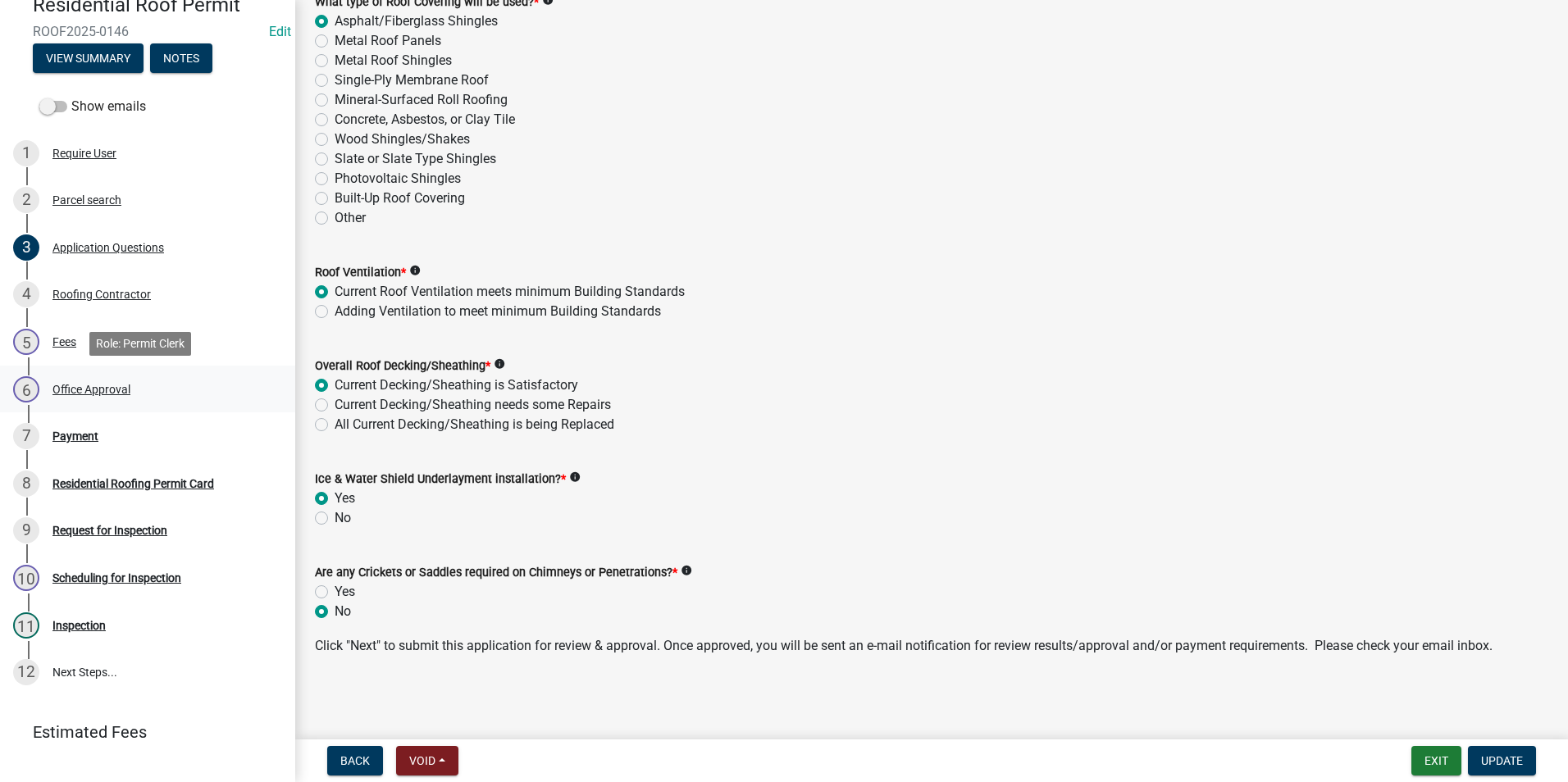
click at [80, 388] on div "Office Approval" at bounding box center [91, 389] width 78 height 11
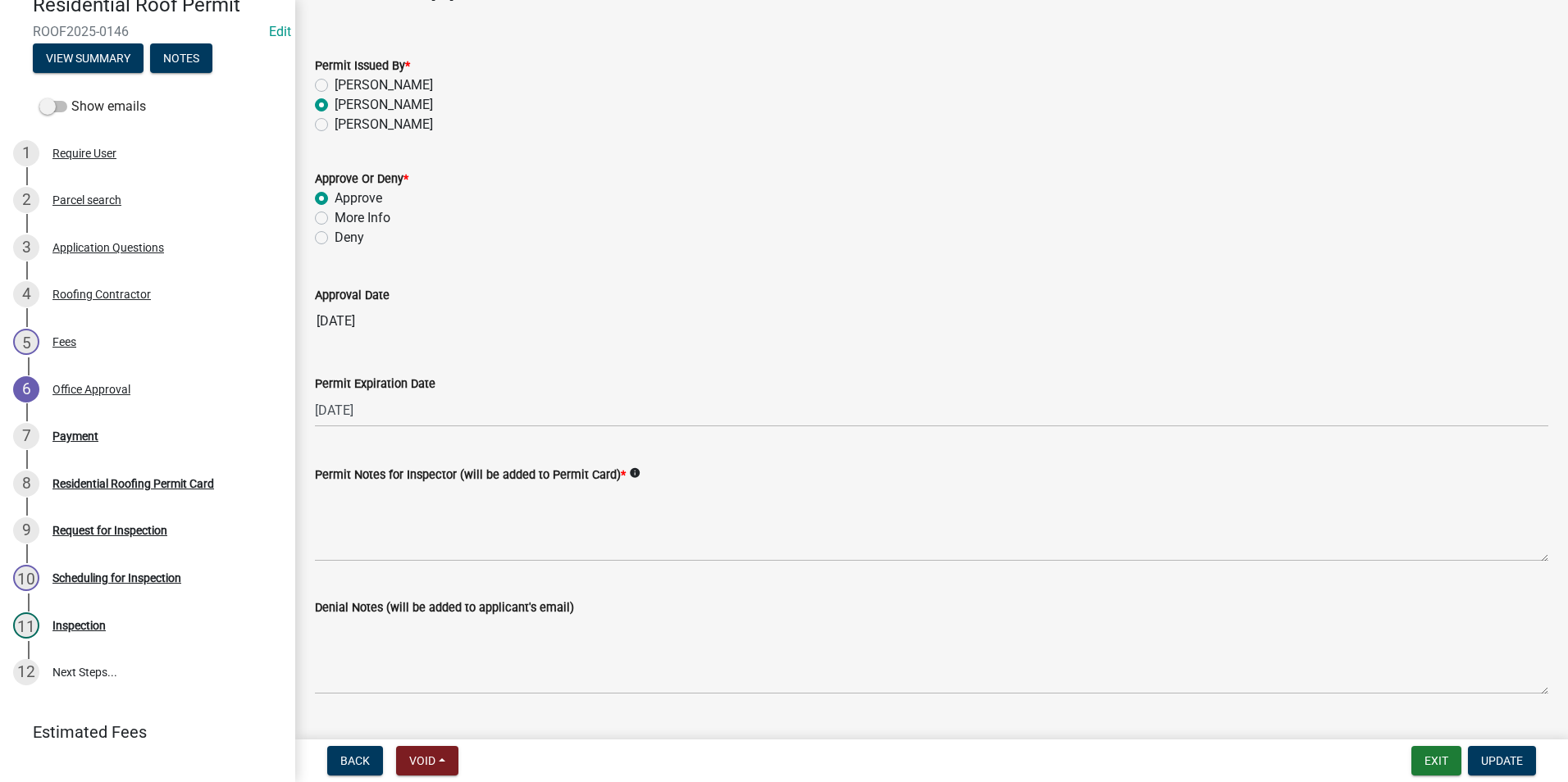
scroll to position [164, 0]
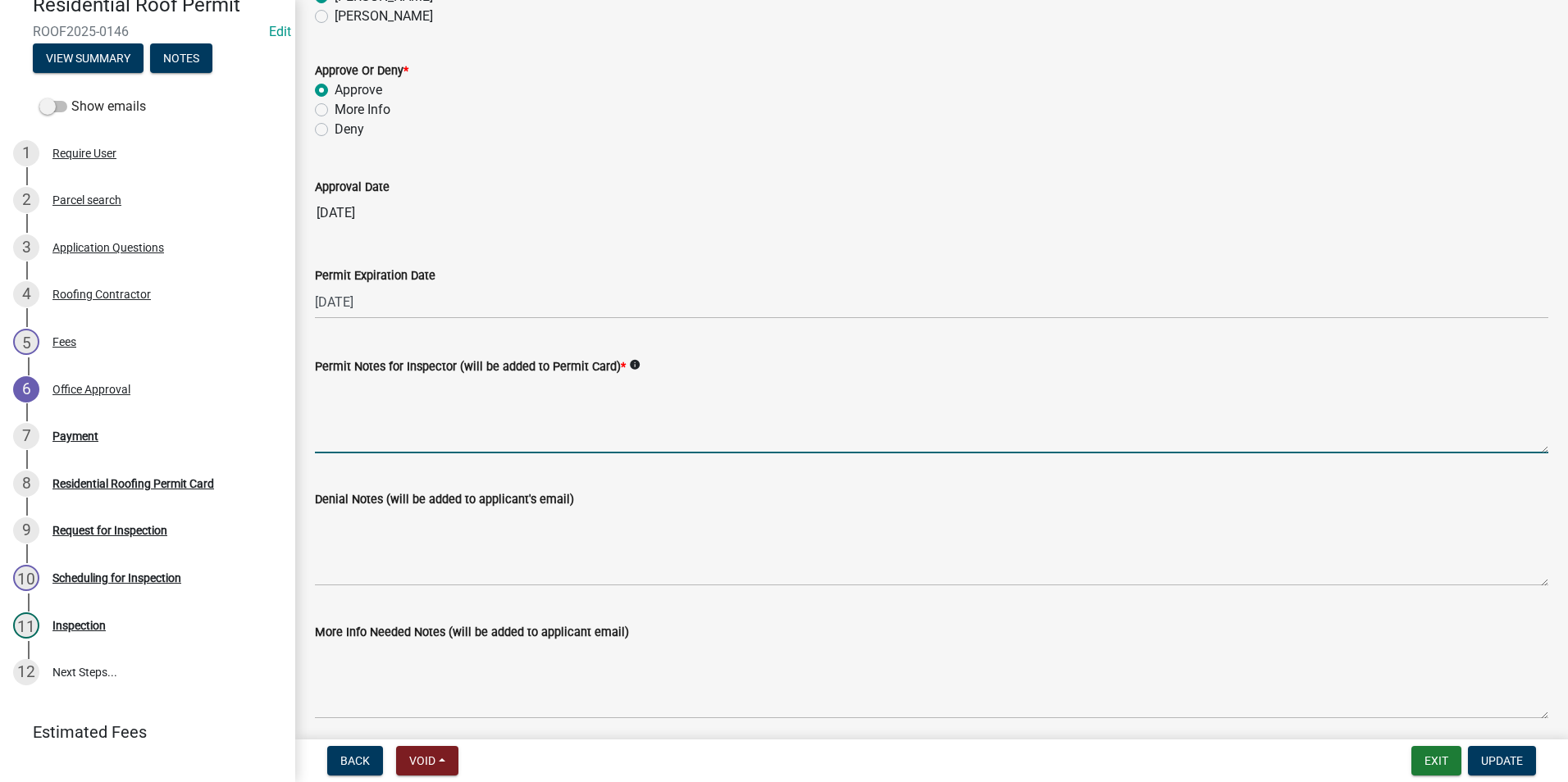
click at [422, 431] on textarea "Permit Notes for Inspector (will be added to Permit Card) *" at bounding box center [931, 415] width 1233 height 77
click at [1488, 763] on span "Update" at bounding box center [1502, 760] width 42 height 13
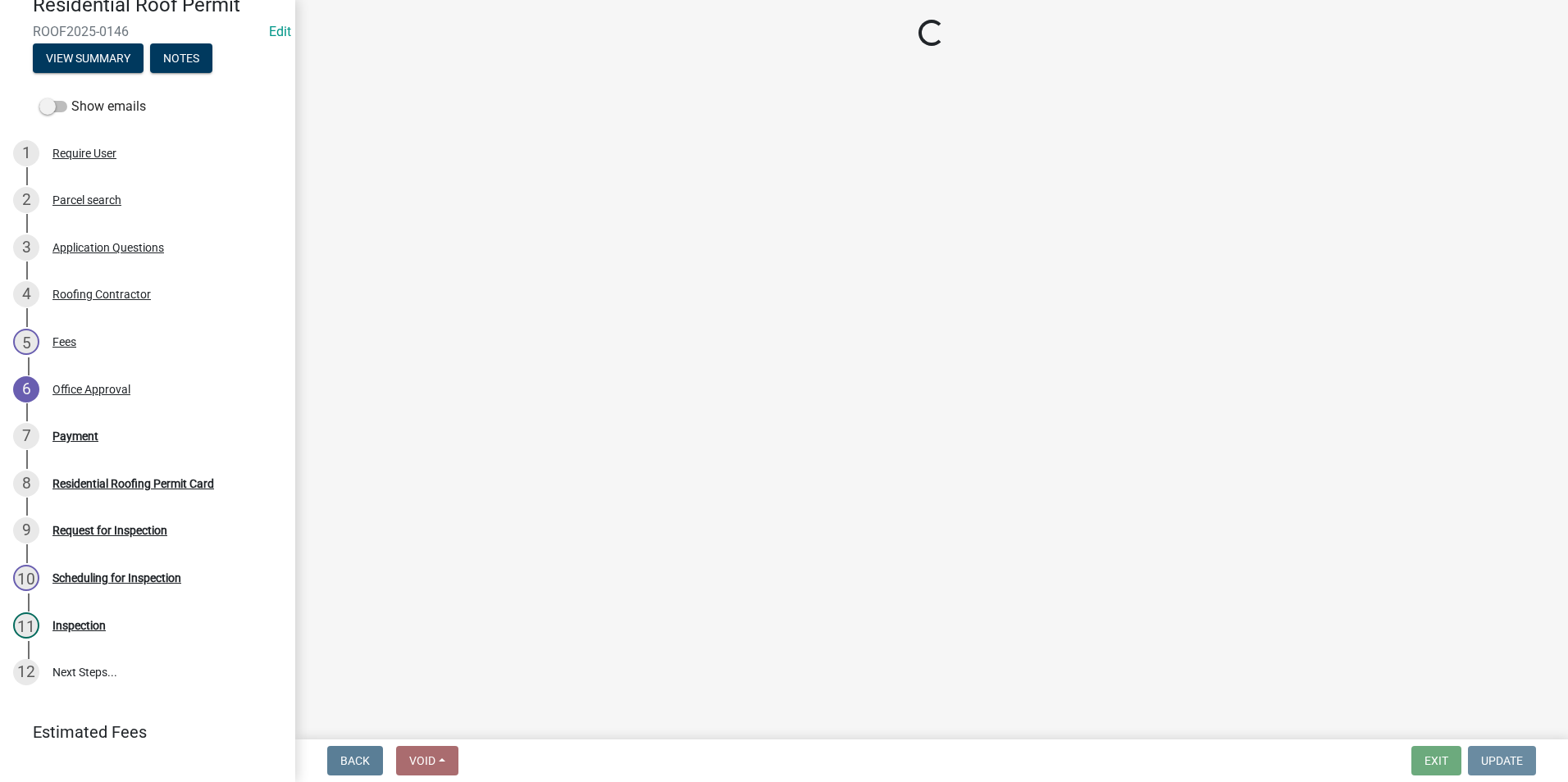
scroll to position [0, 0]
select select "3: 3"
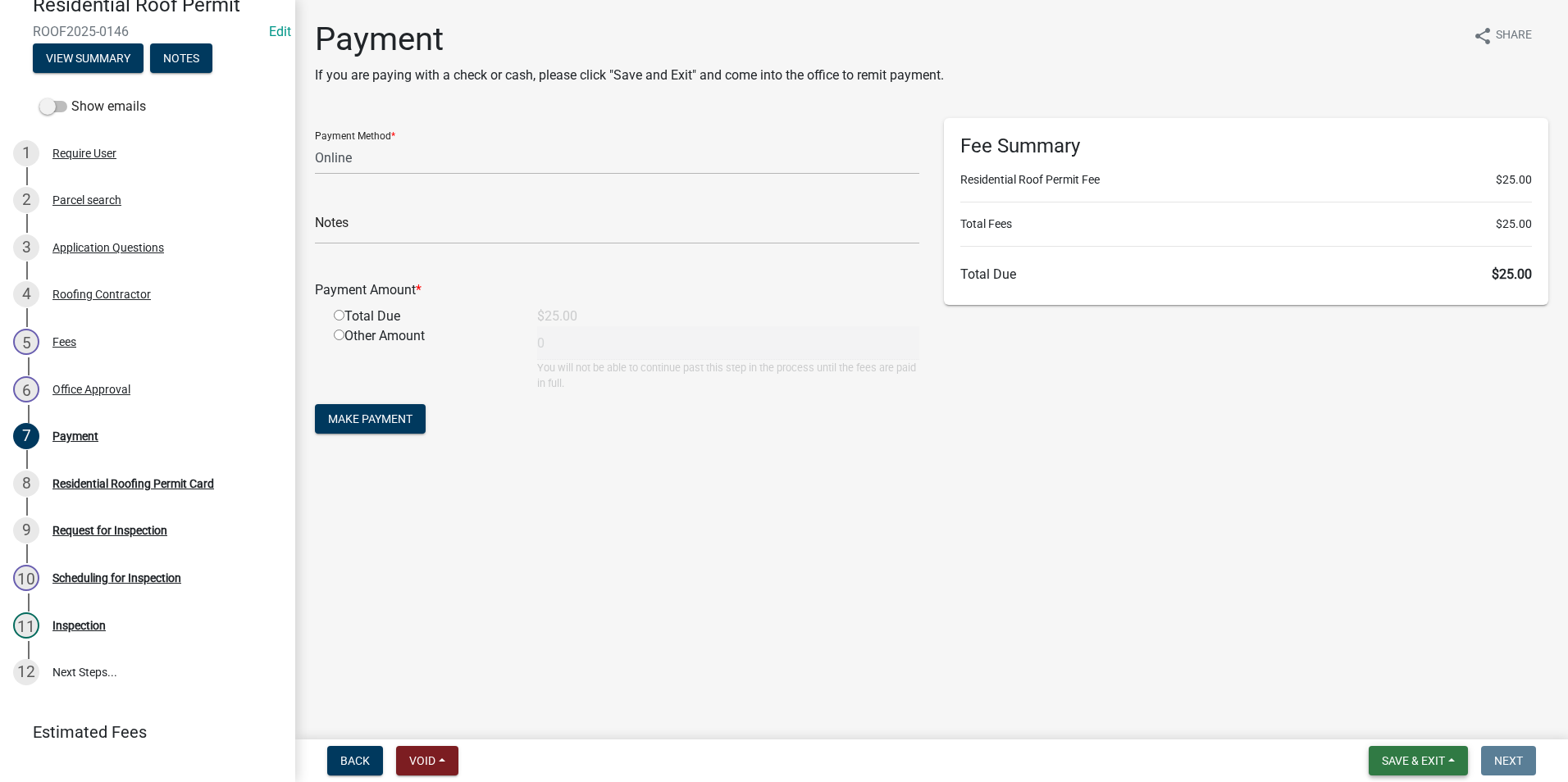
click at [1412, 762] on span "Save & Exit" at bounding box center [1412, 760] width 63 height 13
click at [1388, 720] on button "Save & Exit" at bounding box center [1402, 718] width 131 height 40
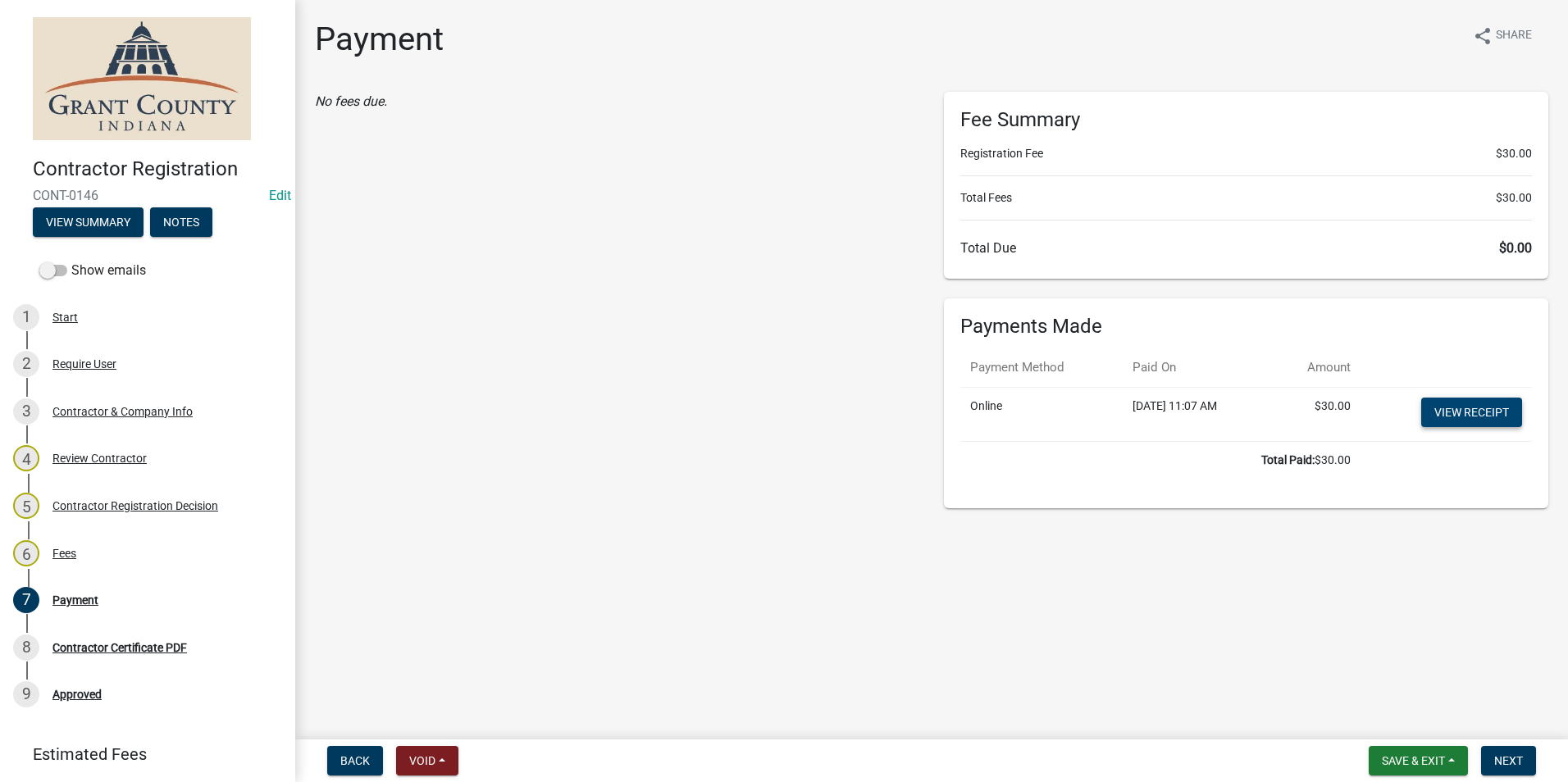
click at [1472, 409] on link "View receipt" at bounding box center [1471, 412] width 101 height 29
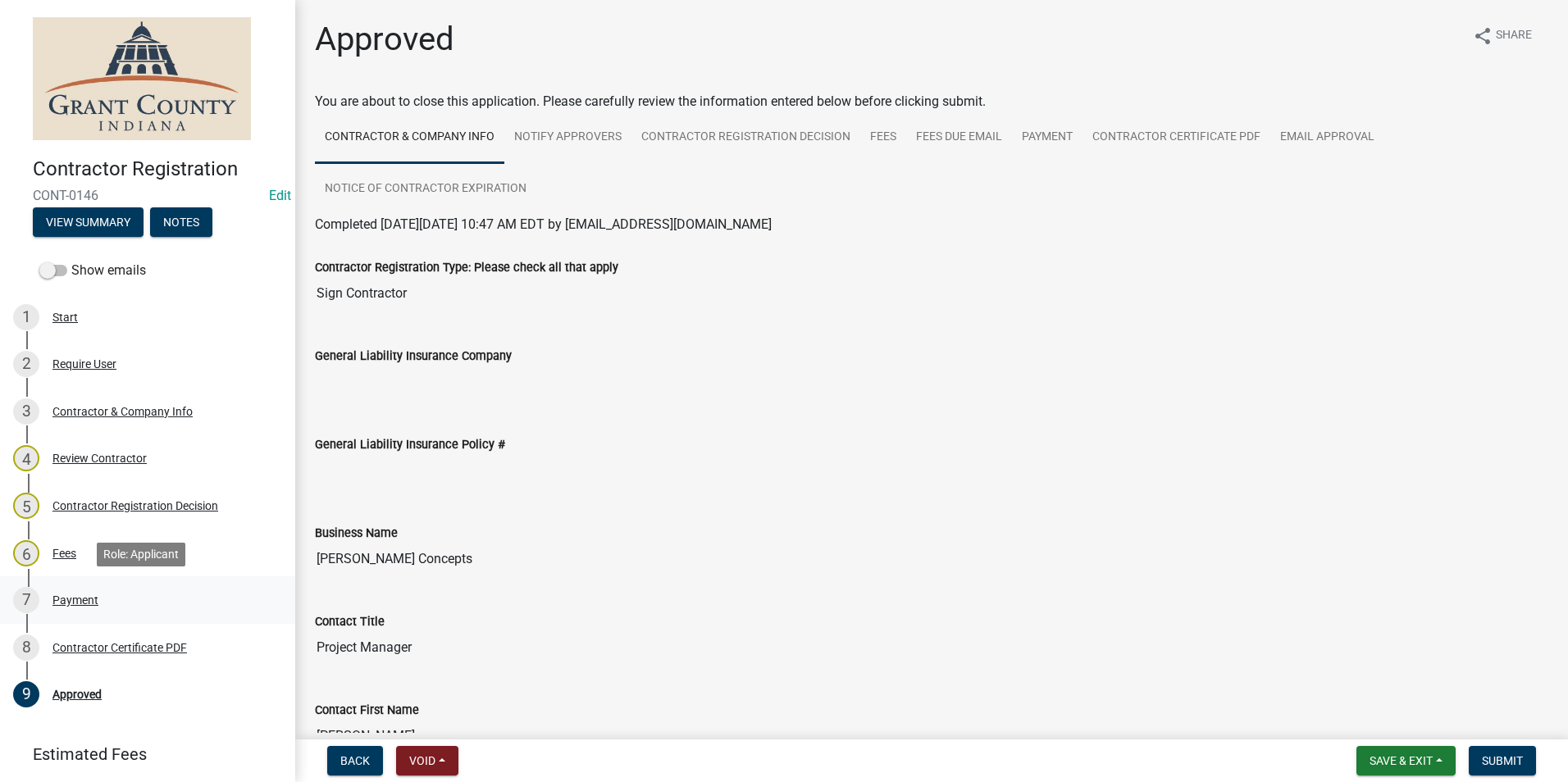
click at [72, 597] on div "Payment" at bounding box center [75, 600] width 46 height 11
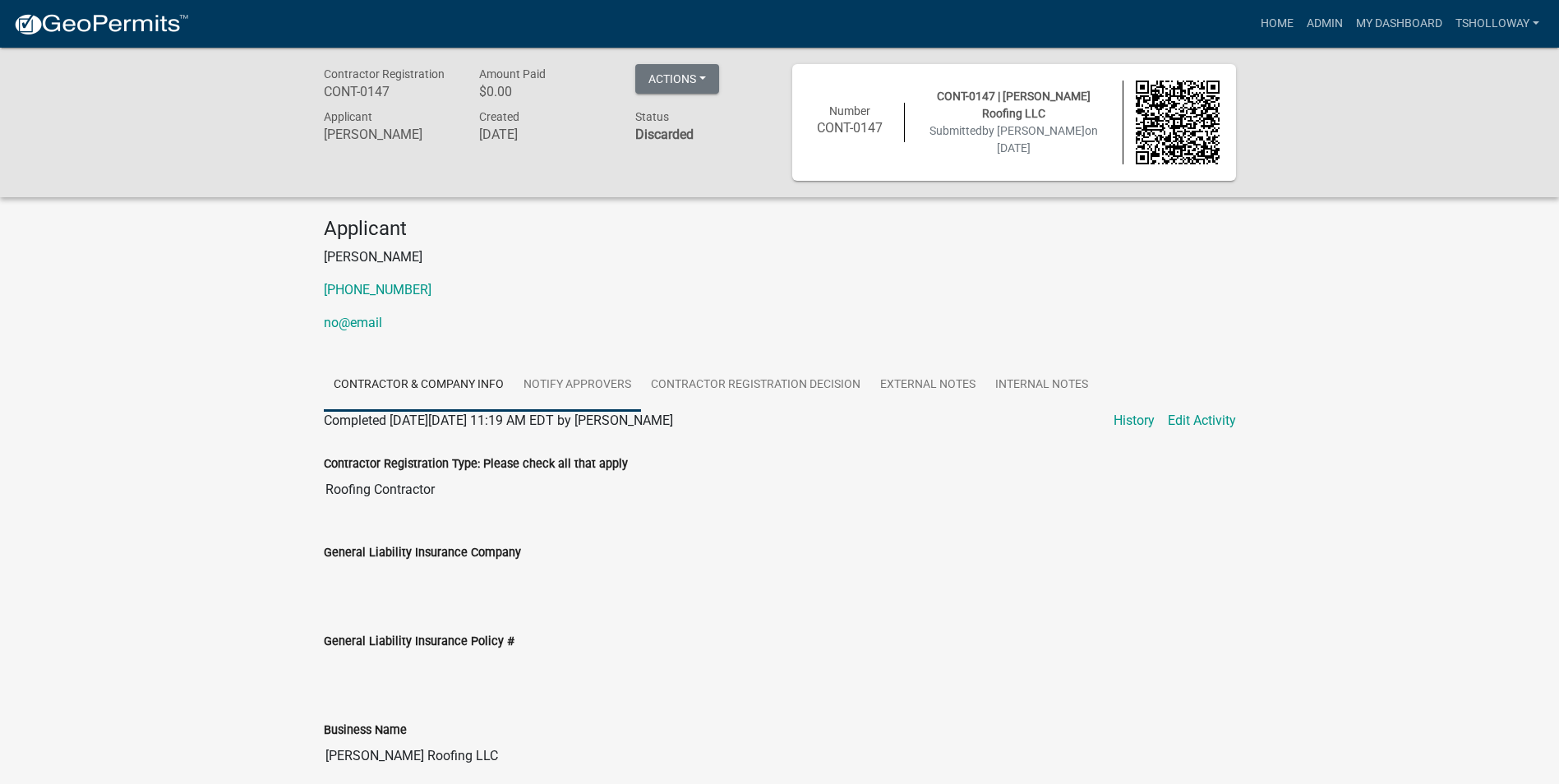
click at [575, 379] on link "Notify Approvers" at bounding box center [577, 385] width 128 height 53
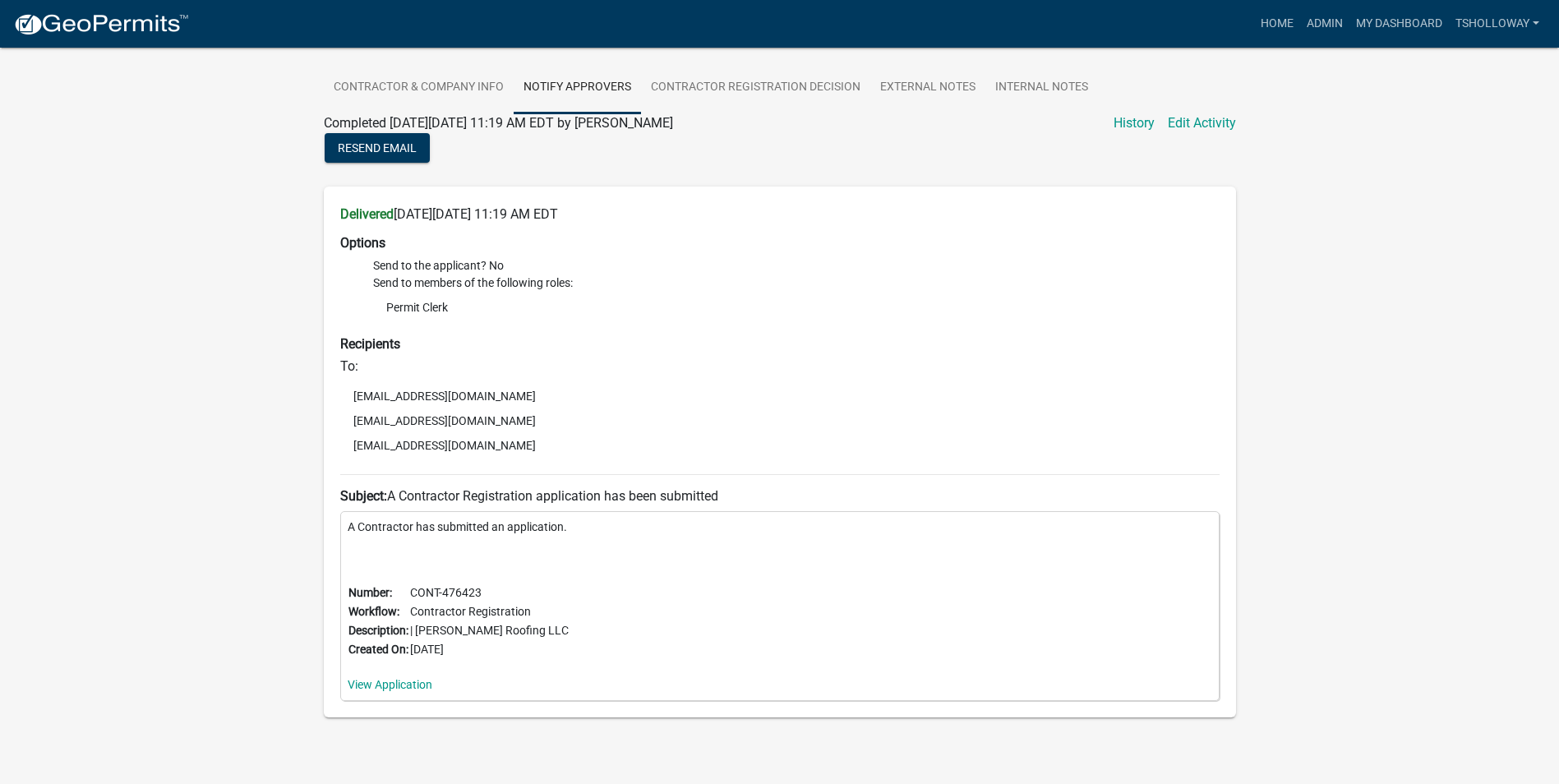
scroll to position [320, 0]
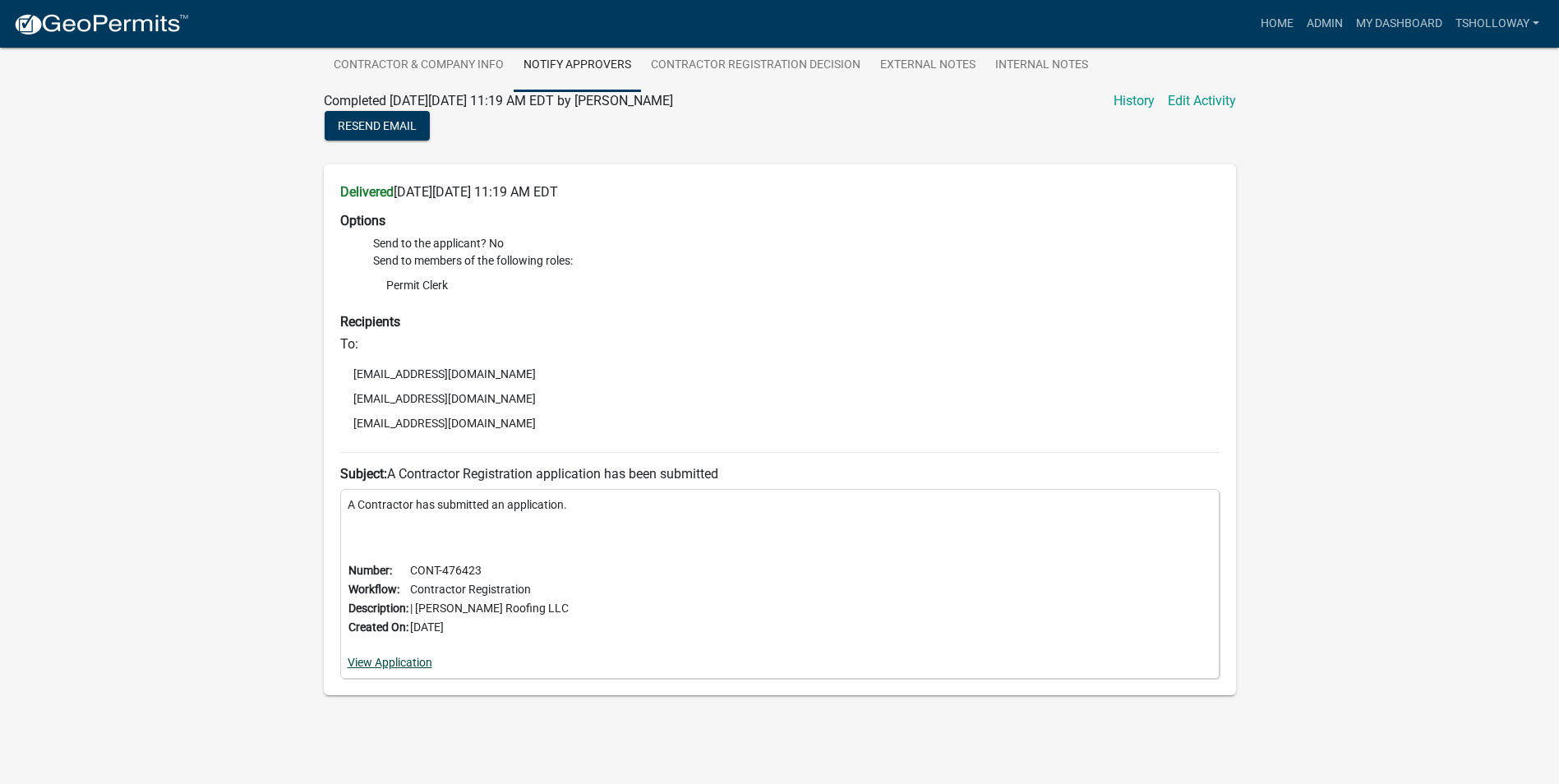
click at [382, 661] on link "View Application" at bounding box center [390, 662] width 85 height 13
